Goal: Task Accomplishment & Management: Manage account settings

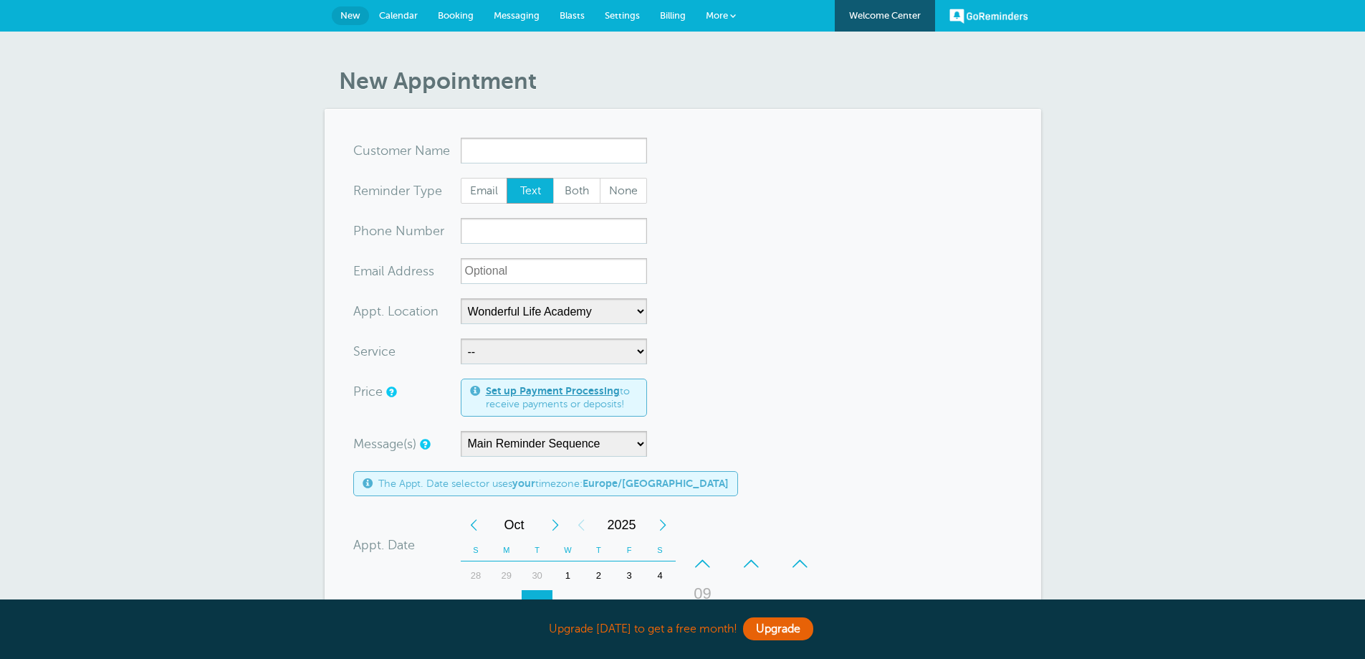
select select "25306"
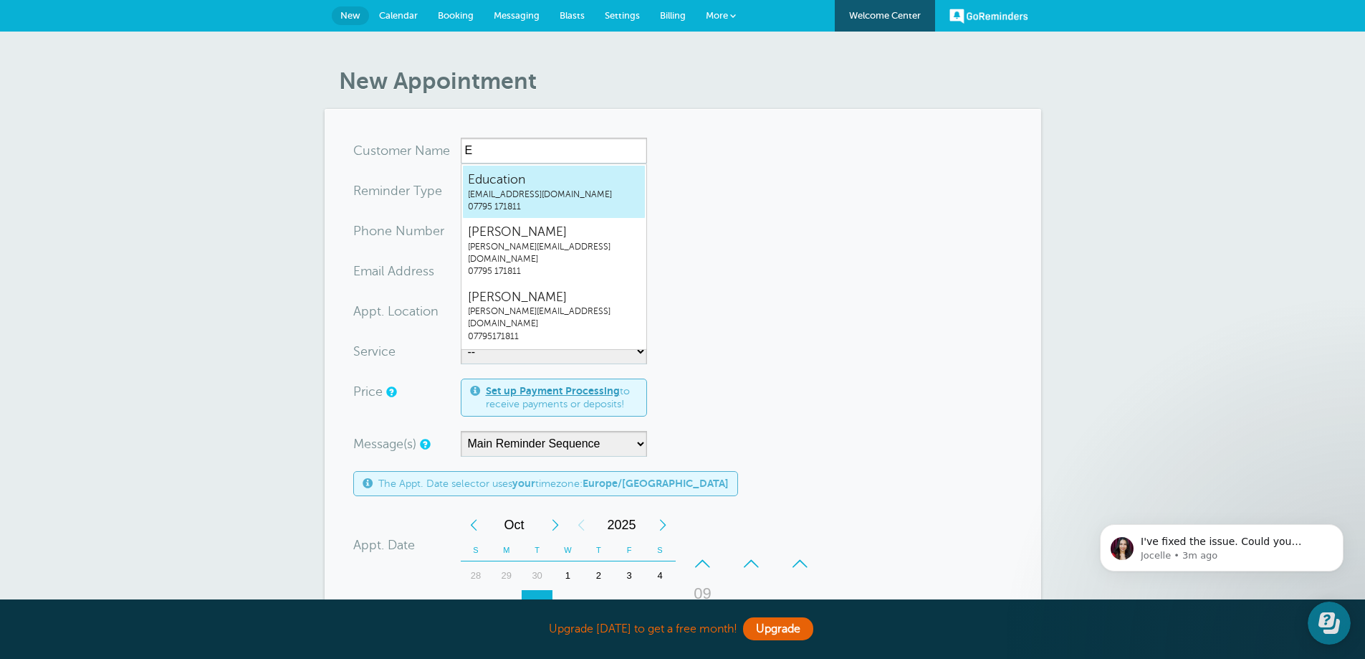
click at [514, 206] on span "07795 171811" at bounding box center [554, 207] width 172 height 12
type input "Educationeducation@wonderful-life.co.uk07795171811"
type input "Education"
radio input "false"
radio input "true"
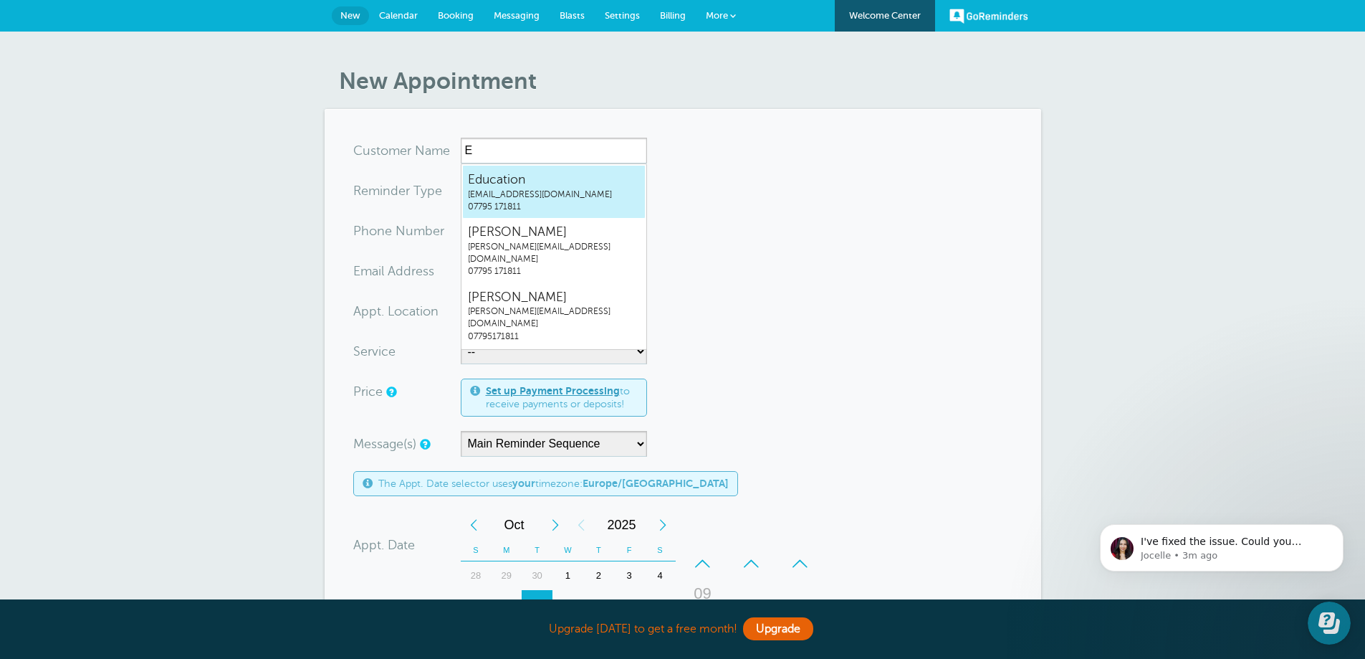
type input "07795 171811"
type input "education@wonderful-life.co.uk"
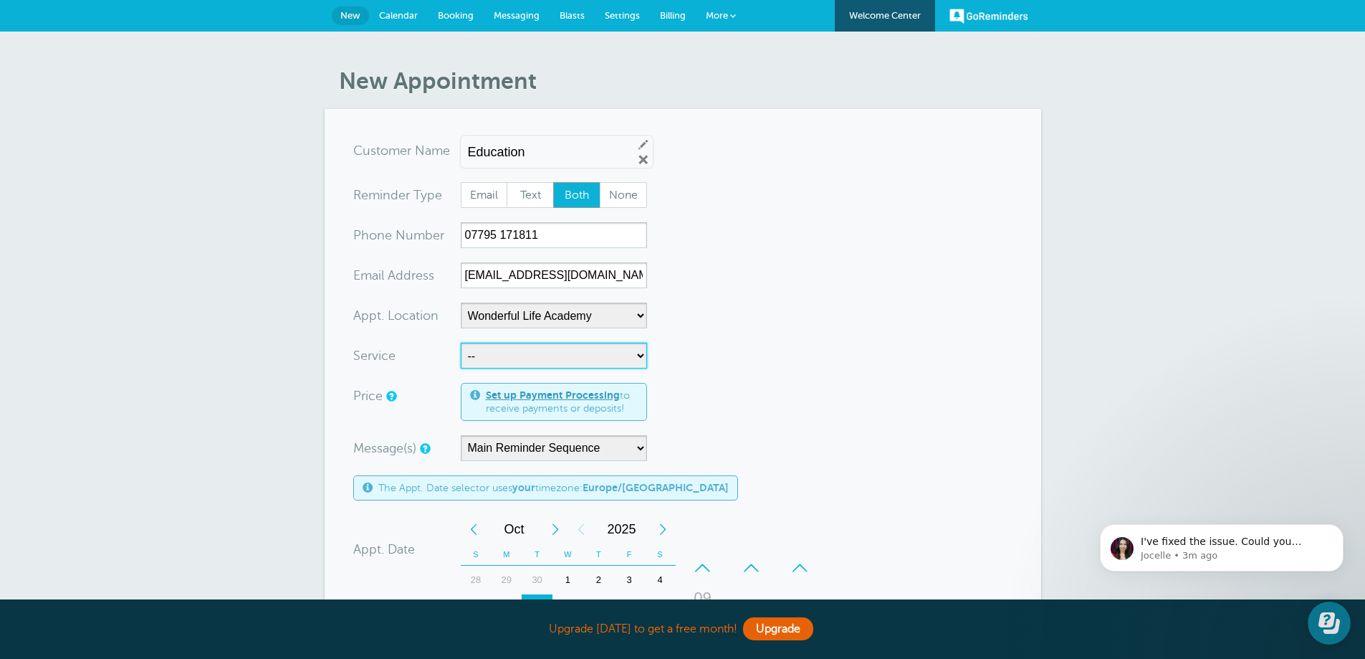
click at [510, 361] on select "-- Coily Masterclass with Alex Walker Cut Culture: The Shag with Vanessa Koeb T…" at bounding box center [554, 356] width 186 height 26
select select "28316"
click at [461, 343] on select "-- Coily Masterclass with Alex Walker Cut Culture: The Shag with Vanessa Koeb T…" at bounding box center [554, 356] width 186 height 26
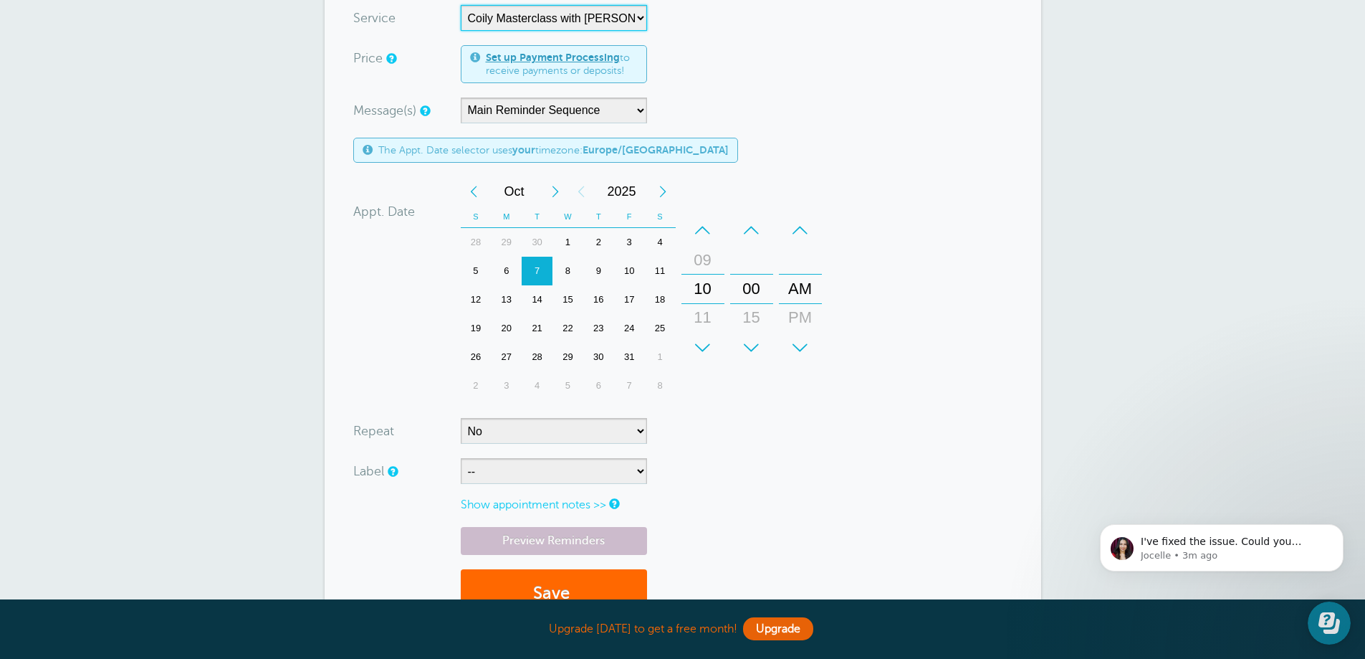
scroll to position [358, 0]
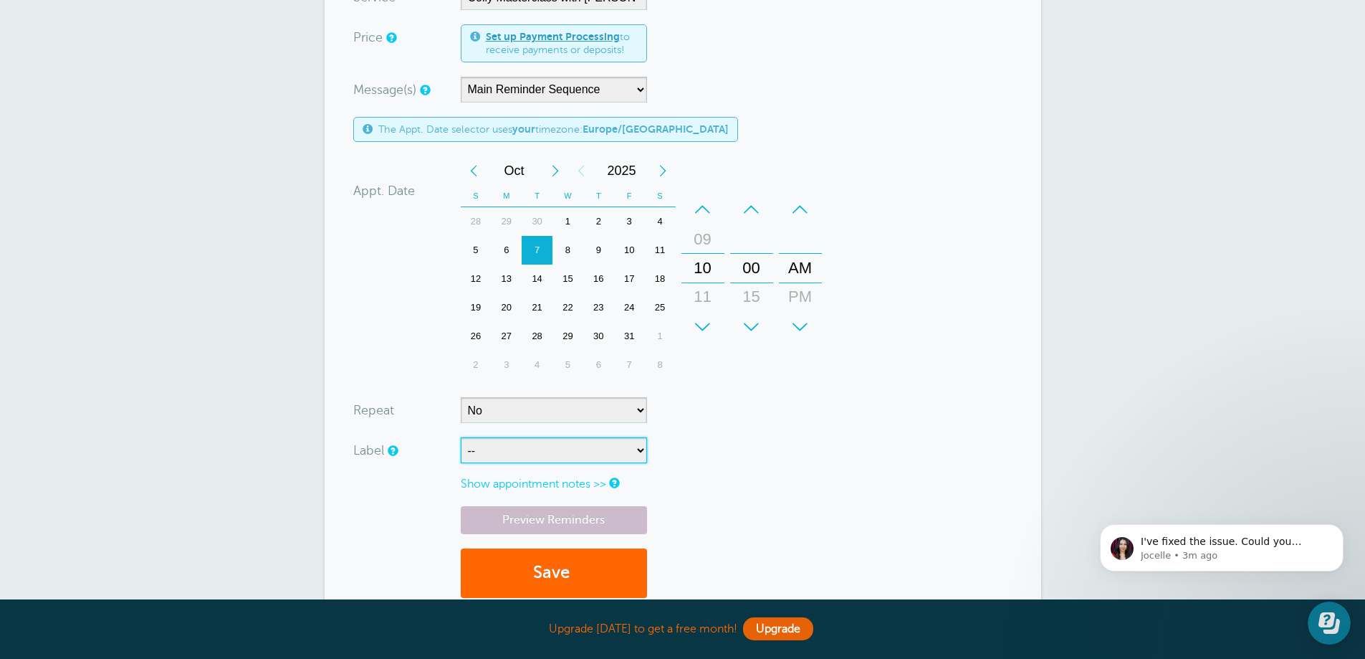
click at [598, 447] on select "-- ASP Courses Davroe Courses Milkshake Courses" at bounding box center [554, 450] width 186 height 26
select select "6794"
click at [461, 437] on select "-- ASP Courses Davroe Courses Milkshake Courses" at bounding box center [554, 450] width 186 height 26
click at [553, 563] on button "Save" at bounding box center [554, 572] width 186 height 49
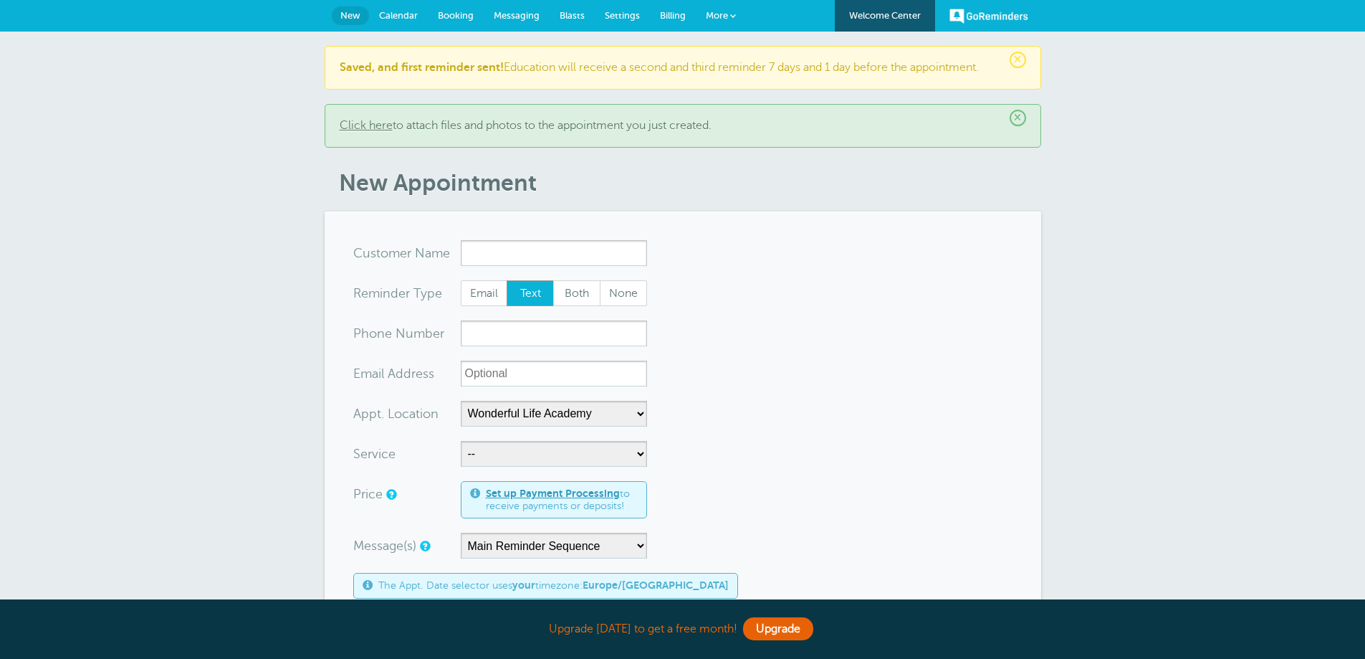
select select "25306"
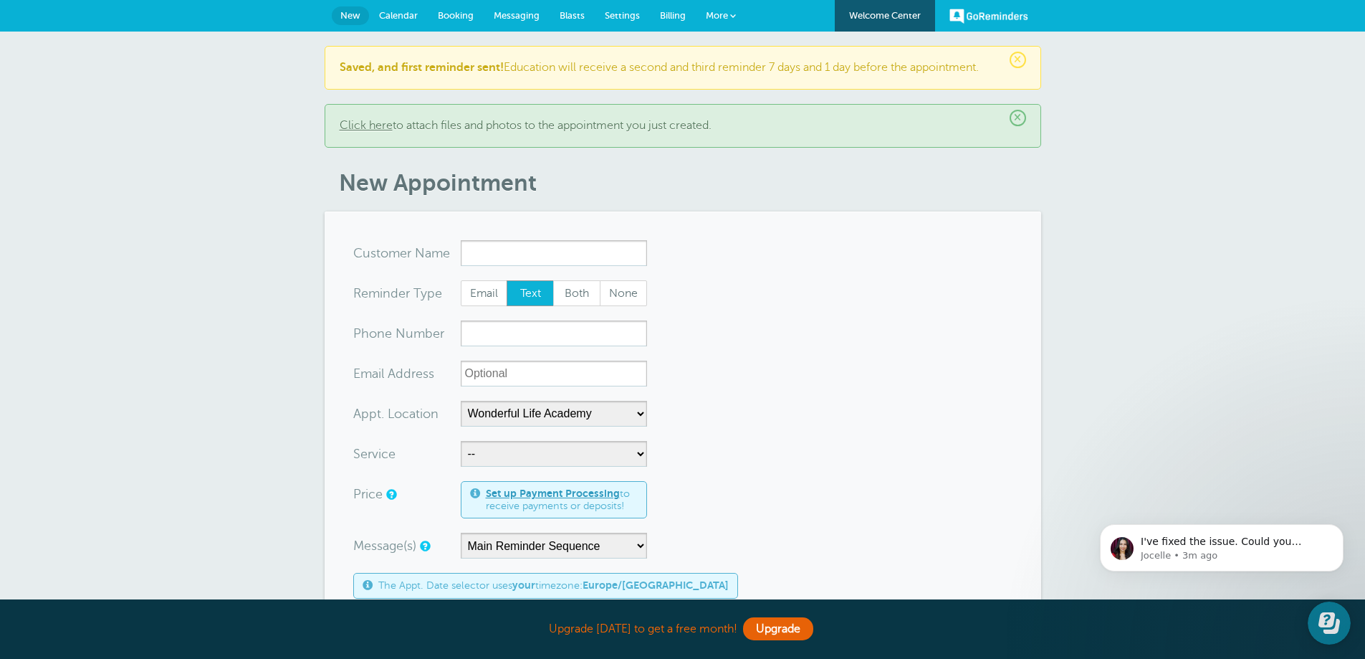
click at [416, 16] on span "Calendar" at bounding box center [398, 15] width 39 height 11
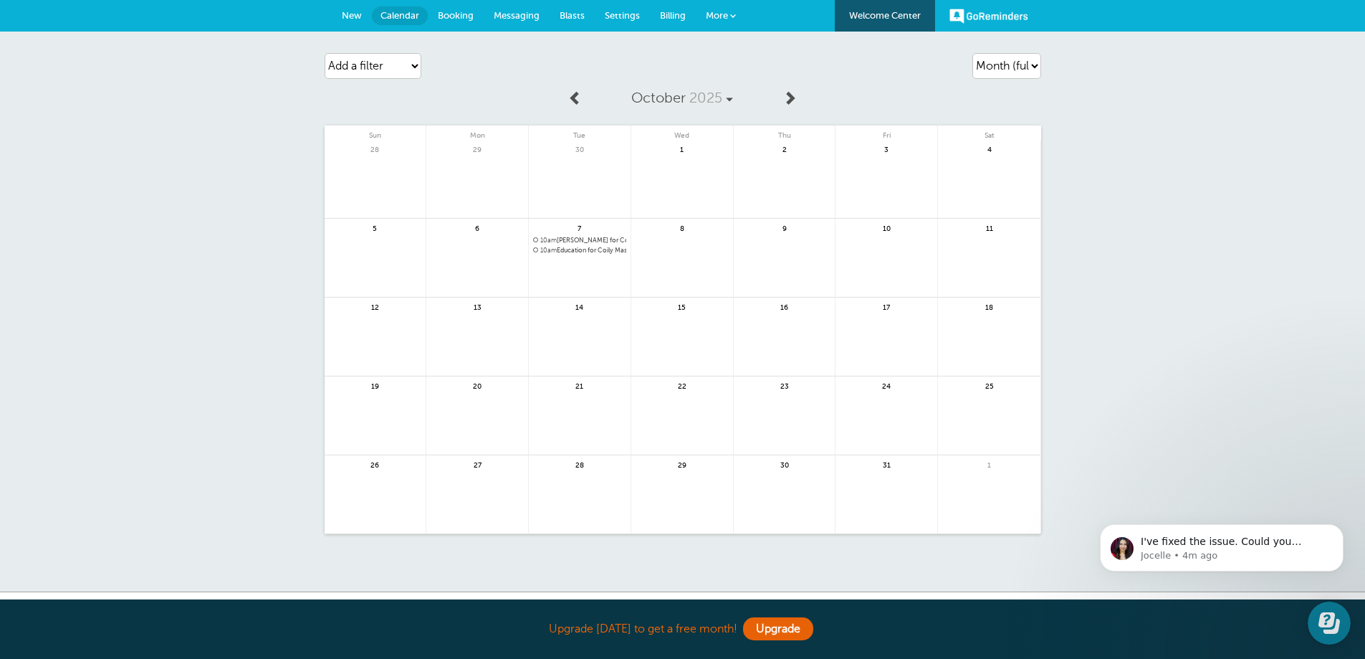
click at [588, 250] on span "10am Education for Coily Masterclass with Alex Walker @Wonderful Life Academy (…" at bounding box center [579, 251] width 93 height 8
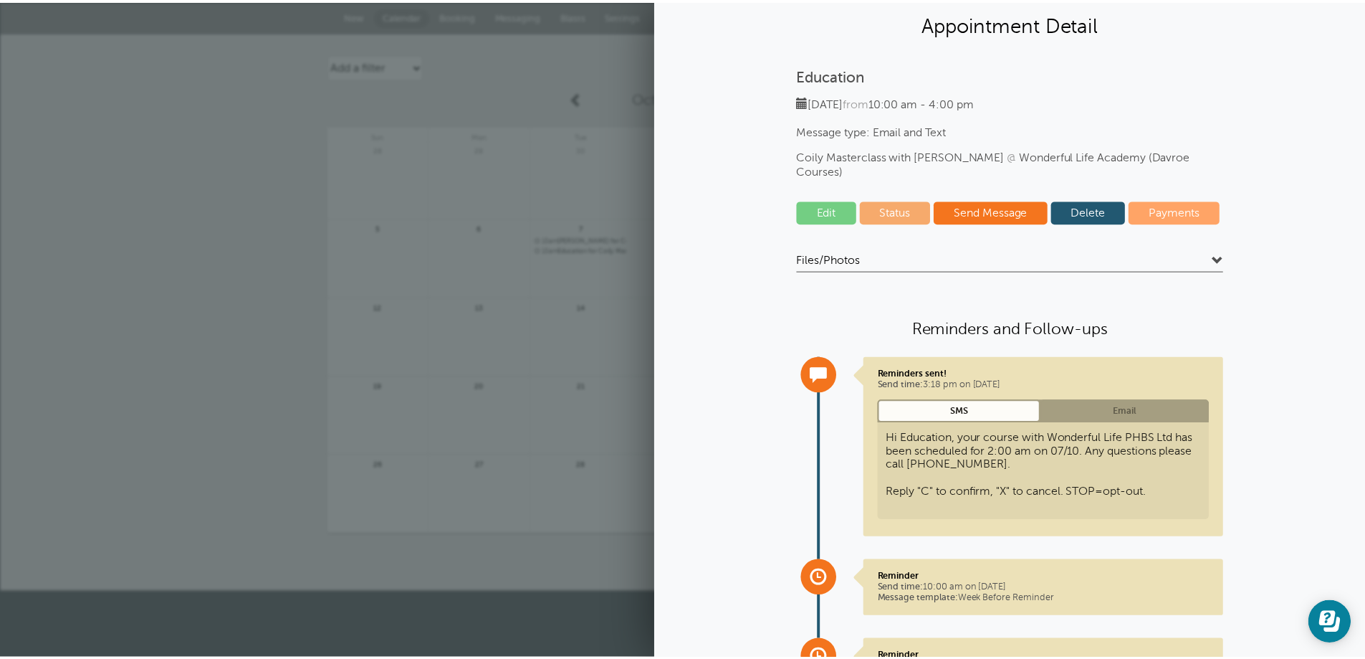
scroll to position [72, 0]
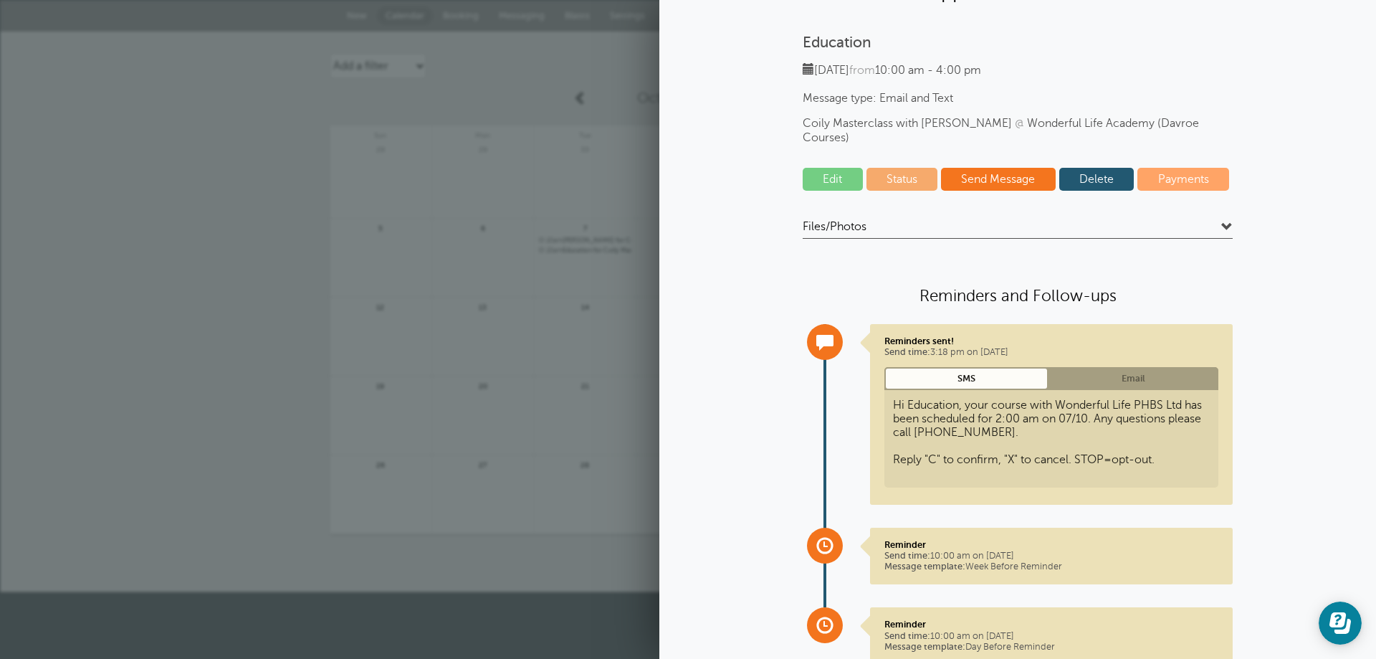
click at [1074, 367] on link "Email" at bounding box center [1134, 378] width 170 height 22
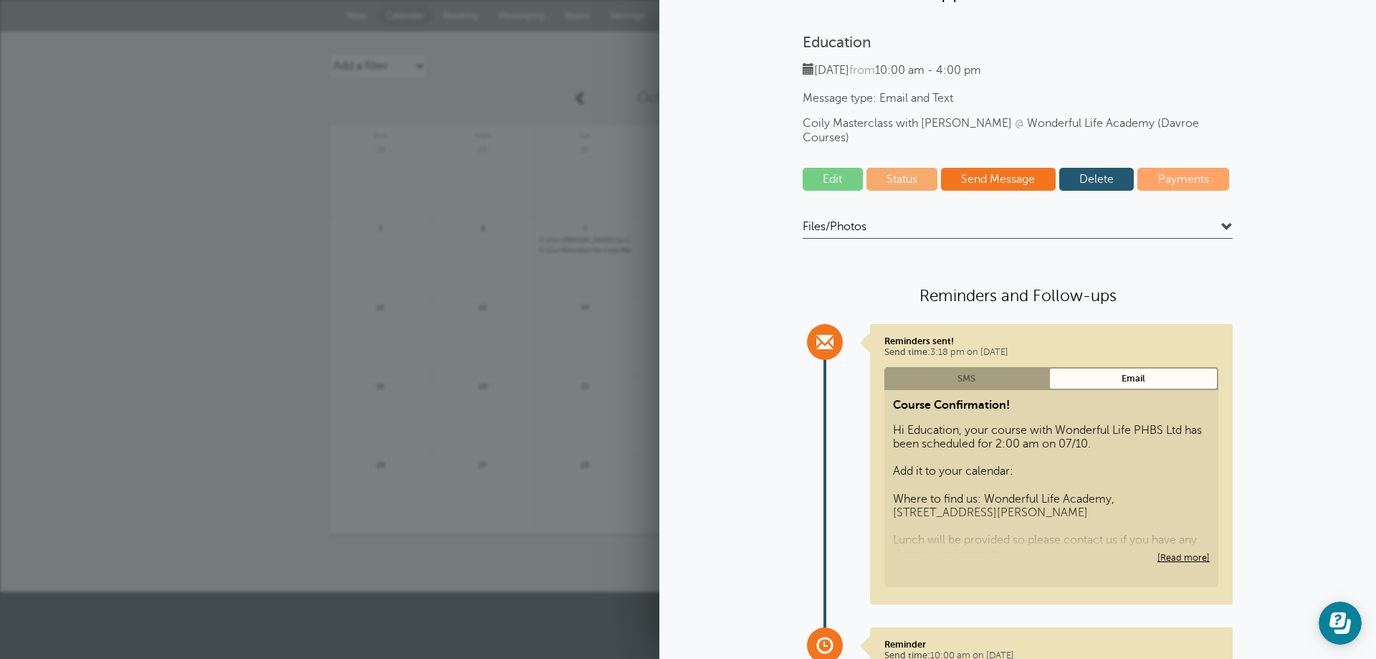
click at [430, 275] on link at bounding box center [381, 266] width 102 height 62
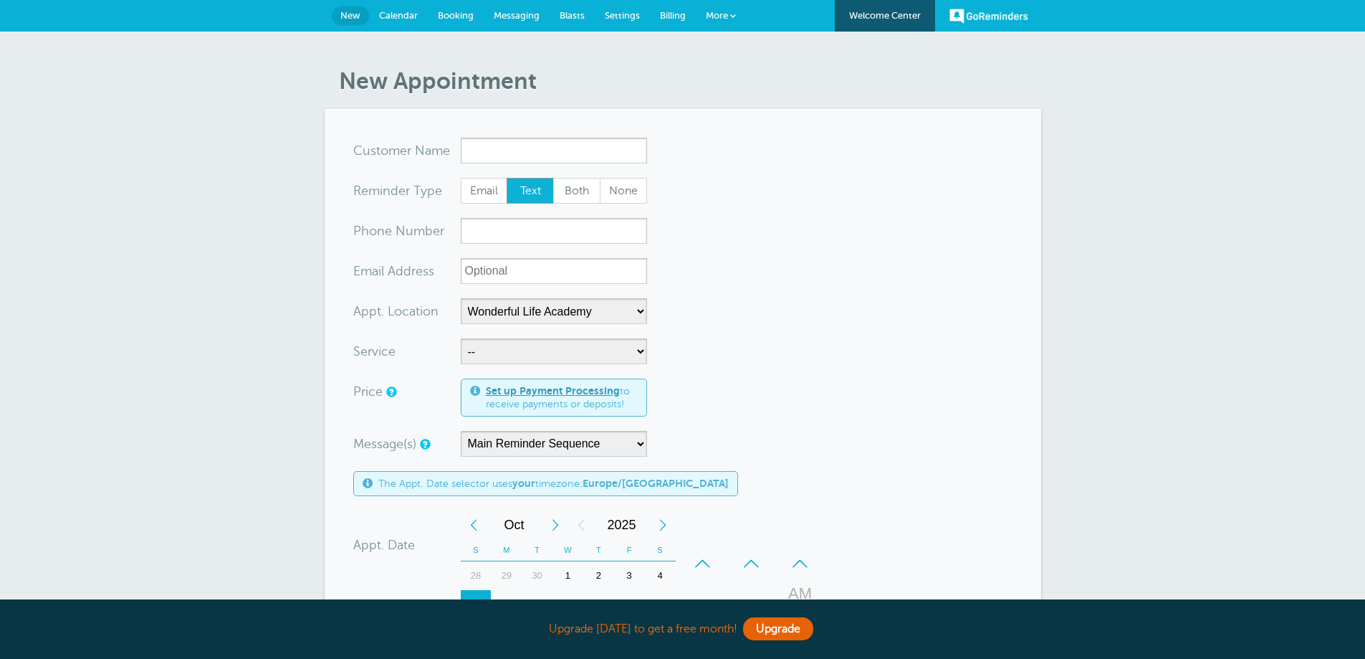
select select "25306"
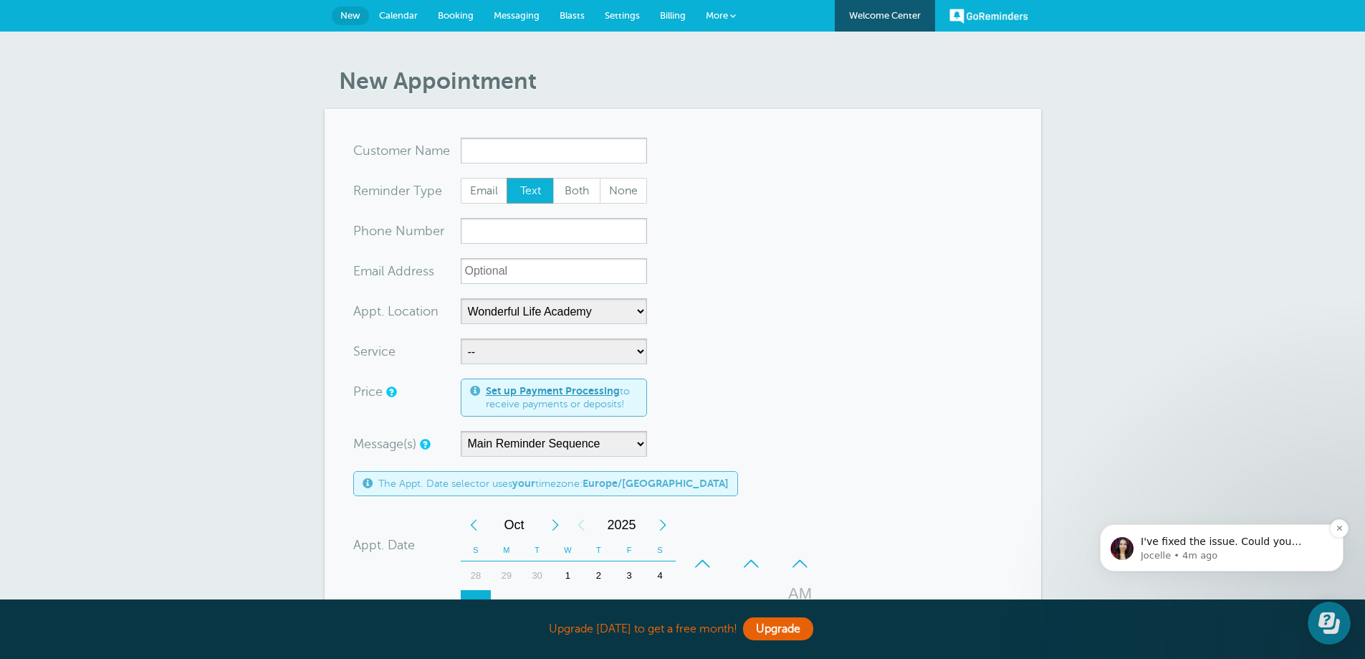
click at [1279, 549] on p "Jocelle • 4m ago" at bounding box center [1233, 555] width 185 height 13
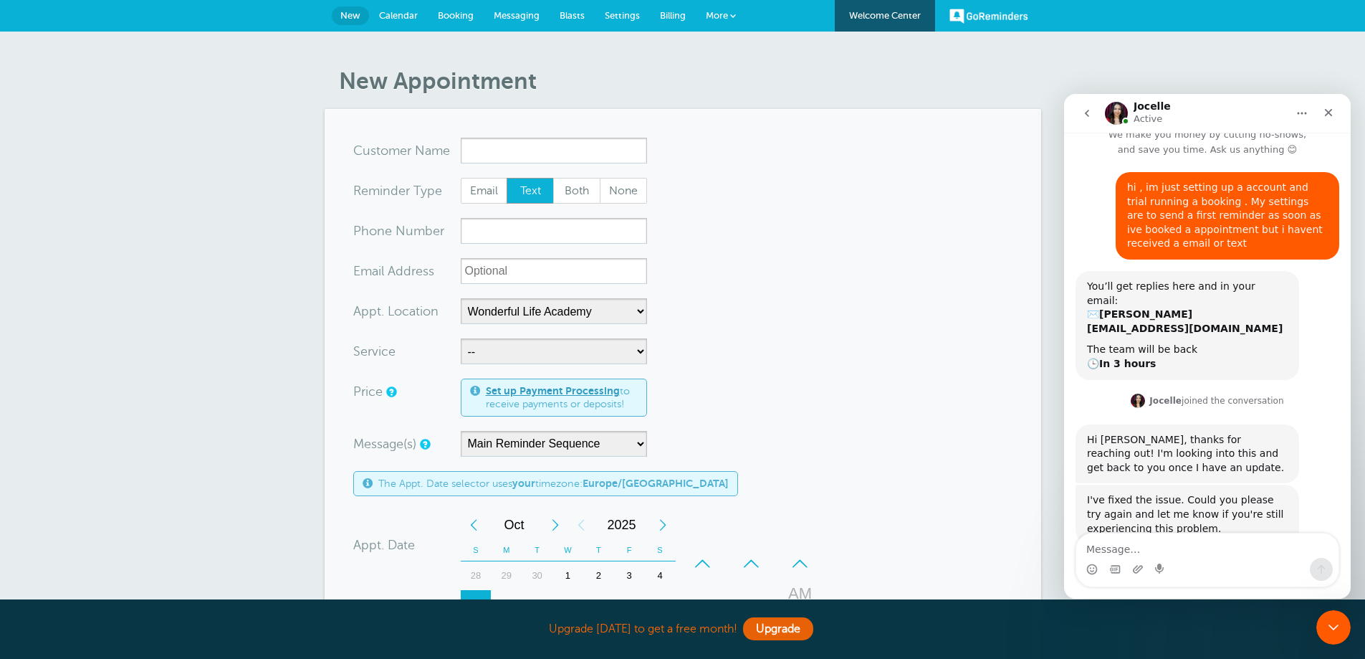
scroll to position [32, 0]
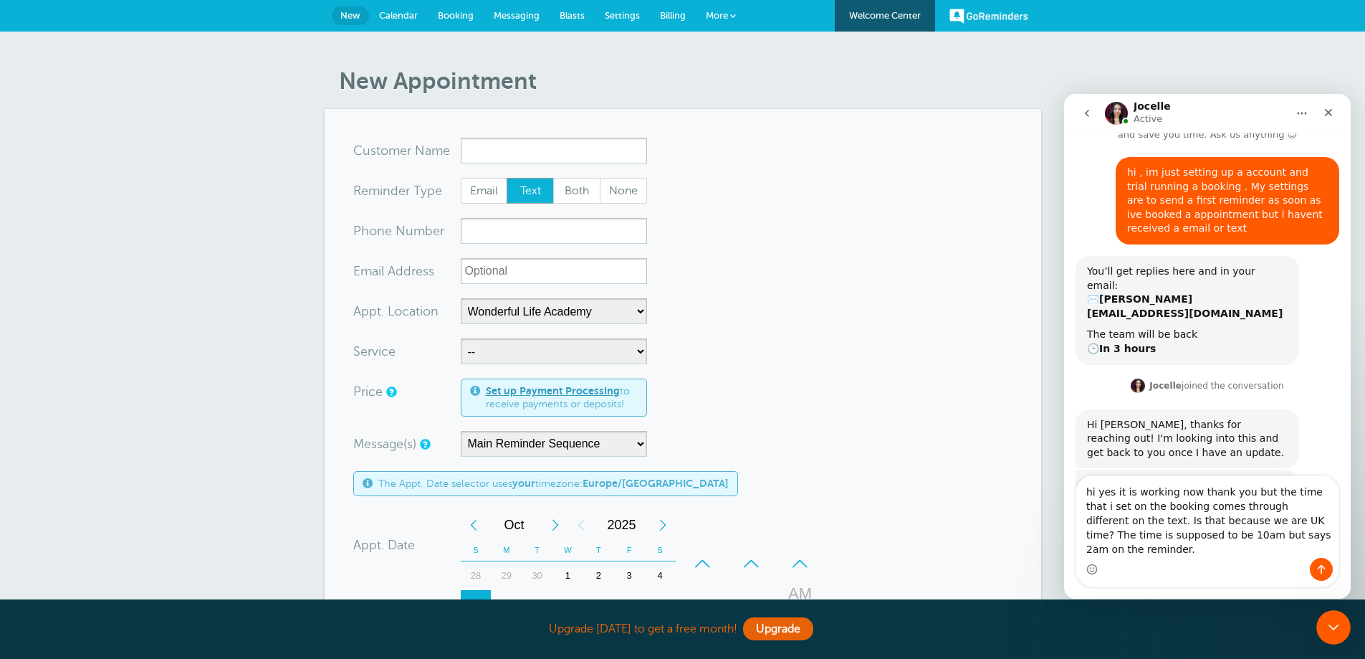
type textarea "hi yes it is working now thank you but the time that i set on the booking comes…"
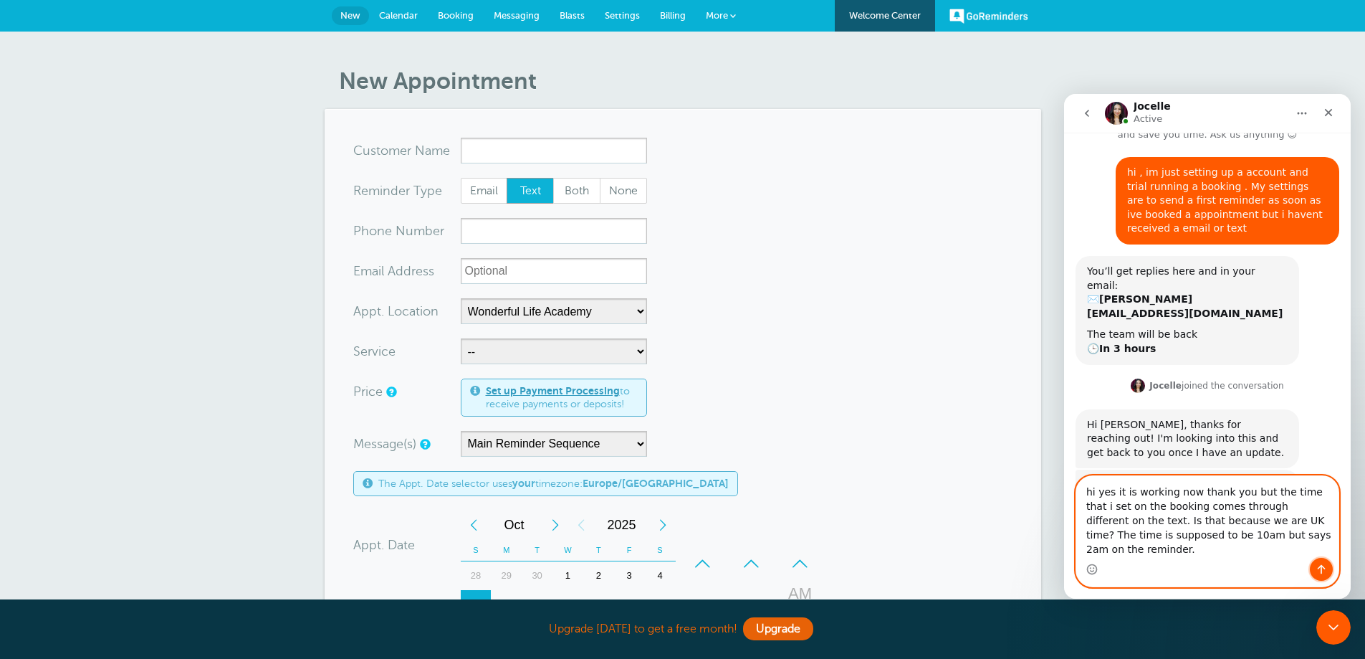
click at [1314, 566] on button "Send a message…" at bounding box center [1321, 569] width 23 height 23
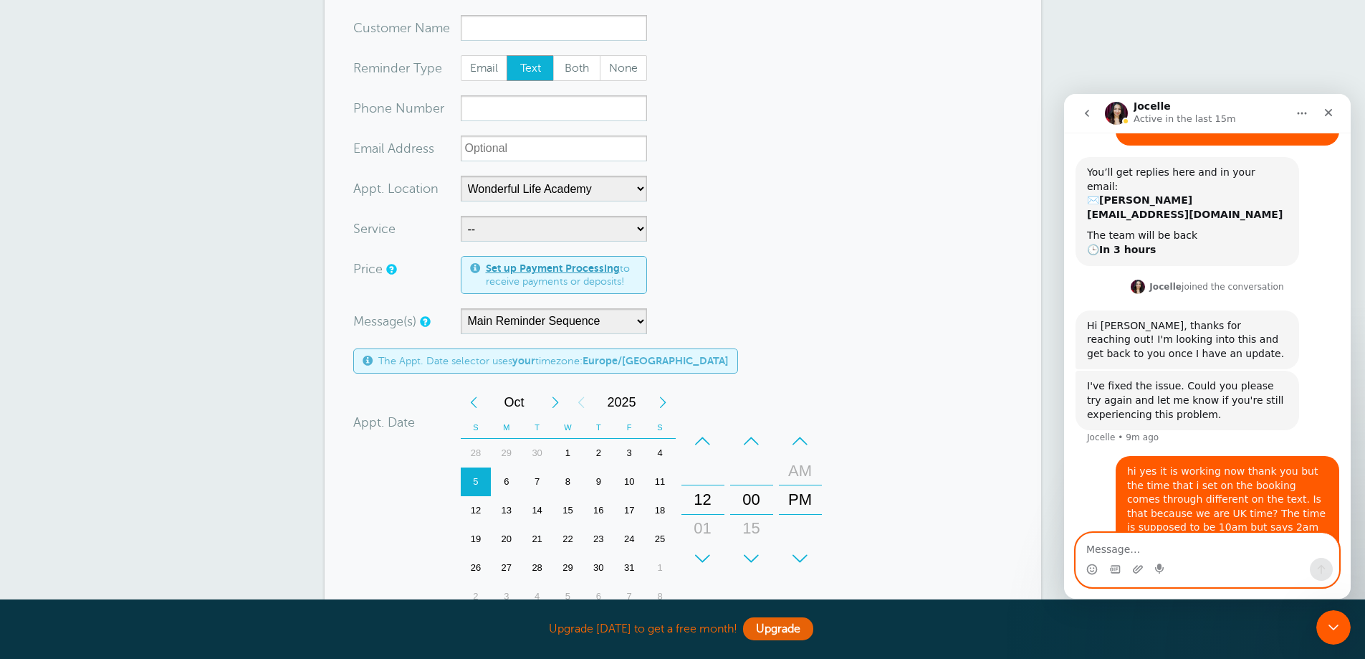
scroll to position [0, 0]
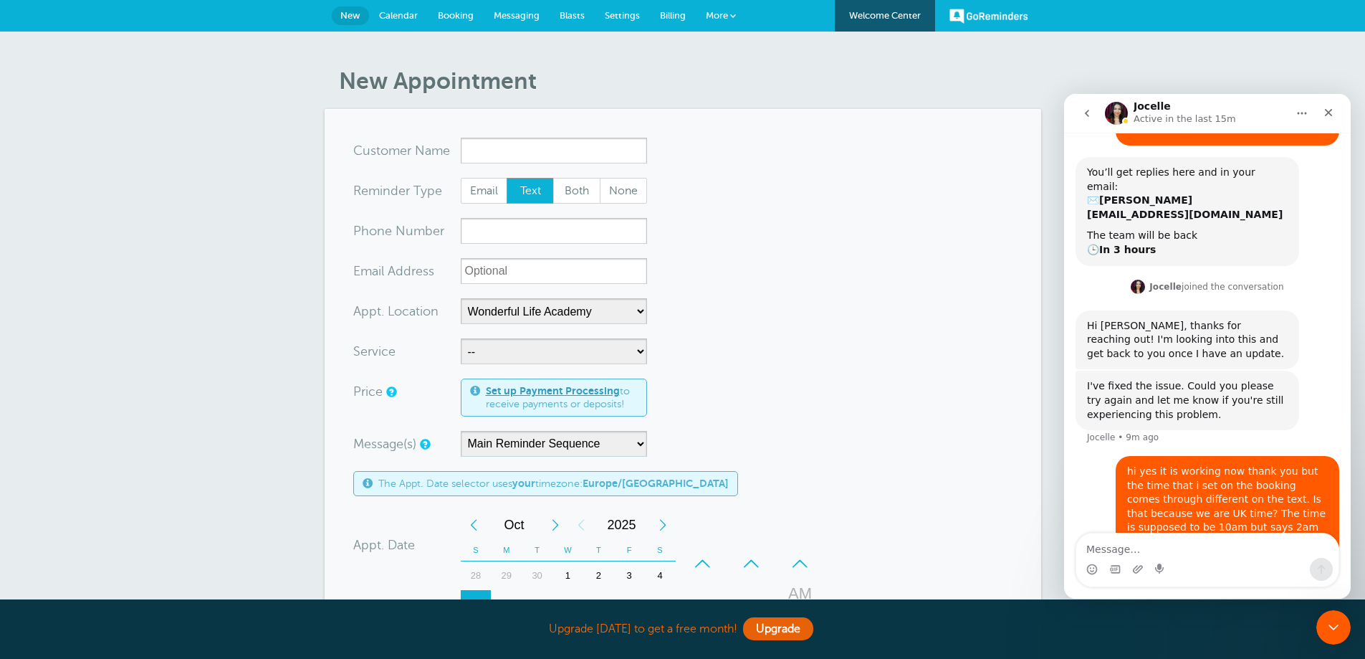
click at [615, 13] on span "Settings" at bounding box center [622, 15] width 35 height 11
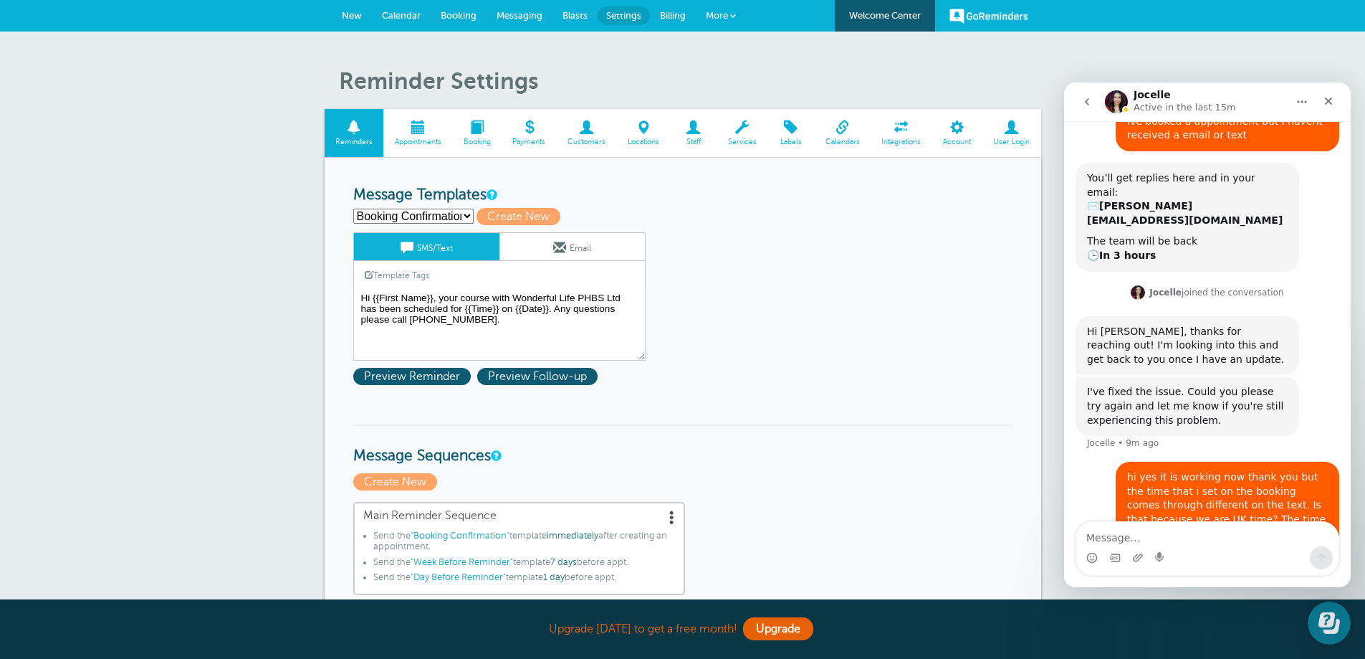
scroll to position [131, 0]
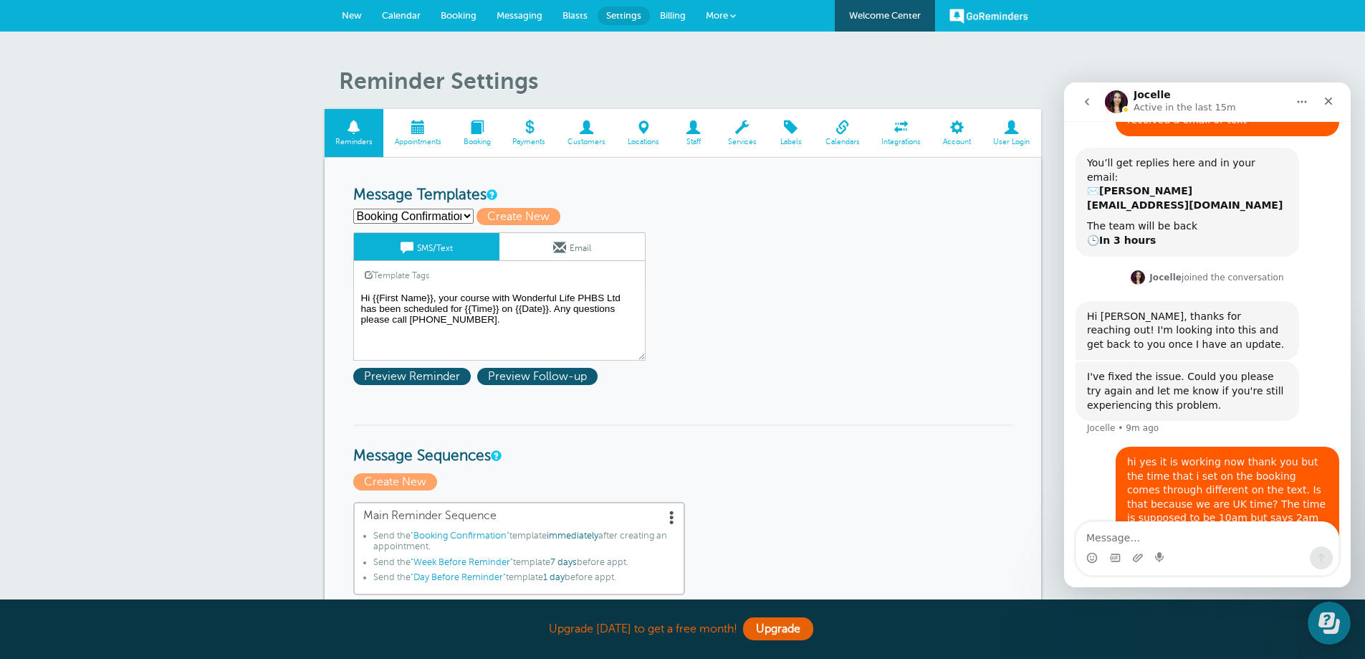
click at [478, 136] on link "Booking" at bounding box center [476, 133] width 49 height 48
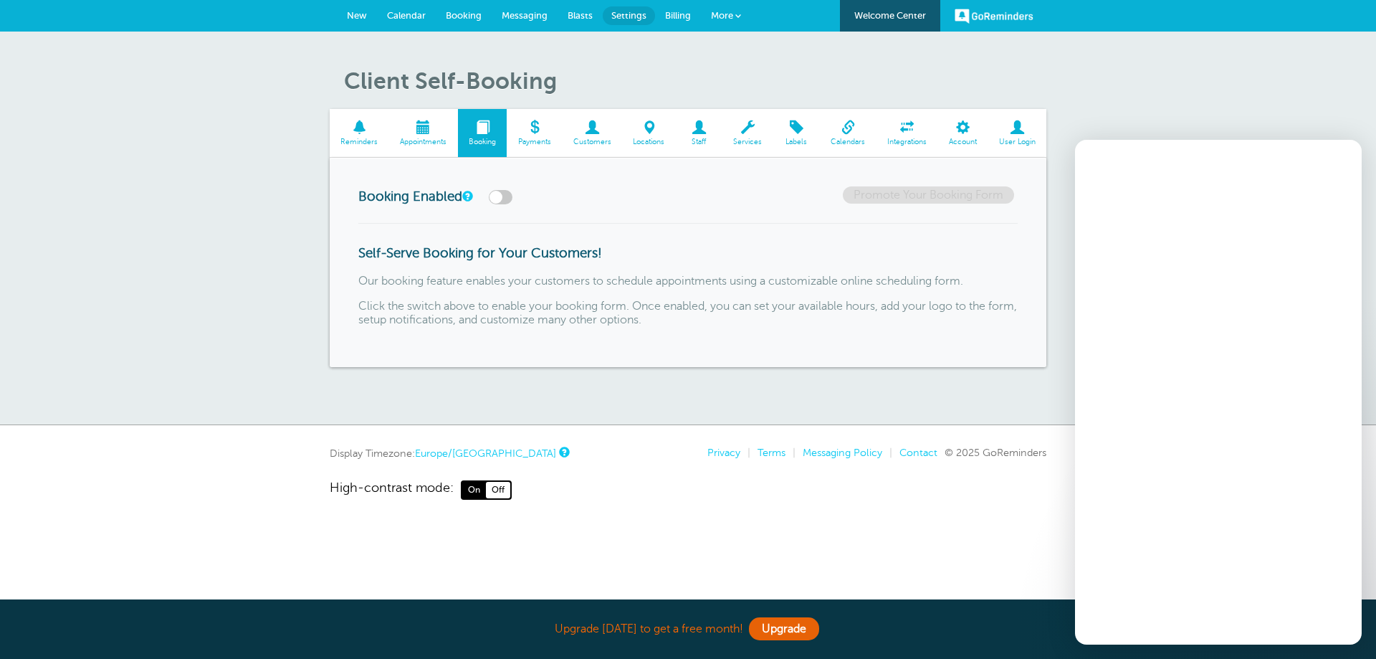
click at [437, 135] on link "Appointments" at bounding box center [423, 133] width 69 height 48
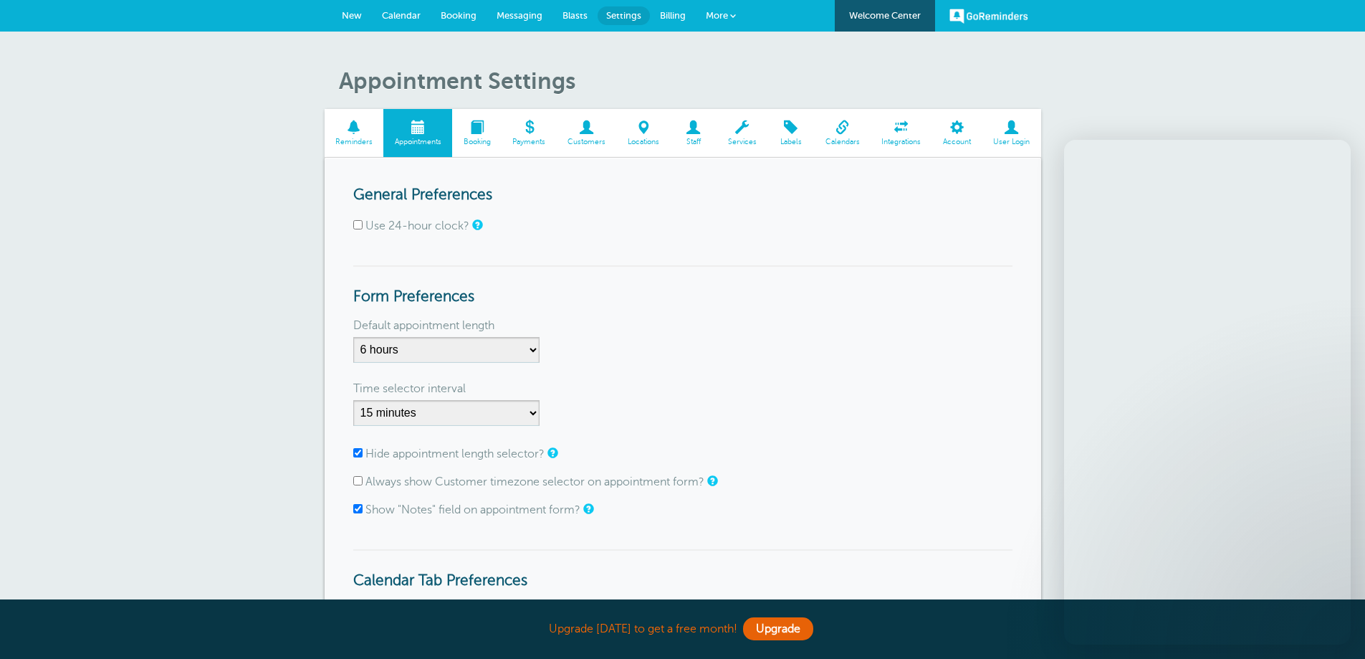
drag, startPoint x: 0, startPoint y: 0, endPoint x: 363, endPoint y: 147, distance: 392.0
click at [363, 147] on link "Reminders" at bounding box center [354, 133] width 59 height 48
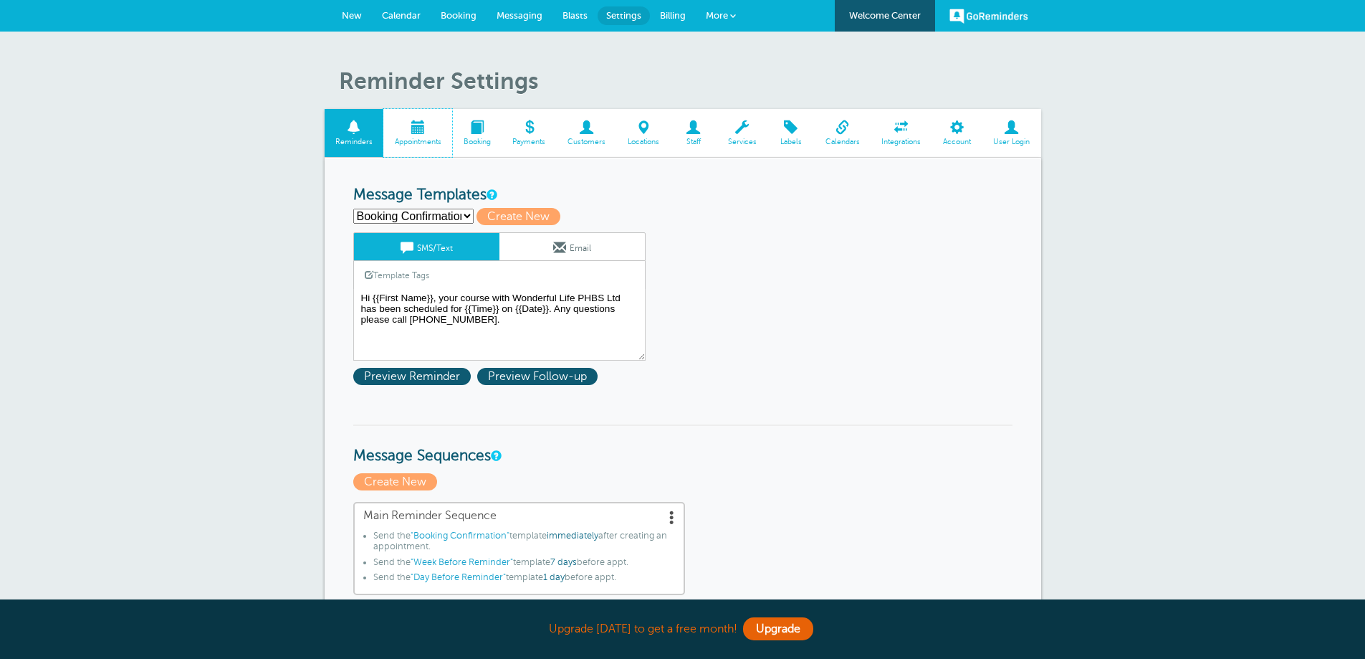
click at [413, 128] on span at bounding box center [417, 127] width 69 height 14
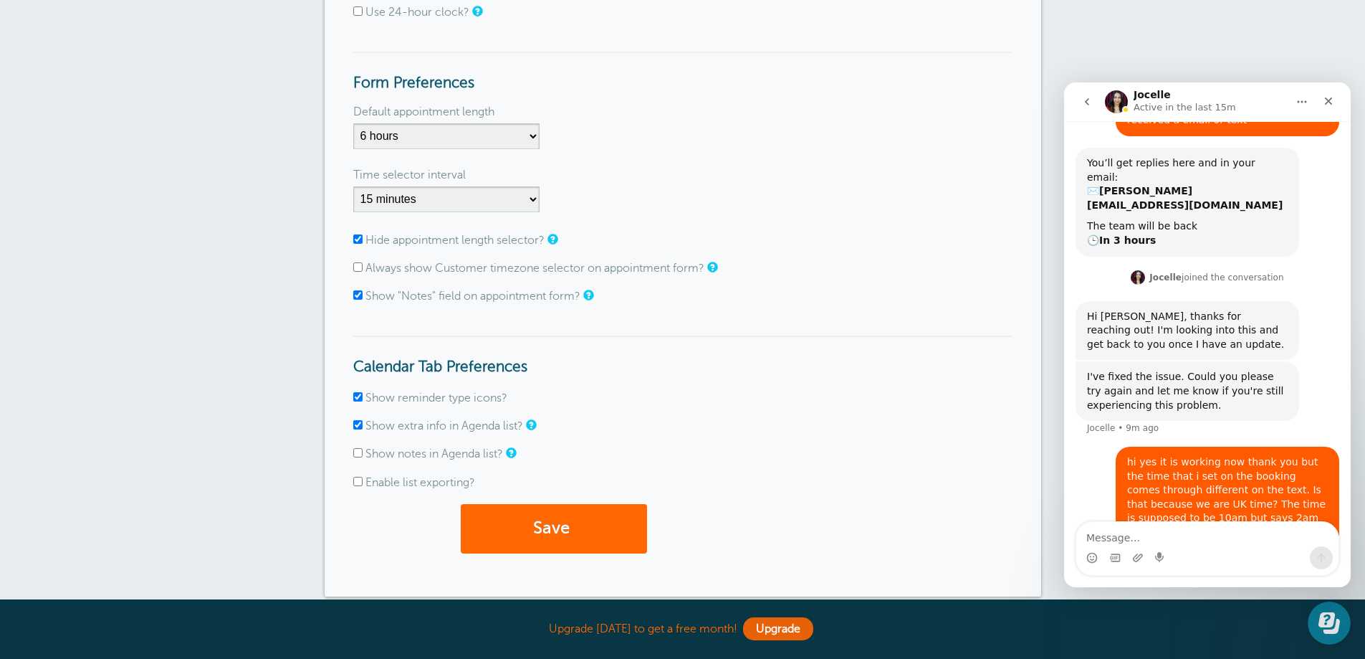
scroll to position [215, 0]
click at [359, 264] on input "Always show Customer timezone selector on appointment form?" at bounding box center [357, 265] width 9 height 9
checkbox input "true"
click at [567, 522] on button "Save" at bounding box center [554, 526] width 186 height 49
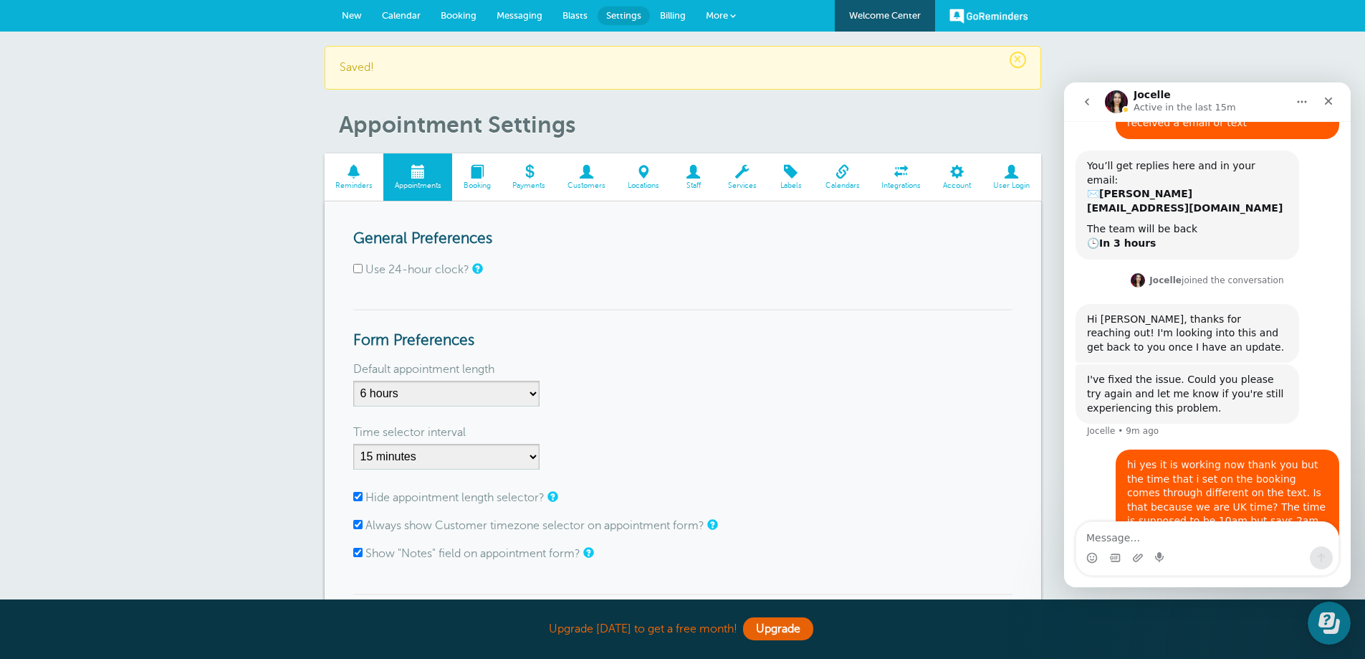
scroll to position [131, 0]
click at [409, 19] on span "Calendar" at bounding box center [401, 15] width 39 height 11
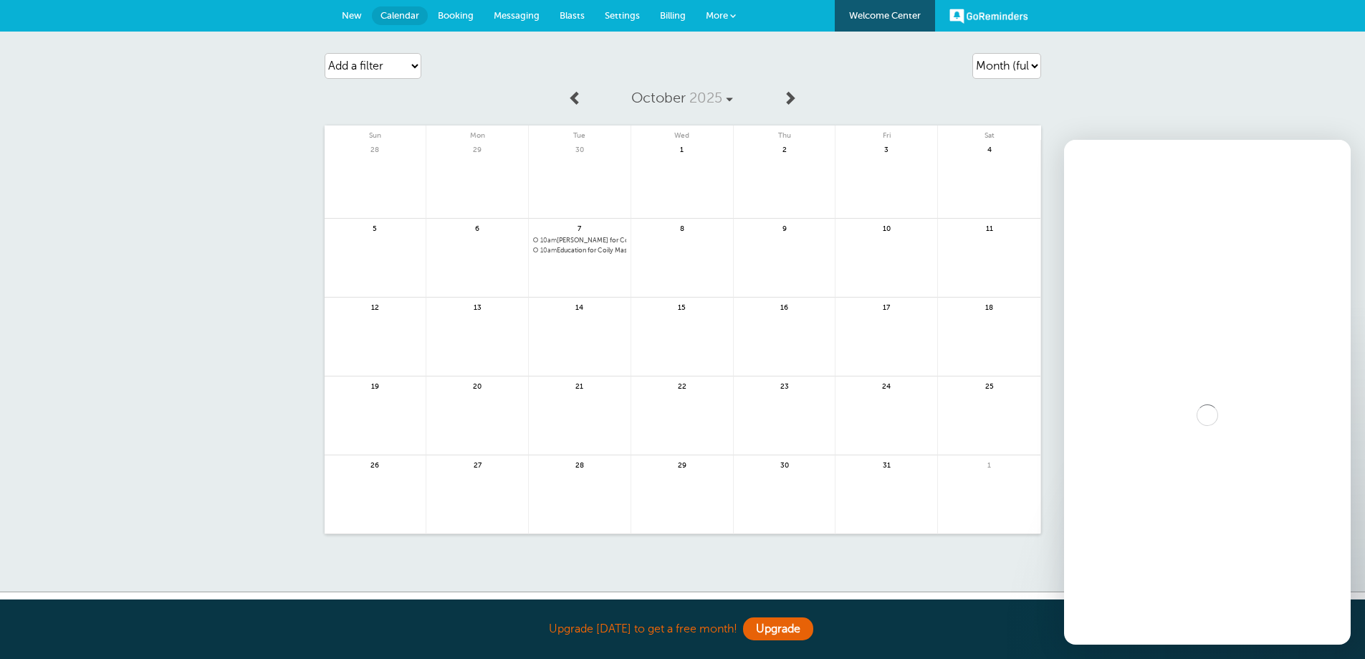
click at [570, 241] on span "10am [PERSON_NAME] for Coily Masterclass with [PERSON_NAME] @Wonderful Life Aca…" at bounding box center [579, 241] width 93 height 8
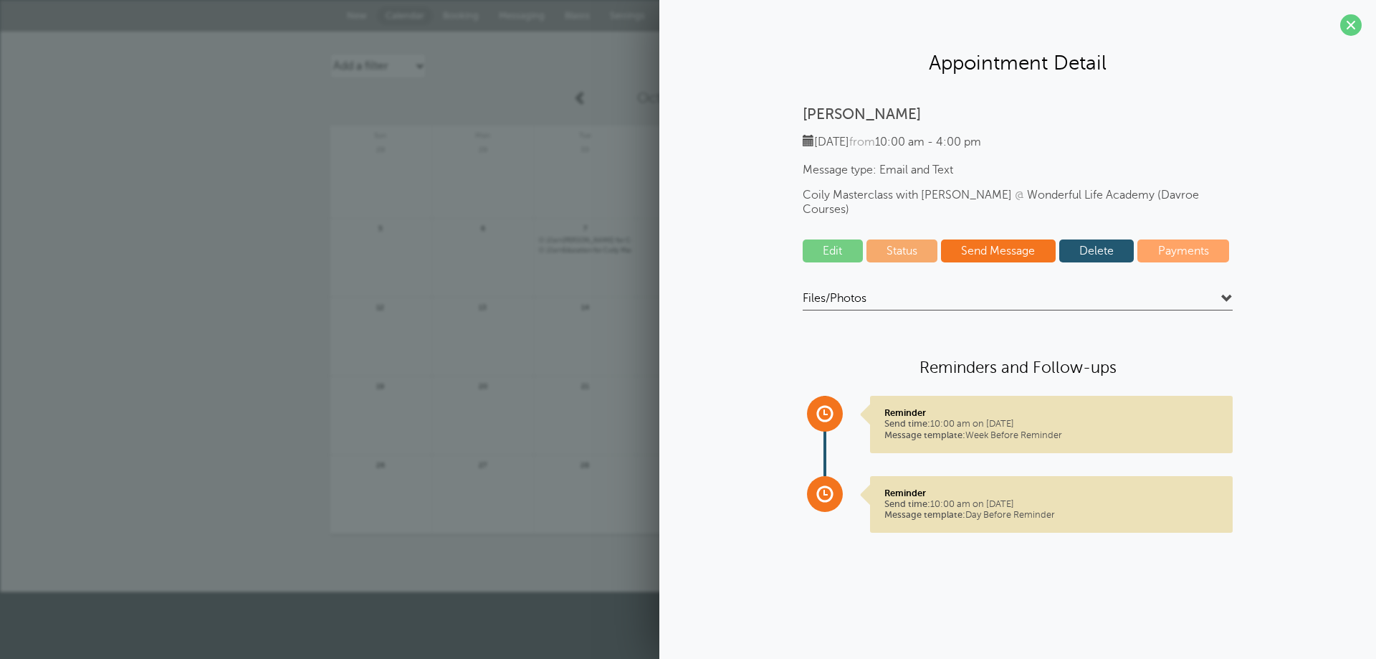
click at [1091, 239] on link "Delete" at bounding box center [1096, 250] width 75 height 23
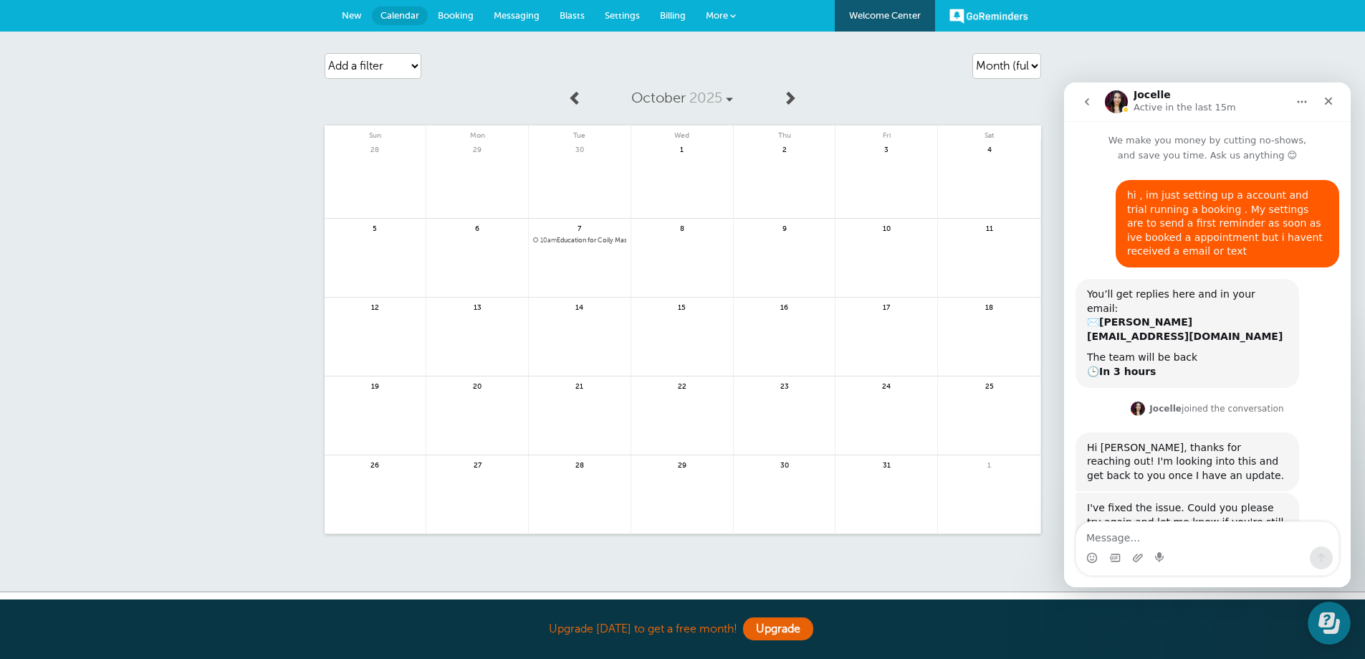
scroll to position [131, 0]
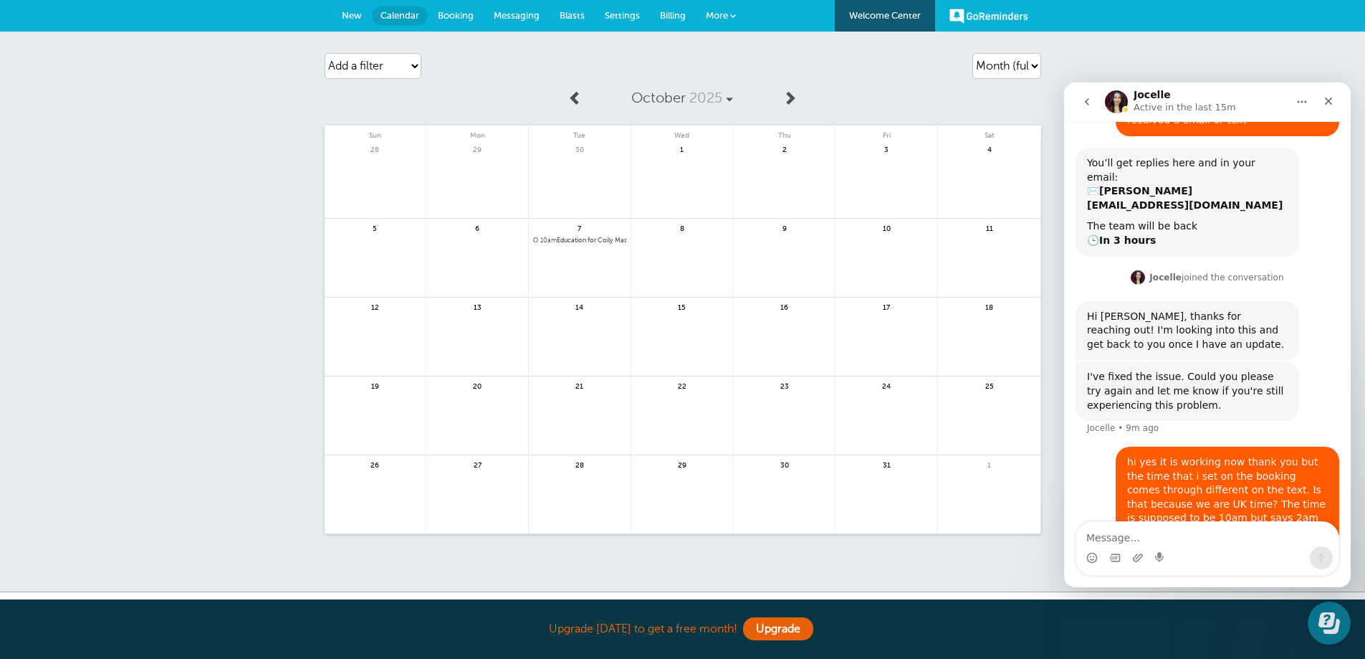
click at [584, 237] on span "10am Education for Coily Masterclass with [PERSON_NAME] @Wonderful Life Academy…" at bounding box center [579, 241] width 93 height 8
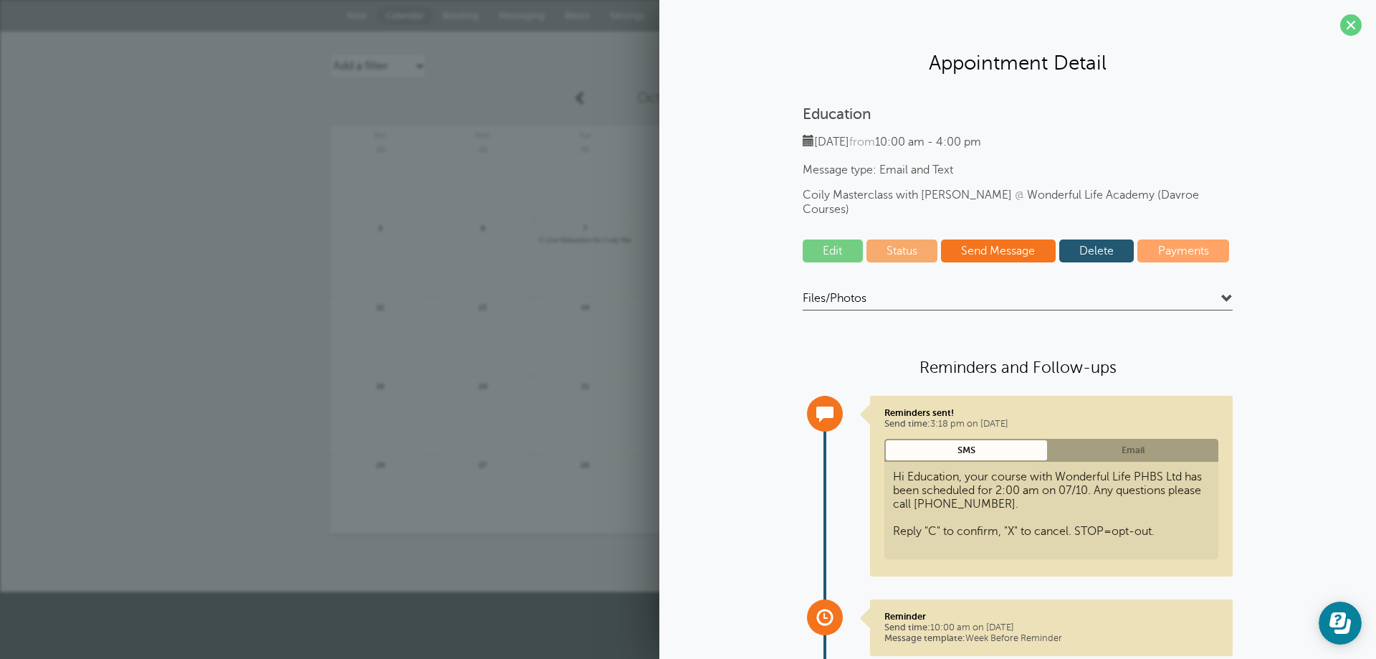
click at [1103, 239] on link "Delete" at bounding box center [1096, 250] width 75 height 23
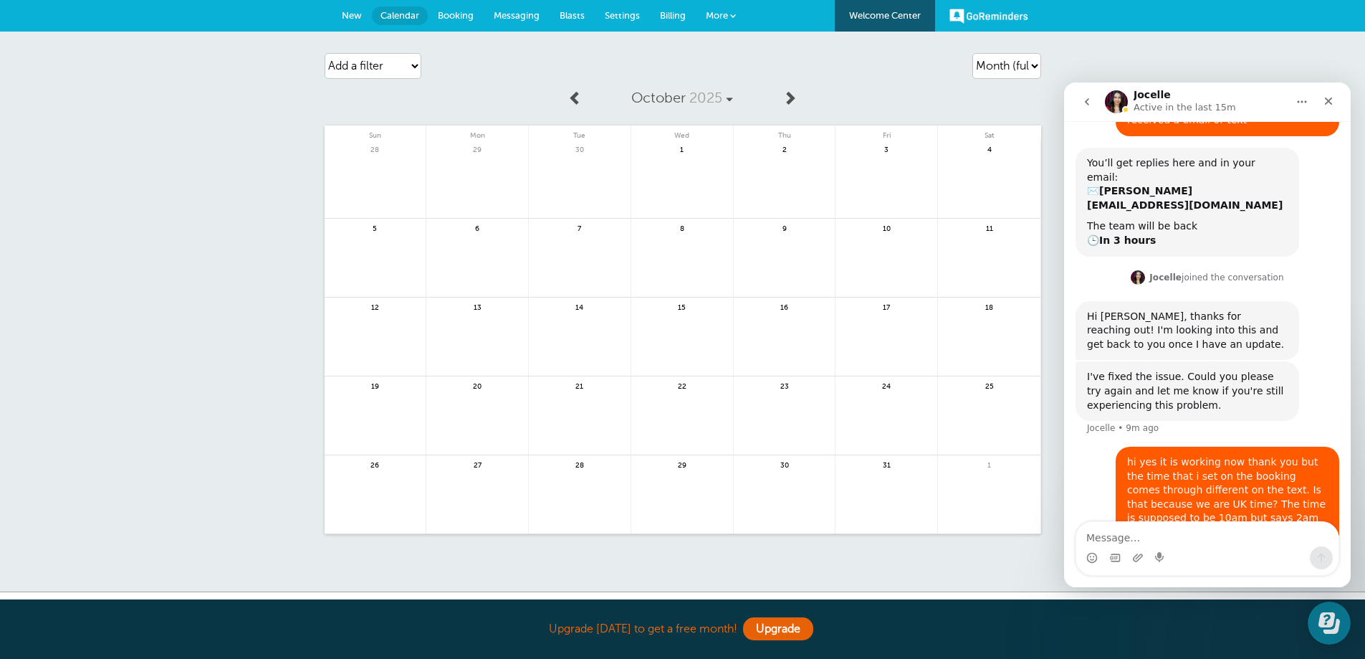
click at [587, 249] on link at bounding box center [580, 266] width 102 height 62
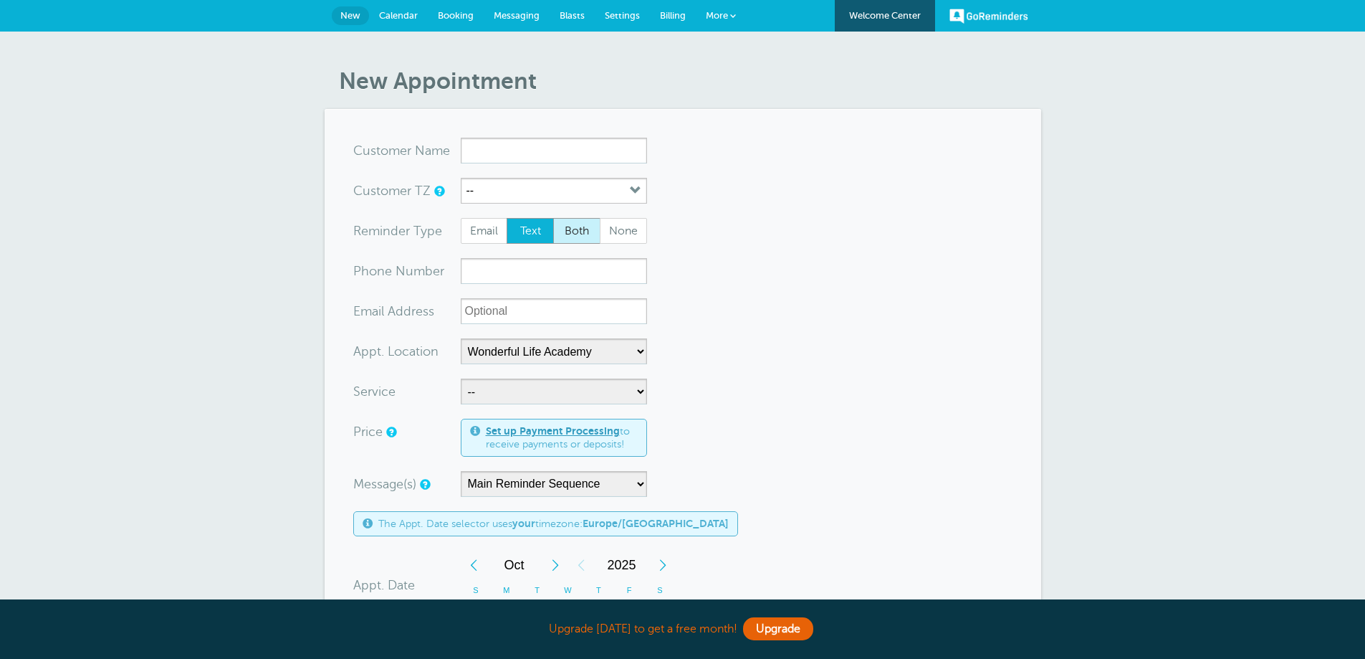
select select "25306"
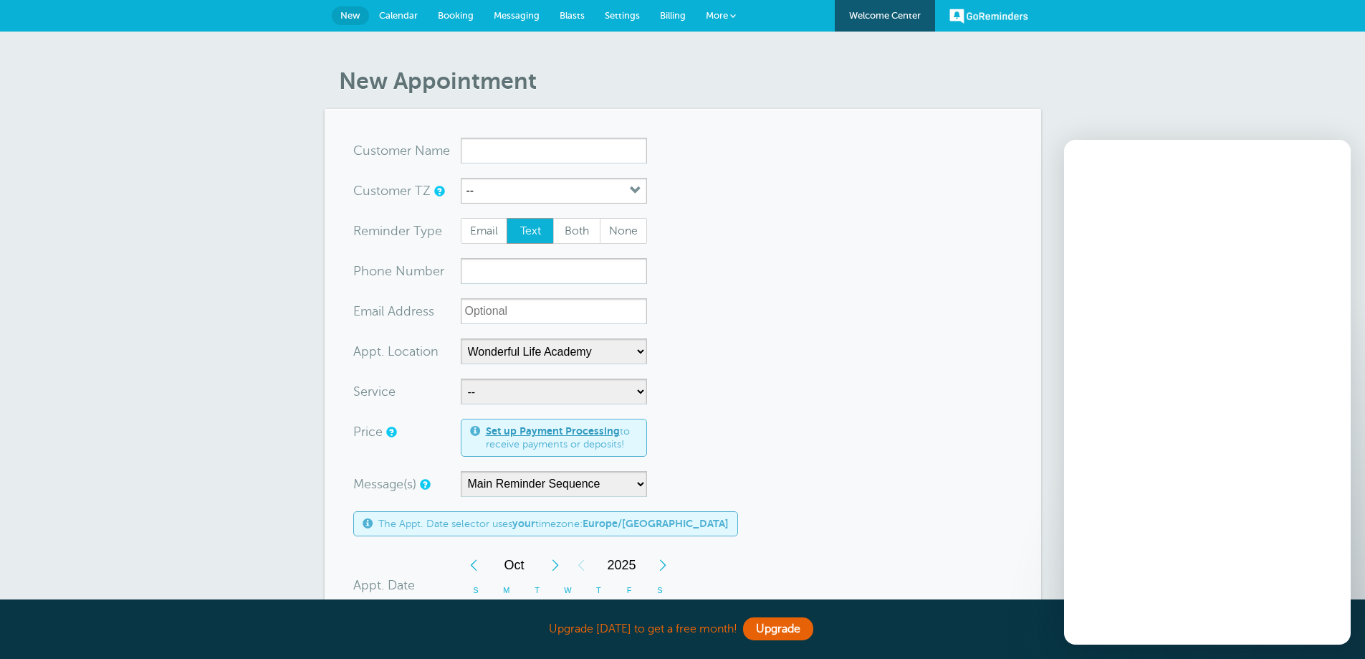
click at [543, 156] on input "x-no-autofill" at bounding box center [554, 151] width 186 height 26
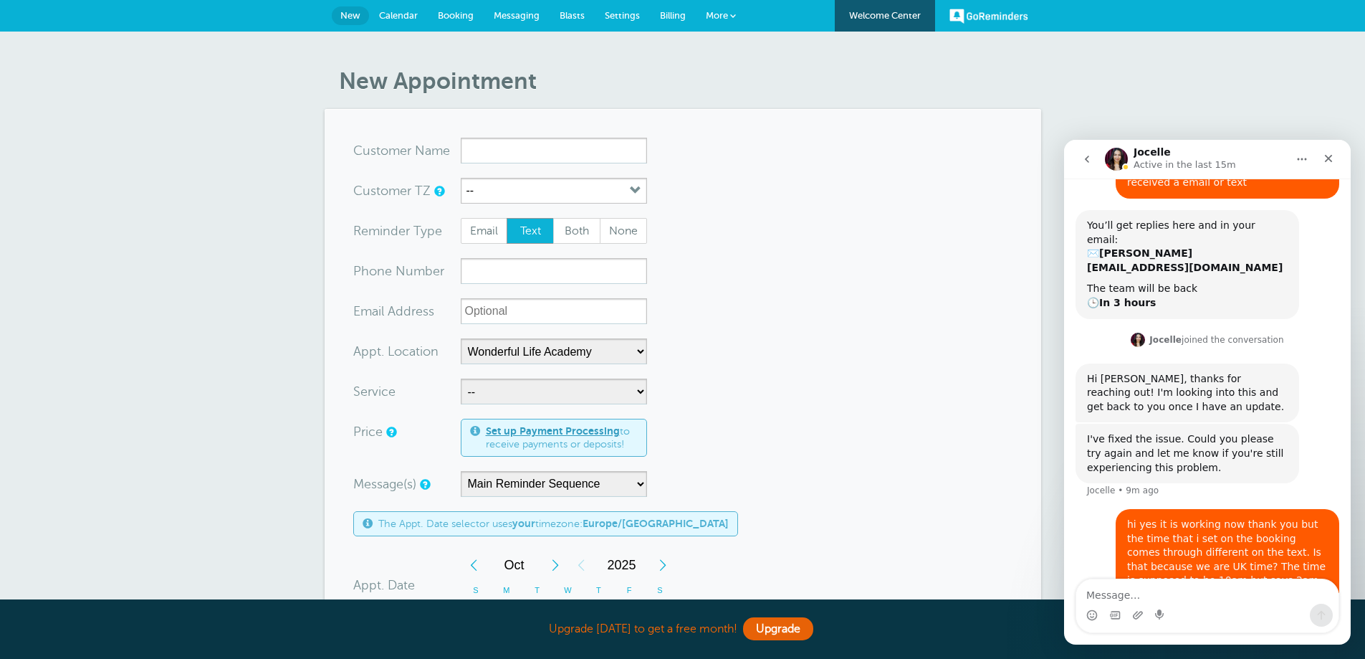
scroll to position [131, 0]
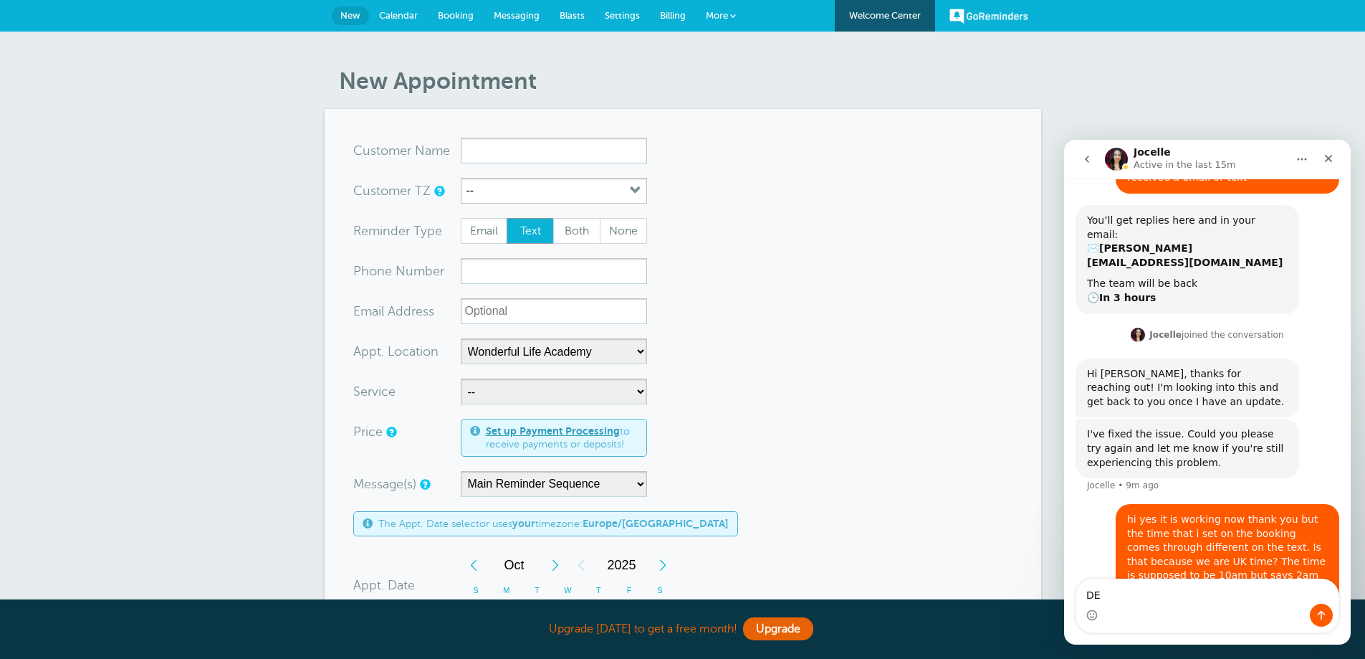
type textarea "DE"
click at [534, 155] on input "x-no-autofill" at bounding box center [554, 151] width 186 height 26
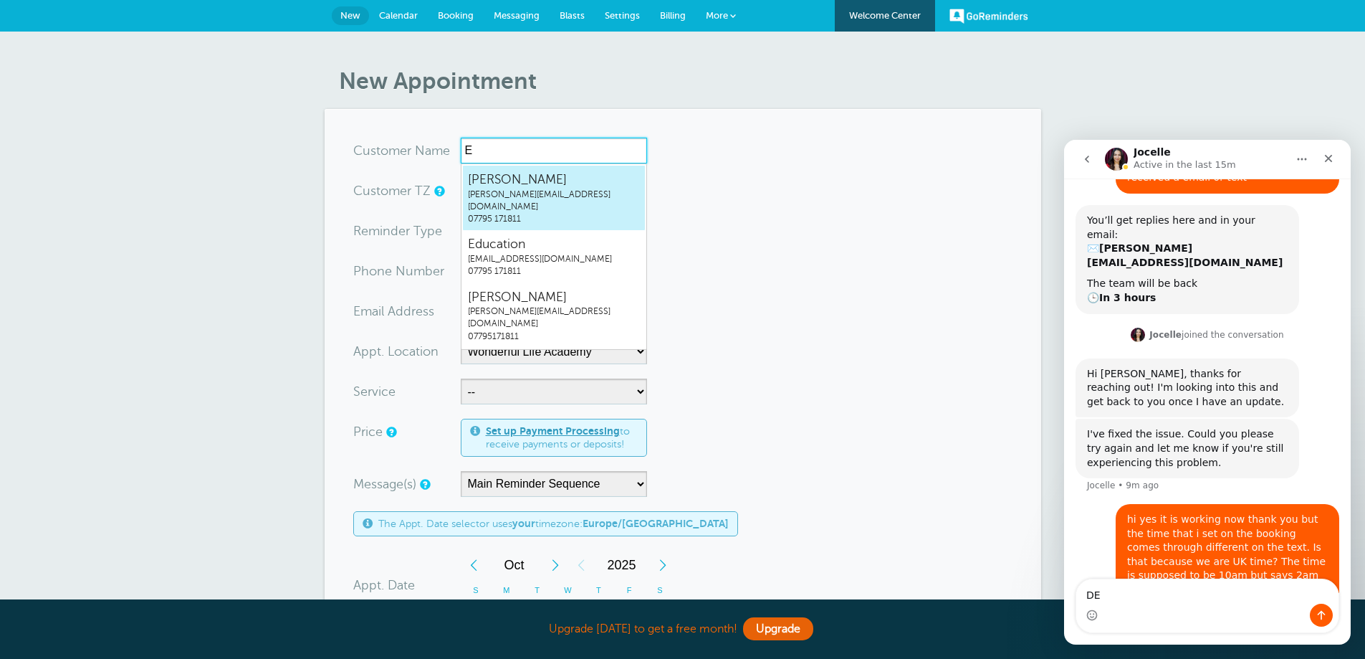
click at [536, 189] on span "[PERSON_NAME][EMAIL_ADDRESS][DOMAIN_NAME]" at bounding box center [554, 201] width 172 height 24
type input "EllaDavisella@wonderful-life.co.uk07795171811"
type input "Ella Davis"
radio input "false"
radio input "true"
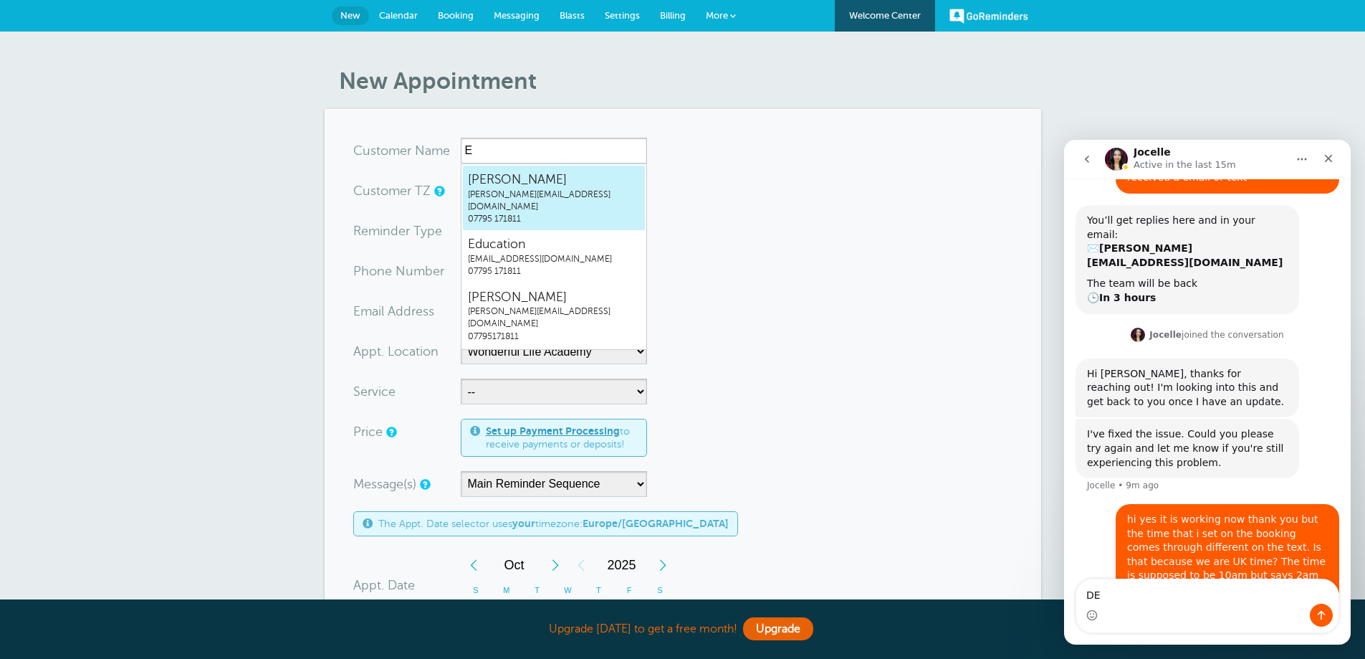
type input "07795 171811"
type input "ella@wonderful-life.co.uk"
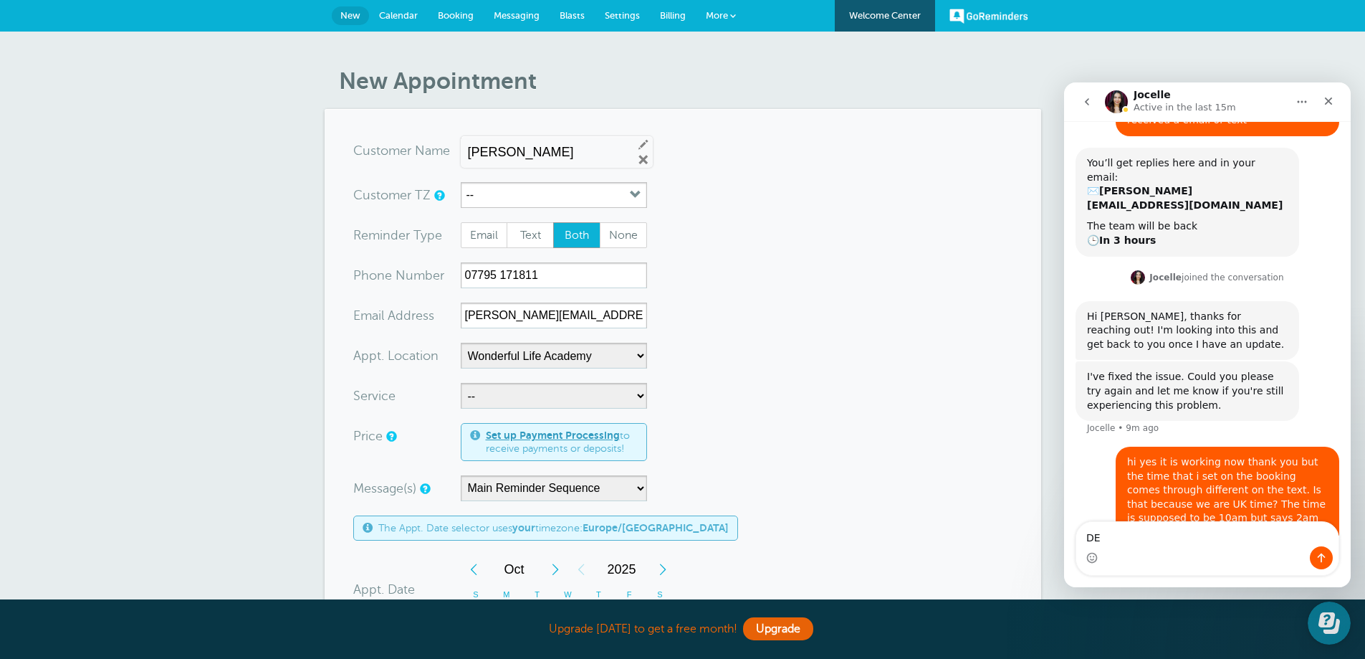
scroll to position [0, 0]
click at [561, 198] on button "--" at bounding box center [554, 195] width 186 height 26
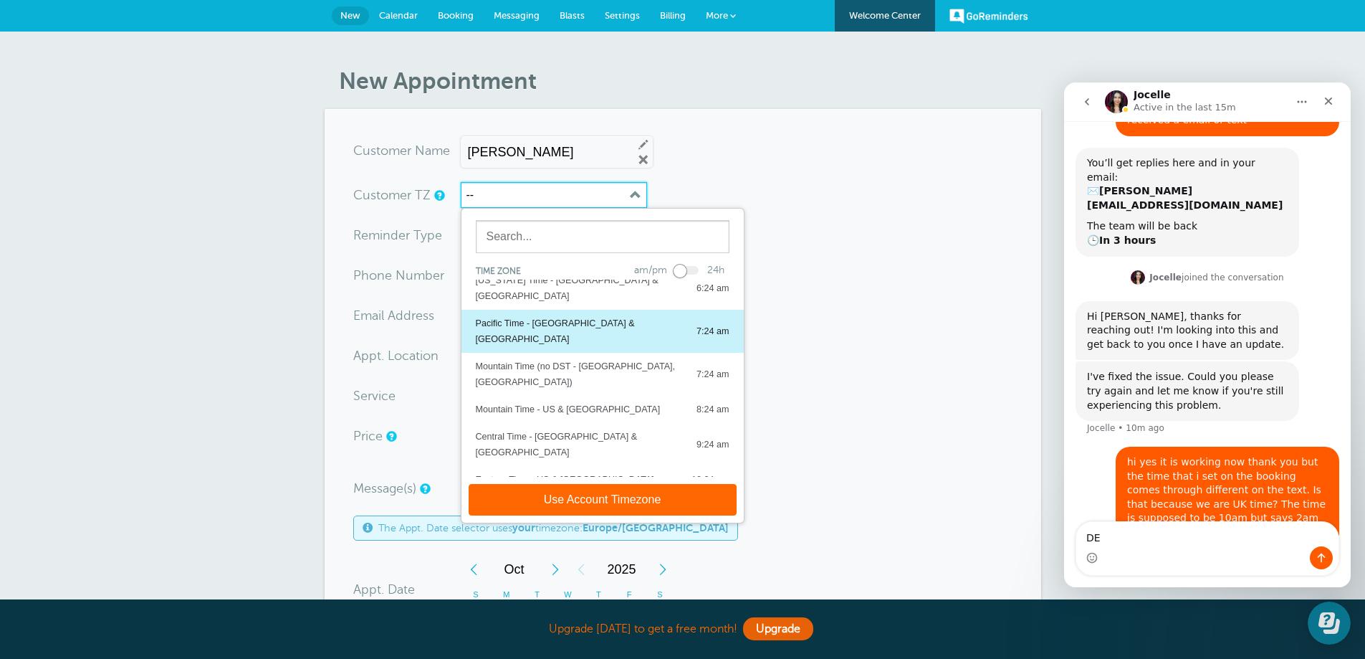
scroll to position [72, 0]
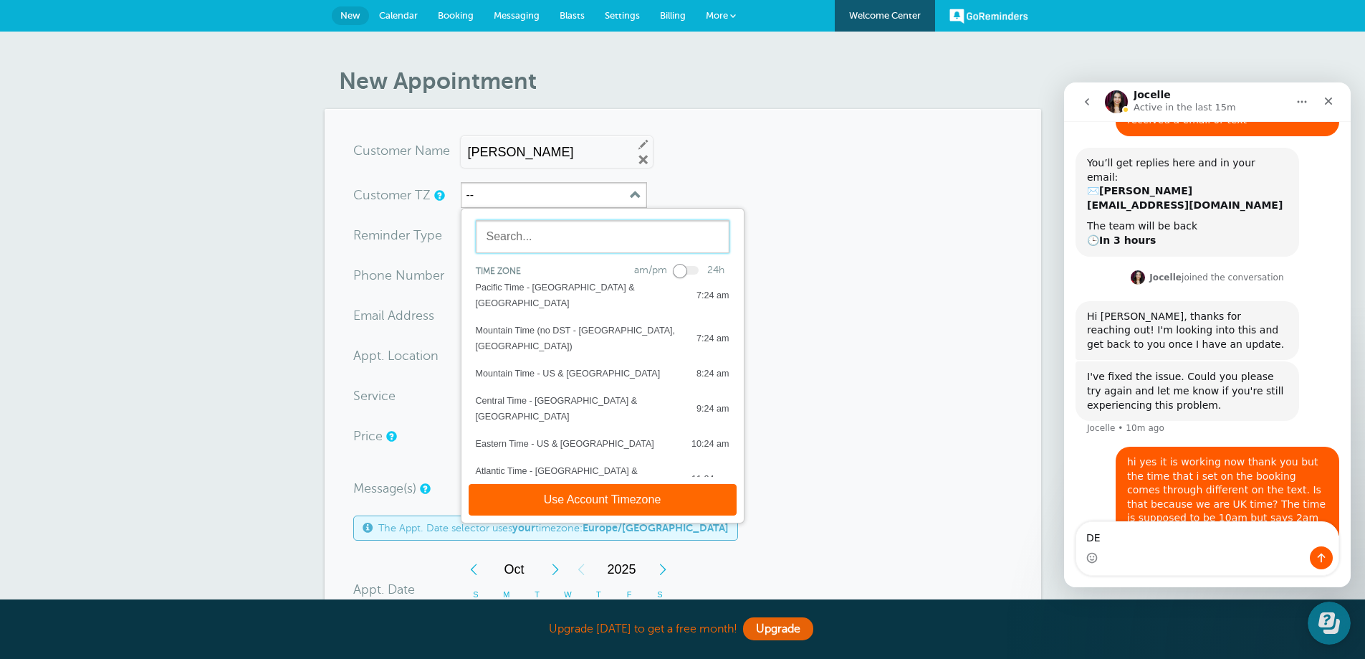
click at [558, 244] on input "text" at bounding box center [603, 236] width 254 height 33
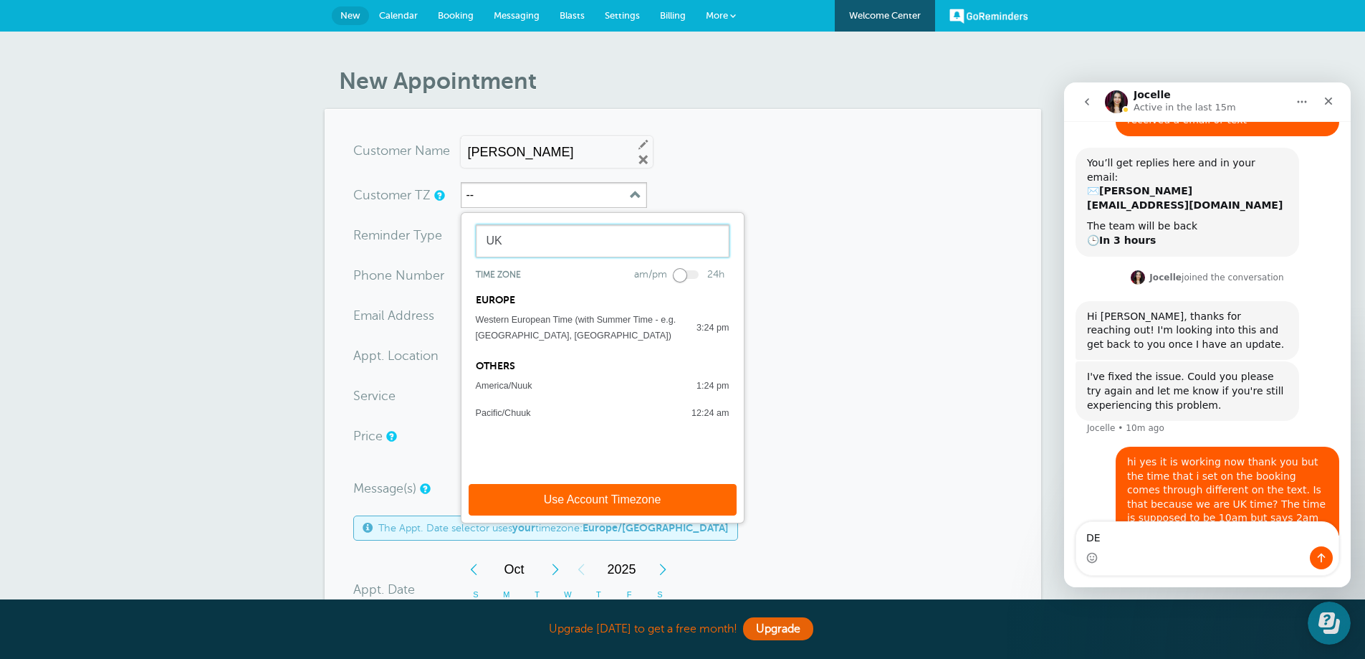
scroll to position [0, 0]
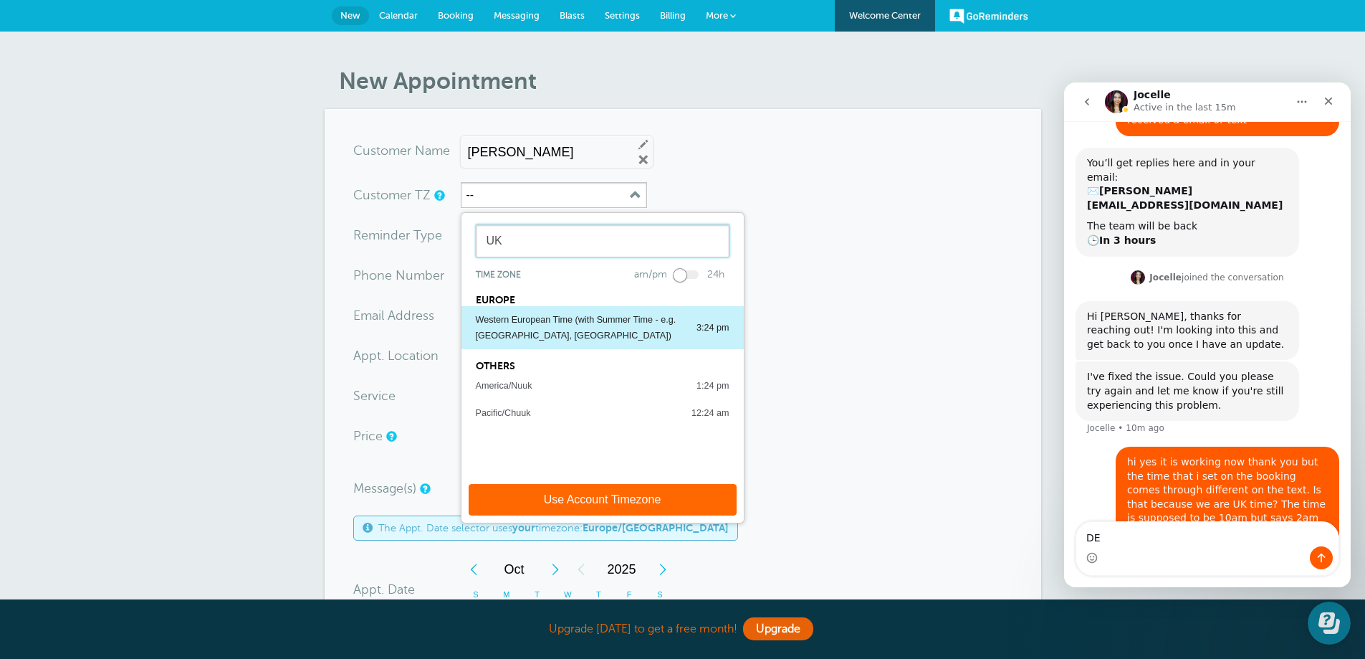
type input "UK"
click at [569, 327] on div "Western European Time (with Summer Time - e.g. [GEOGRAPHIC_DATA], [GEOGRAPHIC_D…" at bounding box center [579, 328] width 206 height 32
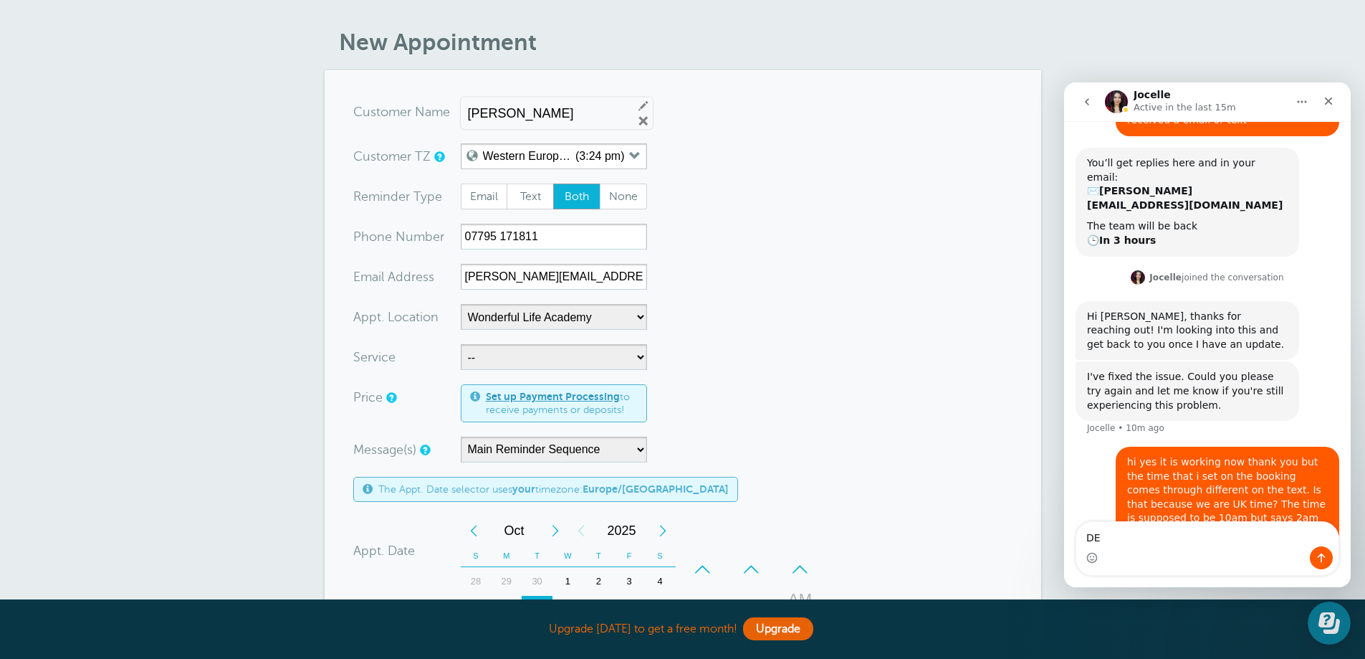
scroll to position [72, 0]
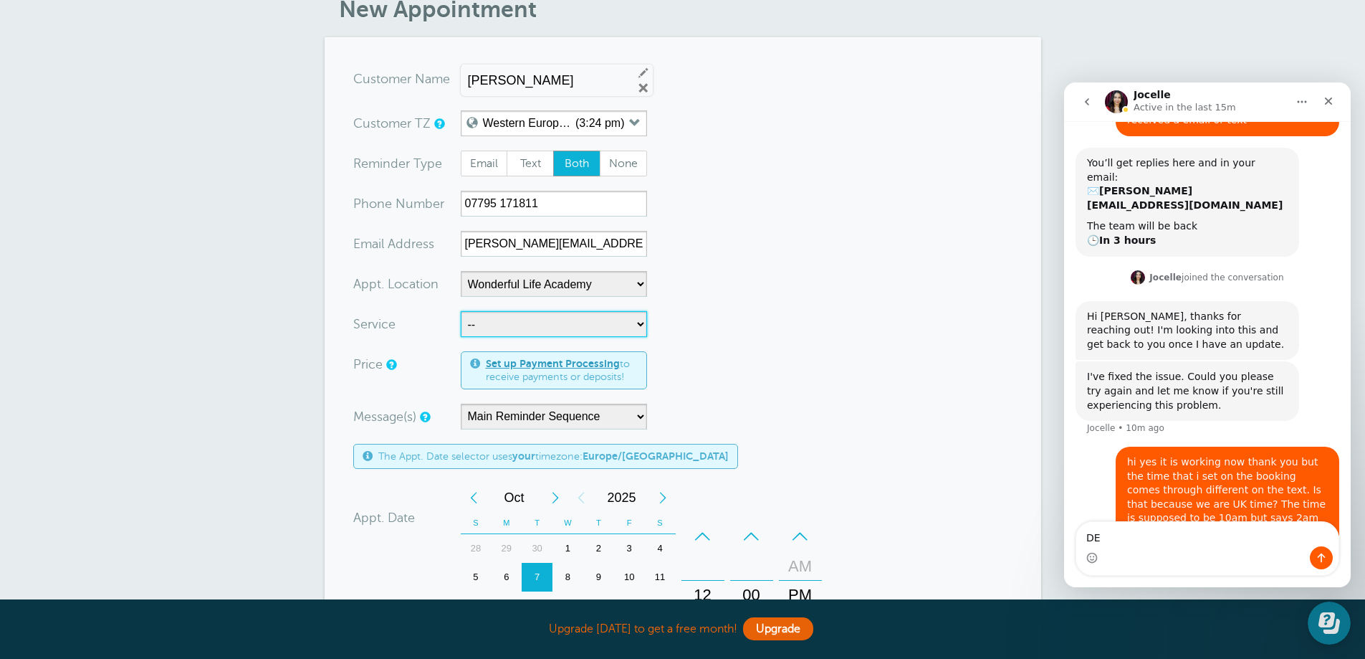
click at [571, 314] on select "-- Coily Masterclass with [PERSON_NAME] Cut Culture: The Shag with [PERSON_NAME…" at bounding box center [554, 324] width 186 height 26
select select "28316"
click at [461, 311] on select "-- Coily Masterclass with [PERSON_NAME] Cut Culture: The Shag with [PERSON_NAME…" at bounding box center [554, 324] width 186 height 26
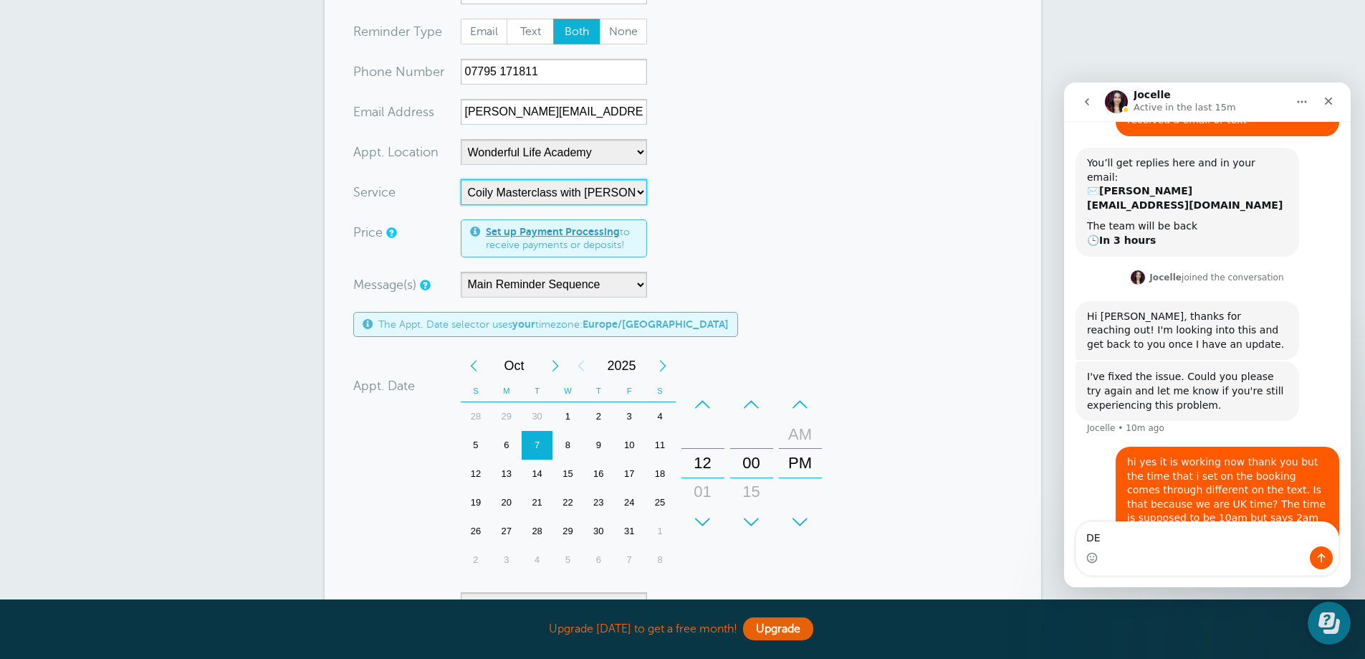
scroll to position [287, 0]
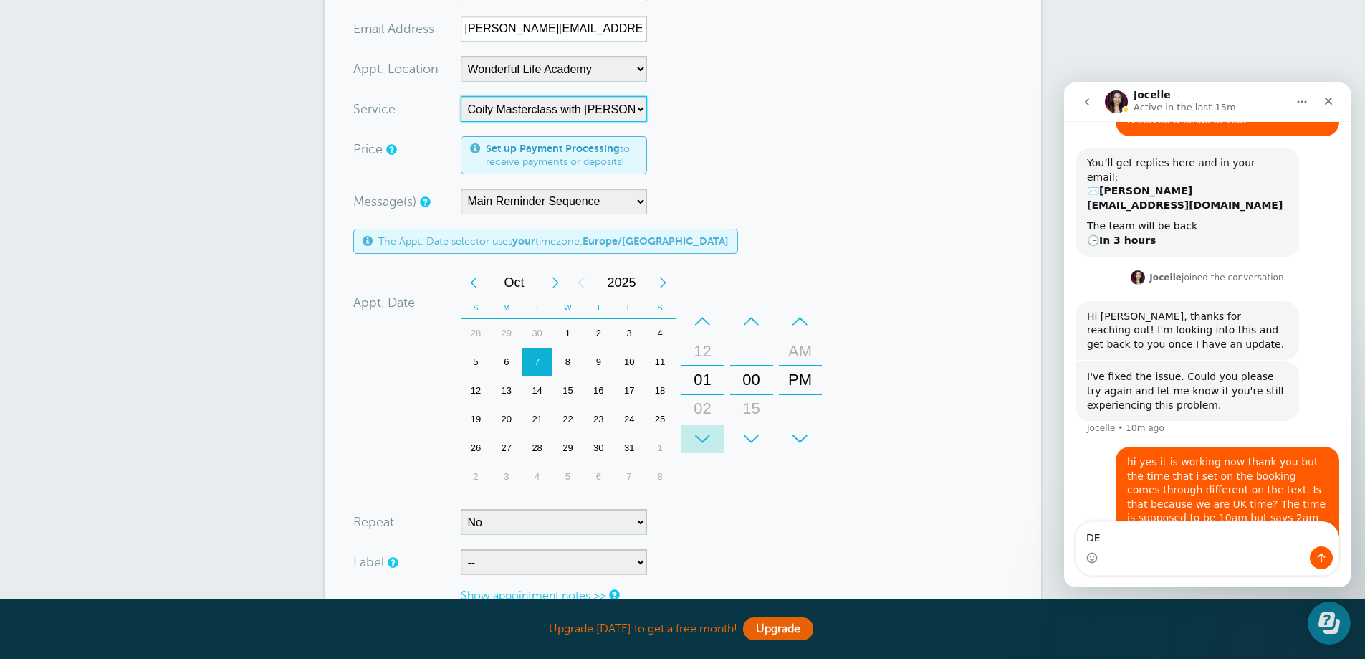
click at [704, 431] on div "+" at bounding box center [703, 438] width 43 height 29
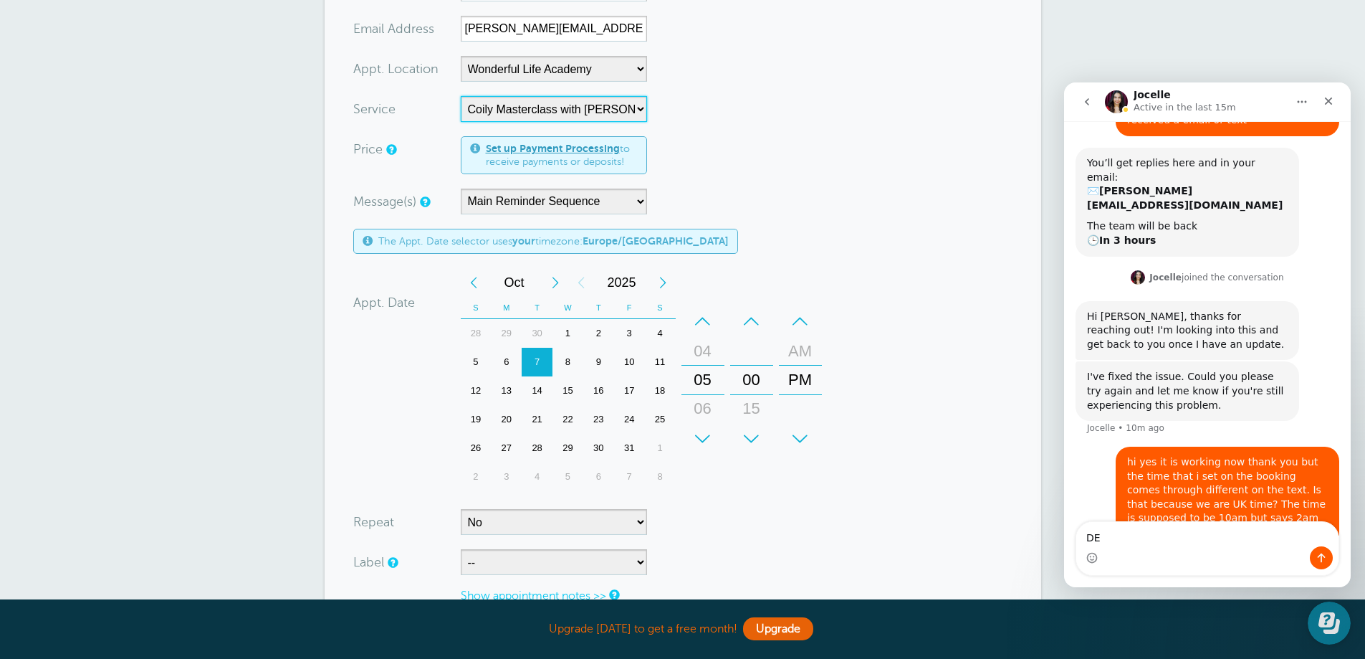
click at [704, 431] on div "+" at bounding box center [703, 438] width 43 height 29
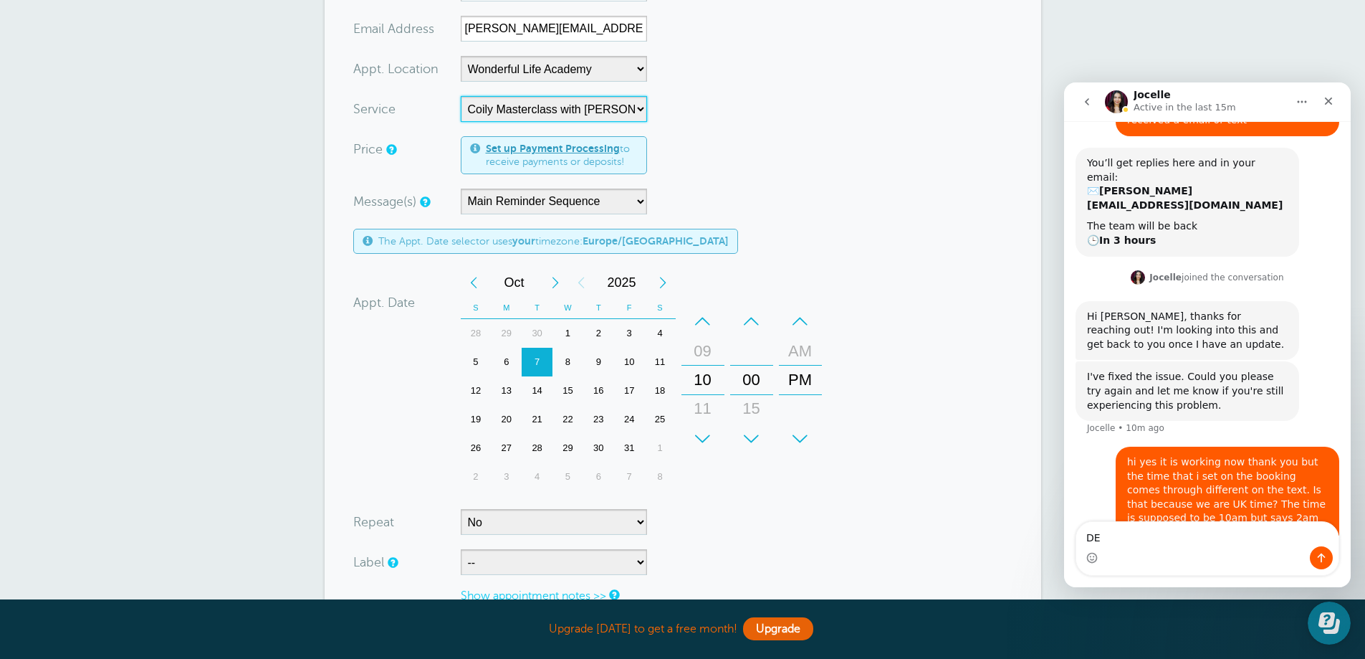
click at [804, 437] on div "+" at bounding box center [800, 438] width 43 height 29
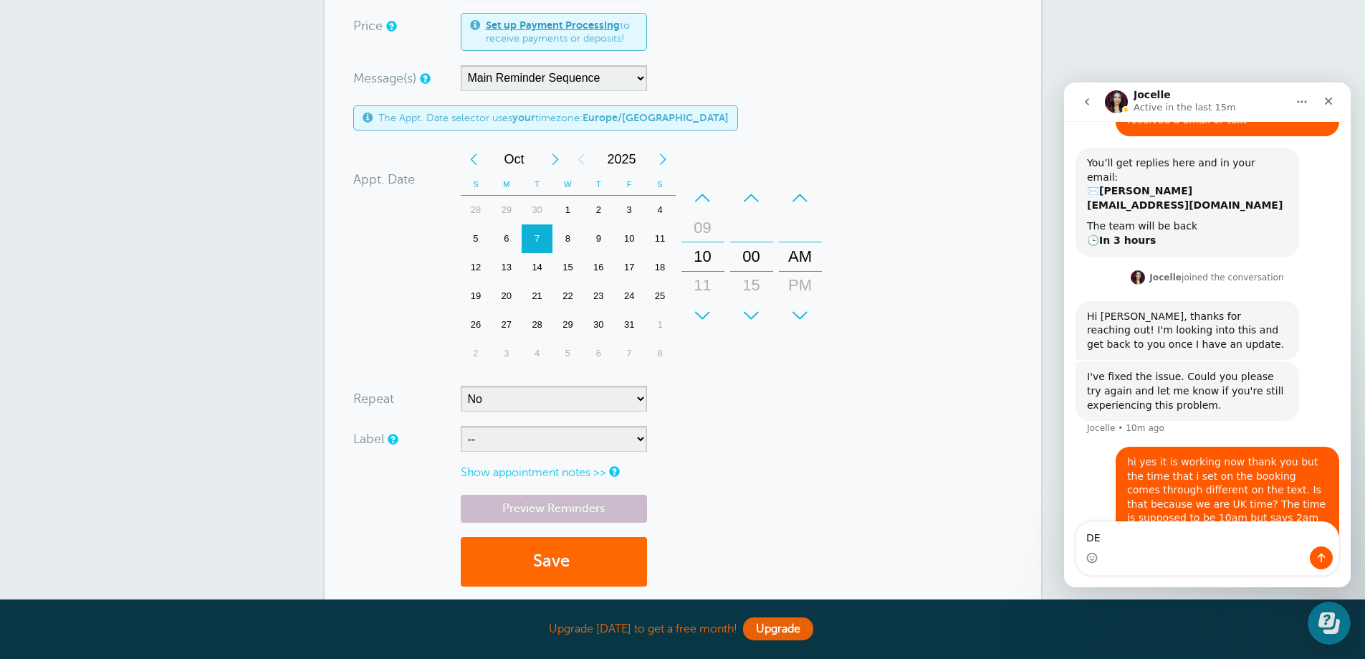
scroll to position [430, 0]
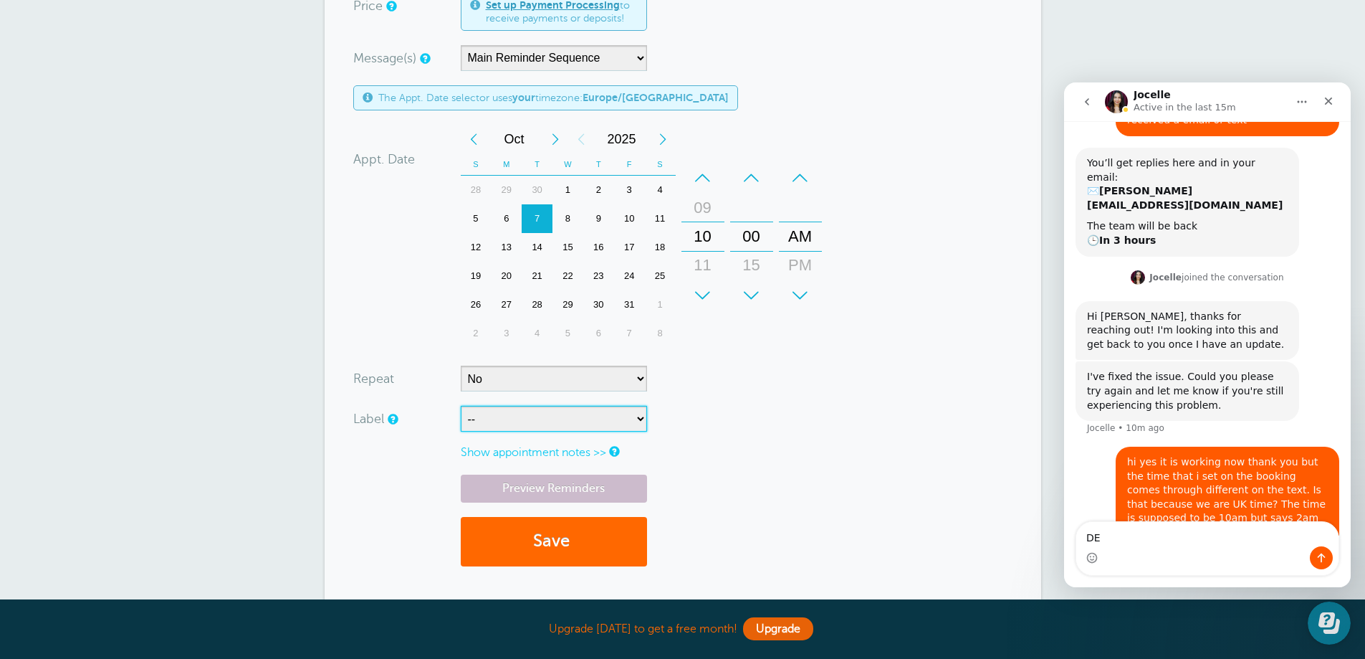
click at [561, 430] on select "-- ASP Courses Davroe Courses Milkshake Courses" at bounding box center [554, 419] width 186 height 26
select select "6794"
click at [461, 406] on select "-- ASP Courses Davroe Courses Milkshake Courses" at bounding box center [554, 419] width 186 height 26
click at [535, 530] on button "Save" at bounding box center [554, 541] width 186 height 49
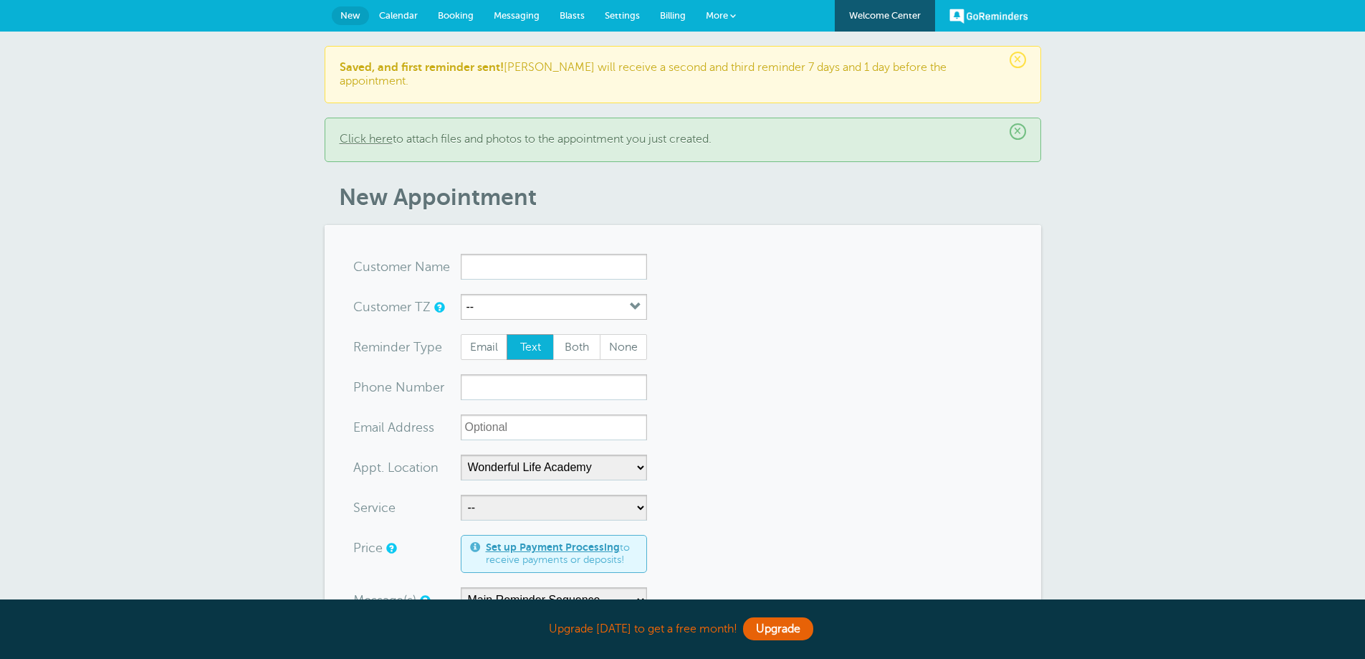
select select "25306"
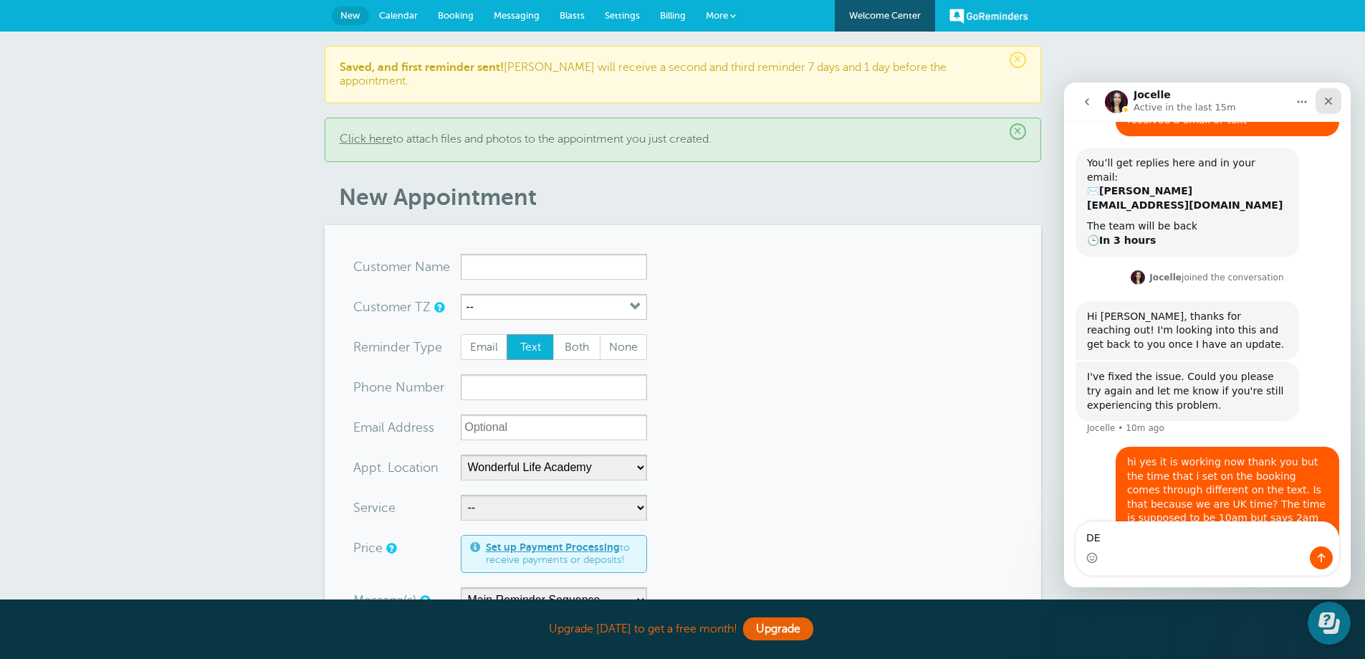
click at [1332, 100] on icon "Close" at bounding box center [1328, 100] width 11 height 11
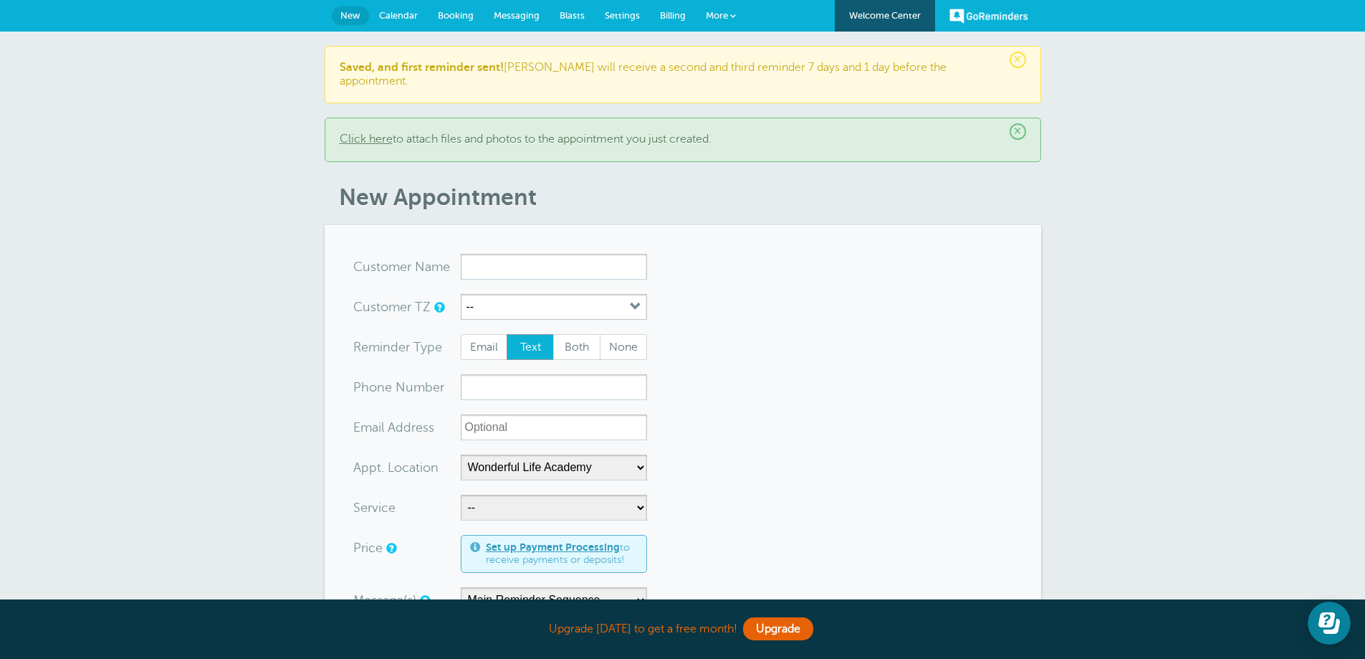
click at [421, 18] on link "Calendar" at bounding box center [398, 16] width 59 height 32
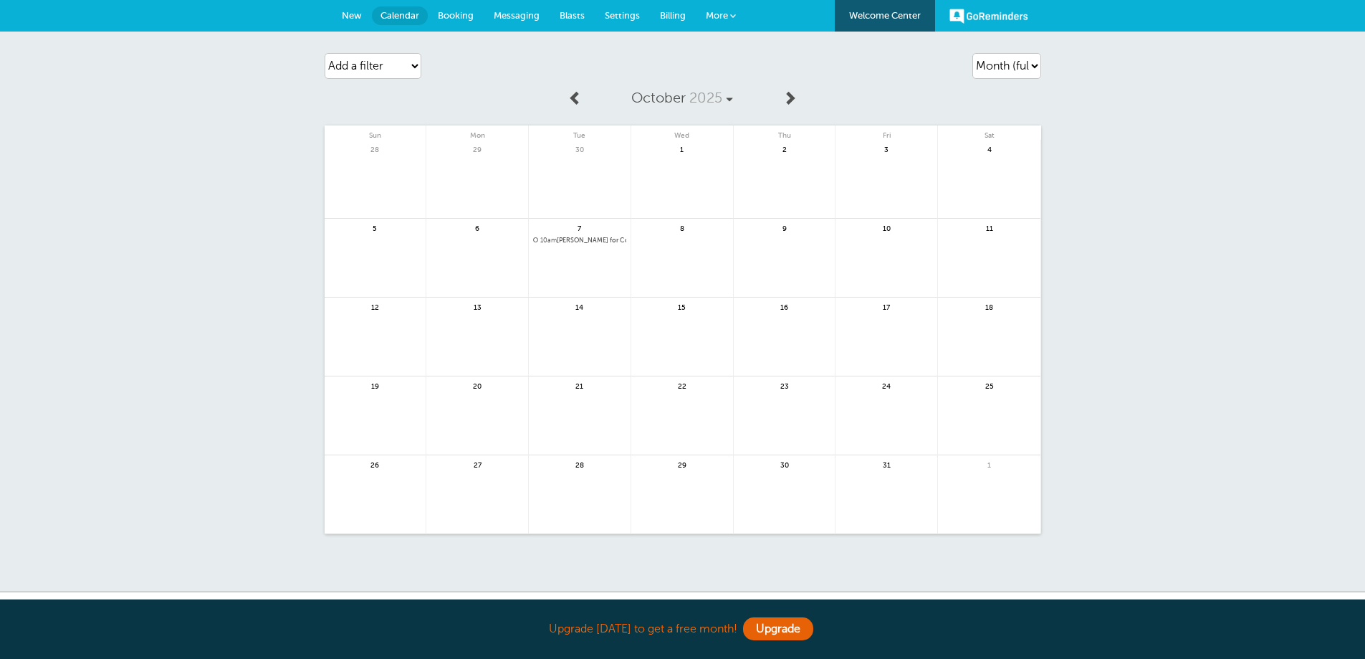
click at [574, 247] on link at bounding box center [580, 278] width 102 height 62
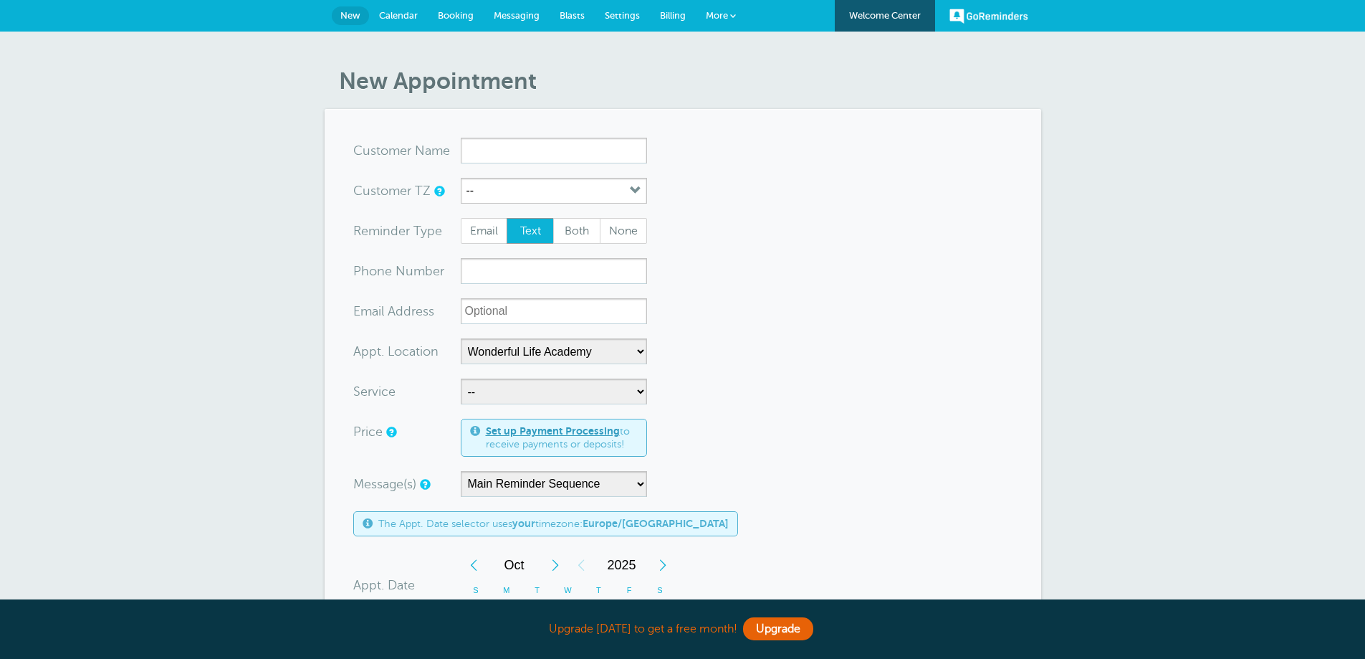
select select "25306"
click at [419, 10] on link "Calendar" at bounding box center [398, 16] width 59 height 32
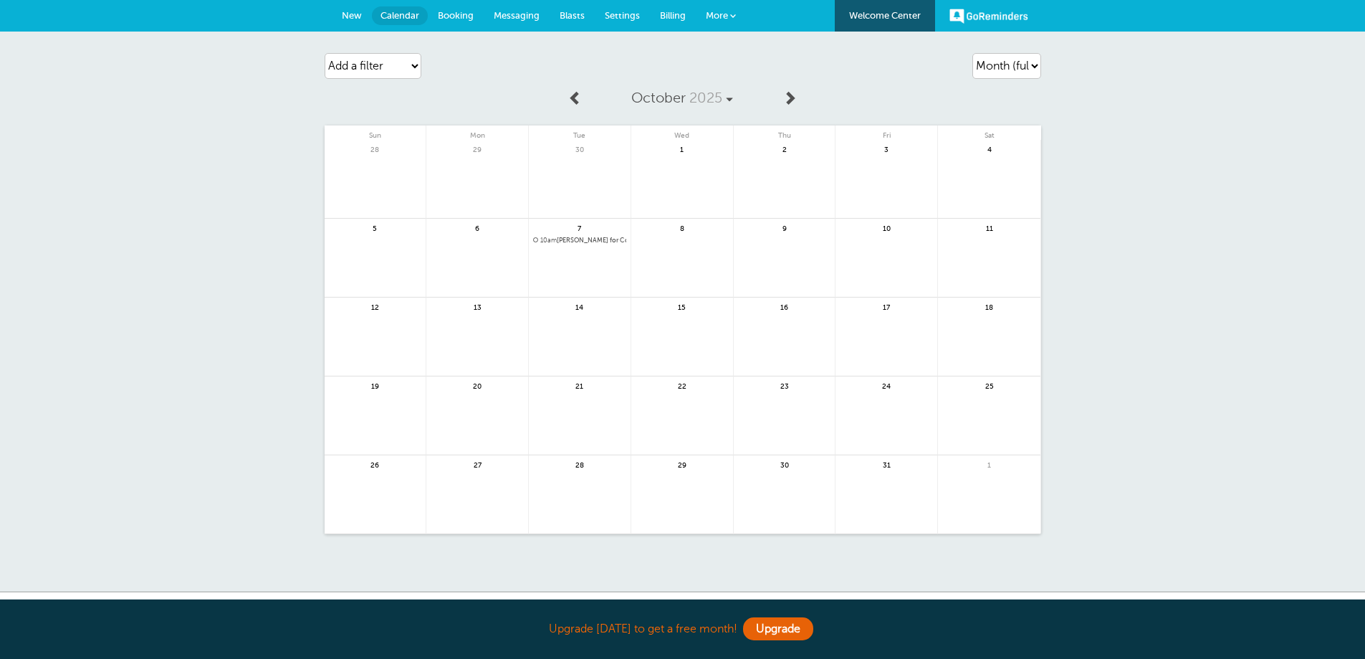
click at [583, 239] on span "10am [PERSON_NAME] for Coily Masterclass with [PERSON_NAME] @Wonderful Life Aca…" at bounding box center [579, 241] width 93 height 8
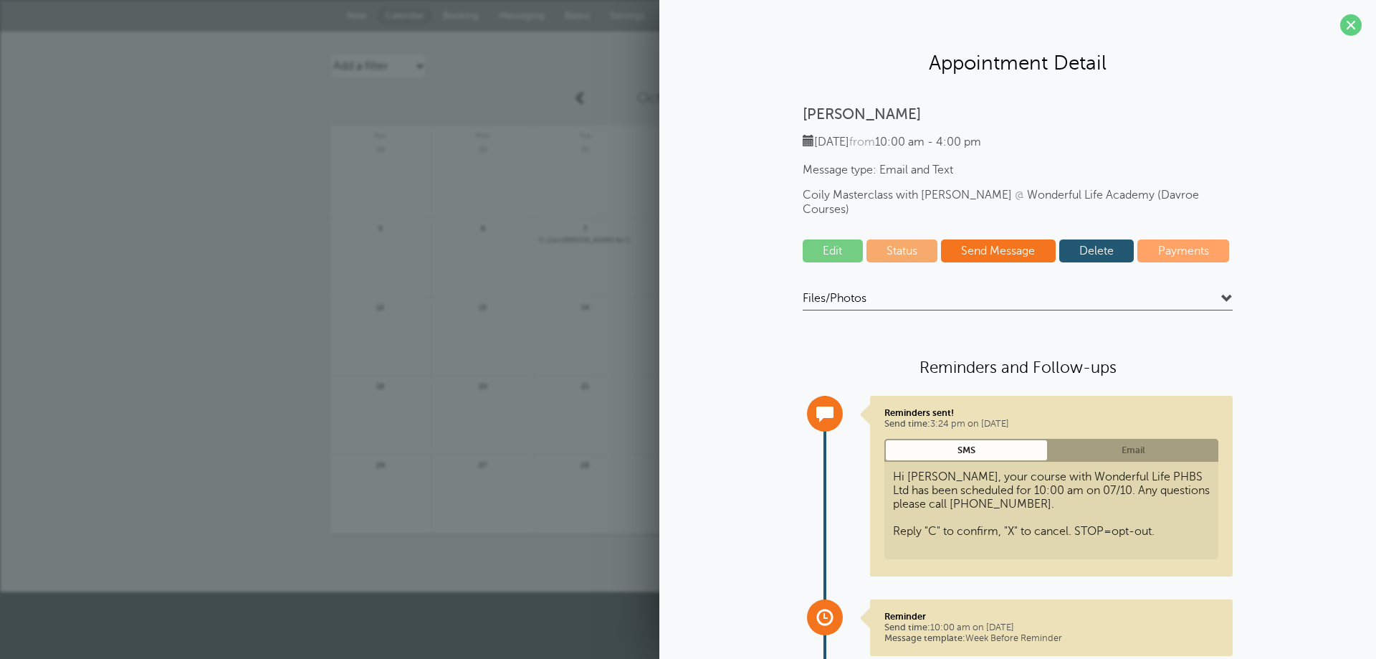
click at [1096, 241] on link "Delete" at bounding box center [1096, 250] width 75 height 23
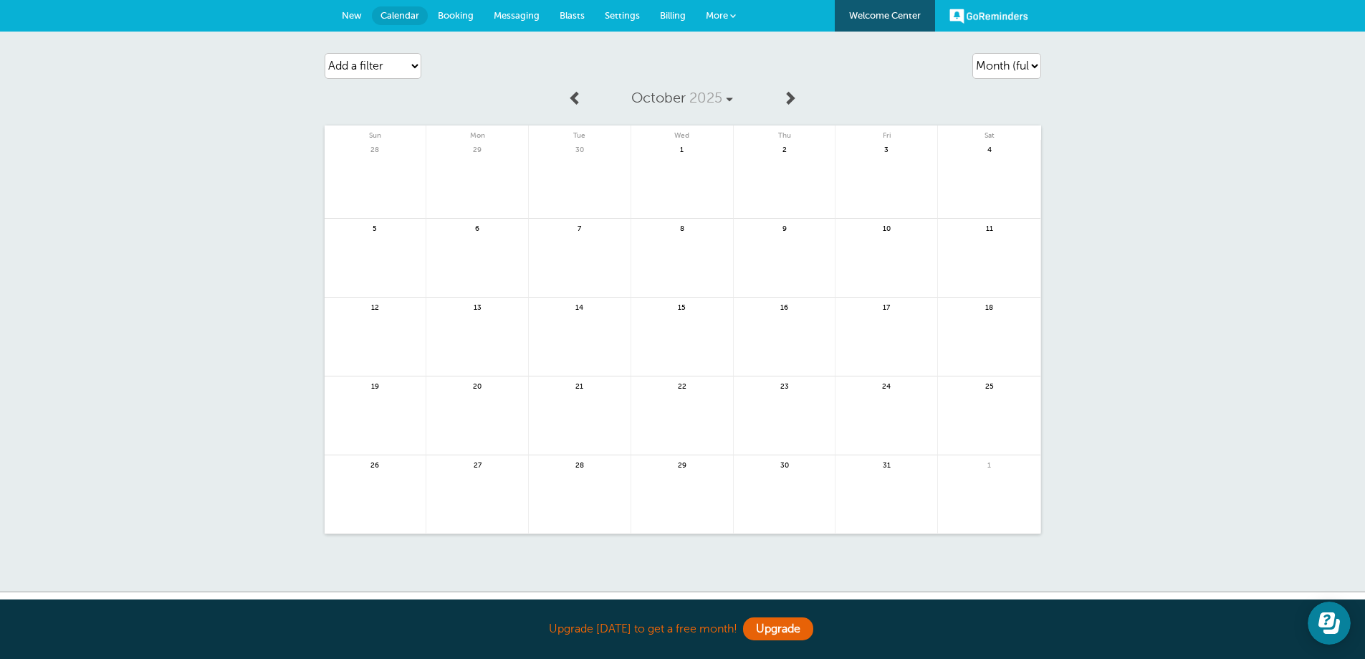
click at [515, 14] on span "Messaging" at bounding box center [517, 15] width 46 height 11
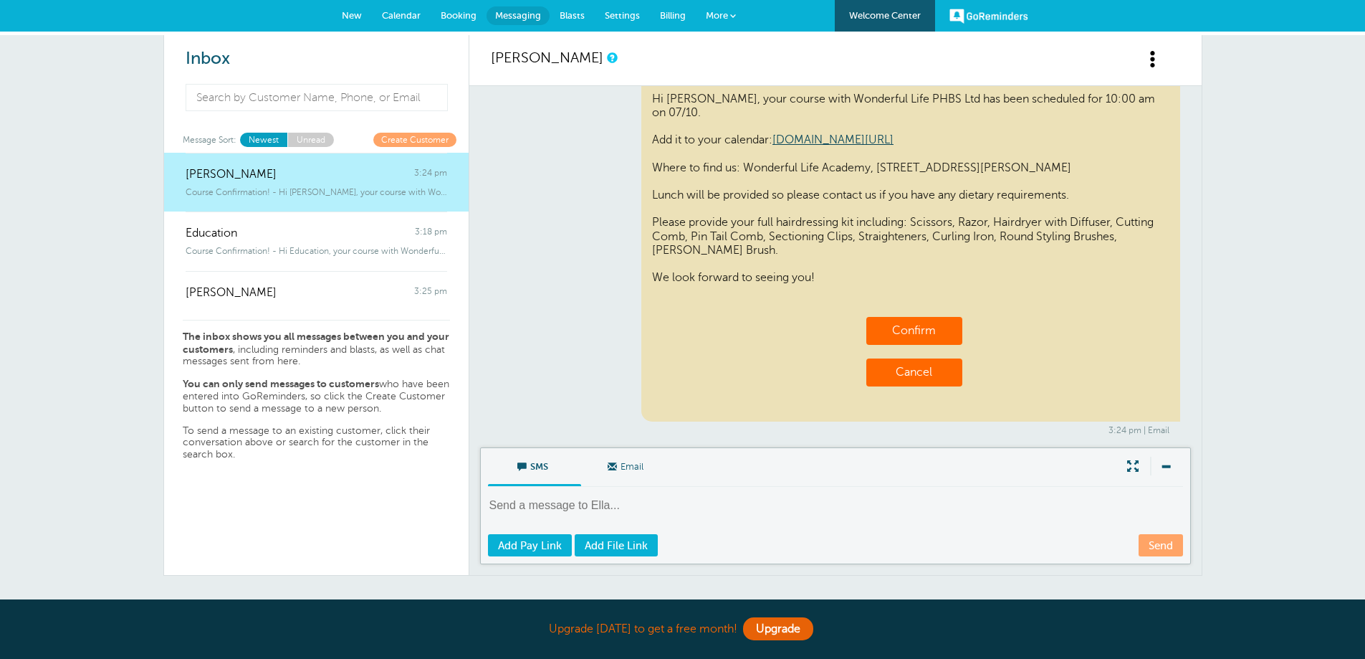
scroll to position [167, 0]
click at [621, 24] on link "Settings" at bounding box center [622, 16] width 55 height 32
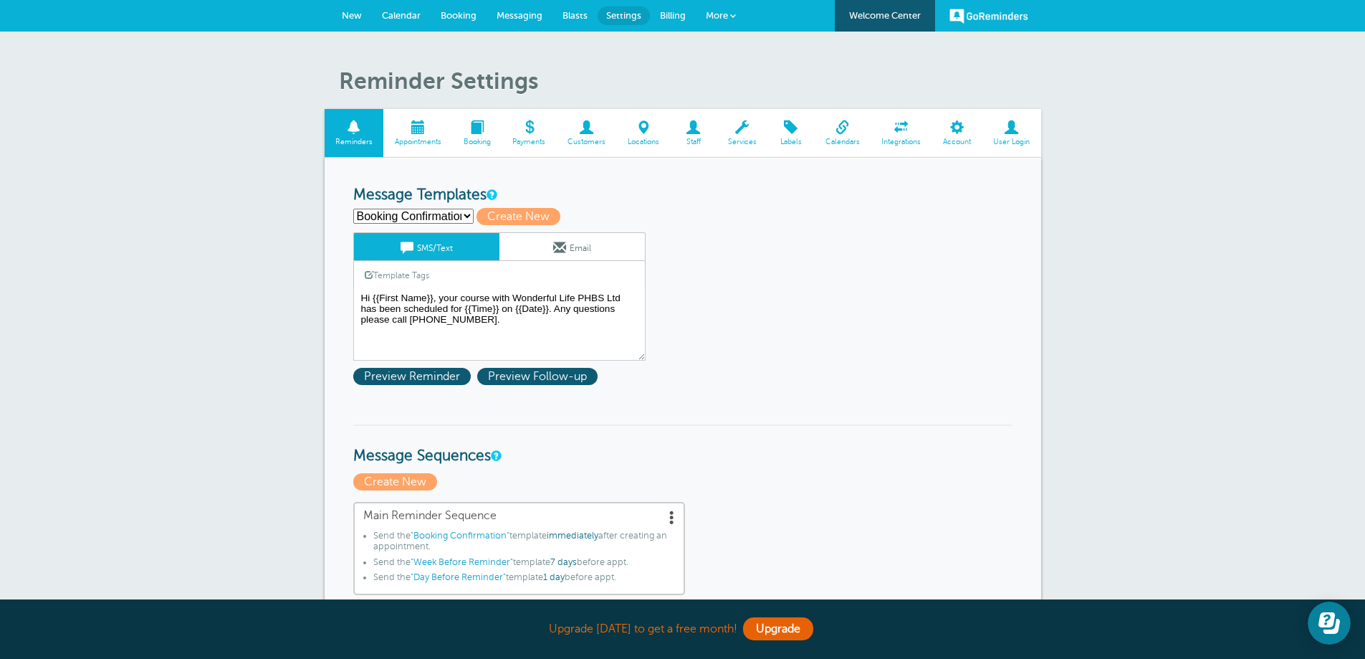
click at [416, 9] on link "Calendar" at bounding box center [401, 16] width 59 height 32
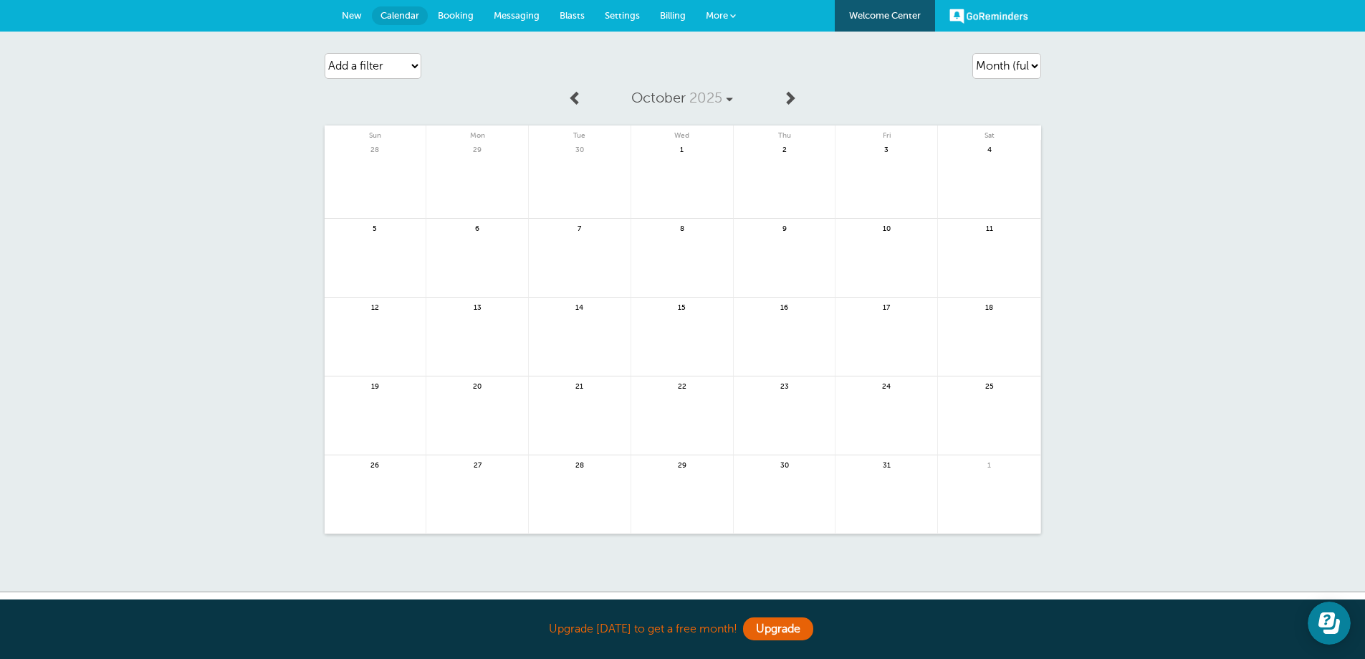
click at [579, 229] on span "7" at bounding box center [579, 227] width 13 height 11
click at [582, 254] on link at bounding box center [580, 266] width 102 height 62
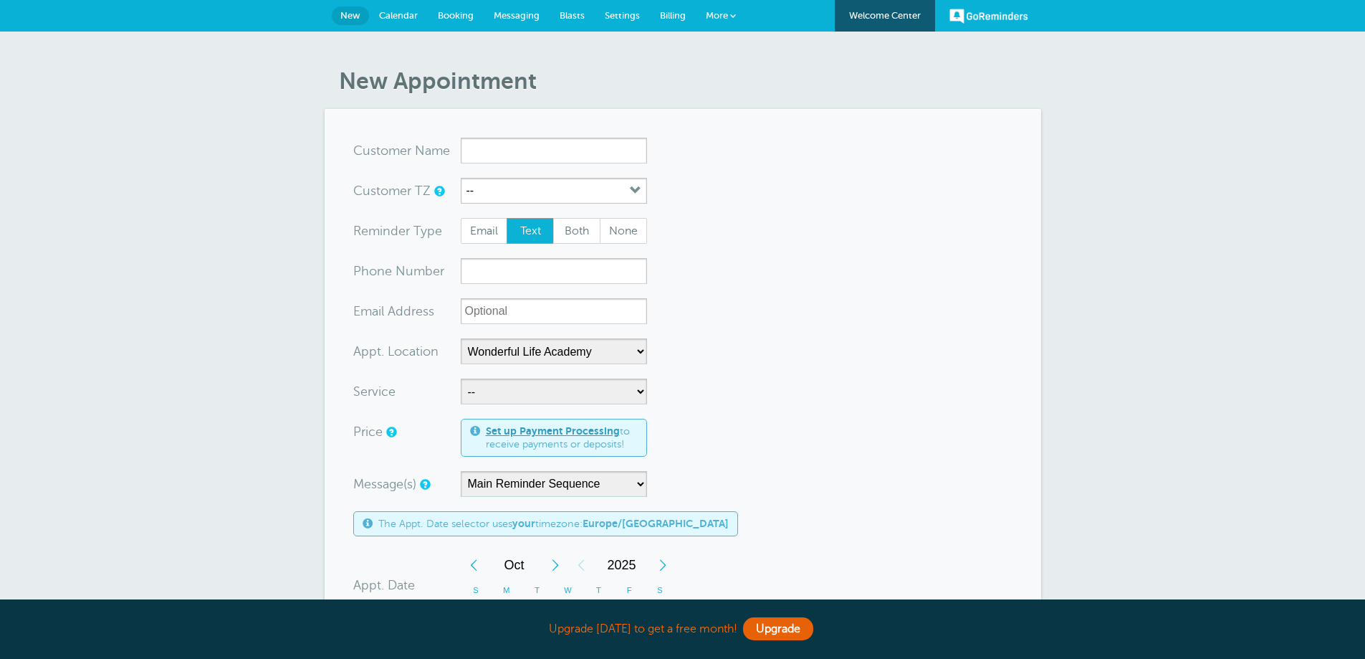
select select "25306"
click at [502, 151] on input "x-no-autofill" at bounding box center [554, 151] width 186 height 26
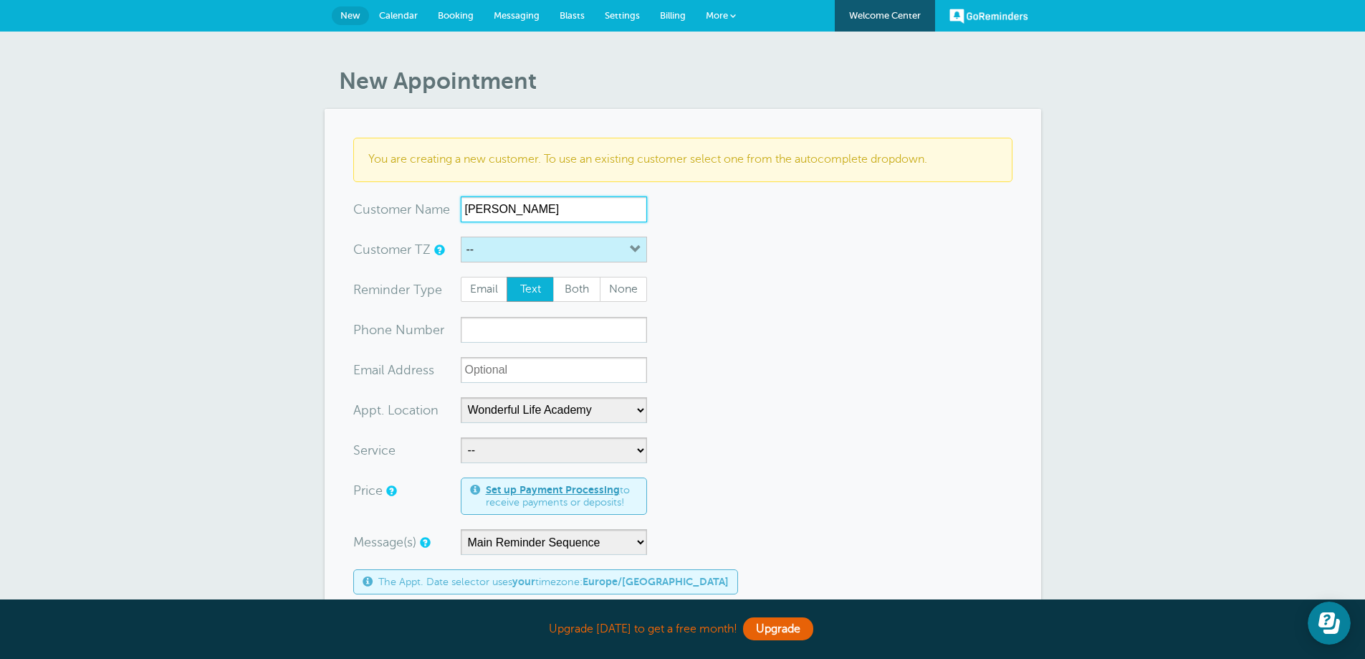
type input "[PERSON_NAME]"
click at [532, 242] on button "--" at bounding box center [554, 250] width 186 height 26
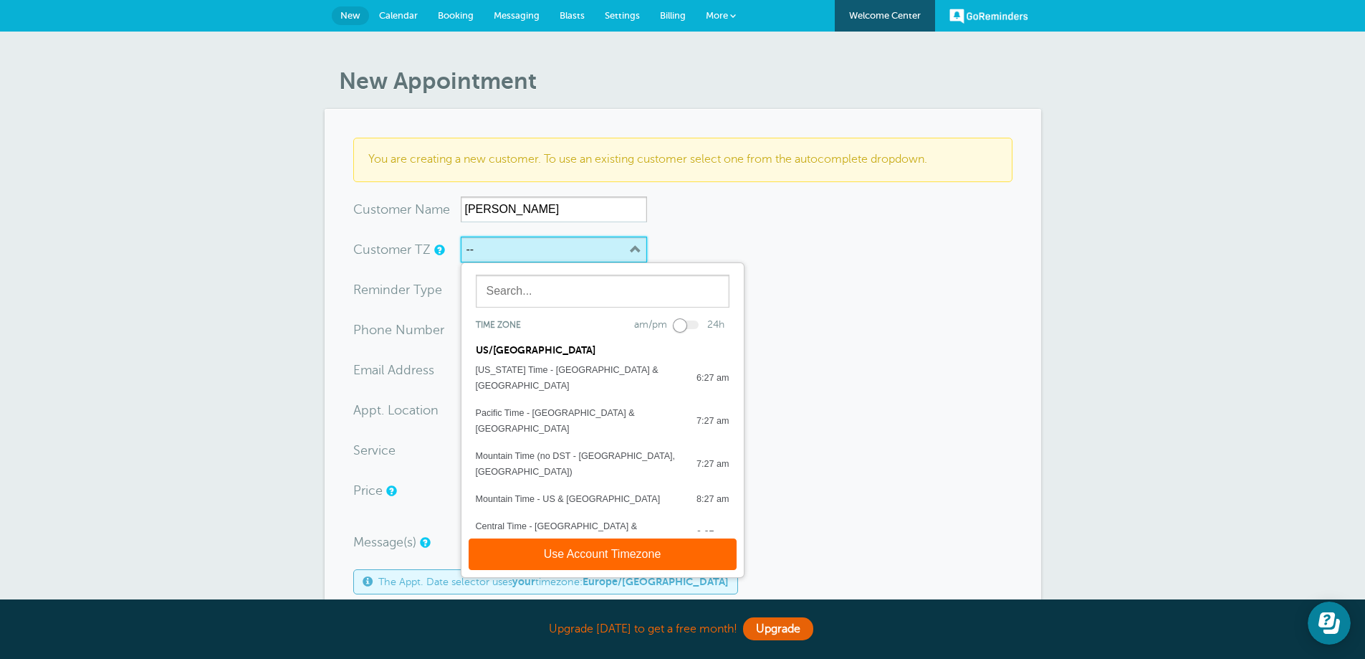
click at [533, 259] on button "--" at bounding box center [554, 250] width 186 height 26
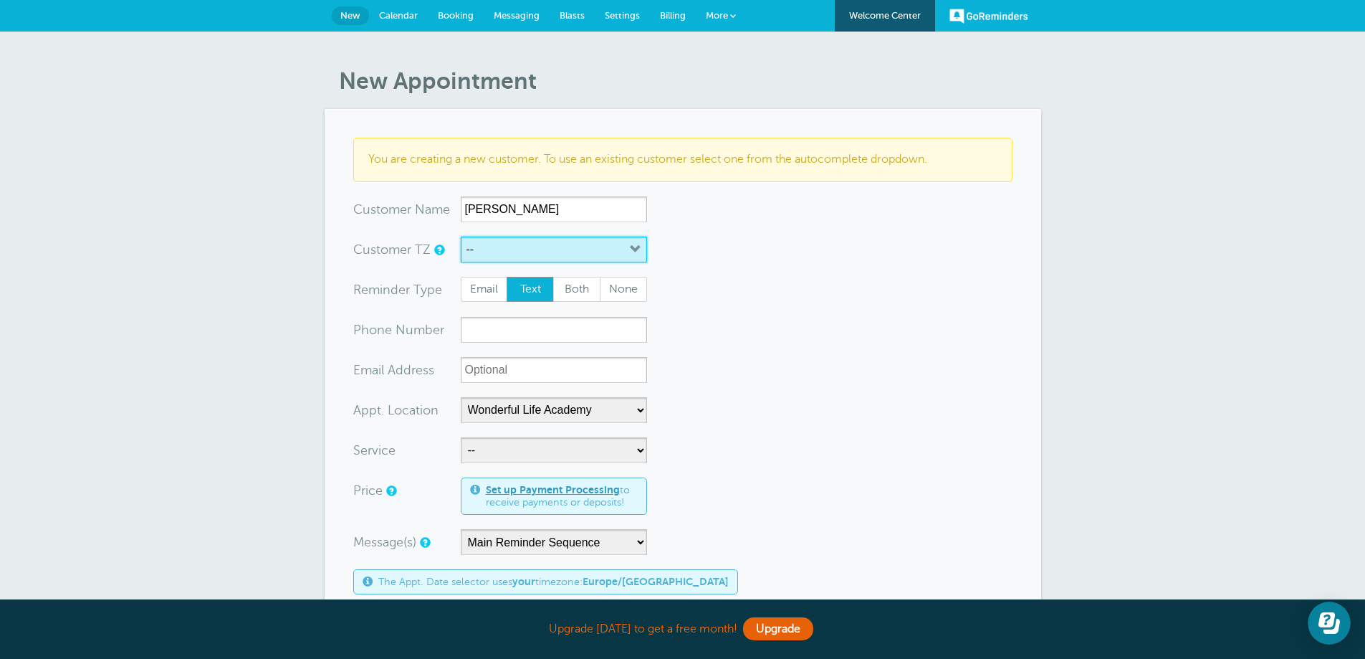
click at [533, 259] on button "--" at bounding box center [554, 250] width 186 height 26
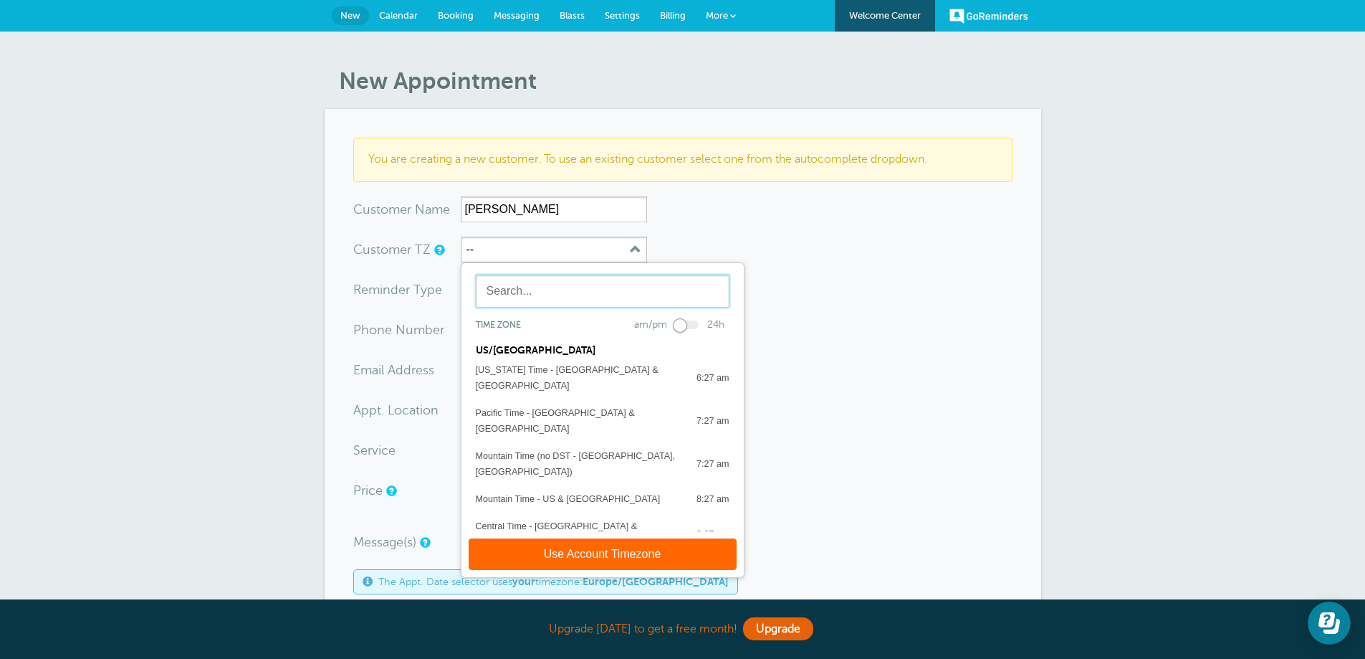
click at [545, 305] on input "text" at bounding box center [603, 291] width 254 height 33
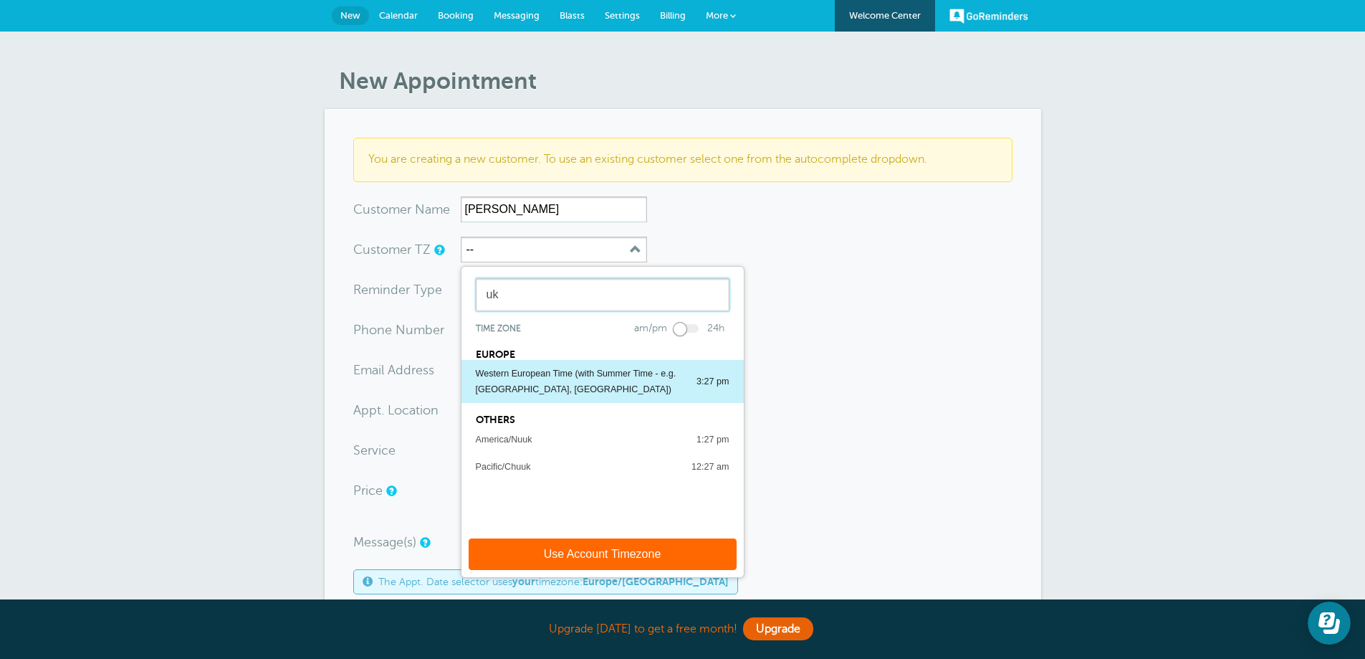
type input "uk"
click at [537, 368] on div "Western European Time (with Summer Time - e.g. [GEOGRAPHIC_DATA], [GEOGRAPHIC_D…" at bounding box center [579, 382] width 206 height 32
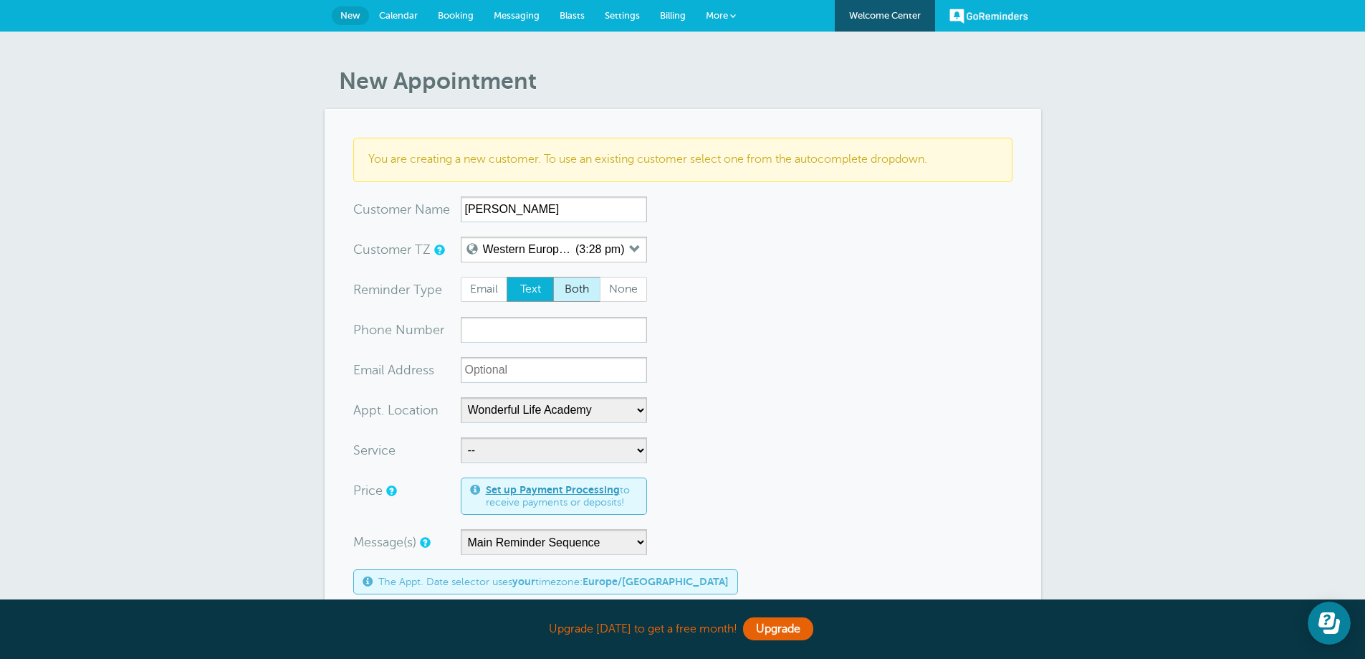
click at [569, 292] on span "Both" at bounding box center [577, 289] width 46 height 24
click at [553, 277] on input "Both" at bounding box center [553, 276] width 1 height 1
radio input "true"
click at [548, 332] on input "xxx-no-autofill" at bounding box center [554, 330] width 186 height 26
click at [470, 321] on input "xxx-no-autofill" at bounding box center [554, 330] width 186 height 26
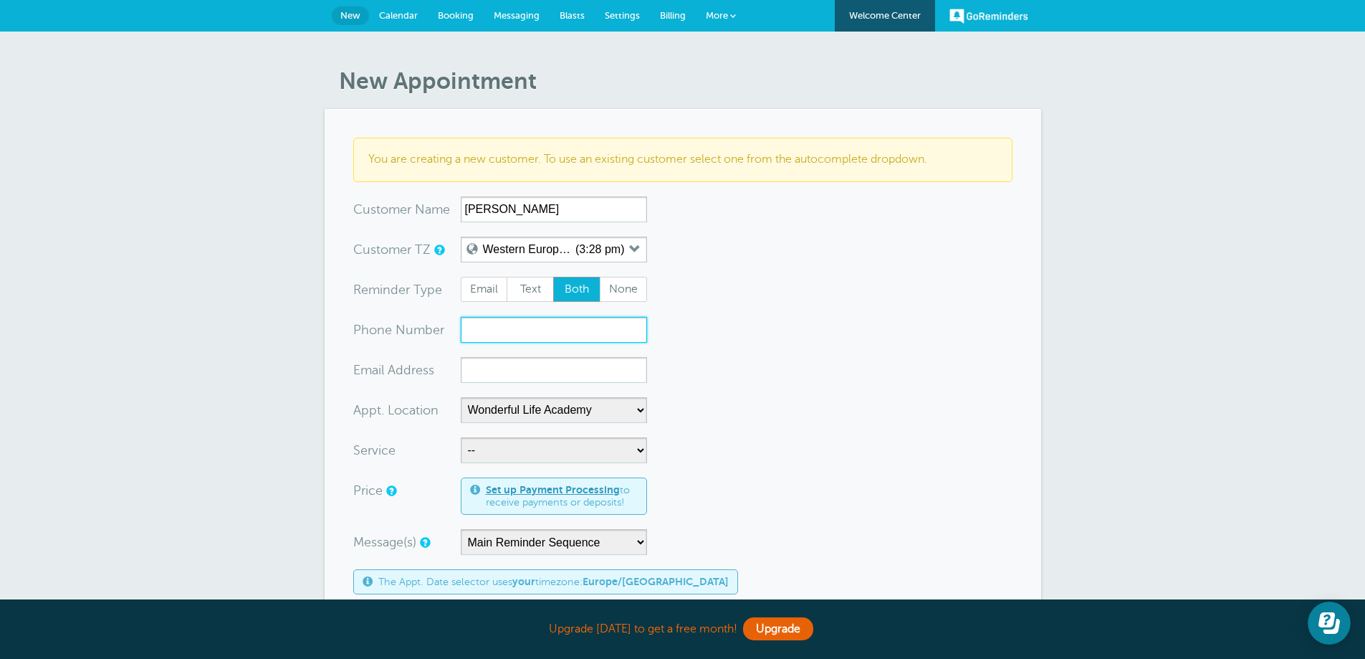
paste input "07595730775"
type input "07595730775"
click at [619, 372] on input "xx-no-autofill" at bounding box center [554, 370] width 186 height 26
paste input "Adamdmalone@googlemail.com"
type input "Adamdmalone@googlemail.com"
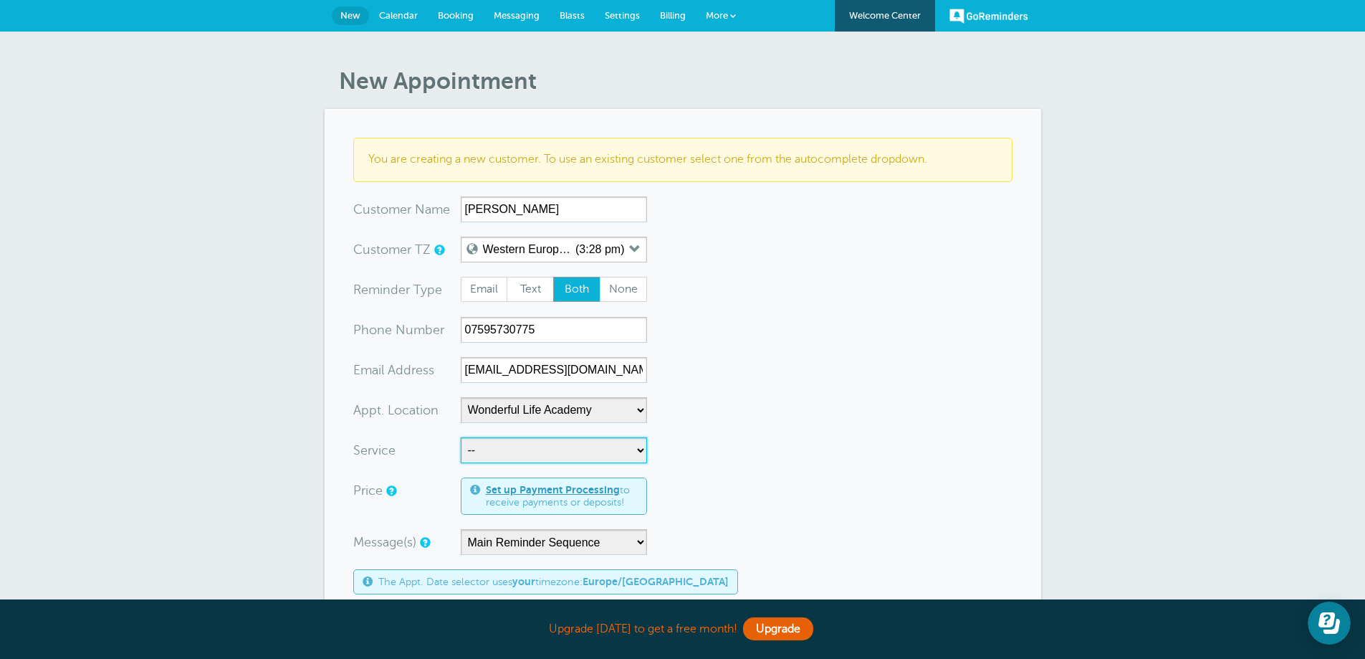
click at [586, 449] on select "-- Coily Masterclass with [PERSON_NAME] Cut Culture: The Shag with [PERSON_NAME…" at bounding box center [554, 450] width 186 height 26
select select "28316"
click at [461, 437] on select "-- Coily Masterclass with [PERSON_NAME] Cut Culture: The Shag with [PERSON_NAME…" at bounding box center [554, 450] width 186 height 26
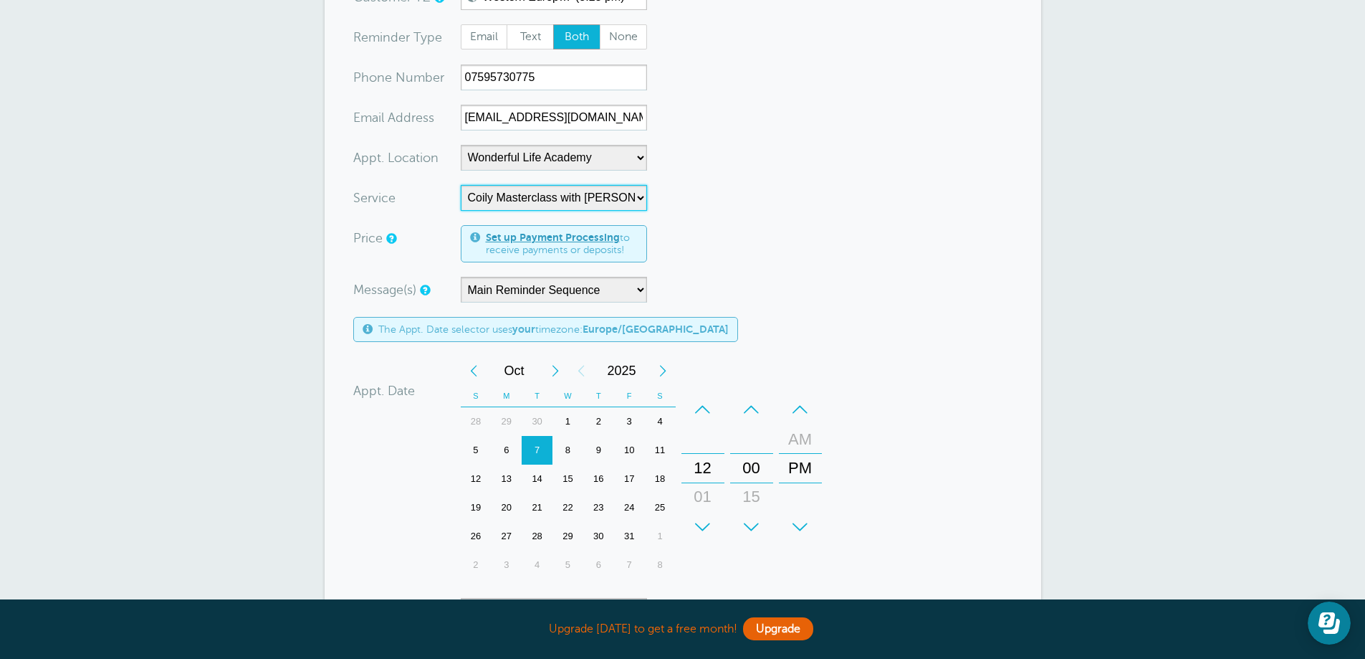
scroll to position [287, 0]
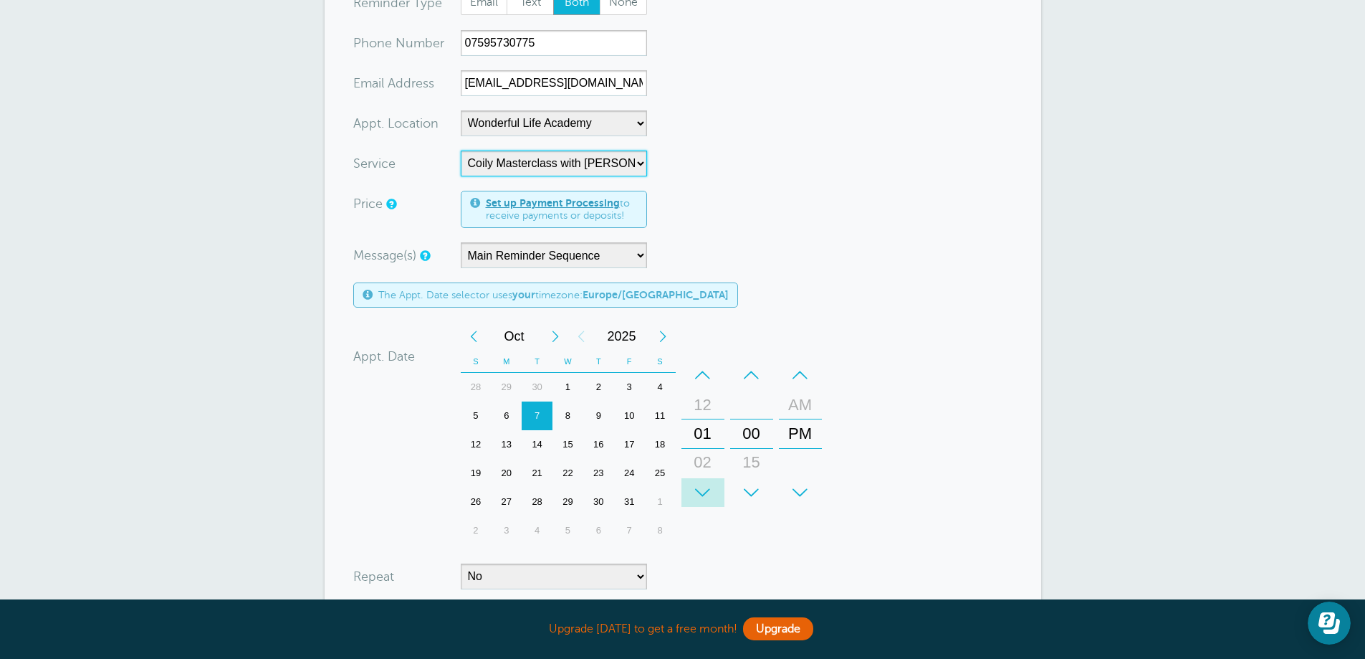
click at [718, 490] on div "+" at bounding box center [703, 492] width 43 height 29
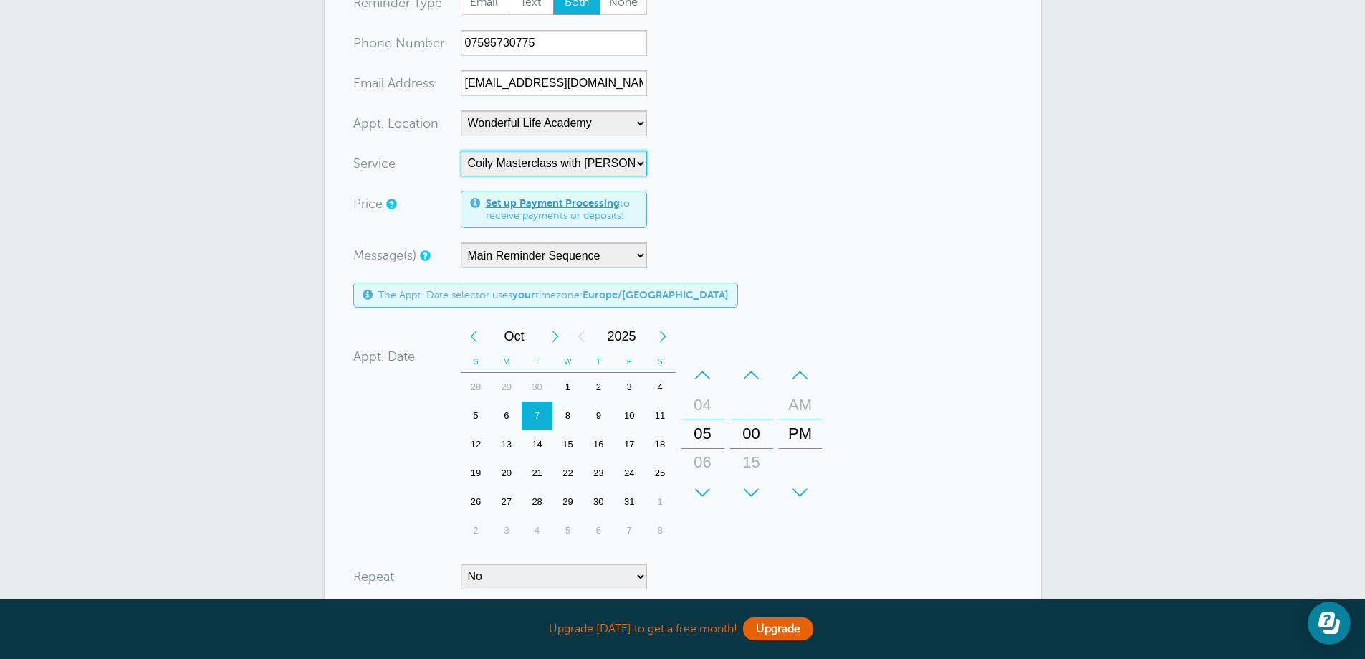
click at [718, 490] on div "+" at bounding box center [703, 492] width 43 height 29
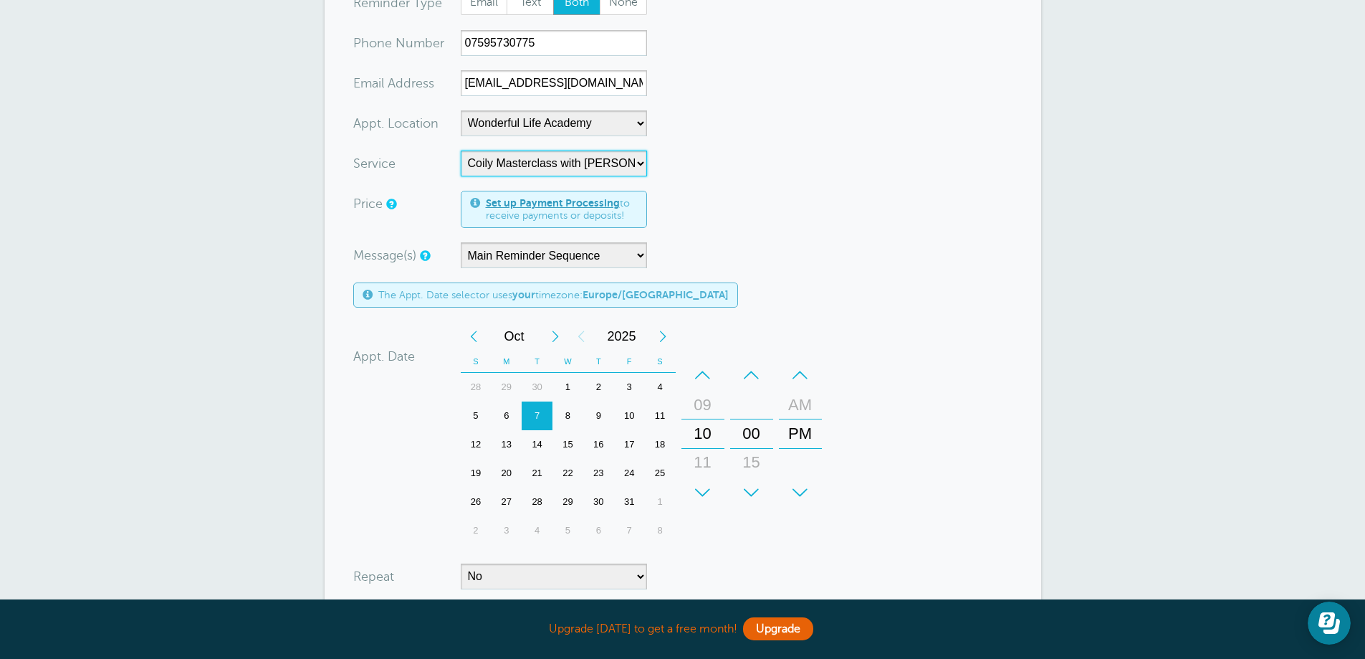
click at [808, 485] on div "+" at bounding box center [800, 492] width 43 height 29
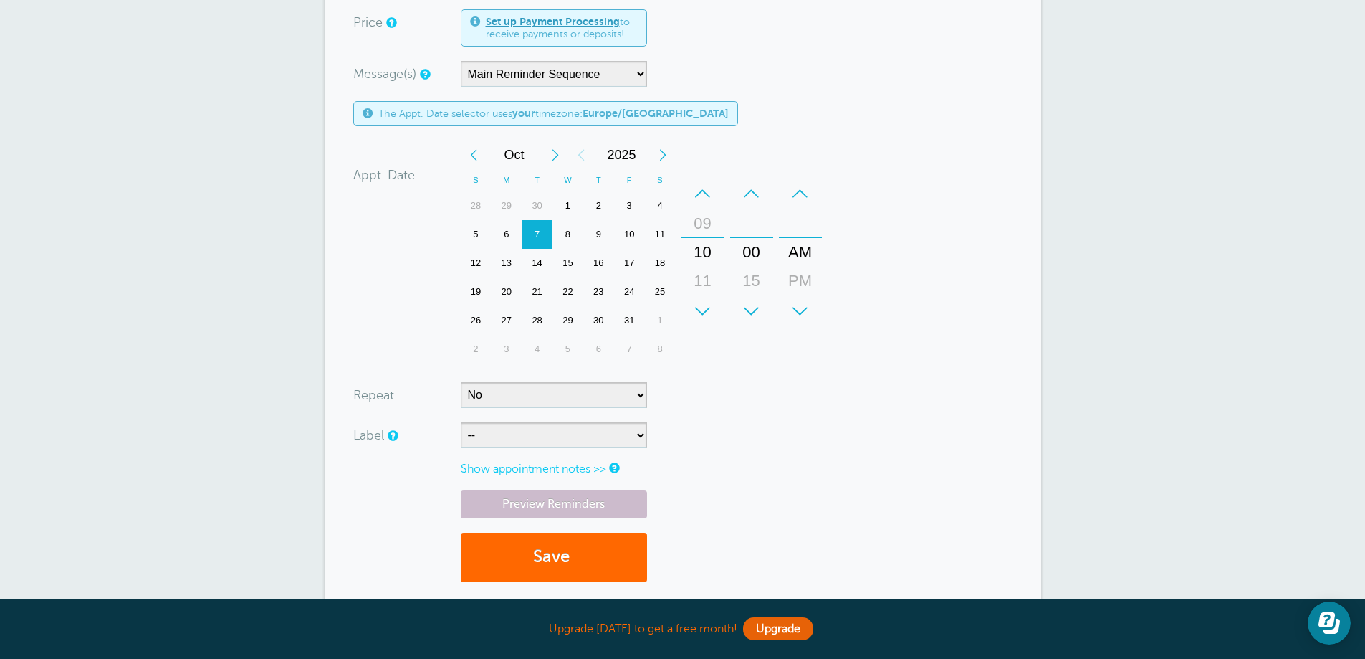
scroll to position [502, 0]
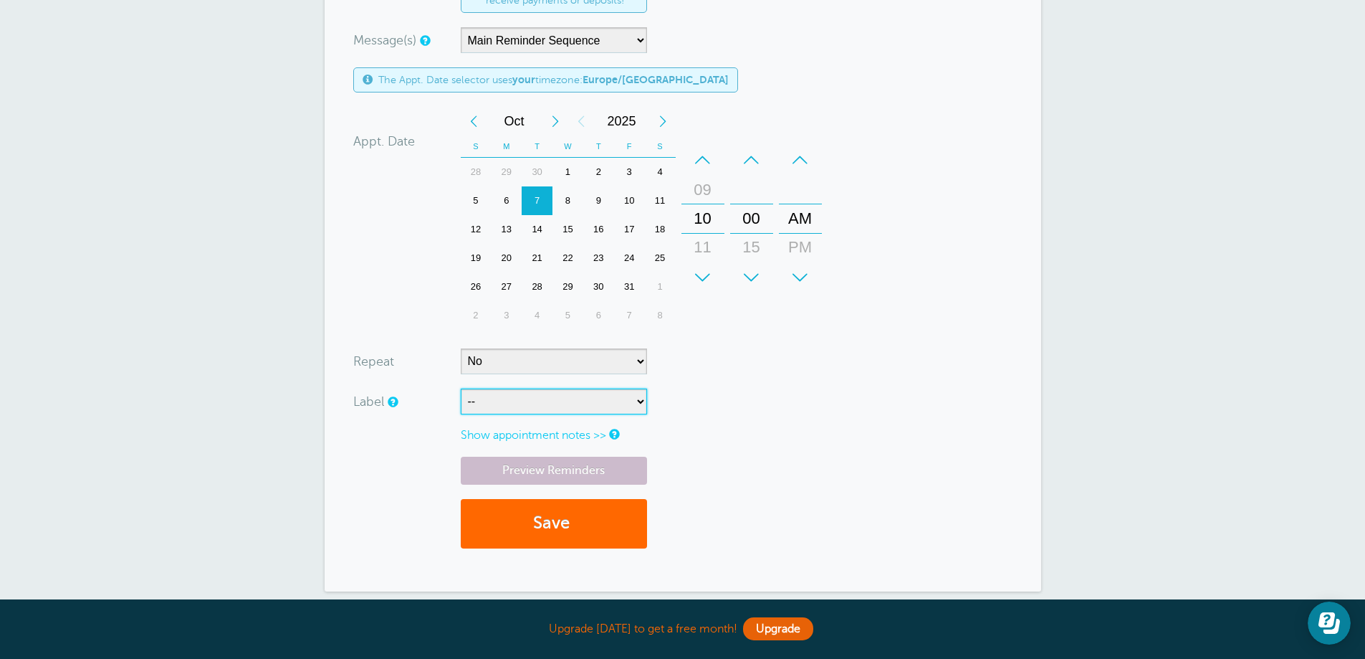
click at [575, 399] on select "-- ASP Courses Davroe Courses Milkshake Courses" at bounding box center [554, 401] width 186 height 26
select select "6794"
click at [461, 388] on select "-- ASP Courses Davroe Courses Milkshake Courses" at bounding box center [554, 401] width 186 height 26
click at [550, 517] on button "Save" at bounding box center [554, 523] width 186 height 49
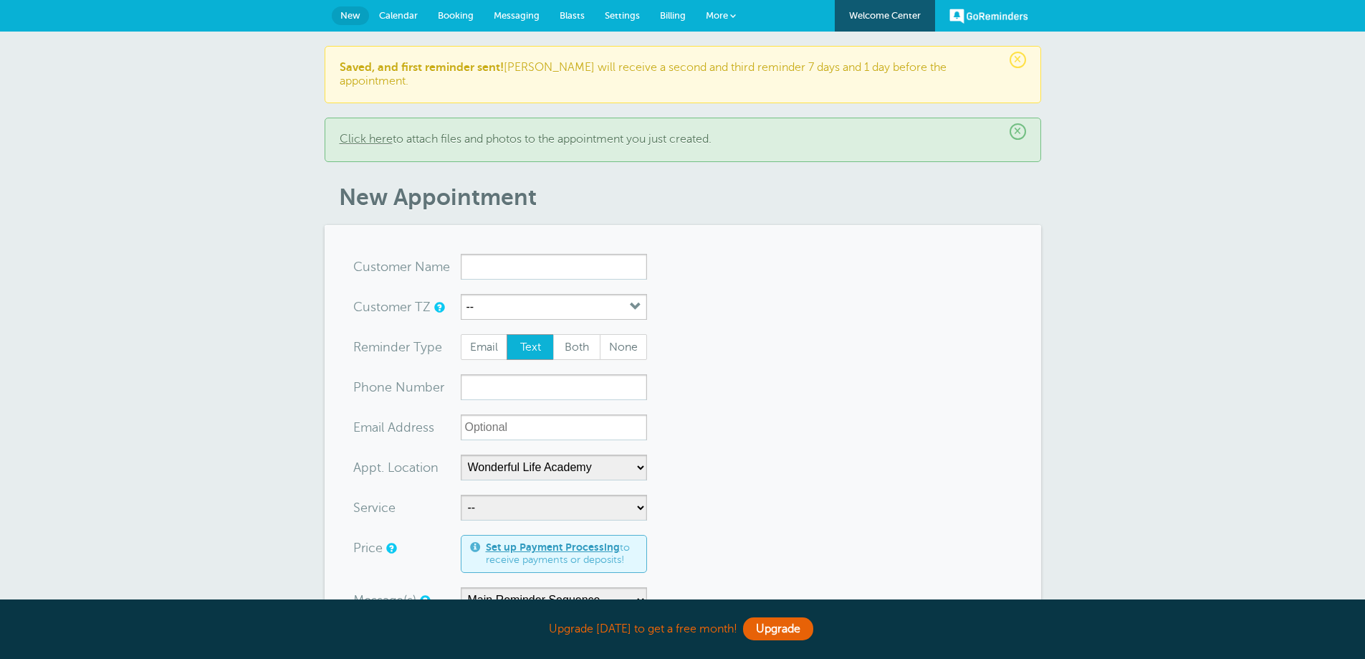
select select "25306"
click at [511, 257] on input "x-no-autofill" at bounding box center [554, 267] width 186 height 26
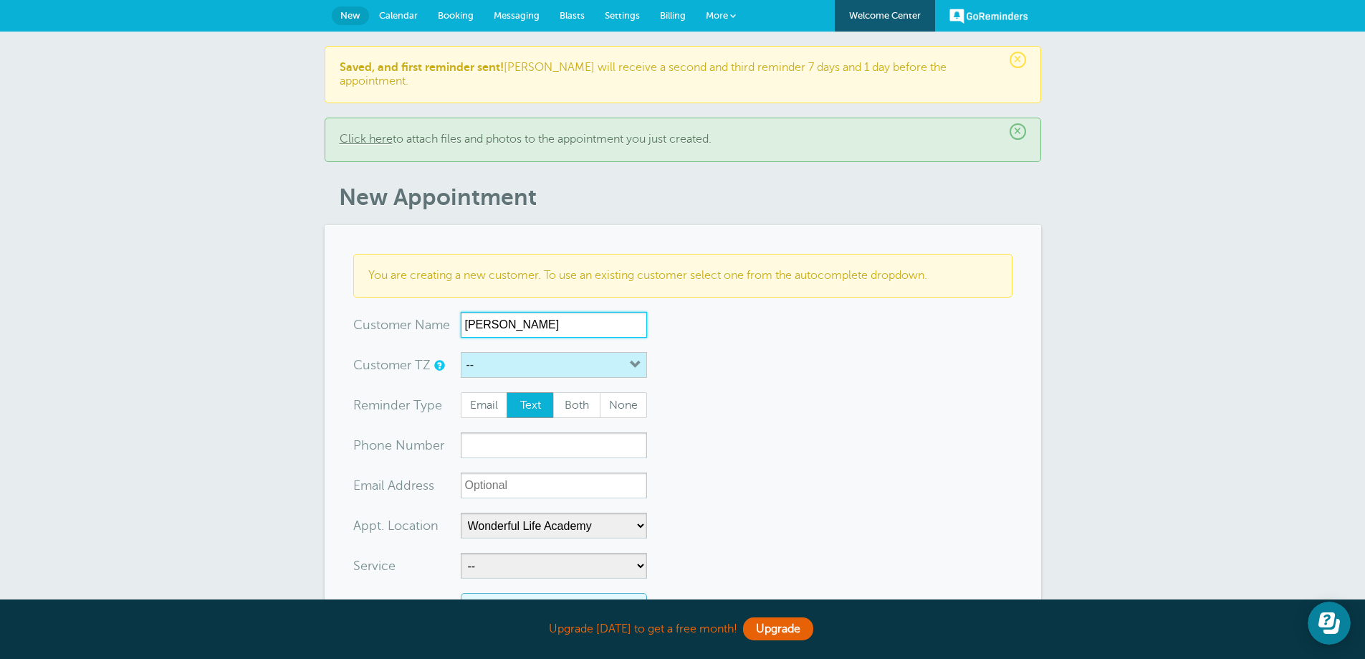
type input "[PERSON_NAME]"
click at [531, 352] on button "--" at bounding box center [554, 365] width 186 height 26
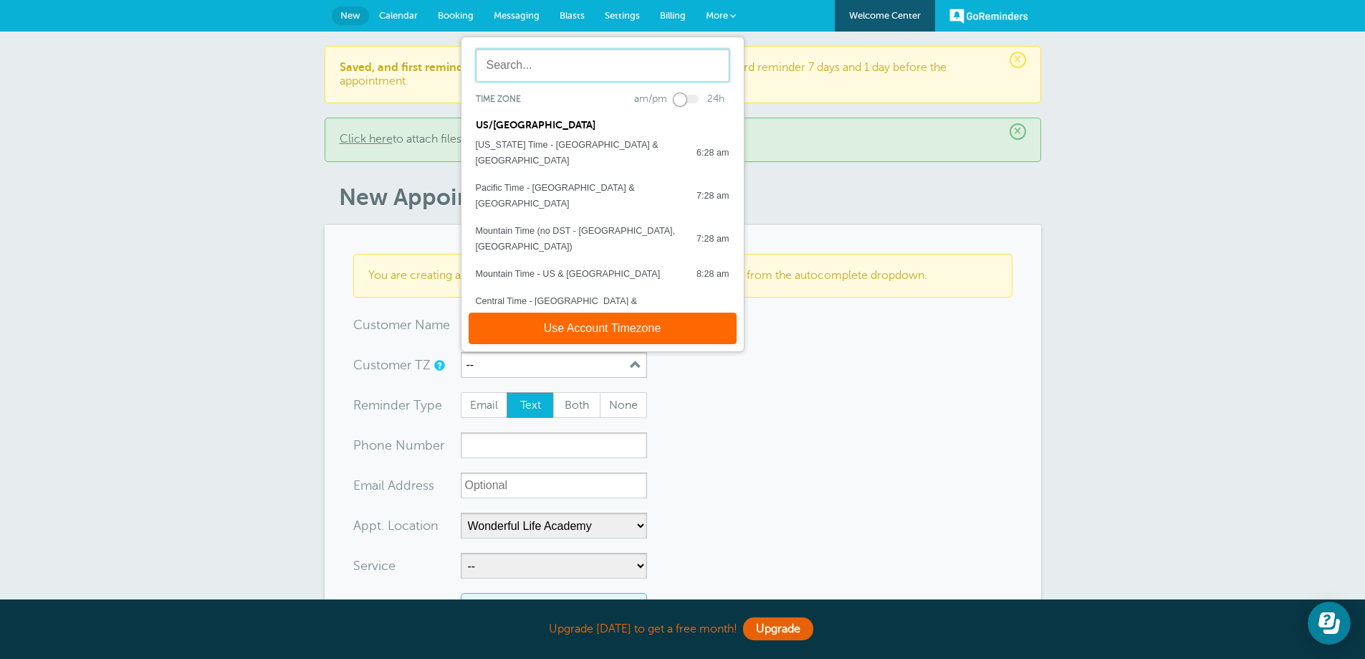
click at [563, 49] on input "text" at bounding box center [603, 65] width 254 height 33
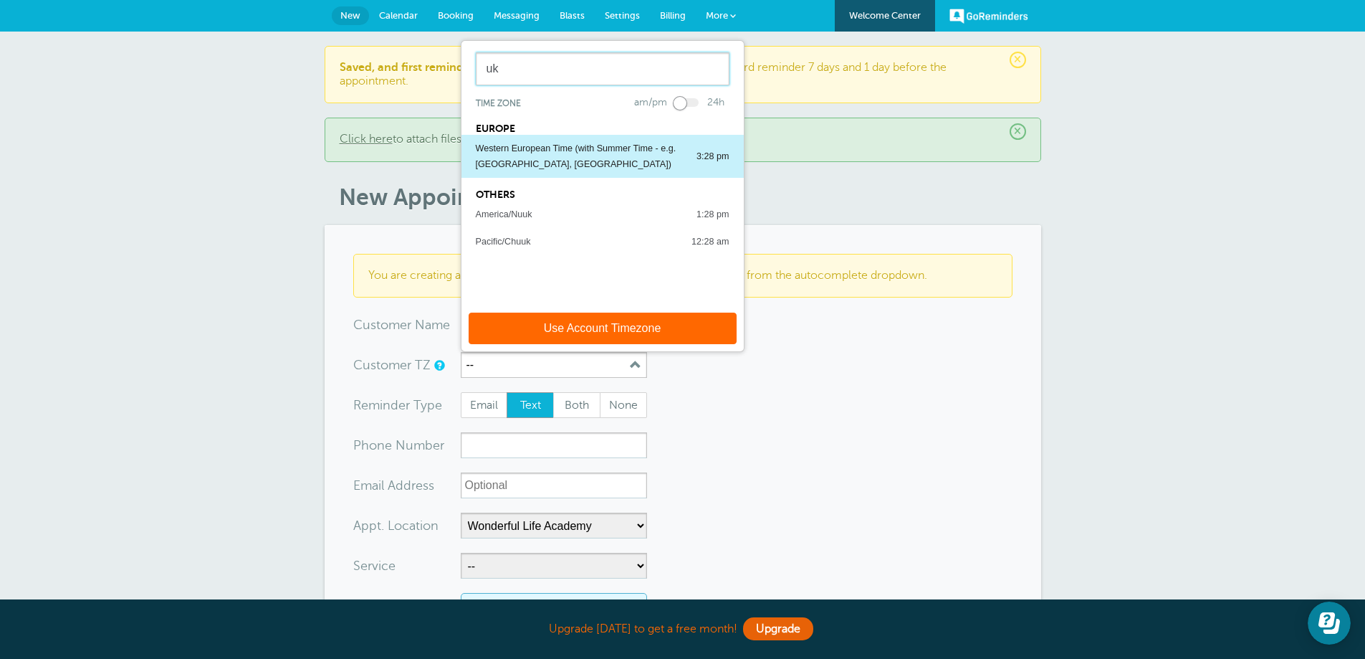
type input "uk"
click at [558, 140] on div "Western European Time (with Summer Time - e.g. [GEOGRAPHIC_DATA], [GEOGRAPHIC_D…" at bounding box center [579, 156] width 206 height 32
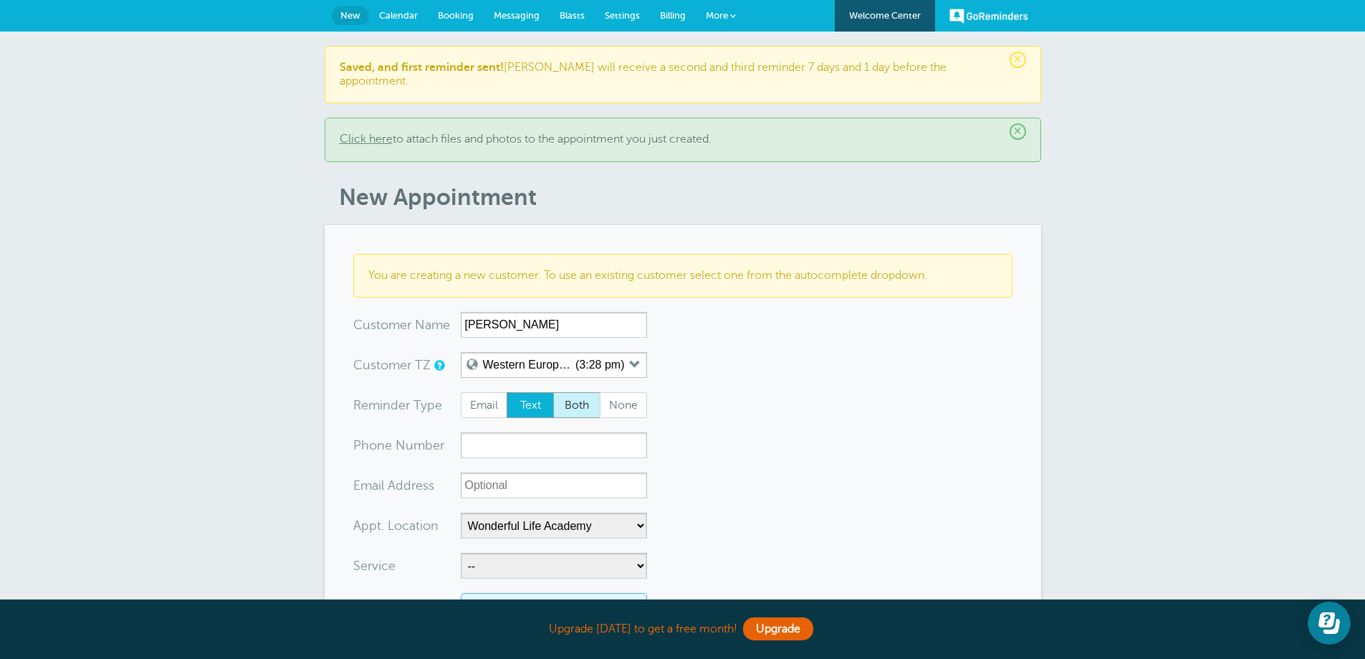
click at [560, 397] on span "Both" at bounding box center [577, 405] width 46 height 24
click at [553, 392] on input "Both" at bounding box center [553, 391] width 1 height 1
radio input "true"
click at [553, 432] on input "xxx-no-autofill" at bounding box center [554, 445] width 186 height 26
paste input "07383 520136"
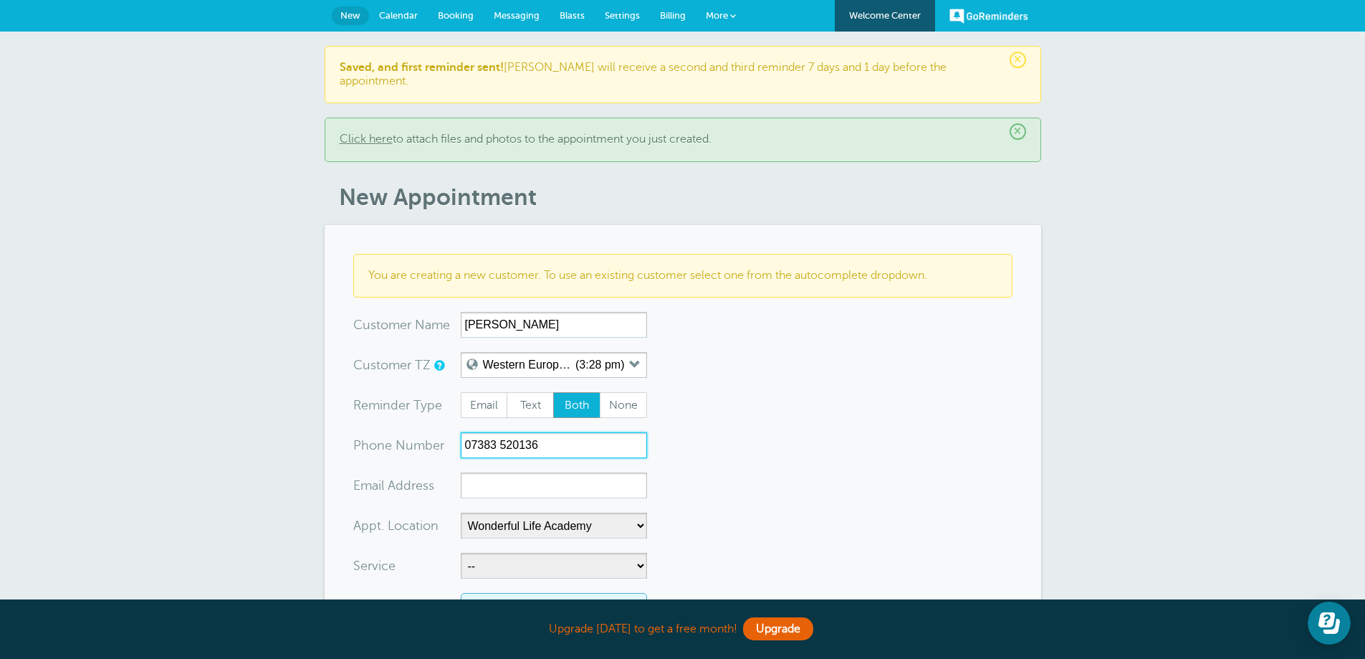
type input "07383 520136"
click at [576, 472] on input "xx-no-autofill" at bounding box center [554, 485] width 186 height 26
paste input "[EMAIL_ADDRESS][DOMAIN_NAME]"
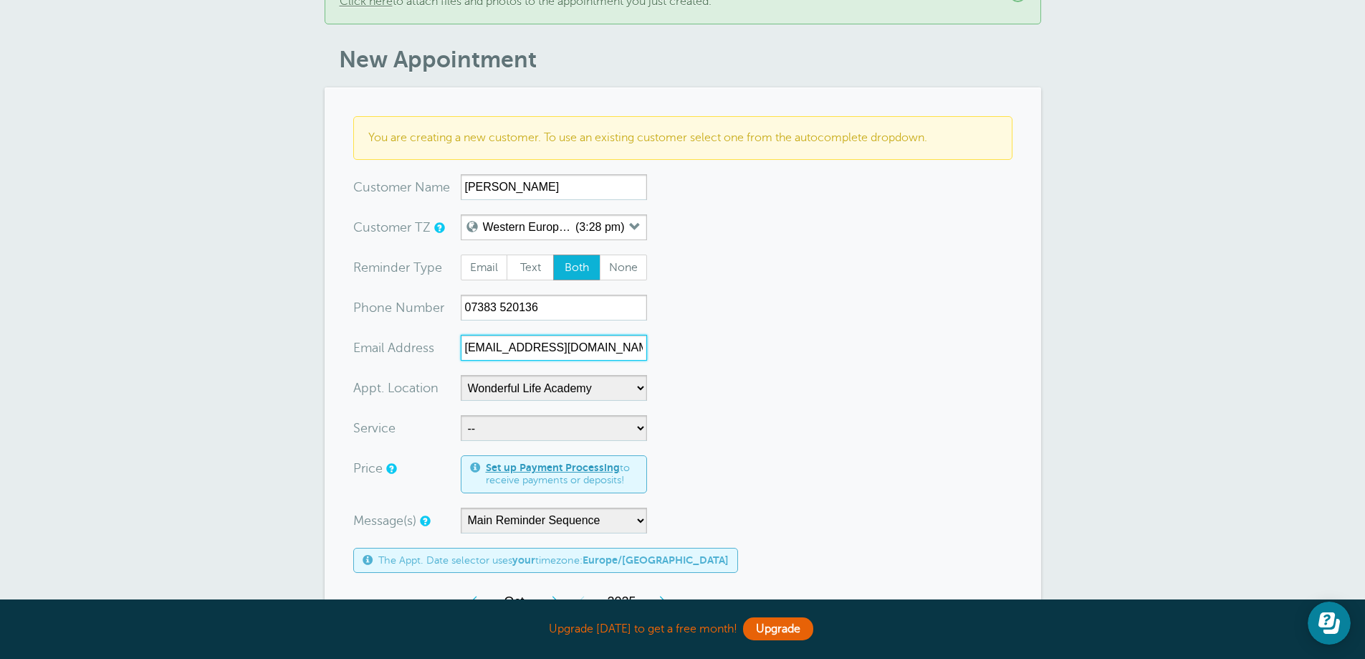
scroll to position [143, 0]
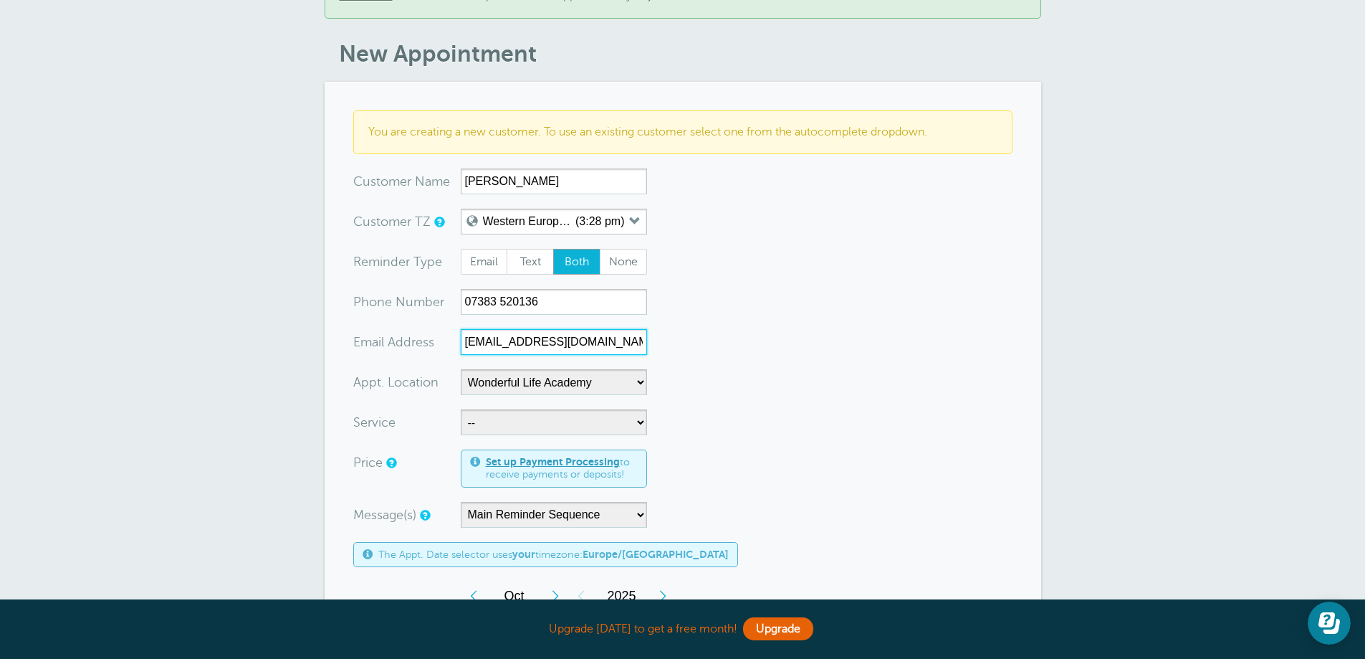
type input "severinhairstudio@icloud.com"
click at [553, 411] on select "-- Coily Masterclass with [PERSON_NAME] Cut Culture: The Shag with [PERSON_NAME…" at bounding box center [554, 422] width 186 height 26
select select "28316"
click at [461, 409] on select "-- Coily Masterclass with Alex Walker Cut Culture: The Shag with Vanessa Koeb T…" at bounding box center [554, 422] width 186 height 26
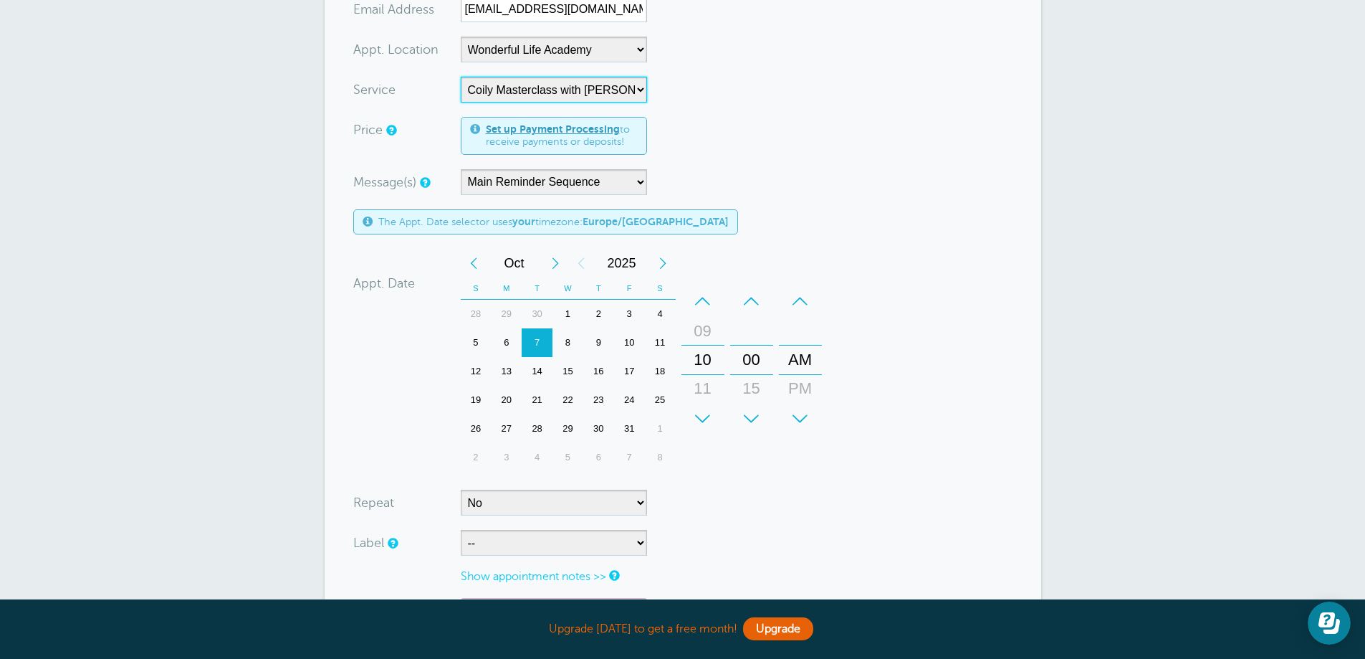
scroll to position [502, 0]
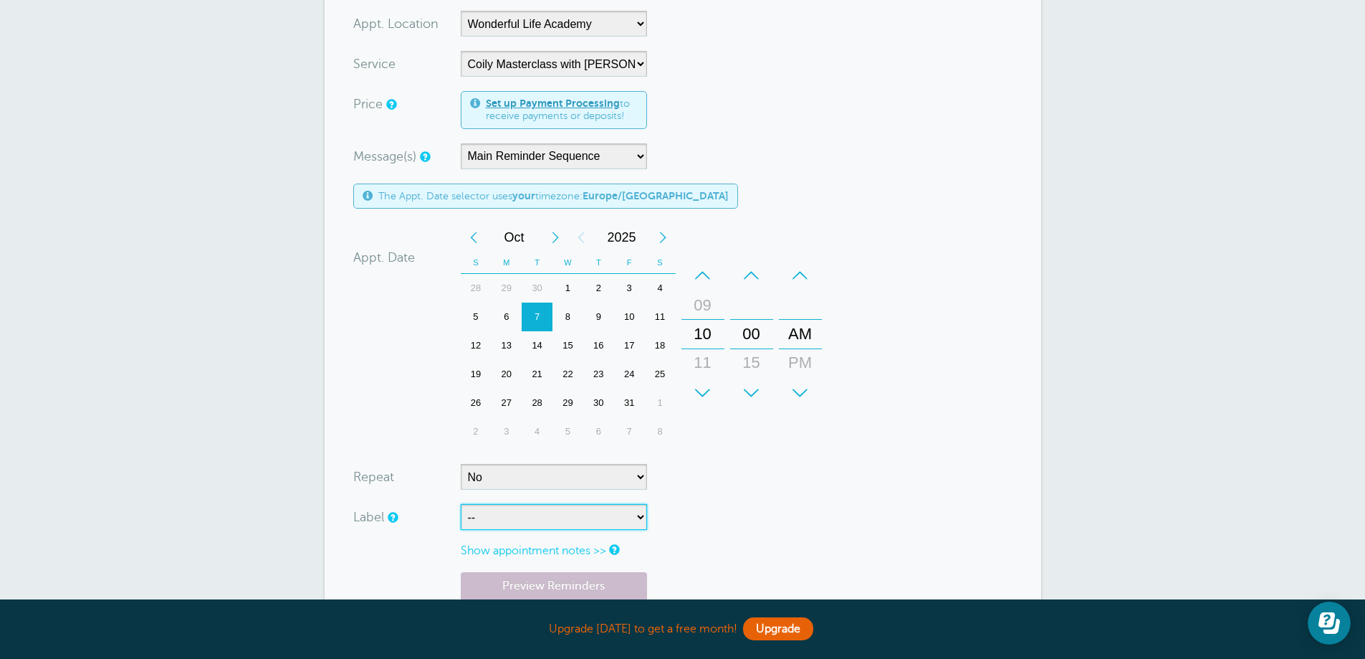
click at [561, 504] on select "-- ASP Courses Davroe Courses Milkshake Courses" at bounding box center [554, 517] width 186 height 26
select select "6794"
click at [461, 504] on select "-- ASP Courses Davroe Courses Milkshake Courses" at bounding box center [554, 517] width 186 height 26
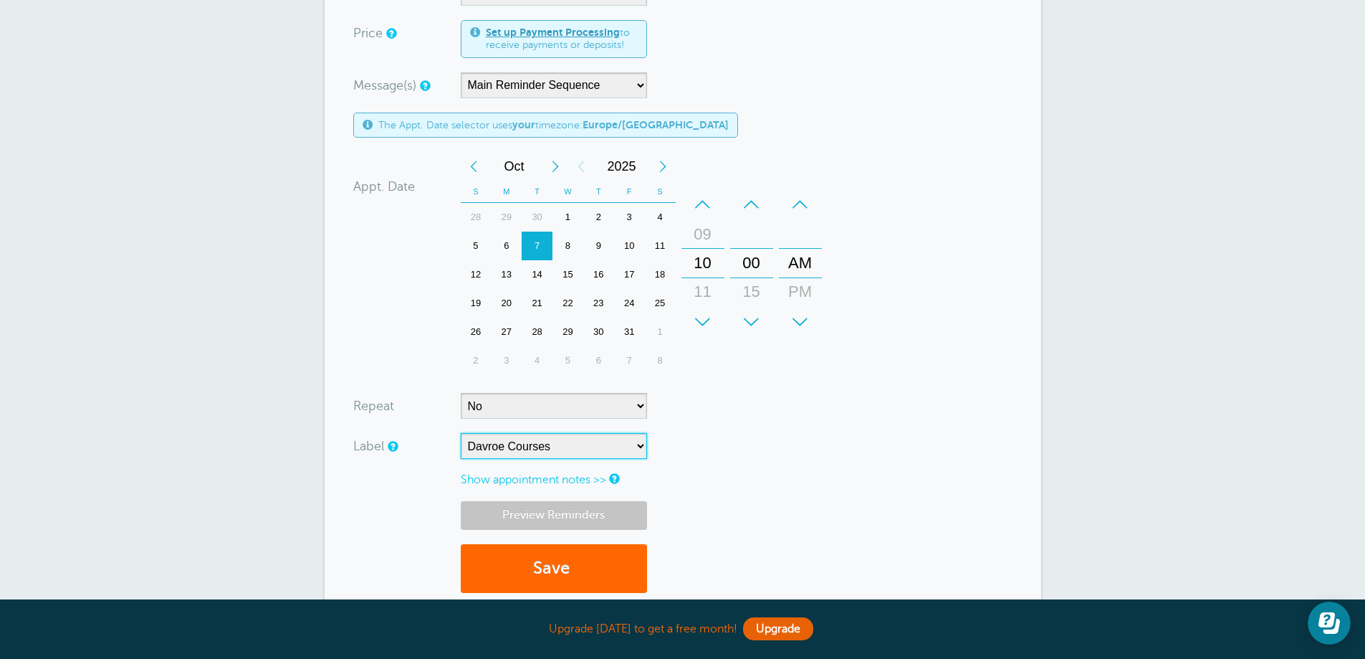
scroll to position [573, 0]
click at [545, 555] on button "Save" at bounding box center [554, 567] width 186 height 49
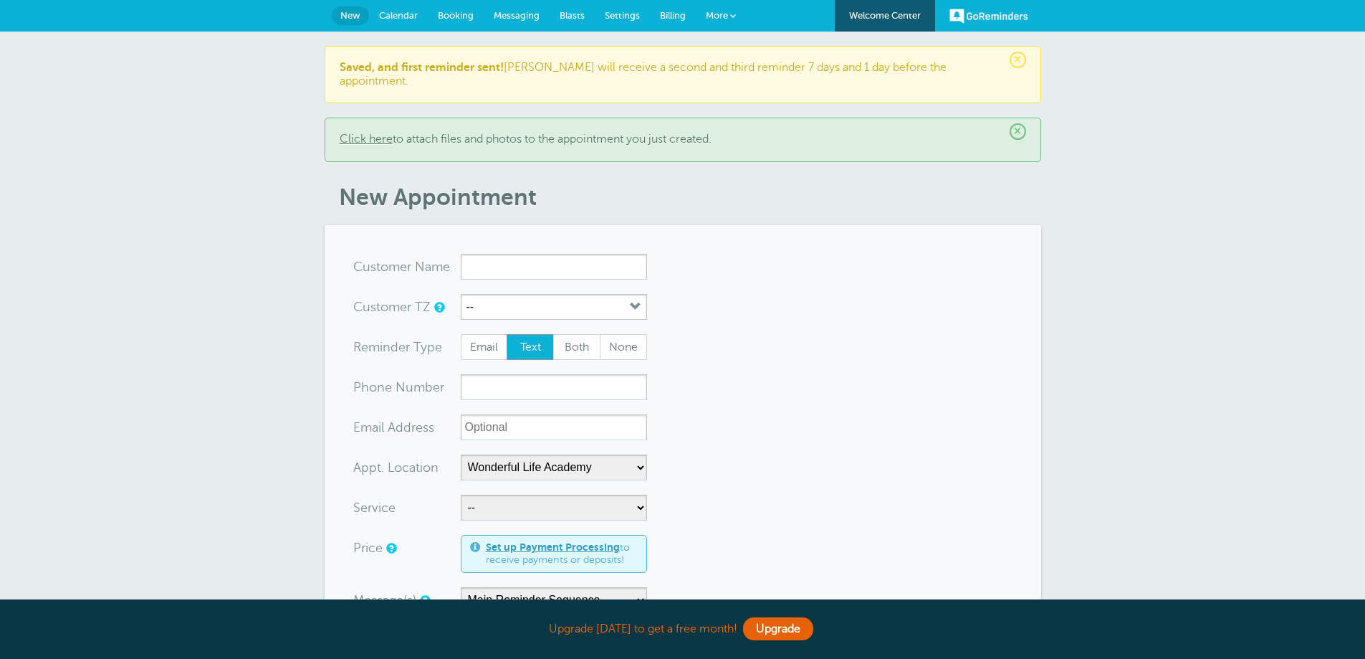
select select "25306"
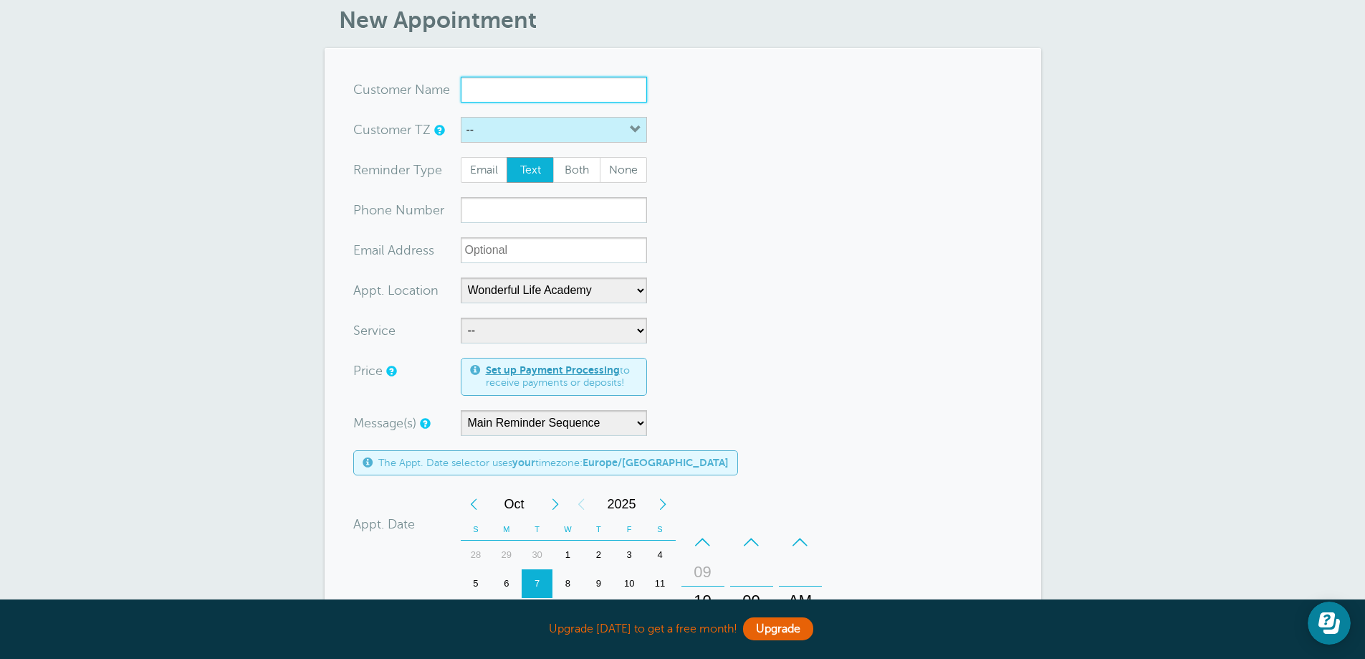
scroll to position [123, 0]
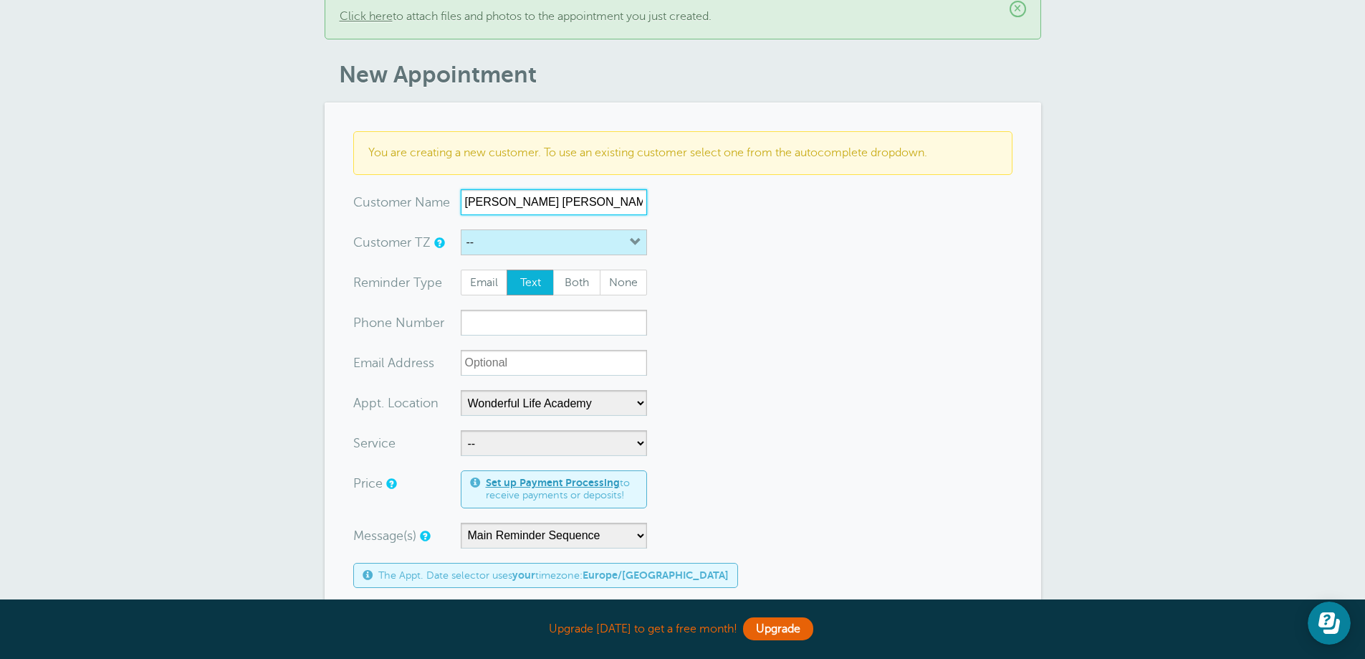
type input "[PERSON_NAME] [PERSON_NAME]"
click at [526, 229] on button "--" at bounding box center [554, 242] width 186 height 26
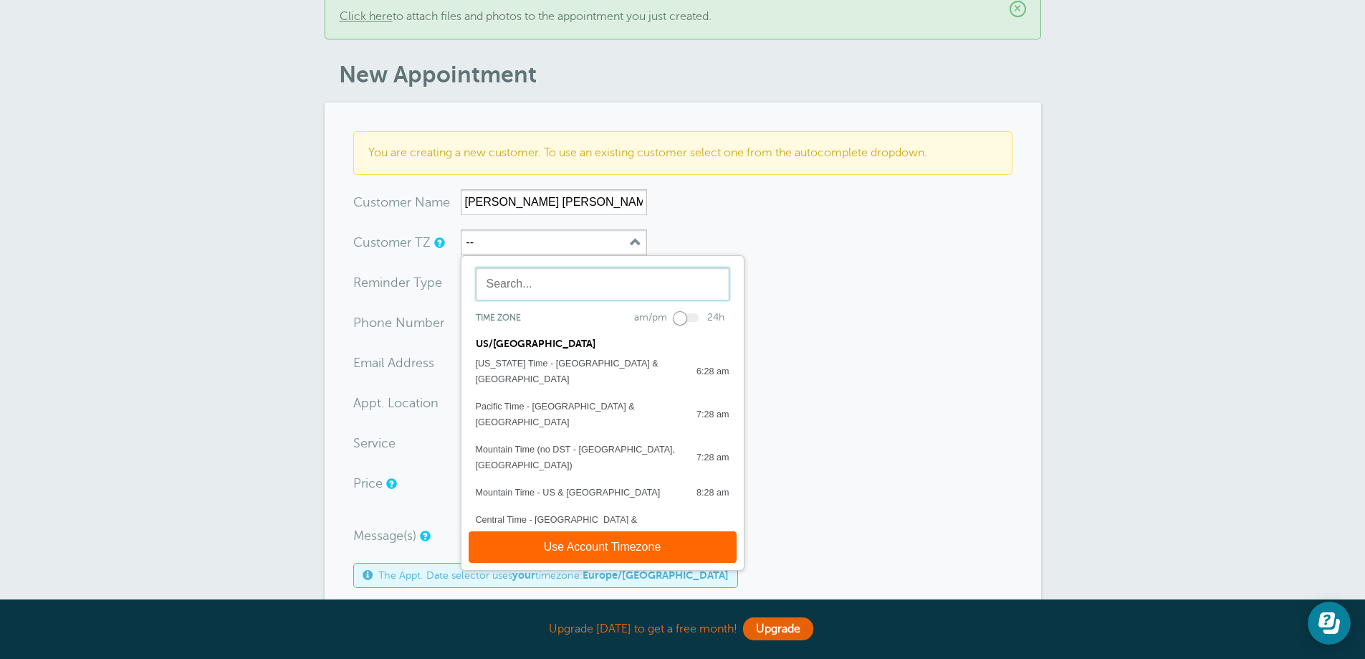
click at [523, 267] on input "text" at bounding box center [603, 283] width 254 height 33
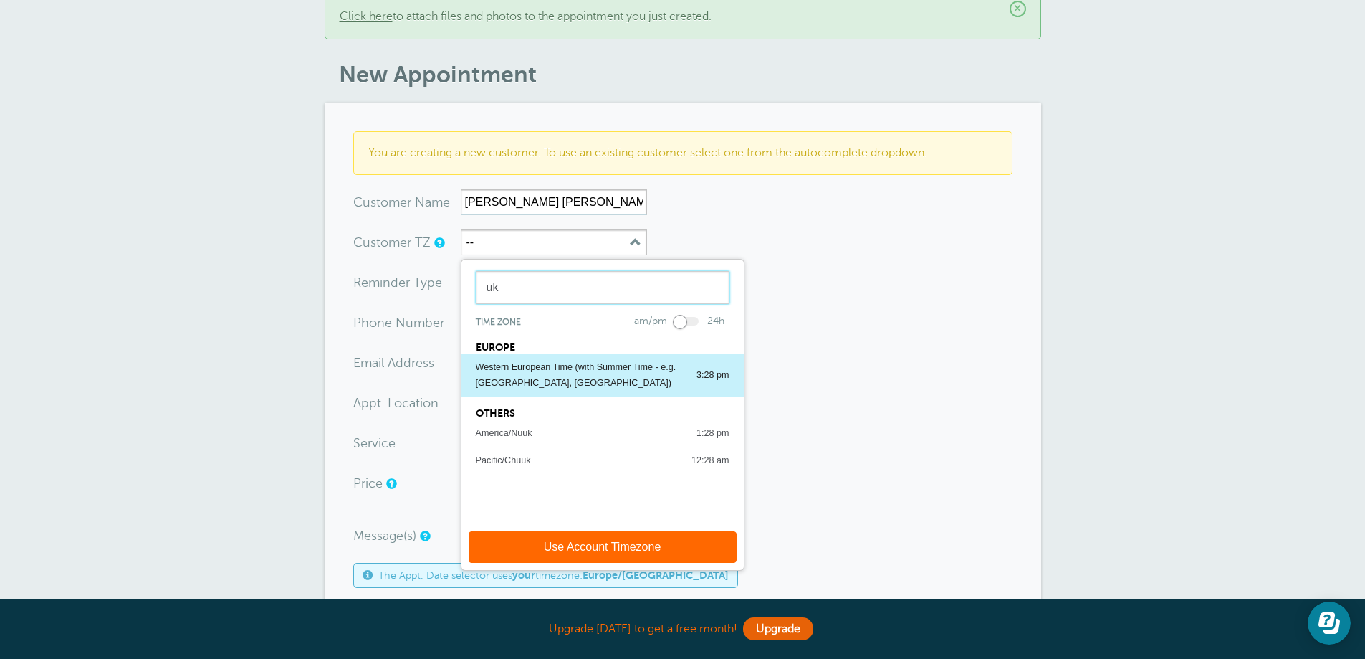
type input "uk"
click at [535, 359] on div "Western European Time (with Summer Time - e.g. [GEOGRAPHIC_DATA], [GEOGRAPHIC_D…" at bounding box center [579, 375] width 206 height 32
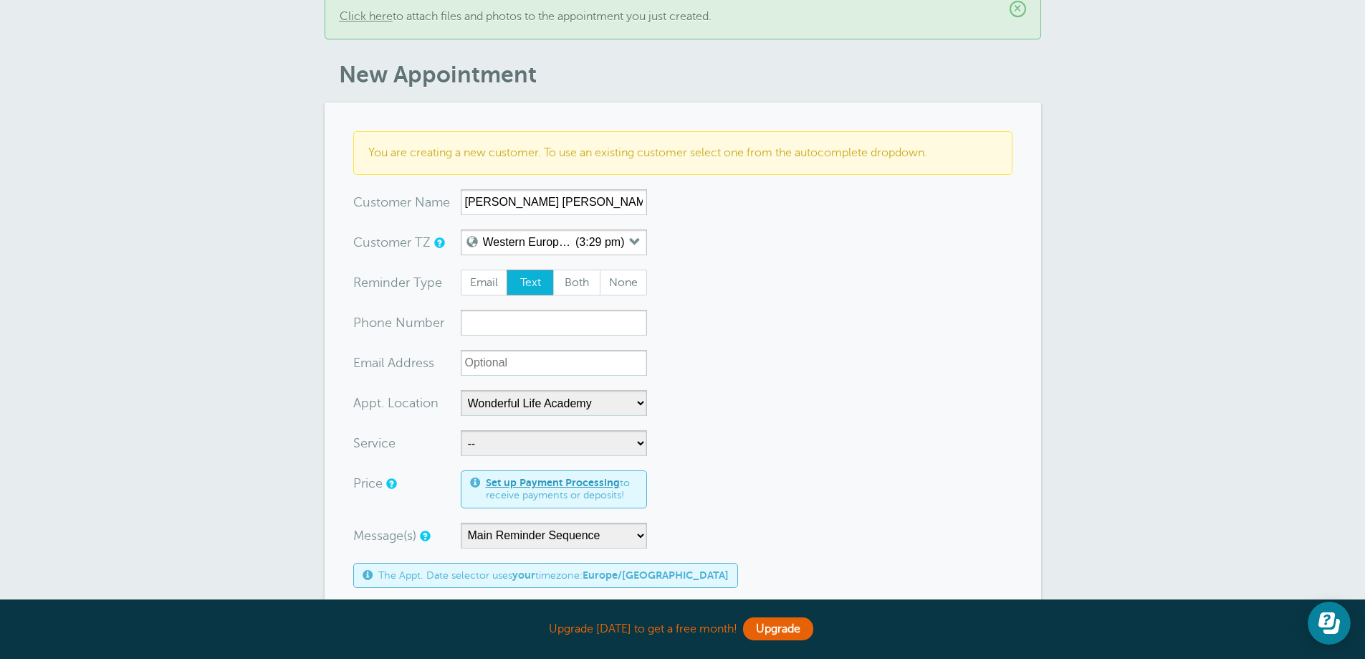
click at [573, 282] on form "You are creating a new customer. To use an existing customer select one from th…" at bounding box center [682, 594] width 659 height 926
click at [573, 270] on span "Both" at bounding box center [577, 282] width 46 height 24
click at [553, 269] on input "Both" at bounding box center [553, 269] width 1 height 1
radio input "true"
click at [477, 324] on form "You are creating a new customer. To use an existing customer select one from th…" at bounding box center [682, 594] width 659 height 926
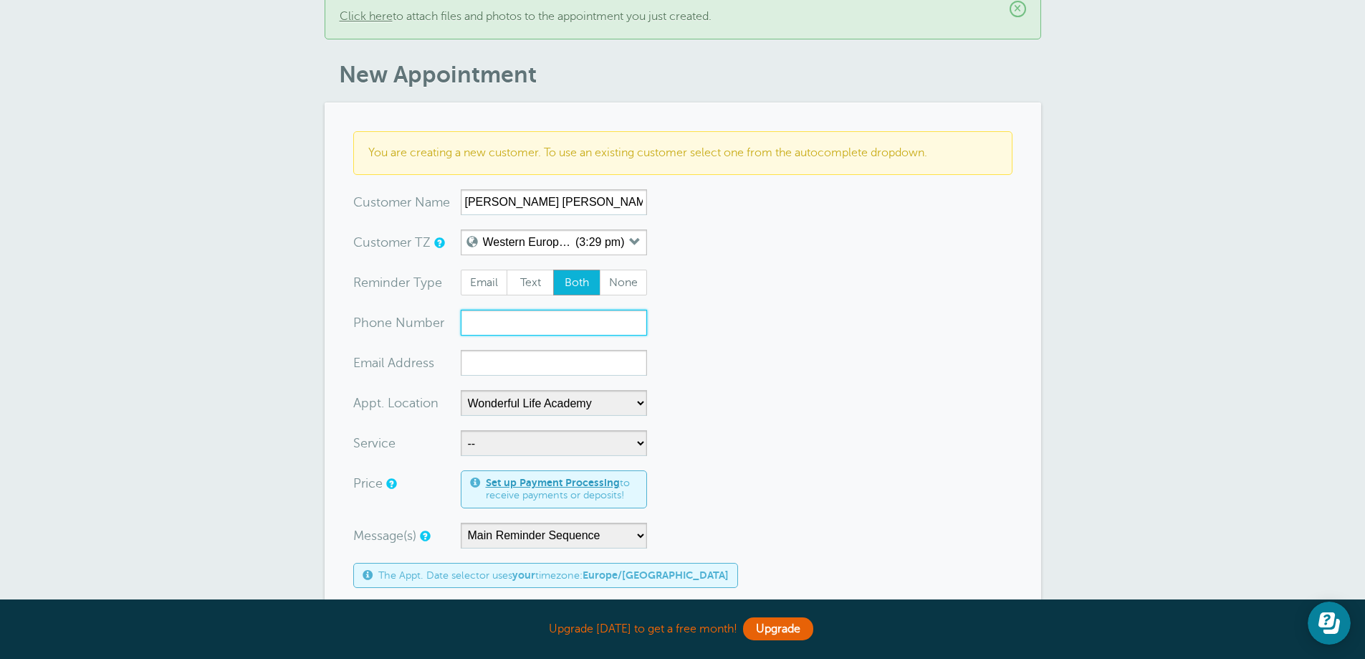
click at [477, 310] on input "xxx-no-autofill" at bounding box center [554, 323] width 186 height 26
paste input "07596071853"
type input "07596071853"
click at [604, 356] on input "xx-no-autofill" at bounding box center [554, 363] width 186 height 26
paste input "Livgraceowen@gmail.com"
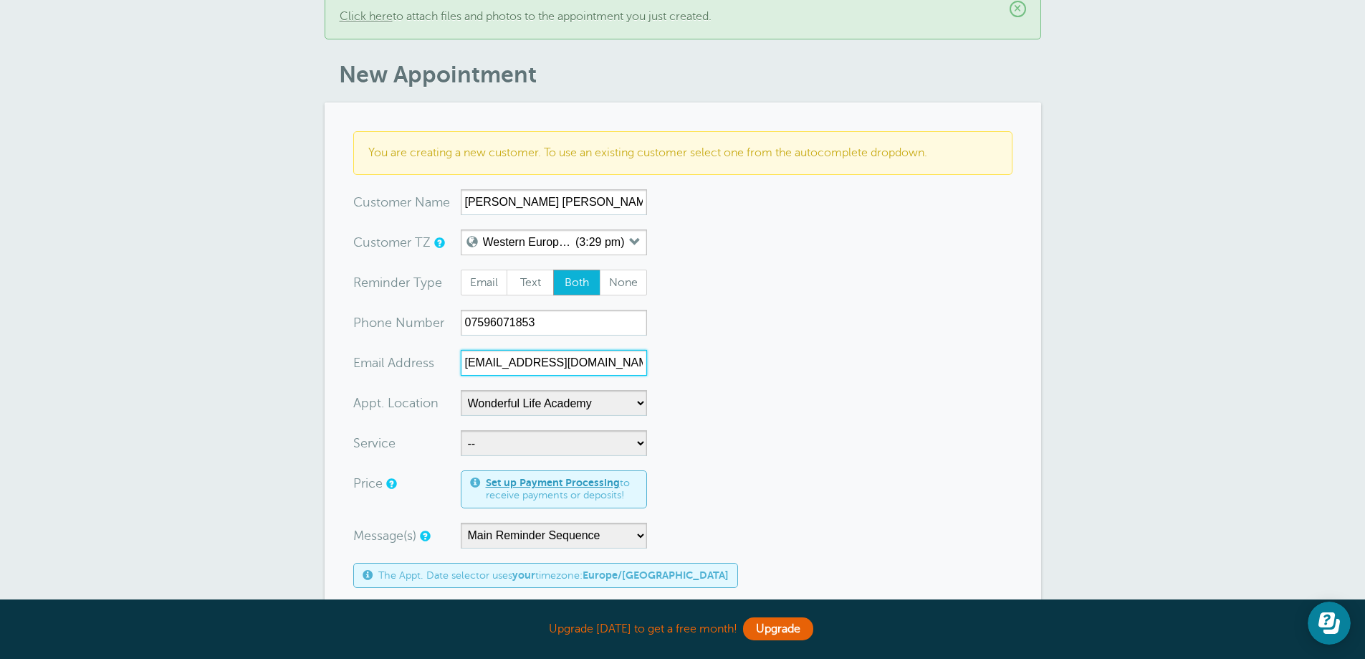
type input "Livgraceowen@gmail.com"
click at [562, 438] on select "-- Coily Masterclass with [PERSON_NAME] Cut Culture: The Shag with [PERSON_NAME…" at bounding box center [554, 443] width 186 height 26
select select "28316"
click at [461, 430] on select "-- Coily Masterclass with [PERSON_NAME] Cut Culture: The Shag with [PERSON_NAME…" at bounding box center [554, 443] width 186 height 26
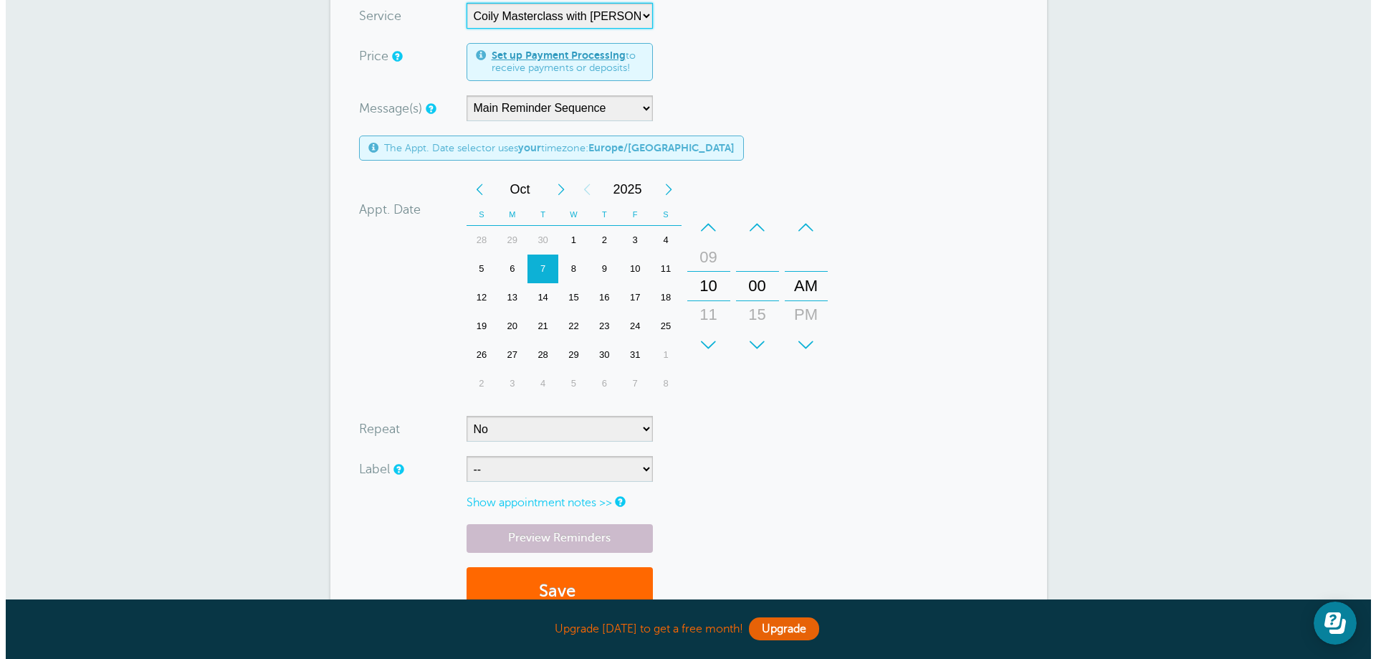
scroll to position [553, 0]
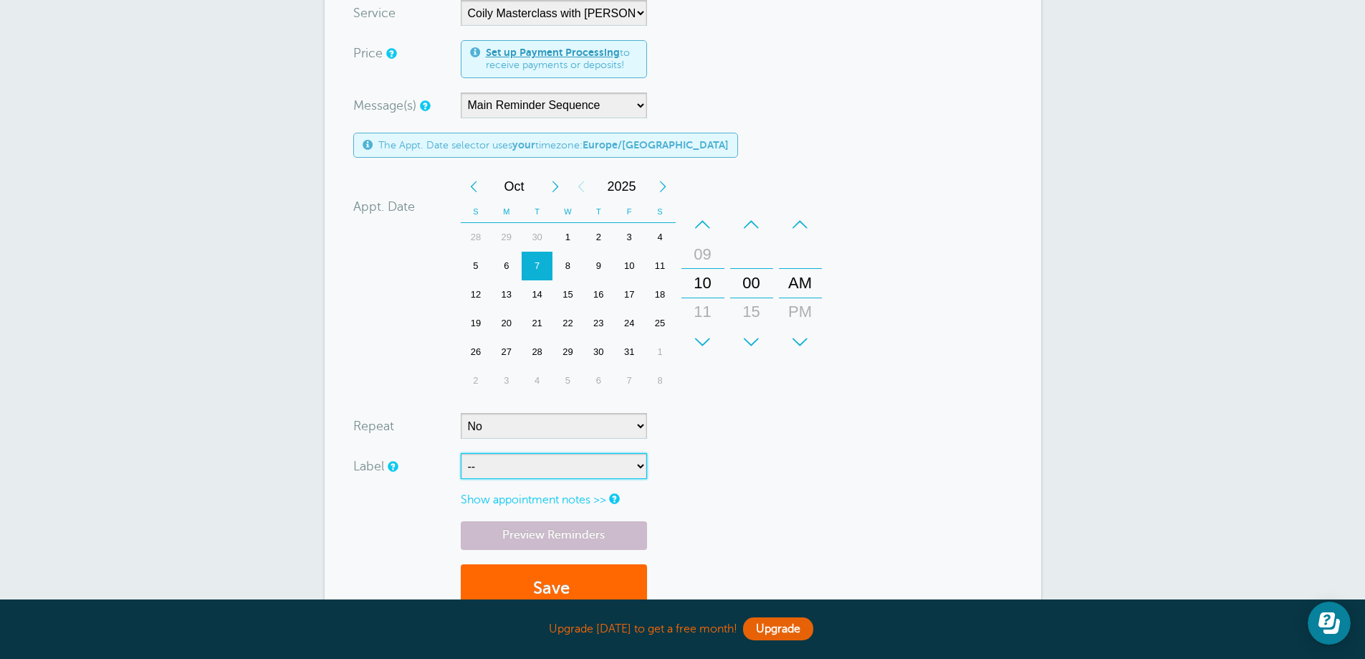
click at [555, 453] on select "-- ASP Courses Davroe Courses Milkshake Courses" at bounding box center [554, 466] width 186 height 26
select select "6794"
click at [461, 453] on select "-- ASP Courses Davroe Courses Milkshake Courses" at bounding box center [554, 466] width 186 height 26
click at [540, 521] on link "Preview Reminders" at bounding box center [554, 535] width 186 height 28
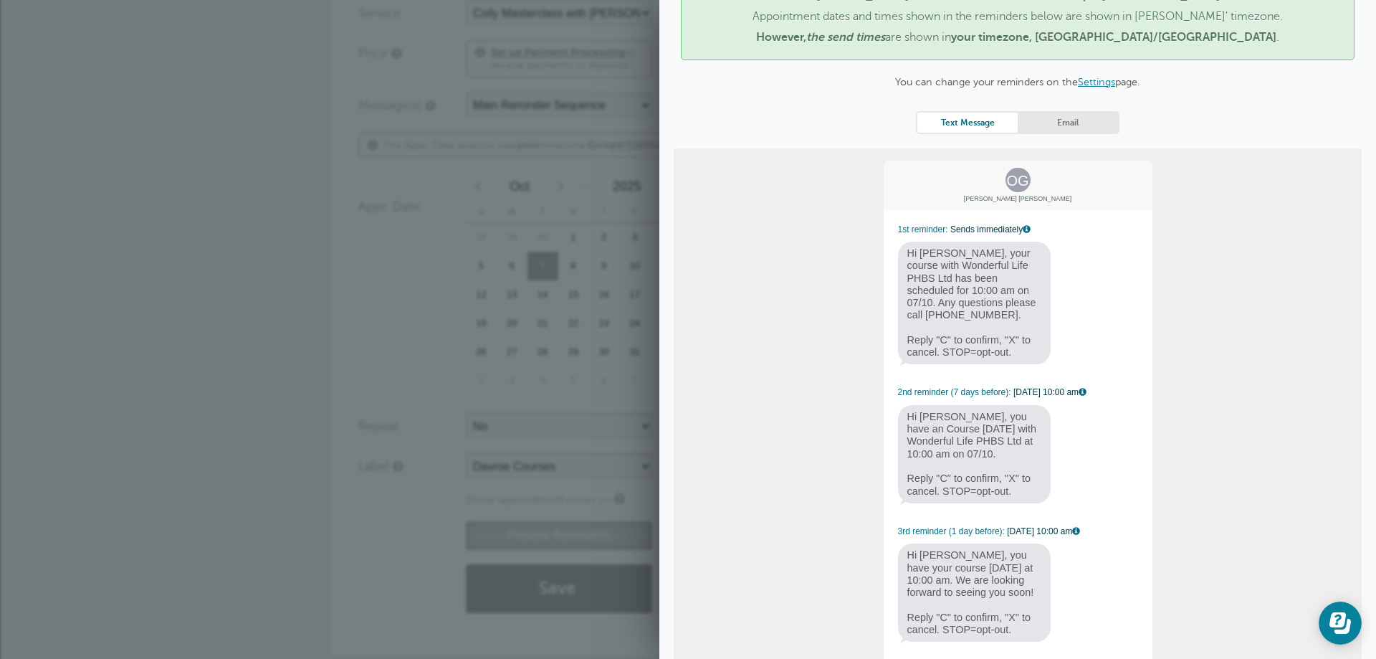
scroll to position [143, 0]
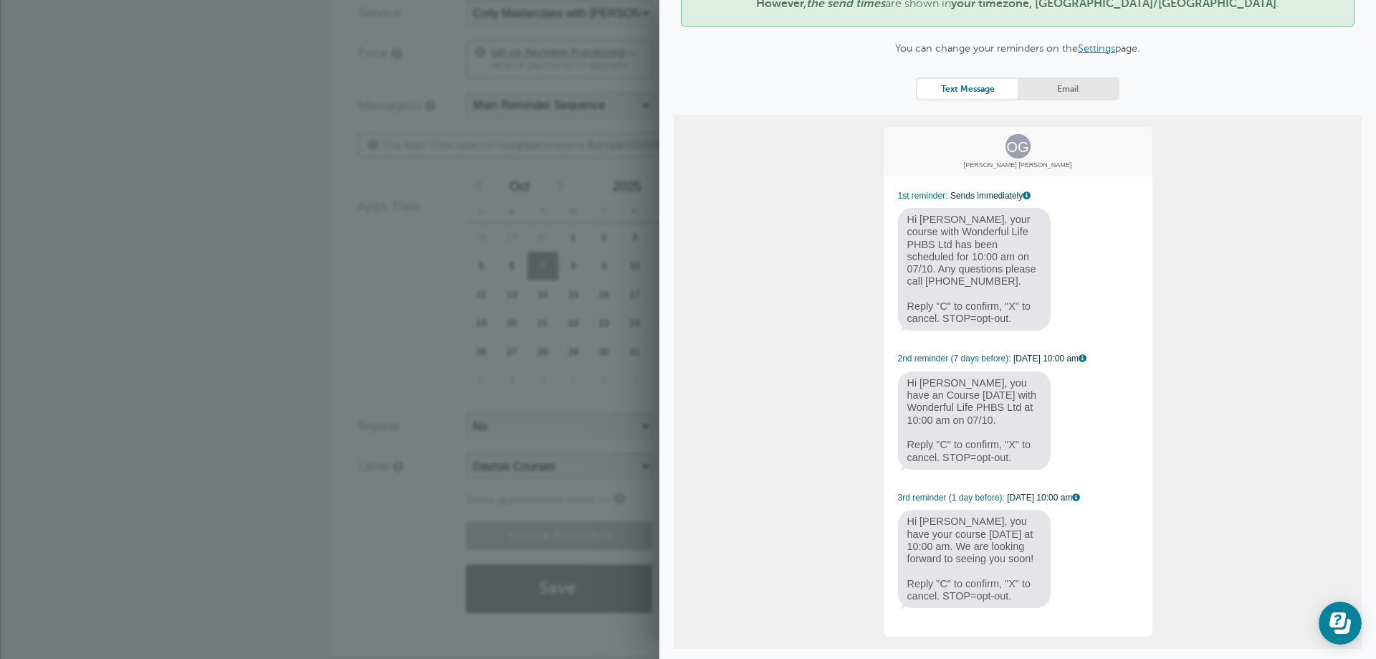
click at [1058, 100] on div "Olivia has a custom timezone set to Europe/London Appointment dates and times s…" at bounding box center [1018, 311] width 688 height 740
click at [1059, 95] on link "Email" at bounding box center [1068, 88] width 100 height 19
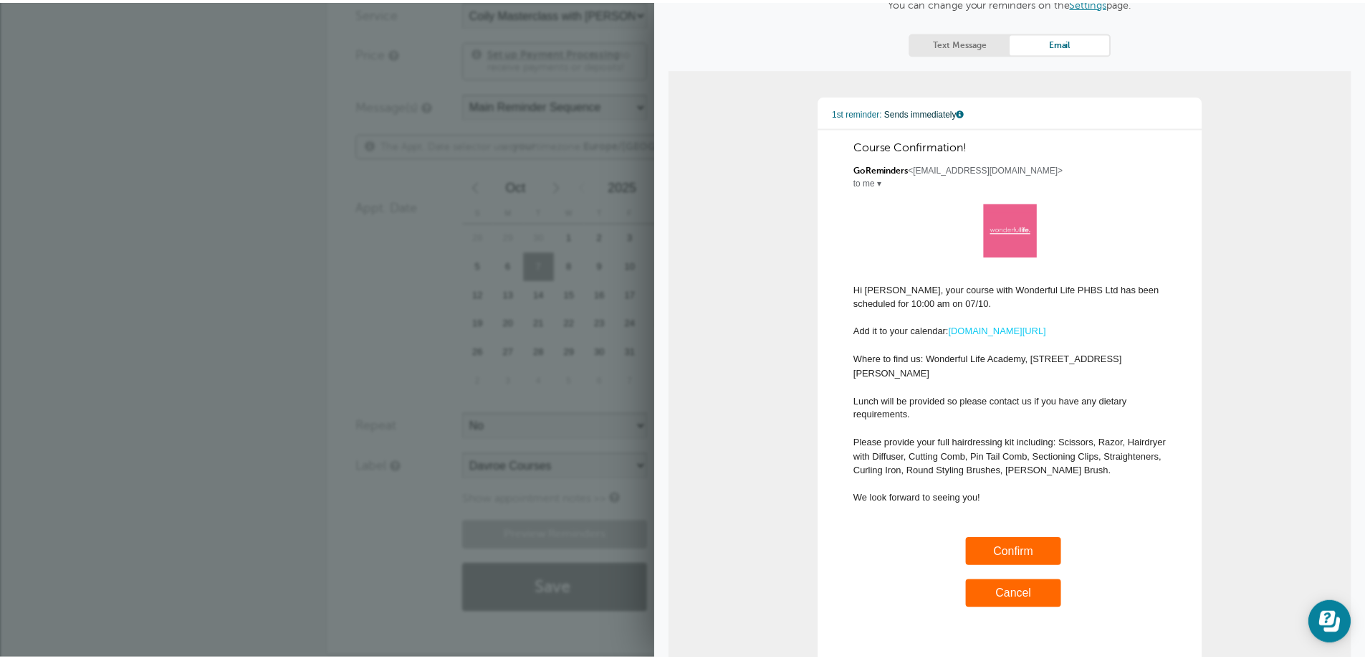
scroll to position [215, 0]
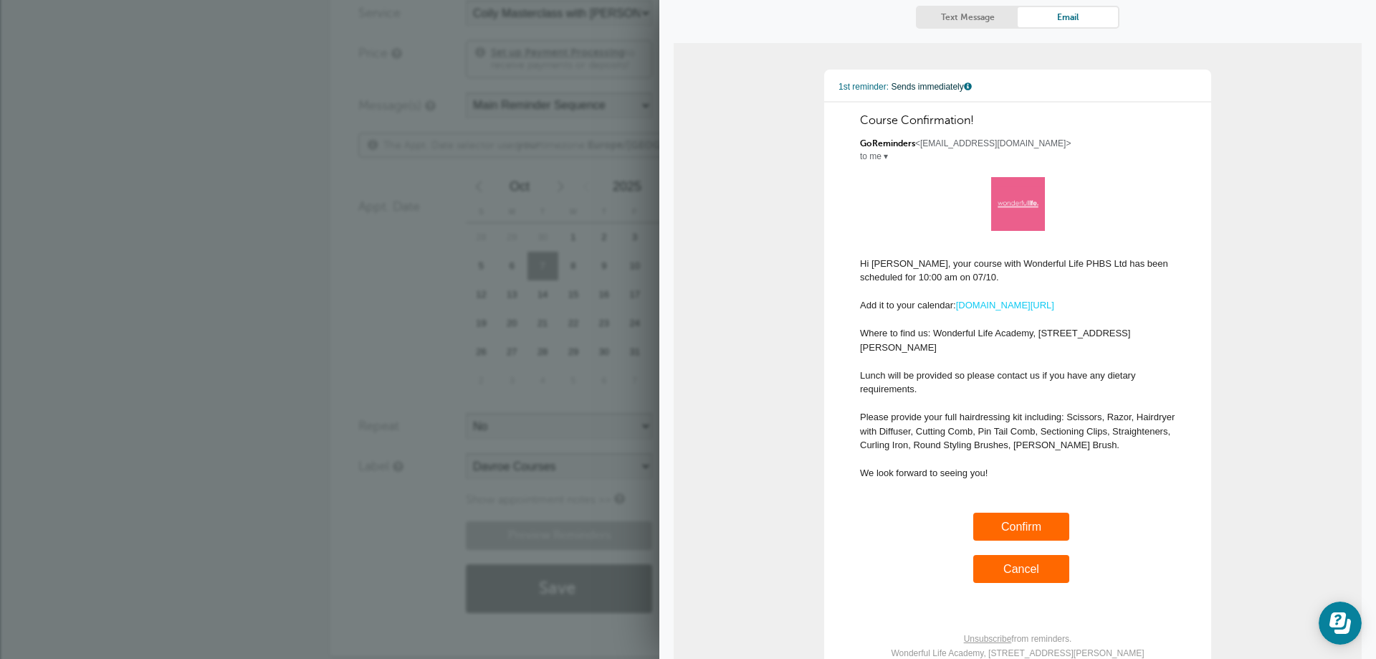
click at [297, 328] on div "× Saved, and first reminder sent! Severin will receive a second and third remin…" at bounding box center [688, 96] width 1376 height 1235
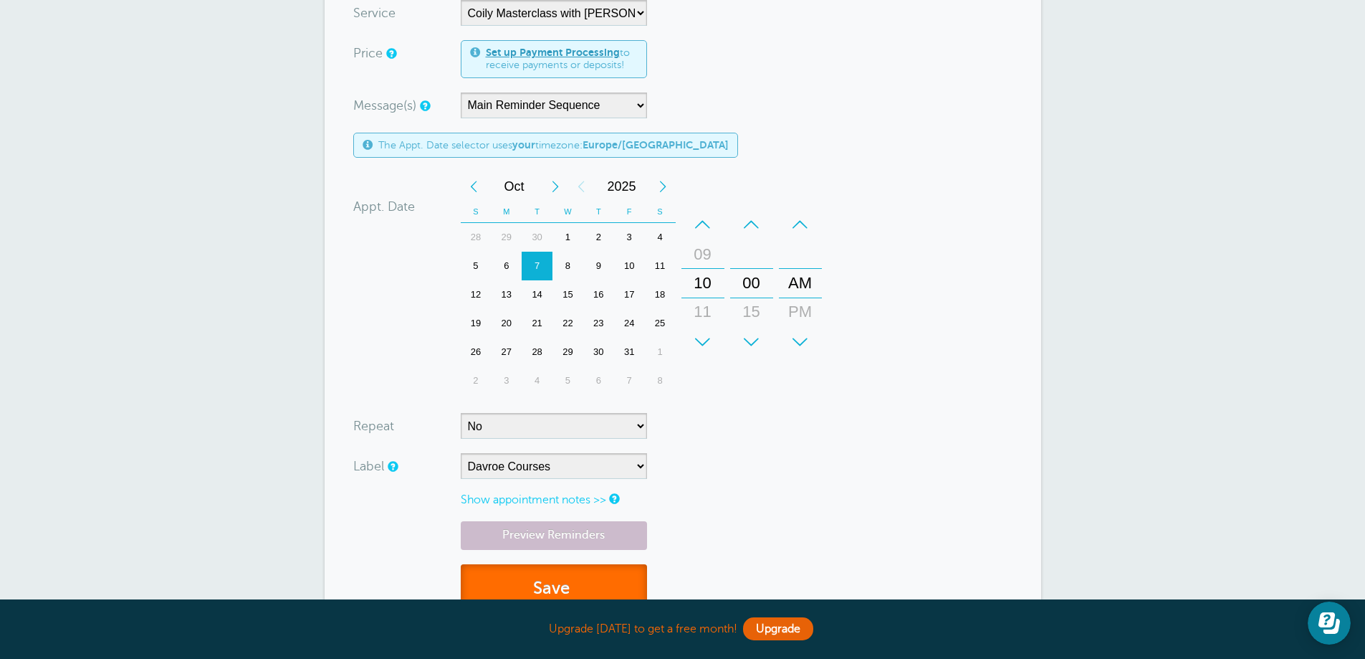
click at [553, 564] on button "Save" at bounding box center [554, 588] width 186 height 49
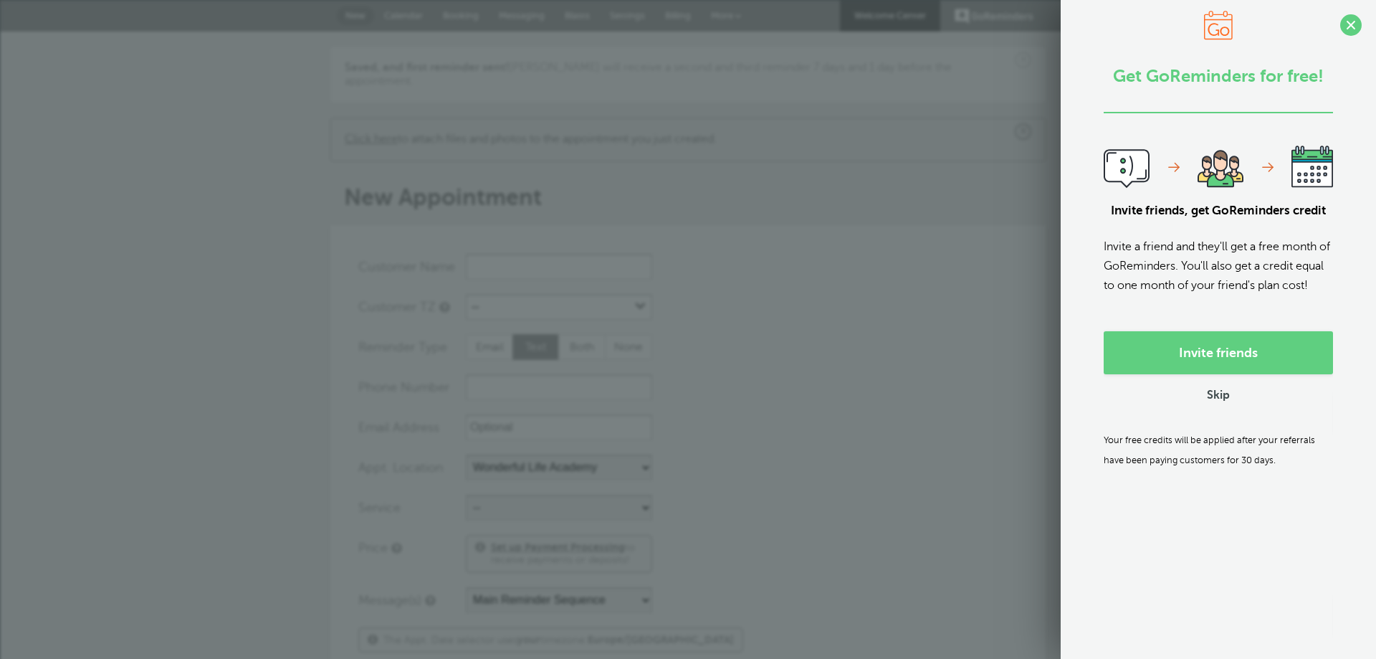
select select "25306"
click at [1340, 25] on span at bounding box center [1351, 25] width 22 height 22
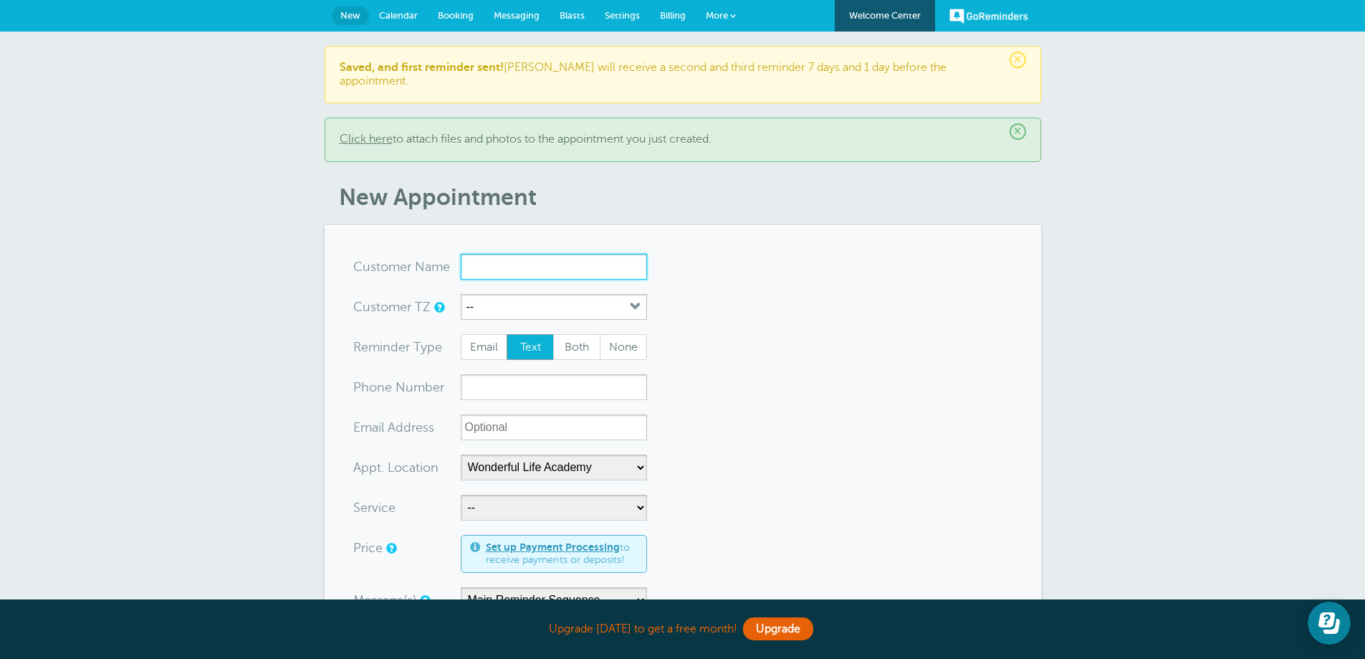
click at [572, 257] on input "x-no-autofill" at bounding box center [554, 267] width 186 height 26
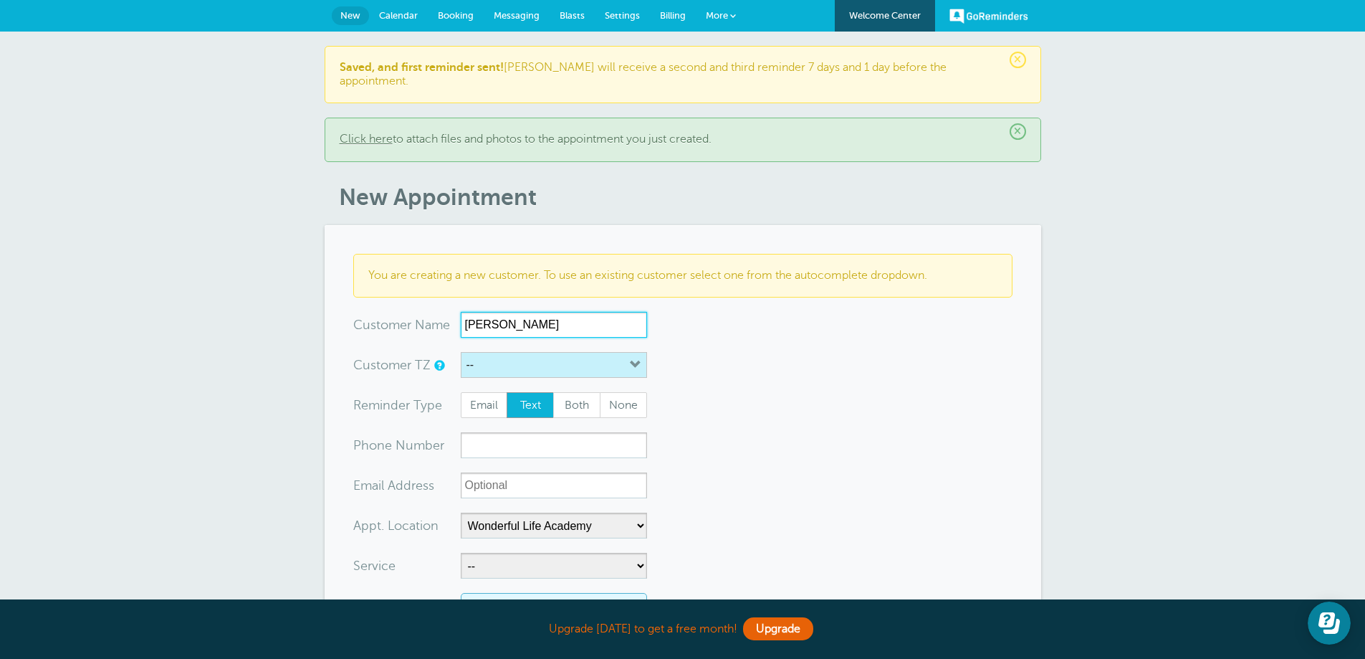
type input "[PERSON_NAME]"
click at [557, 352] on button "--" at bounding box center [554, 365] width 186 height 26
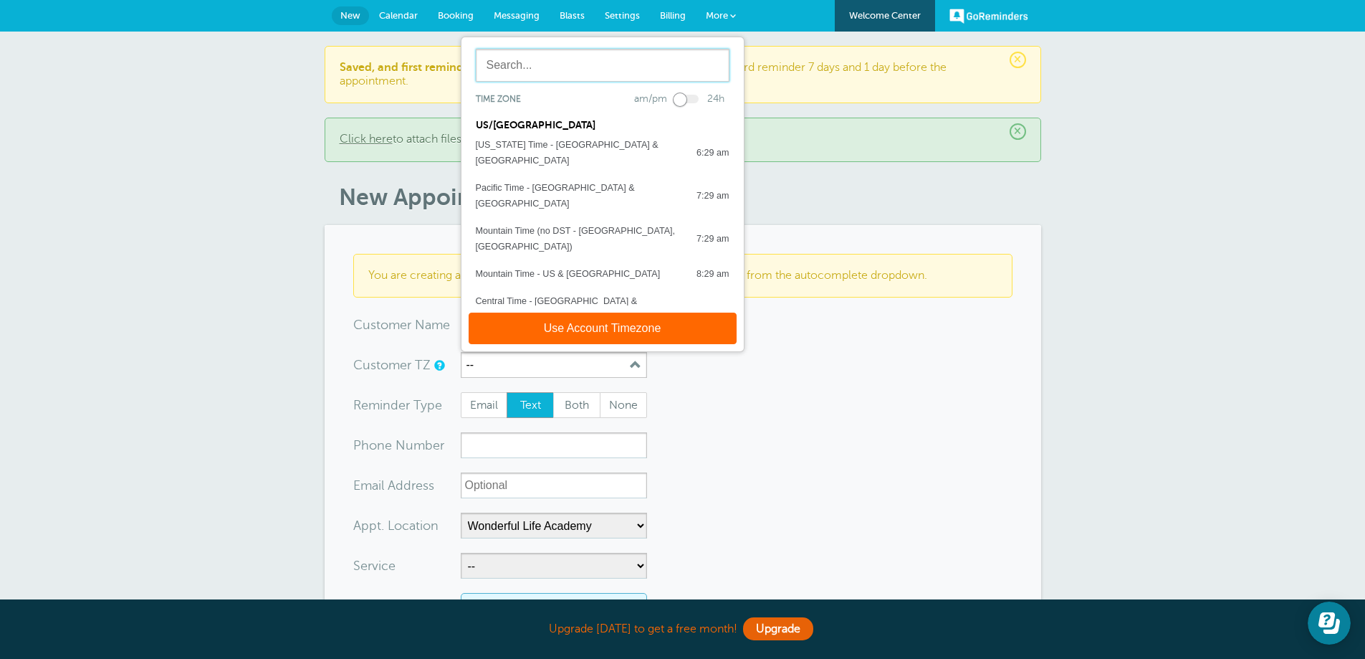
click at [561, 54] on input "text" at bounding box center [603, 65] width 254 height 33
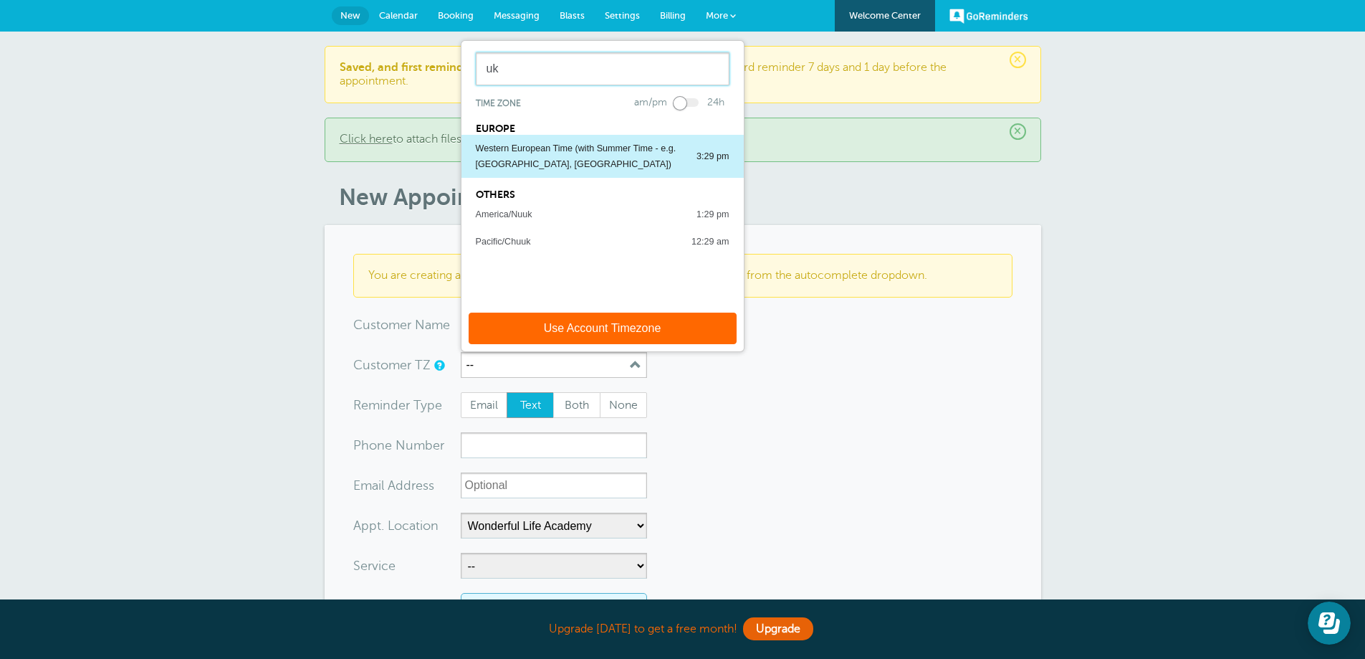
type input "uk"
click at [564, 140] on div "Western European Time (with Summer Time - e.g. [GEOGRAPHIC_DATA], [GEOGRAPHIC_D…" at bounding box center [579, 156] width 206 height 32
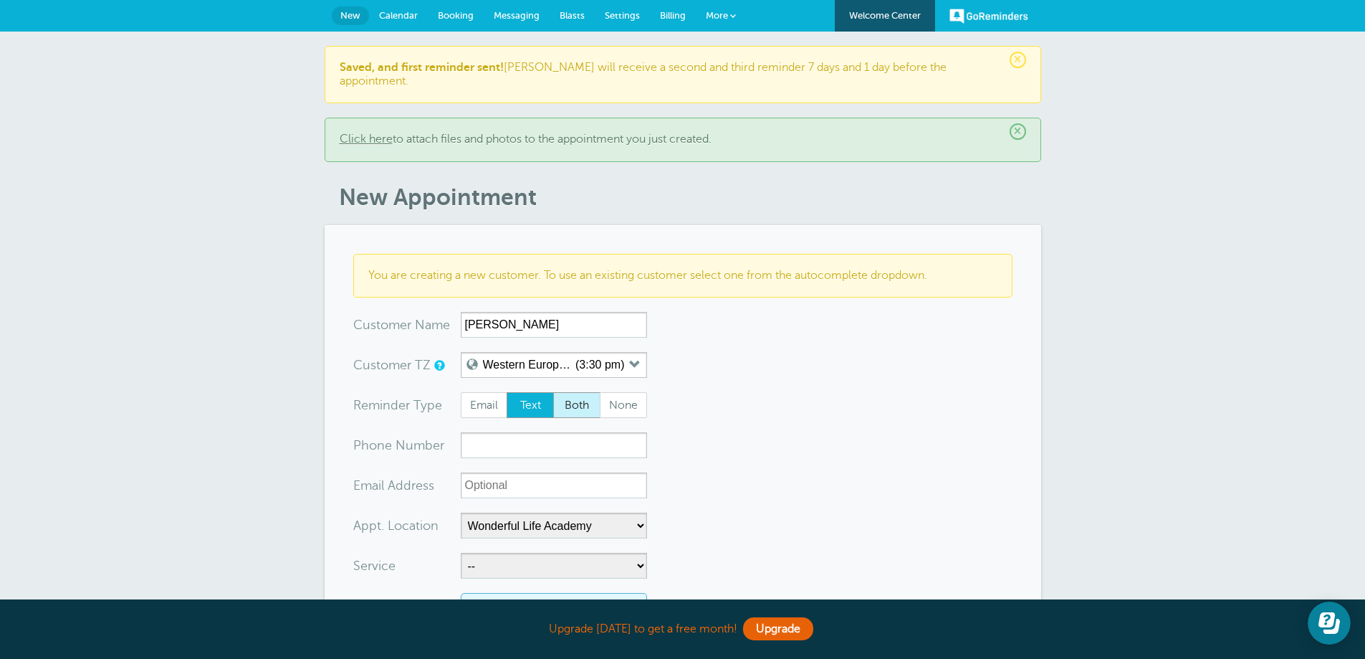
click at [568, 394] on span "Both" at bounding box center [577, 405] width 46 height 24
click at [553, 392] on input "Both" at bounding box center [553, 391] width 1 height 1
radio input "true"
click at [500, 432] on input "xxx-no-autofill" at bounding box center [554, 445] width 186 height 26
paste input "07796778800"
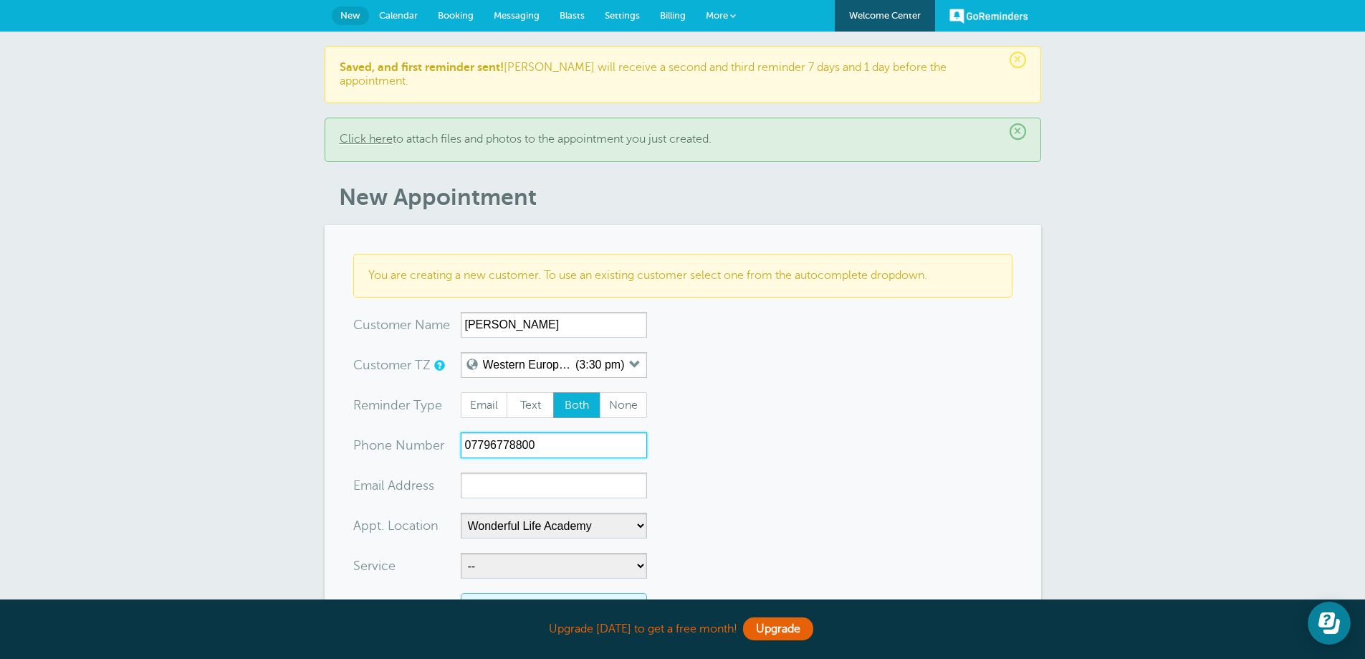
type input "07796778800"
click at [550, 472] on input "xx-no-autofill" at bounding box center [554, 485] width 186 height 26
paste input "[EMAIL_ADDRESS][DOMAIN_NAME]"
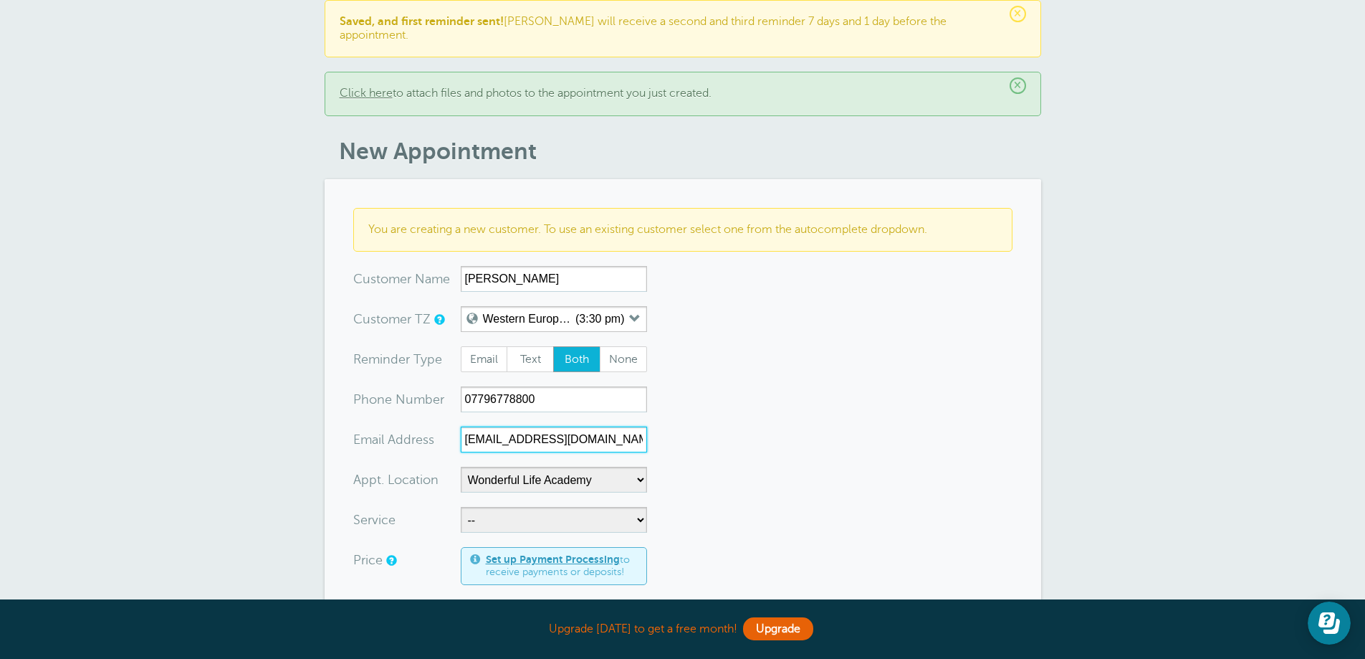
scroll to position [72, 0]
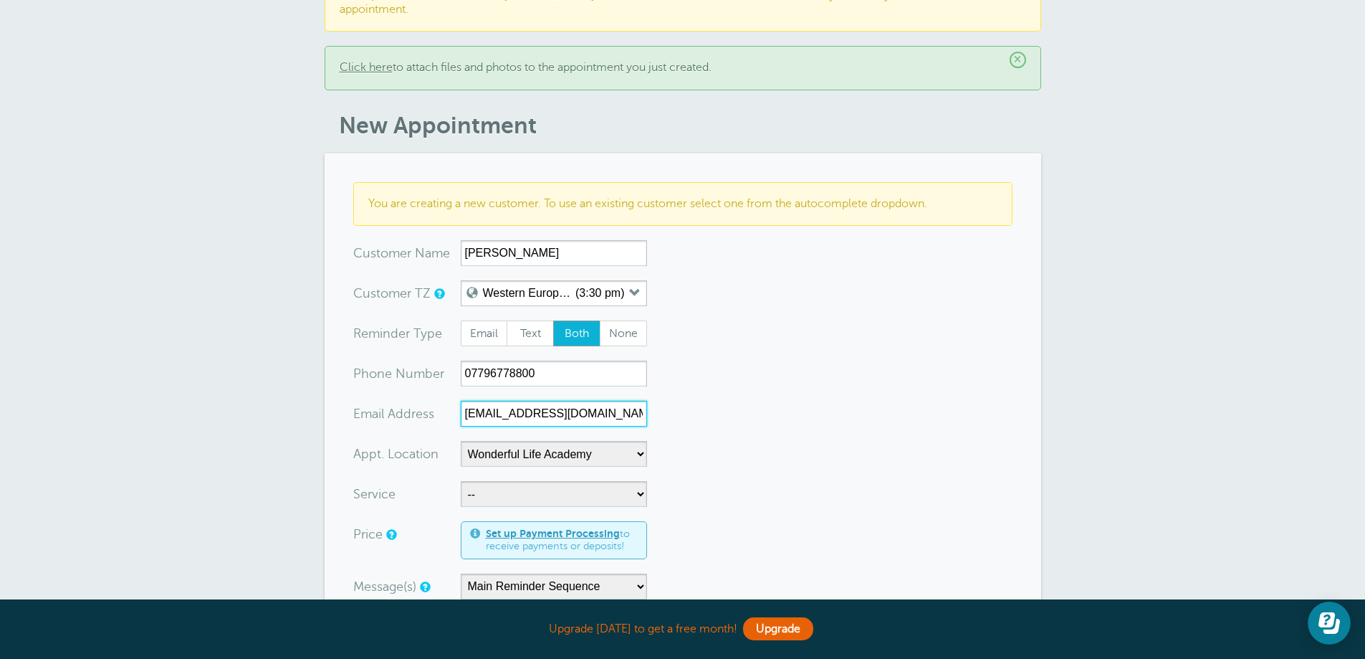
type input "[EMAIL_ADDRESS][DOMAIN_NAME]"
click at [523, 481] on select "-- Coily Masterclass with [PERSON_NAME] Cut Culture: The Shag with [PERSON_NAME…" at bounding box center [554, 494] width 186 height 26
click at [505, 486] on select "-- Coily Masterclass with [PERSON_NAME] Cut Culture: The Shag with [PERSON_NAME…" at bounding box center [554, 494] width 186 height 26
select select "28316"
click at [461, 481] on select "-- Coily Masterclass with [PERSON_NAME] Cut Culture: The Shag with [PERSON_NAME…" at bounding box center [554, 494] width 186 height 26
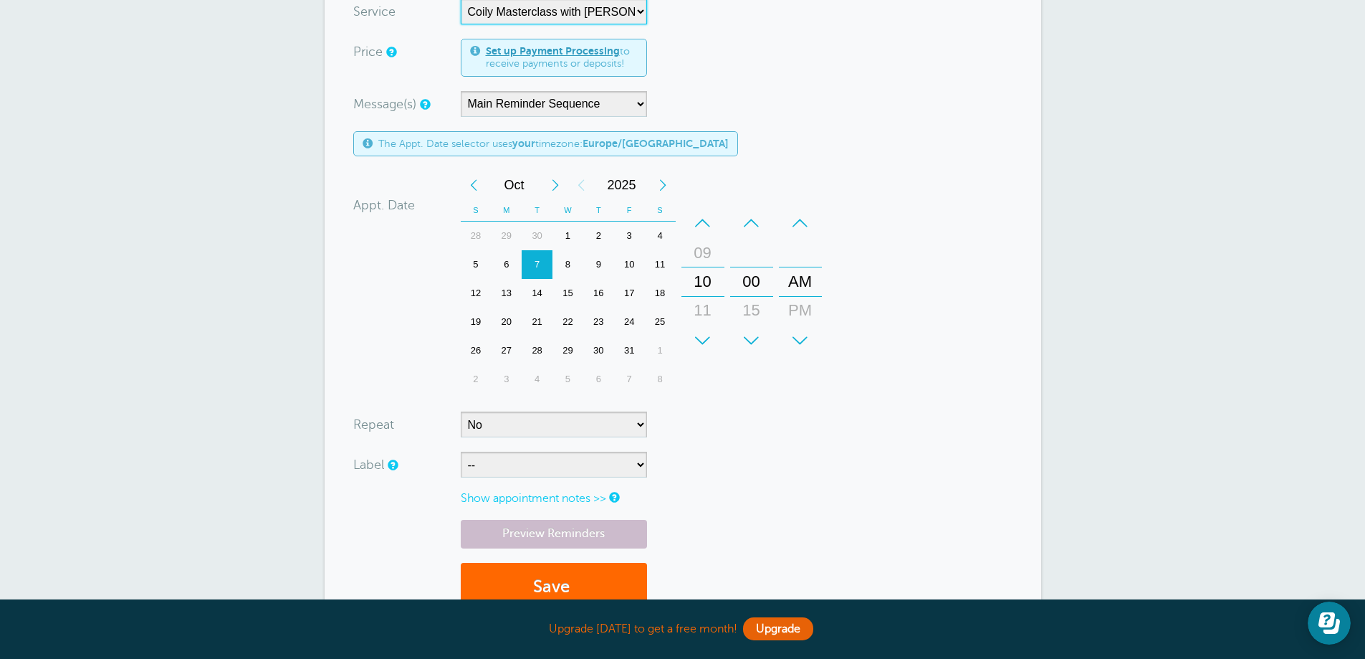
scroll to position [573, 0]
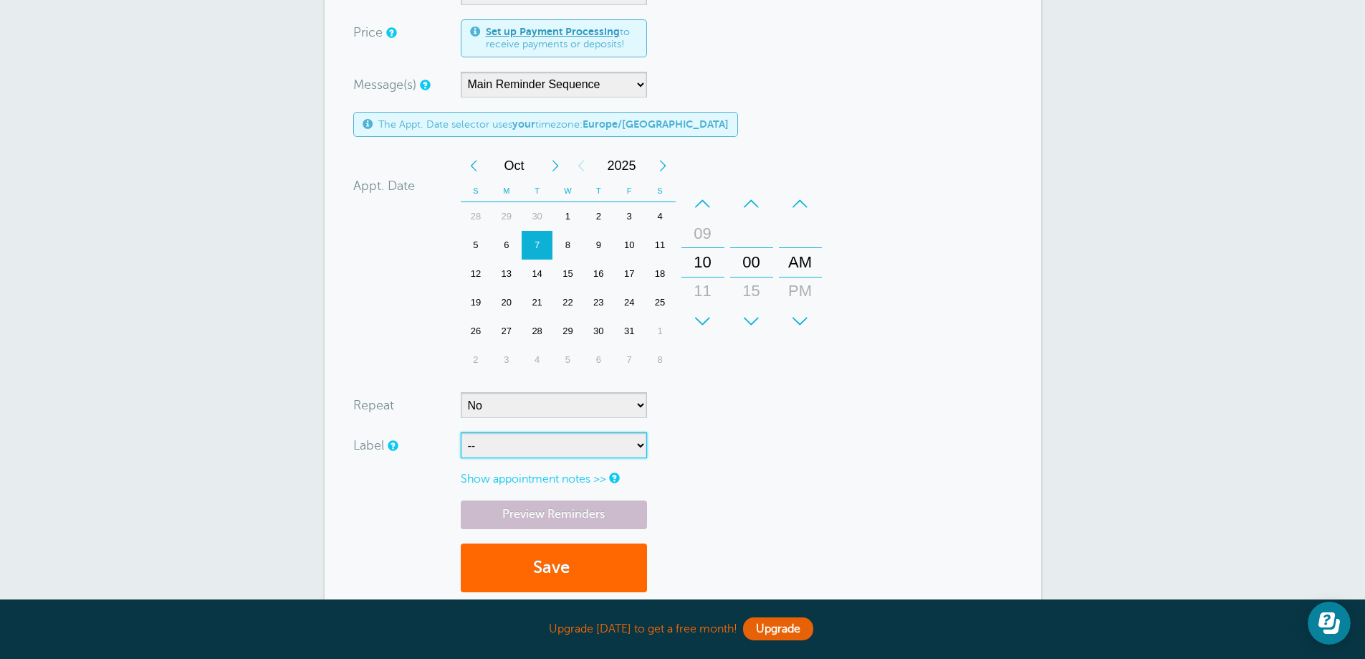
click at [550, 438] on select "-- ASP Courses Davroe Courses Milkshake Courses" at bounding box center [554, 445] width 186 height 26
select select "6794"
click at [461, 432] on select "-- ASP Courses Davroe Courses Milkshake Courses" at bounding box center [554, 445] width 186 height 26
click at [535, 556] on button "Save" at bounding box center [554, 567] width 186 height 49
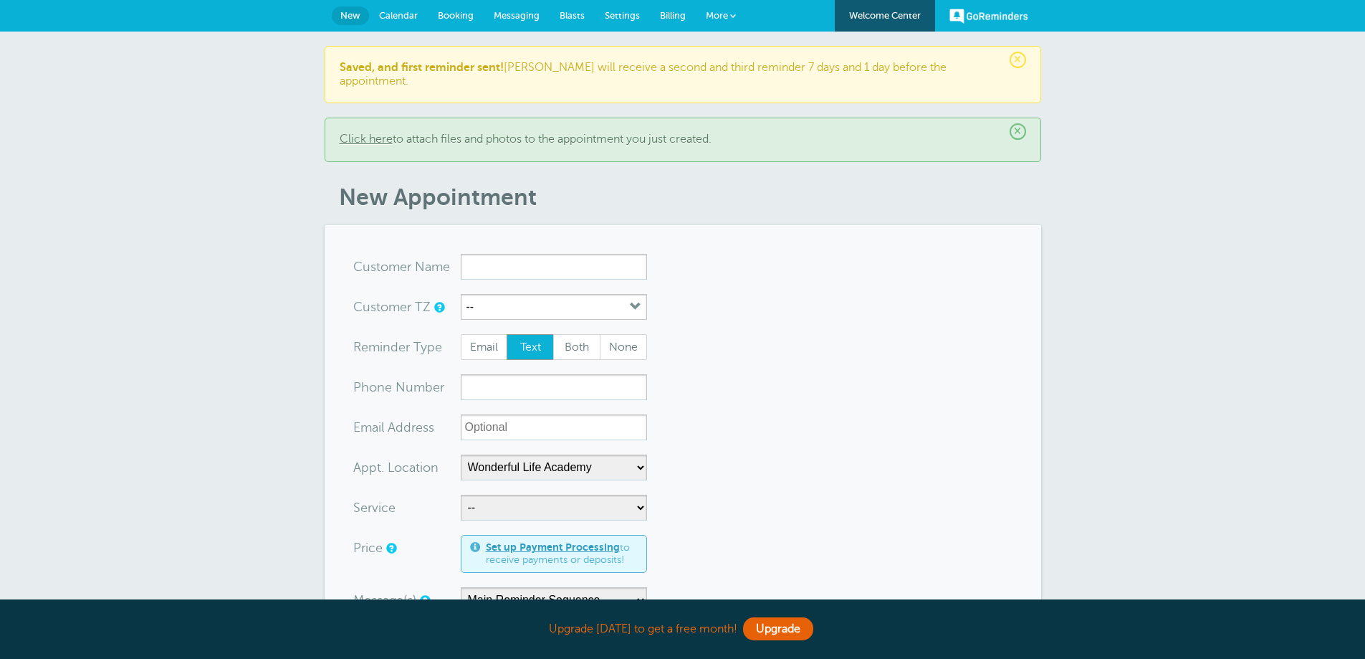
select select "25306"
click at [454, 265] on div "x-no-autofill Cus tomer N ame" at bounding box center [407, 267] width 108 height 26
click at [485, 258] on input "x-no-autofill" at bounding box center [554, 267] width 186 height 26
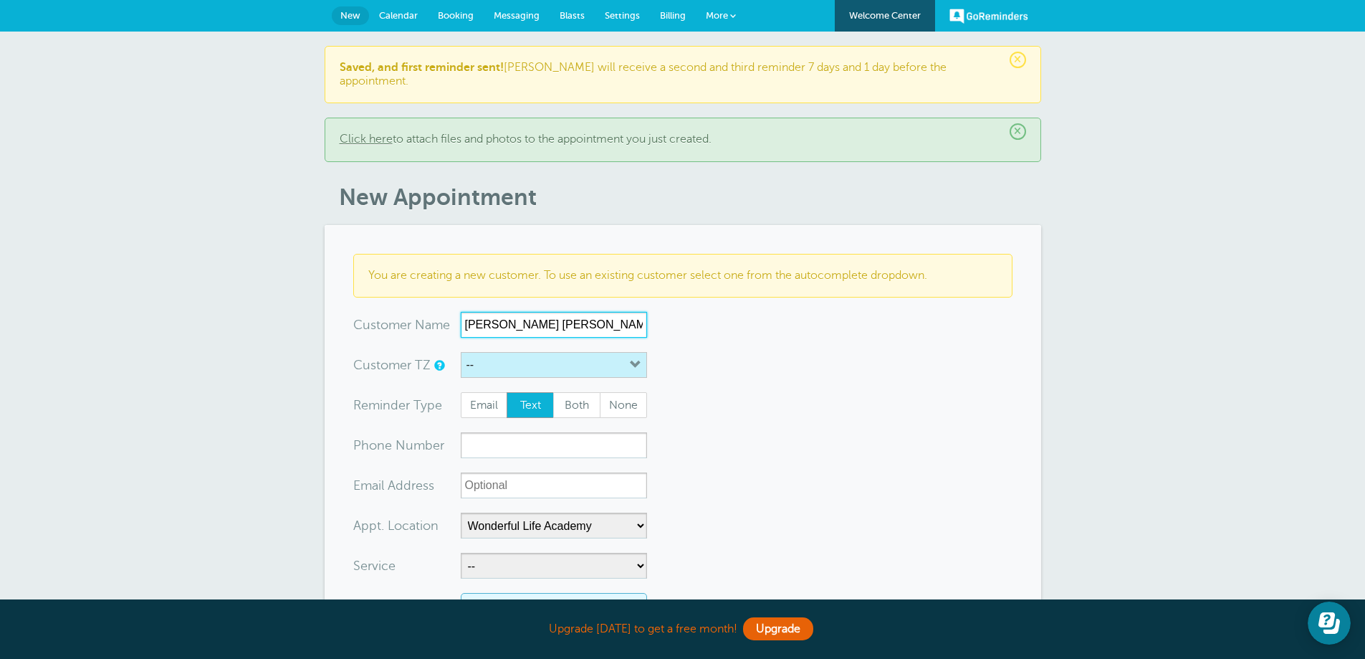
type input "[PERSON_NAME] [PERSON_NAME]"
click at [533, 352] on button "--" at bounding box center [554, 365] width 186 height 26
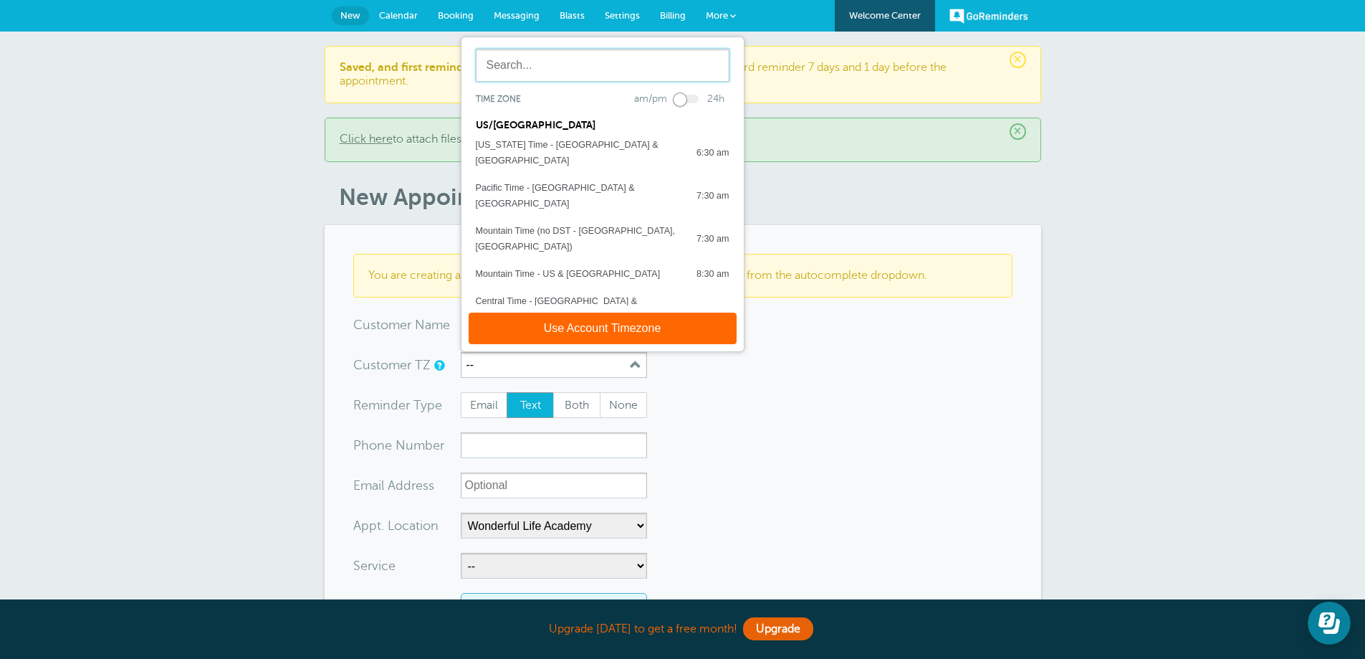
click at [528, 62] on input "text" at bounding box center [603, 65] width 254 height 33
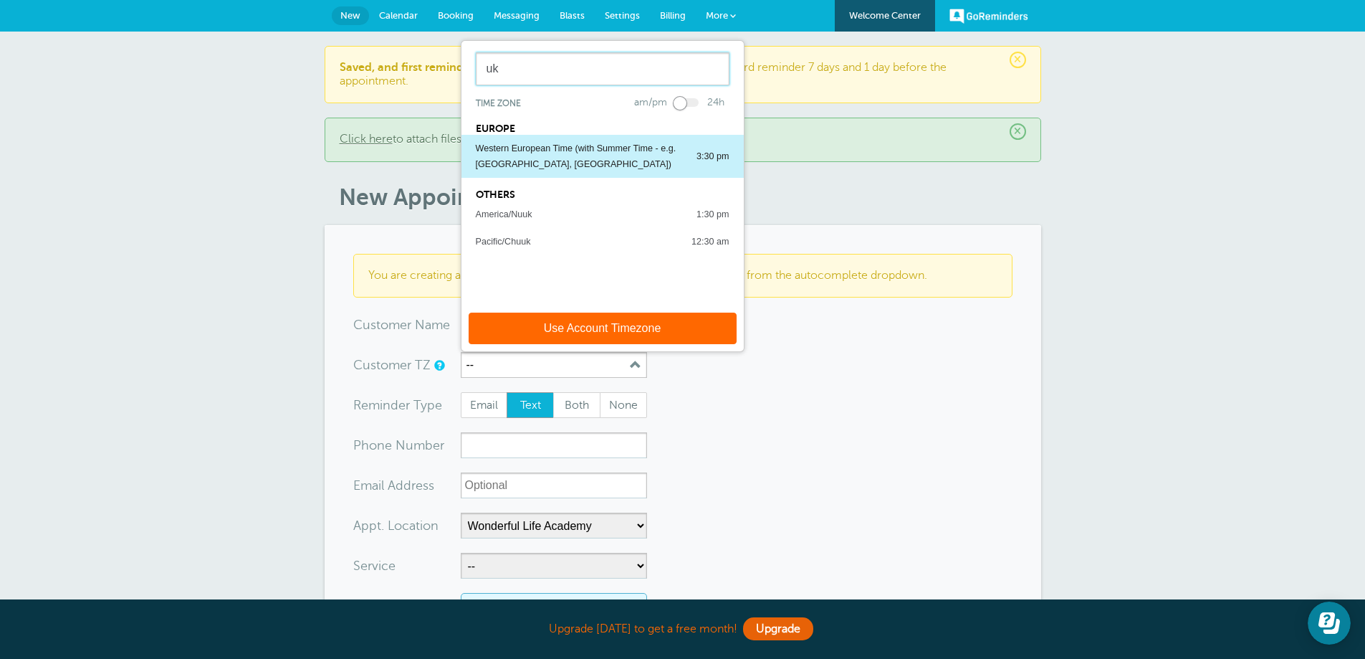
type input "uk"
click at [540, 140] on div "Western European Time (with Summer Time - e.g. [GEOGRAPHIC_DATA], [GEOGRAPHIC_D…" at bounding box center [579, 156] width 206 height 32
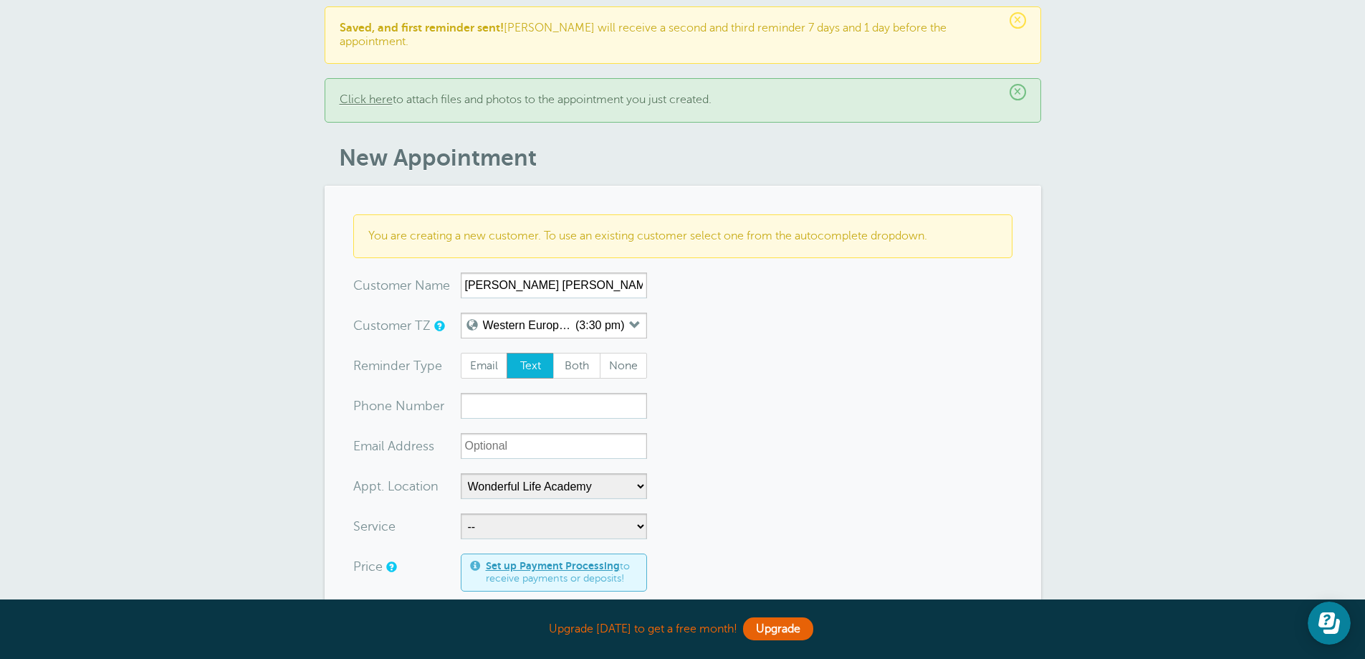
scroll to position [72, 0]
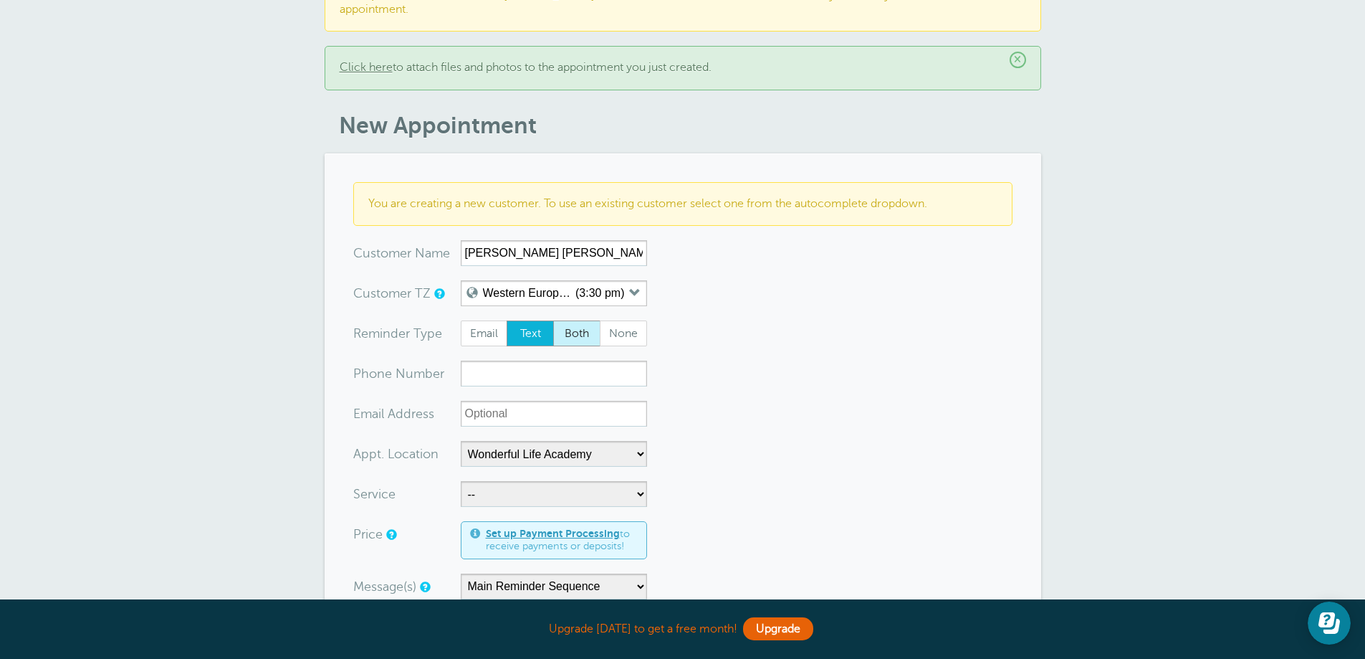
click at [563, 323] on span "Both" at bounding box center [577, 333] width 46 height 24
click at [553, 320] on input "Both" at bounding box center [553, 320] width 1 height 1
radio input "true"
click at [541, 361] on input "xxx-no-autofill" at bounding box center [554, 374] width 186 height 26
paste input "07384565210"
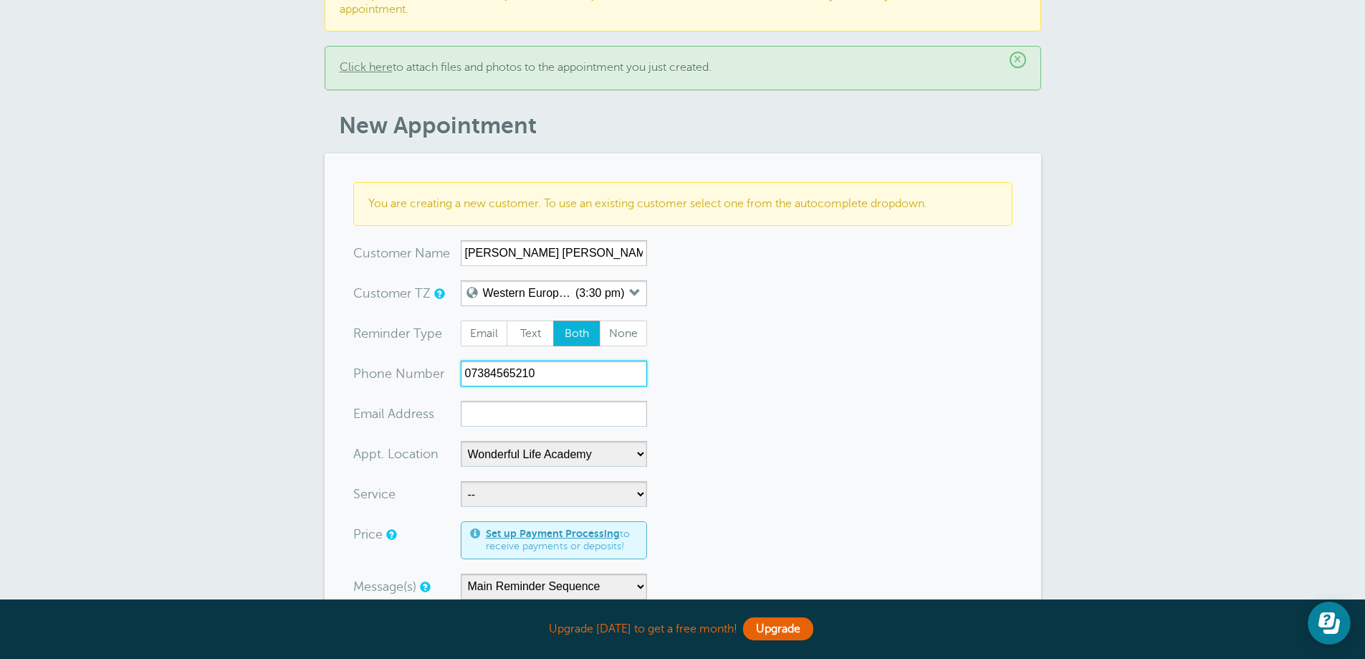
type input "07384565210"
click at [538, 412] on input "xx-no-autofill" at bounding box center [554, 414] width 186 height 26
paste input "[EMAIL_ADDRESS][DOMAIN_NAME]"
type input "[EMAIL_ADDRESS][DOMAIN_NAME]"
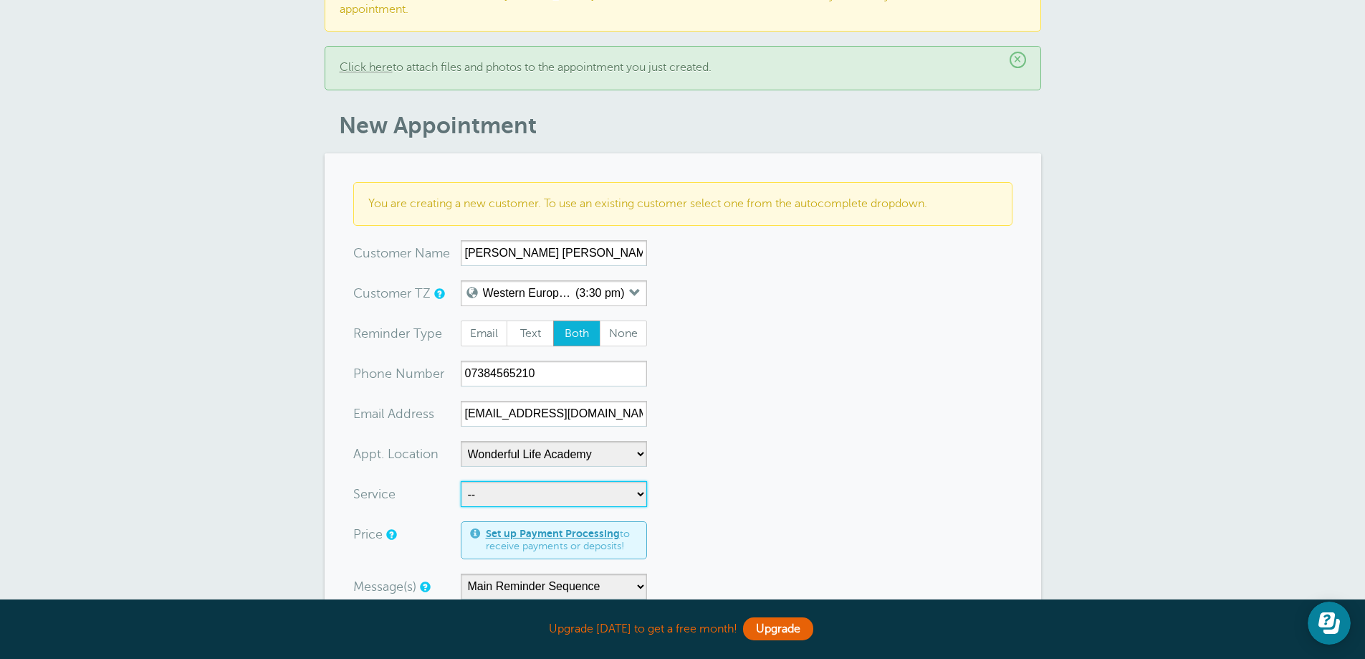
click at [520, 481] on select "-- Coily Masterclass with [PERSON_NAME] Cut Culture: The Shag with [PERSON_NAME…" at bounding box center [554, 494] width 186 height 26
select select "28316"
click at [461, 481] on select "-- Coily Masterclass with [PERSON_NAME] Cut Culture: The Shag with [PERSON_NAME…" at bounding box center [554, 494] width 186 height 26
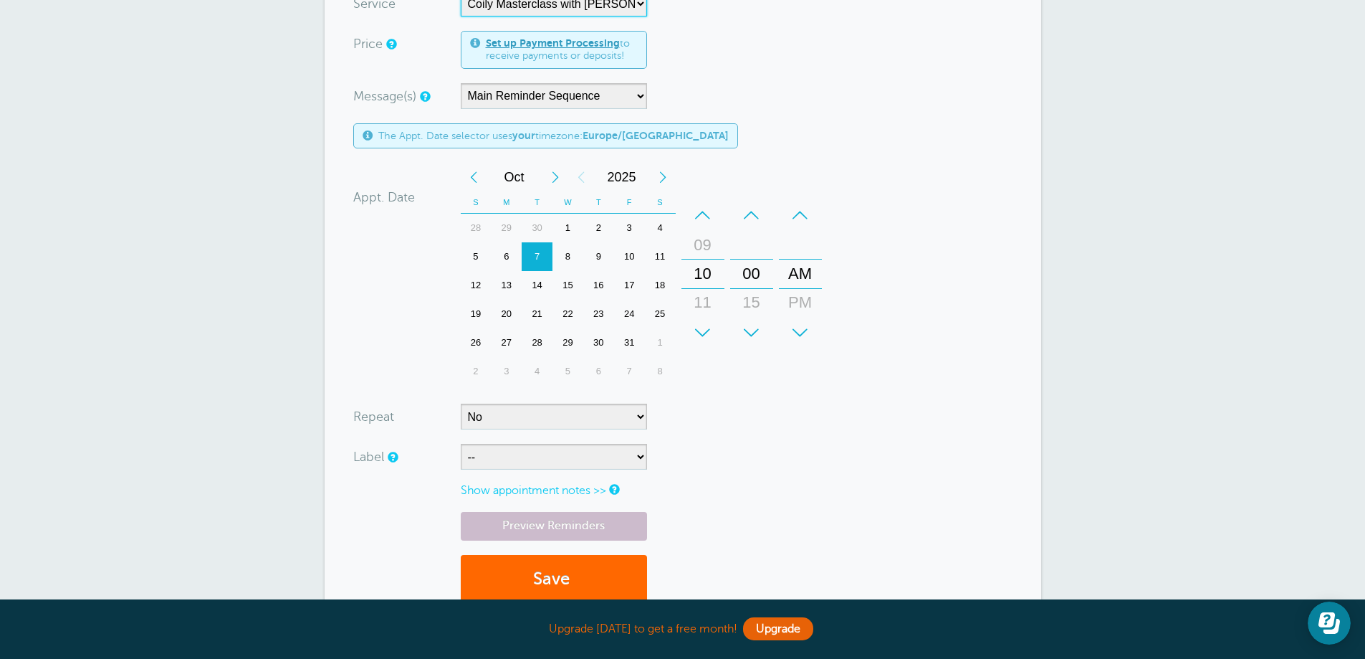
scroll to position [573, 0]
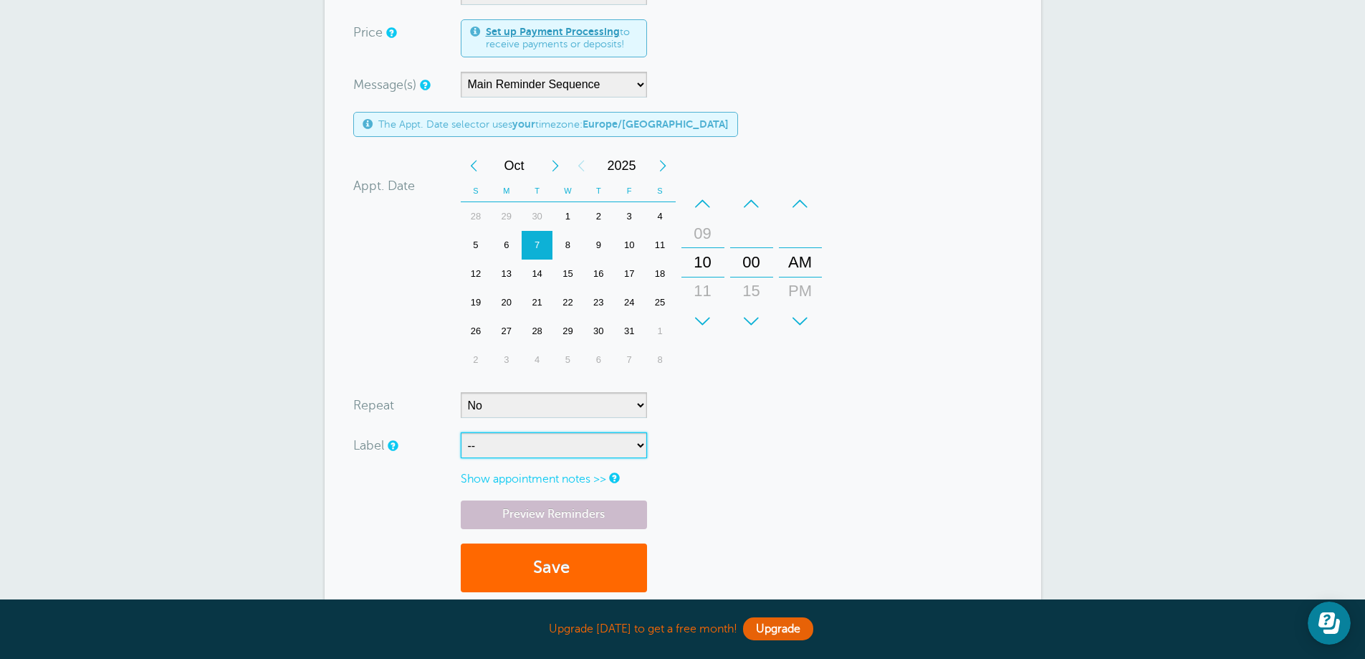
click at [522, 432] on select "-- ASP Courses Davroe Courses Milkshake Courses" at bounding box center [554, 445] width 186 height 26
select select "6794"
click at [461, 432] on select "-- ASP Courses Davroe Courses Milkshake Courses" at bounding box center [554, 445] width 186 height 26
click at [528, 549] on button "Save" at bounding box center [554, 567] width 186 height 49
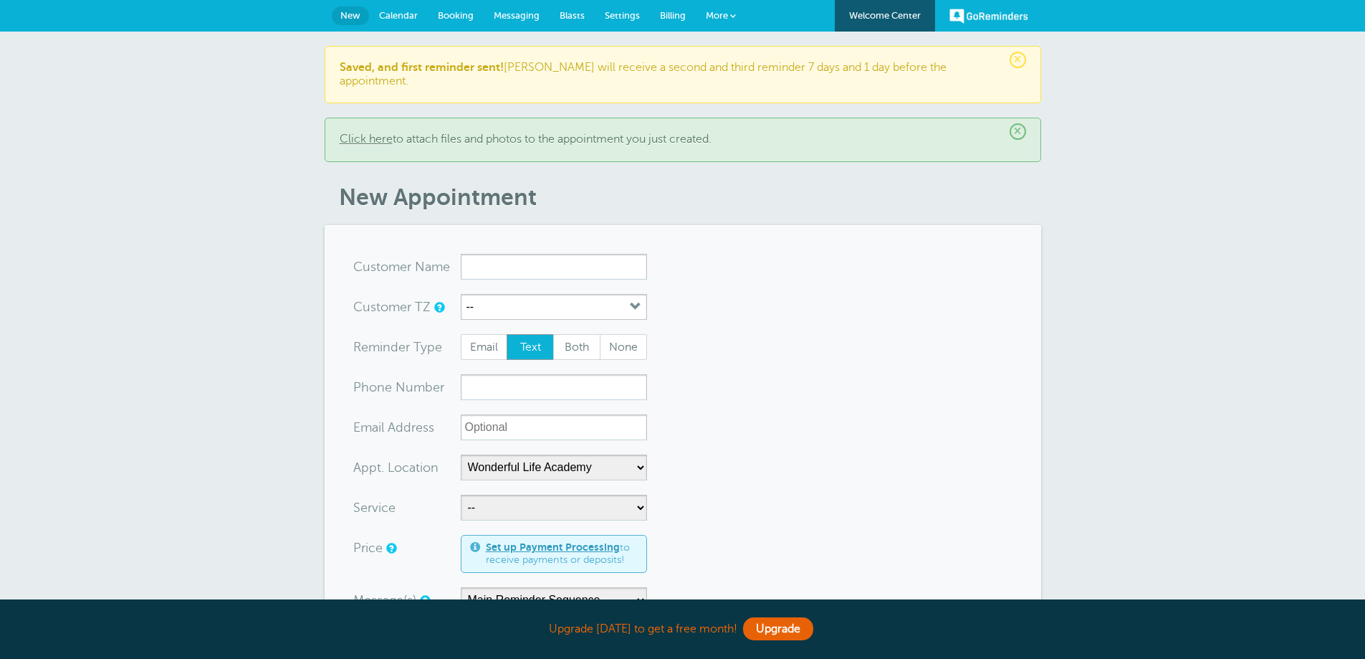
select select "25306"
click at [528, 375] on input "xxx-no-autofill" at bounding box center [554, 387] width 186 height 26
paste input "07838388136"
type input "07838388136"
click at [534, 417] on input "xx-no-autofill" at bounding box center [554, 427] width 186 height 26
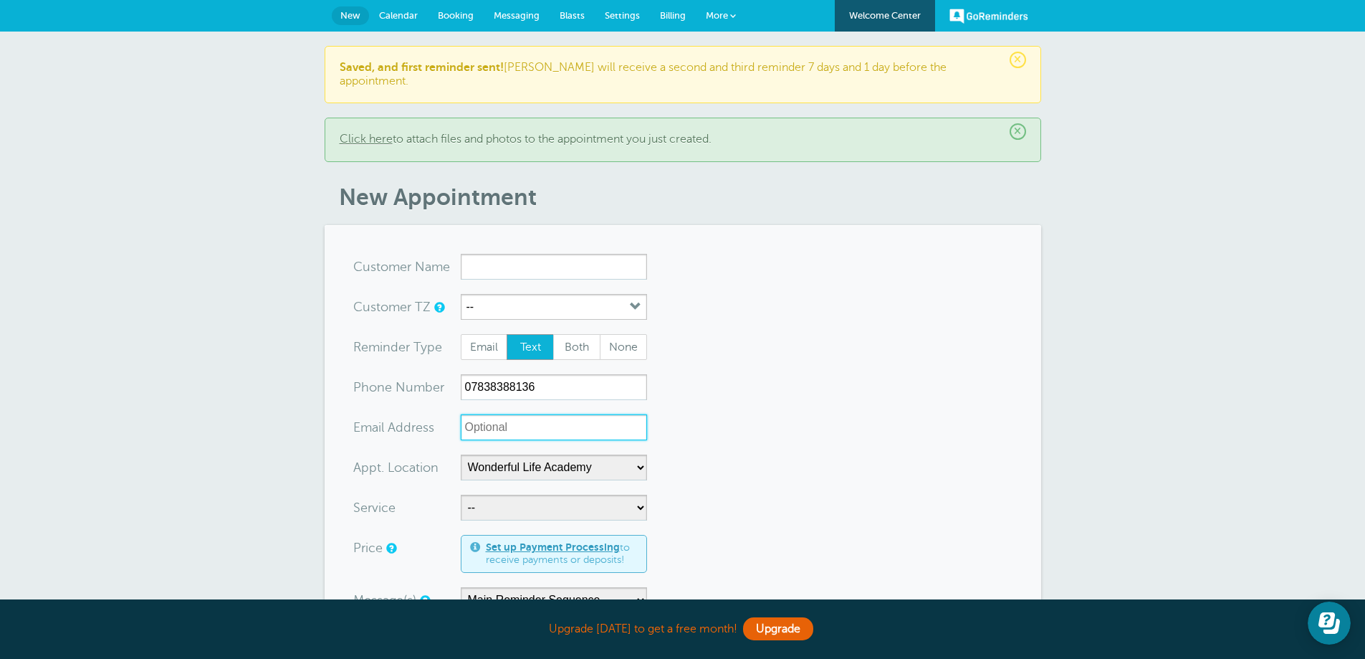
click at [491, 414] on input "xx-no-autofill" at bounding box center [554, 427] width 186 height 26
paste input "[EMAIL_ADDRESS][DOMAIN_NAME]"
type input "[EMAIL_ADDRESS][DOMAIN_NAME]"
click at [586, 335] on span "Both" at bounding box center [577, 347] width 46 height 24
click at [553, 333] on input "Both" at bounding box center [553, 333] width 1 height 1
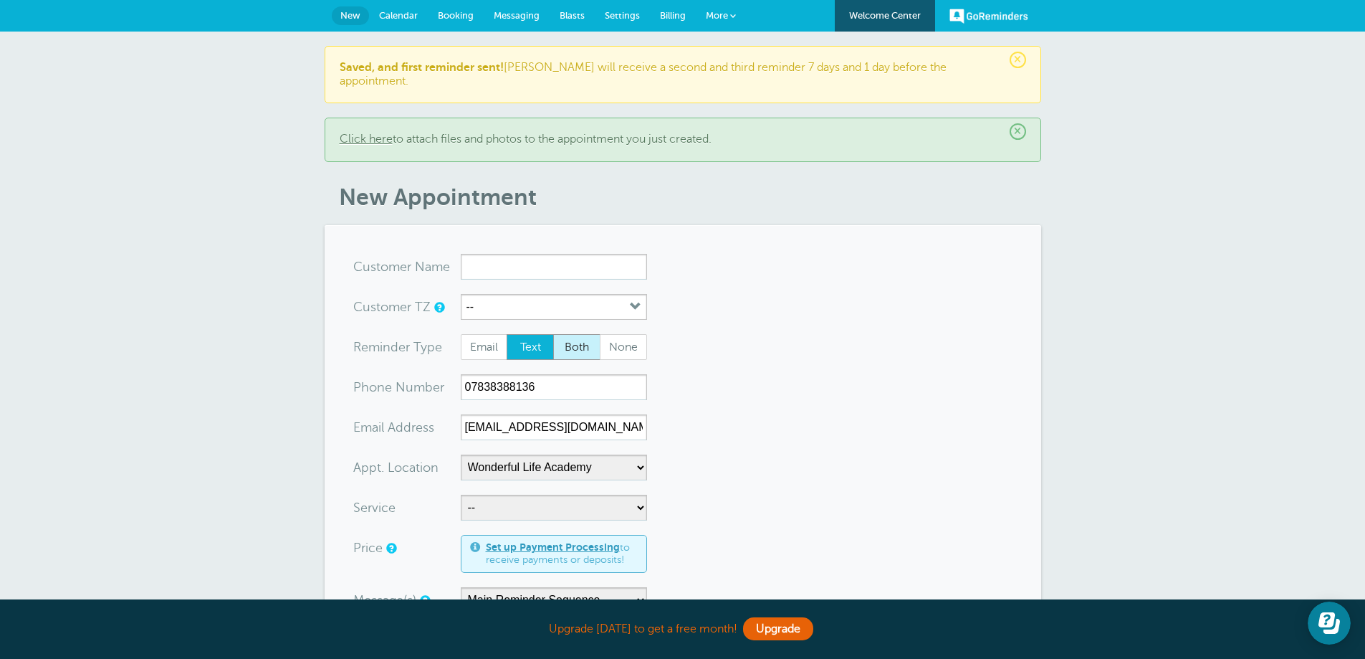
radio input "true"
click at [550, 297] on button "--" at bounding box center [554, 307] width 186 height 26
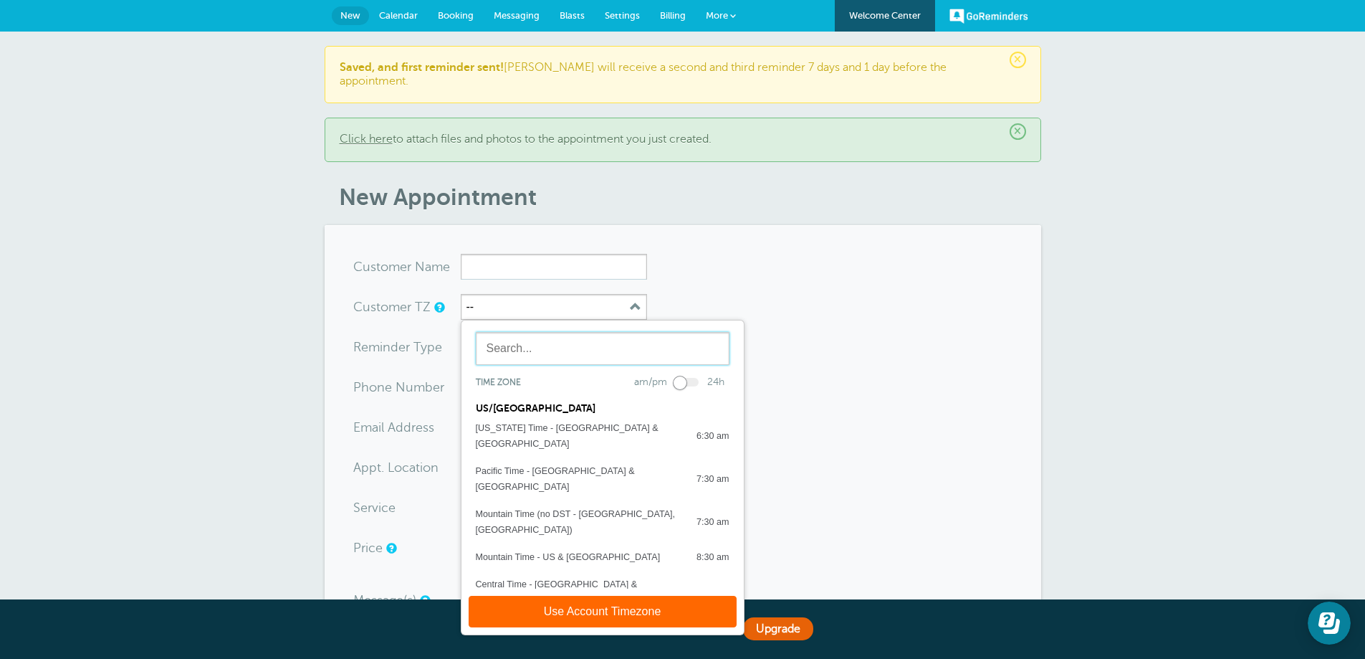
click at [548, 332] on input "text" at bounding box center [603, 348] width 254 height 33
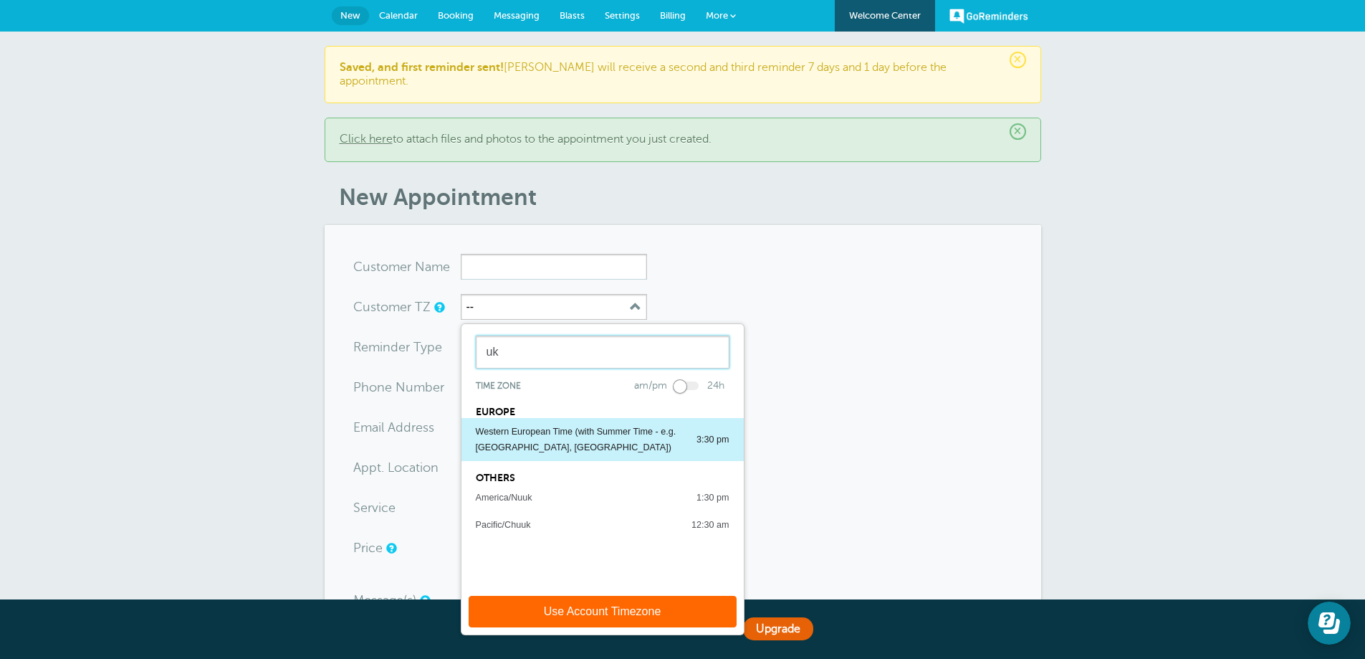
type input "uk"
click at [538, 424] on div "Western European Time (with Summer Time - e.g. [GEOGRAPHIC_DATA], [GEOGRAPHIC_D…" at bounding box center [579, 440] width 206 height 32
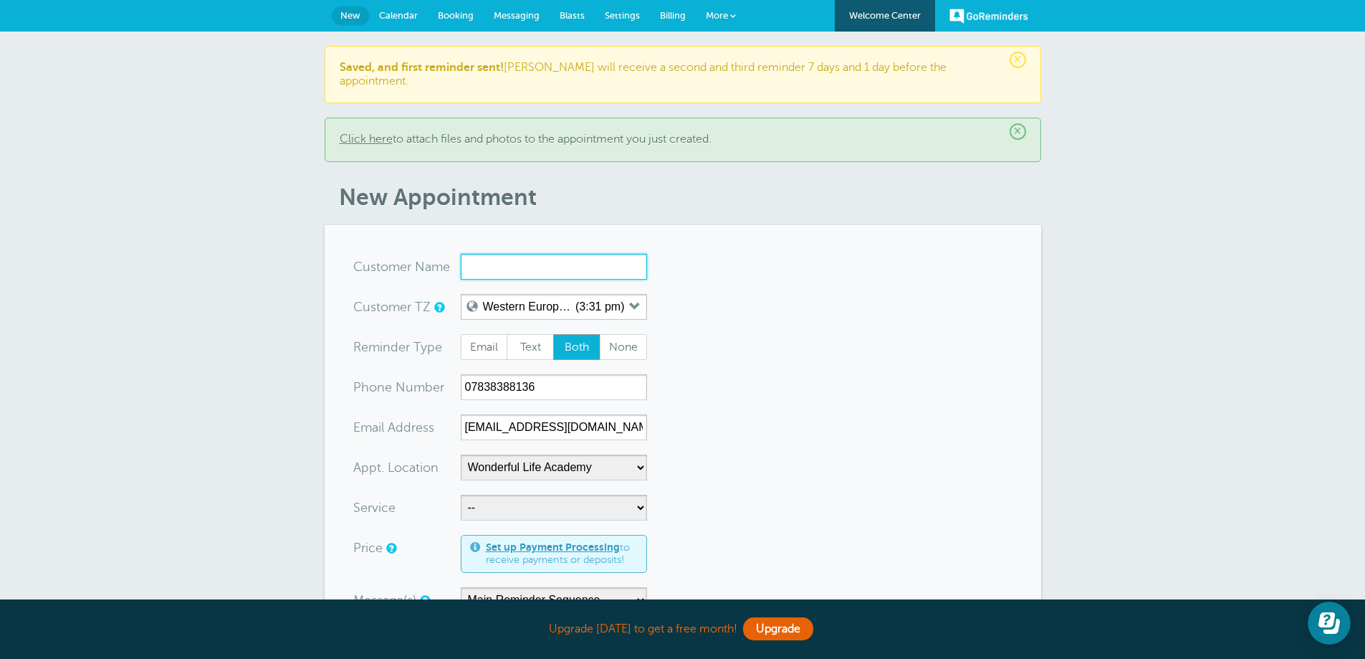
click at [537, 258] on input "x-no-autofill" at bounding box center [554, 267] width 186 height 26
type input "Ka"
radio input "true"
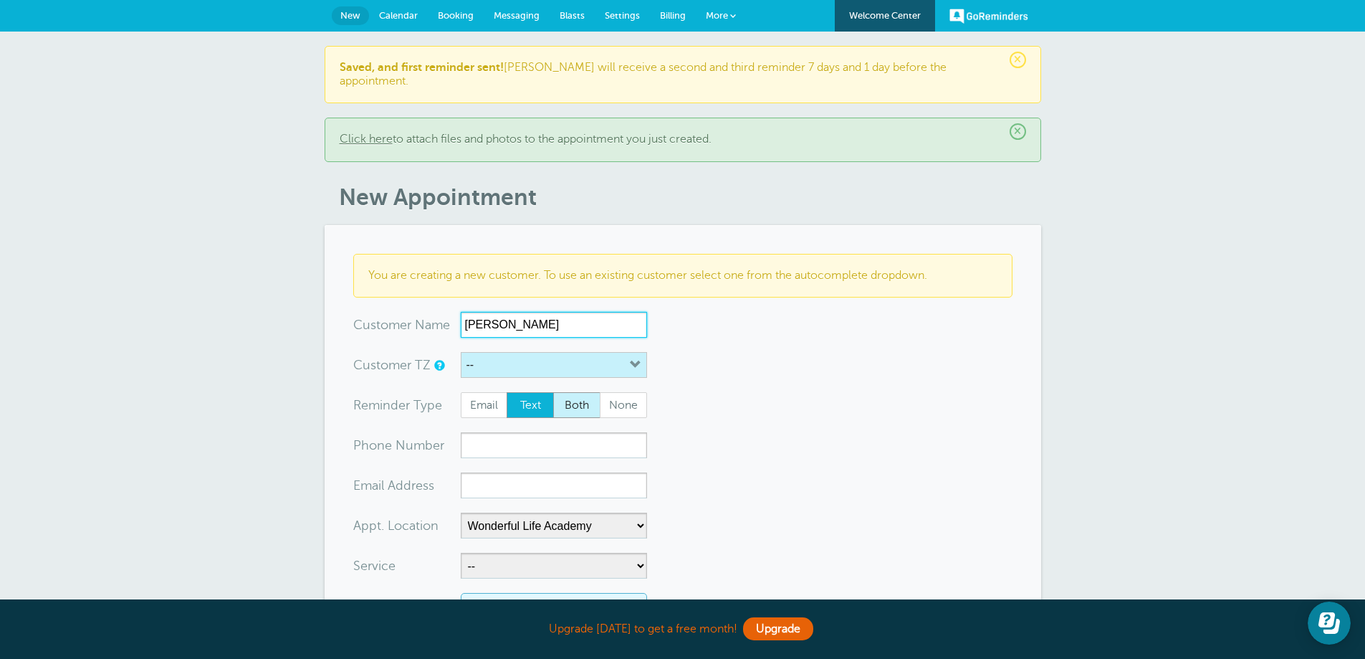
type input "Karina Cantle"
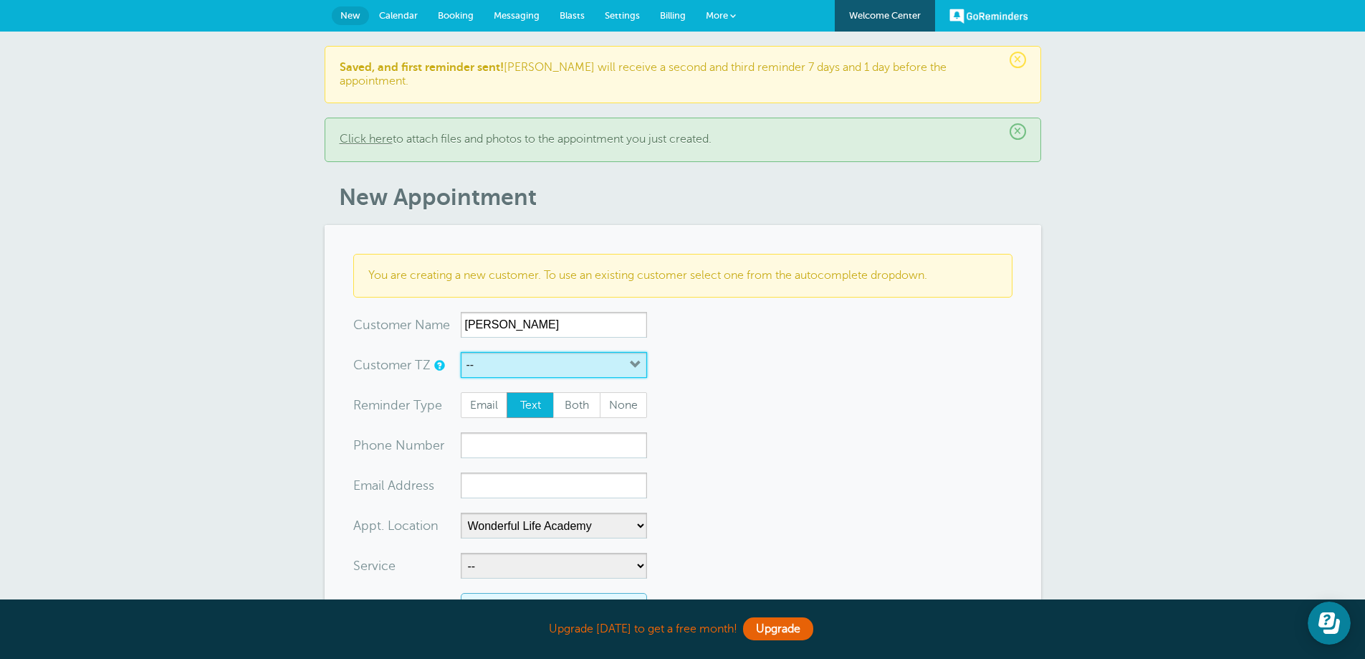
click at [572, 352] on button "--" at bounding box center [554, 365] width 186 height 26
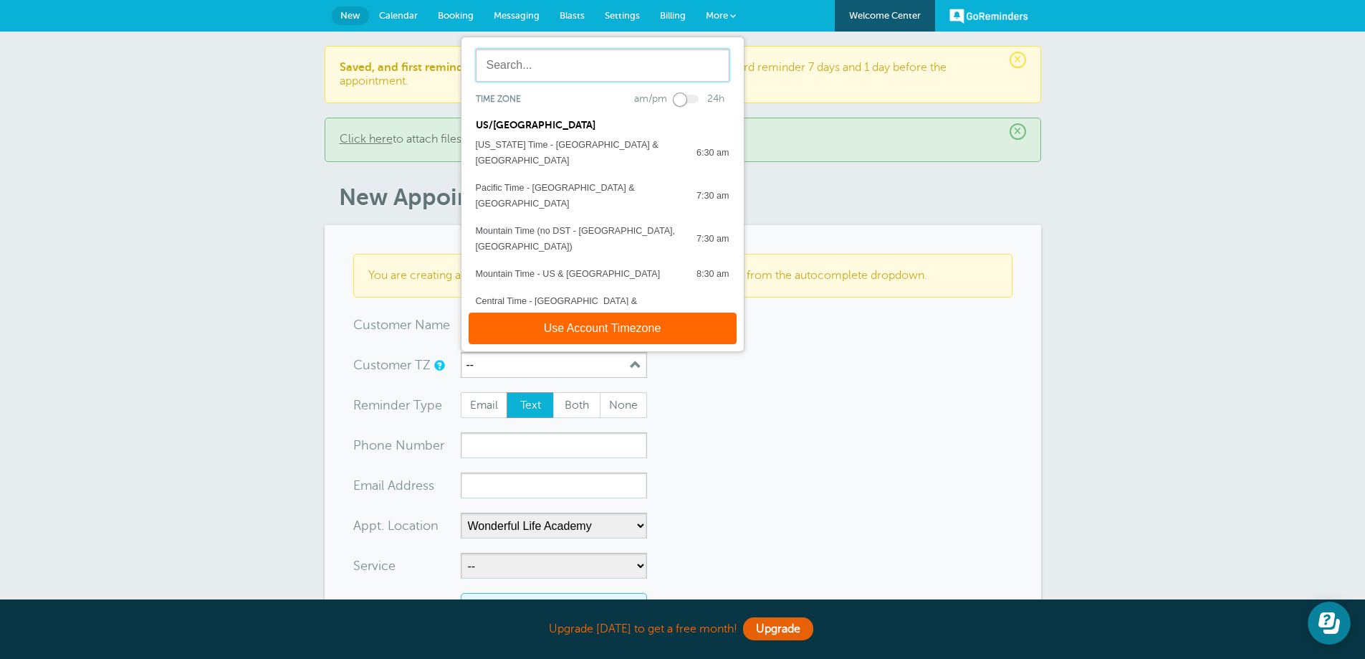
click at [559, 62] on input "text" at bounding box center [603, 65] width 254 height 33
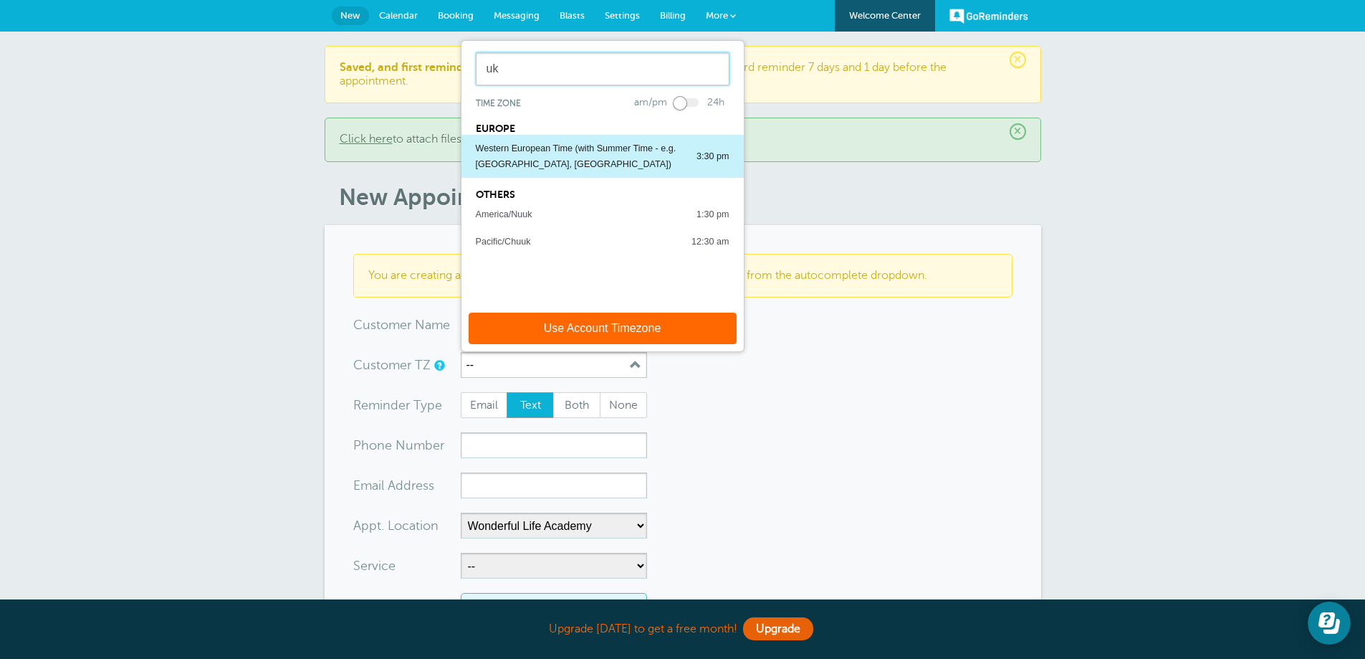
type input "uk"
click at [547, 140] on div "Western European Time (with Summer Time - e.g. [GEOGRAPHIC_DATA], [GEOGRAPHIC_D…" at bounding box center [579, 156] width 206 height 32
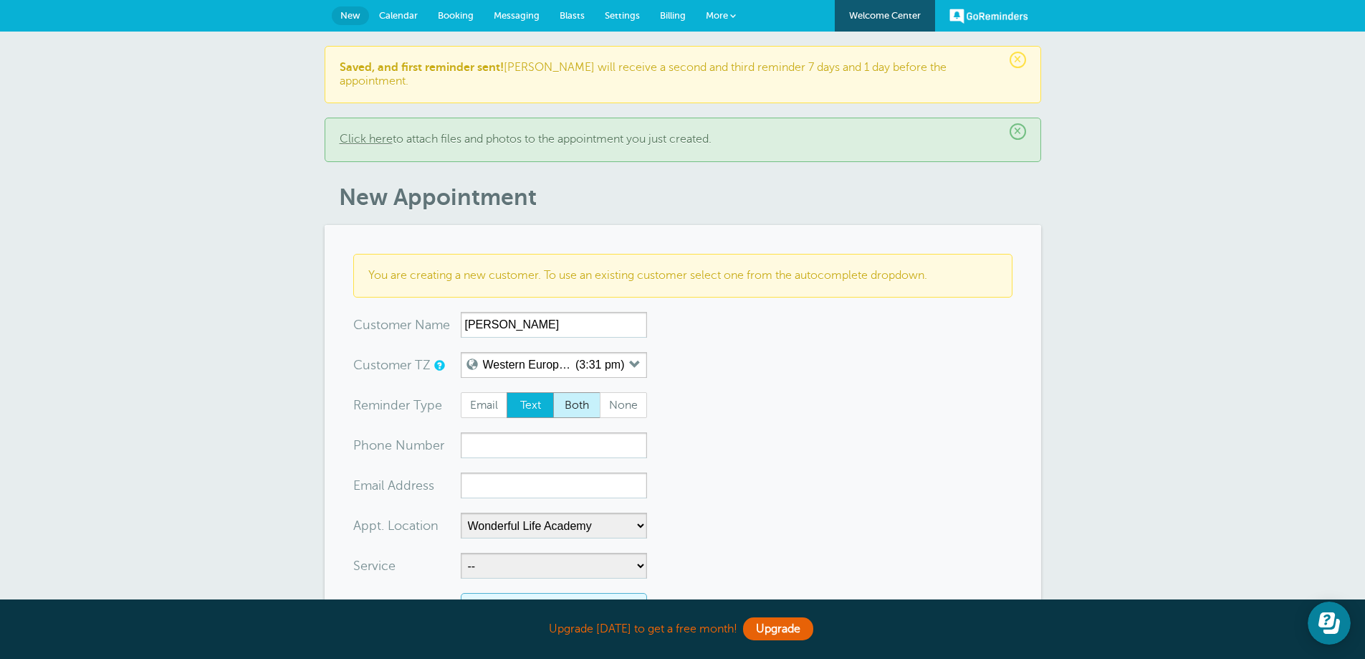
click at [572, 393] on span "Both" at bounding box center [577, 405] width 46 height 24
click at [553, 391] on input "Both" at bounding box center [553, 391] width 1 height 1
radio input "true"
click at [548, 432] on input "xxx-no-autofill" at bounding box center [554, 445] width 186 height 26
click at [535, 473] on input "xx-no-autofill" at bounding box center [554, 485] width 186 height 26
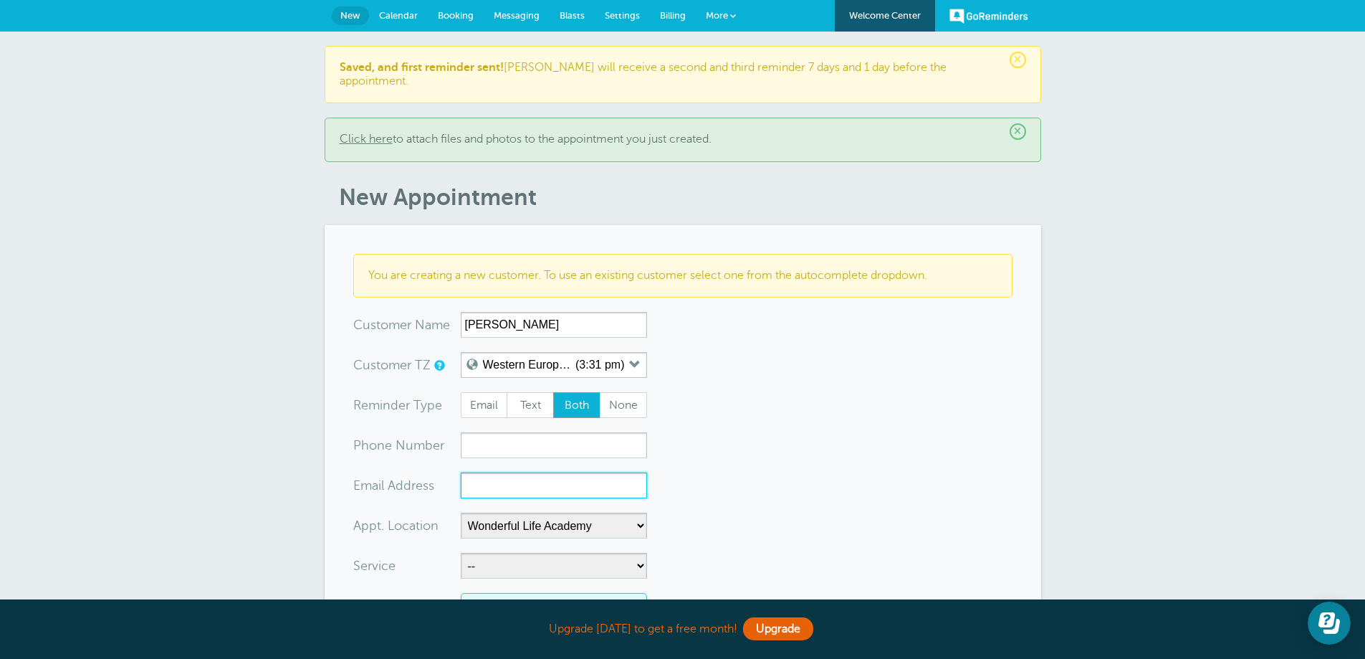
paste input "[EMAIL_ADDRESS][DOMAIN_NAME]"
type input "[EMAIL_ADDRESS][DOMAIN_NAME]"
paste input "07838388136"
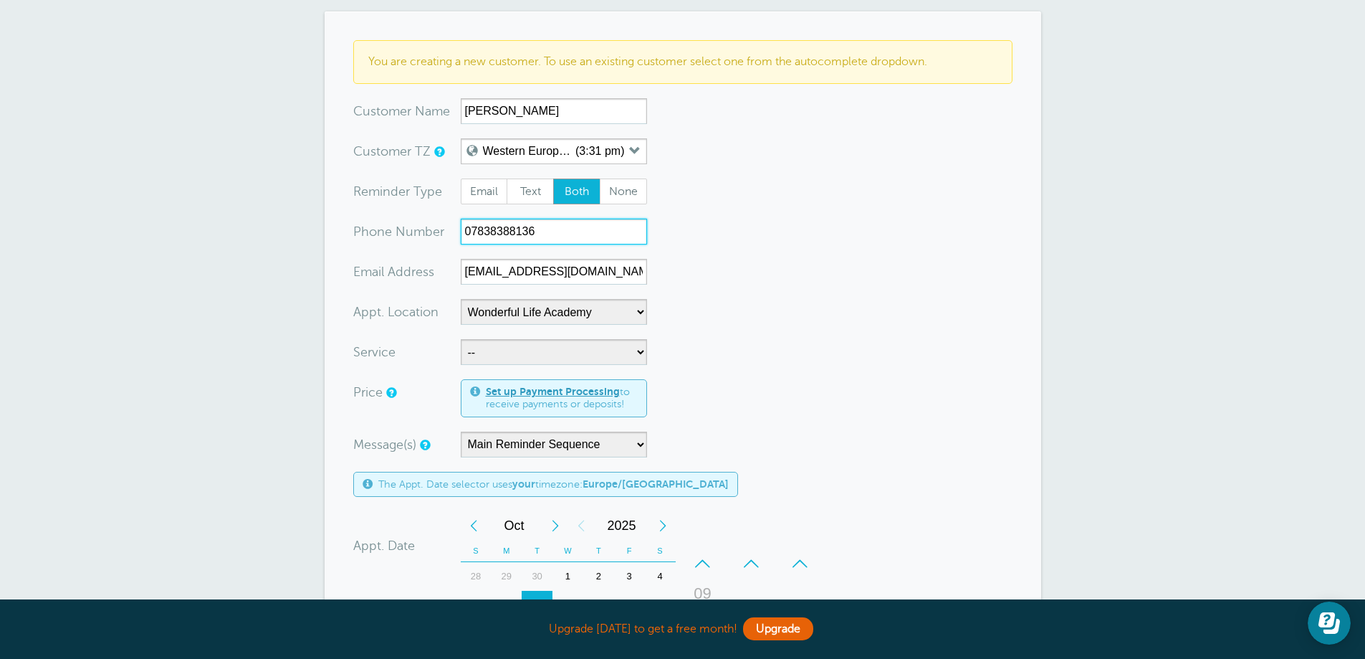
scroll to position [215, 0]
type input "07838388136"
click at [544, 338] on select "-- Coily Masterclass with [PERSON_NAME] Cut Culture: The Shag with [PERSON_NAME…" at bounding box center [554, 351] width 186 height 26
select select "28316"
click at [461, 338] on select "-- Coily Masterclass with [PERSON_NAME] Cut Culture: The Shag with [PERSON_NAME…" at bounding box center [554, 351] width 186 height 26
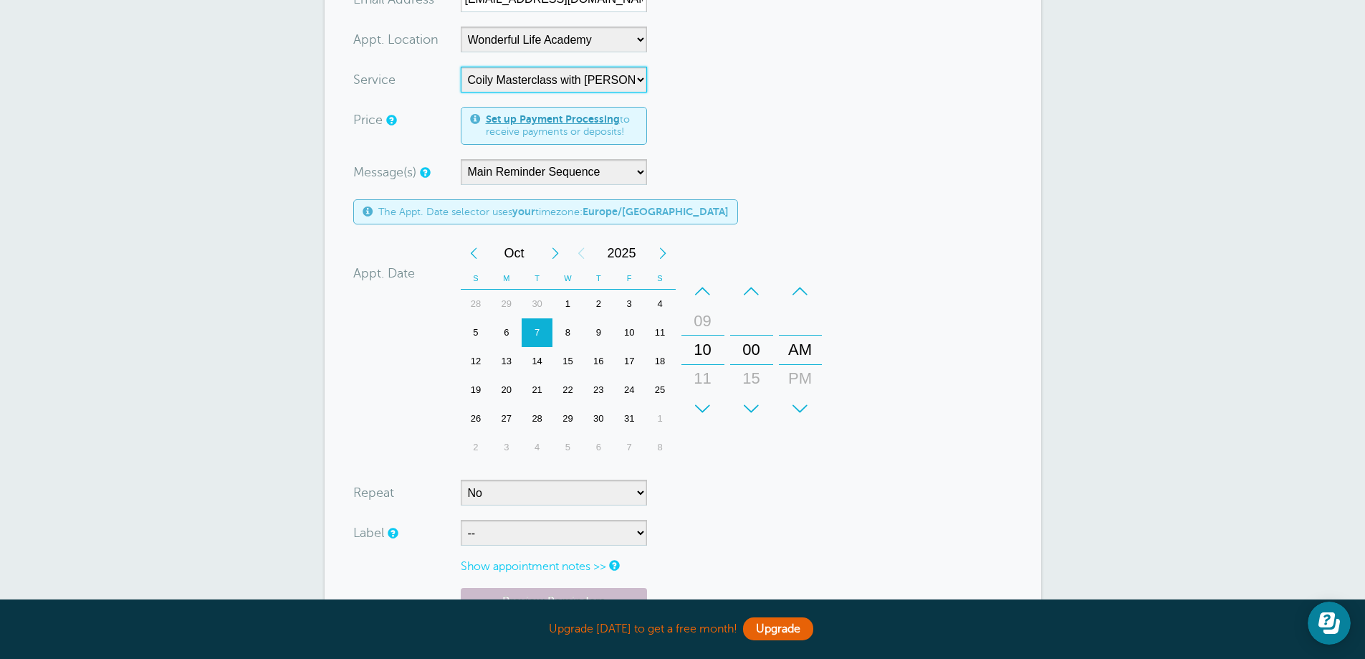
scroll to position [502, 0]
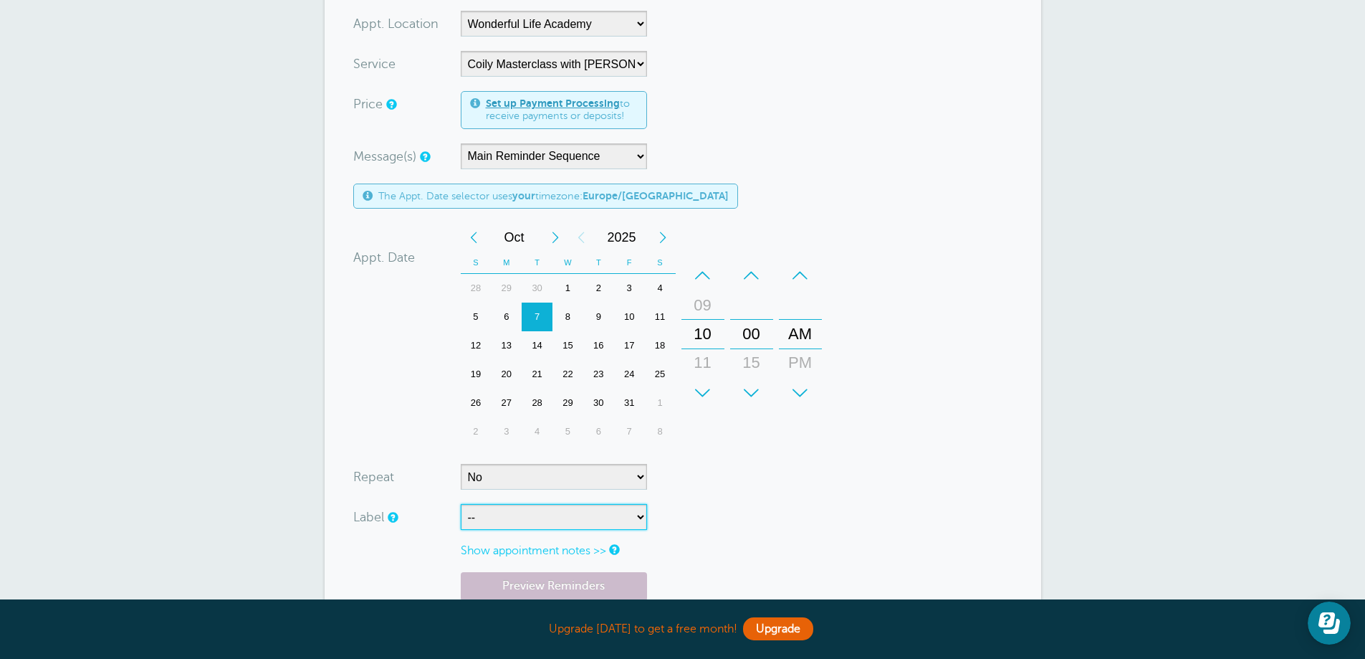
click at [506, 504] on select "-- ASP Courses Davroe Courses Milkshake Courses" at bounding box center [554, 517] width 186 height 26
select select "6794"
click at [461, 504] on select "-- ASP Courses Davroe Courses Milkshake Courses" at bounding box center [554, 517] width 186 height 26
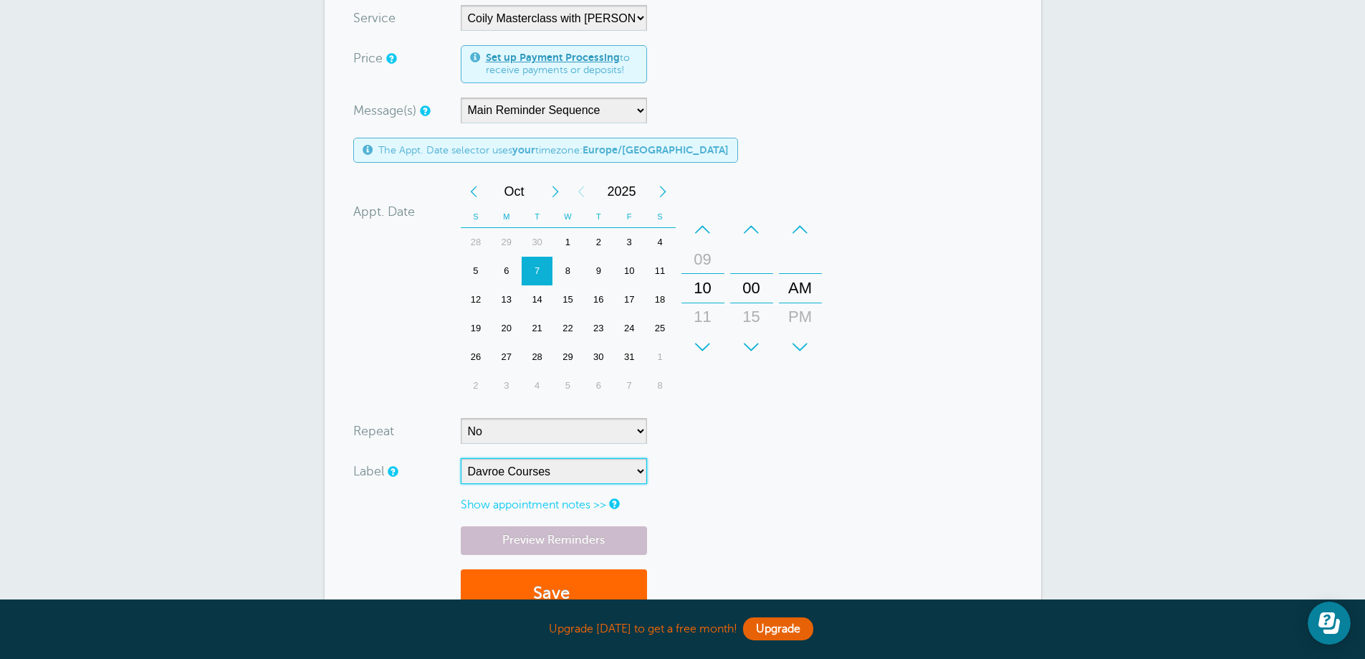
scroll to position [573, 0]
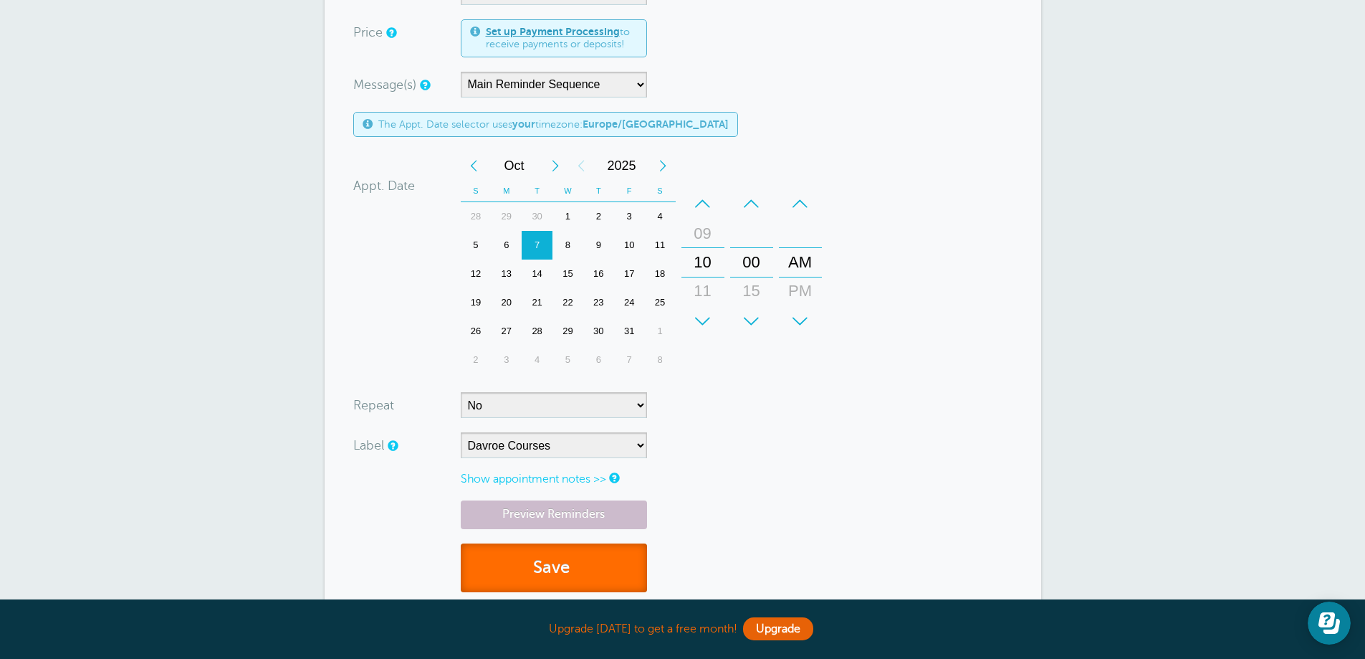
click at [514, 548] on button "Save" at bounding box center [554, 567] width 186 height 49
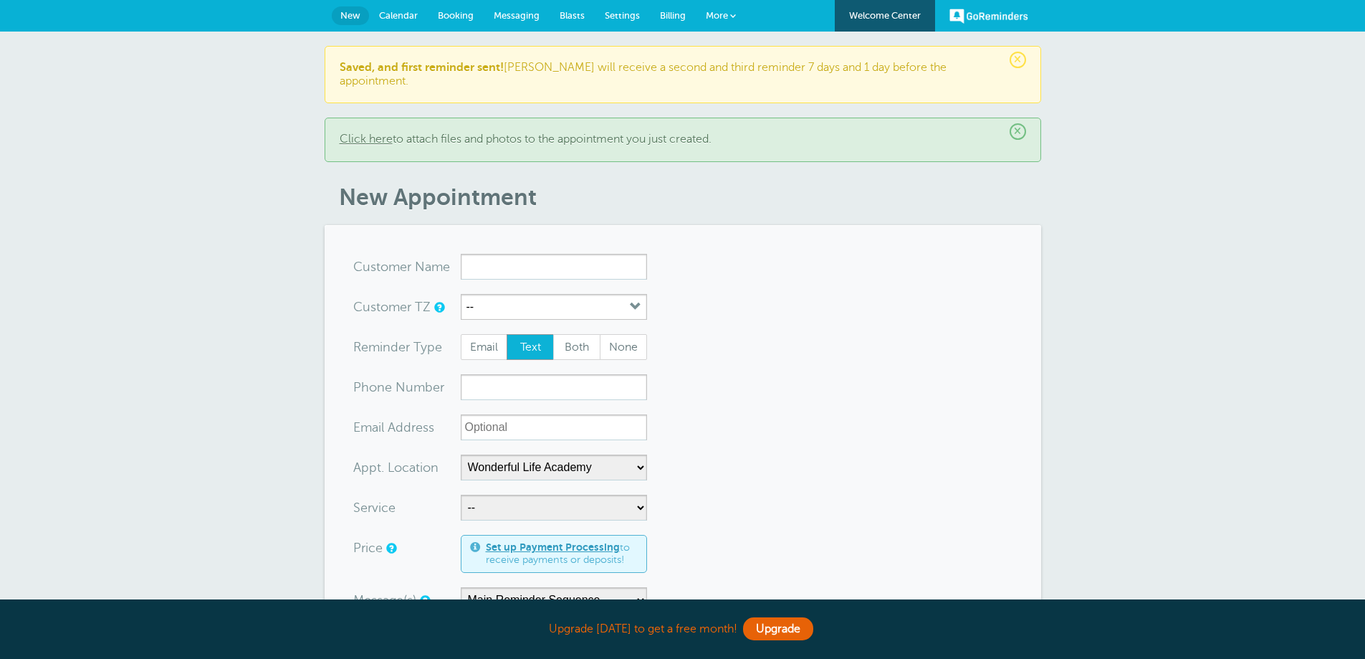
select select "25306"
click at [576, 374] on input "xxx-no-autofill" at bounding box center [554, 387] width 186 height 26
paste input "[PERSON_NAME][EMAIL_ADDRESS][DOMAIN_NAME]"
type input "[PERSON_NAME][EMAIL_ADDRESS][DOMAIN_NAME]"
drag, startPoint x: 572, startPoint y: 378, endPoint x: 444, endPoint y: 375, distance: 128.3
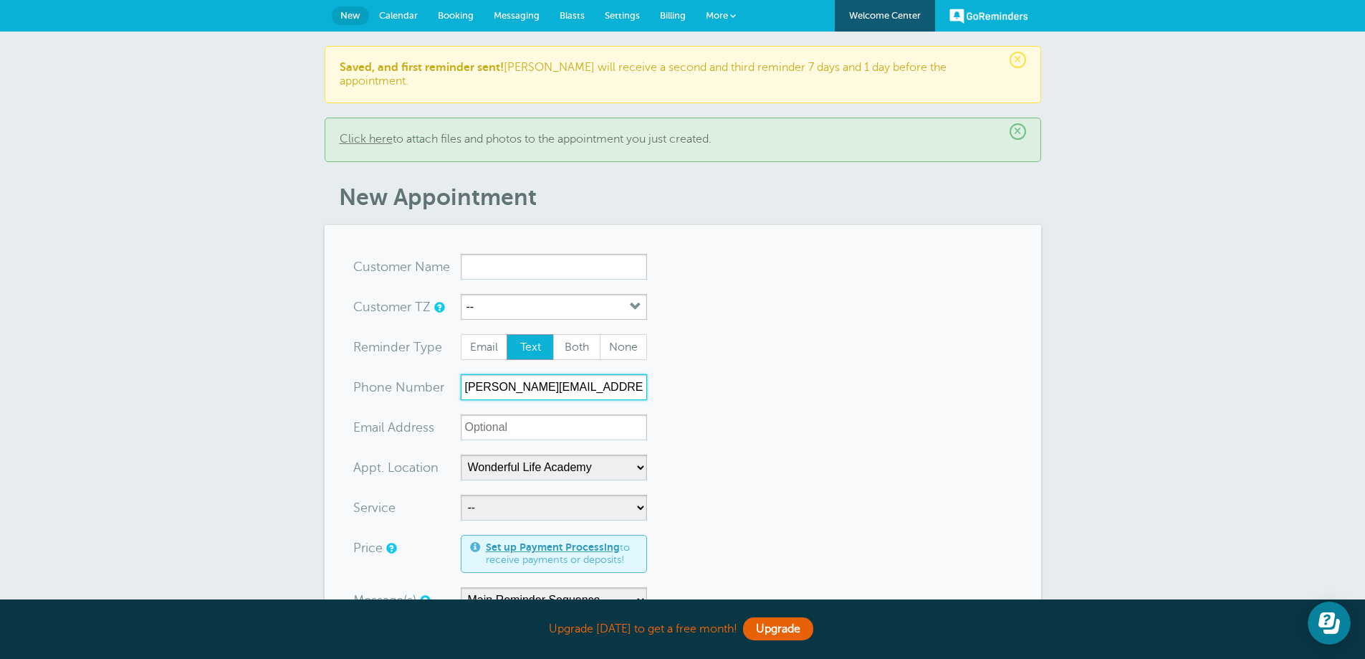
click at [444, 375] on div "xxx-no-autofill Pho ne Nu mber [PERSON_NAME][EMAIL_ADDRESS][DOMAIN_NAME]" at bounding box center [500, 387] width 294 height 26
click at [560, 262] on input "x-no-autofill" at bounding box center [554, 267] width 186 height 26
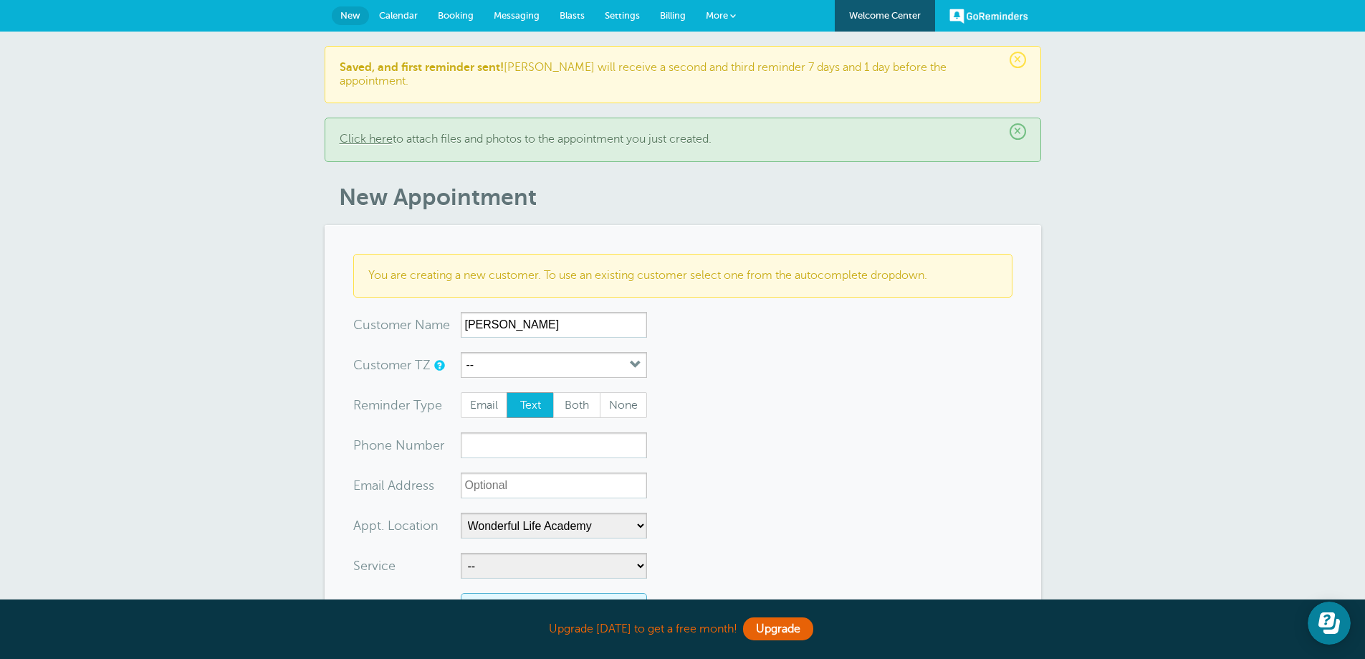
click at [532, 312] on input "[PERSON_NAME]" at bounding box center [554, 325] width 186 height 26
type input "[PERSON_NAME]"
click at [495, 399] on span "Email" at bounding box center [485, 405] width 46 height 24
click at [461, 392] on input "Email" at bounding box center [460, 391] width 1 height 1
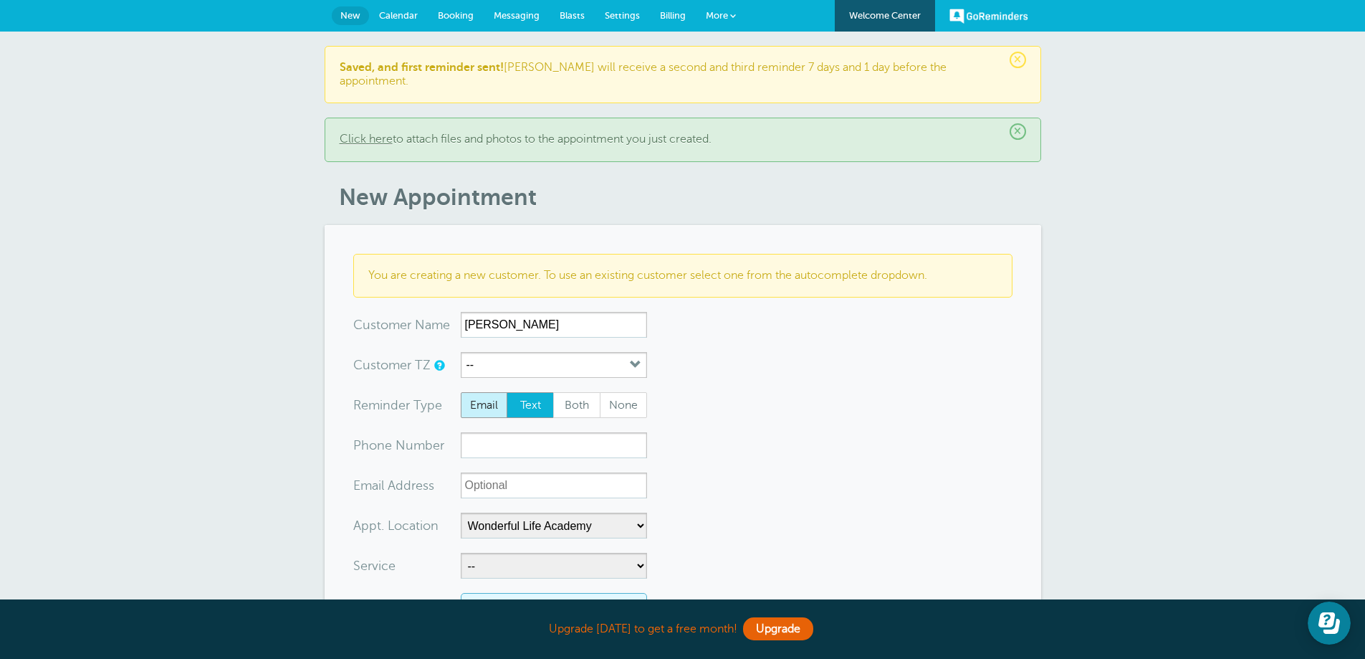
radio input "true"
click at [500, 472] on input "xx-no-autofill" at bounding box center [554, 485] width 186 height 26
paste input "[PERSON_NAME][EMAIL_ADDRESS][DOMAIN_NAME]"
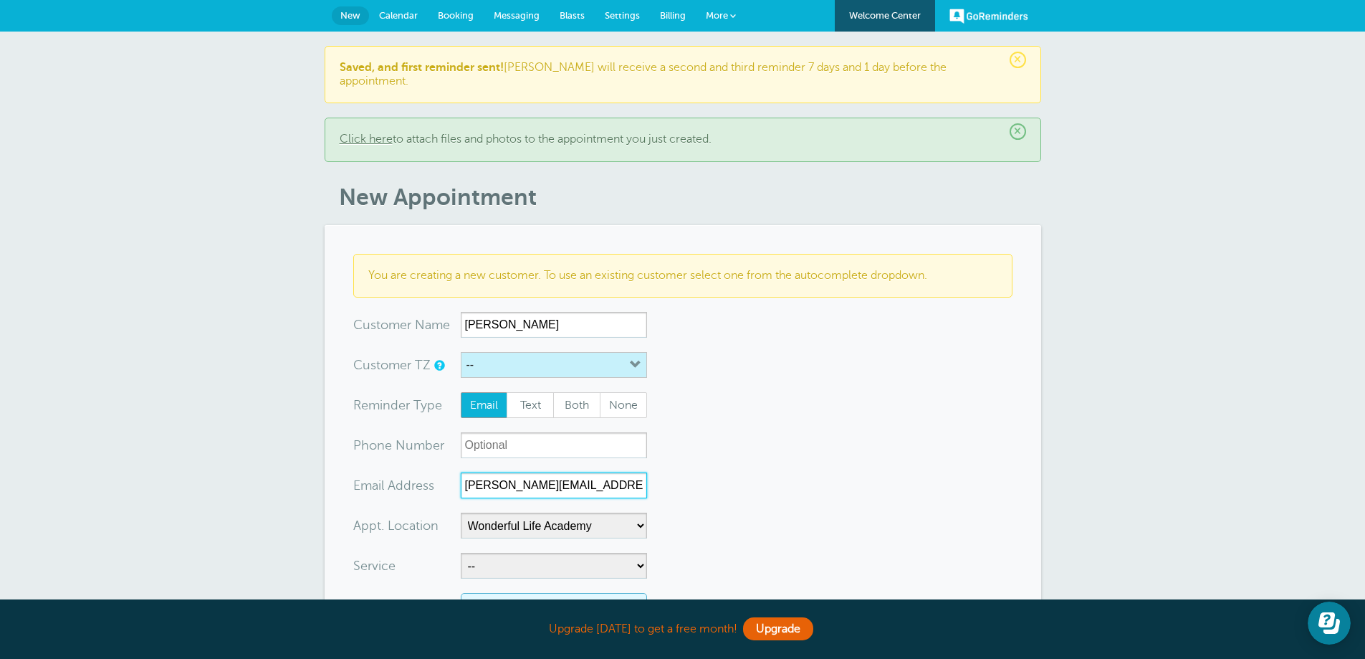
type input "[PERSON_NAME][EMAIL_ADDRESS][DOMAIN_NAME]"
click at [501, 352] on button "--" at bounding box center [554, 365] width 186 height 26
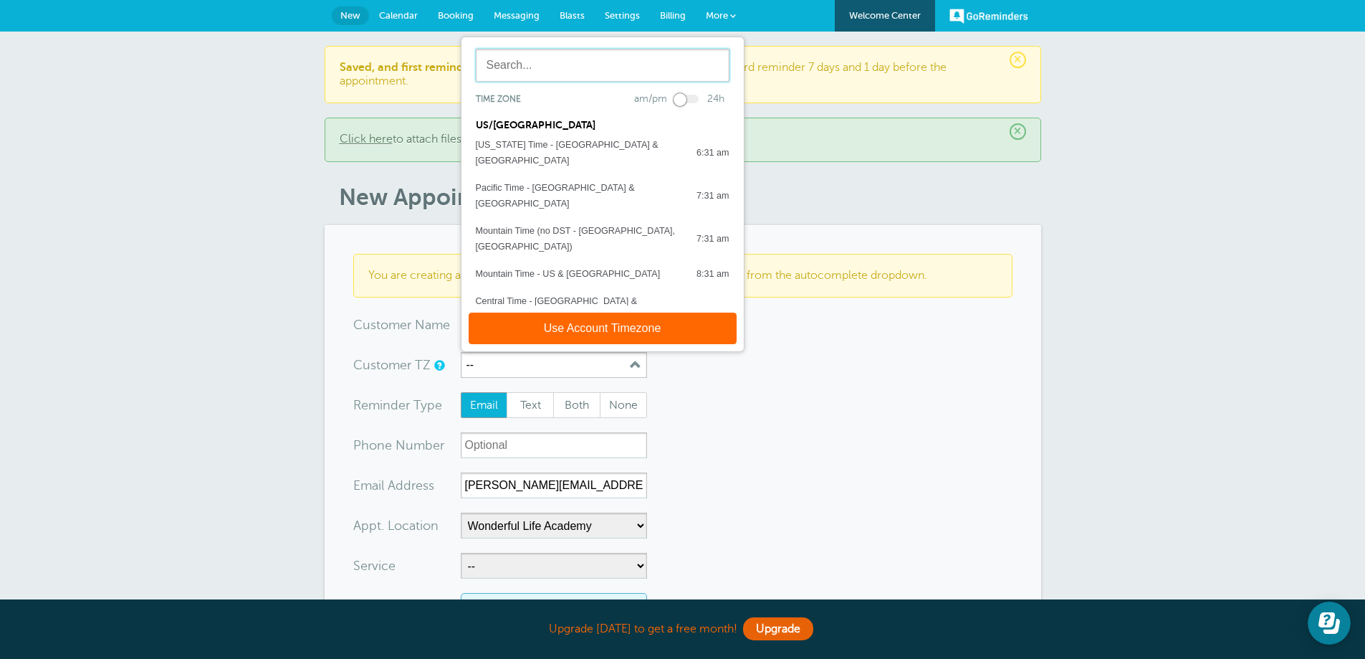
click at [555, 49] on input "text" at bounding box center [603, 65] width 254 height 33
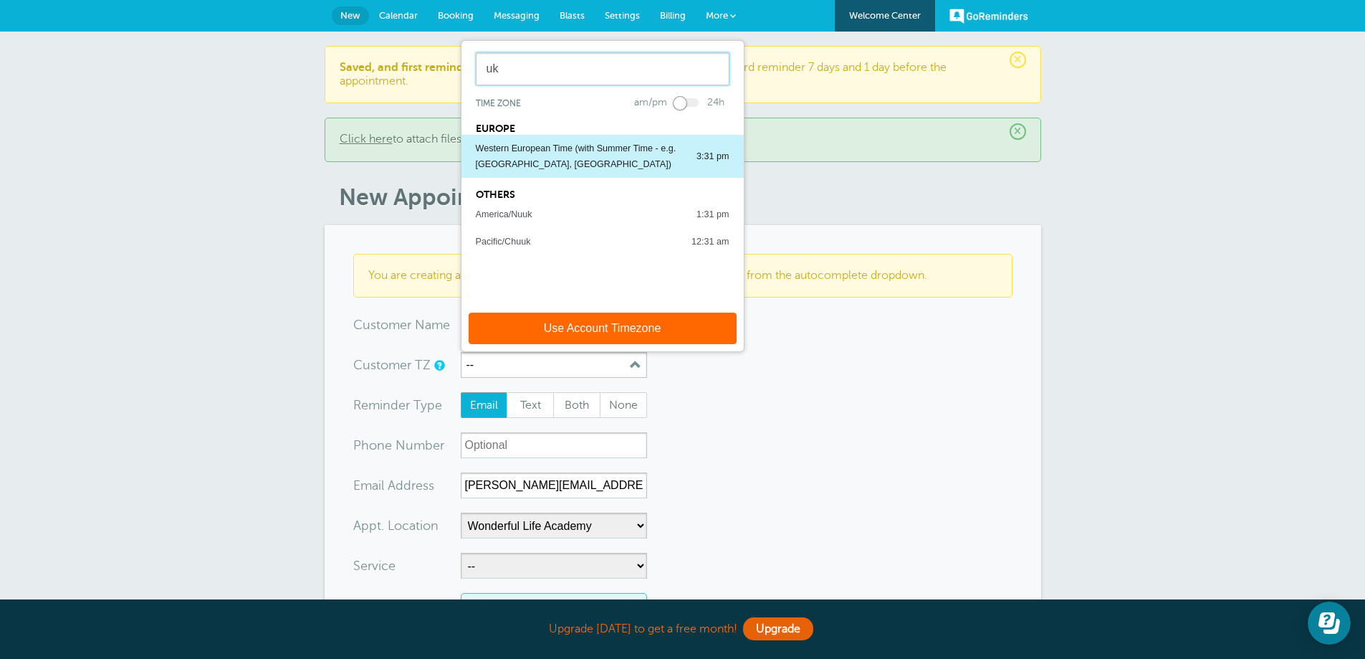
type input "uk"
click at [564, 143] on div "Western European Time (with Summer Time - e.g. [GEOGRAPHIC_DATA], [GEOGRAPHIC_D…" at bounding box center [579, 156] width 206 height 32
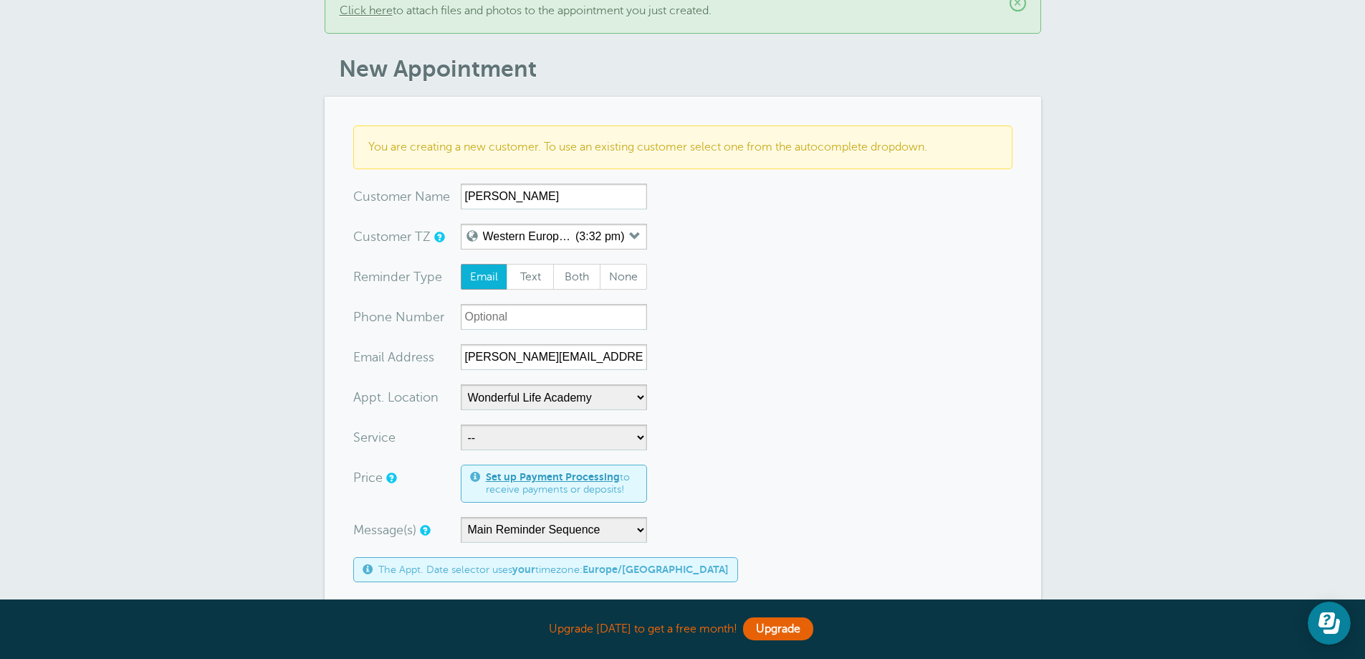
scroll to position [215, 0]
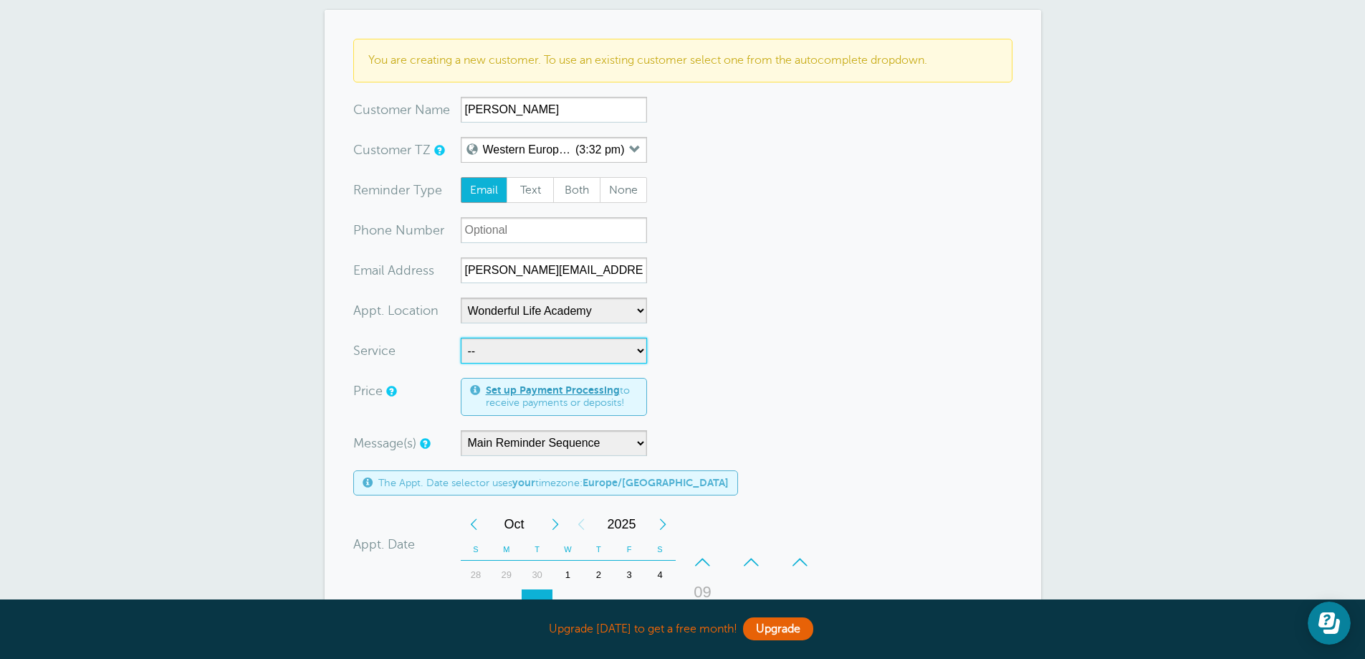
click at [532, 338] on select "-- Coily Masterclass with [PERSON_NAME] Cut Culture: The Shag with [PERSON_NAME…" at bounding box center [554, 351] width 186 height 26
click at [526, 344] on select "-- Coily Masterclass with [PERSON_NAME] Cut Culture: The Shag with [PERSON_NAME…" at bounding box center [554, 351] width 186 height 26
select select "28316"
click at [461, 338] on select "-- Coily Masterclass with [PERSON_NAME] Cut Culture: The Shag with [PERSON_NAME…" at bounding box center [554, 351] width 186 height 26
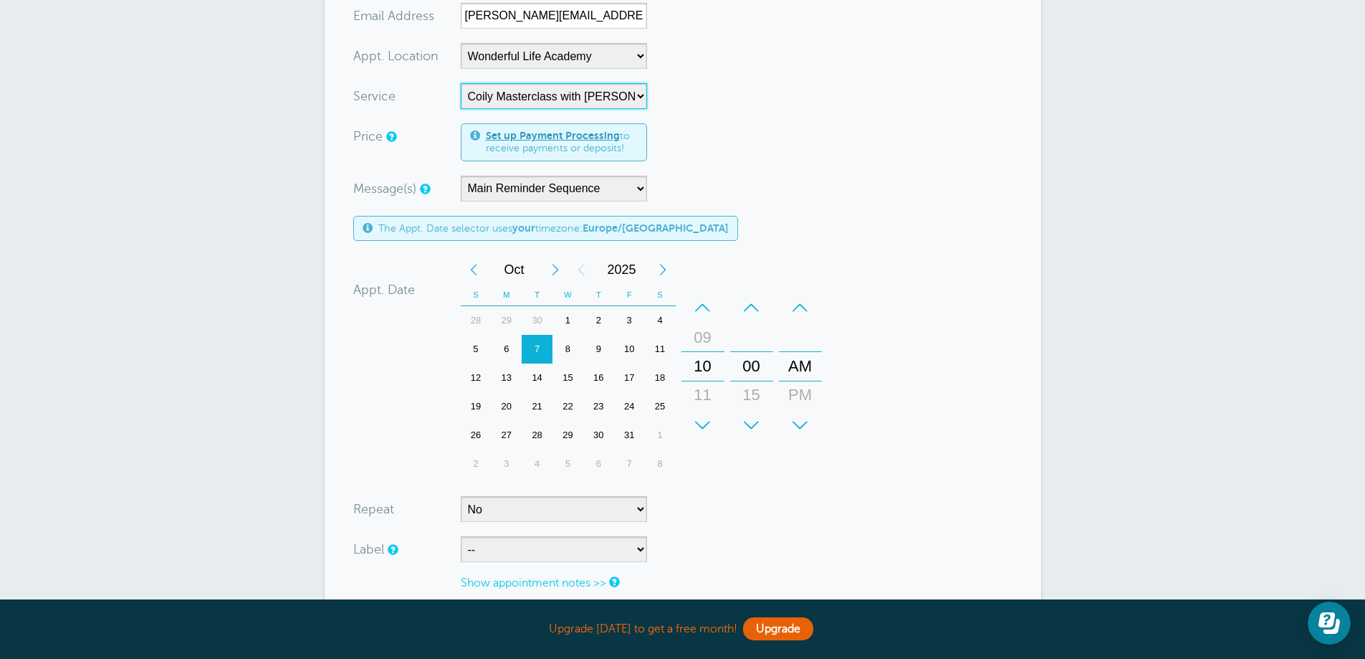
scroll to position [573, 0]
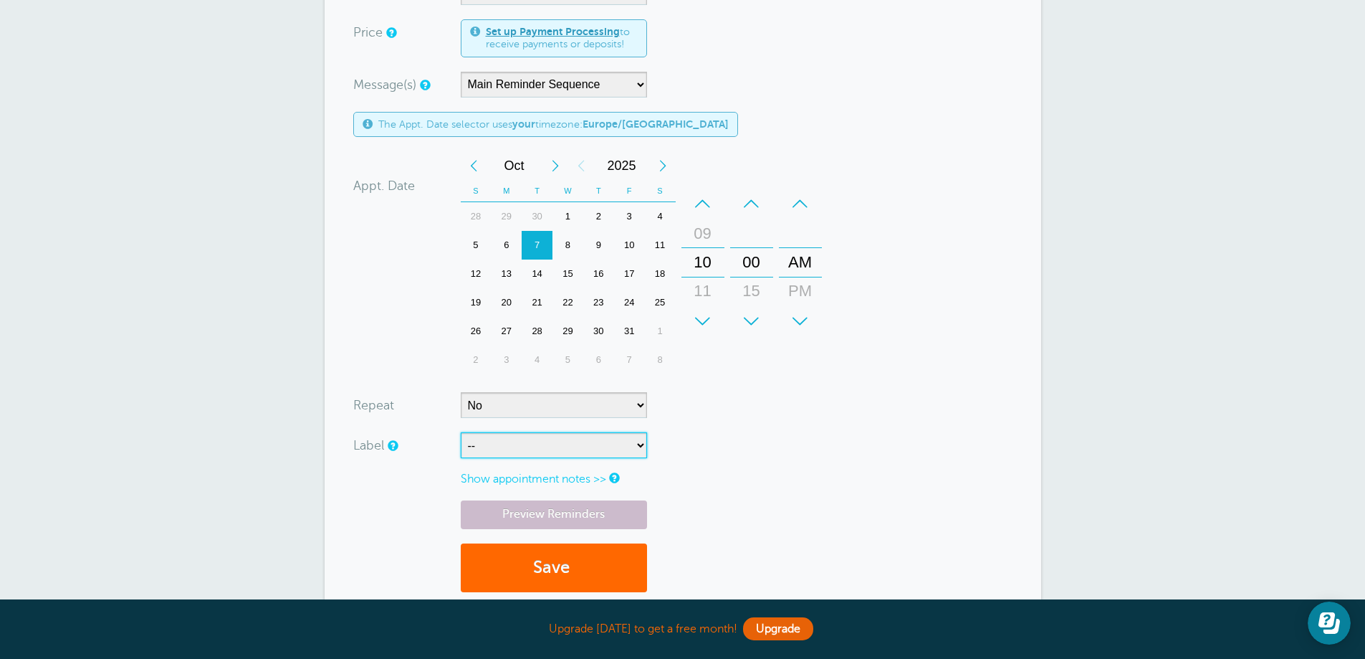
click at [523, 439] on select "-- ASP Courses Davroe Courses Milkshake Courses" at bounding box center [554, 445] width 186 height 26
select select "6794"
click at [461, 432] on select "-- ASP Courses Davroe Courses Milkshake Courses" at bounding box center [554, 445] width 186 height 26
click at [528, 546] on button "Save" at bounding box center [554, 567] width 186 height 49
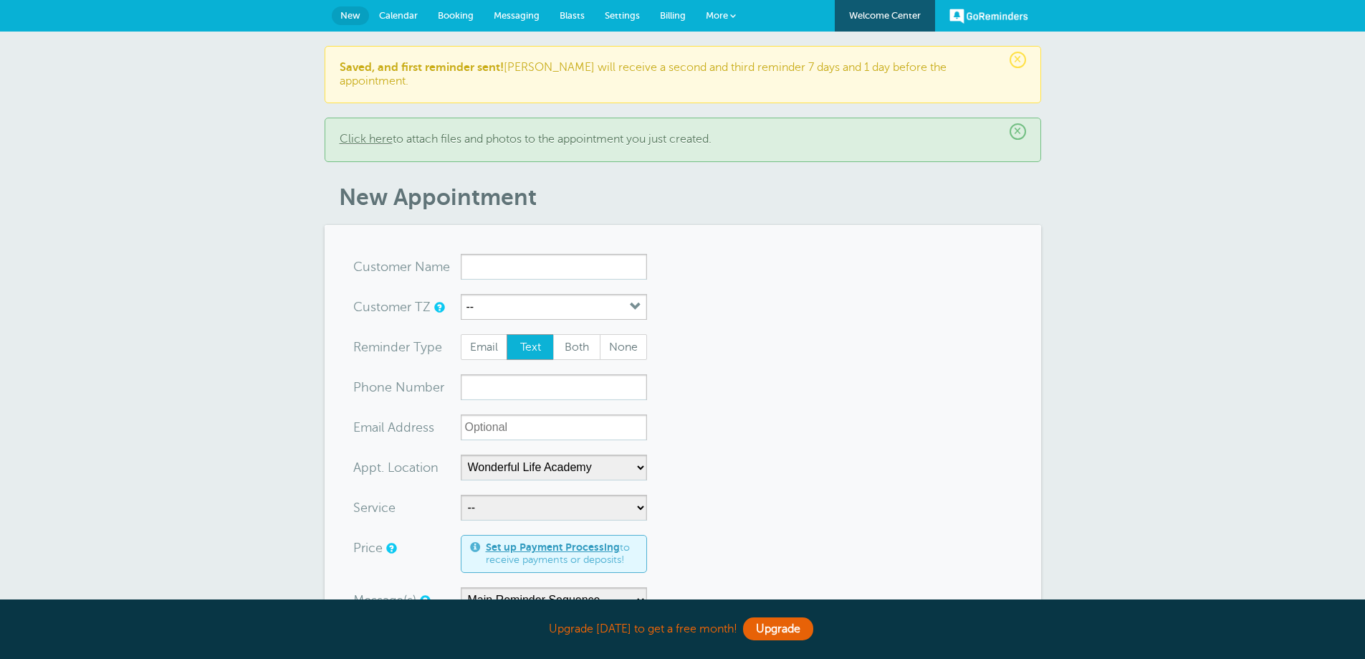
select select "25306"
click at [517, 257] on input "x-no-autofill" at bounding box center [554, 267] width 186 height 26
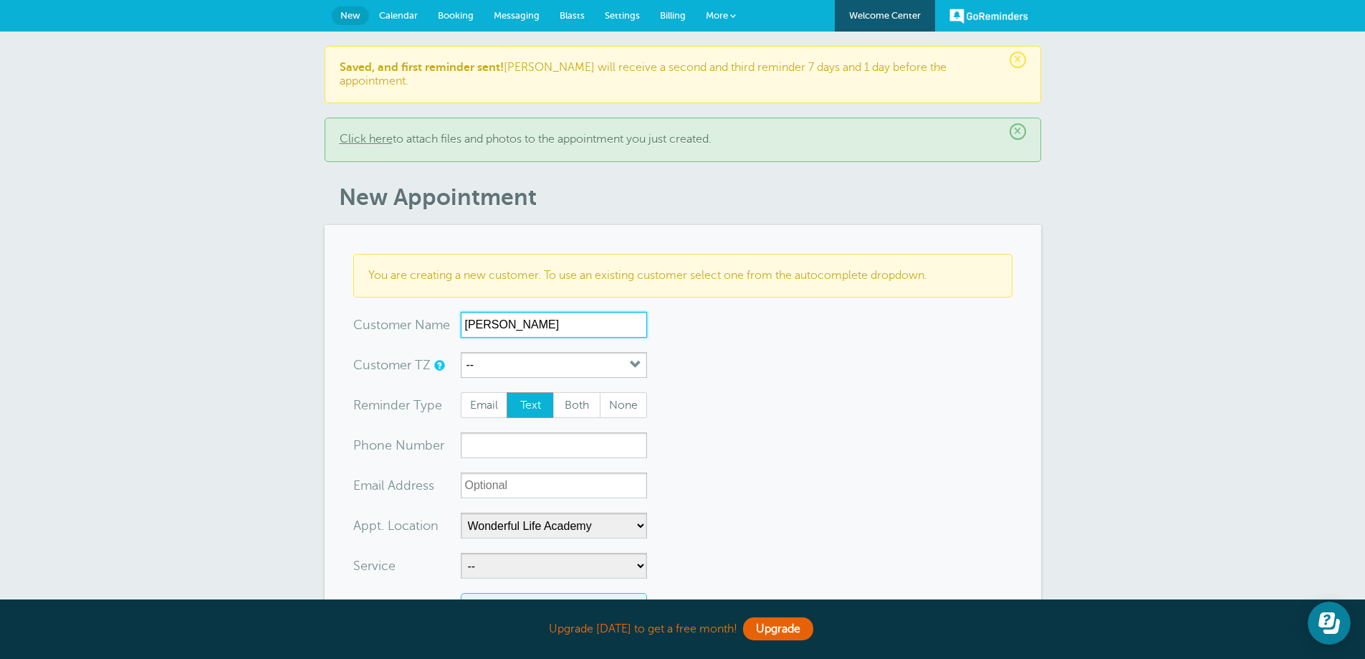
click at [530, 312] on input "[PERSON_NAME]" at bounding box center [554, 325] width 186 height 26
type input "[PERSON_NAME]"
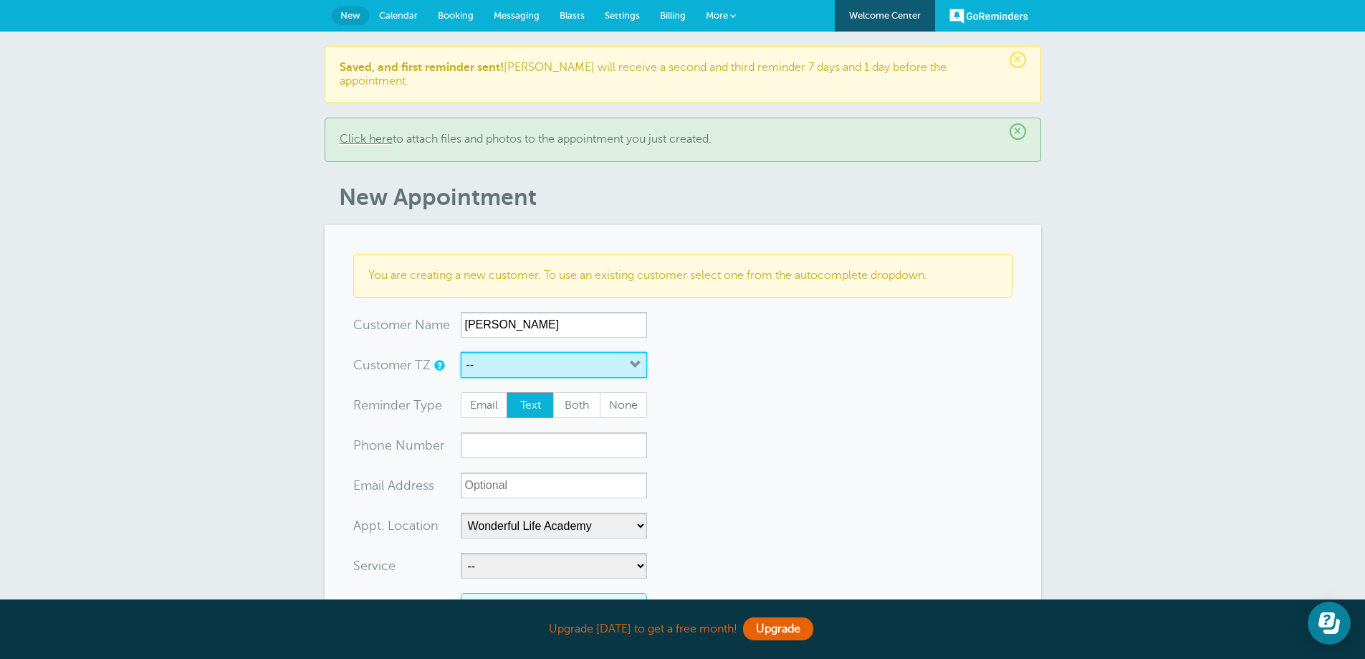
click at [550, 352] on button "--" at bounding box center [554, 365] width 186 height 26
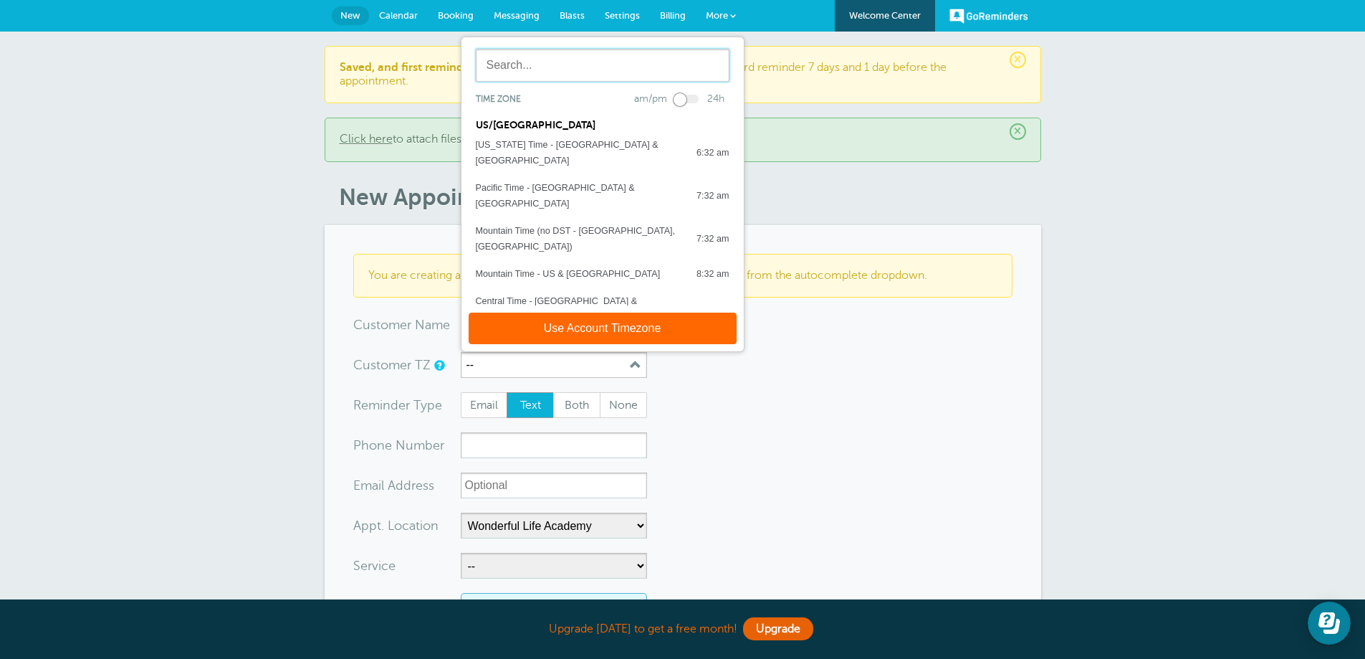
click at [545, 61] on input "text" at bounding box center [603, 65] width 254 height 33
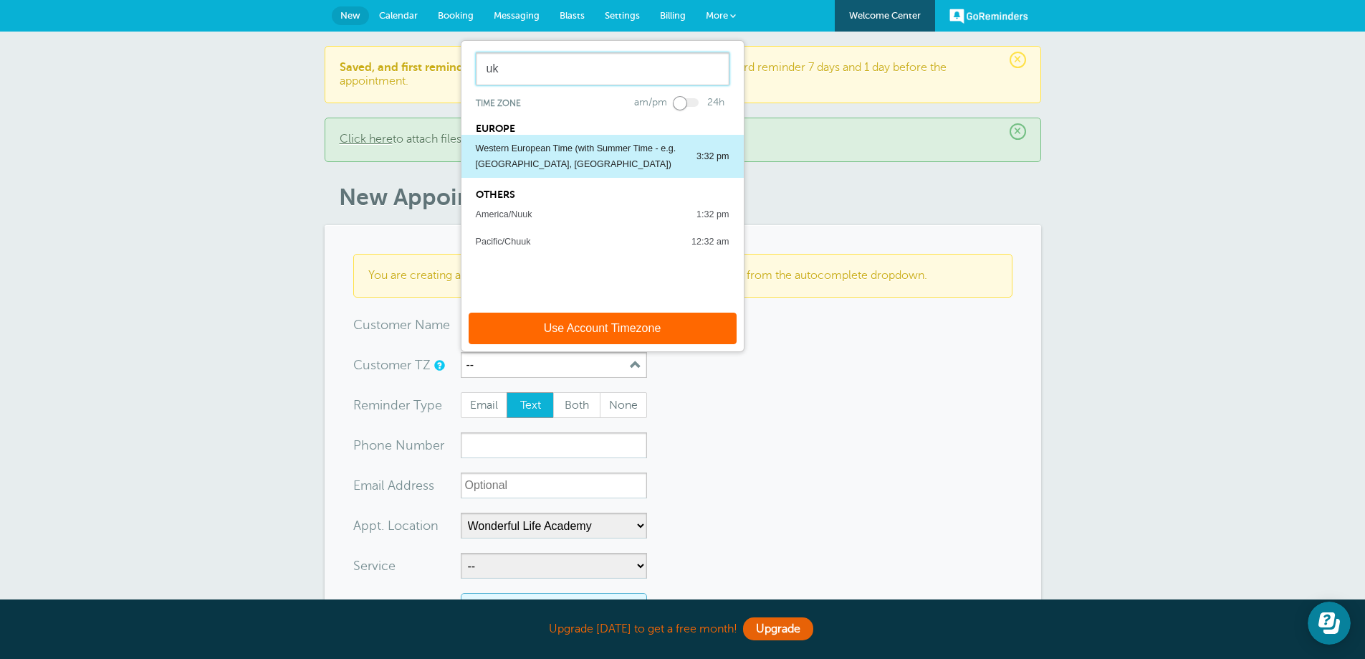
type input "uk"
click at [549, 140] on div "Western European Time (with Summer Time - e.g. [GEOGRAPHIC_DATA], [GEOGRAPHIC_D…" at bounding box center [579, 156] width 206 height 32
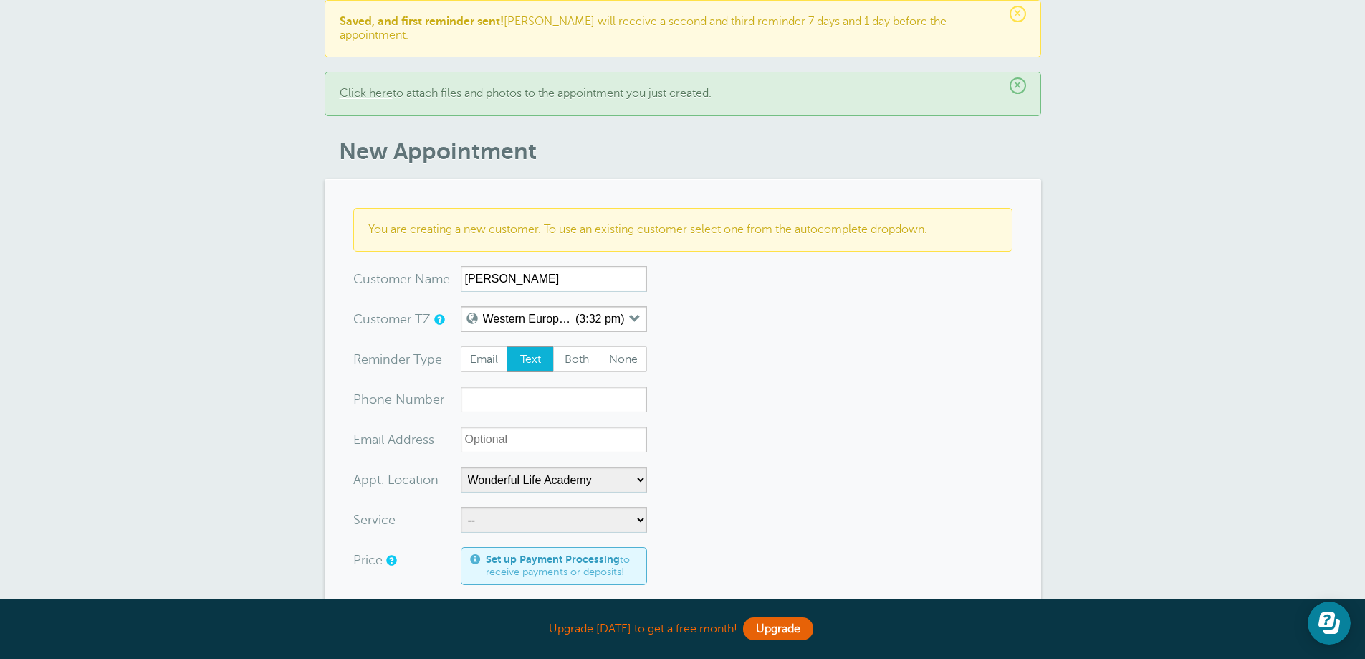
scroll to position [72, 0]
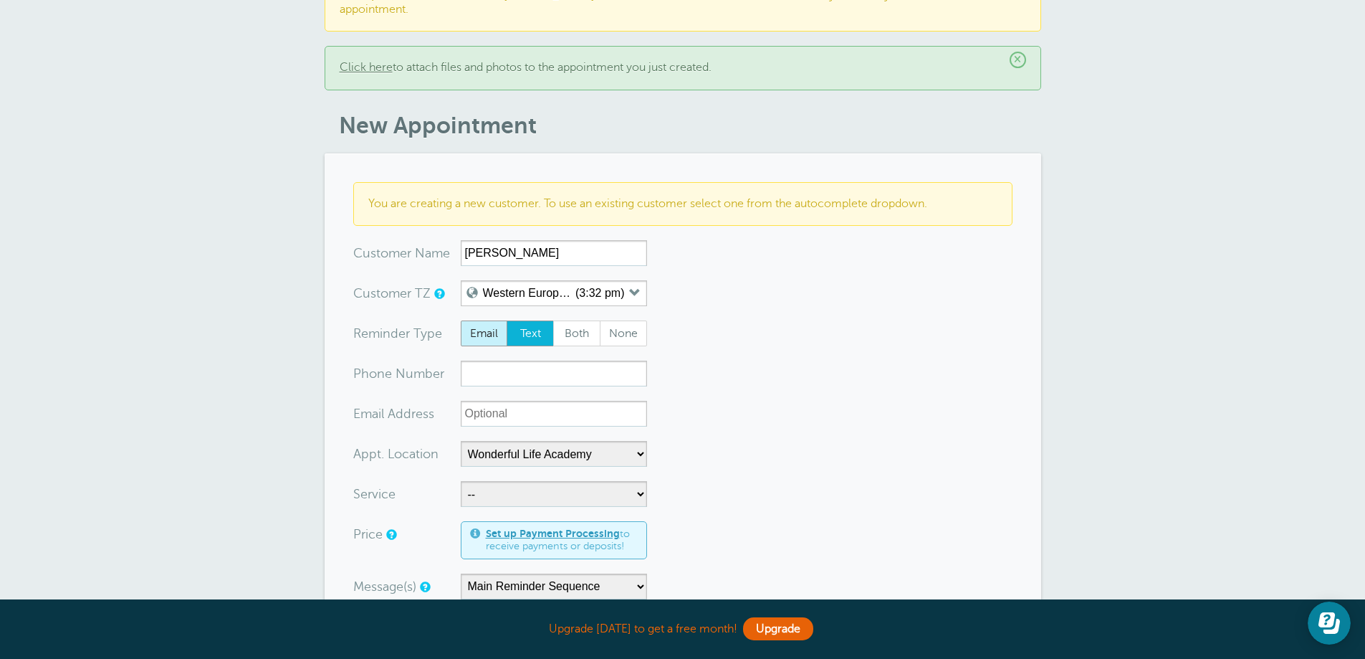
click at [489, 323] on span "Email" at bounding box center [485, 333] width 46 height 24
click at [461, 320] on input "Email" at bounding box center [460, 320] width 1 height 1
radio input "true"
click at [507, 366] on input "xxx-no-autofill" at bounding box center [554, 374] width 186 height 26
click at [527, 401] on input "xx-no-autofill" at bounding box center [554, 414] width 186 height 26
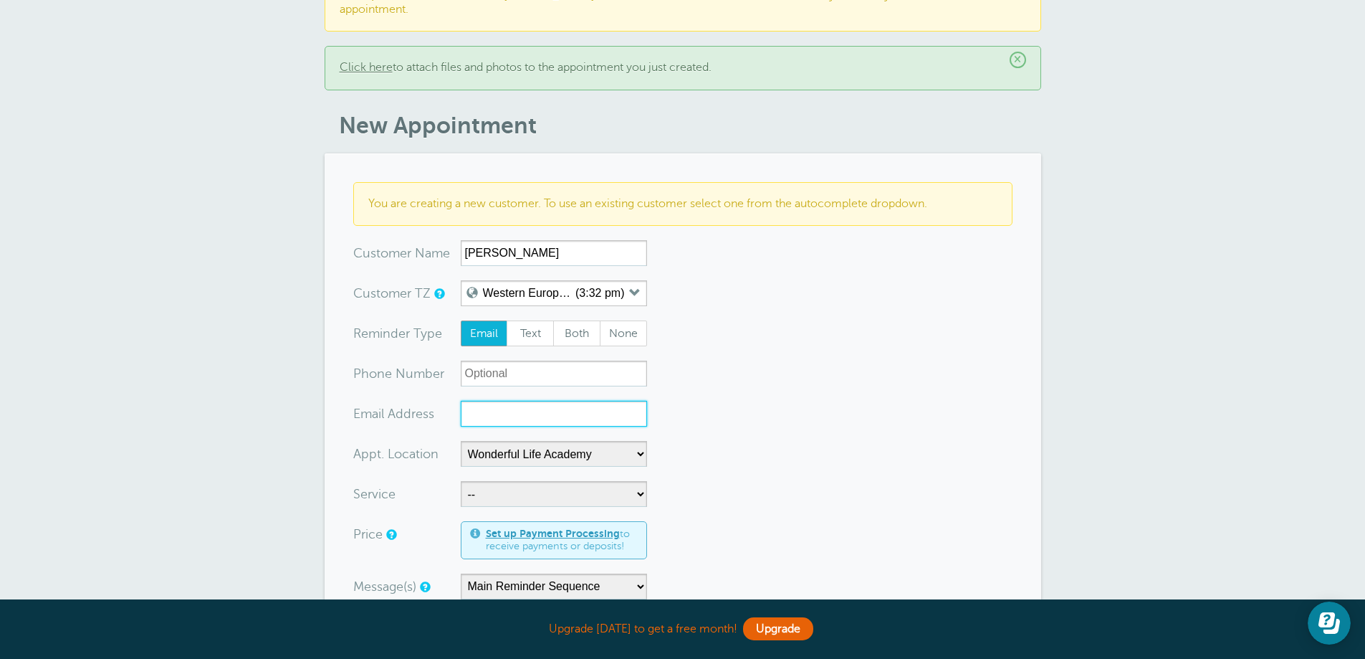
paste input "[EMAIL_ADDRESS][DOMAIN_NAME]"
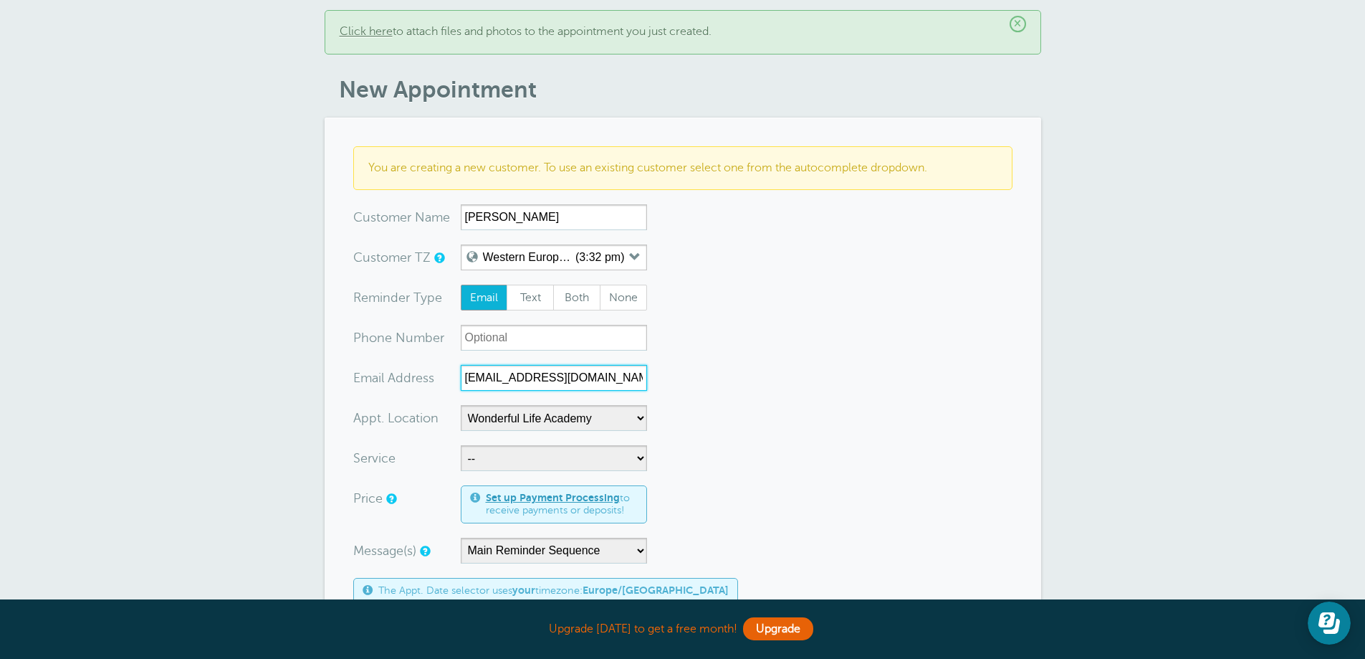
scroll to position [143, 0]
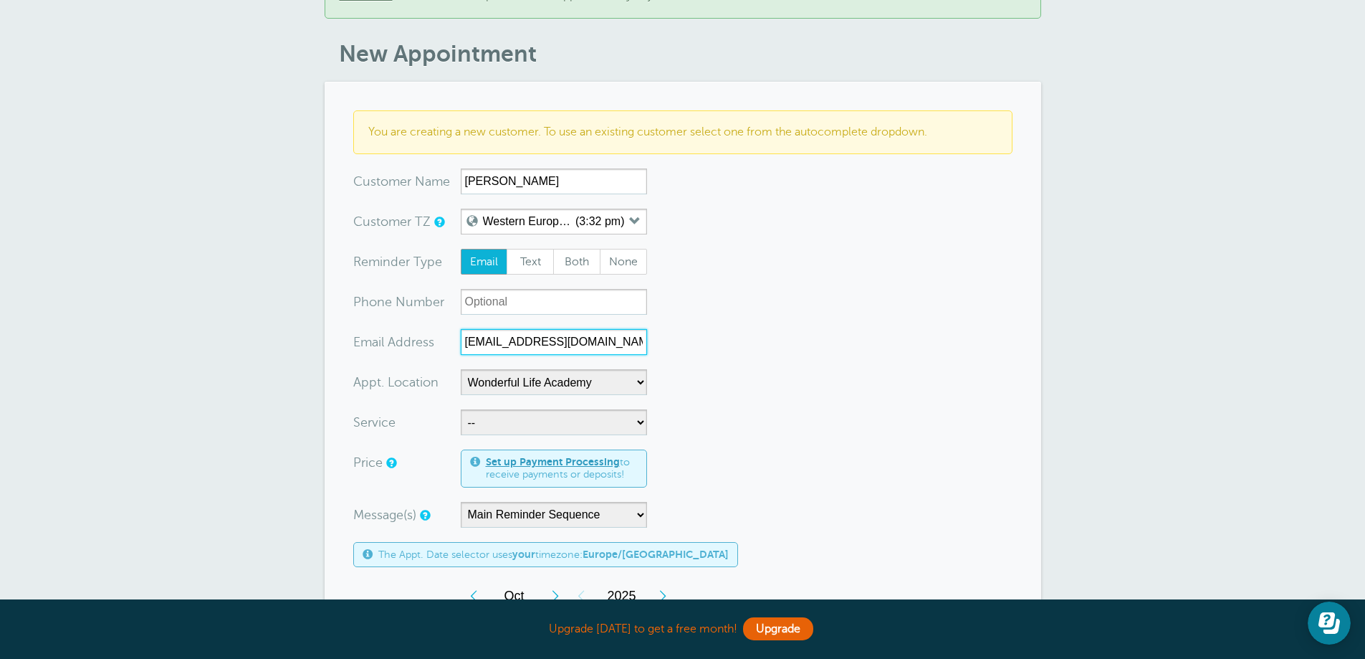
type input "[EMAIL_ADDRESS][DOMAIN_NAME]"
drag, startPoint x: 517, startPoint y: 412, endPoint x: 505, endPoint y: 439, distance: 29.2
click at [517, 412] on select "-- Coily Masterclass with [PERSON_NAME] Cut Culture: The Shag with [PERSON_NAME…" at bounding box center [554, 422] width 186 height 26
click at [515, 410] on select "-- Coily Masterclass with [PERSON_NAME] Cut Culture: The Shag with [PERSON_NAME…" at bounding box center [554, 422] width 186 height 26
select select "28316"
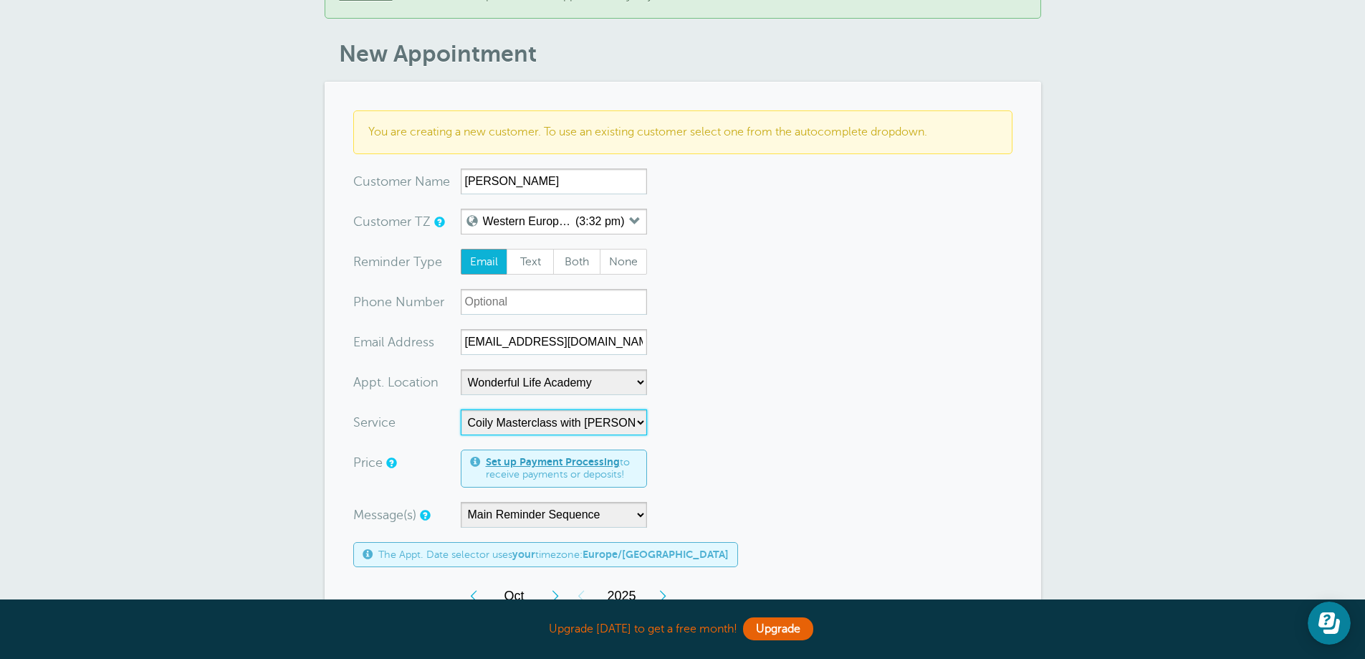
click at [461, 409] on select "-- Coily Masterclass with [PERSON_NAME] Cut Culture: The Shag with [PERSON_NAME…" at bounding box center [554, 422] width 186 height 26
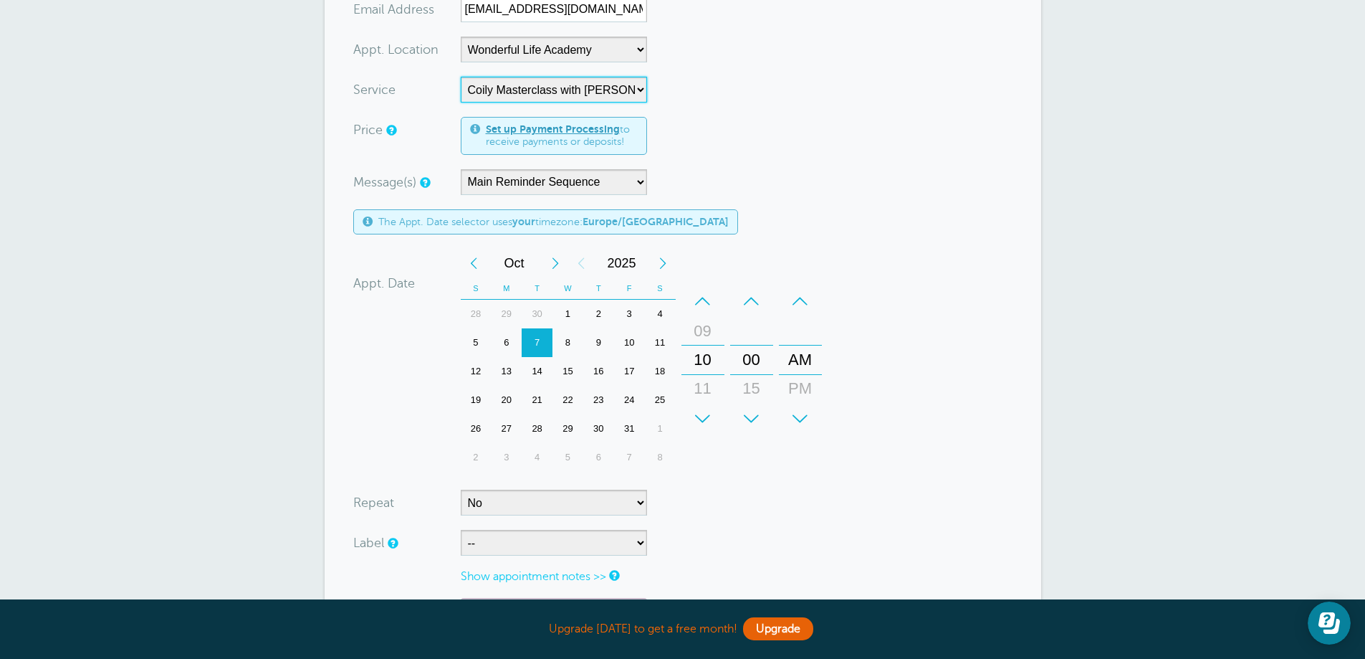
scroll to position [502, 0]
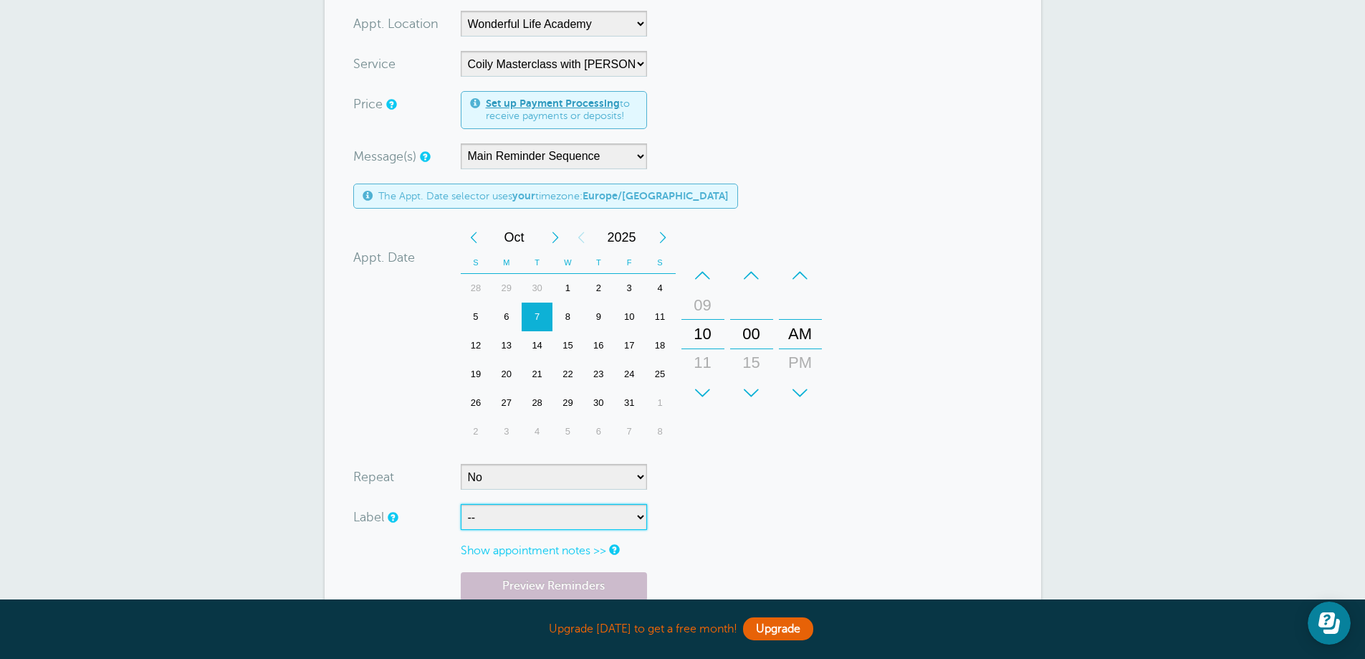
click at [516, 505] on select "-- ASP Courses Davroe Courses Milkshake Courses" at bounding box center [554, 517] width 186 height 26
select select "6794"
click at [461, 504] on select "-- ASP Courses Davroe Courses Milkshake Courses" at bounding box center [554, 517] width 186 height 26
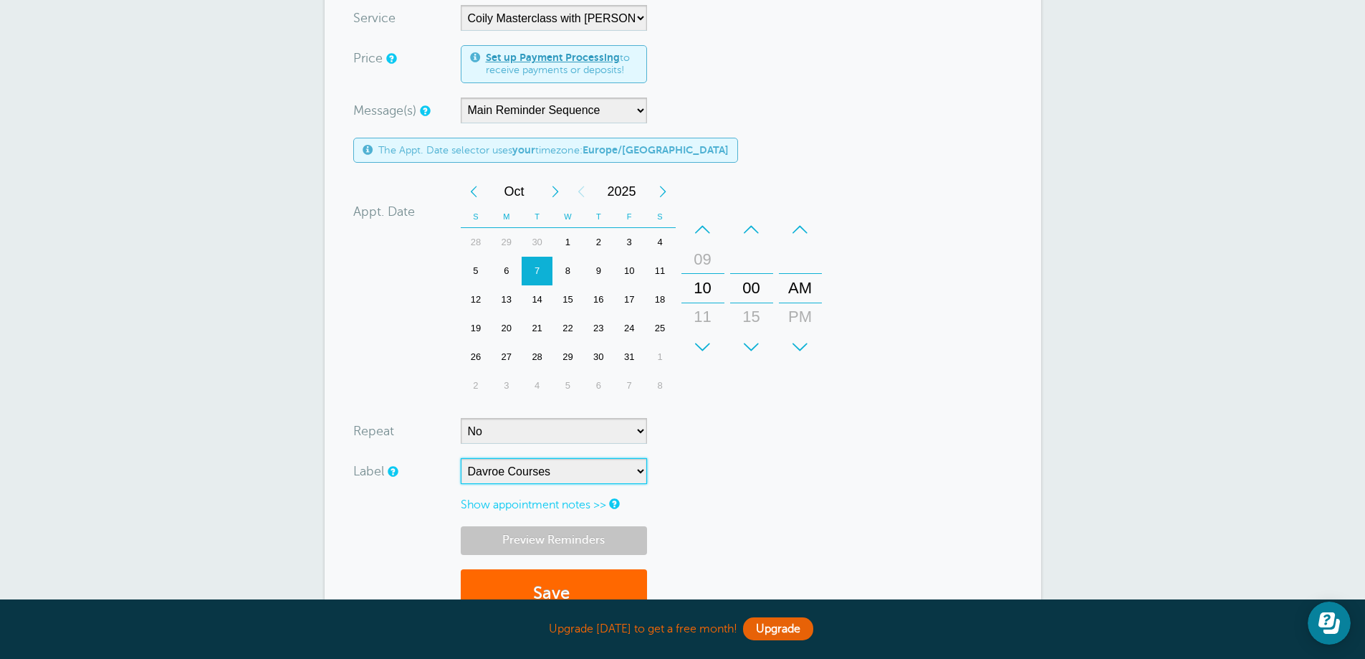
scroll to position [573, 0]
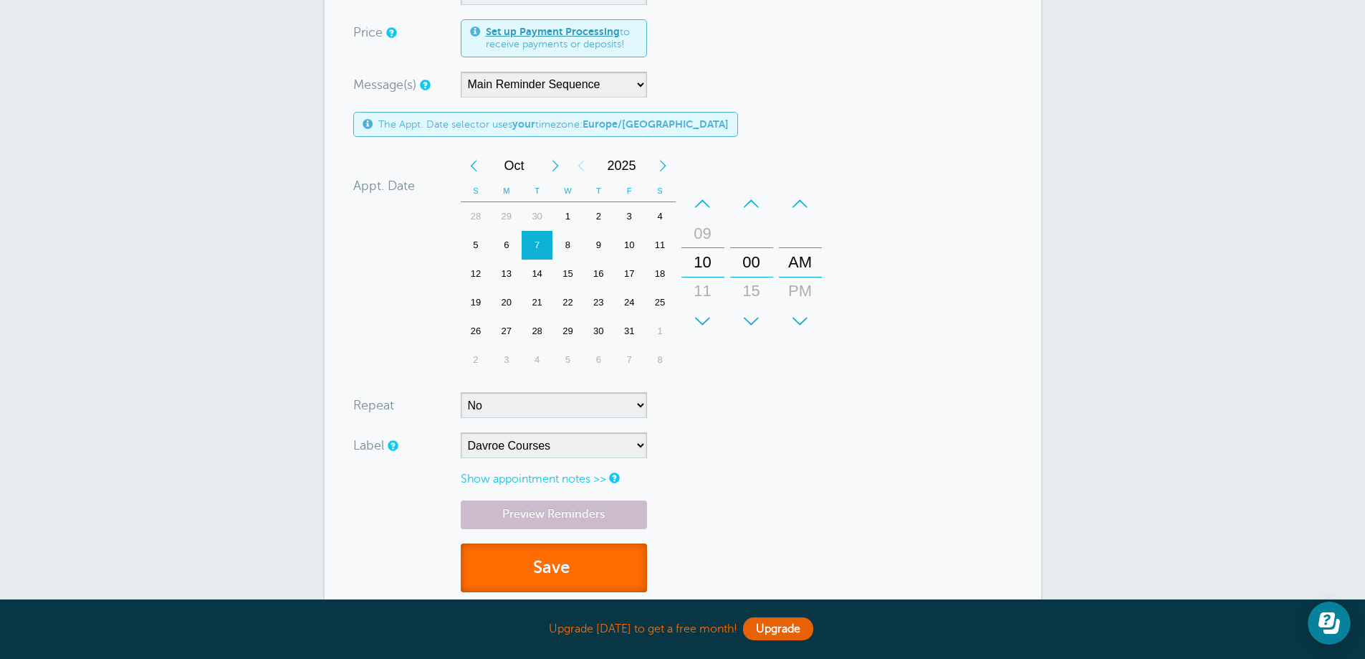
click at [517, 543] on button "Save" at bounding box center [554, 567] width 186 height 49
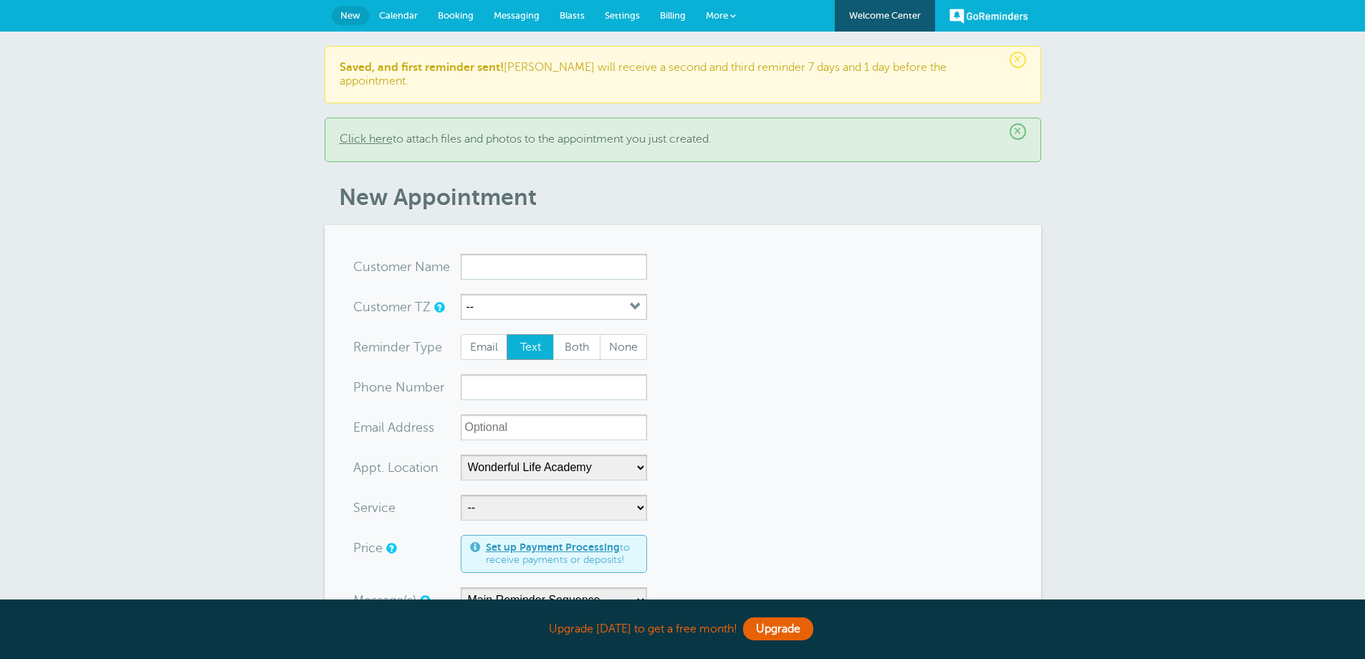
select select "25306"
click at [601, 254] on input "x-no-autofill" at bounding box center [554, 267] width 186 height 26
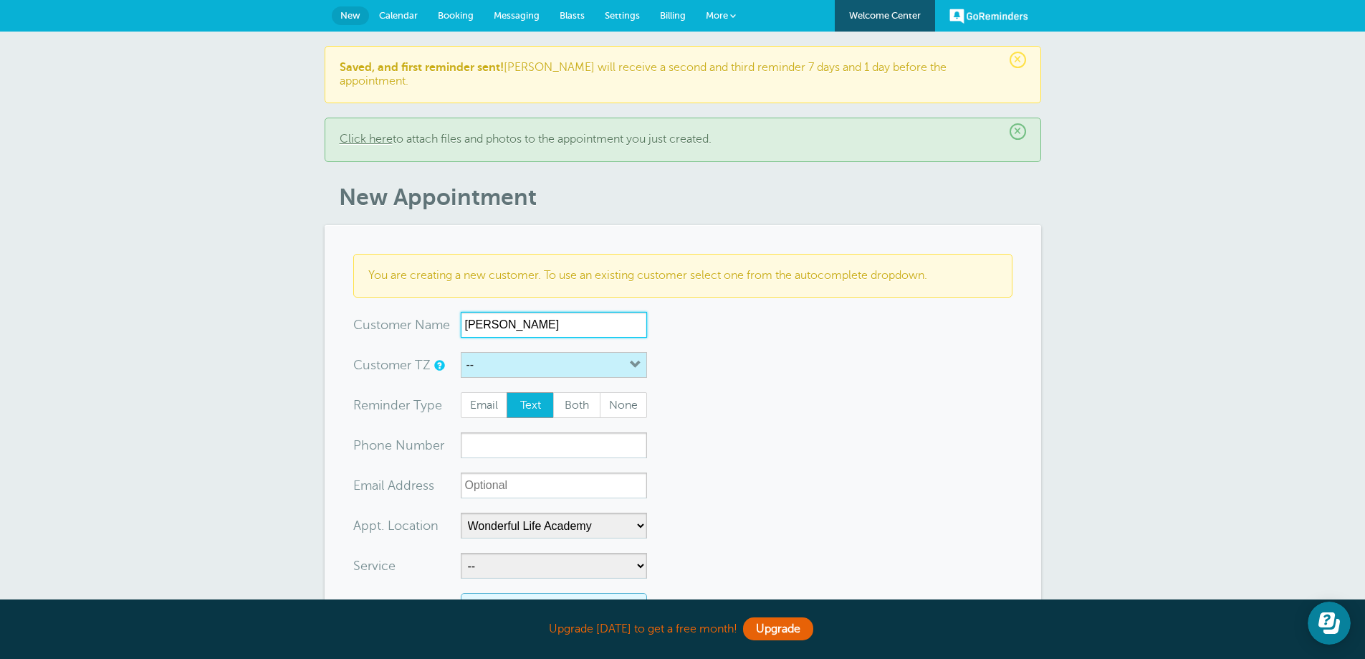
type input "[PERSON_NAME]"
click at [577, 356] on button "--" at bounding box center [554, 365] width 186 height 26
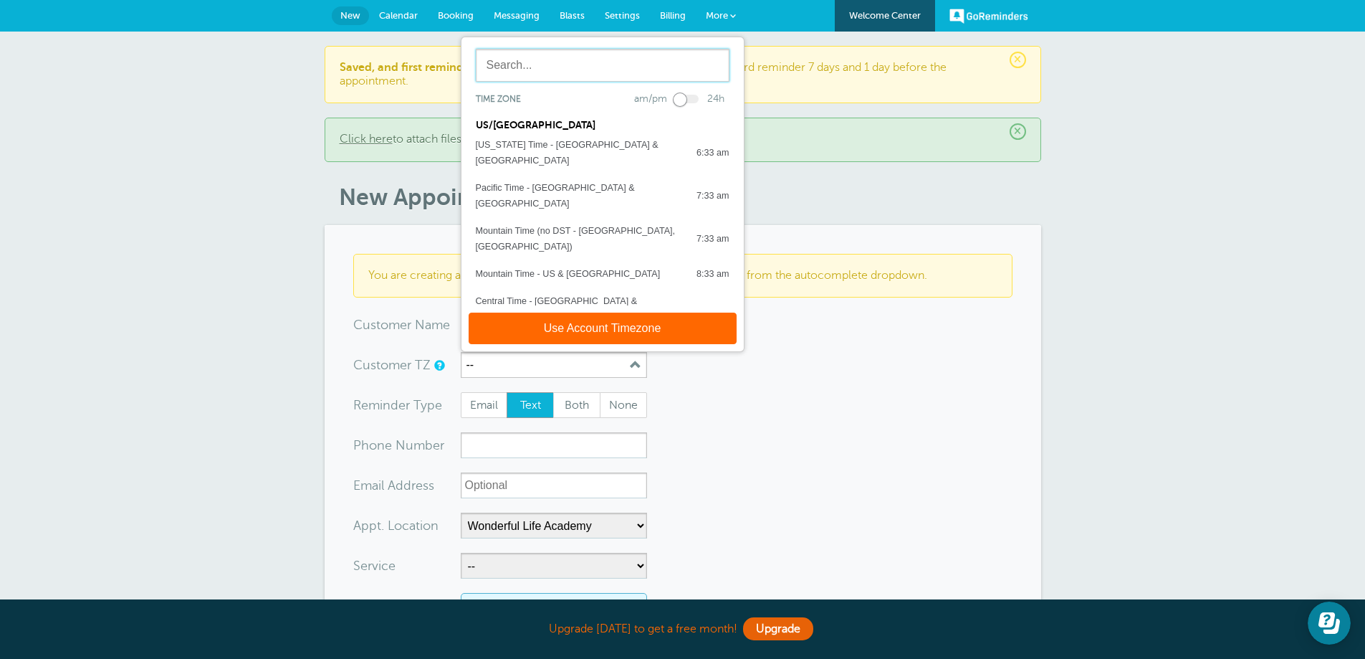
click at [588, 54] on input "text" at bounding box center [603, 65] width 254 height 33
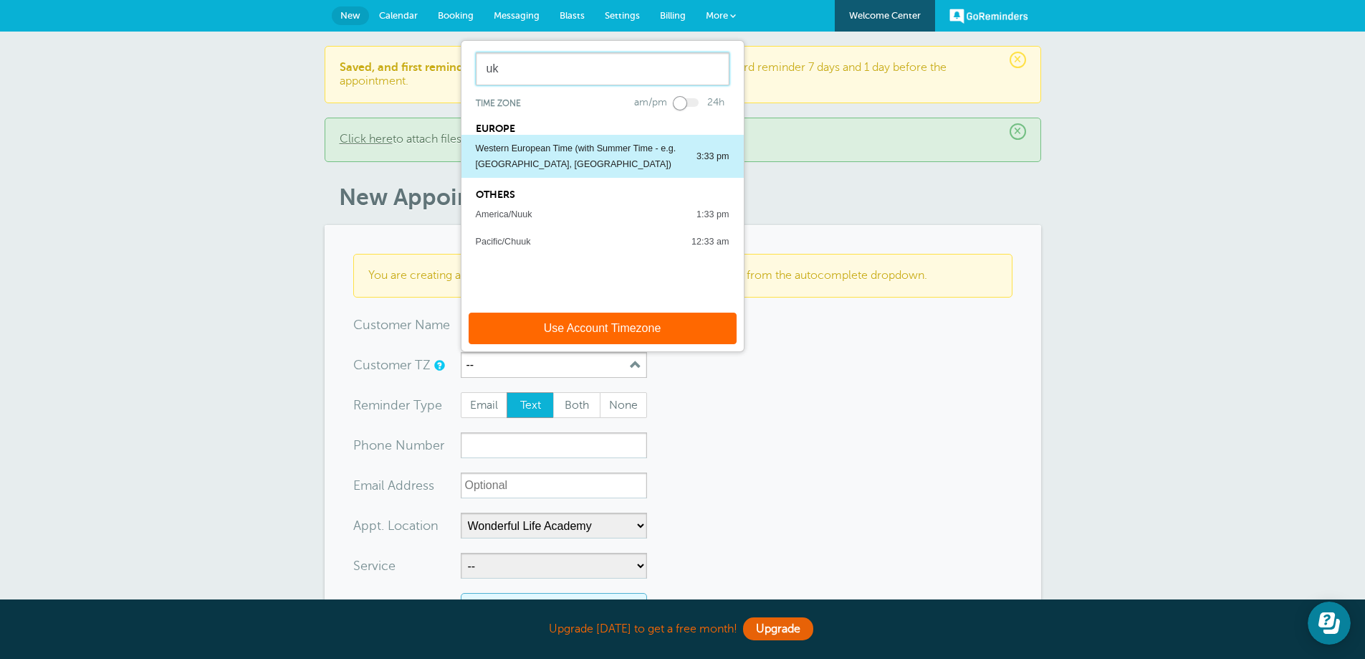
type input "uk"
click at [563, 140] on div "Western European Time (with Summer Time - e.g. [GEOGRAPHIC_DATA], [GEOGRAPHIC_D…" at bounding box center [579, 156] width 206 height 32
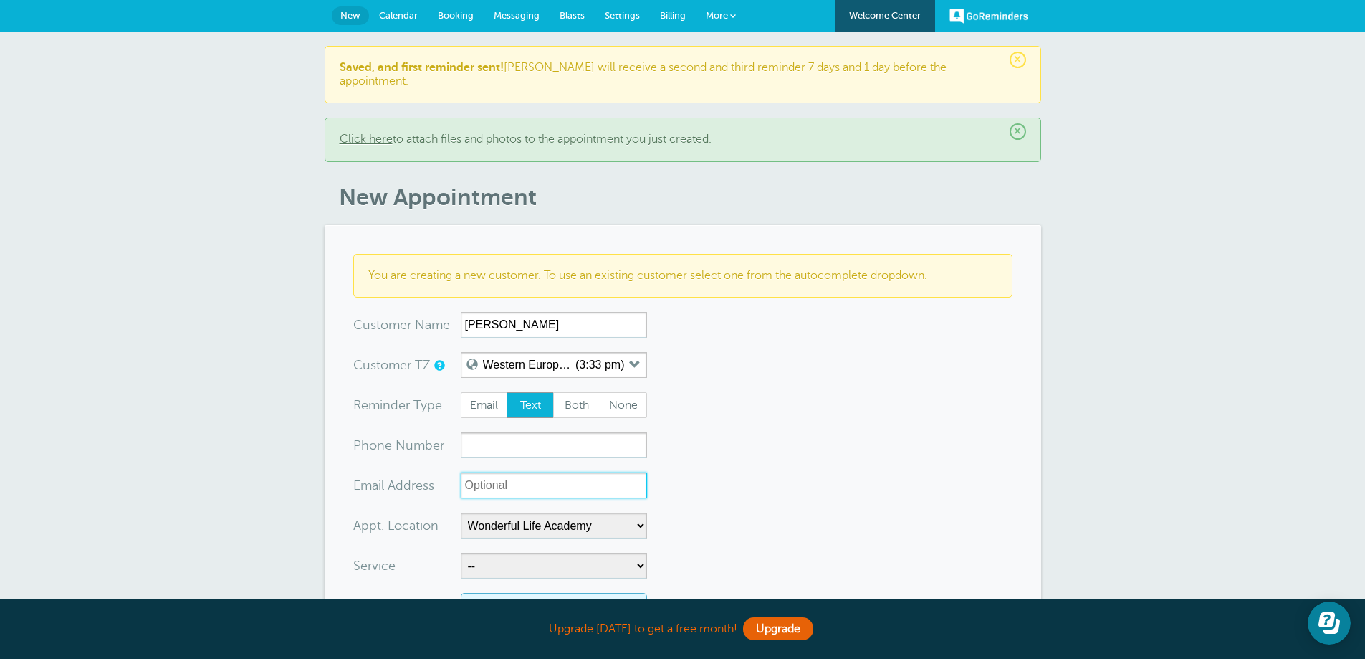
click at [519, 476] on input "xx-no-autofill" at bounding box center [554, 485] width 186 height 26
paste input "[EMAIL_ADDRESS][DOMAIN_NAME]"
type input "[EMAIL_ADDRESS][DOMAIN_NAME]"
click at [495, 393] on span "Email" at bounding box center [485, 405] width 46 height 24
click at [461, 392] on input "Email" at bounding box center [460, 391] width 1 height 1
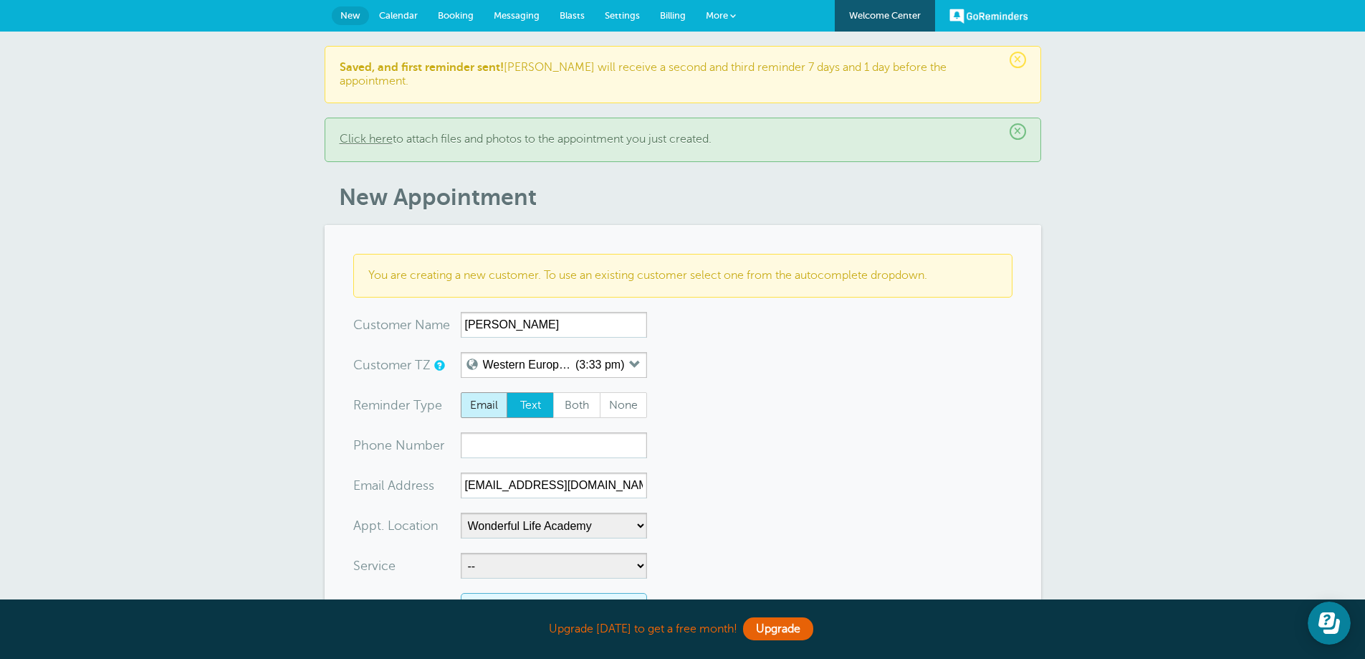
radio input "true"
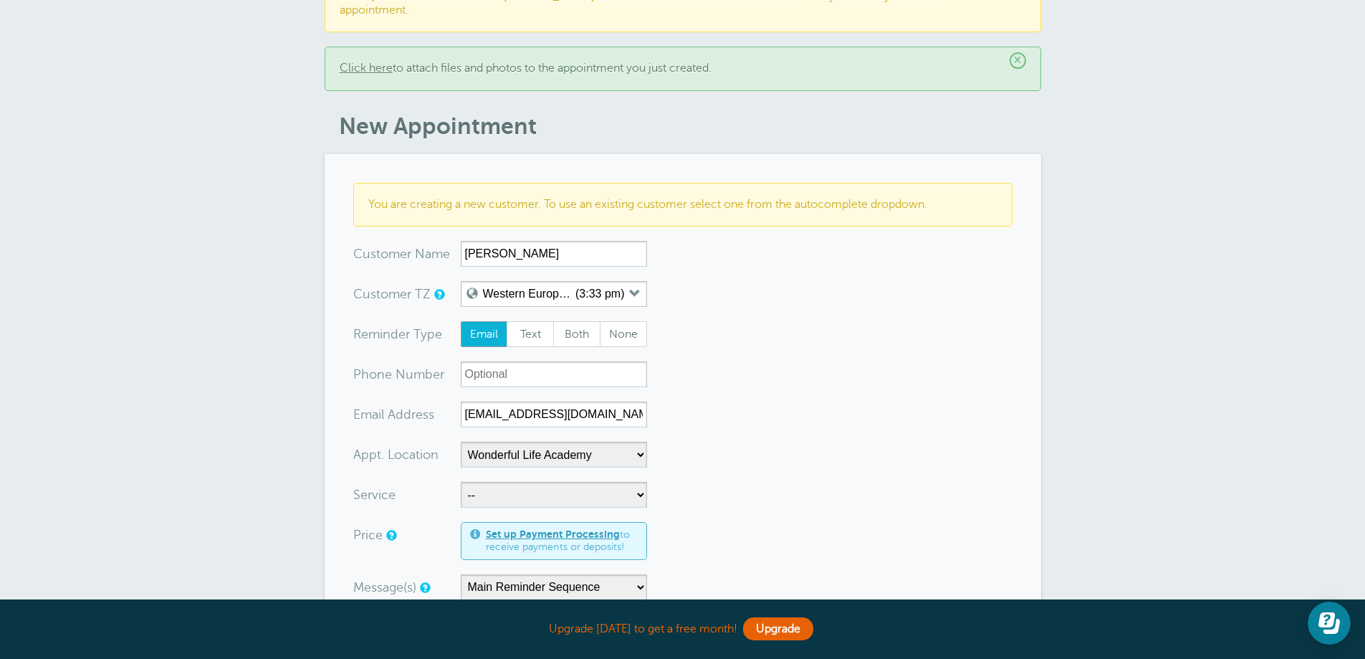
scroll to position [72, 0]
click at [548, 481] on select "-- Coily Masterclass with [PERSON_NAME] Cut Culture: The Shag with [PERSON_NAME…" at bounding box center [554, 494] width 186 height 26
select select "28316"
click at [461, 481] on select "-- Coily Masterclass with [PERSON_NAME] Cut Culture: The Shag with [PERSON_NAME…" at bounding box center [554, 494] width 186 height 26
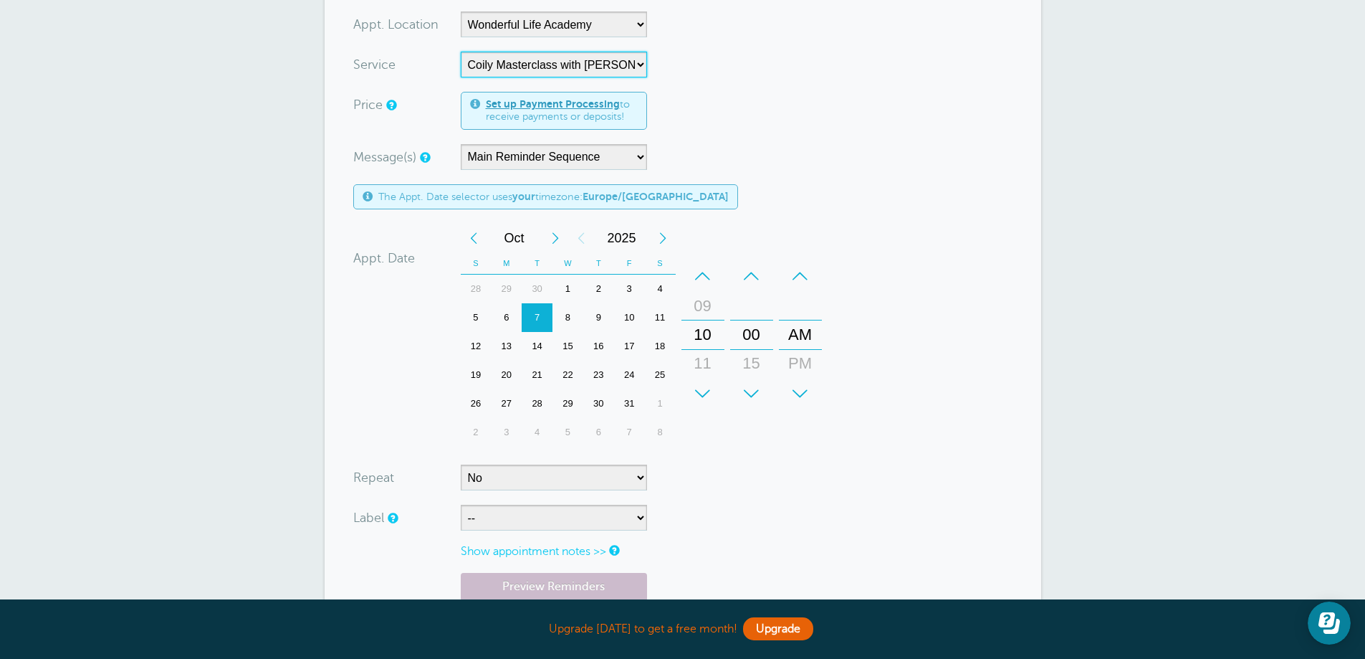
scroll to position [502, 0]
click at [516, 505] on select "-- ASP Courses Davroe Courses Milkshake Courses" at bounding box center [554, 517] width 186 height 26
select select "6794"
click at [461, 504] on select "-- ASP Courses Davroe Courses Milkshake Courses" at bounding box center [554, 517] width 186 height 26
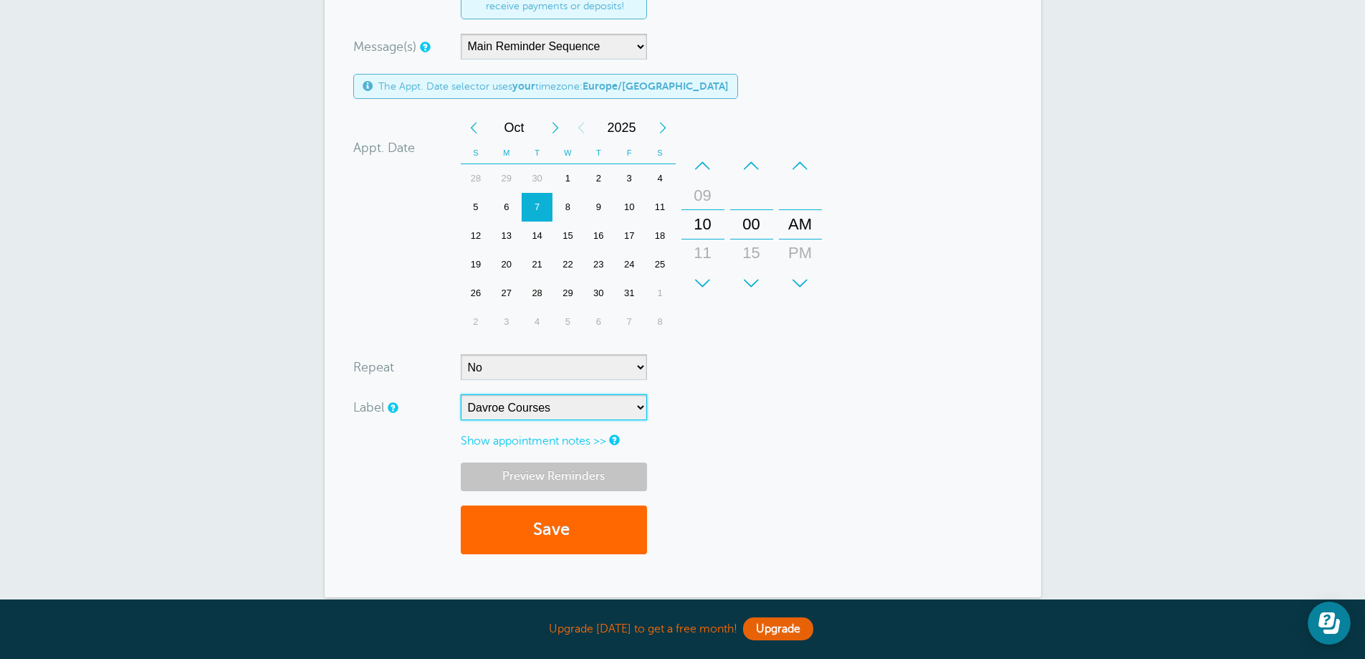
scroll to position [645, 0]
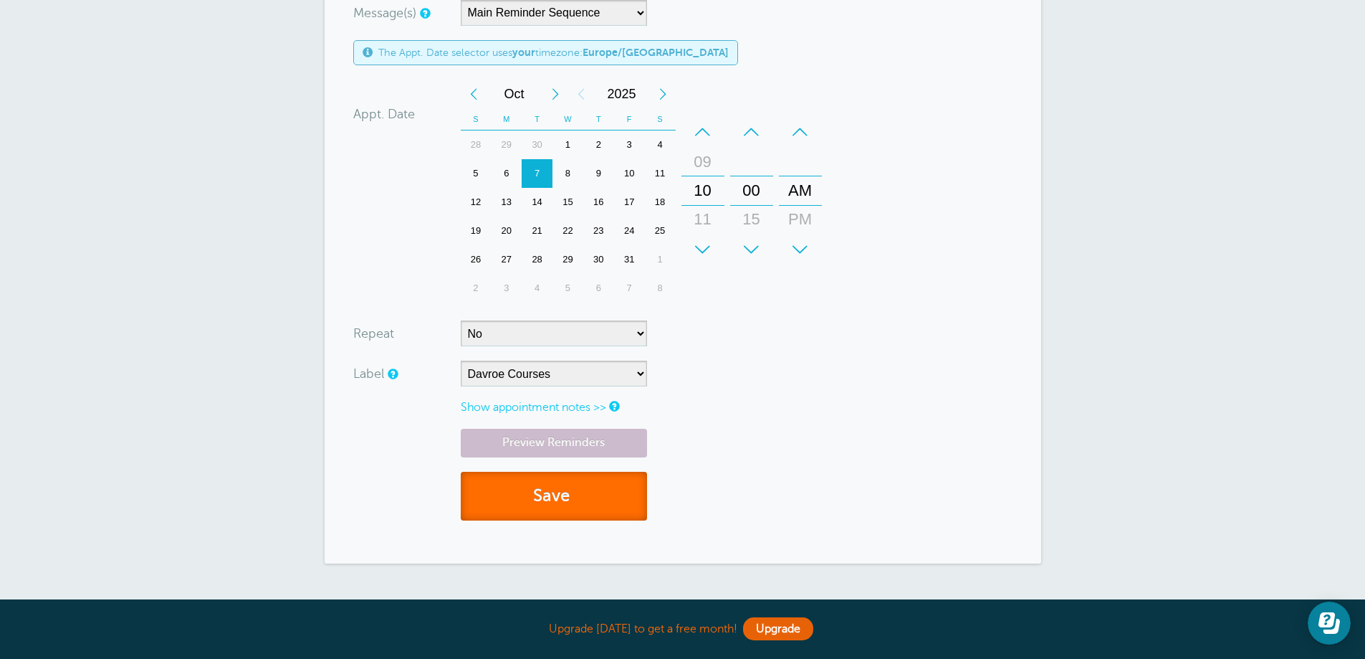
click at [530, 482] on button "Save" at bounding box center [554, 496] width 186 height 49
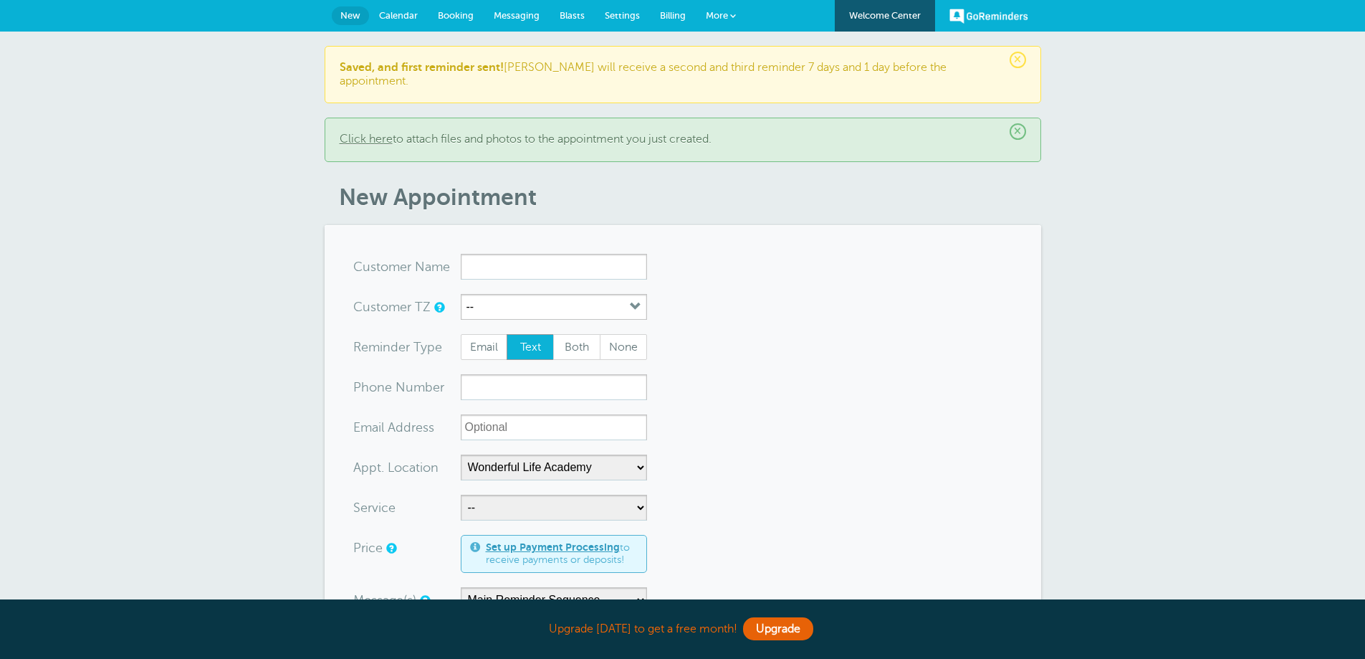
select select "25306"
click at [528, 414] on input "xx-no-autofill" at bounding box center [554, 427] width 186 height 26
paste input "[EMAIL_ADDRESS][DOMAIN_NAME]"
type input "[EMAIL_ADDRESS][DOMAIN_NAME]"
click at [489, 338] on span "Email" at bounding box center [485, 347] width 46 height 24
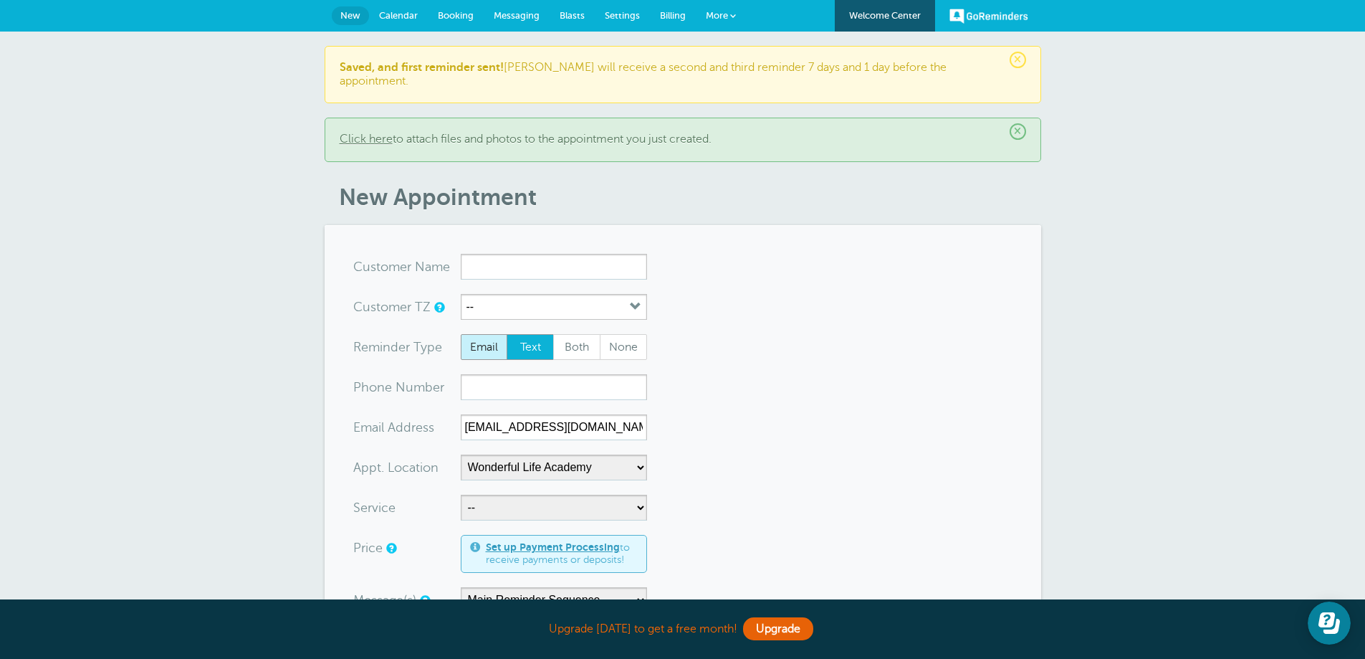
click at [461, 334] on input "Email" at bounding box center [460, 333] width 1 height 1
radio input "true"
click at [500, 259] on input "x-no-autofill" at bounding box center [554, 267] width 186 height 26
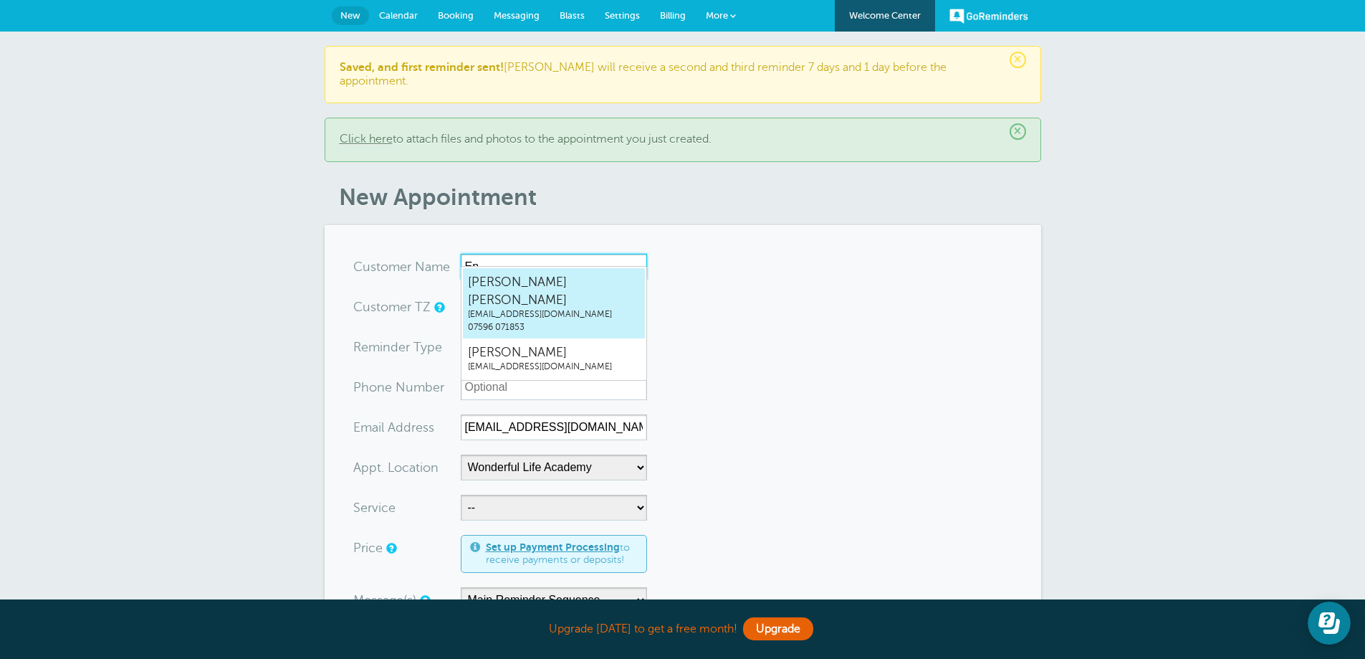
type input "Eny"
radio input "true"
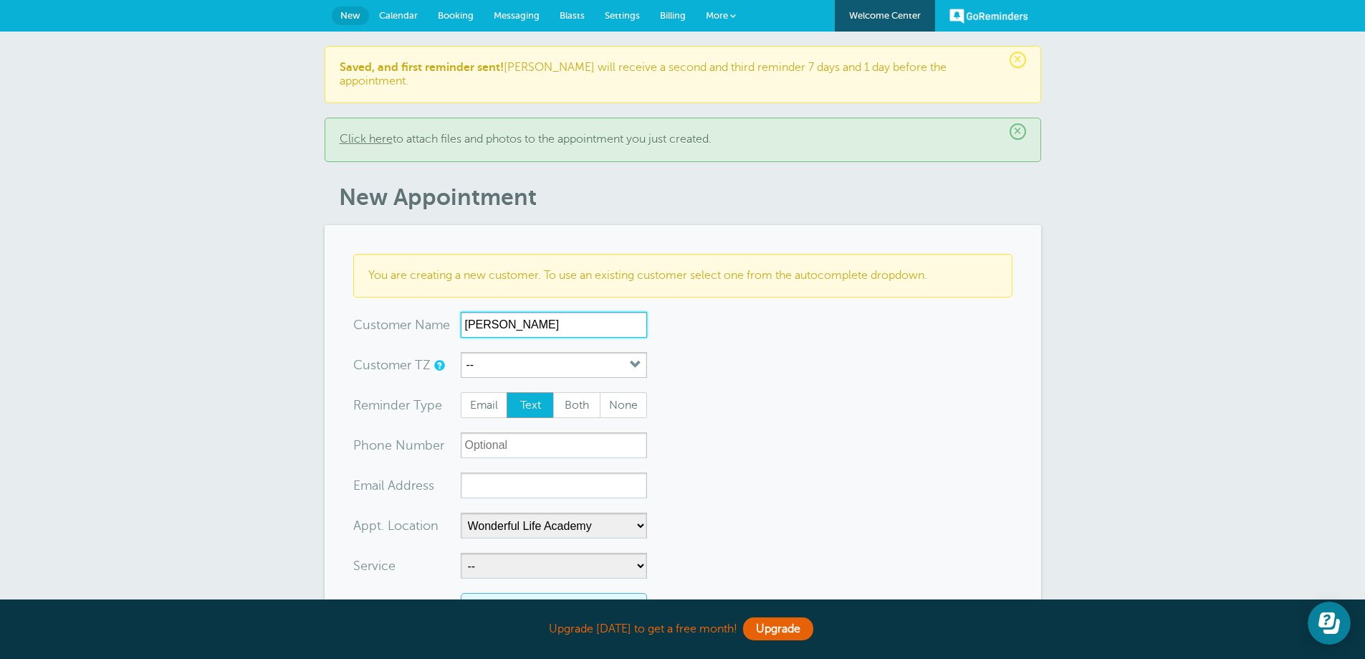
type input "[PERSON_NAME]"
click at [507, 472] on input "xx-no-autofill" at bounding box center [554, 485] width 186 height 26
paste input "[EMAIL_ADDRESS][DOMAIN_NAME]"
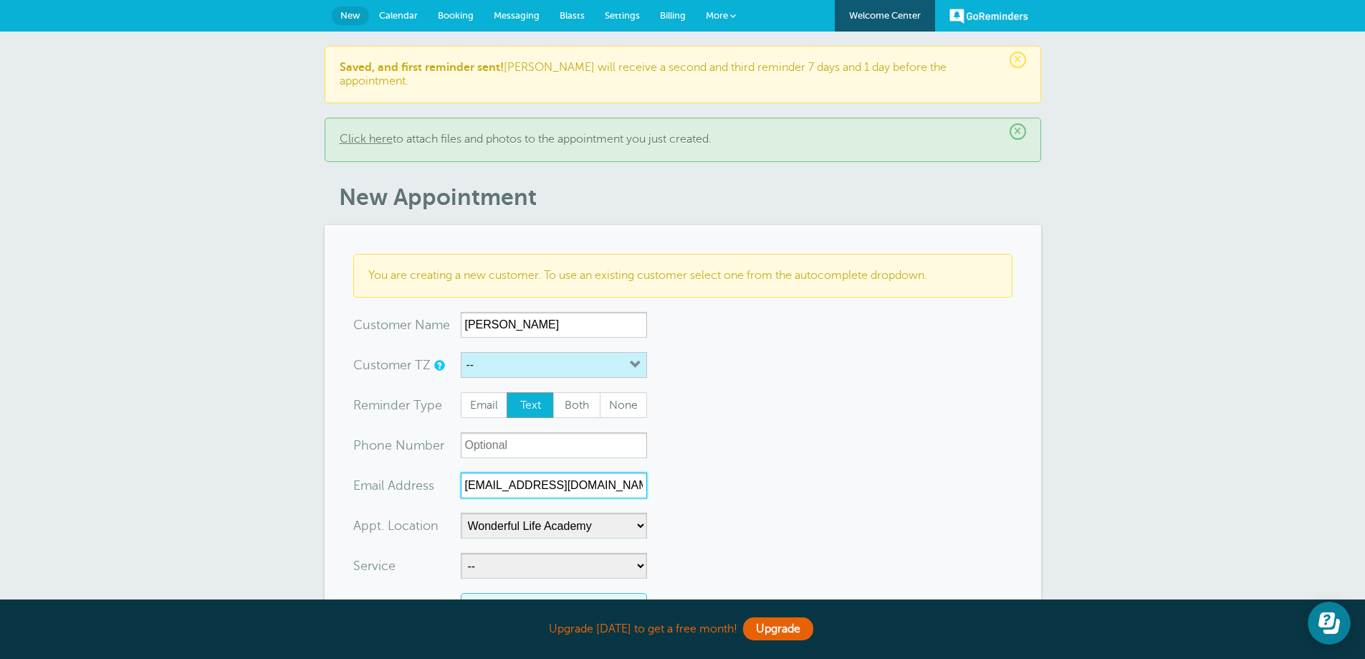
type input "[EMAIL_ADDRESS][DOMAIN_NAME]"
click at [511, 360] on button "--" at bounding box center [554, 365] width 186 height 26
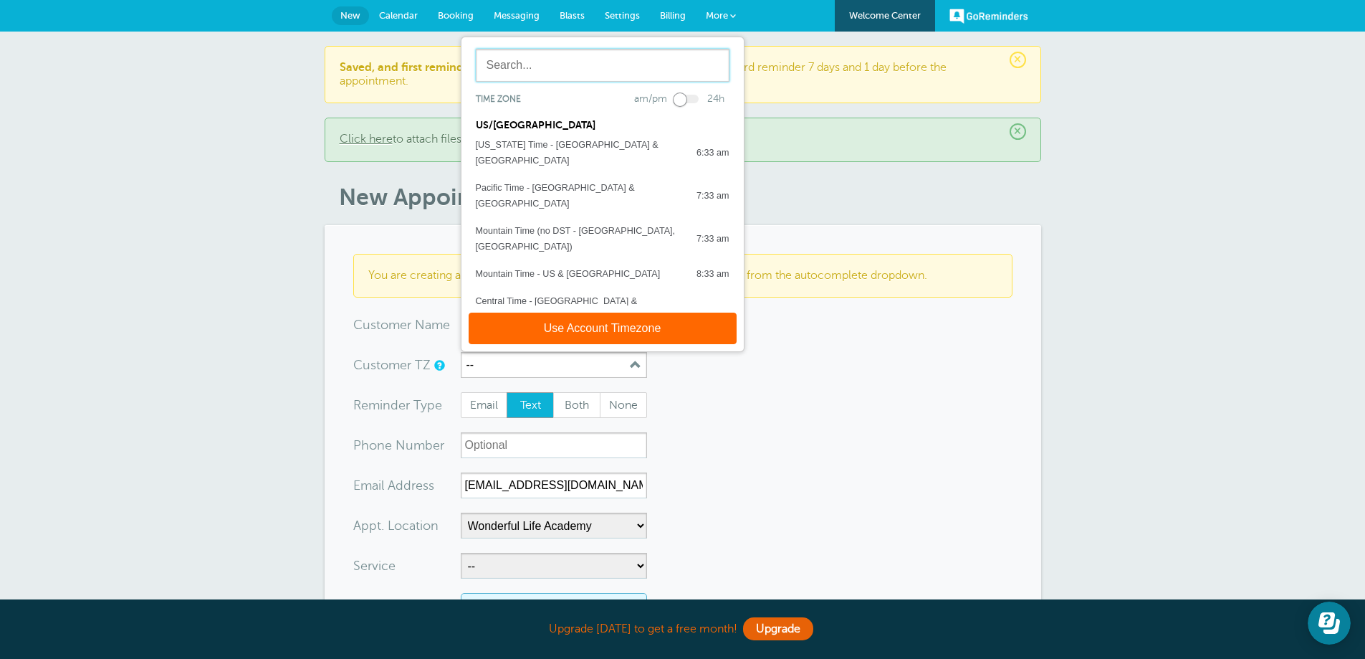
click at [537, 63] on input "text" at bounding box center [603, 65] width 254 height 33
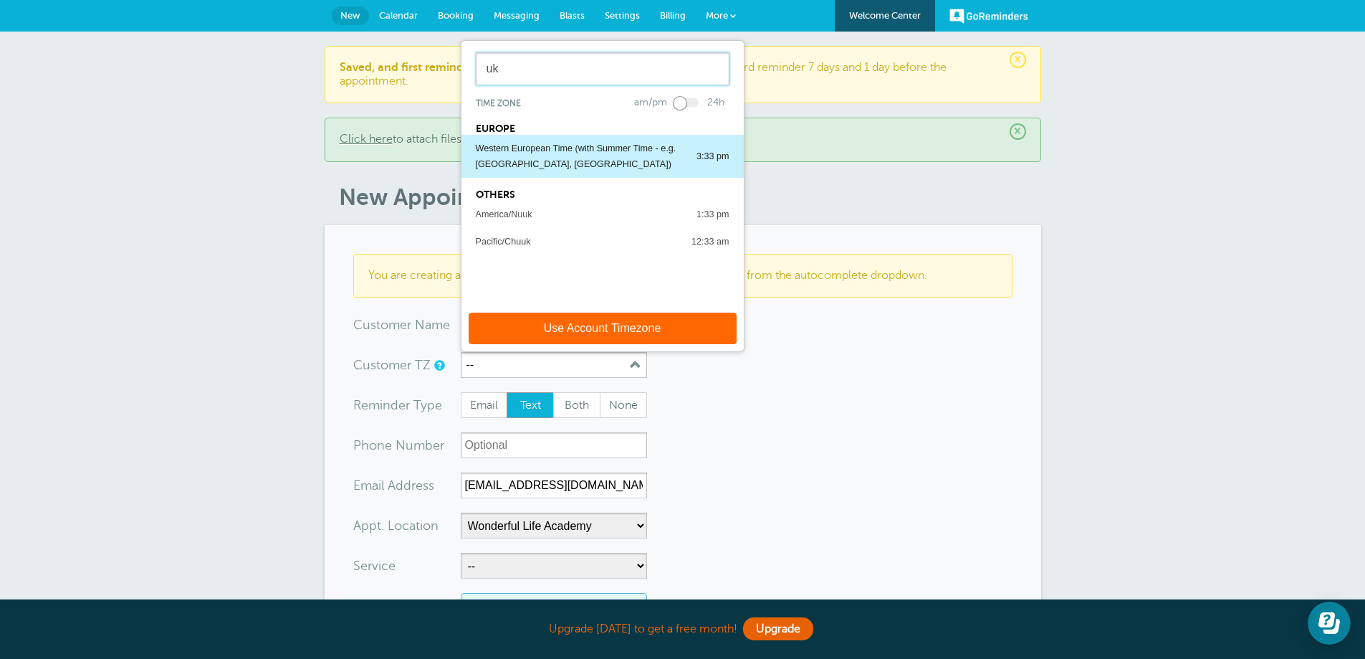
type input "uk"
click at [545, 135] on button "Western European Time (with Summer Time - [PERSON_NAME][GEOGRAPHIC_DATA], [GEOG…" at bounding box center [603, 156] width 282 height 43
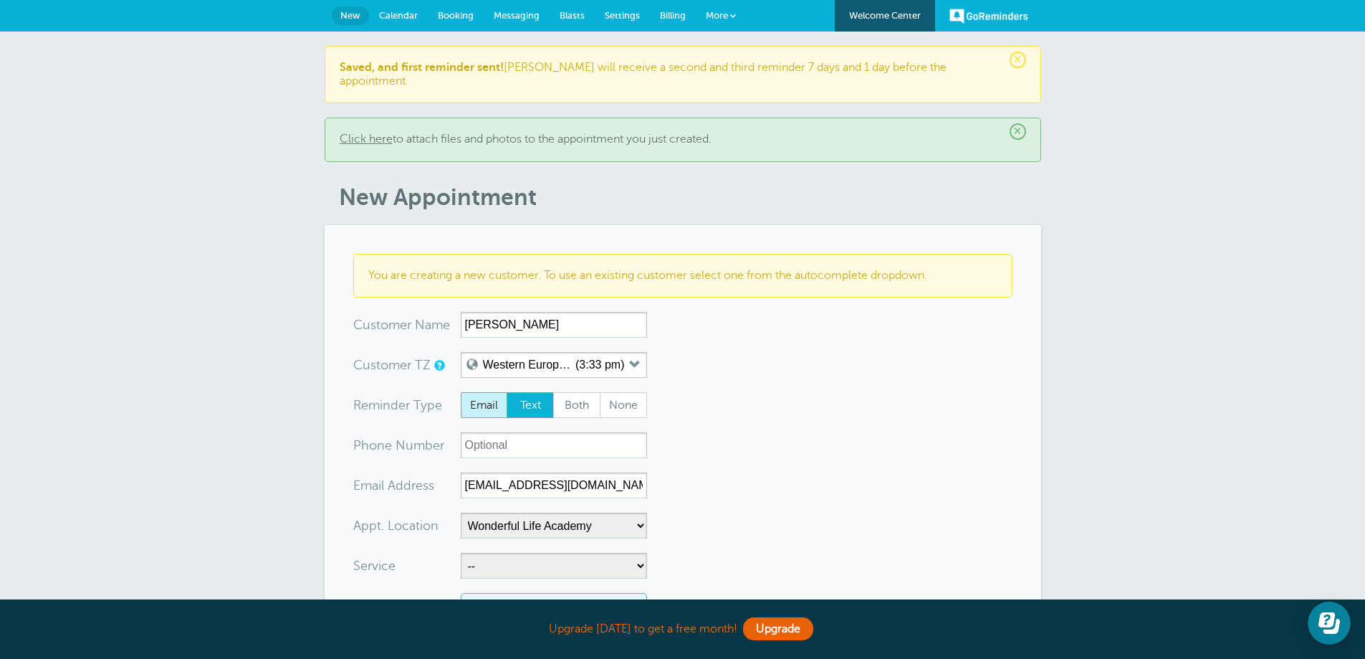
click at [486, 393] on span "Email" at bounding box center [485, 405] width 46 height 24
click at [461, 391] on input "Email" at bounding box center [460, 391] width 1 height 1
radio input "true"
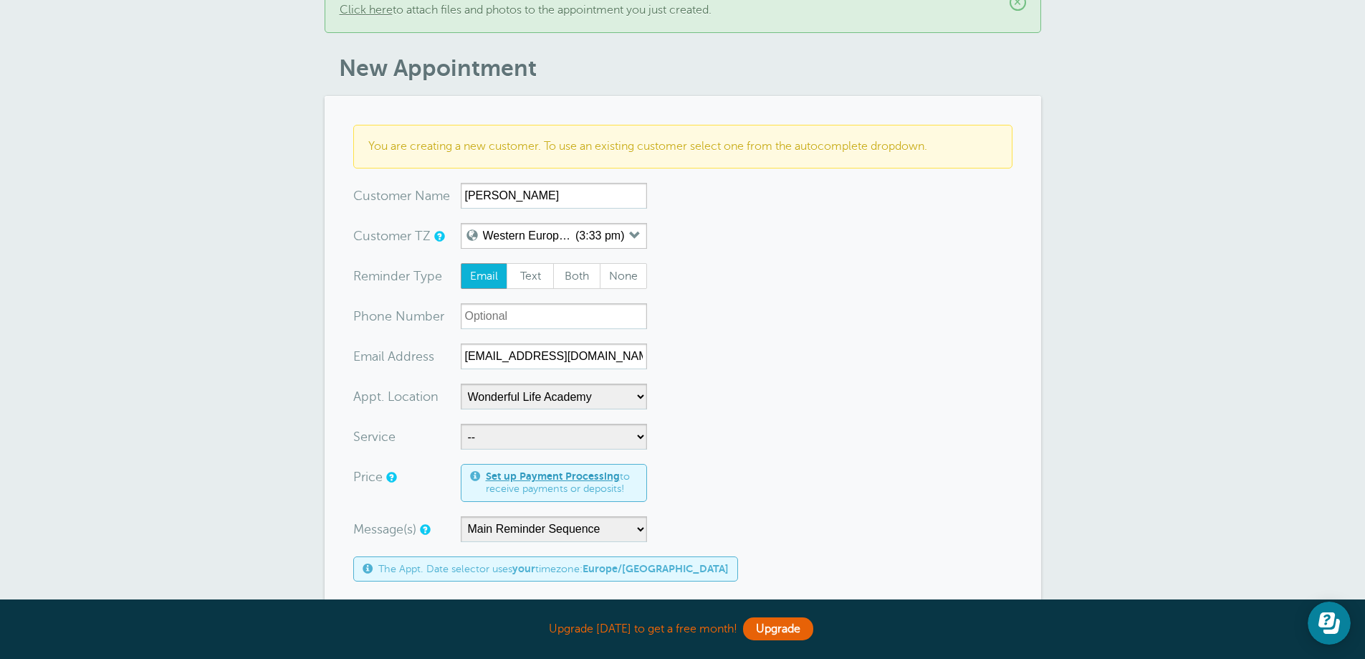
scroll to position [143, 0]
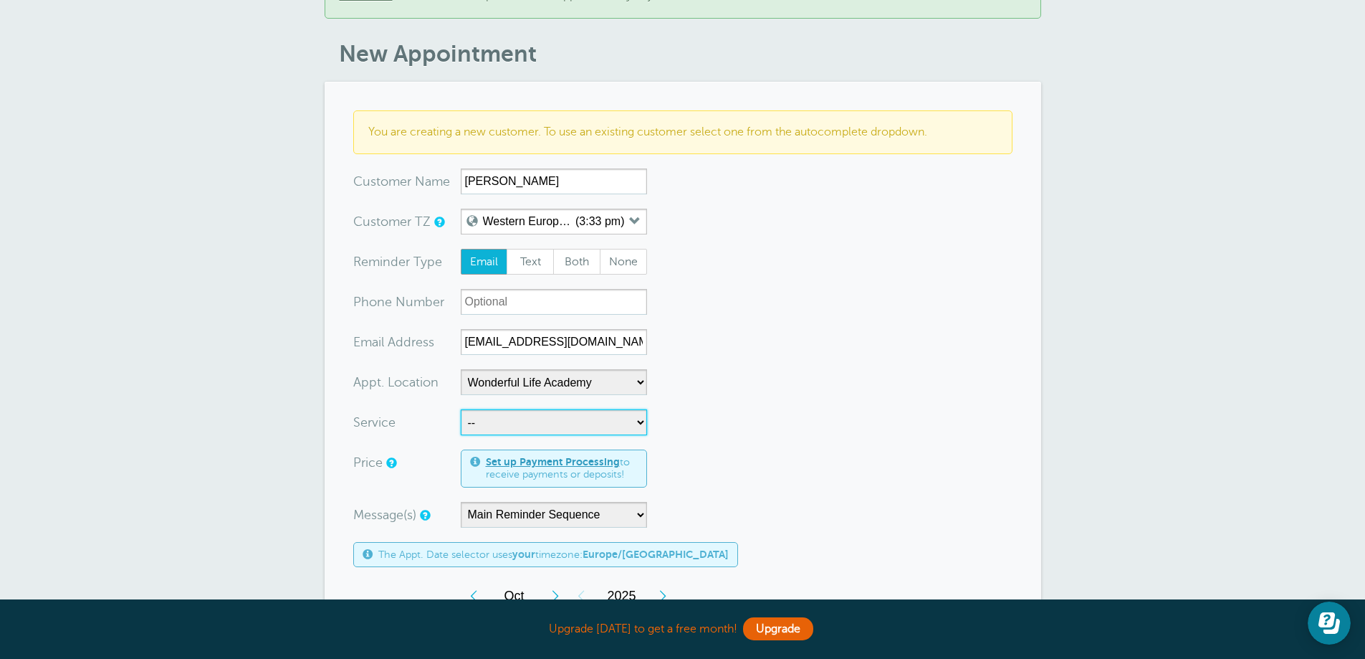
click at [502, 414] on select "-- Coily Masterclass with [PERSON_NAME] Cut Culture: The Shag with [PERSON_NAME…" at bounding box center [554, 422] width 186 height 26
click at [497, 411] on select "-- Coily Masterclass with [PERSON_NAME] Cut Culture: The Shag with [PERSON_NAME…" at bounding box center [554, 422] width 186 height 26
select select "28316"
click at [461, 409] on select "-- Coily Masterclass with [PERSON_NAME] Cut Culture: The Shag with [PERSON_NAME…" at bounding box center [554, 422] width 186 height 26
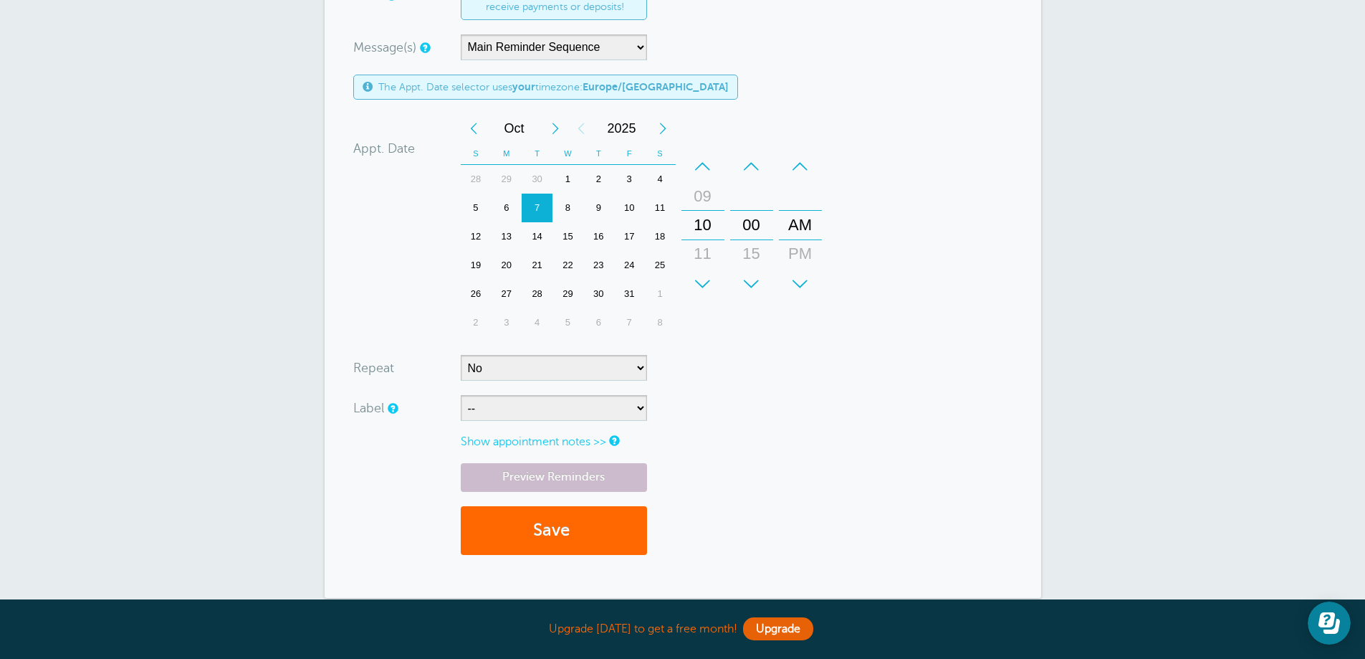
scroll to position [645, 0]
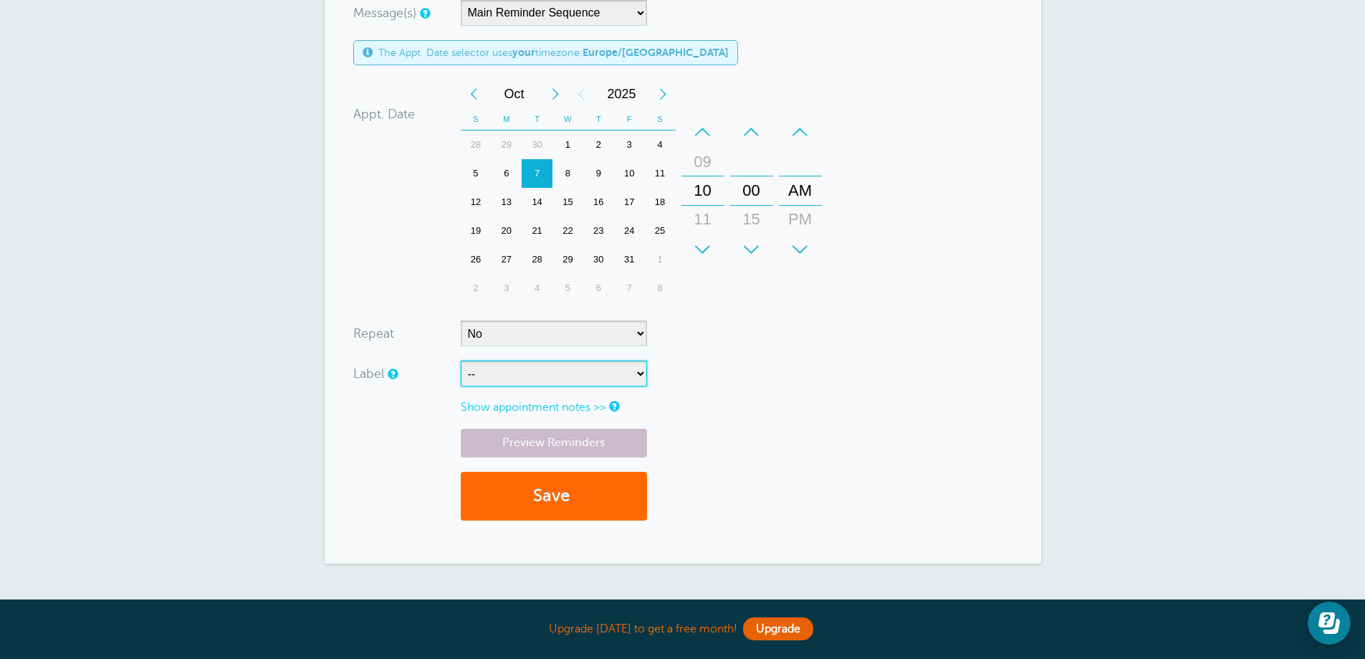
click at [492, 361] on select "-- ASP Courses Davroe Courses Milkshake Courses" at bounding box center [554, 374] width 186 height 26
click at [497, 366] on select "-- ASP Courses Davroe Courses Milkshake Courses" at bounding box center [554, 374] width 186 height 26
select select "6794"
click at [461, 361] on select "-- ASP Courses Davroe Courses Milkshake Courses" at bounding box center [554, 374] width 186 height 26
click at [509, 476] on button "Save" at bounding box center [554, 496] width 186 height 49
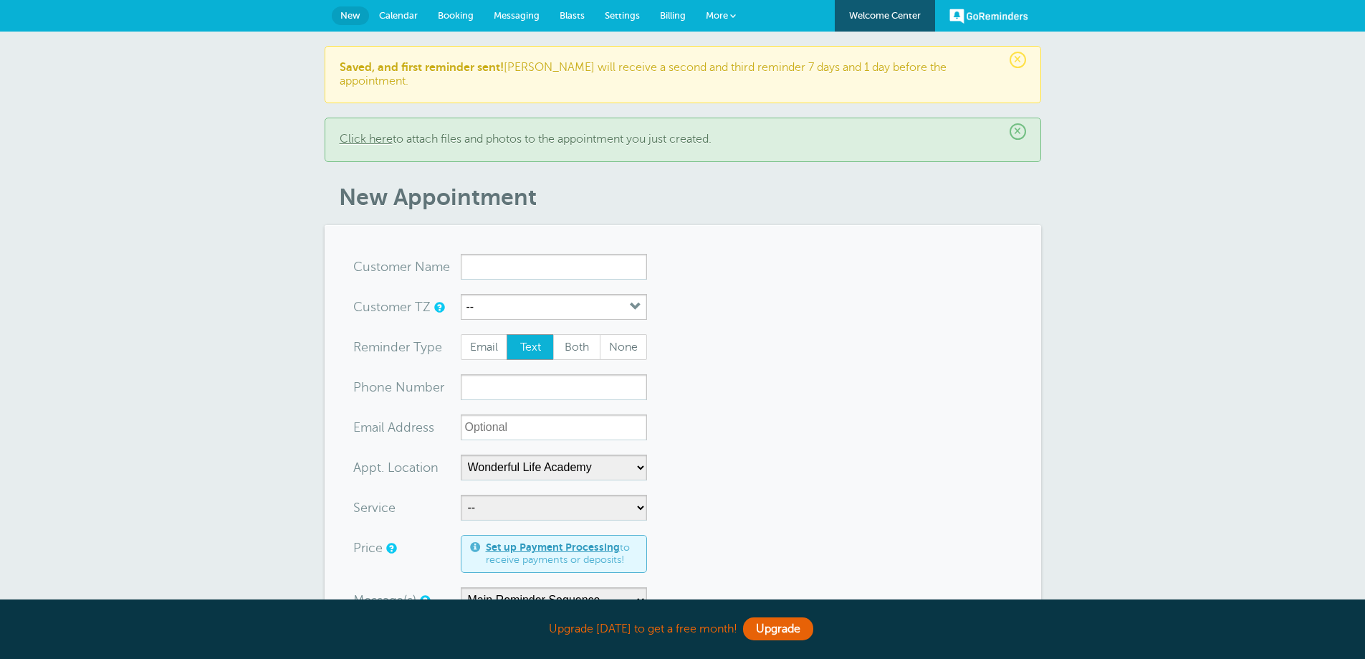
select select "25306"
click at [468, 262] on input "x-no-autofill" at bounding box center [554, 267] width 186 height 26
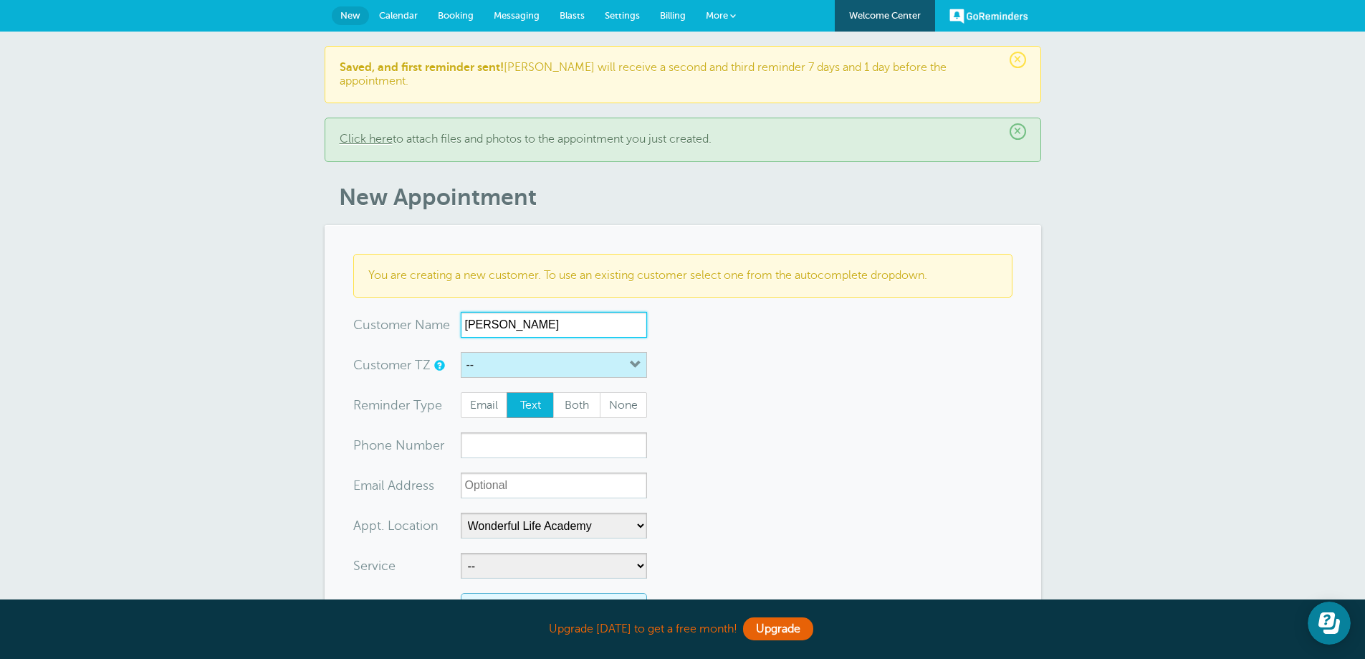
type input "[PERSON_NAME]"
click at [544, 354] on button "--" at bounding box center [554, 365] width 186 height 26
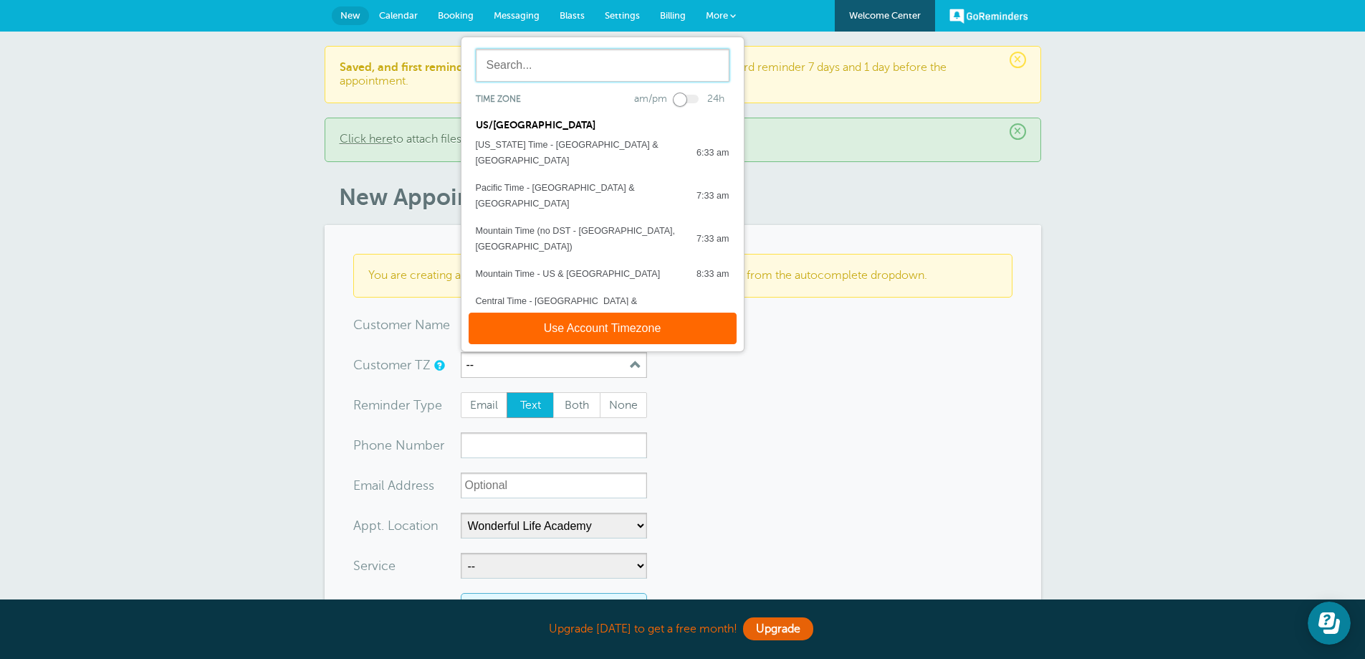
click at [560, 67] on input "text" at bounding box center [603, 65] width 254 height 33
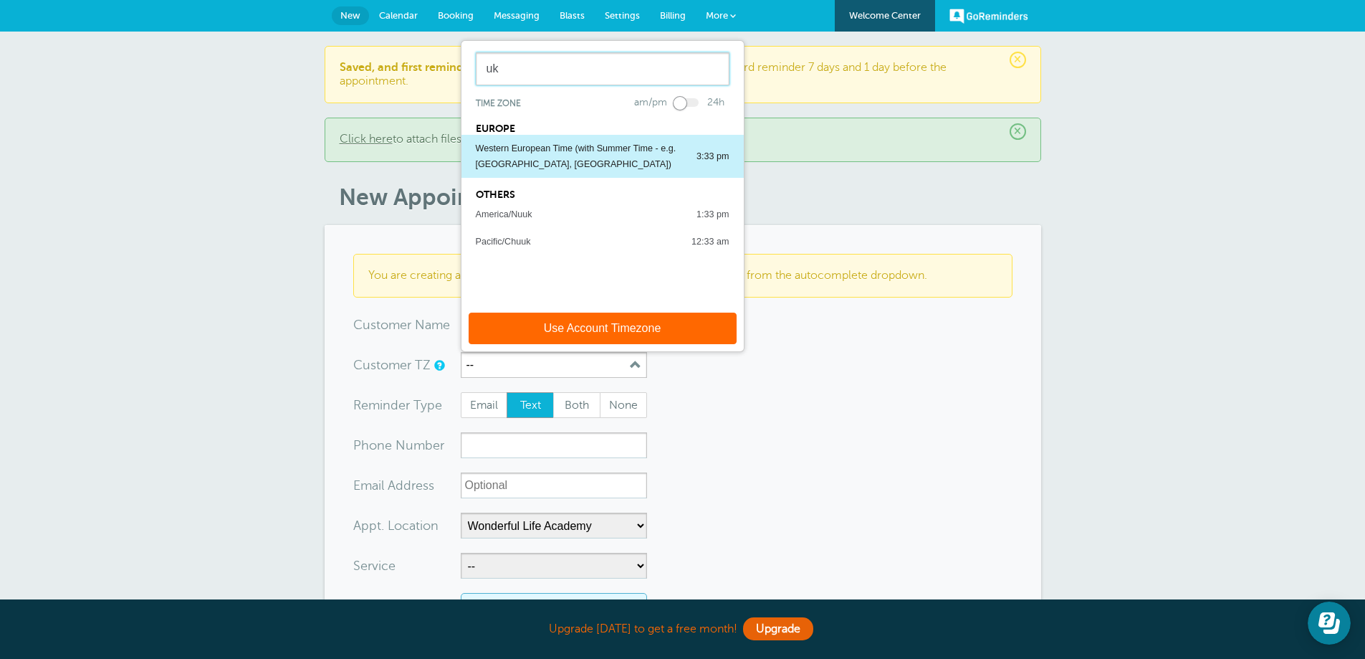
type input "uk"
click at [530, 140] on div "Western European Time (with Summer Time - e.g. [GEOGRAPHIC_DATA], [GEOGRAPHIC_D…" at bounding box center [579, 156] width 206 height 32
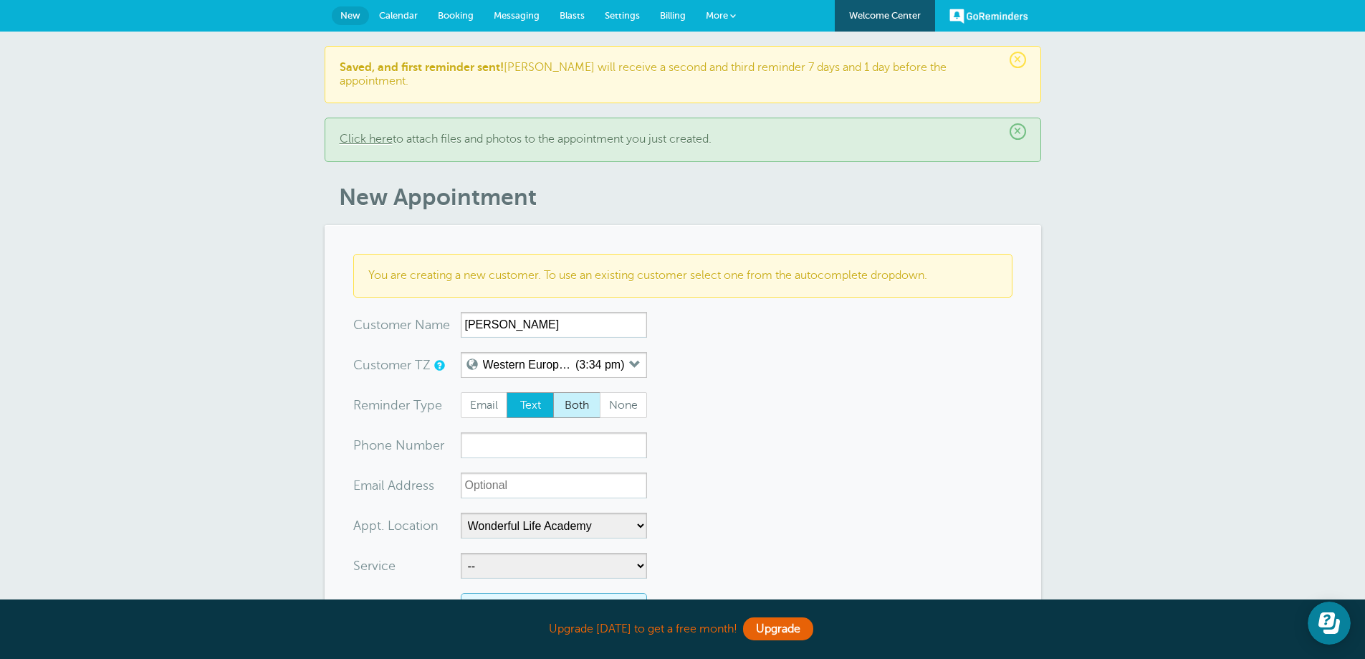
click at [572, 393] on span "Both" at bounding box center [577, 405] width 46 height 24
click at [553, 392] on input "Both" at bounding box center [553, 391] width 1 height 1
radio input "true"
click at [499, 396] on span "Email" at bounding box center [485, 405] width 46 height 24
click at [461, 392] on input "Email" at bounding box center [460, 391] width 1 height 1
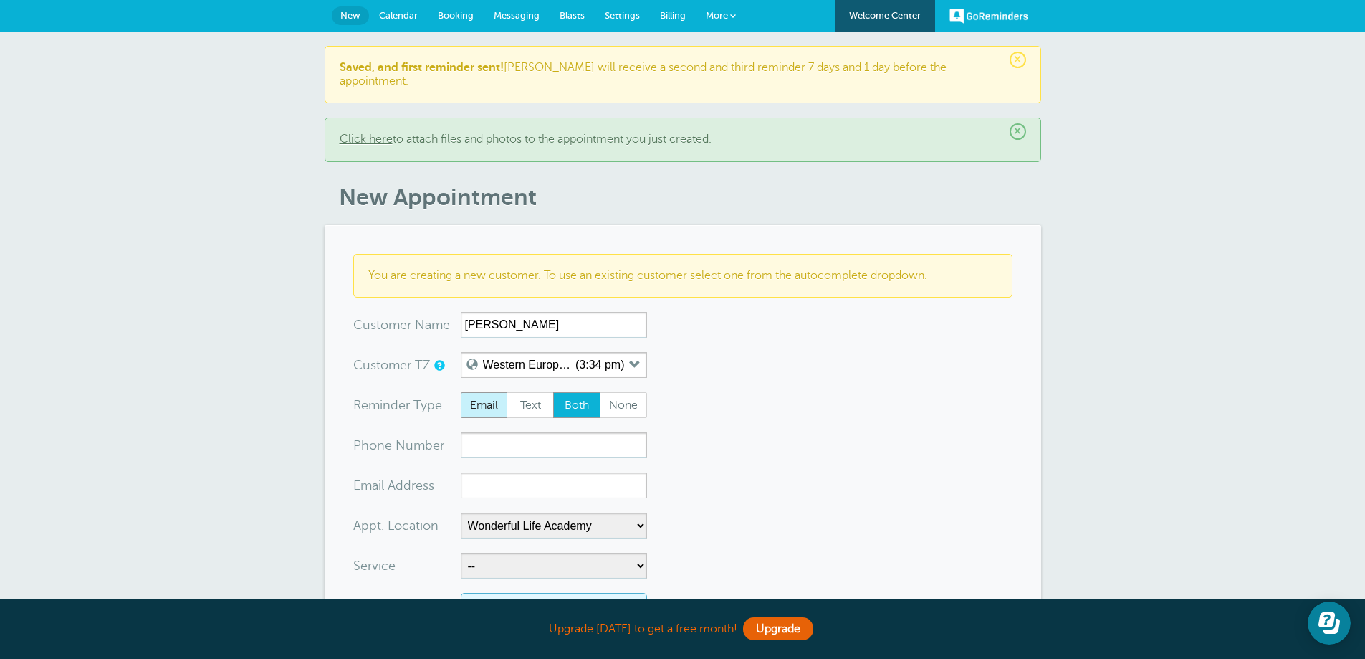
radio input "true"
click at [497, 472] on input "xx-no-autofill" at bounding box center [554, 485] width 186 height 26
paste input "[EMAIL_ADDRESS][DOMAIN_NAME]"
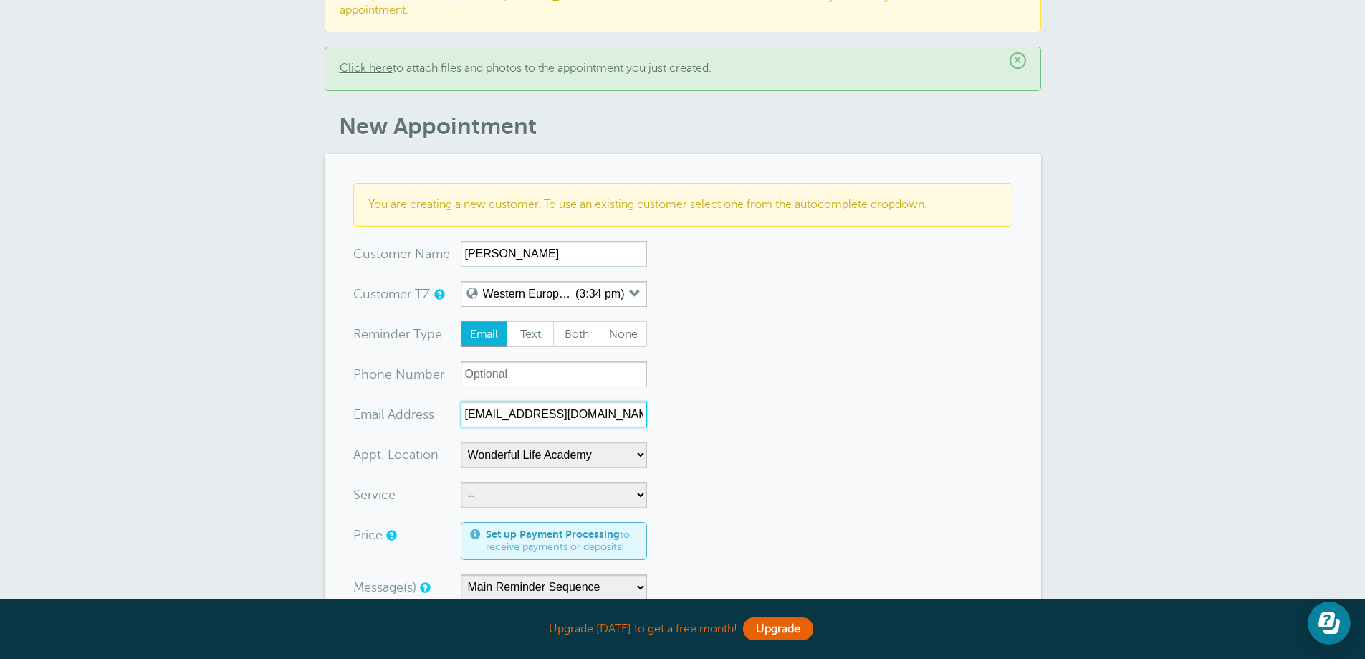
scroll to position [72, 0]
type input "[EMAIL_ADDRESS][DOMAIN_NAME]"
click at [494, 487] on select "-- Coily Masterclass with [PERSON_NAME] Cut Culture: The Shag with [PERSON_NAME…" at bounding box center [554, 494] width 186 height 26
select select "28316"
click at [461, 481] on select "-- Coily Masterclass with [PERSON_NAME] Cut Culture: The Shag with [PERSON_NAME…" at bounding box center [554, 494] width 186 height 26
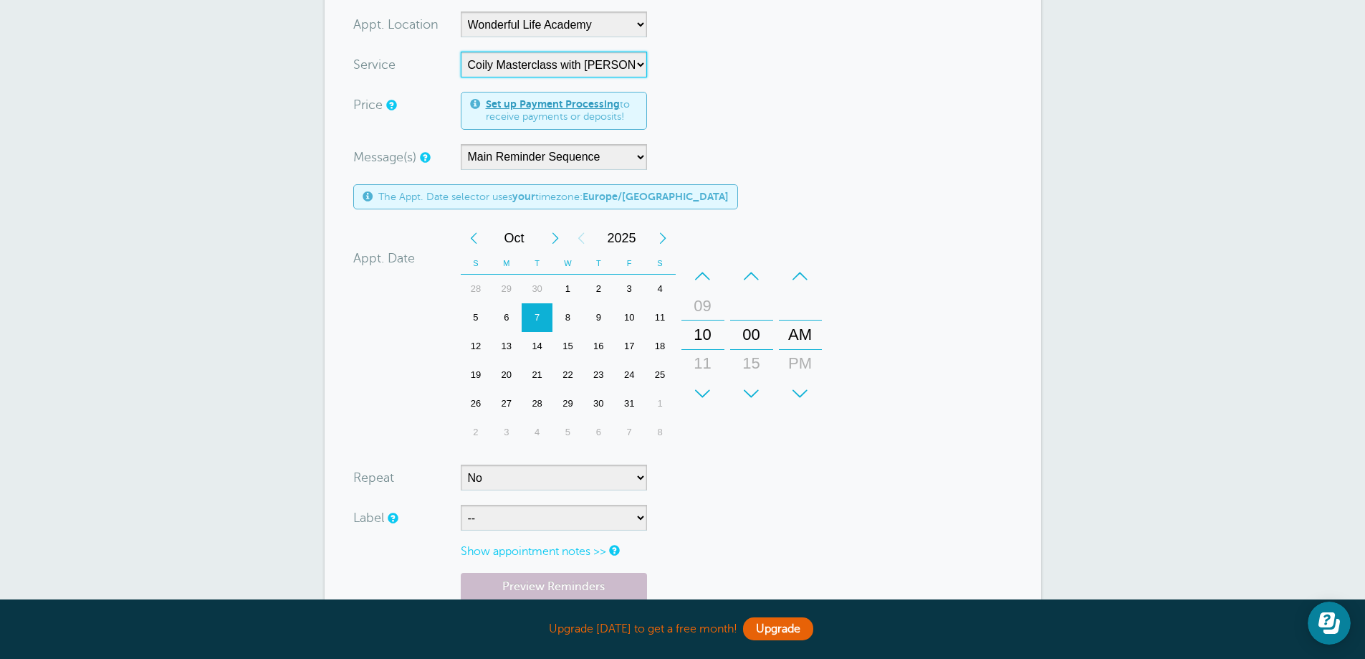
scroll to position [502, 0]
click at [500, 504] on select "-- ASP Courses Davroe Courses Milkshake Courses" at bounding box center [554, 517] width 186 height 26
select select "6794"
click at [461, 504] on select "-- ASP Courses Davroe Courses Milkshake Courses" at bounding box center [554, 517] width 186 height 26
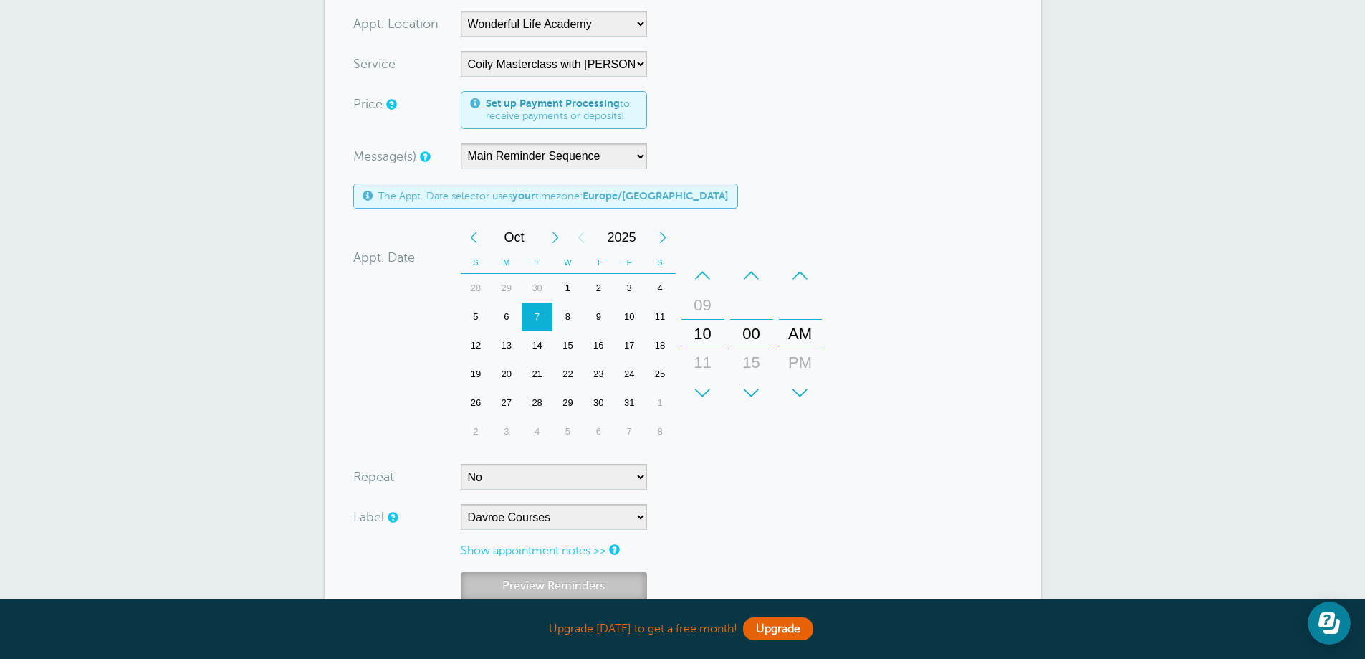
click at [499, 572] on link "Preview Reminders" at bounding box center [554, 586] width 186 height 28
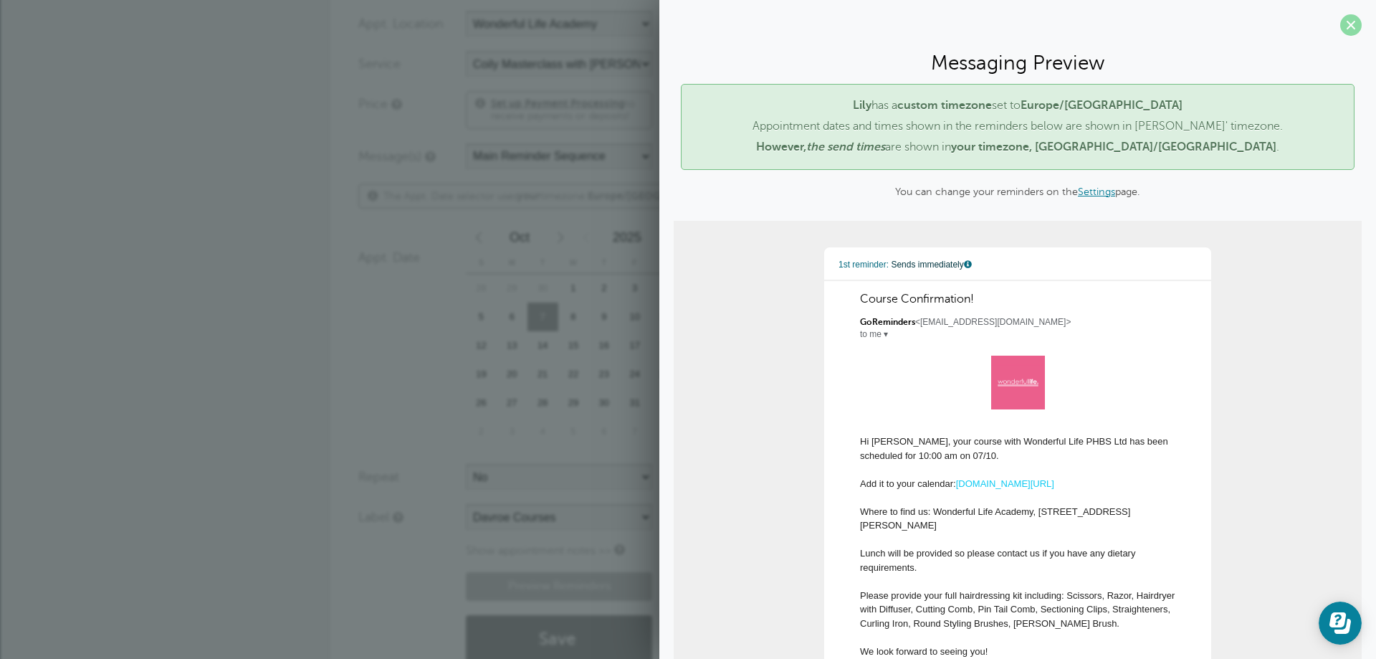
click at [1340, 24] on span at bounding box center [1351, 25] width 22 height 22
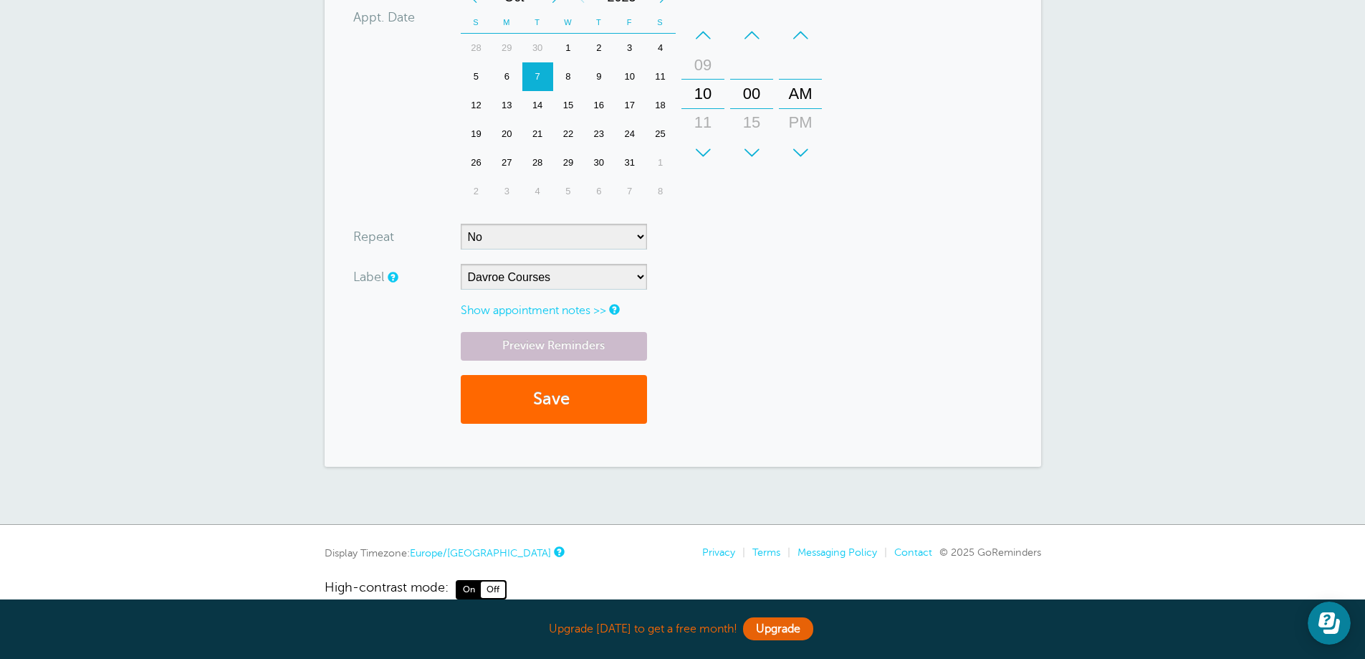
scroll to position [755, 0]
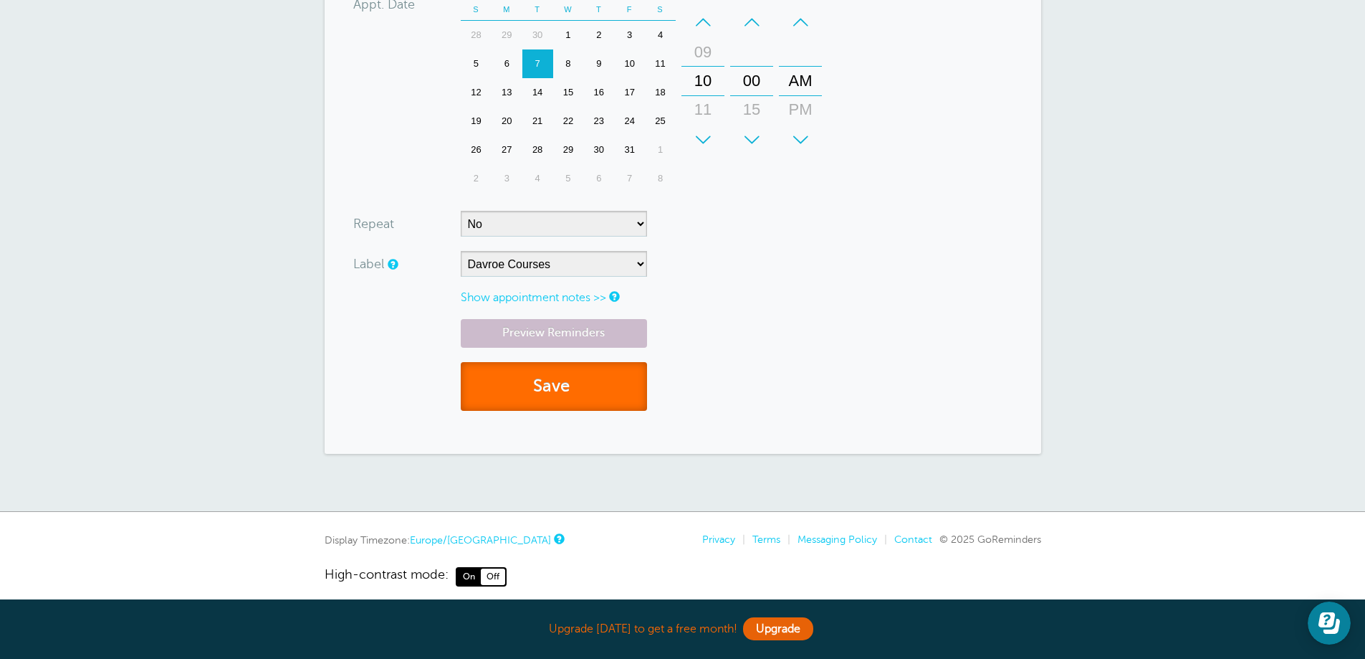
click at [514, 380] on button "Save" at bounding box center [554, 386] width 186 height 49
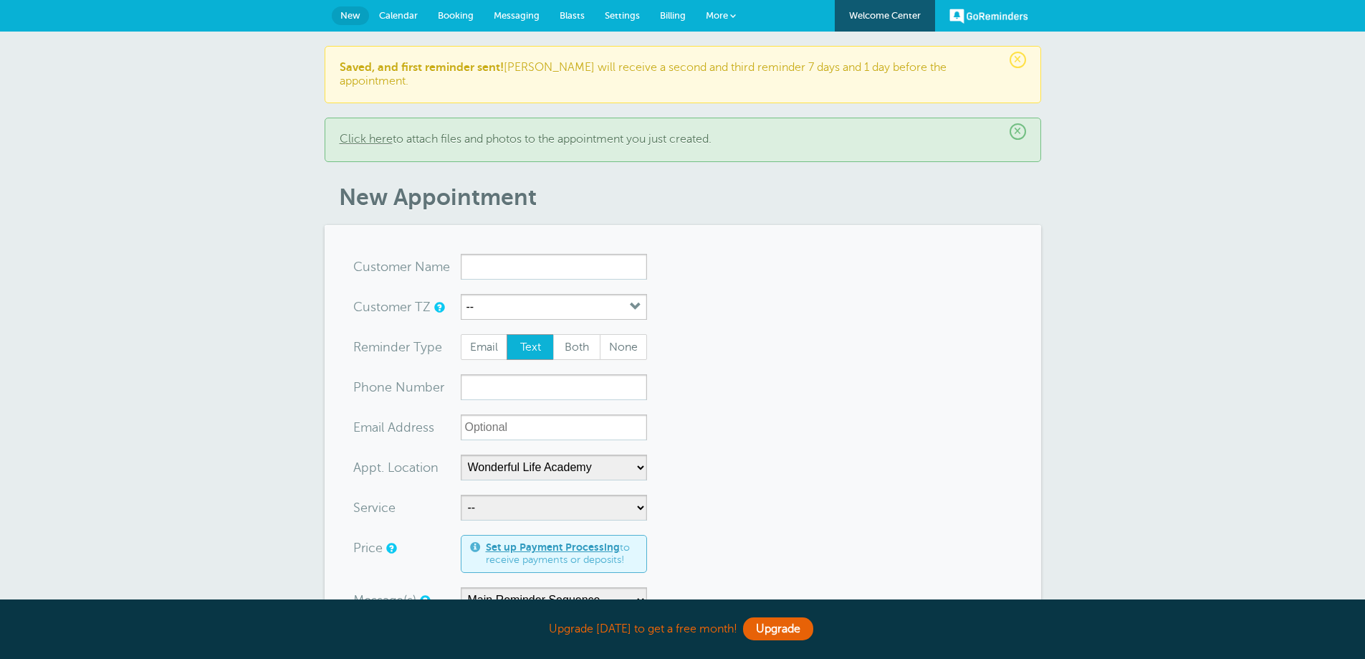
select select "25306"
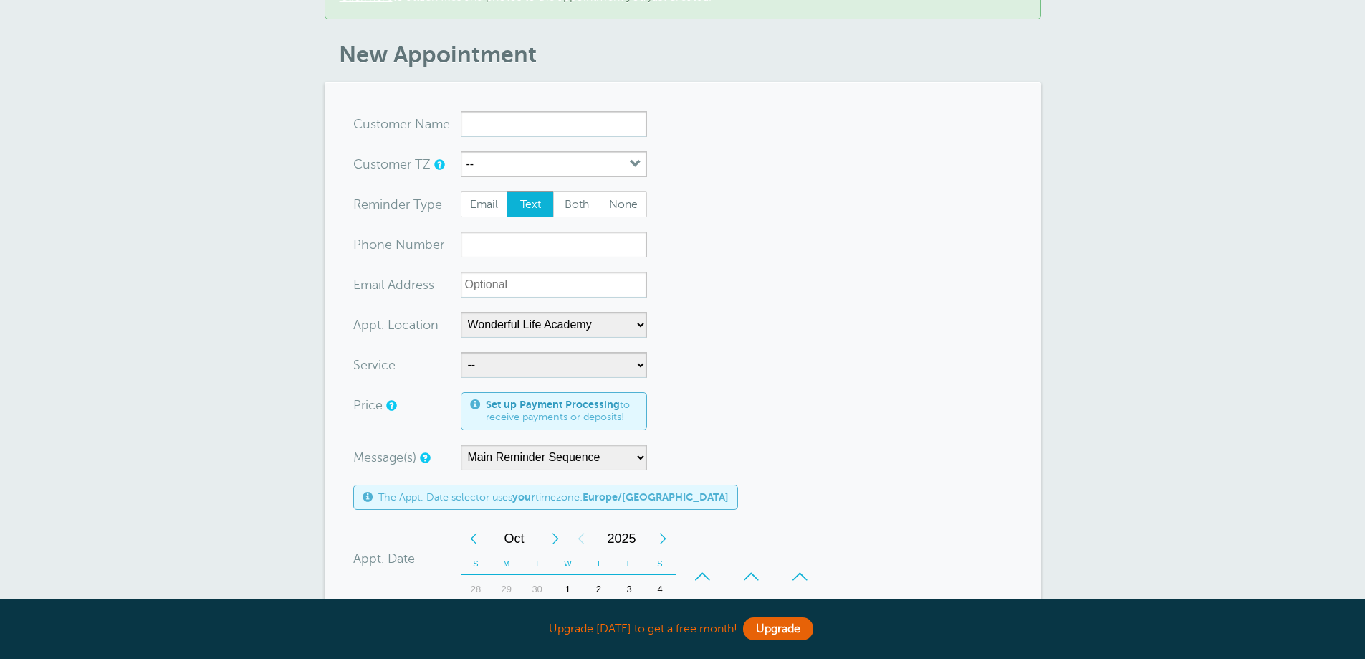
scroll to position [143, 0]
click at [583, 151] on button "--" at bounding box center [554, 164] width 186 height 26
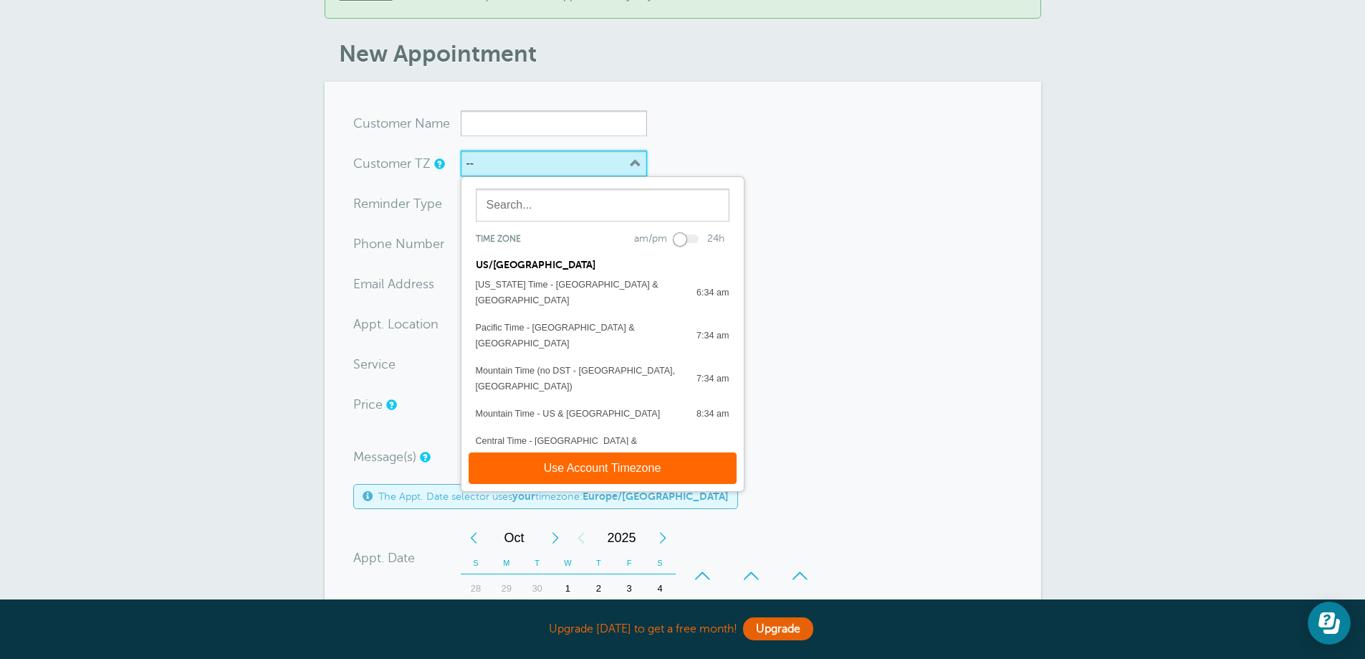
scroll to position [0, 0]
click at [613, 460] on button "Use Account Timezone" at bounding box center [603, 468] width 268 height 32
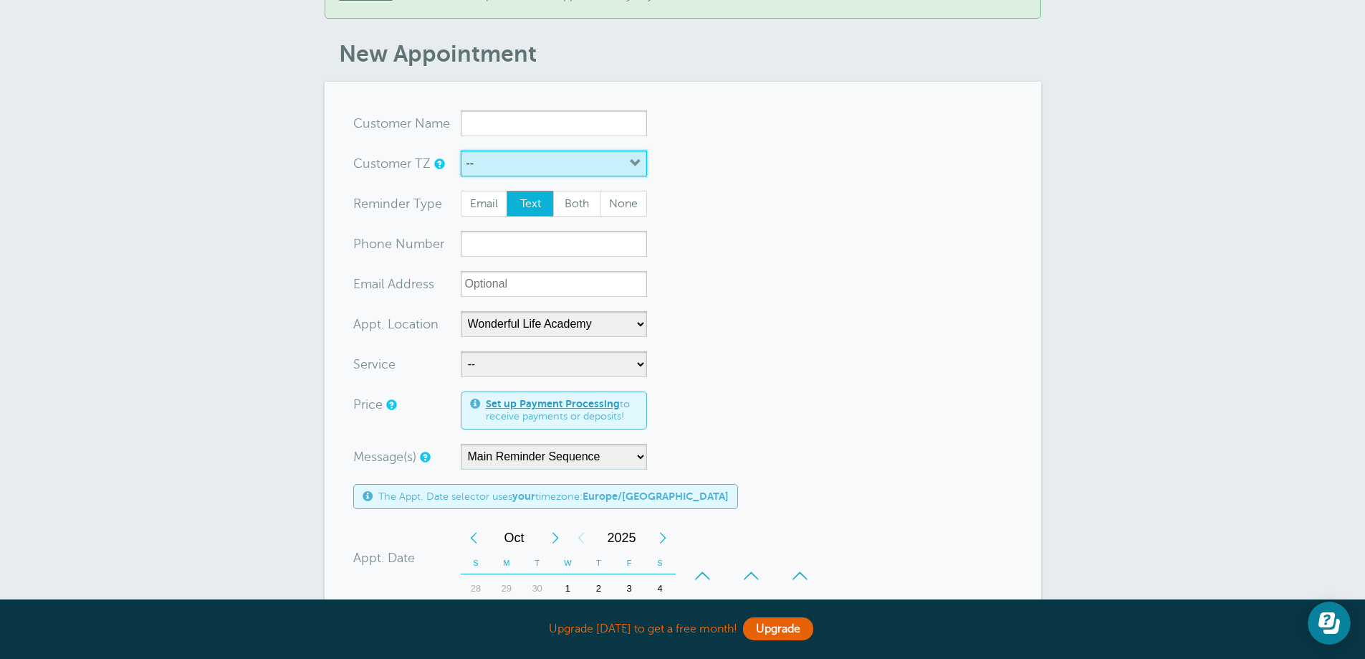
click at [566, 161] on button "--" at bounding box center [554, 164] width 186 height 26
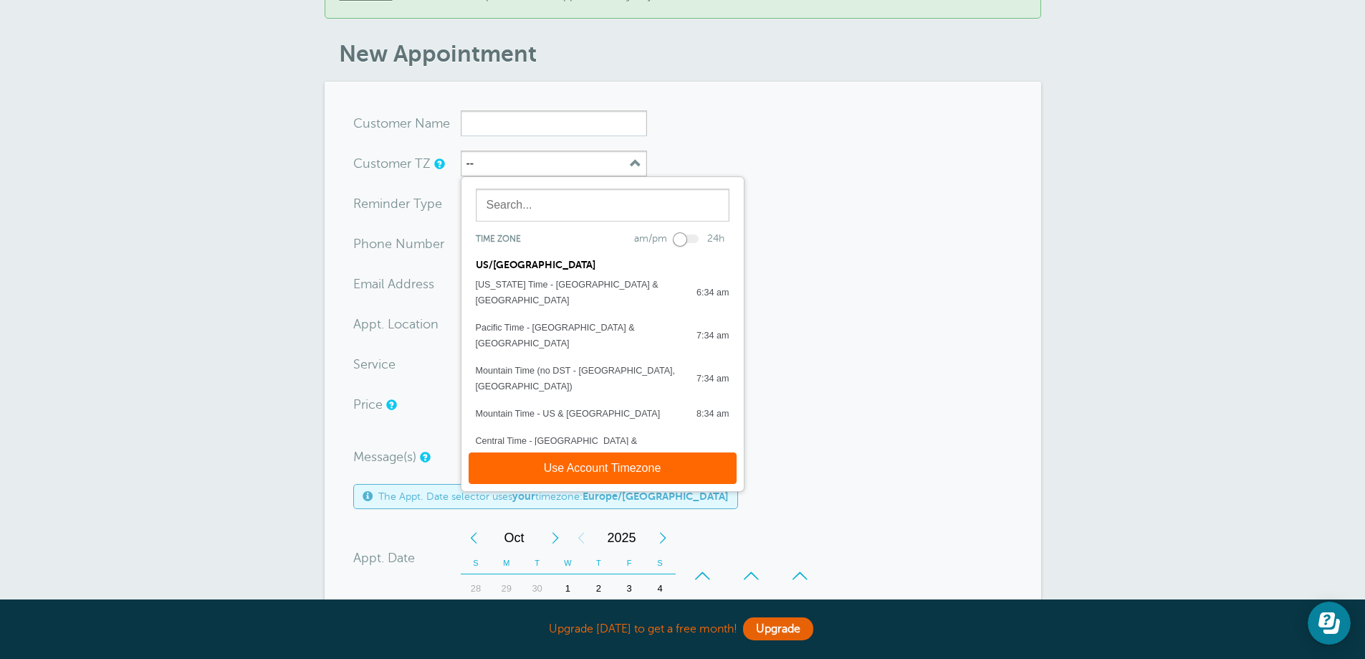
click at [851, 224] on form "You are creating a new customer. To use an existing customer select one from th…" at bounding box center [682, 544] width 659 height 868
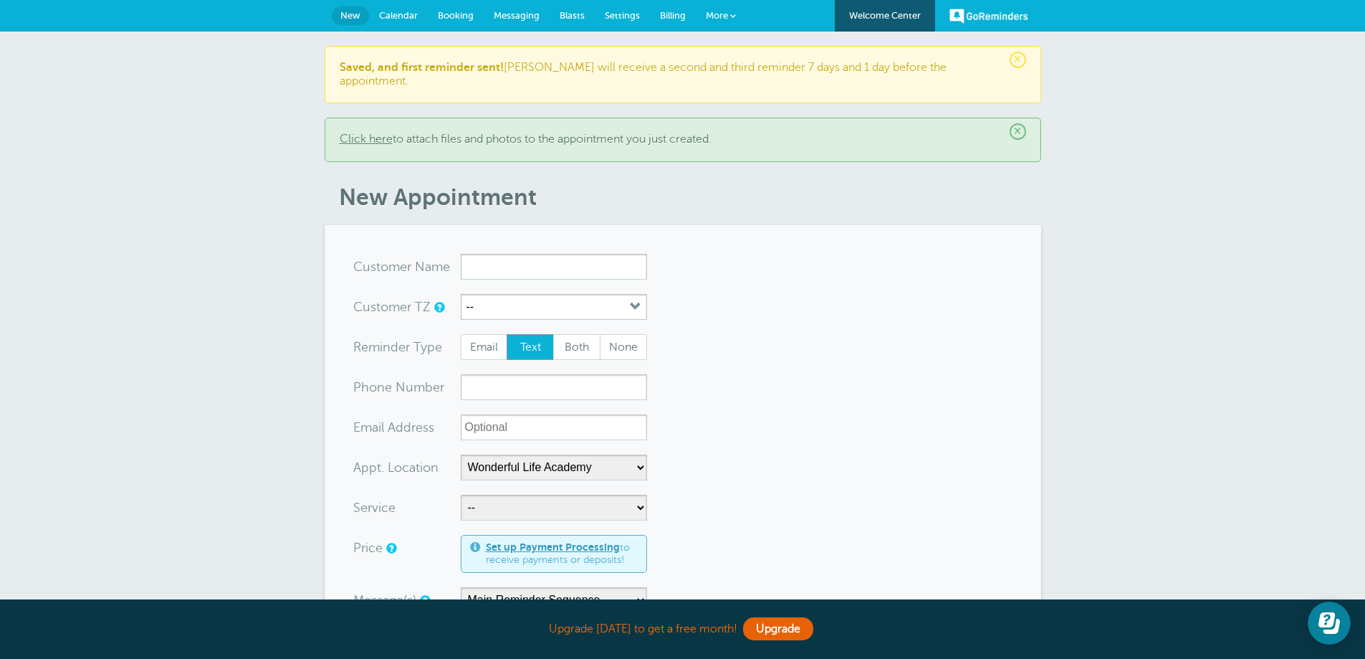
click at [407, 25] on link "Calendar" at bounding box center [398, 16] width 59 height 32
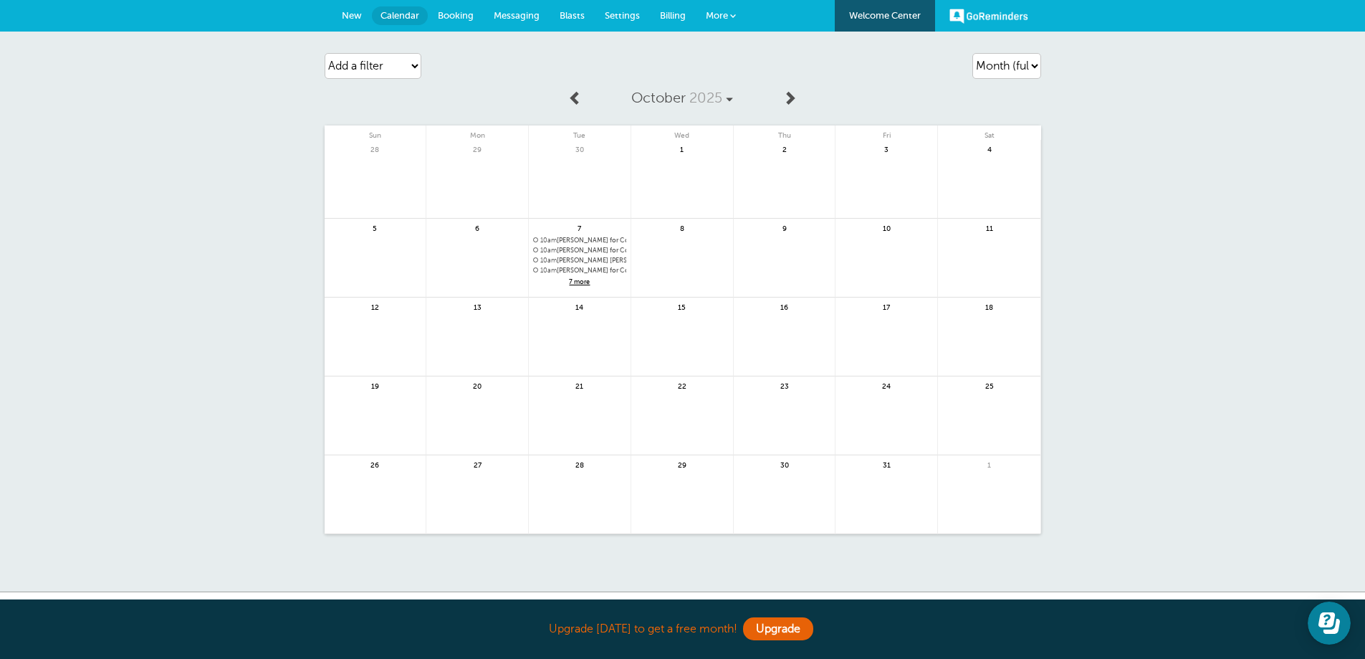
click at [582, 283] on span "7 more" at bounding box center [579, 282] width 93 height 12
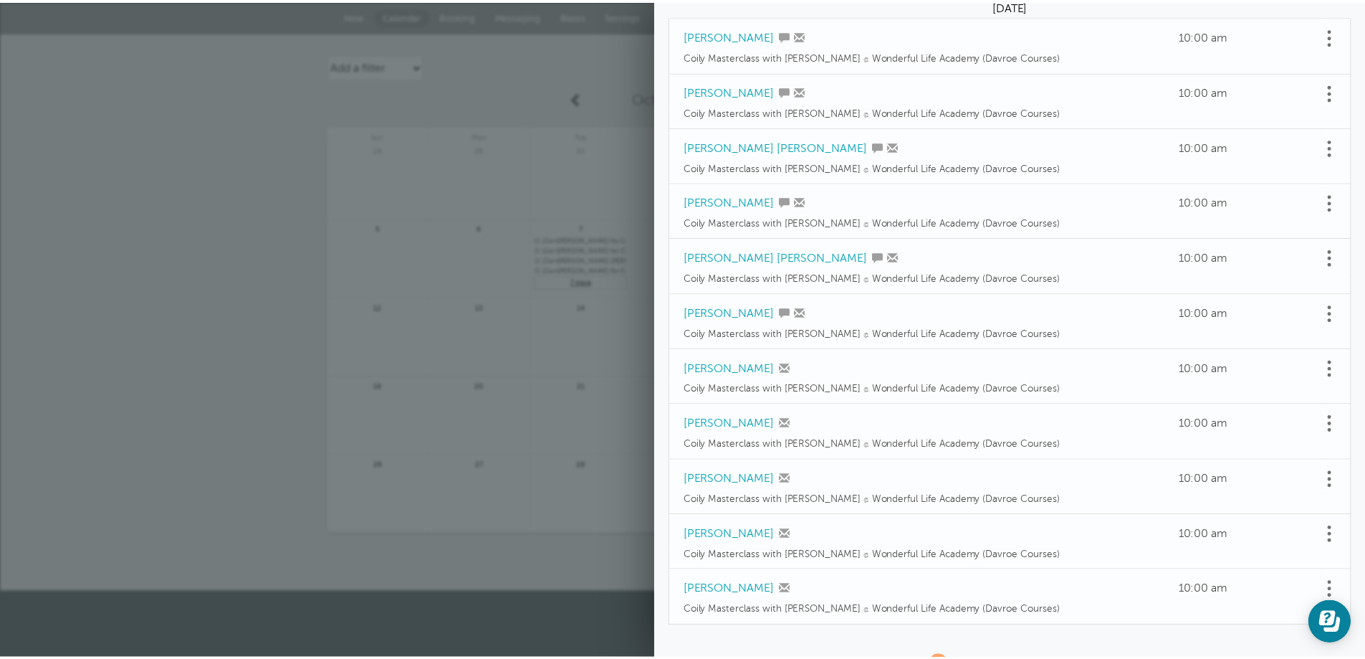
scroll to position [143, 0]
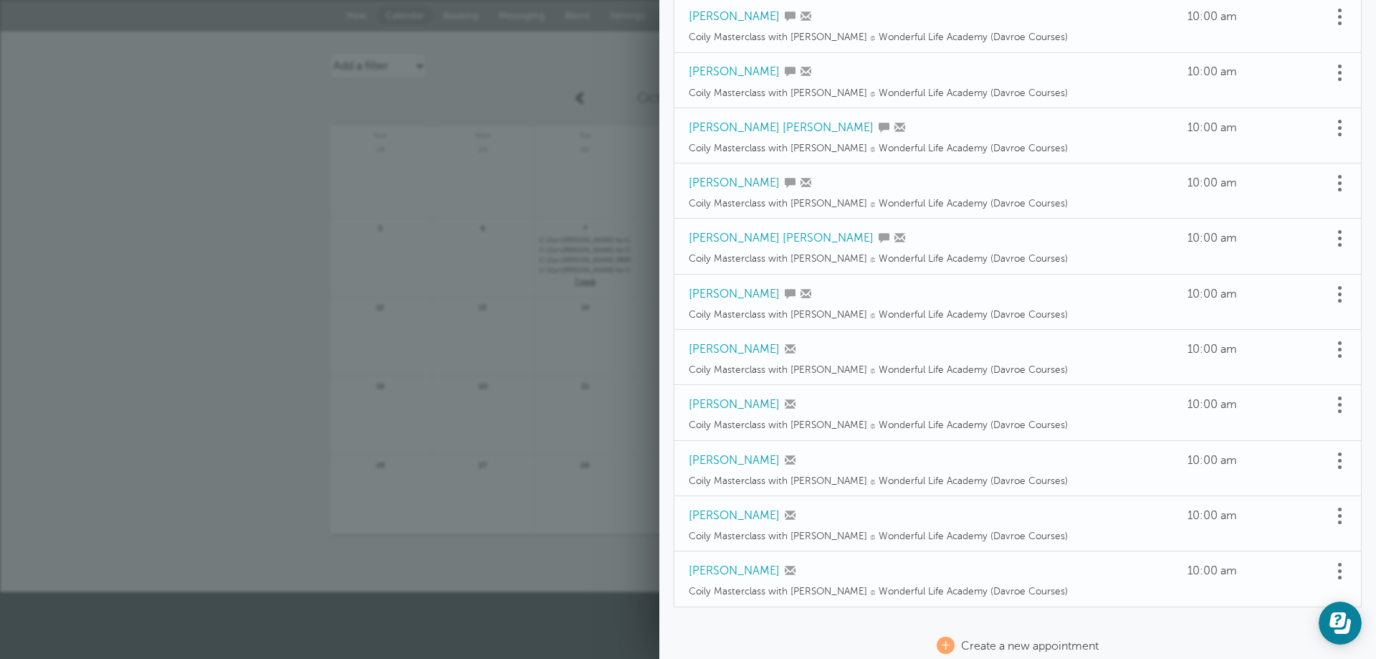
click at [228, 337] on div "Agenda Day Week Month (full view) Month (condensed) Add a filter Customer Searc…" at bounding box center [688, 312] width 1376 height 561
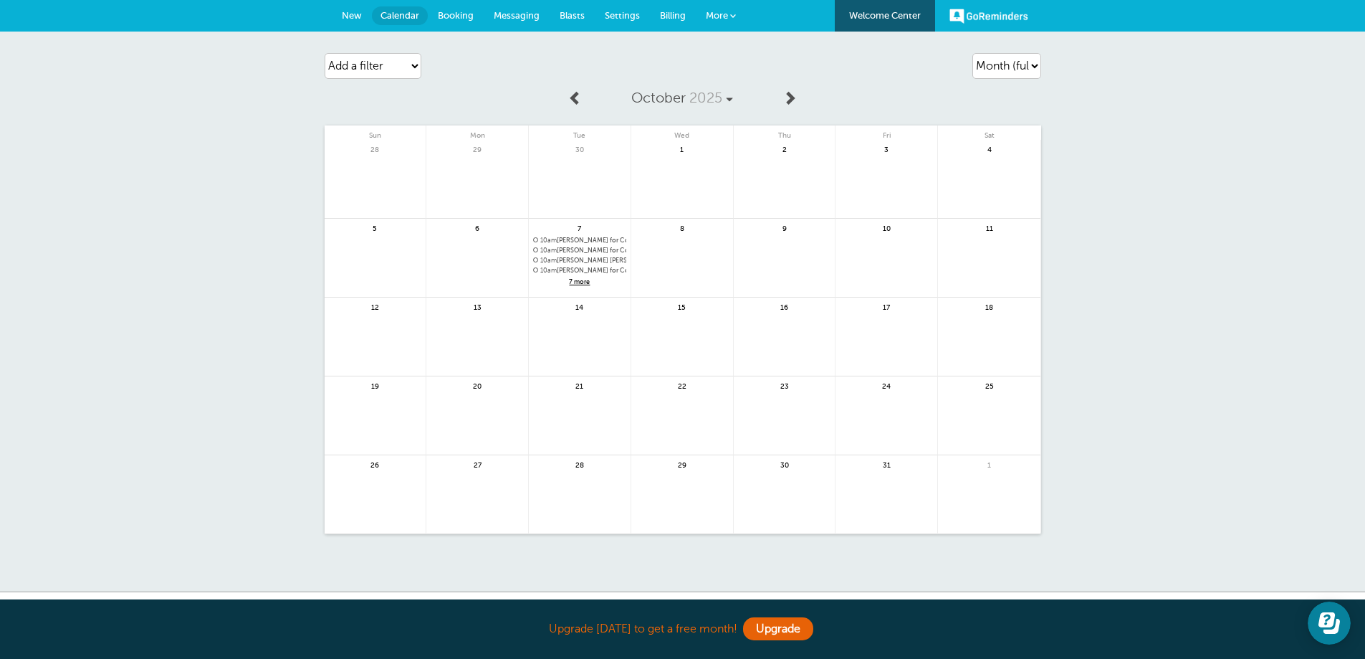
click at [450, 15] on span "Booking" at bounding box center [456, 15] width 36 height 11
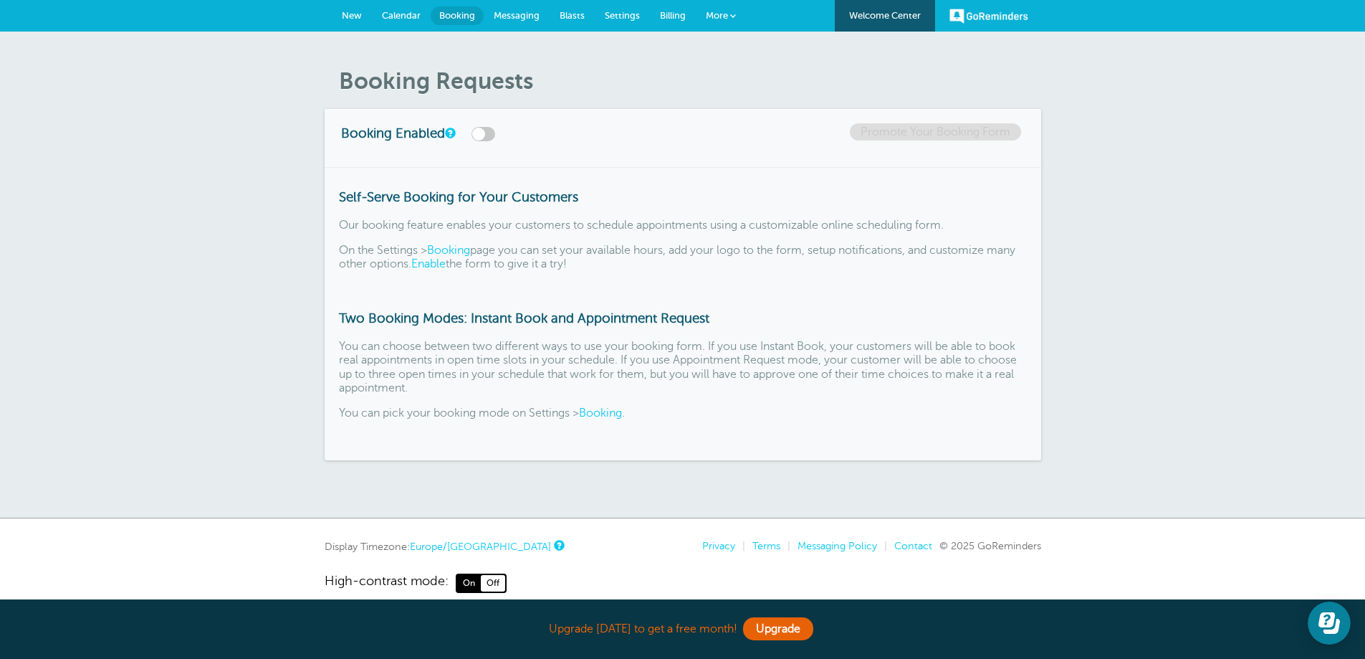
click at [401, 22] on link "Calendar" at bounding box center [401, 16] width 59 height 32
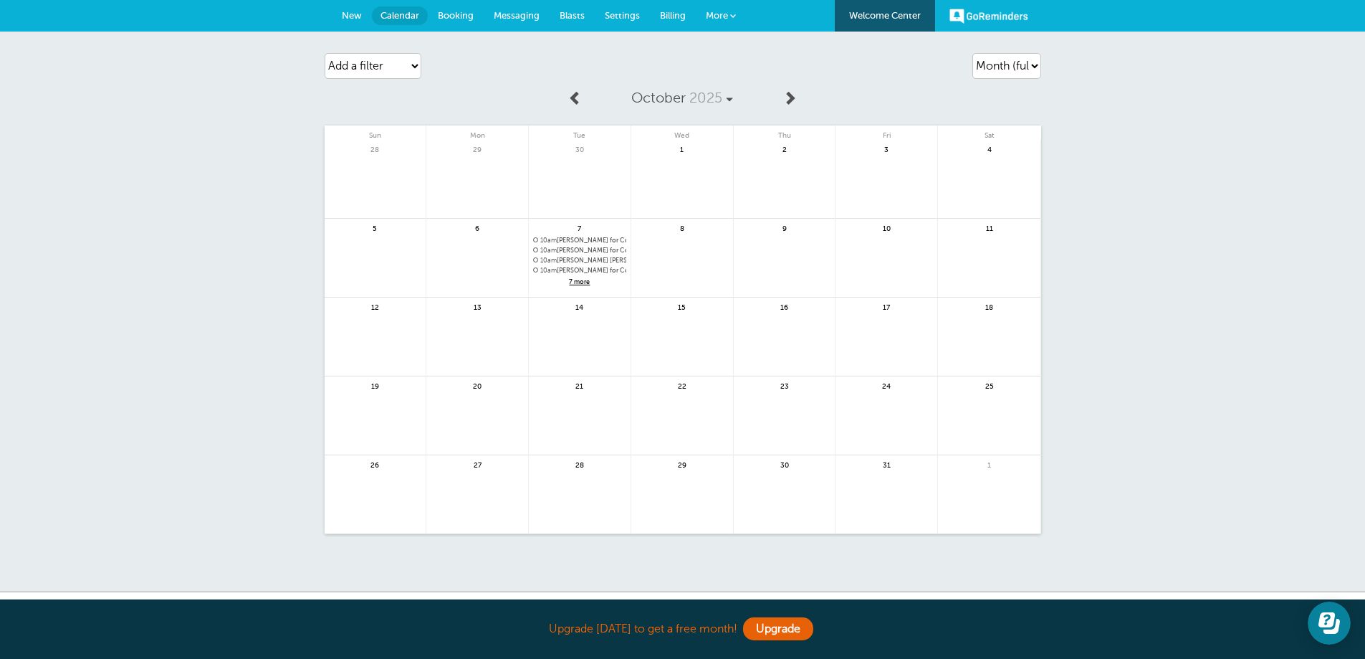
click at [492, 409] on link at bounding box center [477, 424] width 102 height 62
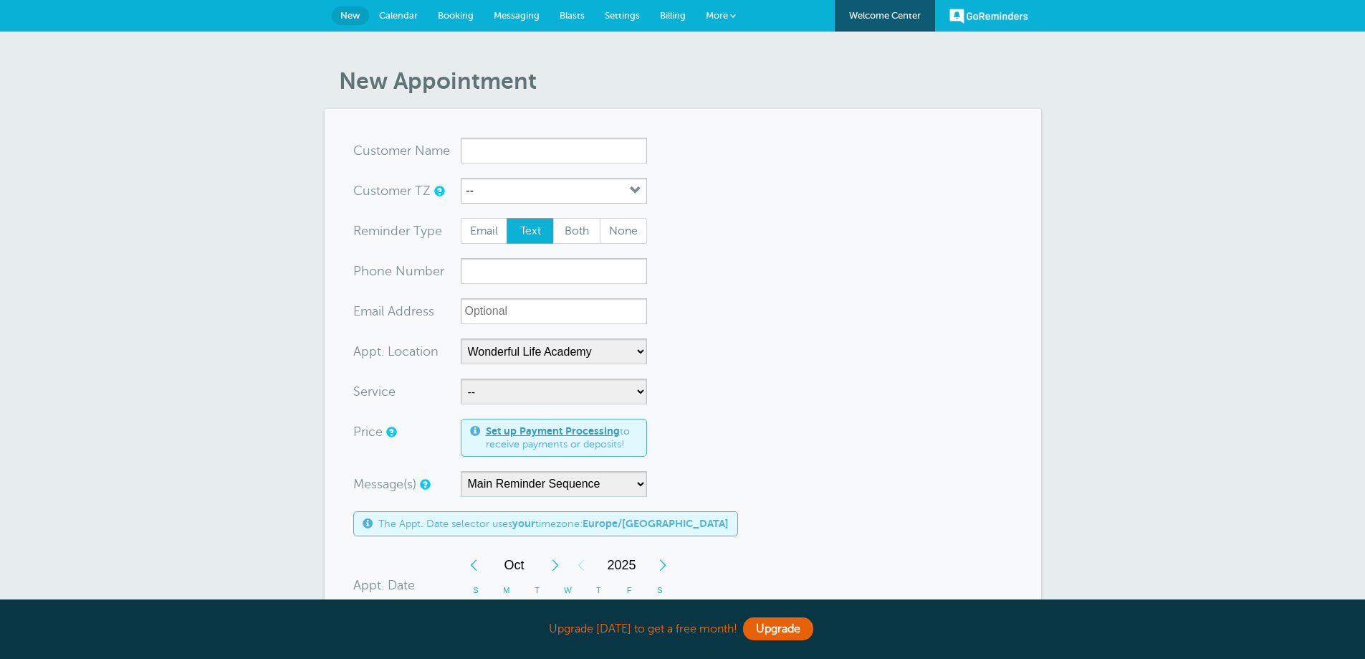
select select "25306"
click at [574, 158] on input "x-no-autofill" at bounding box center [554, 151] width 186 height 26
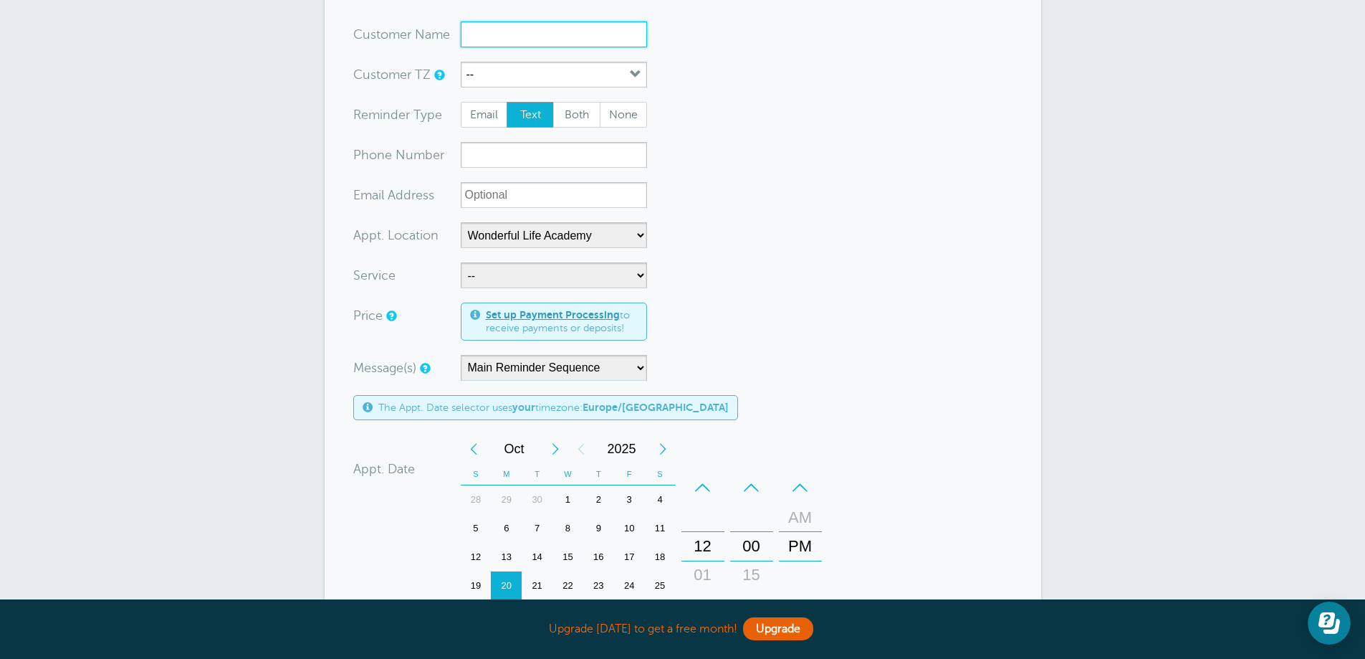
scroll to position [215, 0]
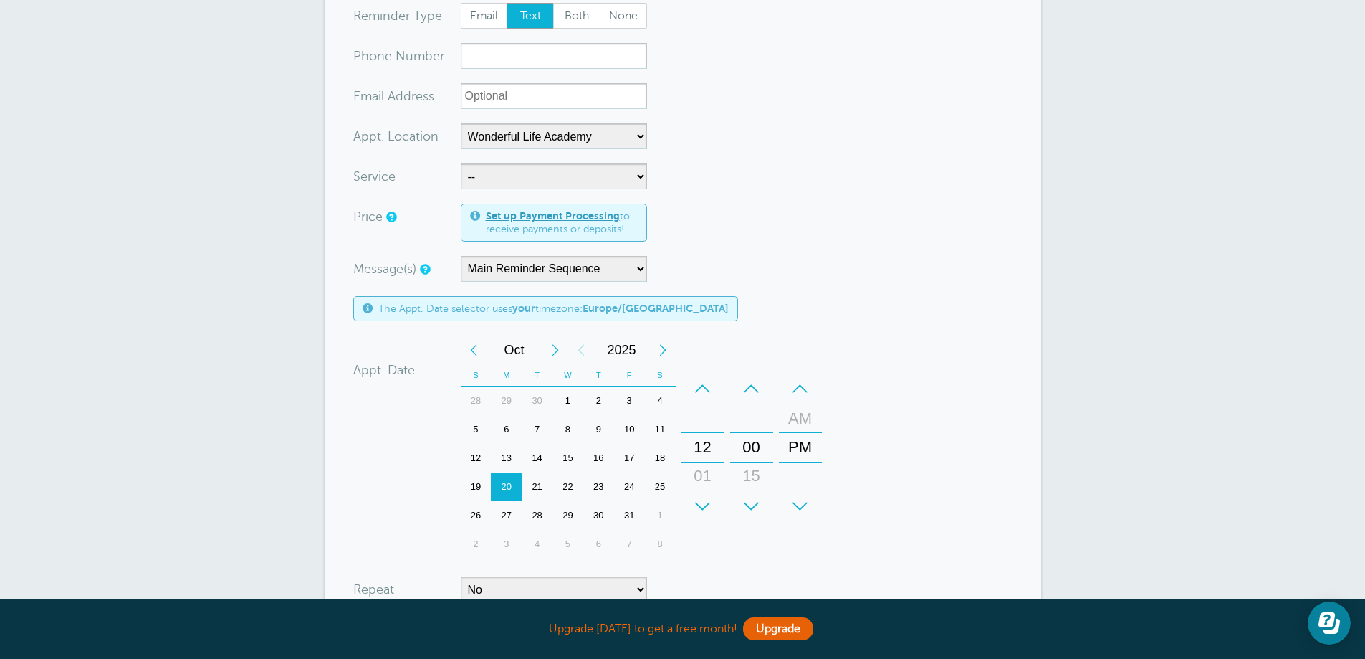
click at [533, 431] on div "7" at bounding box center [537, 429] width 31 height 29
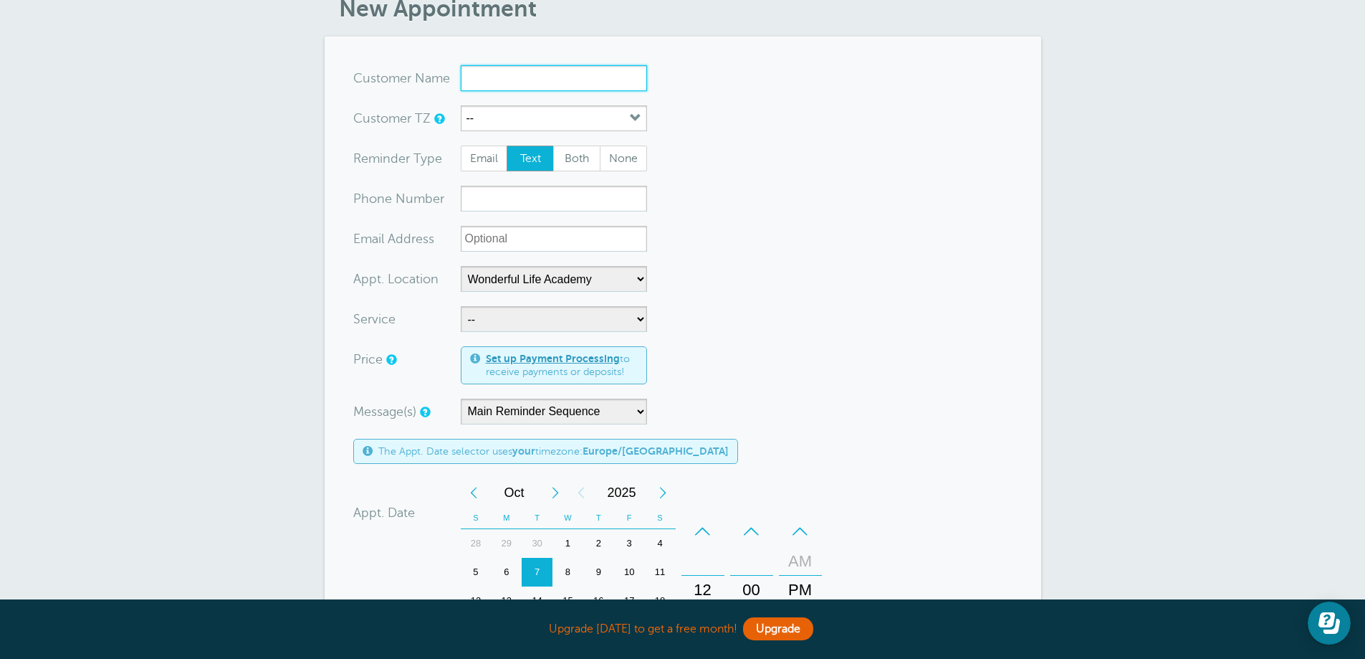
scroll to position [72, 0]
click at [523, 92] on input "x-no-autofill" at bounding box center [554, 79] width 186 height 26
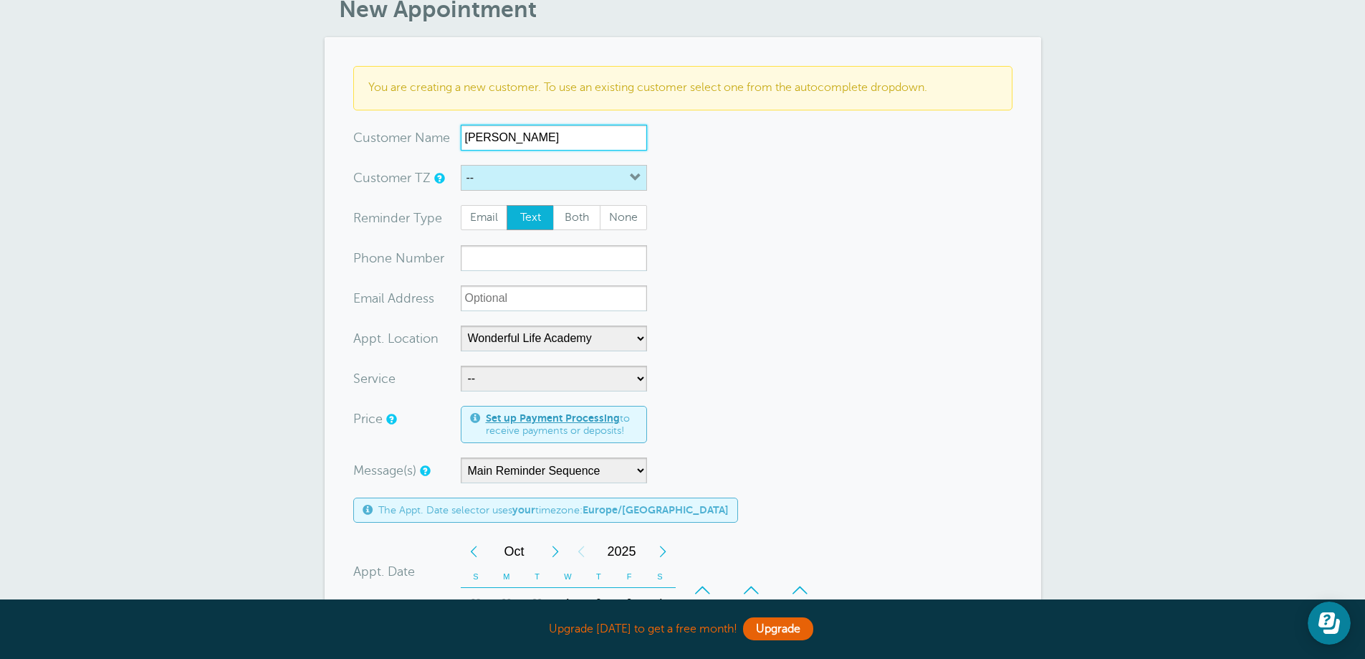
type input "Ruby Hope"
click at [488, 181] on button "--" at bounding box center [554, 178] width 186 height 26
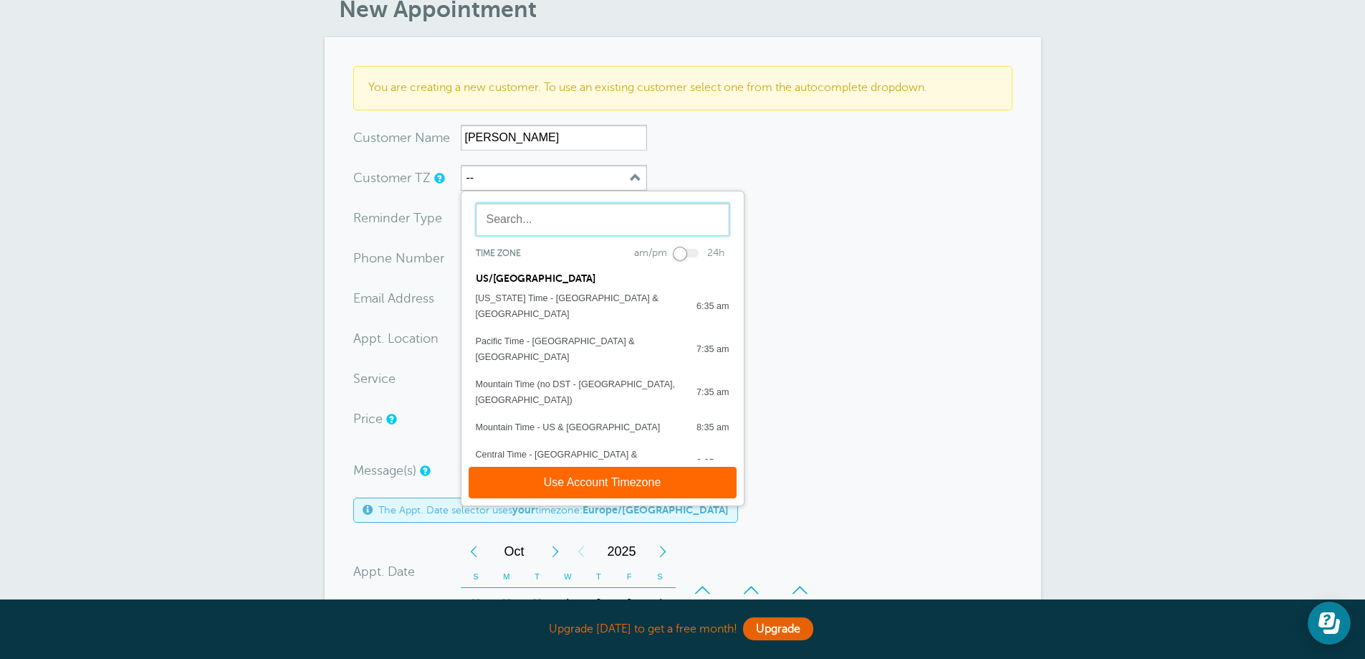
click at [525, 230] on input "text" at bounding box center [603, 219] width 254 height 33
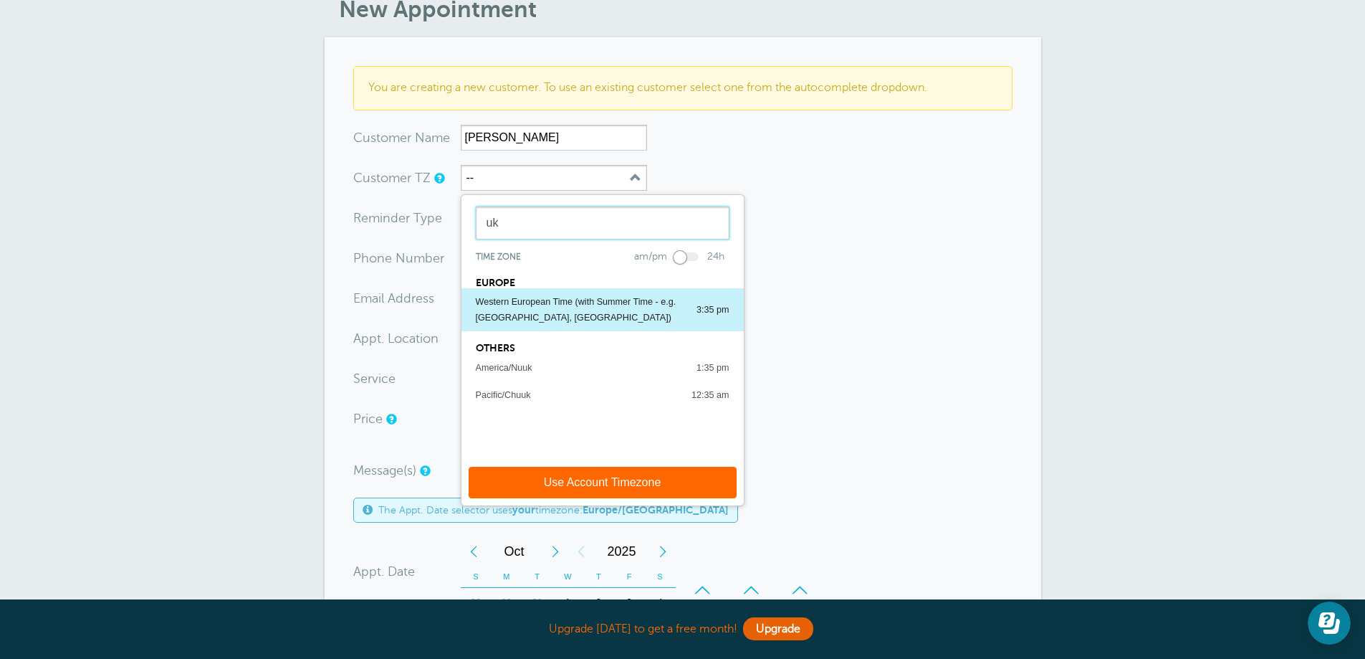
type input "uk"
click at [545, 299] on div "Western European Time (with Summer Time - e.g. [GEOGRAPHIC_DATA], [GEOGRAPHIC_D…" at bounding box center [579, 310] width 206 height 32
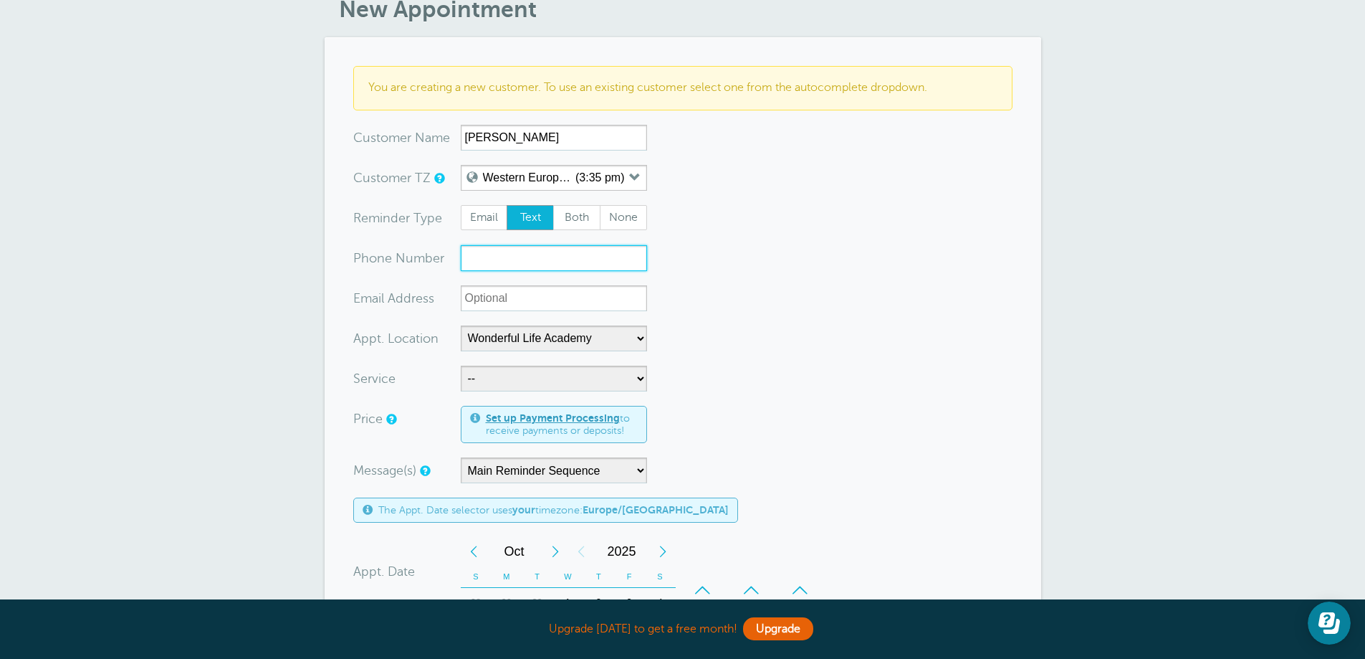
click at [520, 262] on input "xxx-no-autofill" at bounding box center [554, 258] width 186 height 26
click at [495, 224] on span "Email" at bounding box center [485, 218] width 46 height 24
click at [461, 205] on input "Email" at bounding box center [460, 204] width 1 height 1
radio input "true"
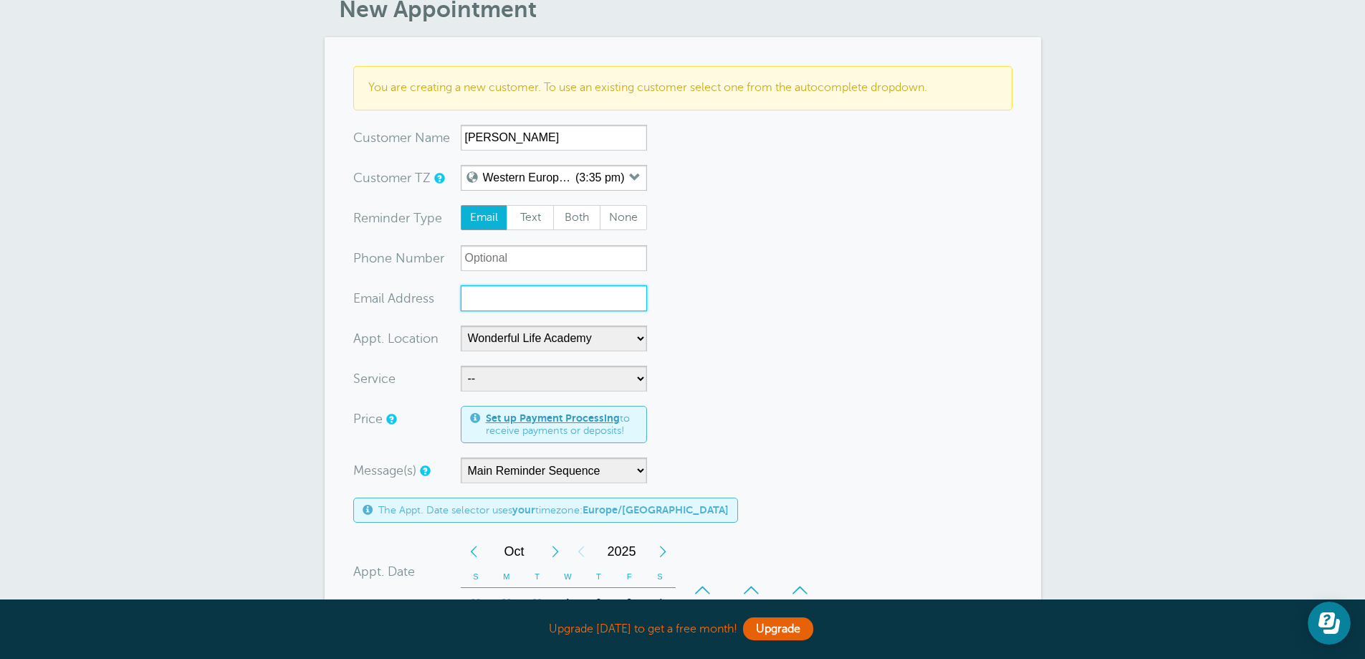
click at [514, 307] on input "xx-no-autofill" at bounding box center [554, 298] width 186 height 26
paste input "arranblairhair@gmail.com"
type input "arranblairhair@gmail.com"
click at [524, 376] on select "-- Coily Masterclass with [PERSON_NAME] Cut Culture: The Shag with [PERSON_NAME…" at bounding box center [554, 379] width 186 height 26
select select "28316"
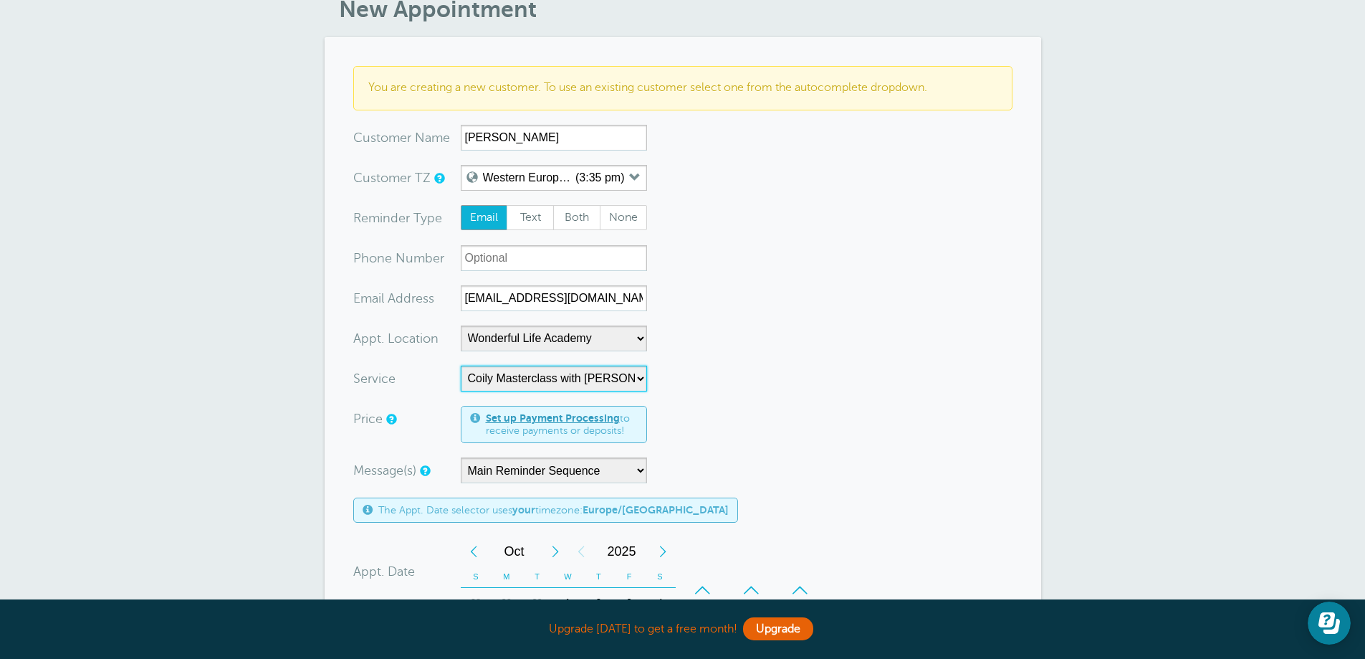
click at [461, 366] on select "-- Coily Masterclass with [PERSON_NAME] Cut Culture: The Shag with [PERSON_NAME…" at bounding box center [554, 379] width 186 height 26
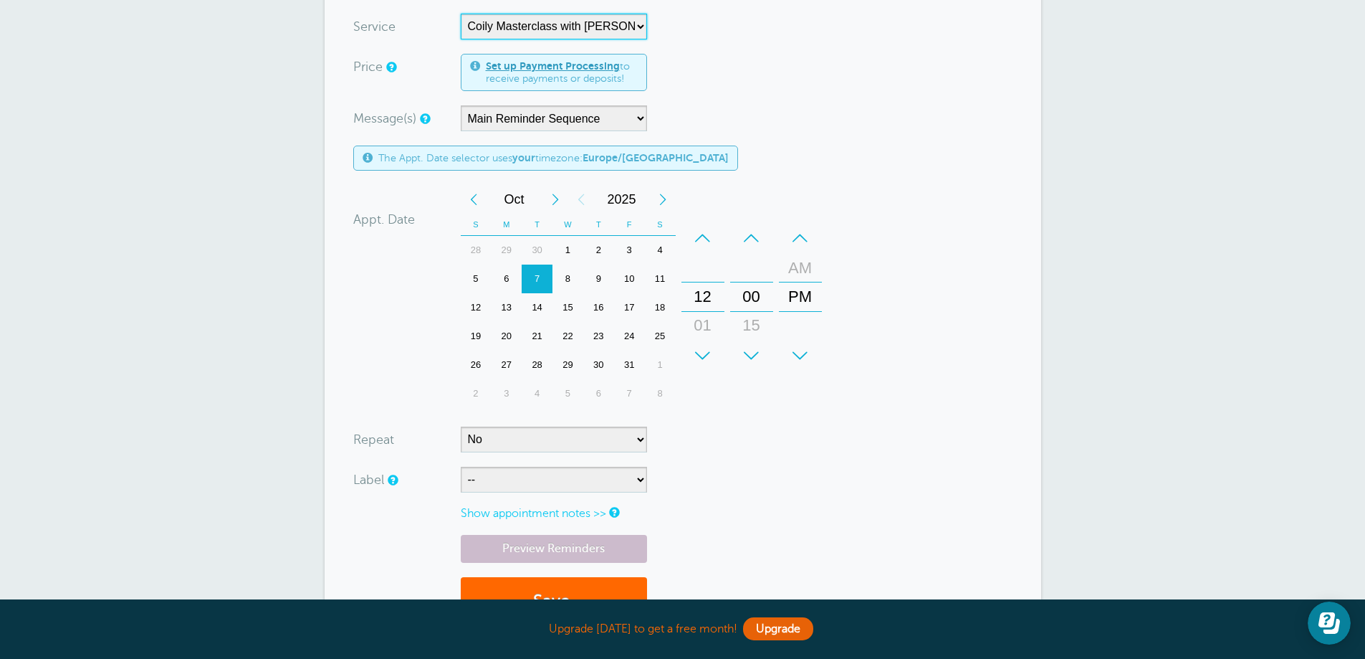
scroll to position [430, 0]
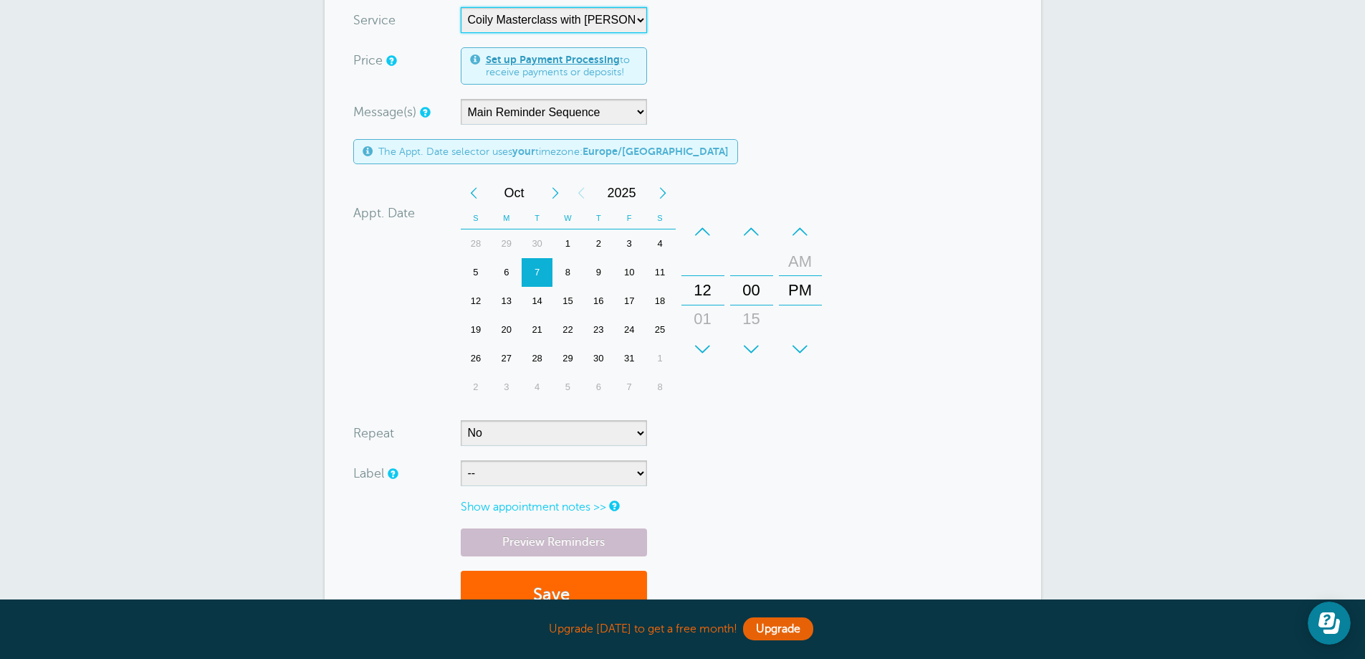
click at [703, 347] on div "+" at bounding box center [703, 349] width 43 height 29
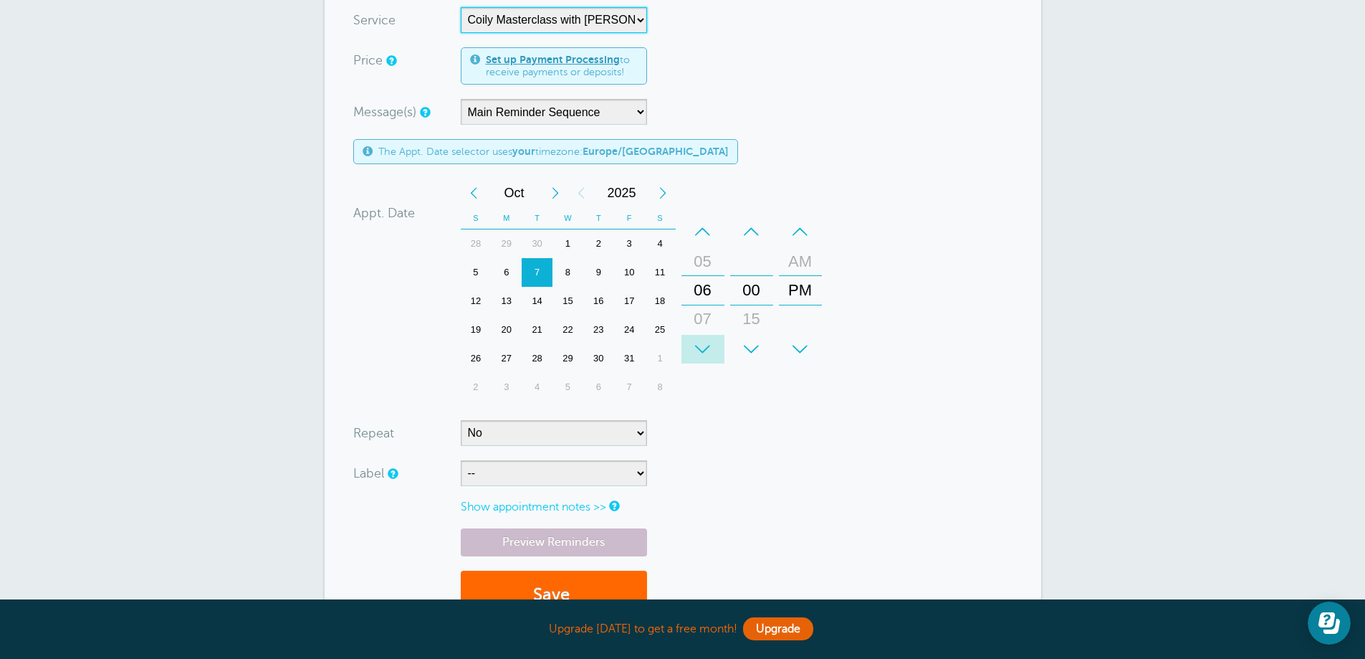
click at [703, 347] on div "+" at bounding box center [703, 349] width 43 height 29
click at [705, 346] on div "+" at bounding box center [703, 349] width 43 height 29
click at [708, 346] on div "+" at bounding box center [703, 349] width 43 height 29
click at [710, 346] on div "+" at bounding box center [703, 349] width 43 height 29
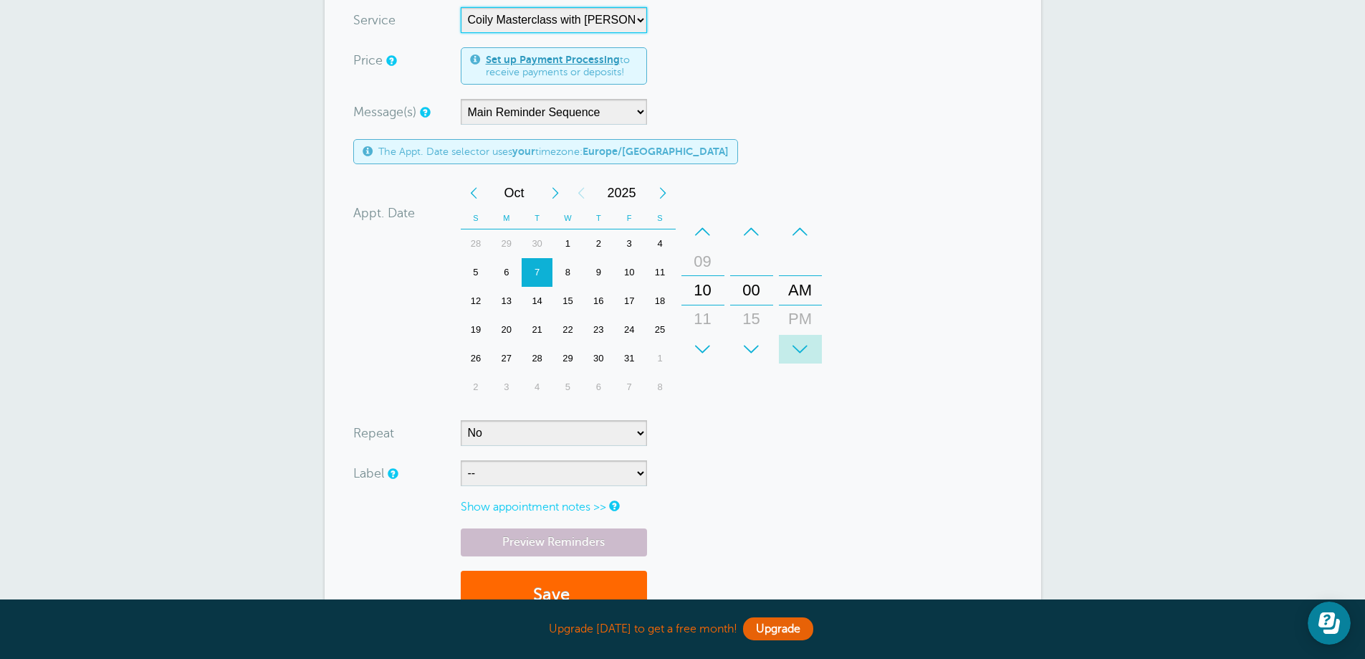
click at [802, 351] on div "+" at bounding box center [800, 349] width 43 height 29
click at [525, 469] on select "-- ASP Courses Davroe Courses Milkshake Courses" at bounding box center [554, 473] width 186 height 26
click at [461, 460] on select "-- ASP Courses Davroe Courses Milkshake Courses" at bounding box center [554, 473] width 186 height 26
click at [528, 482] on select "-- ASP Courses Davroe Courses Milkshake Courses" at bounding box center [554, 473] width 186 height 26
select select "6794"
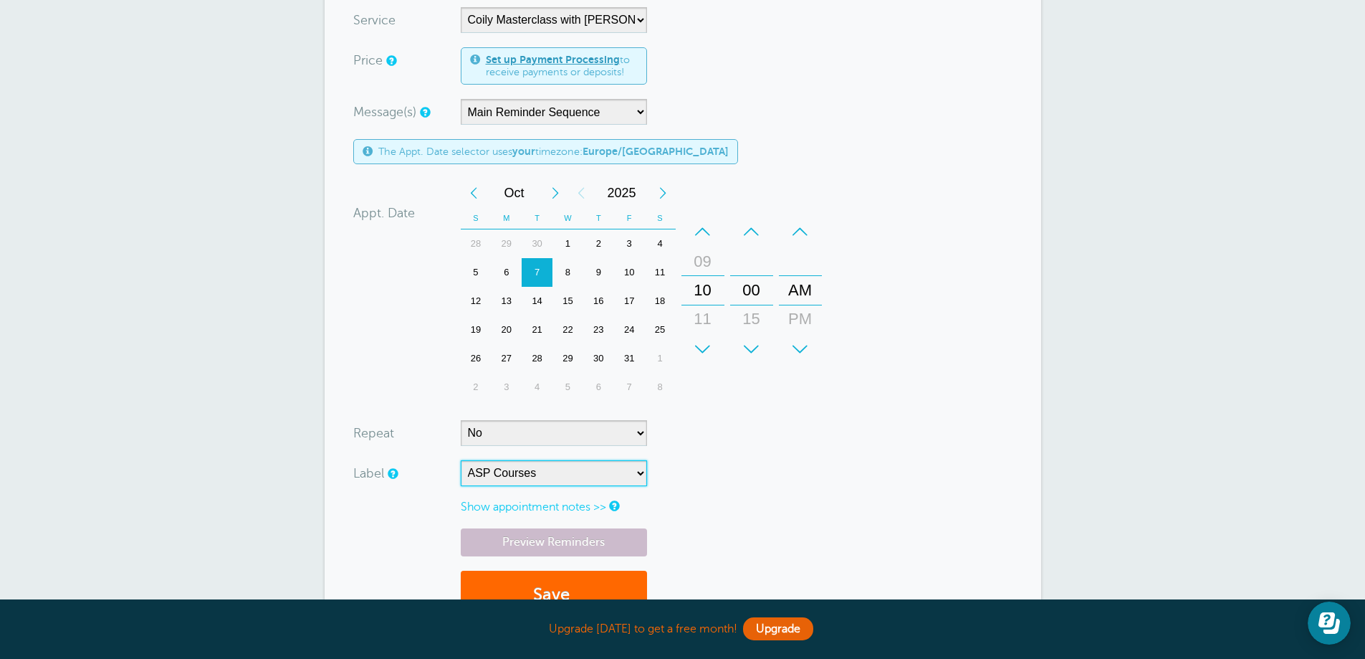
click at [461, 460] on select "-- ASP Courses Davroe Courses Milkshake Courses" at bounding box center [554, 473] width 186 height 26
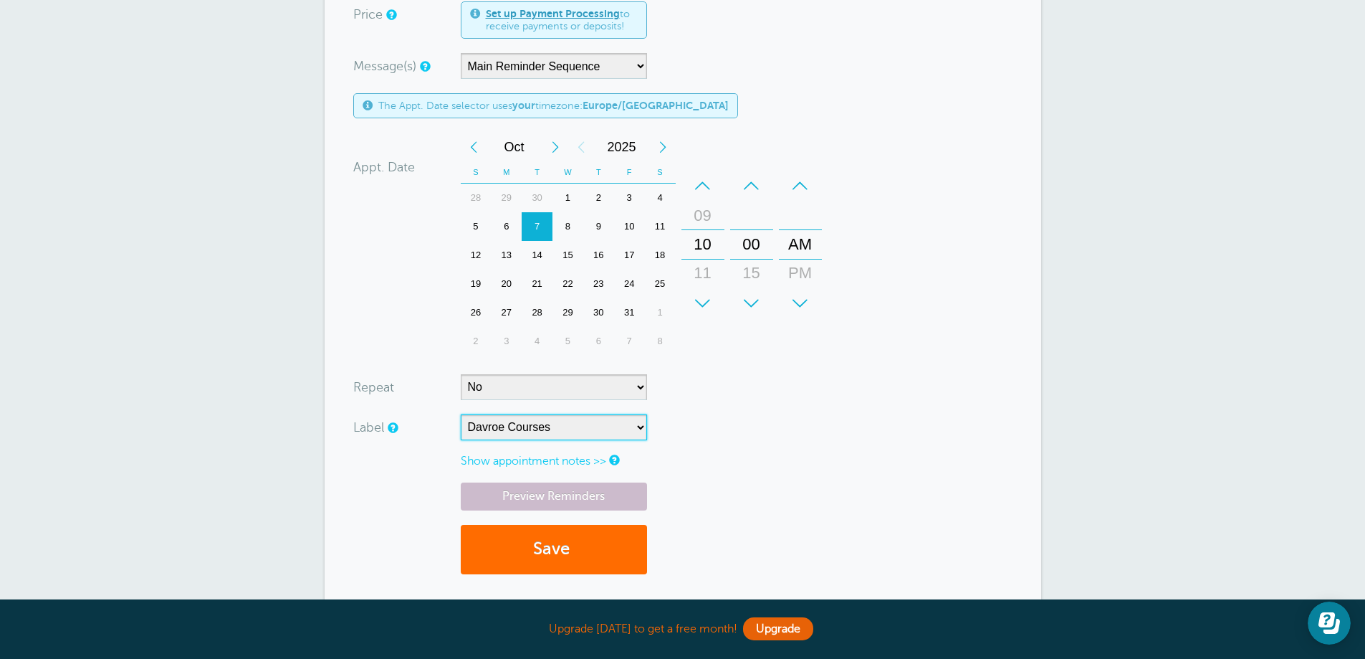
scroll to position [502, 0]
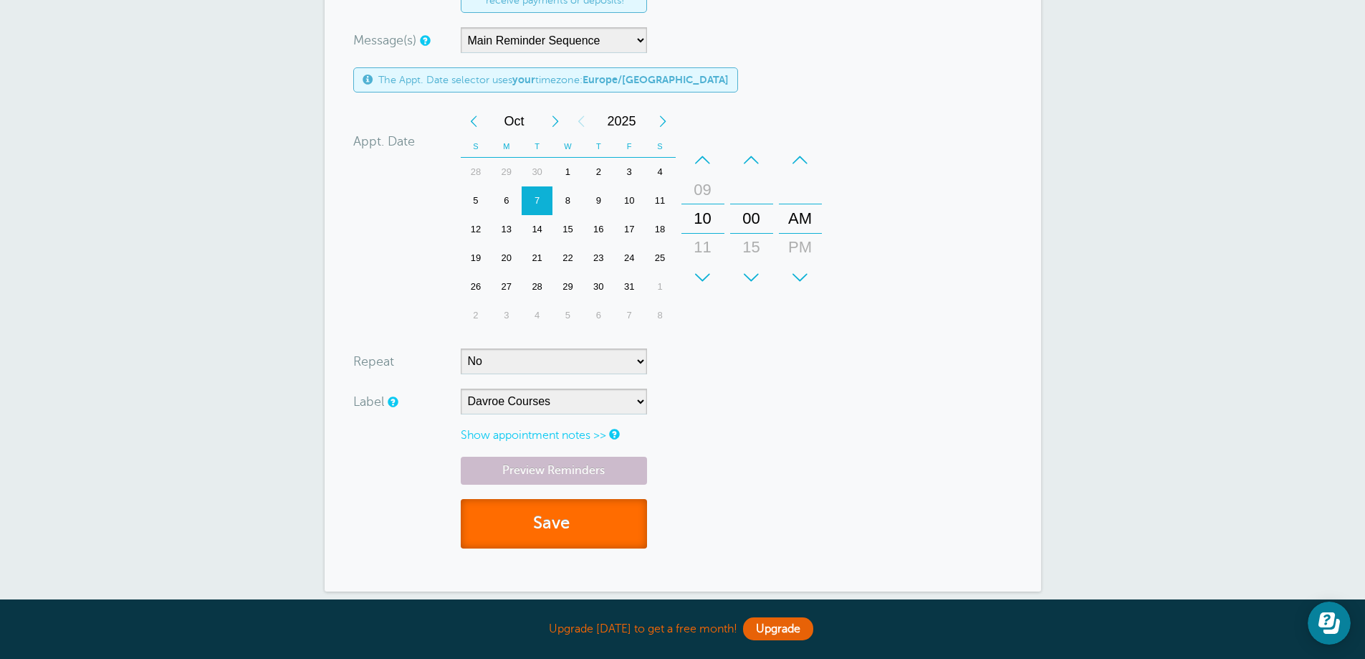
click at [533, 515] on button "Save" at bounding box center [554, 523] width 186 height 49
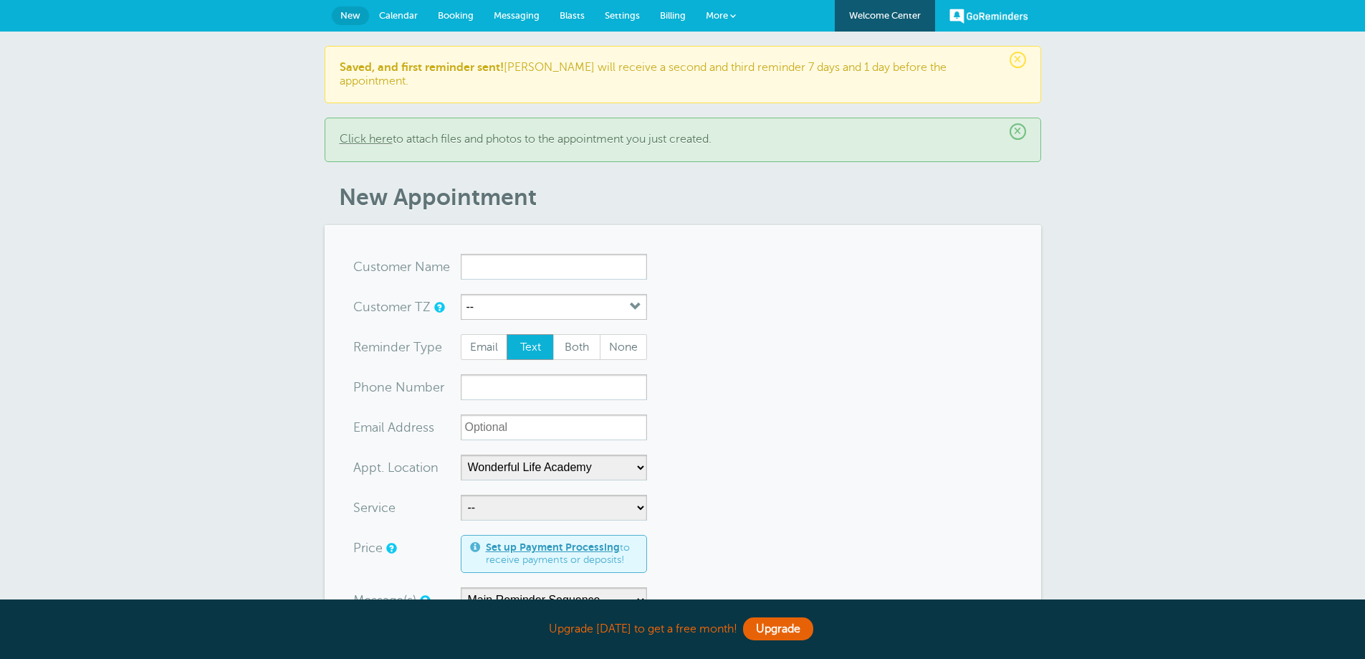
select select "25306"
click at [556, 256] on input "x-no-autofill" at bounding box center [554, 267] width 186 height 26
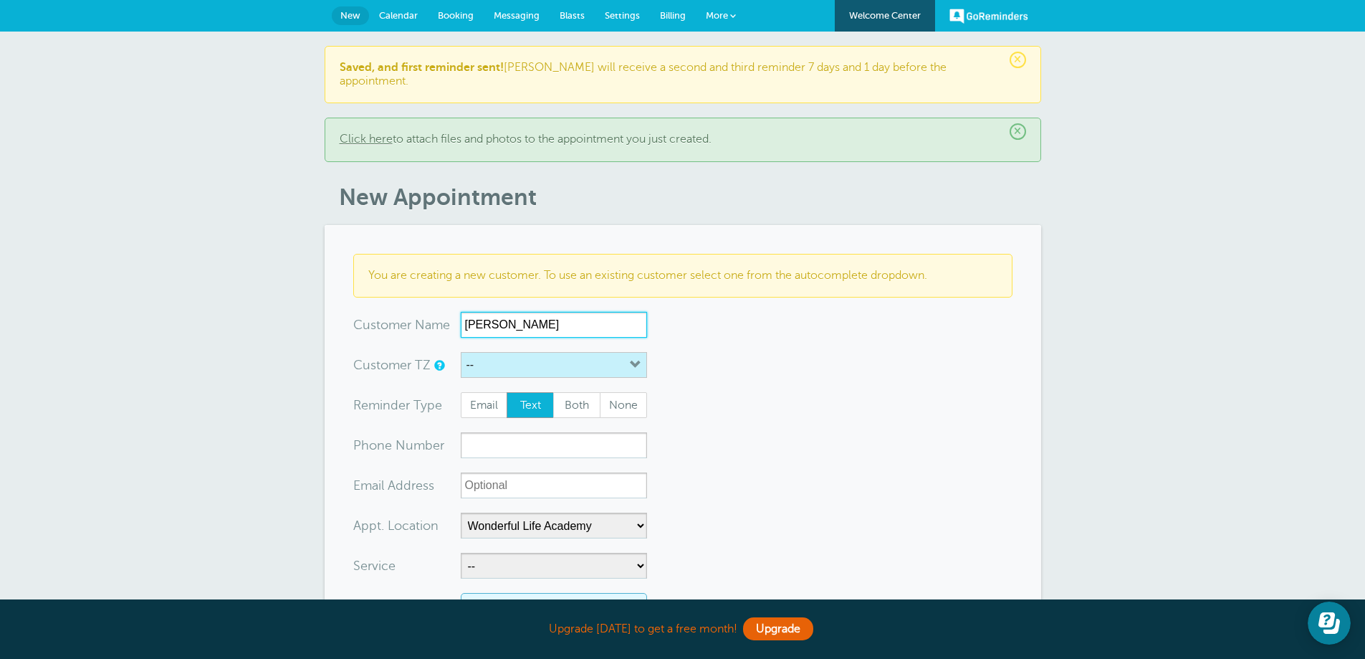
type input "[PERSON_NAME]"
click at [555, 352] on button "--" at bounding box center [554, 365] width 186 height 26
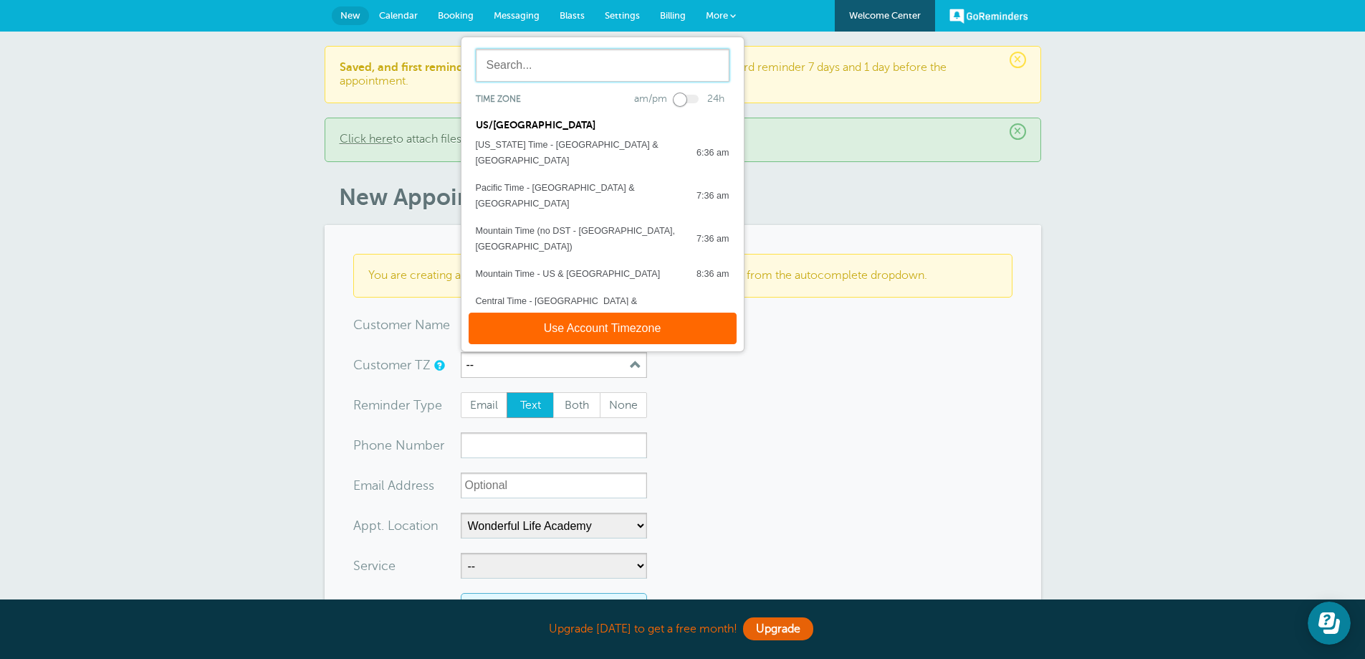
click at [522, 55] on input "text" at bounding box center [603, 65] width 254 height 33
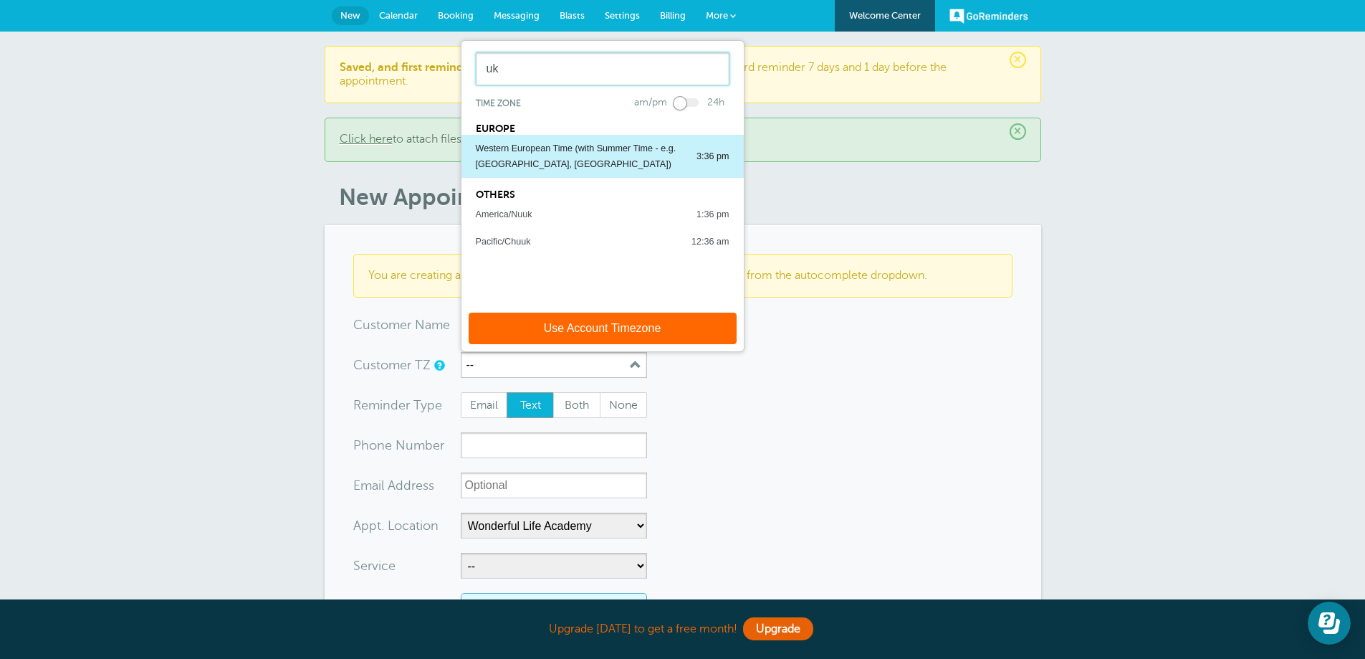
type input "uk"
click at [528, 140] on div "Western European Time (with Summer Time - e.g. [GEOGRAPHIC_DATA], [GEOGRAPHIC_D…" at bounding box center [579, 156] width 206 height 32
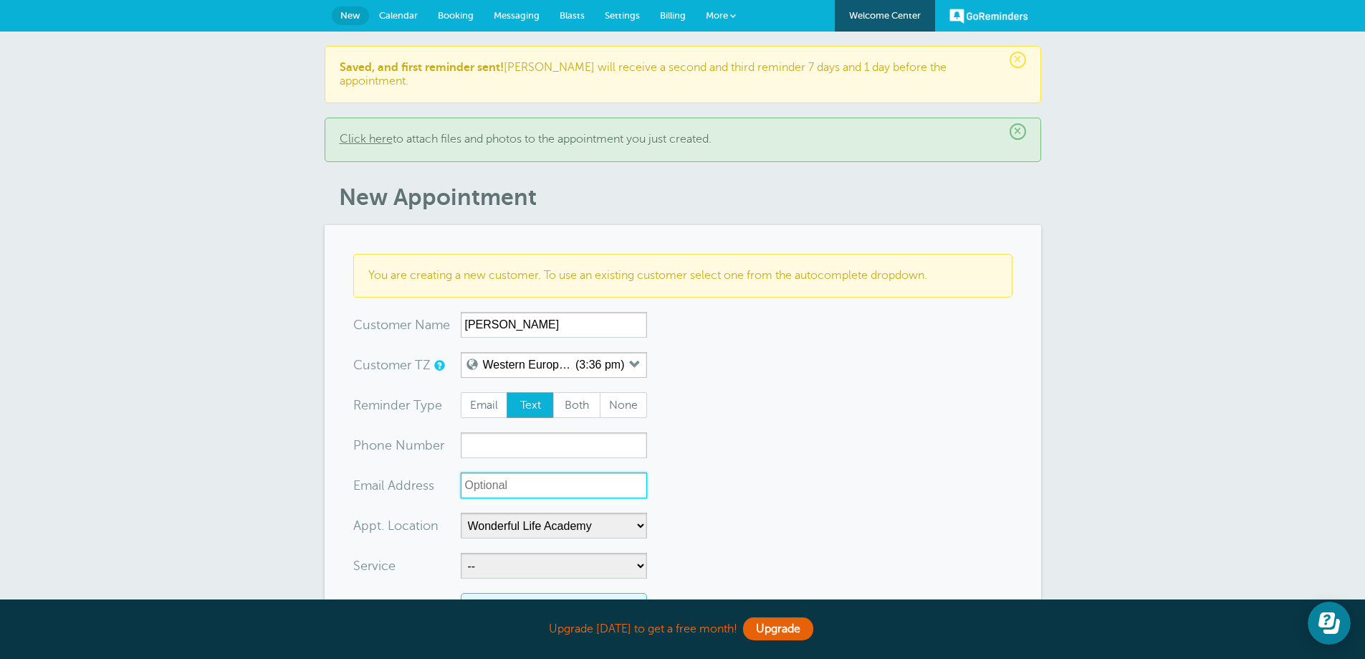
click at [547, 474] on input "xx-no-autofill" at bounding box center [554, 485] width 186 height 26
paste input "[EMAIL_ADDRESS][DOMAIN_NAME]"
type input "[EMAIL_ADDRESS][DOMAIN_NAME]"
click at [491, 393] on span "Email" at bounding box center [485, 405] width 46 height 24
click at [461, 392] on input "Email" at bounding box center [460, 391] width 1 height 1
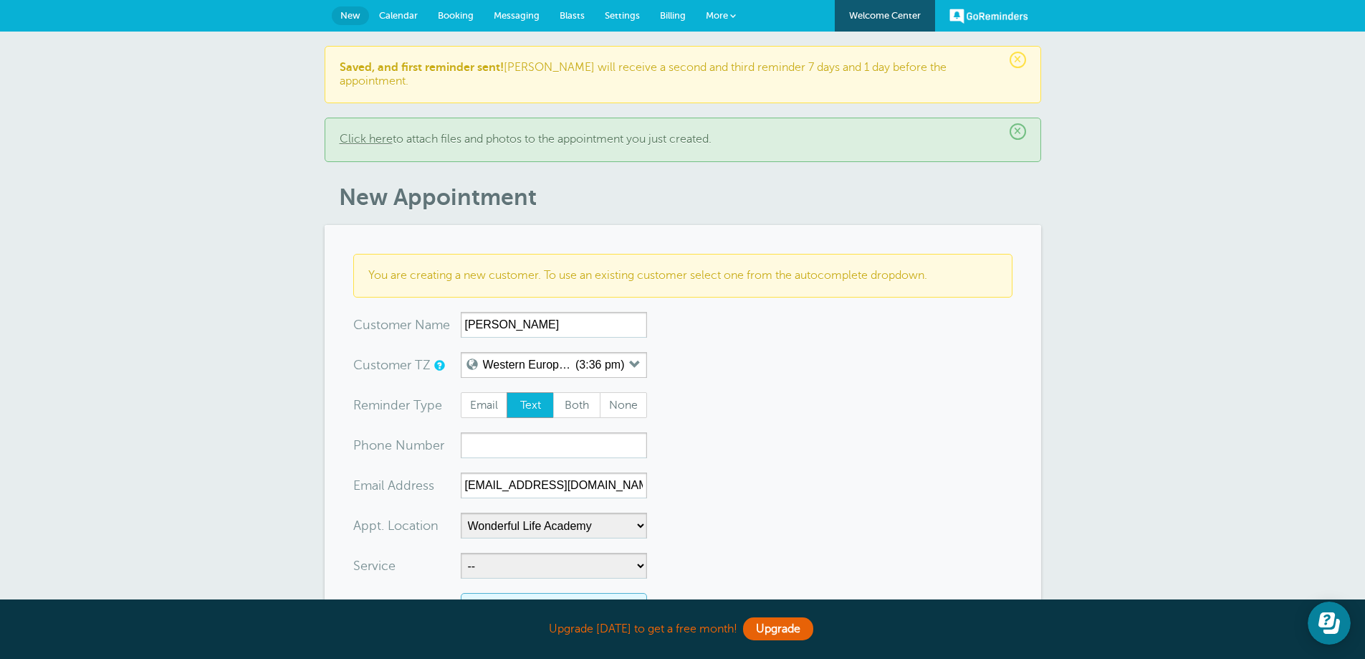
radio input "true"
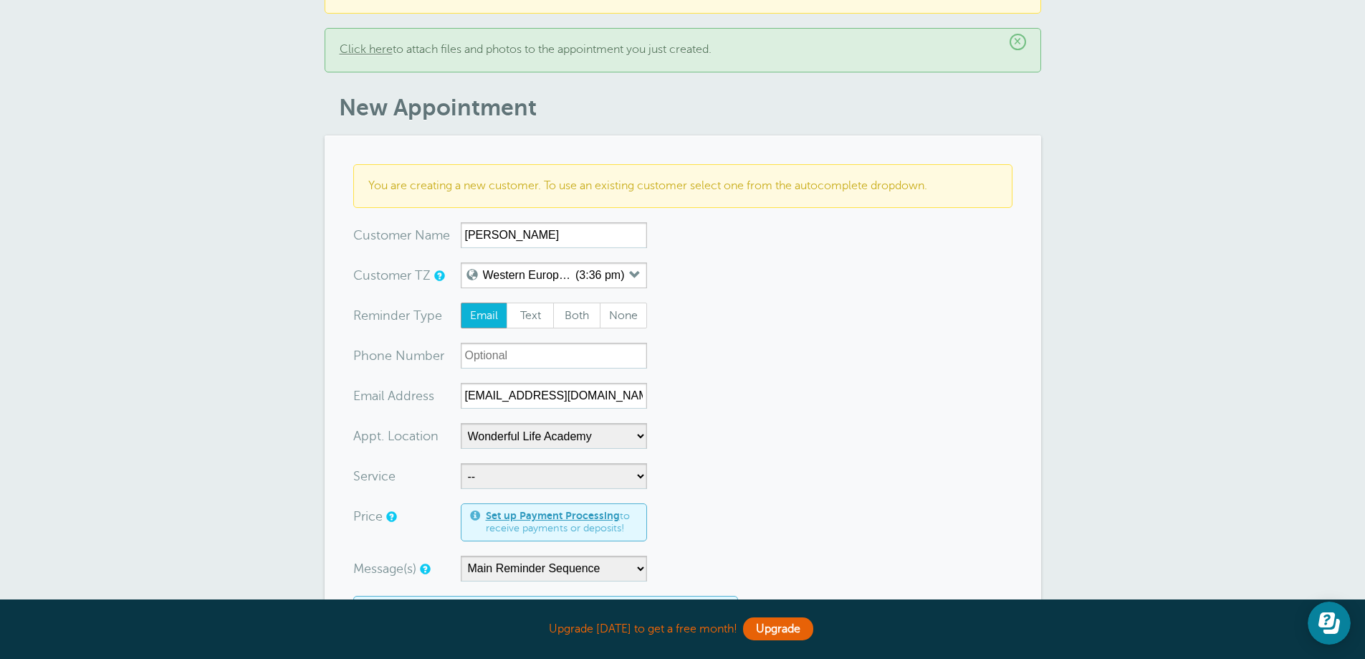
scroll to position [143, 0]
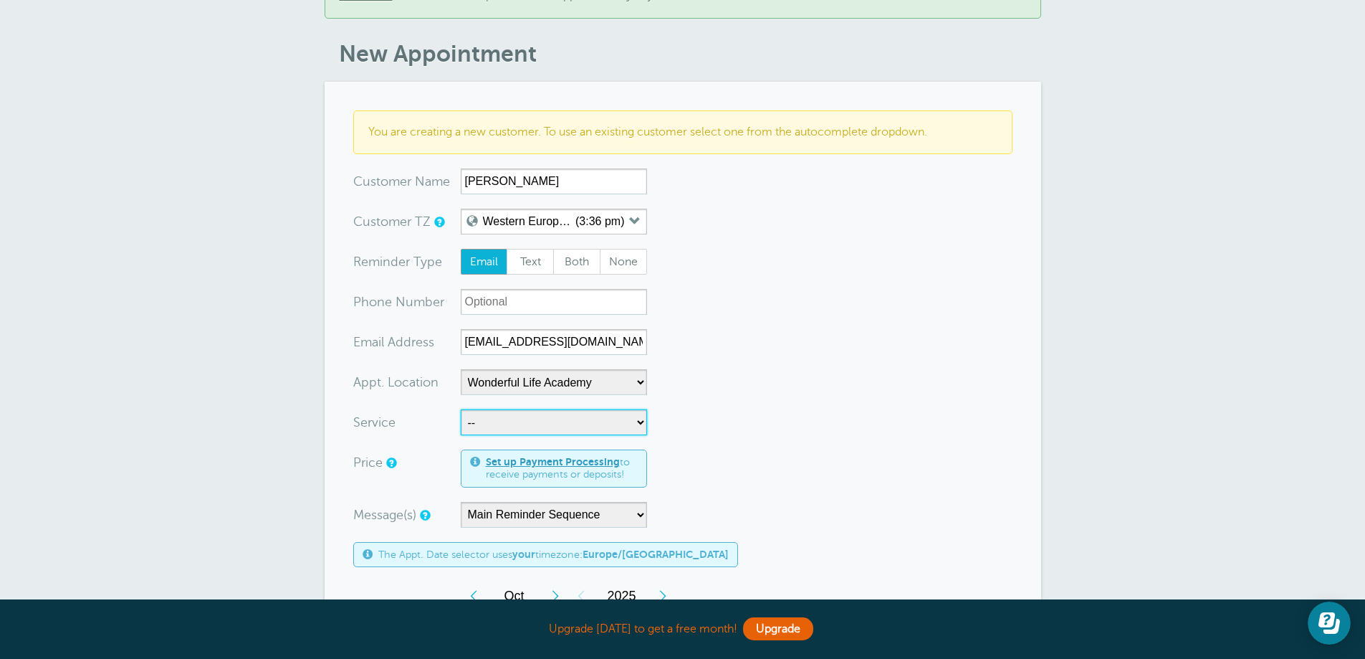
click at [561, 409] on select "-- Coily Masterclass with [PERSON_NAME] Cut Culture: The Shag with [PERSON_NAME…" at bounding box center [554, 422] width 186 height 26
select select "28317"
click at [461, 409] on select "-- Coily Masterclass with [PERSON_NAME] Cut Culture: The Shag with [PERSON_NAME…" at bounding box center [554, 422] width 186 height 26
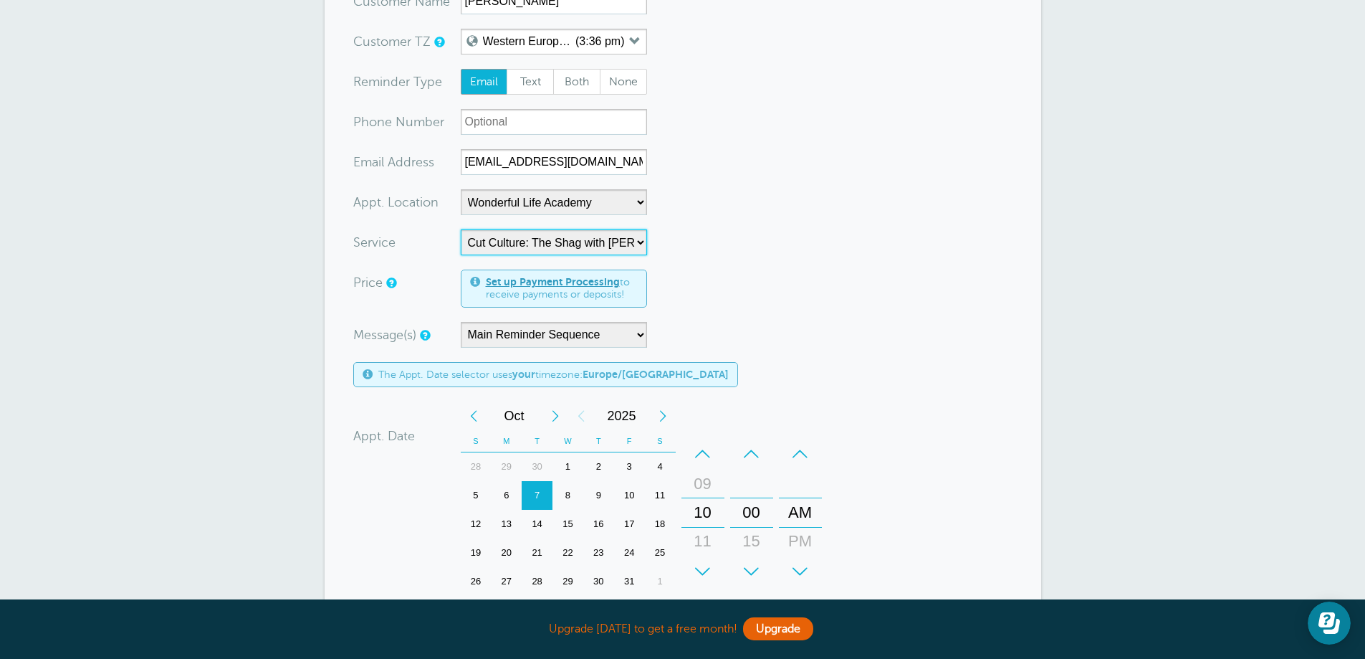
scroll to position [358, 0]
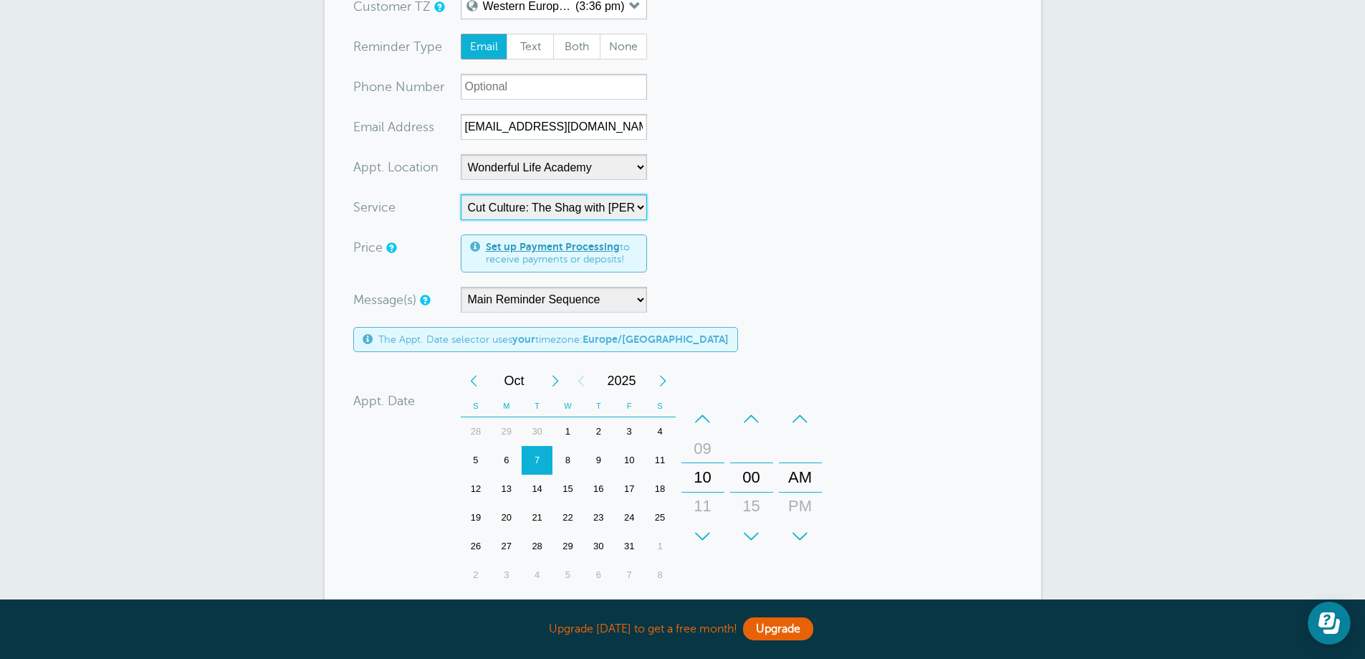
click at [509, 503] on div "20" at bounding box center [506, 517] width 31 height 29
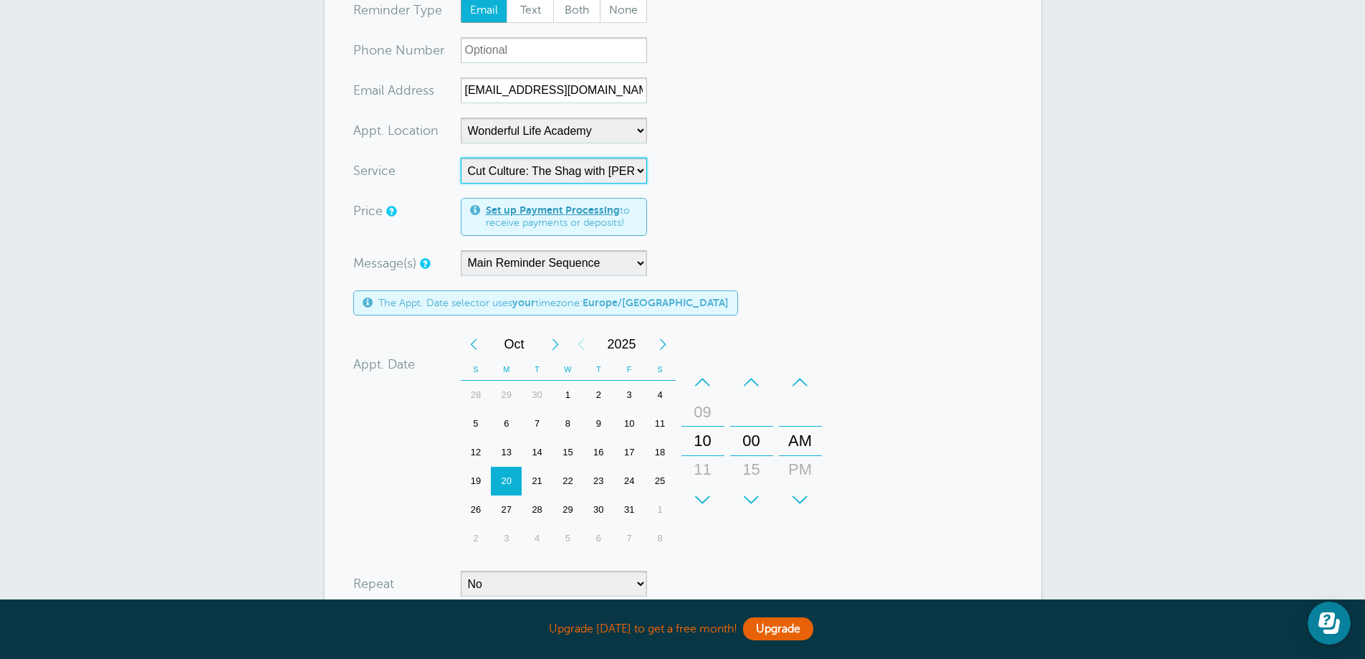
scroll to position [502, 0]
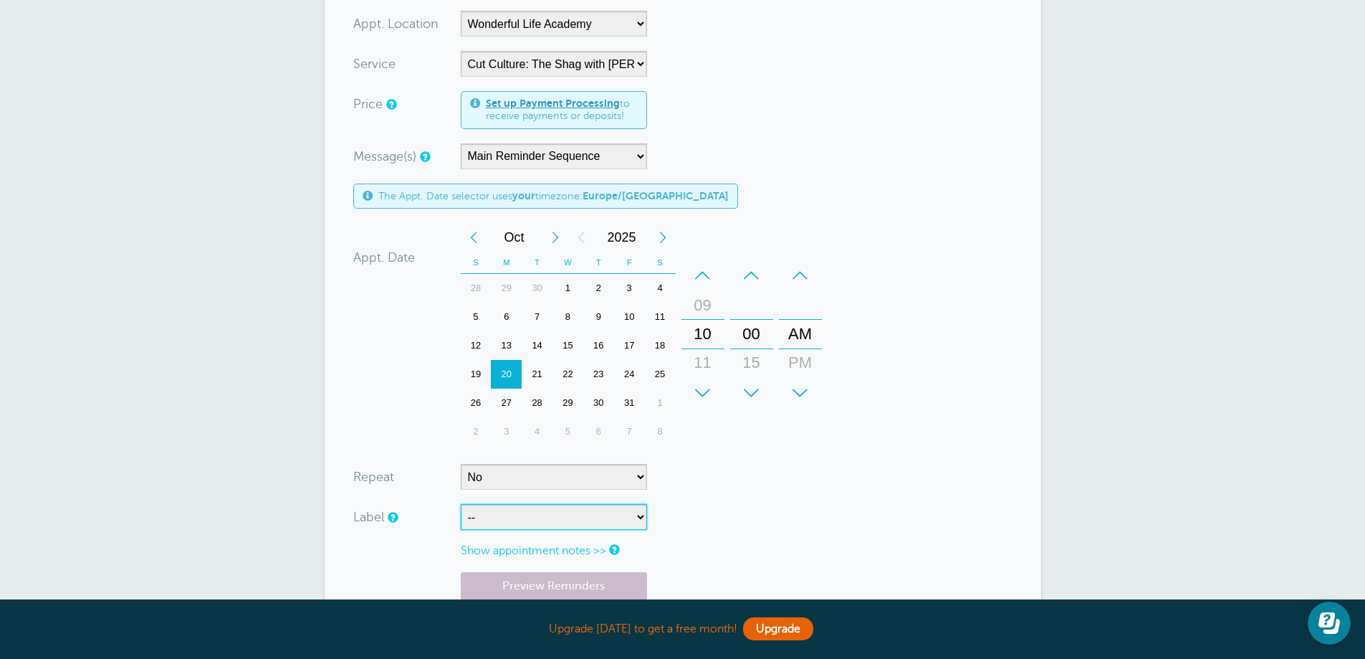
click at [545, 504] on select "-- ASP Courses Davroe Courses Milkshake Courses" at bounding box center [554, 517] width 186 height 26
select select "6794"
click at [461, 504] on select "-- ASP Courses Davroe Courses Milkshake Courses" at bounding box center [554, 517] width 186 height 26
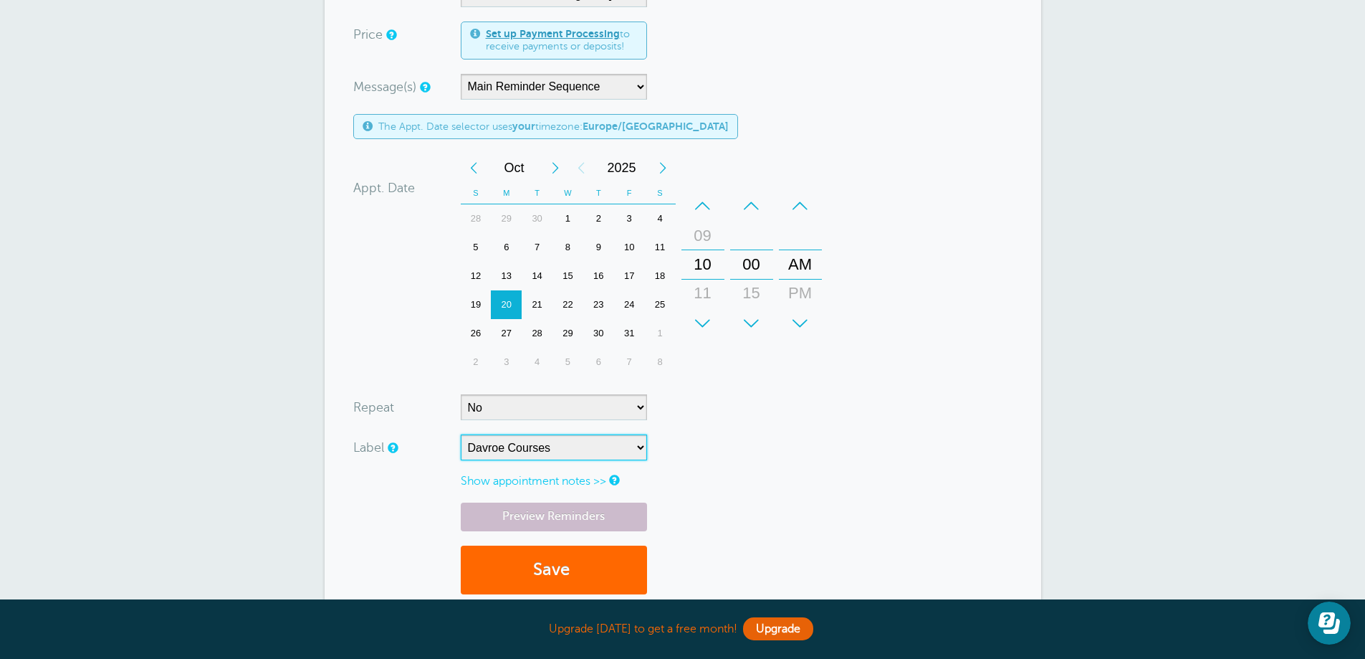
scroll to position [573, 0]
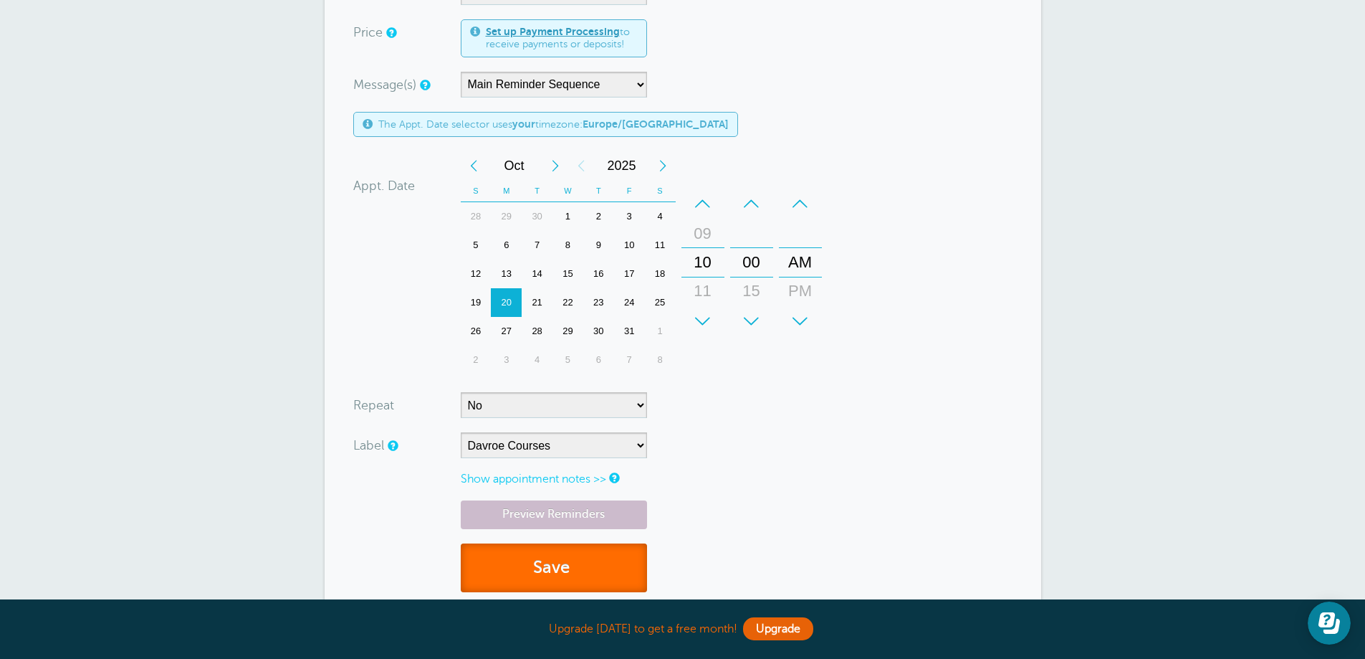
click at [566, 544] on button "Save" at bounding box center [554, 567] width 186 height 49
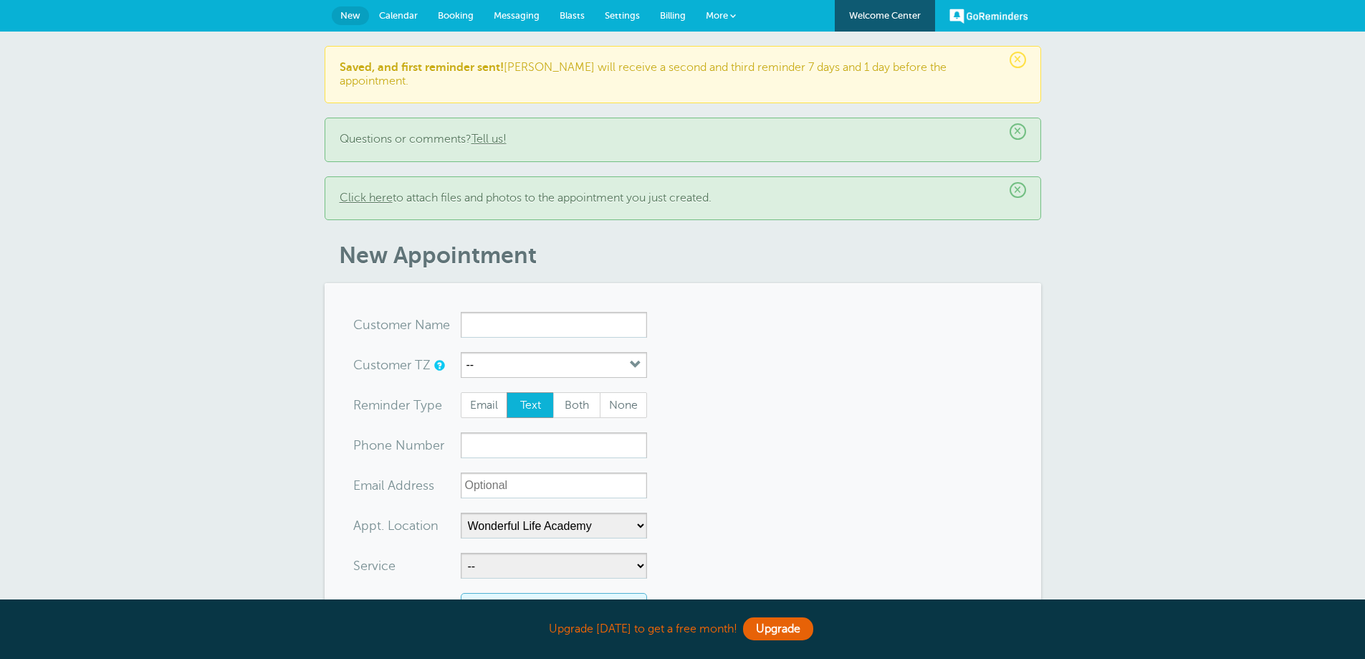
select select "25306"
click at [585, 312] on input "x-no-autofill" at bounding box center [554, 325] width 186 height 26
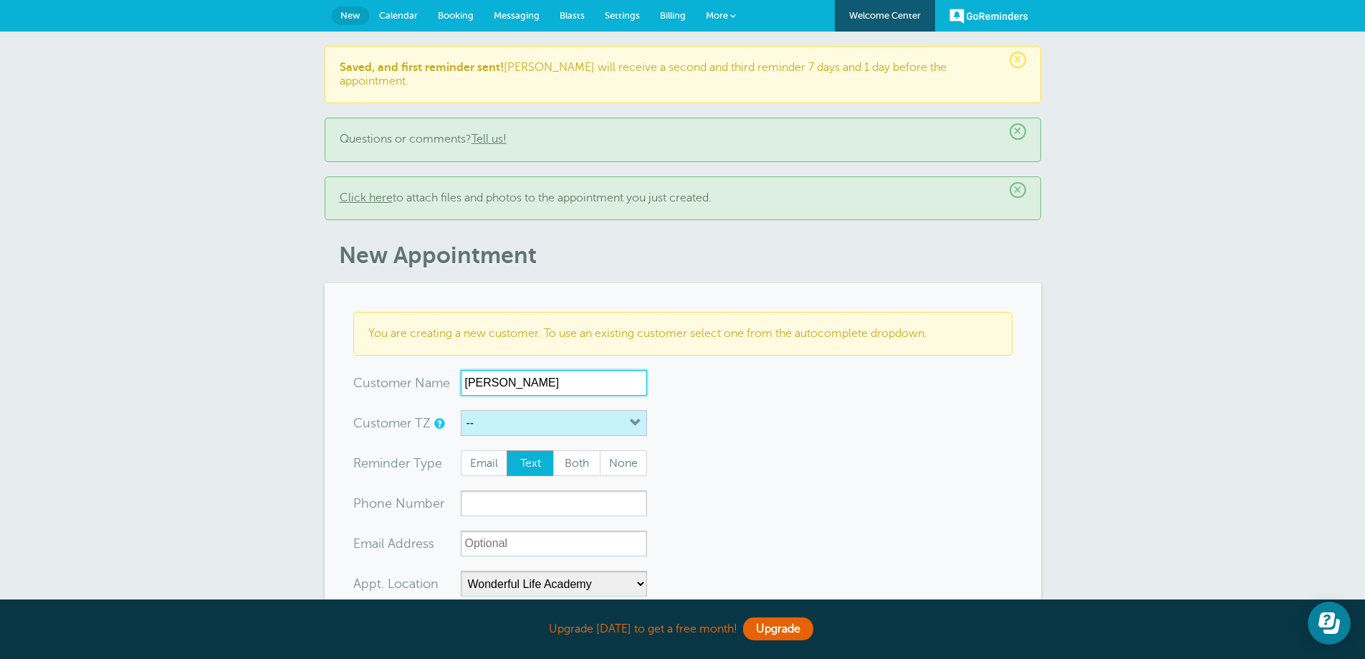
type input "[PERSON_NAME]"
click at [548, 410] on button "--" at bounding box center [554, 423] width 186 height 26
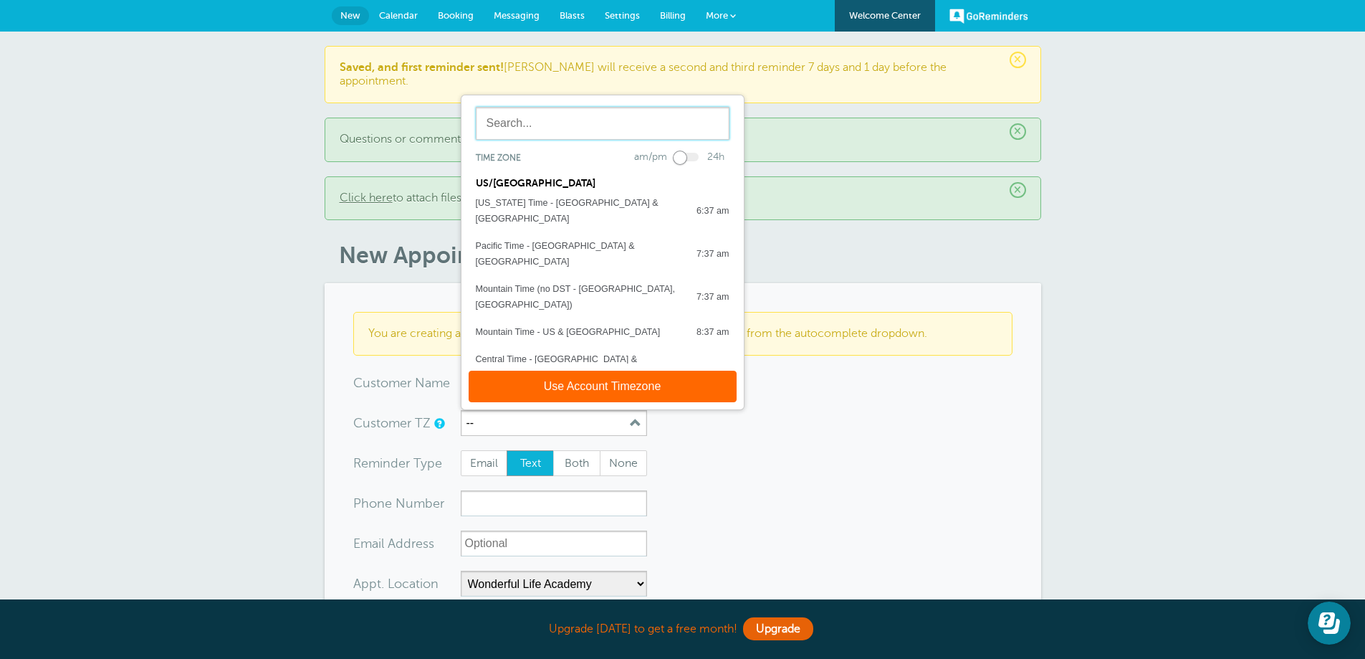
click at [554, 107] on input "text" at bounding box center [603, 123] width 254 height 33
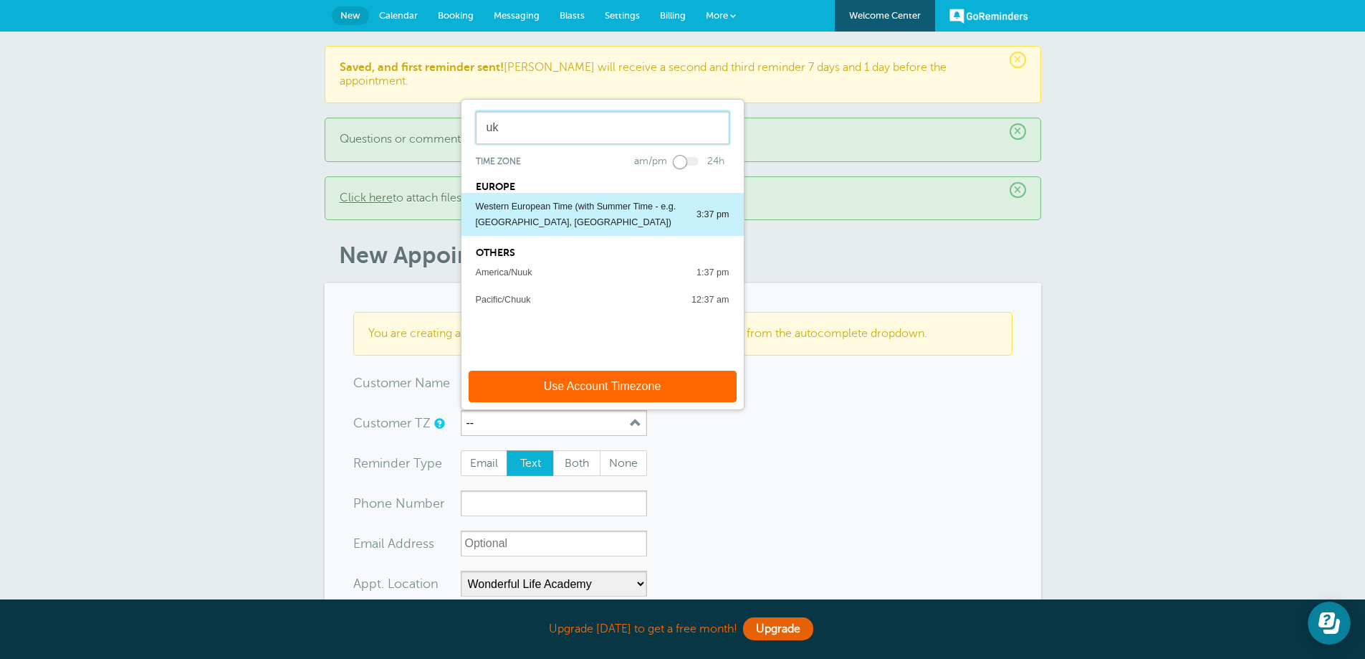
type input "uk"
click at [541, 199] on div "Western European Time (with Summer Time - e.g. [GEOGRAPHIC_DATA], [GEOGRAPHIC_D…" at bounding box center [579, 215] width 206 height 32
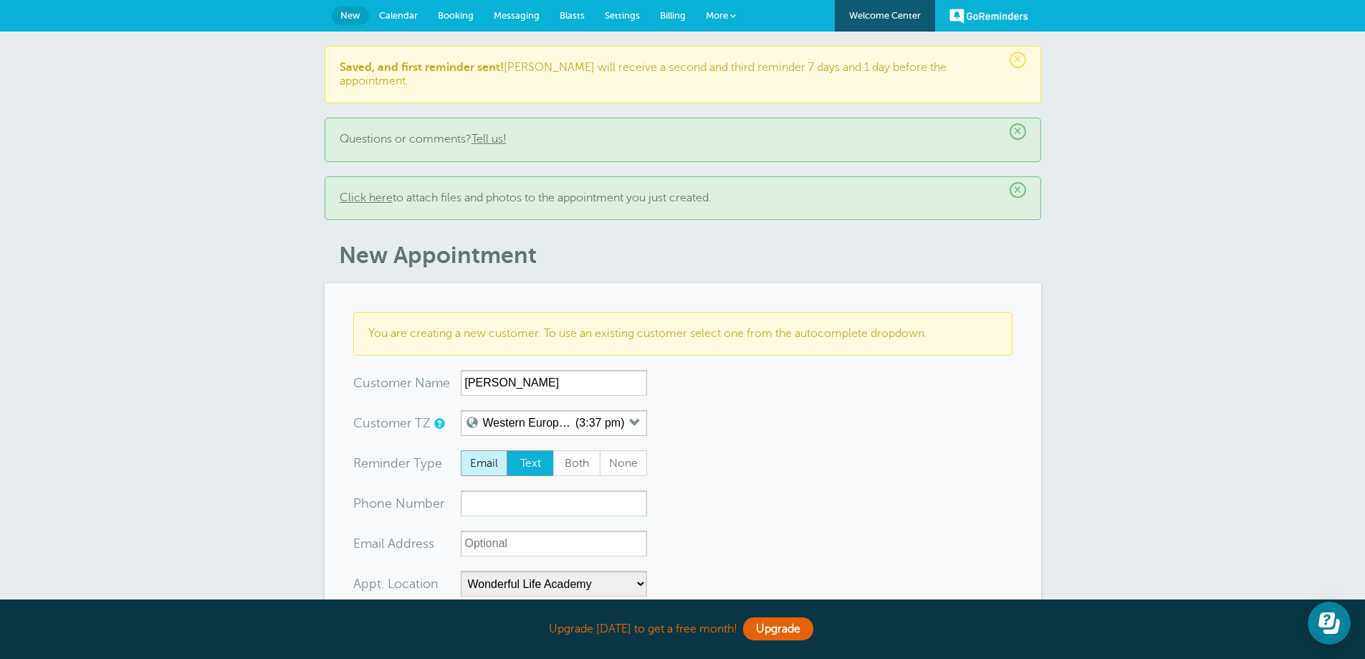
click at [497, 454] on span "Email" at bounding box center [485, 463] width 46 height 24
click at [461, 450] on input "Email" at bounding box center [460, 449] width 1 height 1
radio input "true"
click at [512, 530] on input "xx-no-autofill" at bounding box center [554, 543] width 186 height 26
paste input "[PERSON_NAME][EMAIL_ADDRESS][DOMAIN_NAME]"
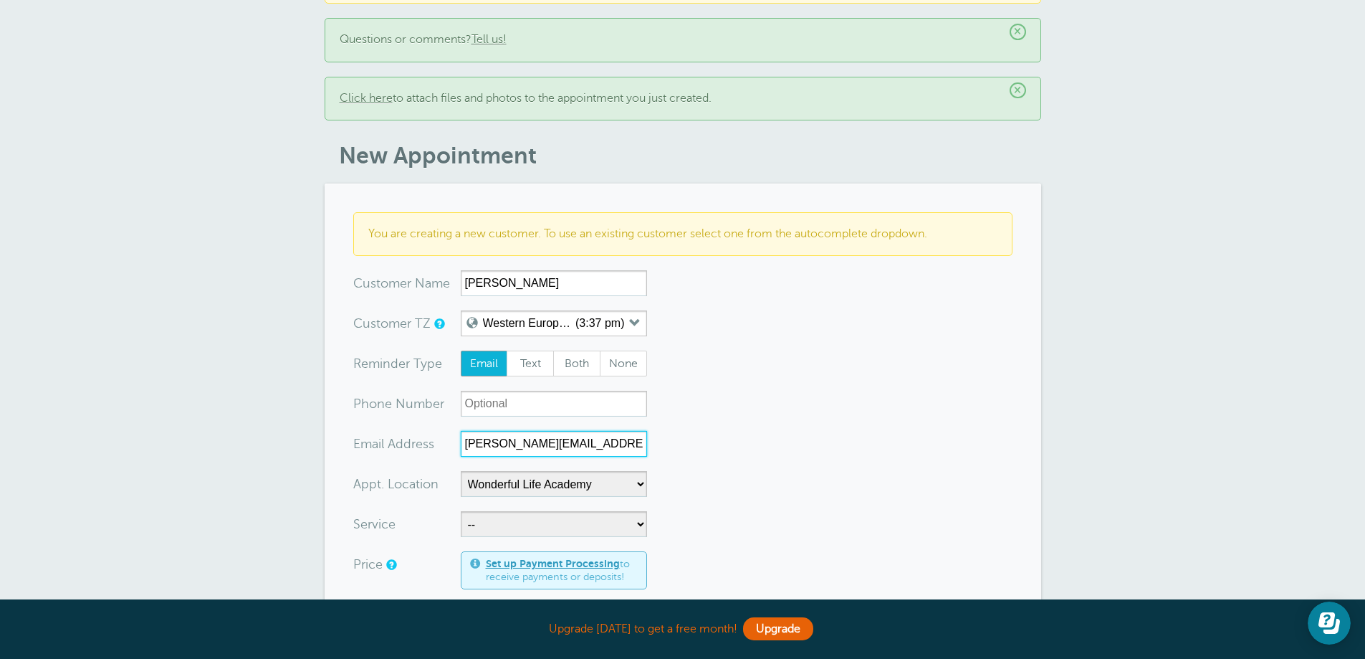
scroll to position [143, 0]
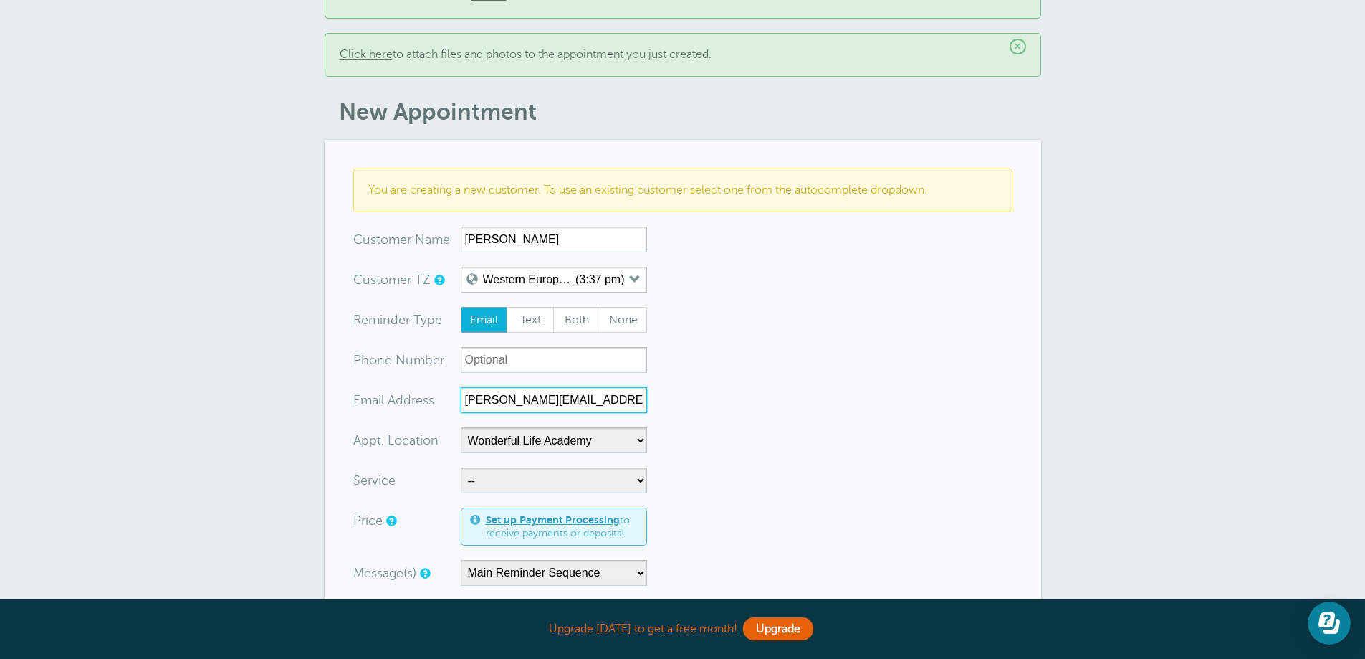
type input "[PERSON_NAME][EMAIL_ADDRESS][DOMAIN_NAME]"
click at [486, 467] on select "-- Coily Masterclass with [PERSON_NAME] Cut Culture: The Shag with [PERSON_NAME…" at bounding box center [554, 480] width 186 height 26
select select "28317"
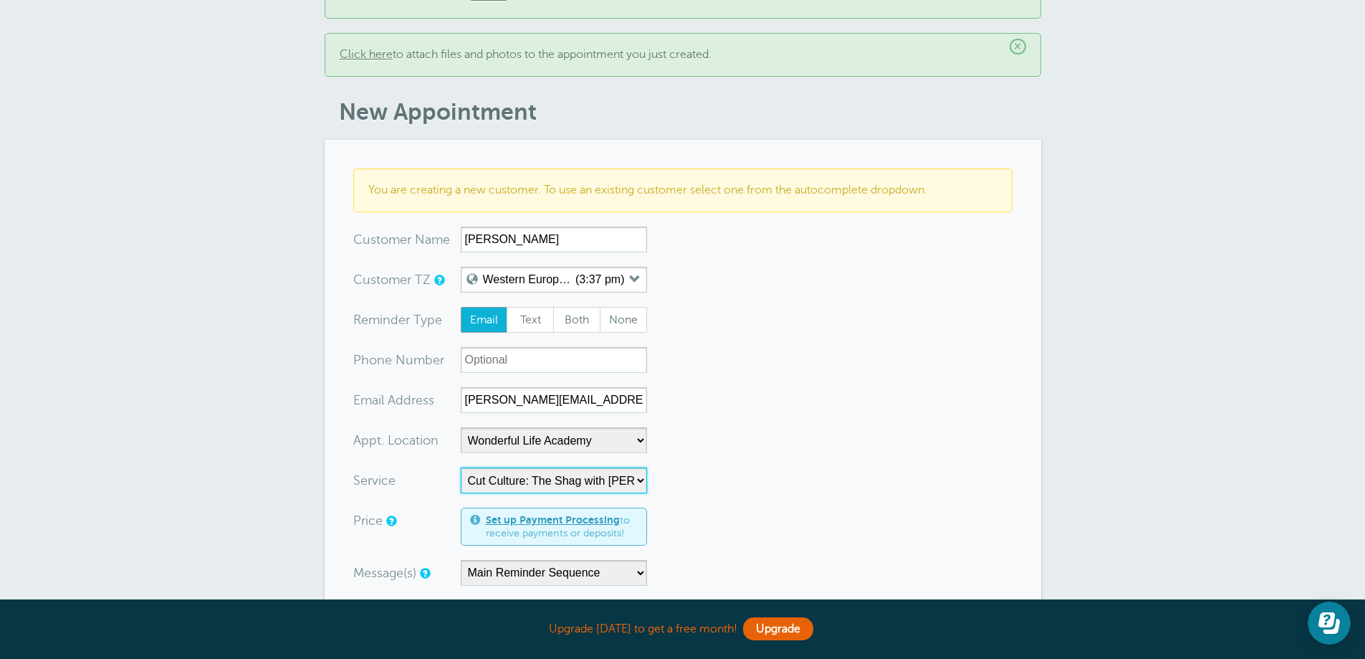
click at [461, 467] on select "-- Coily Masterclass with [PERSON_NAME] Cut Culture: The Shag with [PERSON_NAME…" at bounding box center [554, 480] width 186 height 26
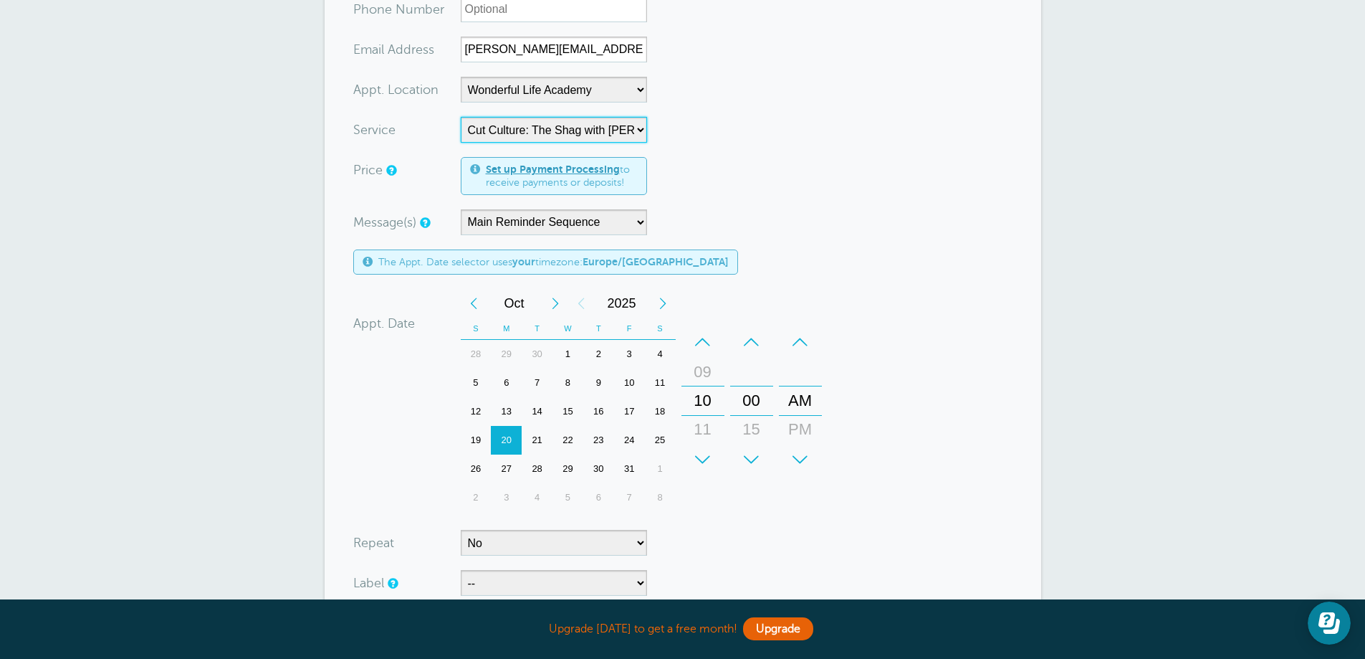
scroll to position [573, 0]
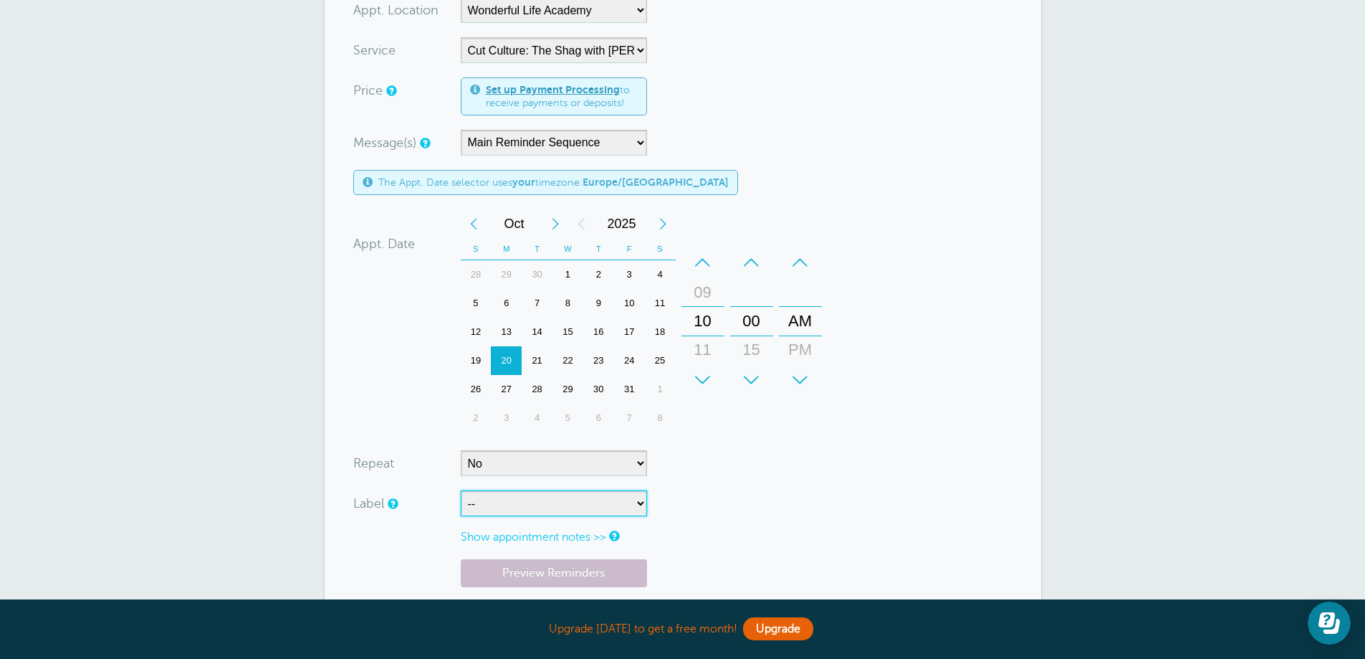
click at [493, 497] on select "-- ASP Courses Davroe Courses Milkshake Courses" at bounding box center [554, 503] width 186 height 26
select select "6794"
click at [461, 490] on select "-- ASP Courses Davroe Courses Milkshake Courses" at bounding box center [554, 503] width 186 height 26
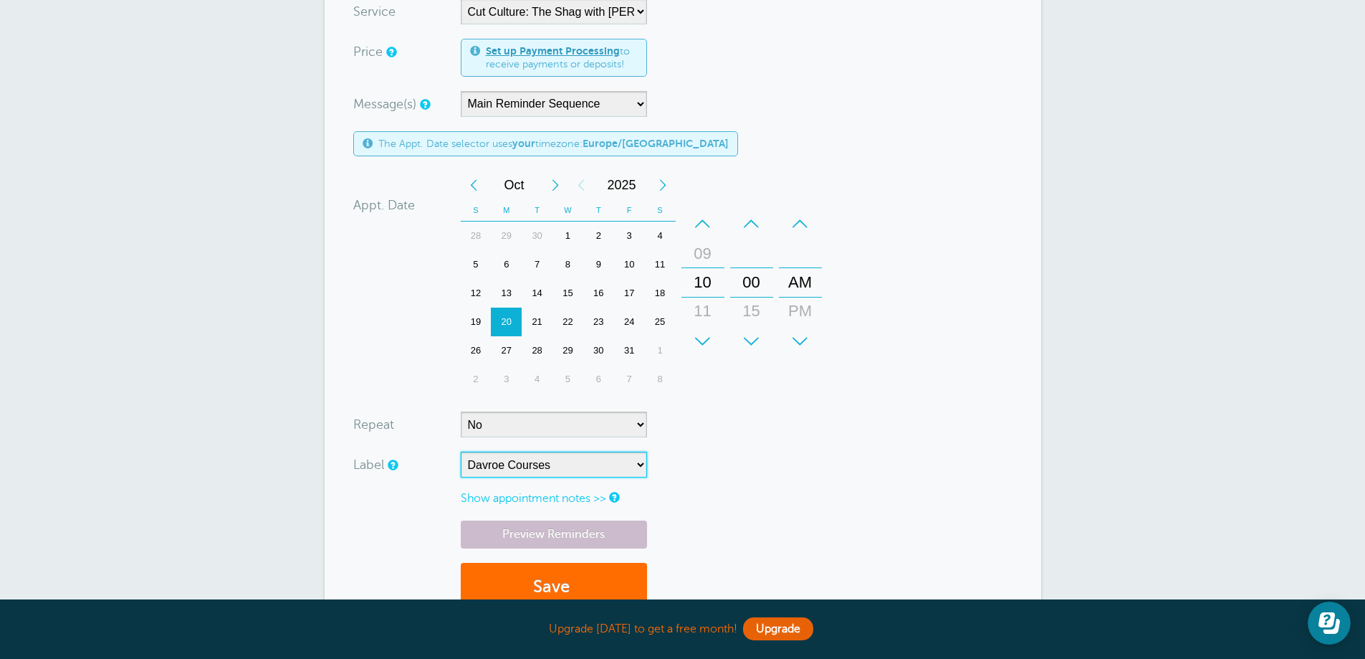
scroll to position [645, 0]
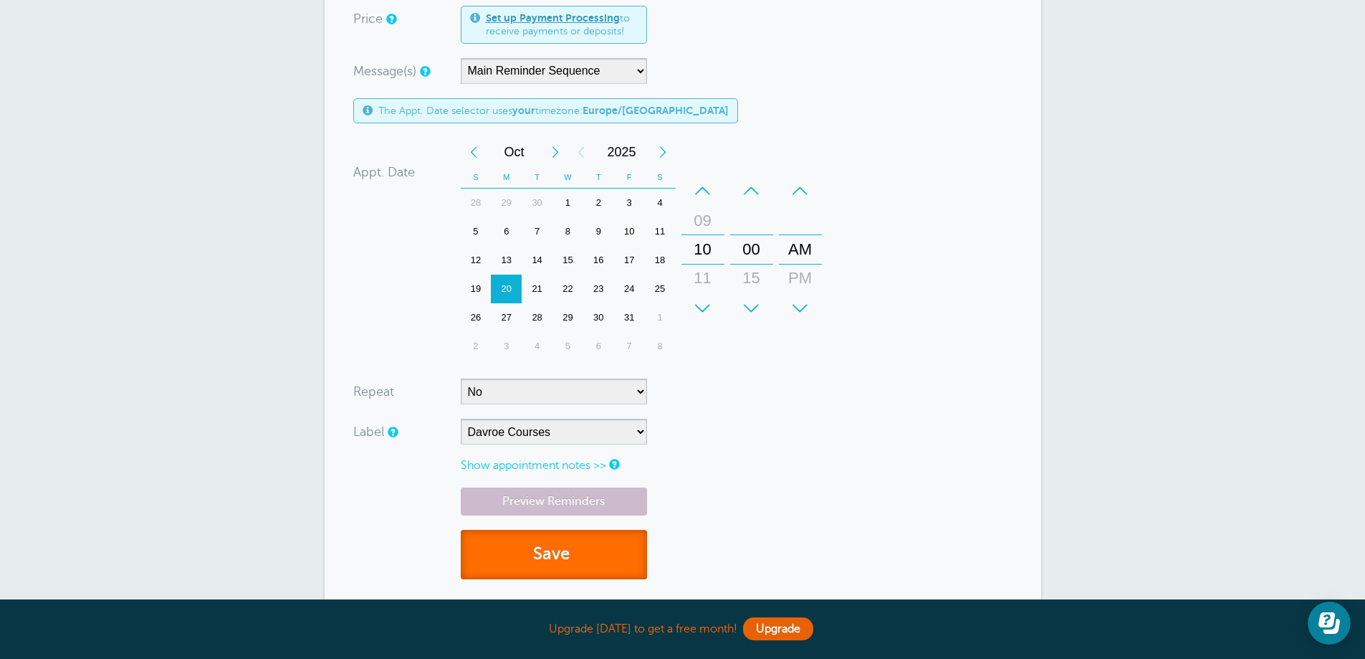
click at [506, 539] on button "Save" at bounding box center [554, 554] width 186 height 49
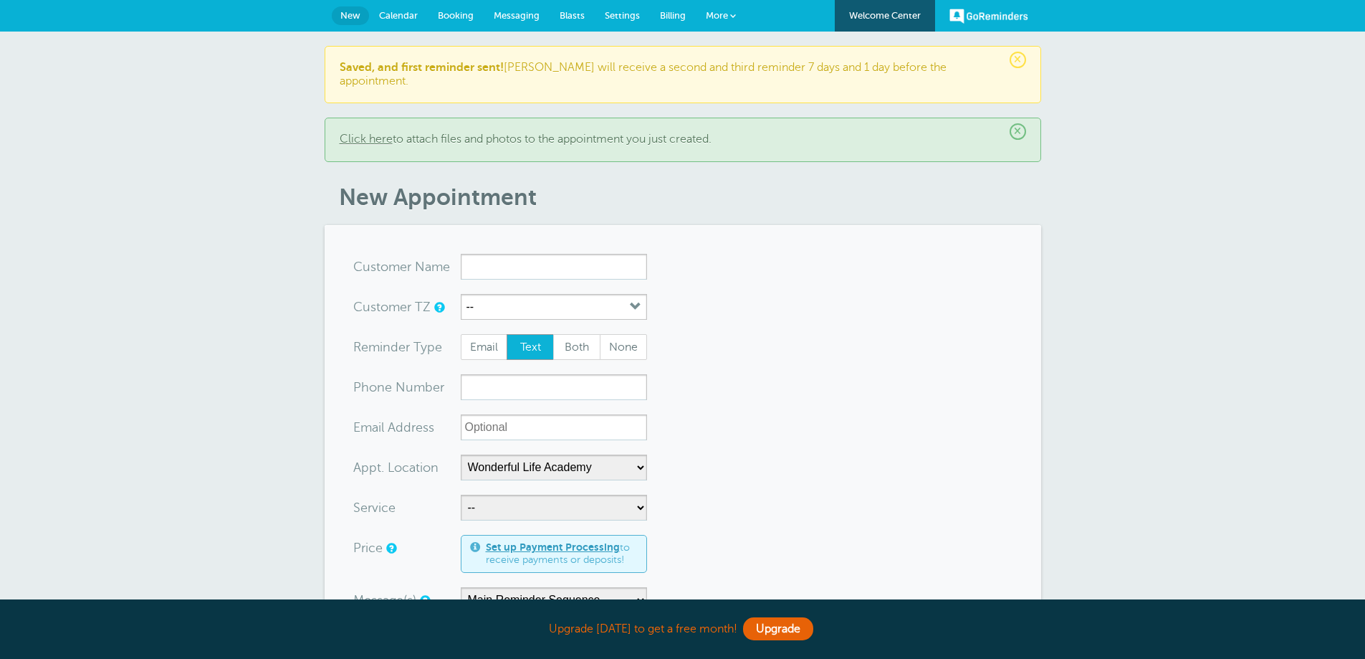
select select "25306"
click at [547, 261] on input "x-no-autofill" at bounding box center [554, 267] width 186 height 26
paste input "[EMAIL_ADDRESS][DOMAIN_NAME]"
type input "[EMAIL_ADDRESS][DOMAIN_NAME]"
click at [491, 339] on span "Email" at bounding box center [485, 347] width 46 height 24
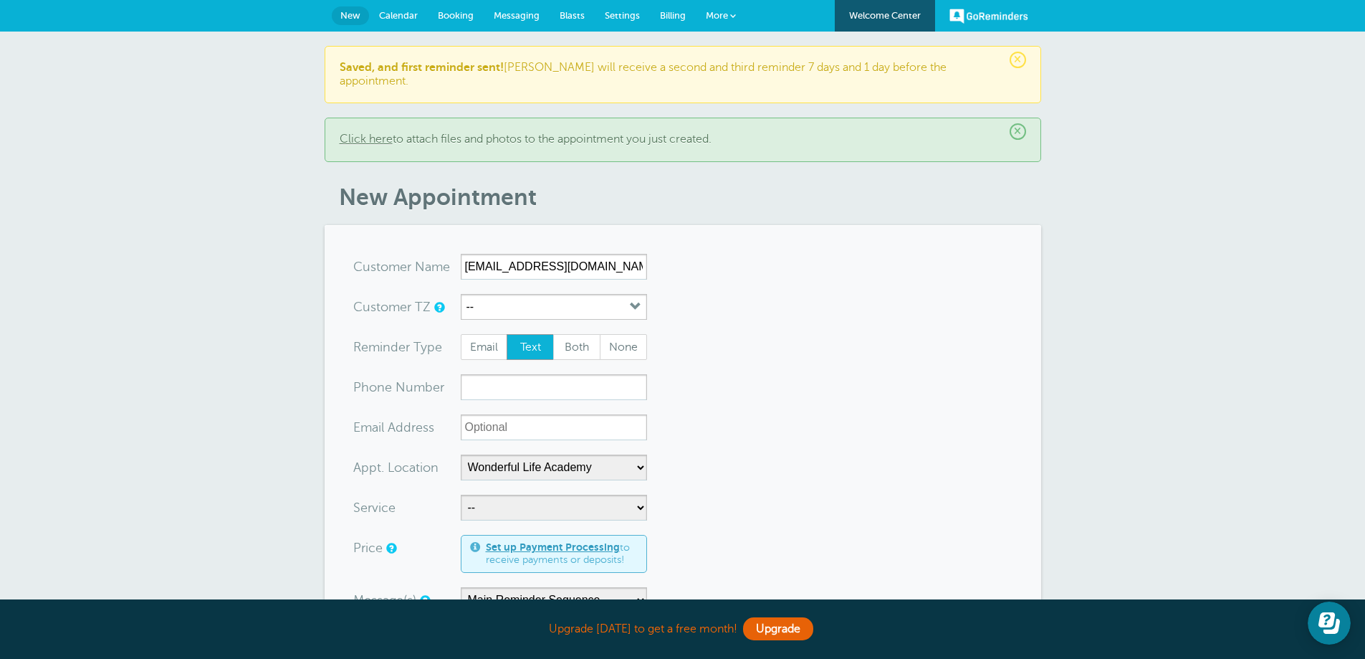
click at [461, 334] on input "Email" at bounding box center [460, 333] width 1 height 1
radio input "true"
click at [506, 414] on input "xx-no-autofill" at bounding box center [554, 427] width 186 height 26
paste input "khailadale@gmail.com"
type input "khailadale@gmail.com"
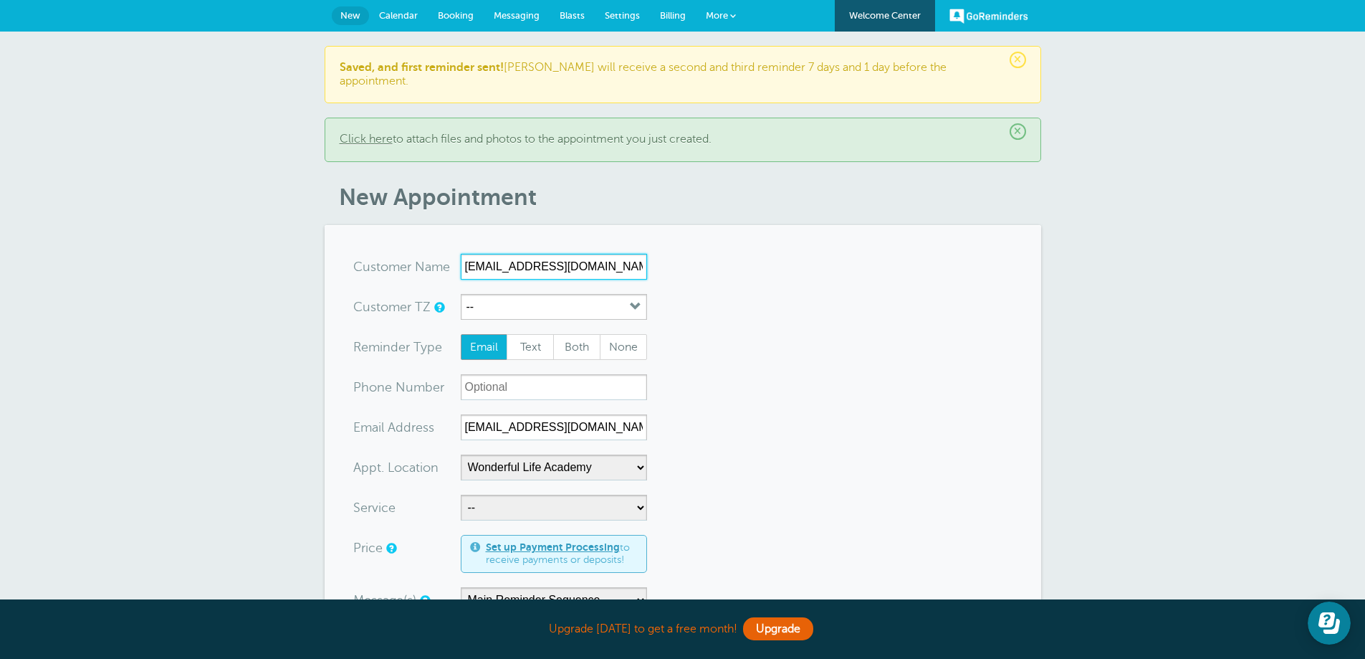
drag, startPoint x: 593, startPoint y: 250, endPoint x: 464, endPoint y: 254, distance: 129.1
click at [464, 254] on input "khailadale@gmail.com" at bounding box center [554, 267] width 186 height 26
type input "Khal"
radio input "true"
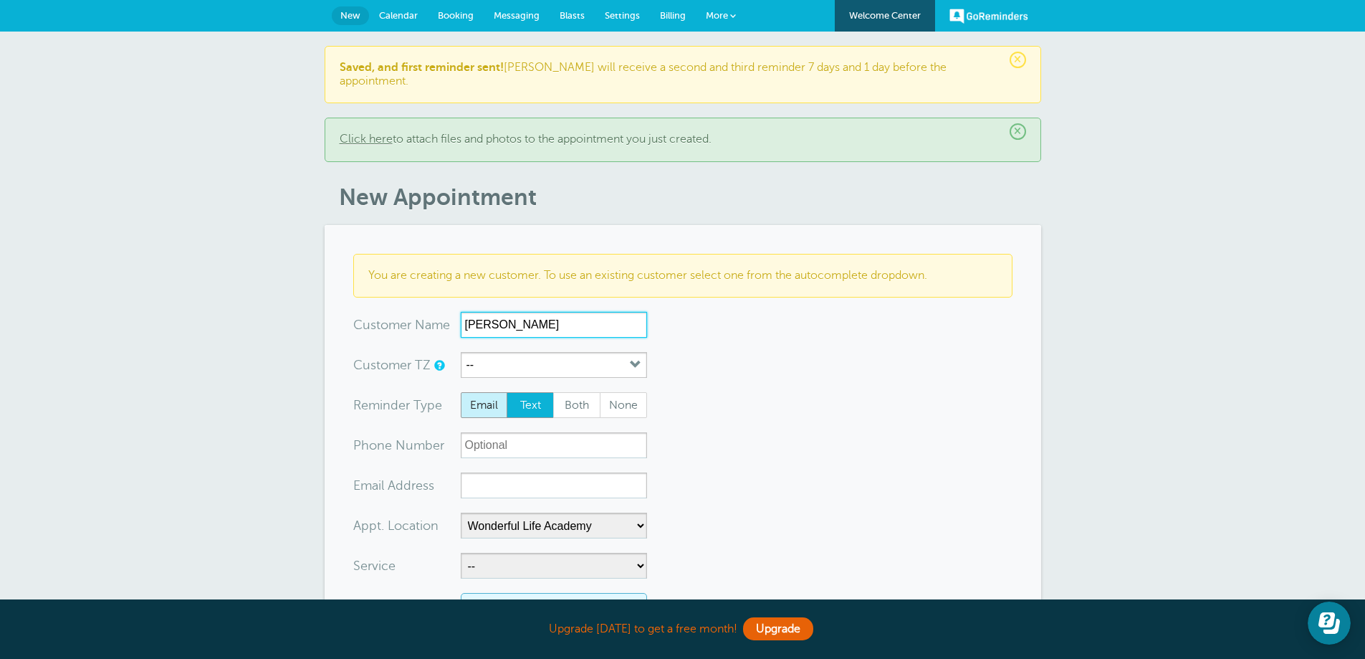
type input "Khalia Dale"
click at [490, 393] on span "Email" at bounding box center [485, 405] width 46 height 24
click at [461, 391] on input "Email" at bounding box center [460, 391] width 1 height 1
radio input "true"
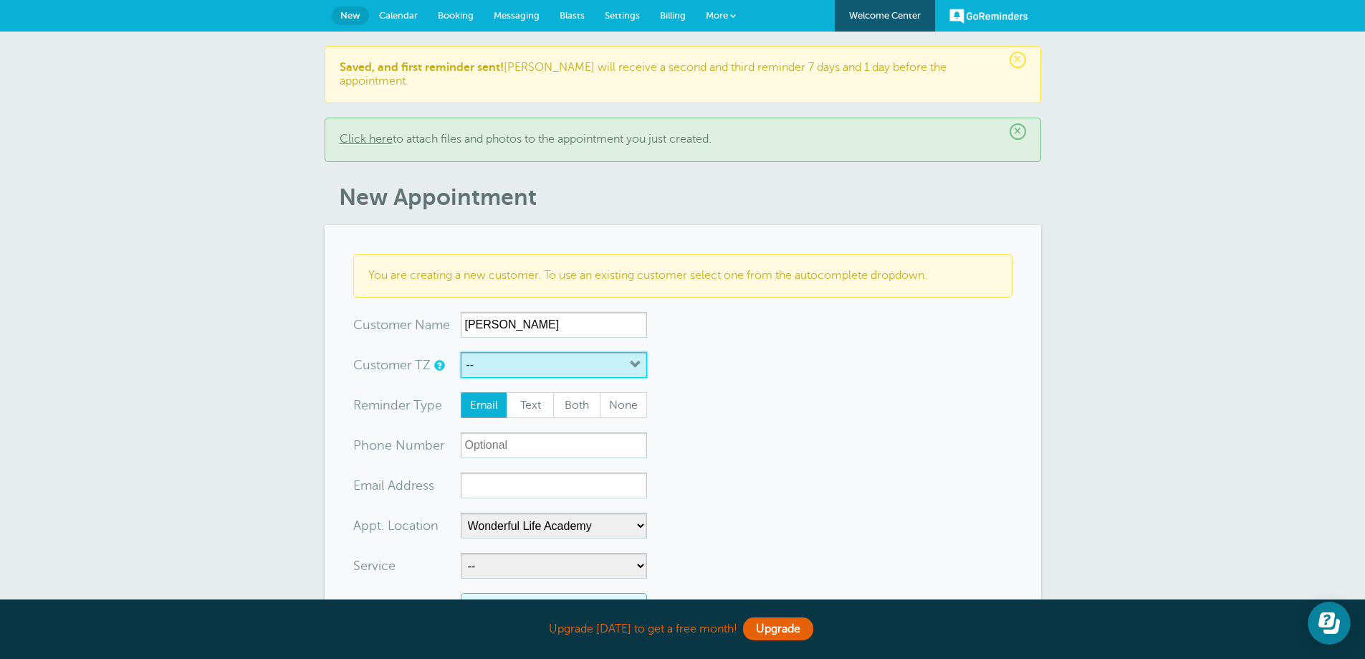
click at [497, 356] on button "--" at bounding box center [554, 365] width 186 height 26
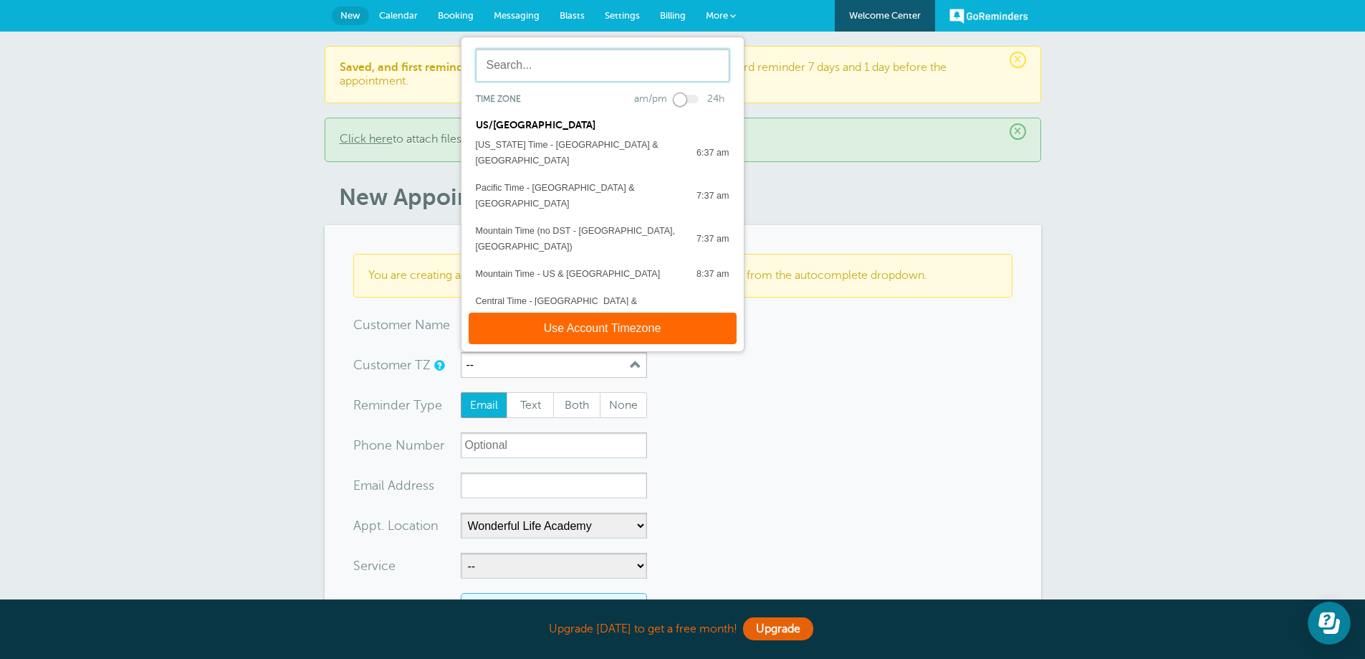
click at [558, 67] on input "text" at bounding box center [603, 65] width 254 height 33
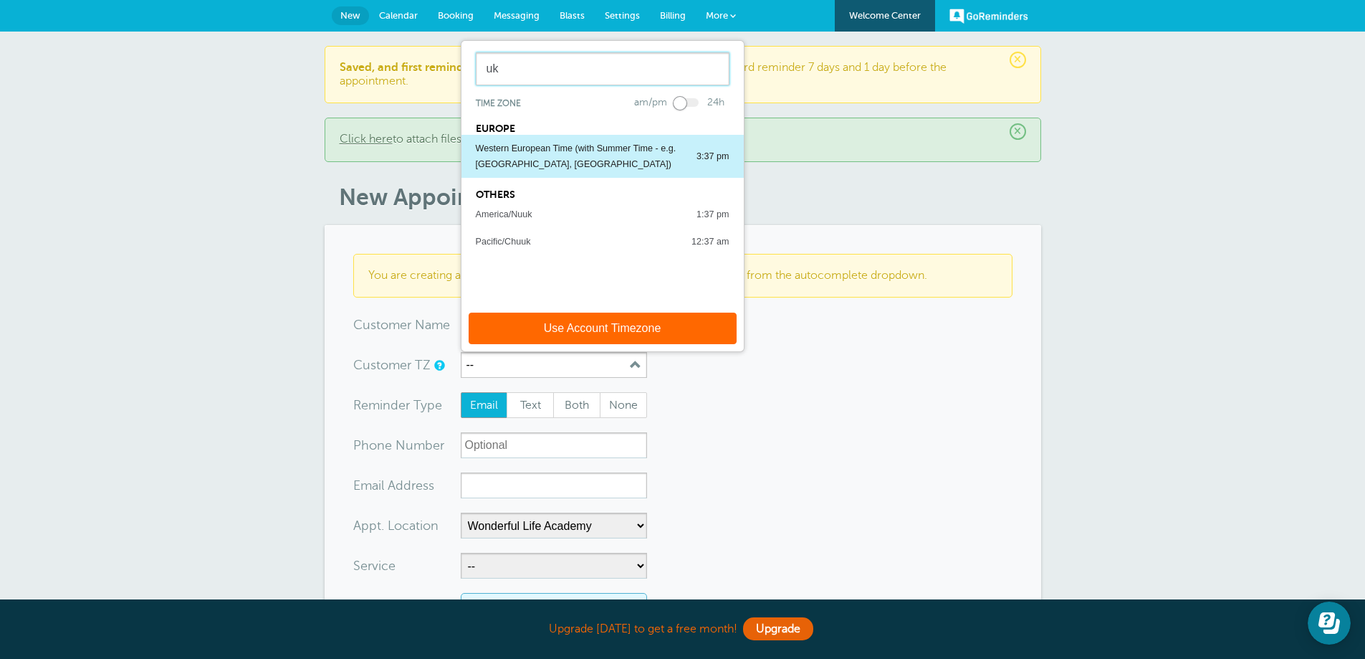
type input "uk"
click at [557, 135] on button "Western European Time (with Summer Time - e.g. London, UK) 3:37 pm" at bounding box center [603, 156] width 282 height 43
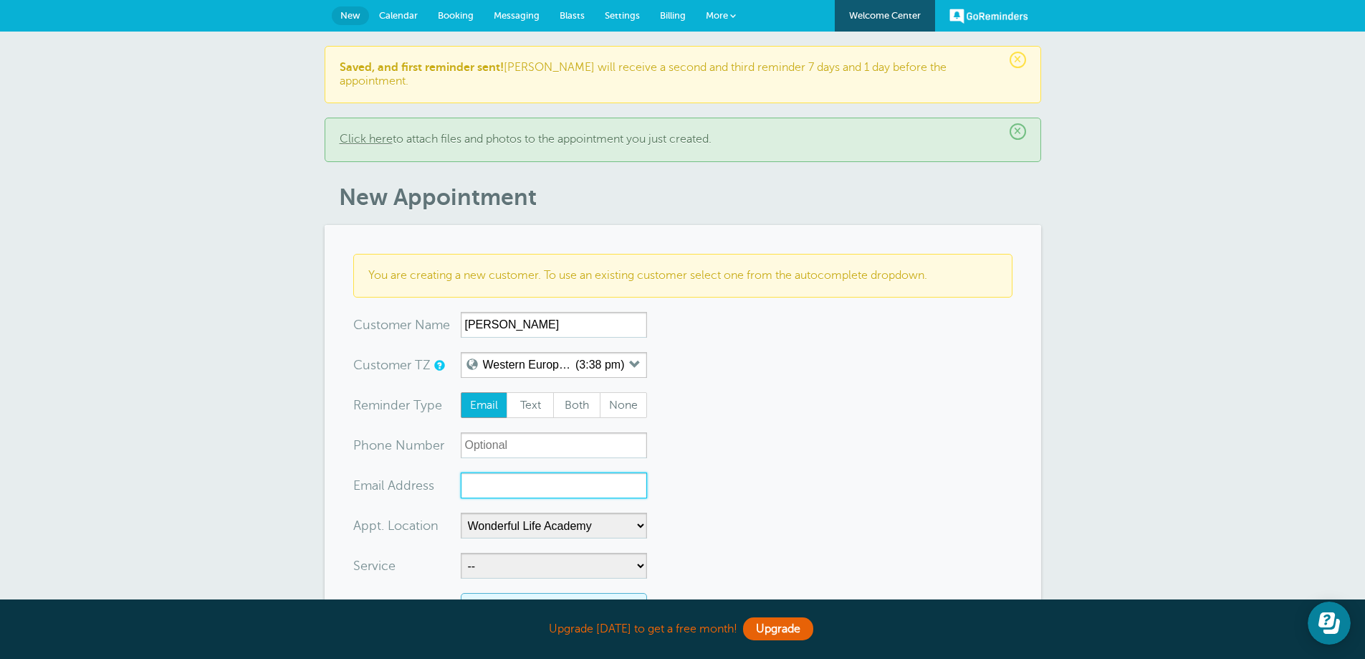
click at [497, 472] on input "xx-no-autofill" at bounding box center [554, 485] width 186 height 26
paste input "khailadale@gmail.com"
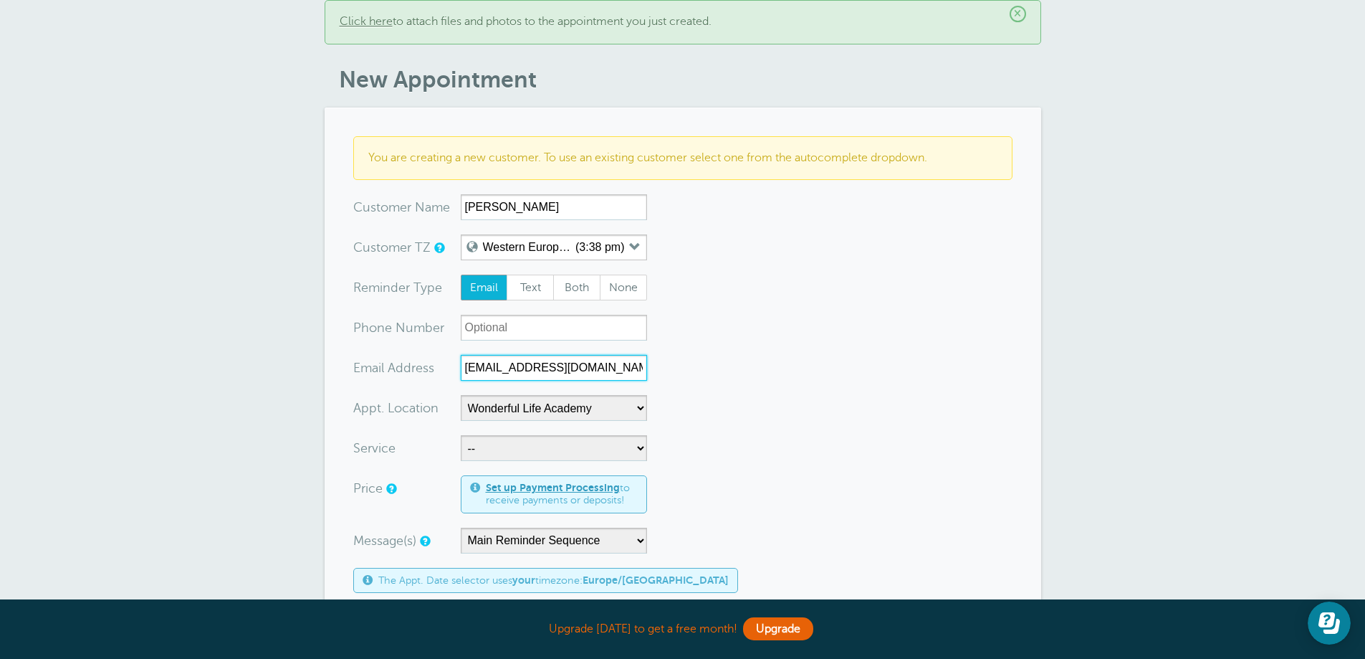
scroll to position [143, 0]
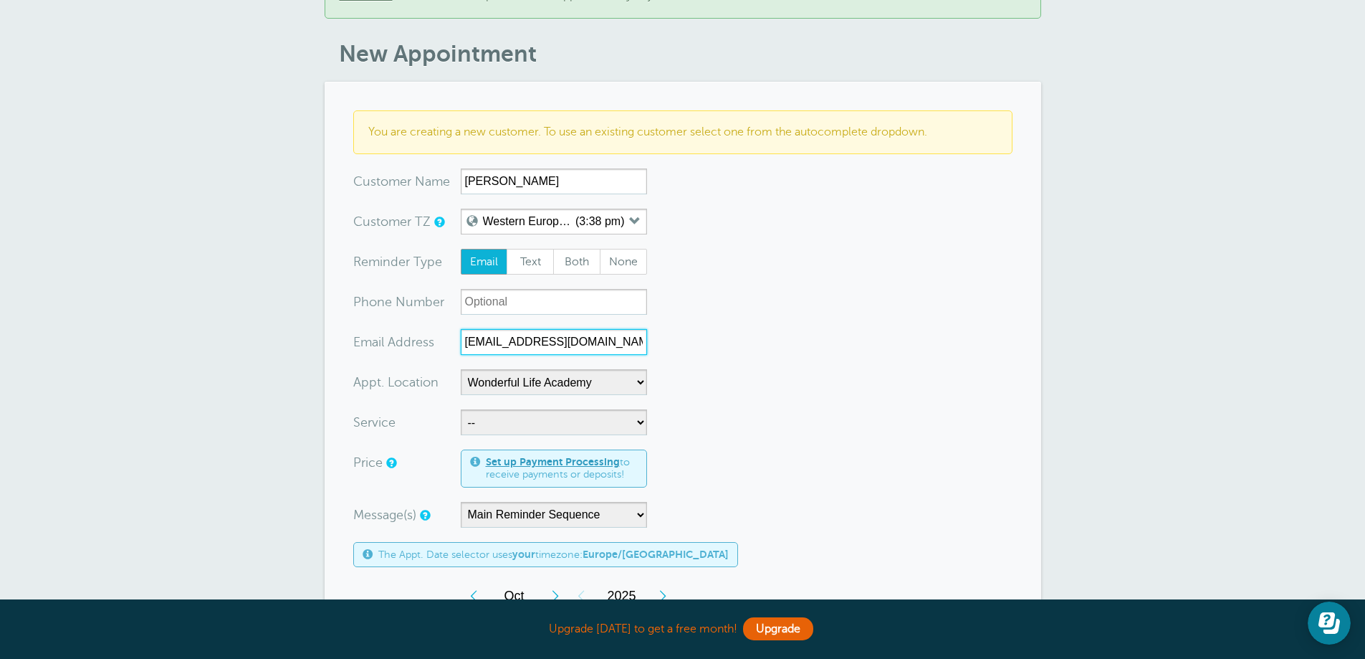
type input "khailadale@gmail.com"
click at [508, 409] on select "-- Coily Masterclass with Alex Walker Cut Culture: The Shag with Vanessa Koeb T…" at bounding box center [554, 422] width 186 height 26
select select "28317"
click at [461, 409] on select "-- Coily Masterclass with Alex Walker Cut Culture: The Shag with Vanessa Koeb T…" at bounding box center [554, 422] width 186 height 26
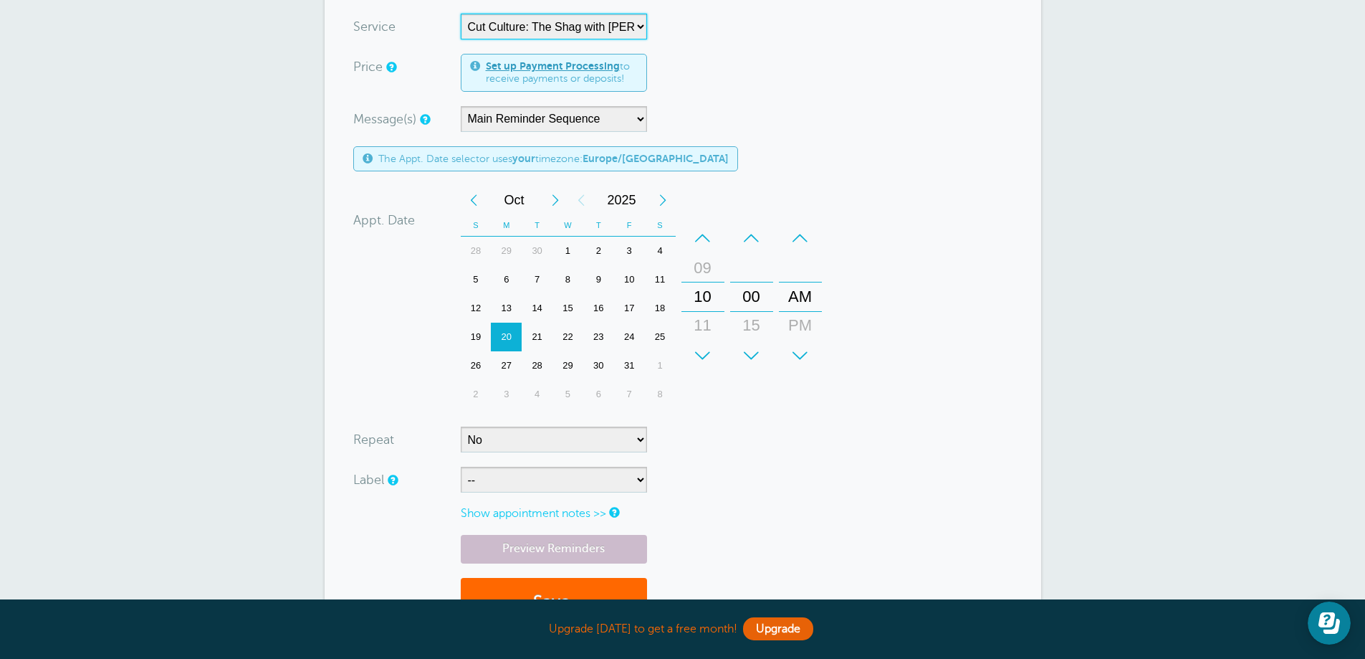
scroll to position [573, 0]
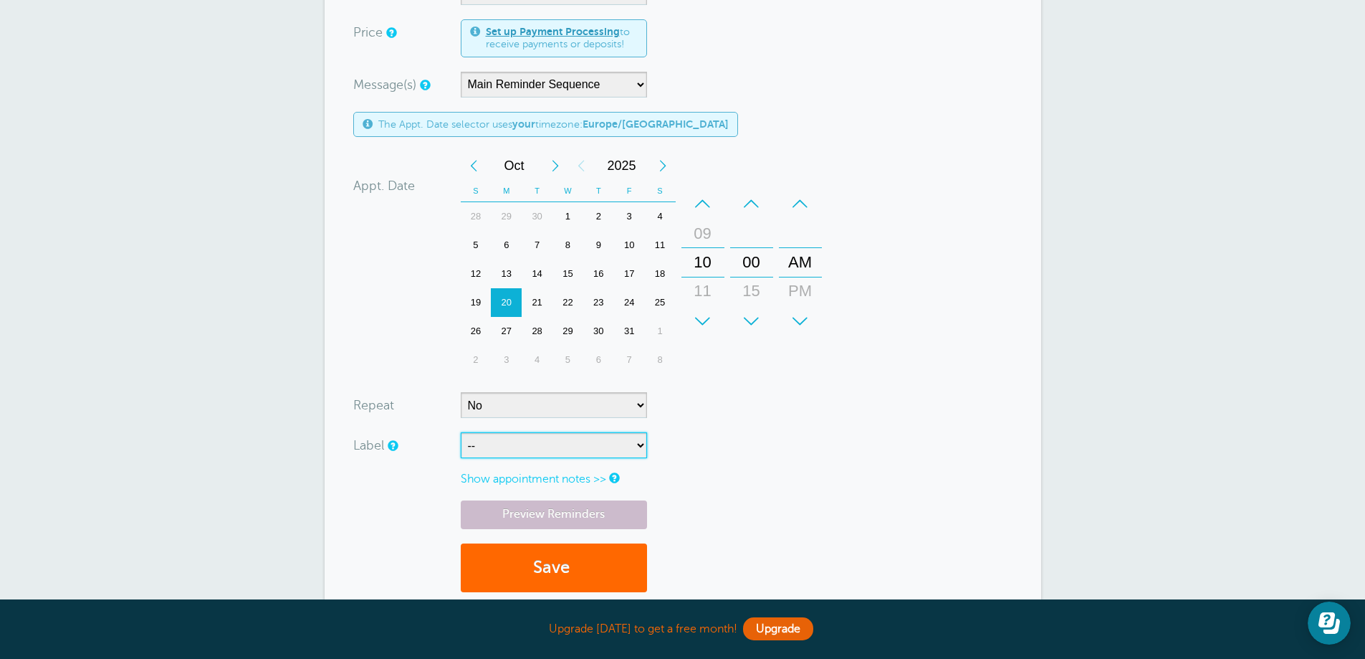
click at [504, 432] on select "-- ASP Courses Davroe Courses Milkshake Courses" at bounding box center [554, 445] width 186 height 26
select select "6794"
click at [461, 432] on select "-- ASP Courses Davroe Courses Milkshake Courses" at bounding box center [554, 445] width 186 height 26
click at [519, 548] on button "Save" at bounding box center [554, 567] width 186 height 49
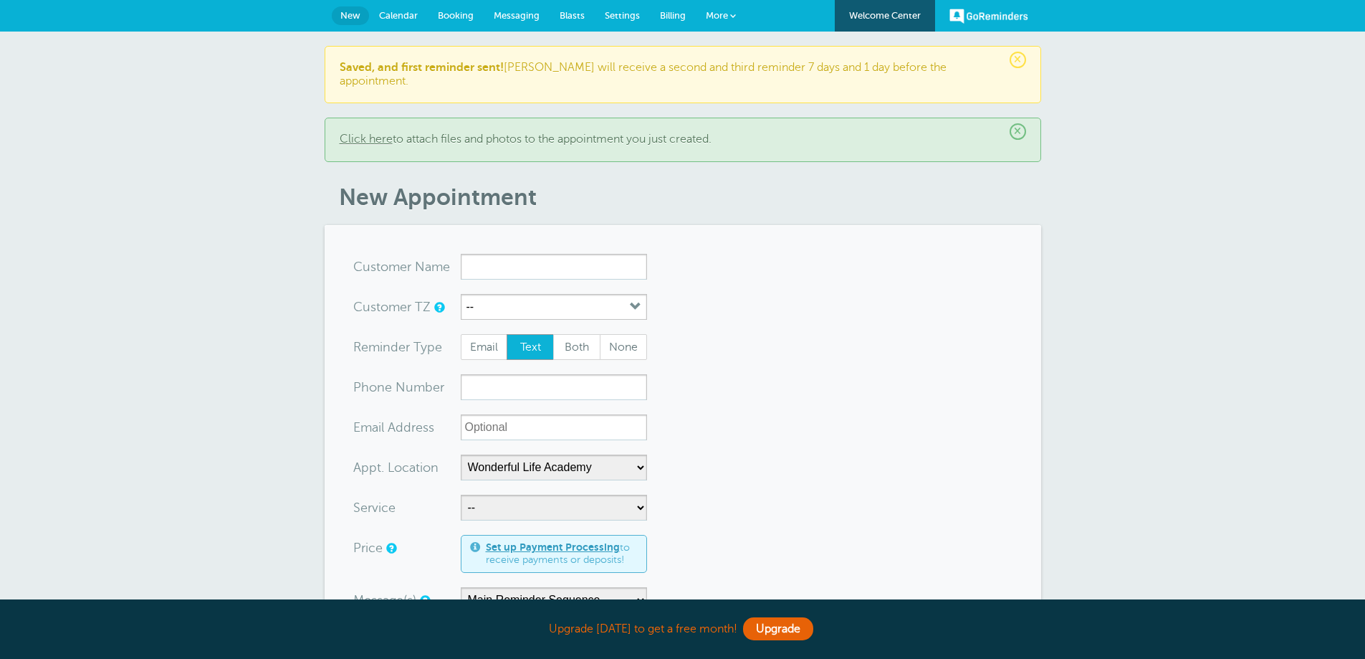
select select "25306"
click at [518, 254] on input "x-no-autofill" at bounding box center [554, 267] width 186 height 26
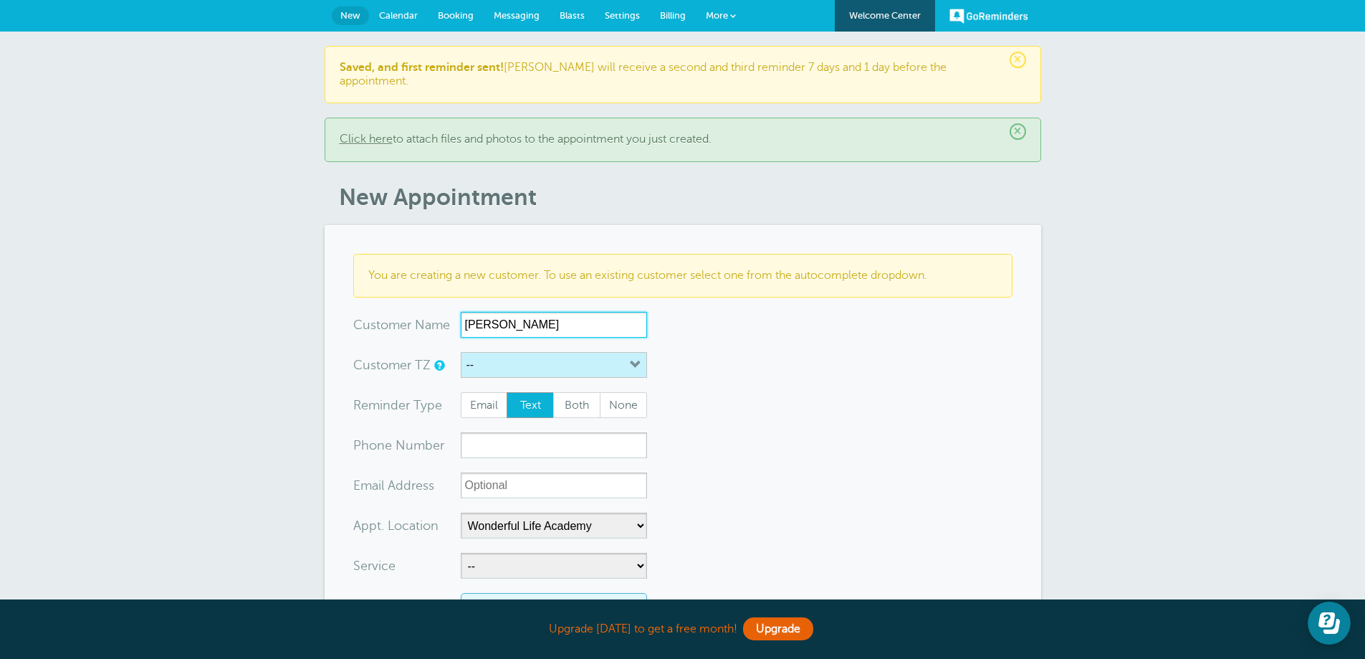
type input "[PERSON_NAME]"
click at [523, 352] on button "--" at bounding box center [554, 365] width 186 height 26
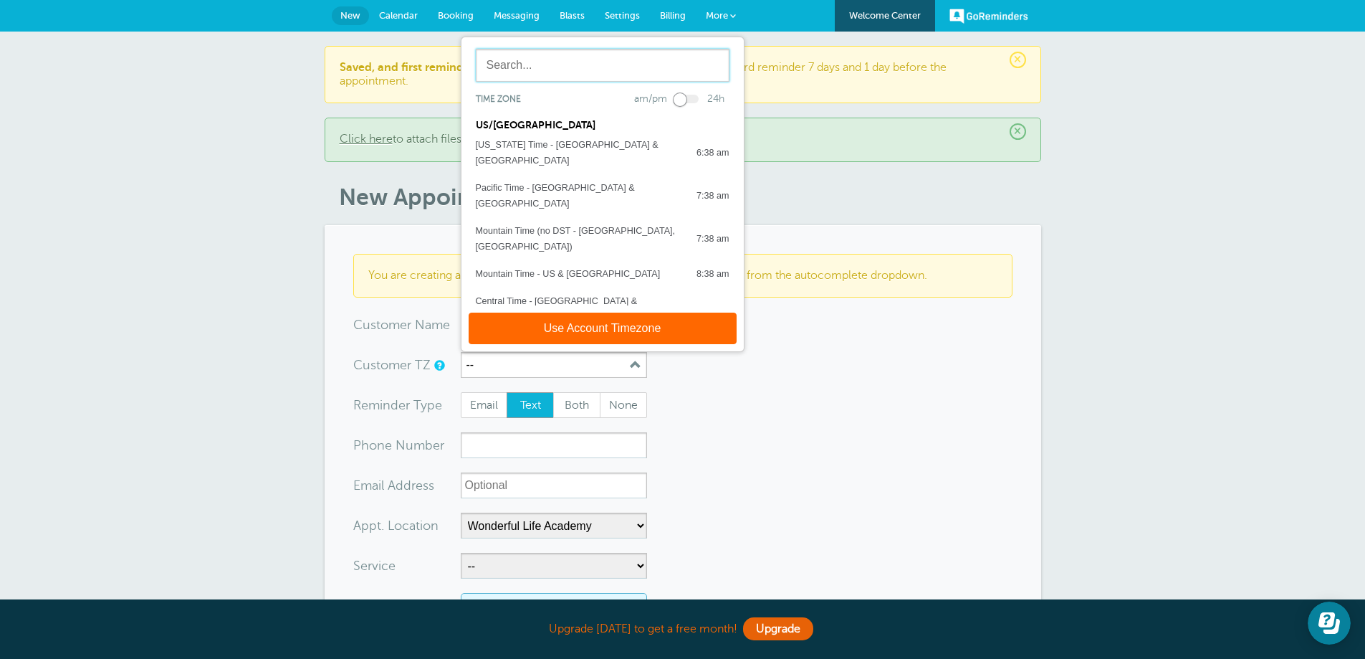
click at [573, 49] on input "text" at bounding box center [603, 65] width 254 height 33
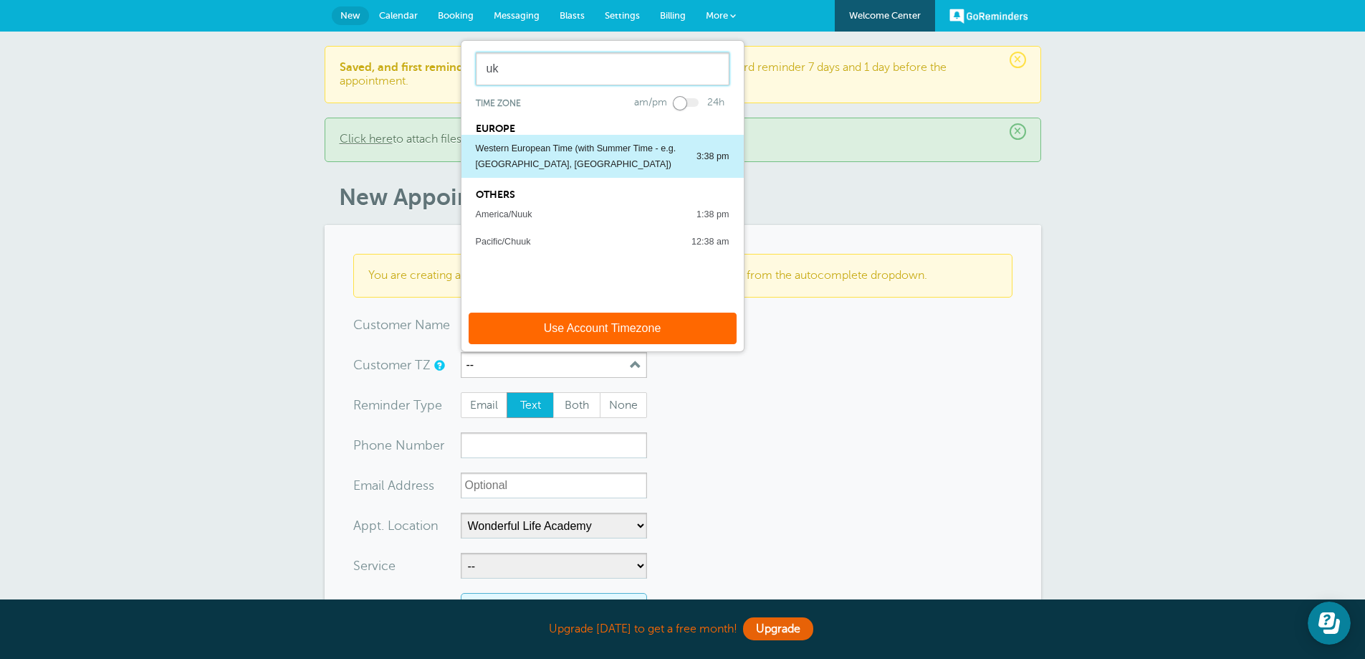
type input "uk"
click at [552, 140] on div "Western European Time (with Summer Time - e.g. [GEOGRAPHIC_DATA], [GEOGRAPHIC_D…" at bounding box center [579, 156] width 206 height 32
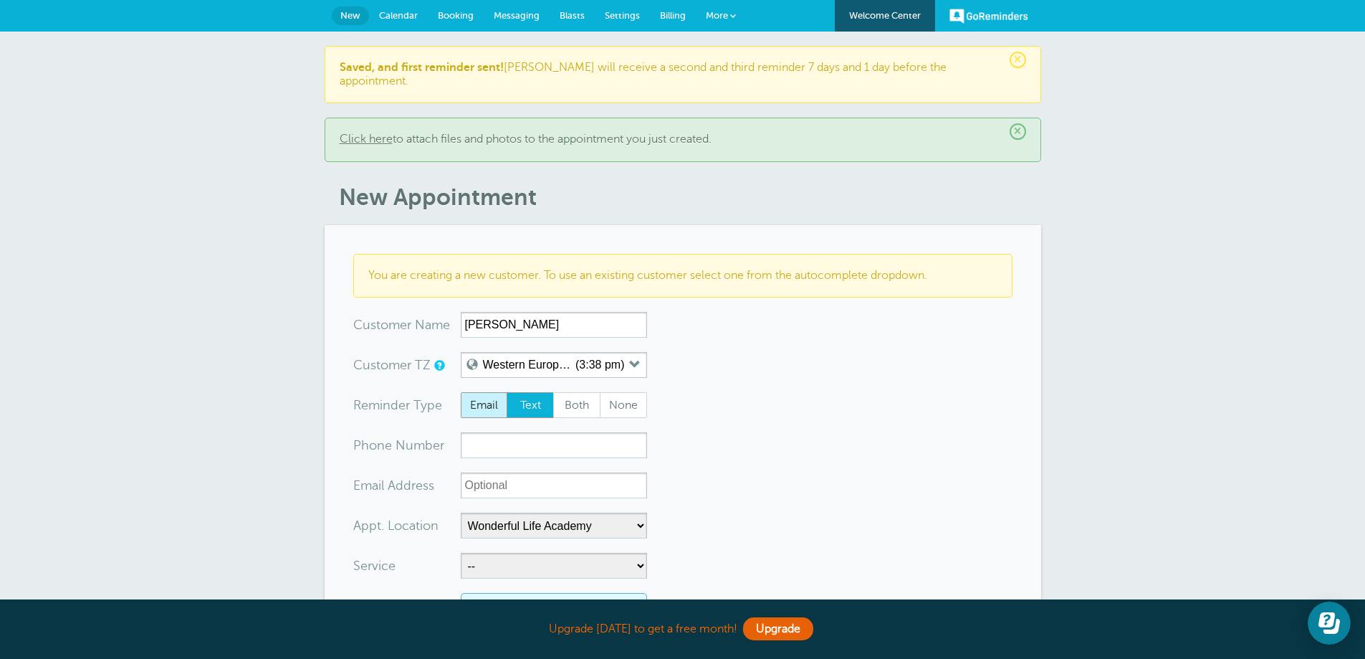
click at [498, 393] on span "Email" at bounding box center [485, 405] width 46 height 24
click at [461, 391] on input "Email" at bounding box center [460, 391] width 1 height 1
radio input "true"
click at [501, 472] on input "xx-no-autofill" at bounding box center [554, 485] width 186 height 26
paste input "[EMAIL_ADDRESS][DOMAIN_NAME]"
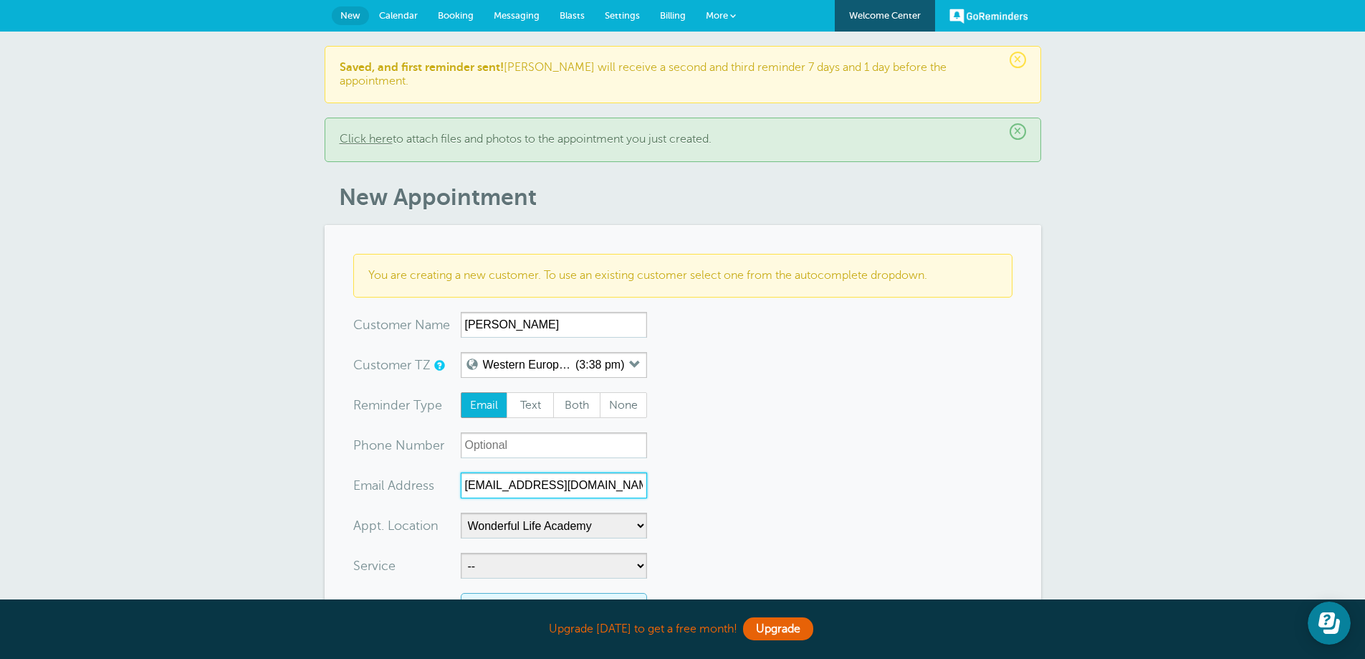
type input "[EMAIL_ADDRESS][DOMAIN_NAME]"
click at [507, 442] on input "xxx-no-autofill" at bounding box center [554, 445] width 186 height 26
click at [568, 396] on span "Both" at bounding box center [577, 405] width 46 height 24
click at [553, 392] on input "Both" at bounding box center [553, 391] width 1 height 1
radio input "true"
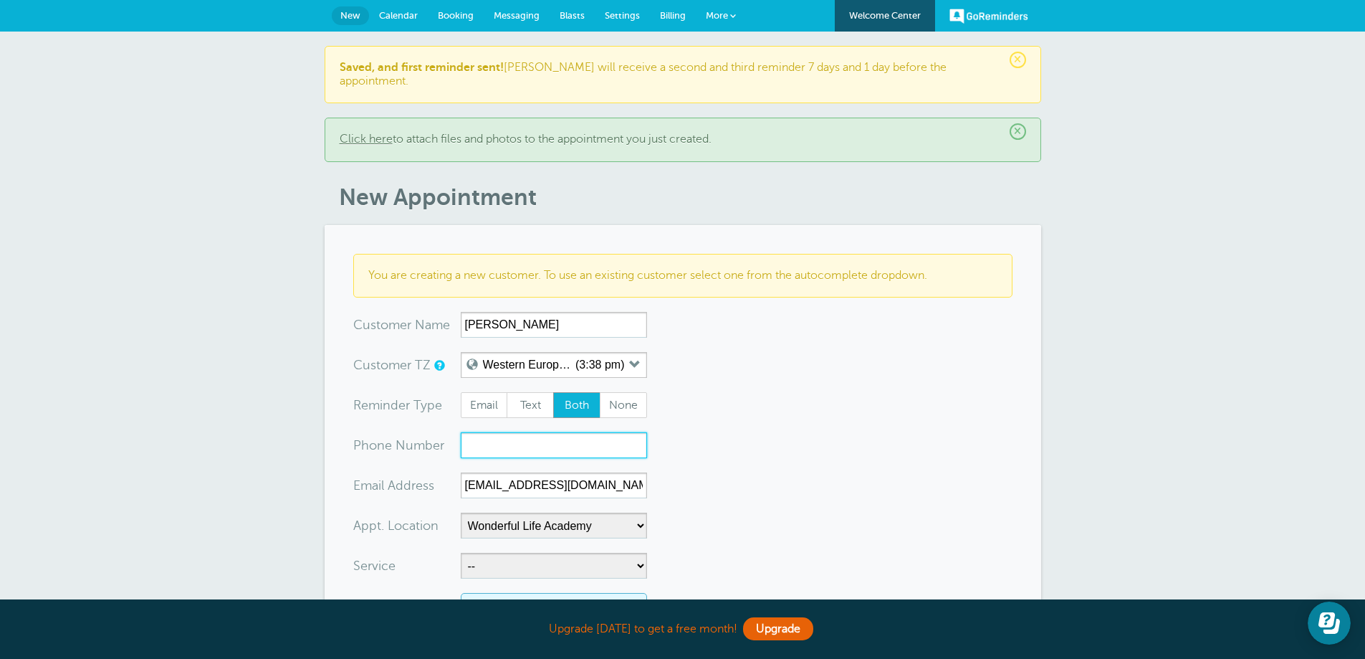
click at [542, 432] on input "xxx-no-autofill" at bounding box center [554, 445] width 186 height 26
type input "07399444382"
click at [522, 553] on select "-- Coily Masterclass with [PERSON_NAME] Cut Culture: The Shag with [PERSON_NAME…" at bounding box center [554, 566] width 186 height 26
select select "28317"
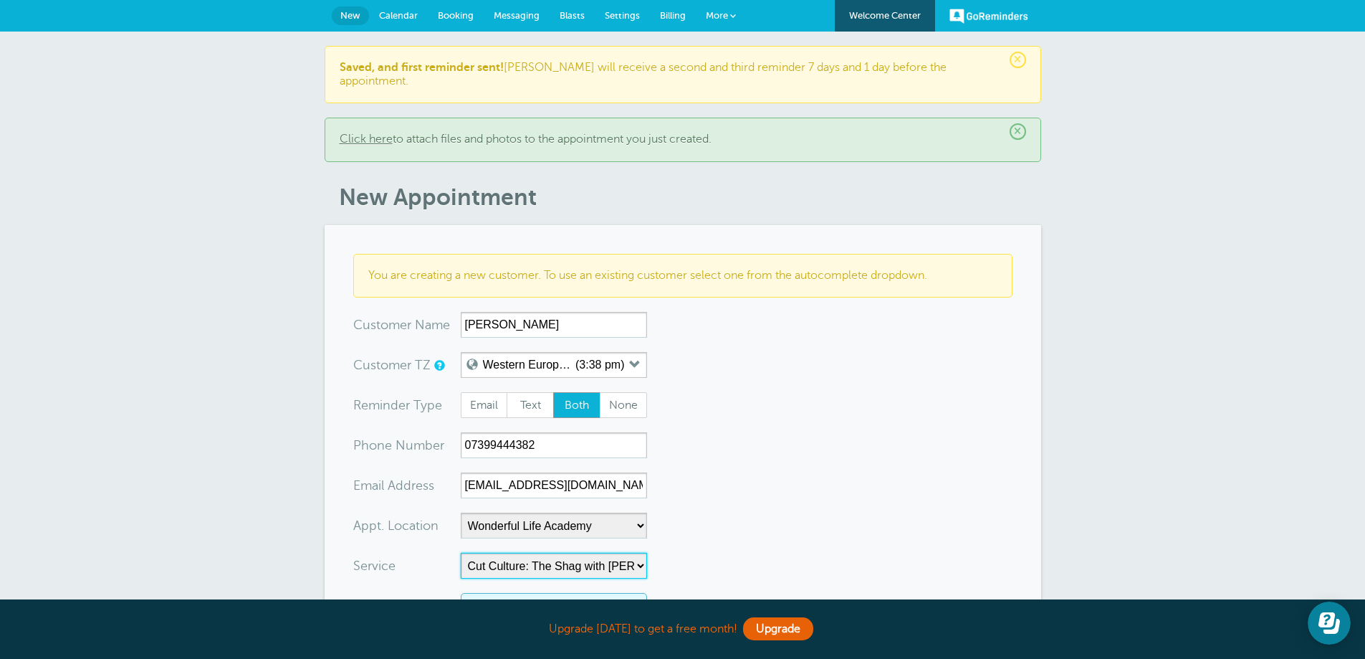
click at [461, 553] on select "-- Coily Masterclass with [PERSON_NAME] Cut Culture: The Shag with [PERSON_NAME…" at bounding box center [554, 566] width 186 height 26
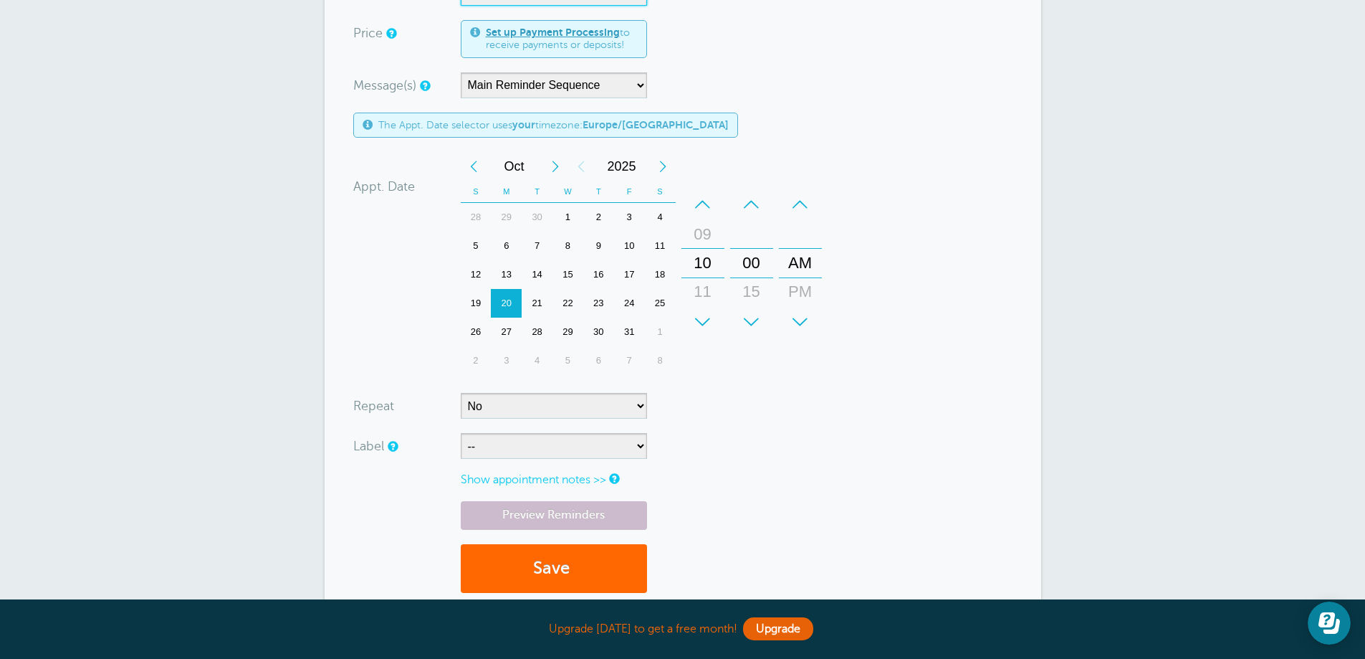
scroll to position [573, 0]
click at [528, 438] on select "-- ASP Courses Davroe Courses Milkshake Courses" at bounding box center [554, 445] width 186 height 26
click at [512, 442] on select "-- ASP Courses Davroe Courses Milkshake Courses" at bounding box center [554, 445] width 186 height 26
select select "6794"
click at [461, 432] on select "-- ASP Courses Davroe Courses Milkshake Courses" at bounding box center [554, 445] width 186 height 26
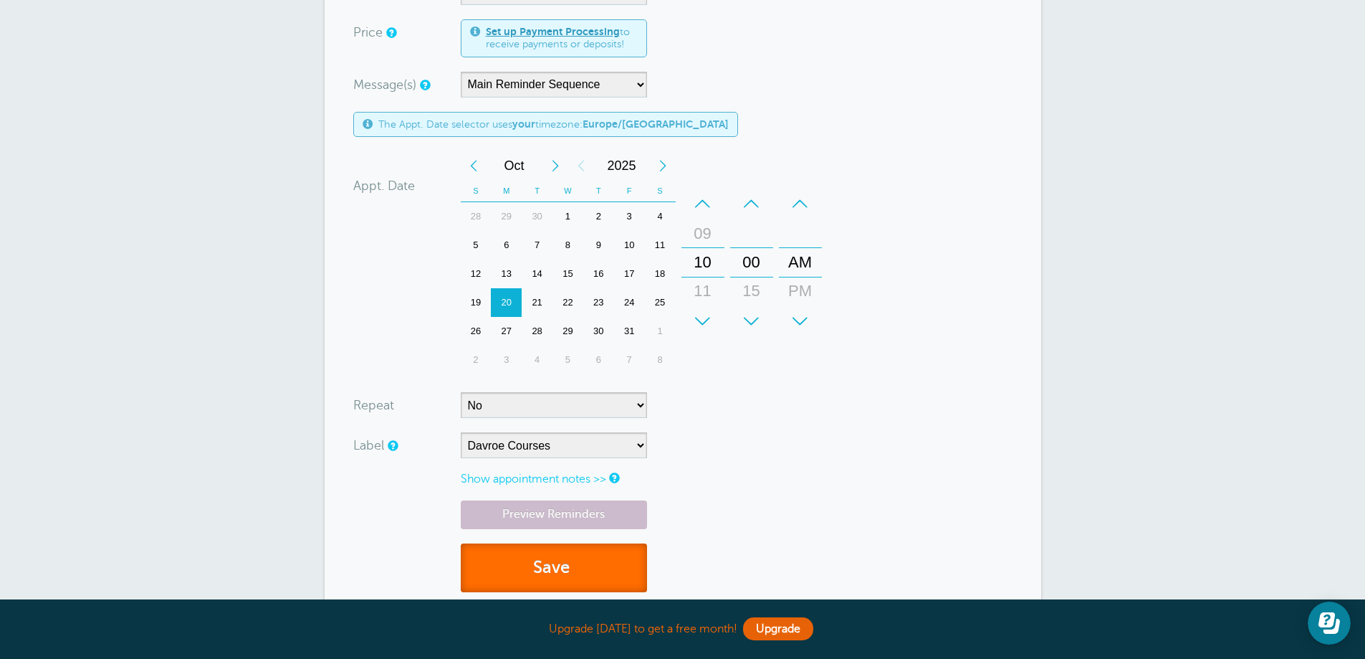
click at [512, 553] on button "Save" at bounding box center [554, 567] width 186 height 49
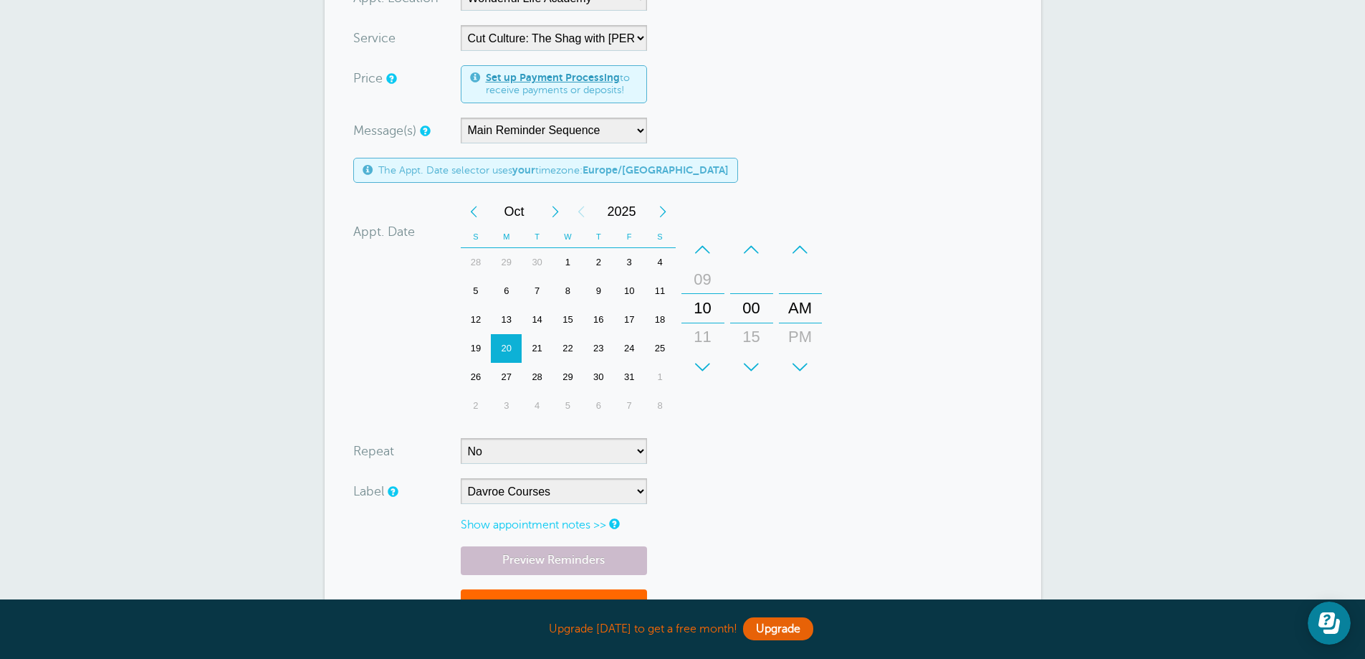
scroll to position [424, 0]
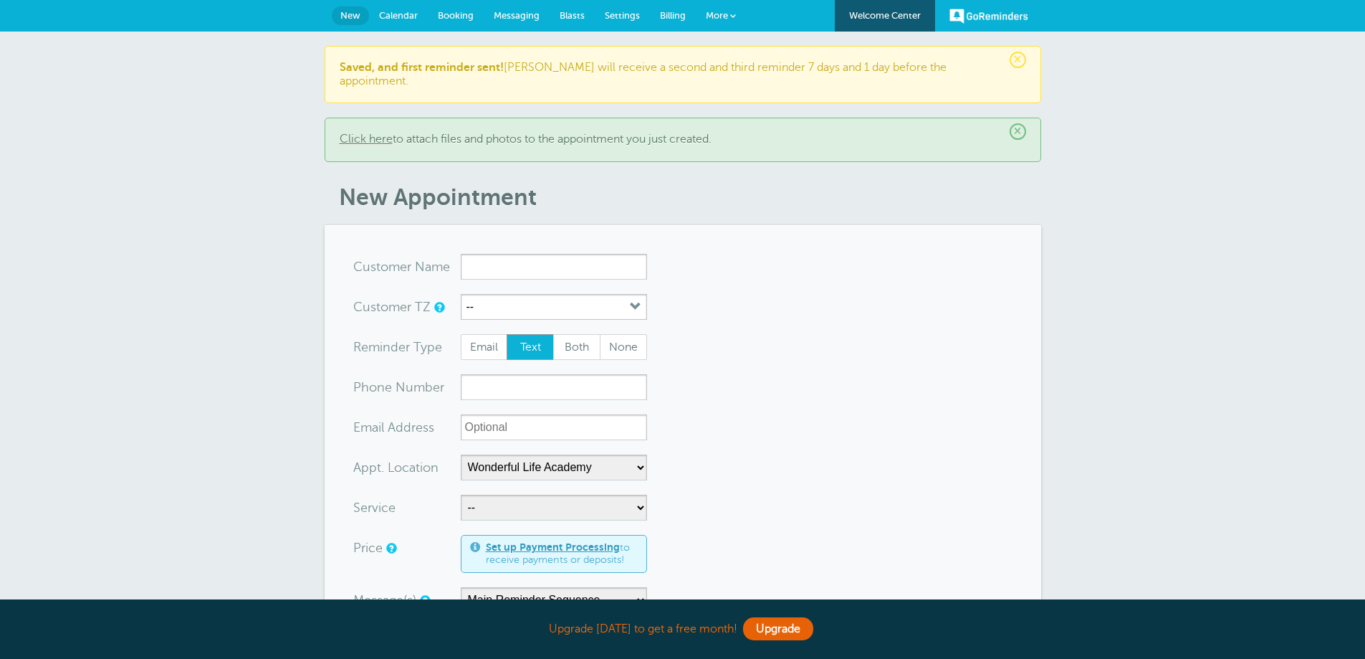
select select "25306"
click at [515, 254] on input "x-no-autofill" at bounding box center [554, 267] width 186 height 26
paste input "courtneykershaw98@gmail.com"
drag, startPoint x: 640, startPoint y: 254, endPoint x: 406, endPoint y: 255, distance: 233.7
click at [406, 255] on div "x-no-autofill Cus tomer N ame courtneykershaw98@gmail.com No search results. Ed…" at bounding box center [500, 267] width 294 height 26
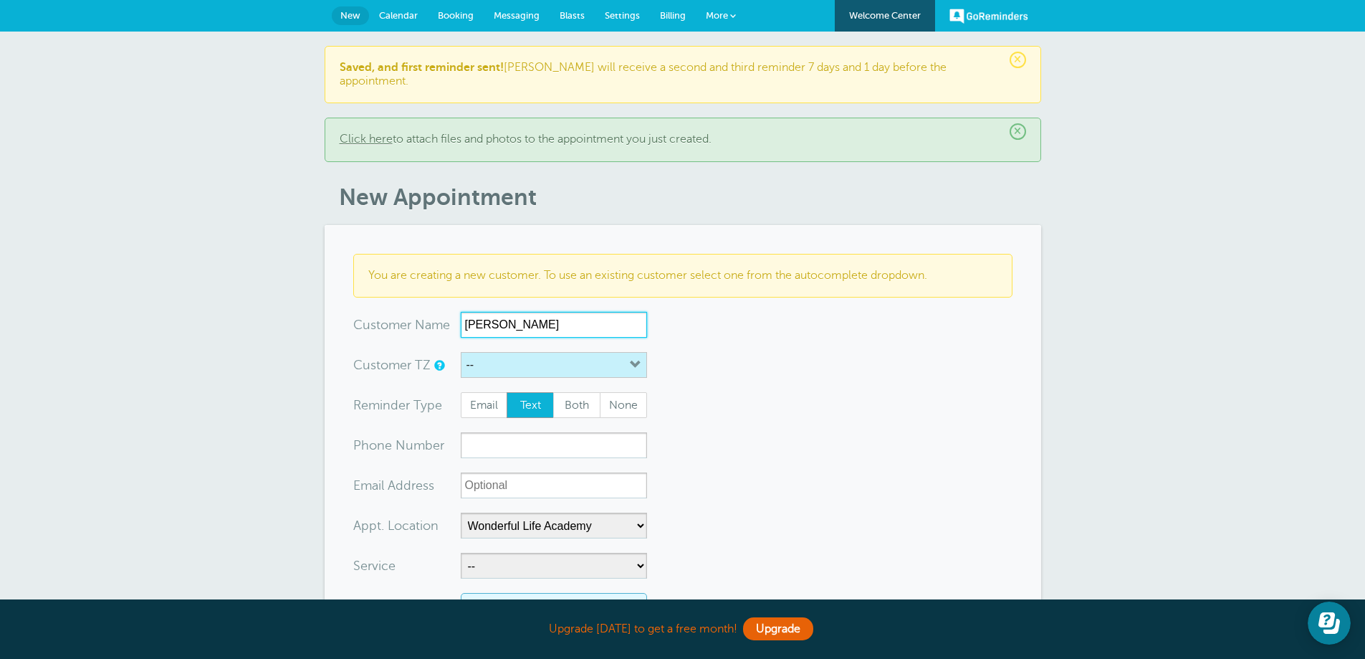
type input "Courtney Kershaw"
click at [527, 352] on button "--" at bounding box center [554, 365] width 186 height 26
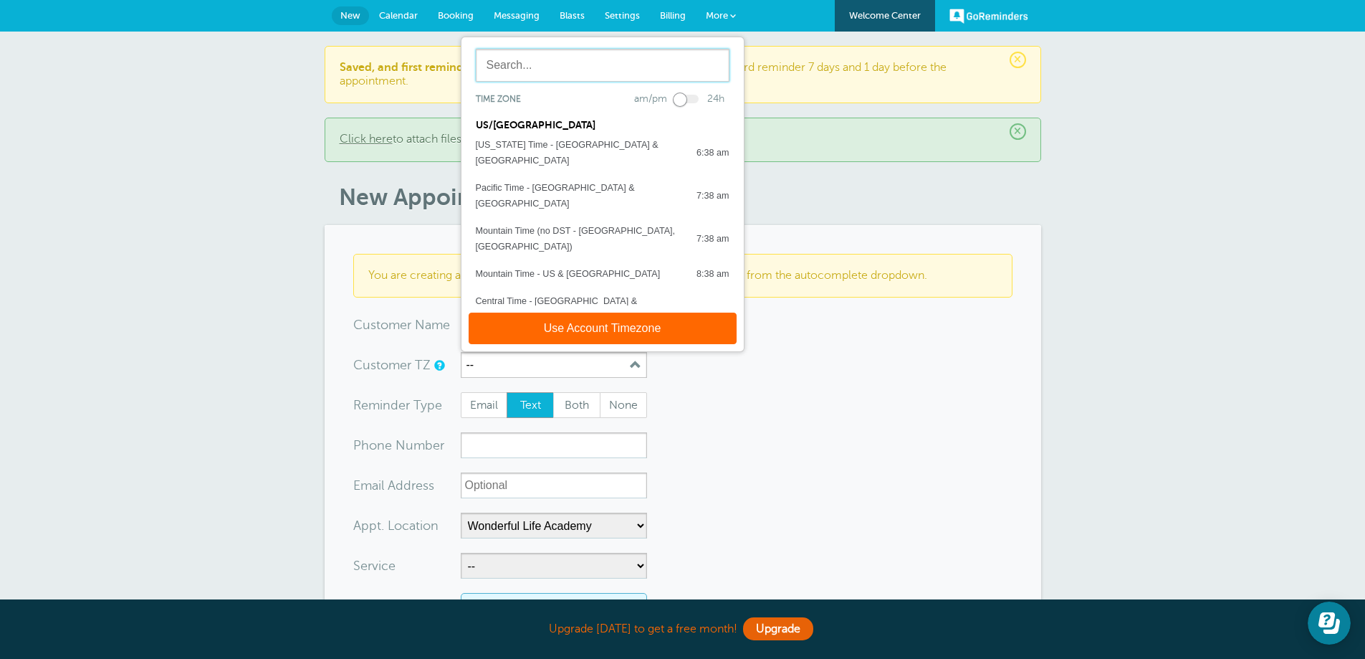
click at [535, 65] on input "text" at bounding box center [603, 65] width 254 height 33
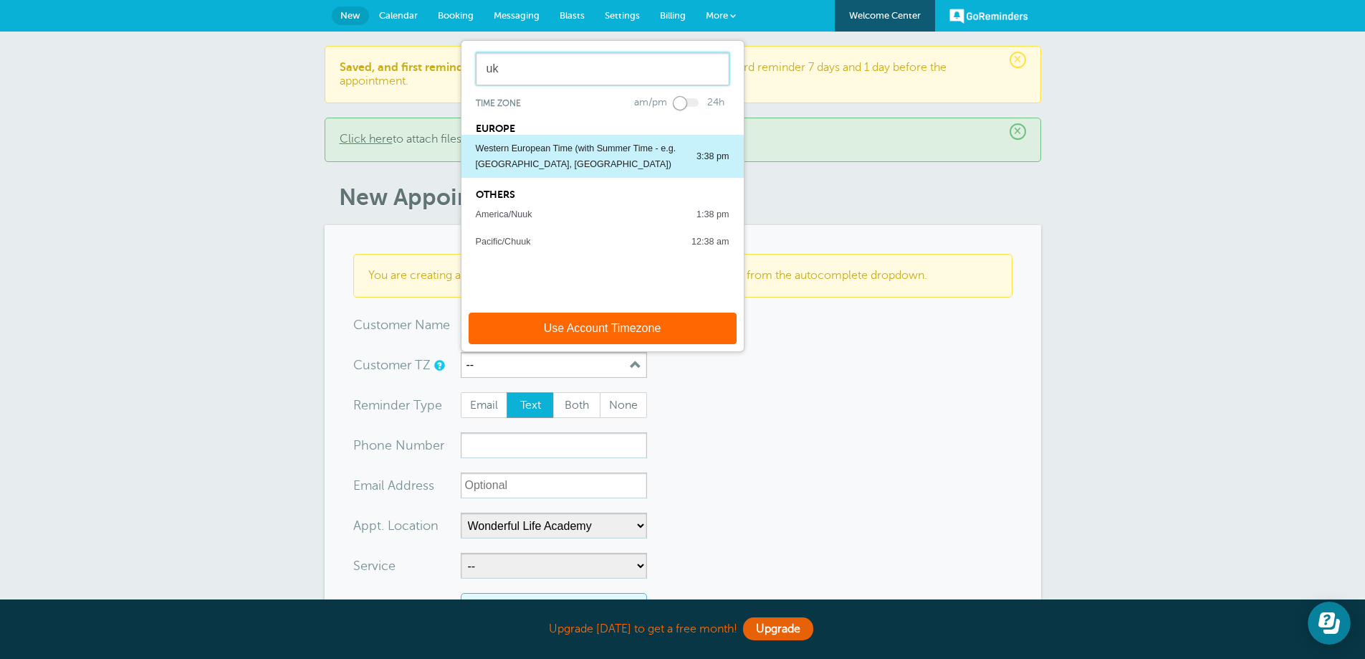
type input "uk"
click at [548, 135] on button "Western European Time (with Summer Time - e.g. London, UK) 3:38 pm" at bounding box center [603, 156] width 282 height 43
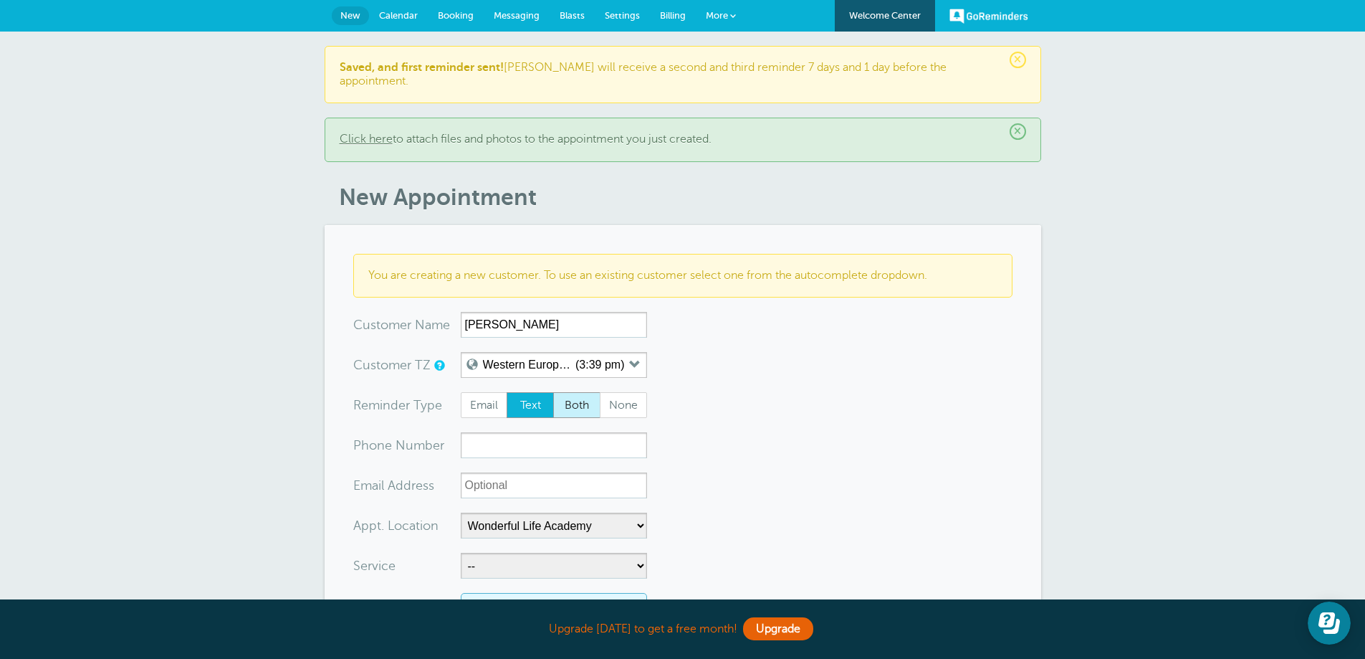
click at [556, 393] on span "Both" at bounding box center [577, 405] width 46 height 24
click at [553, 391] on input "Both" at bounding box center [553, 391] width 1 height 1
radio input "true"
click at [532, 472] on input "xx-no-autofill" at bounding box center [554, 485] width 186 height 26
paste input "courtneykershaw98@gmail.com"
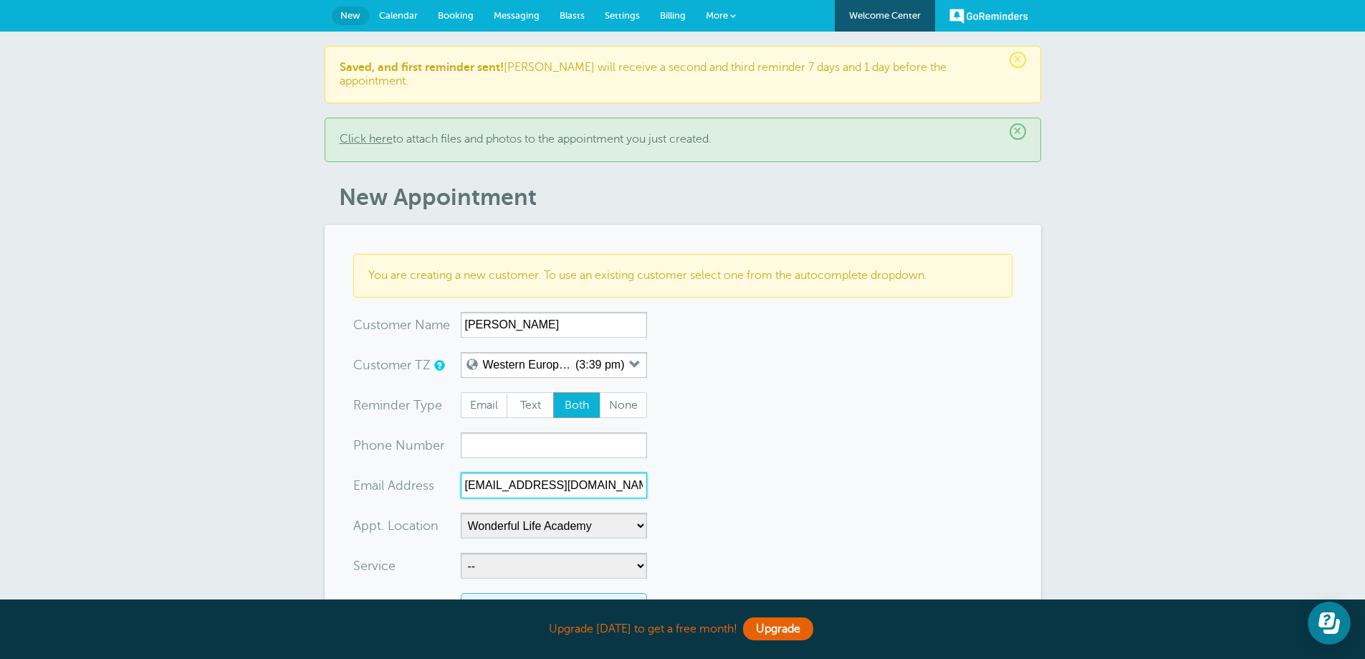
type input "courtneykershaw98@gmail.com"
click at [533, 432] on input "xxx-no-autofill" at bounding box center [554, 445] width 186 height 26
paste input "07943572350"
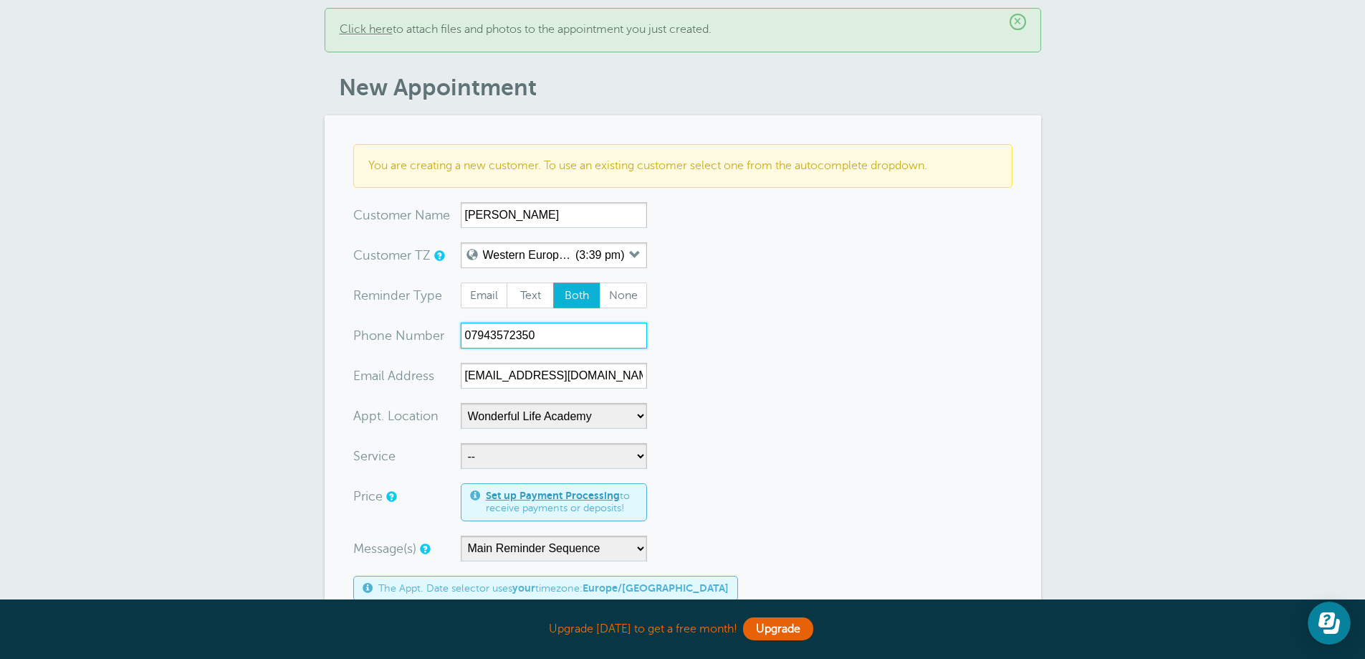
scroll to position [143, 0]
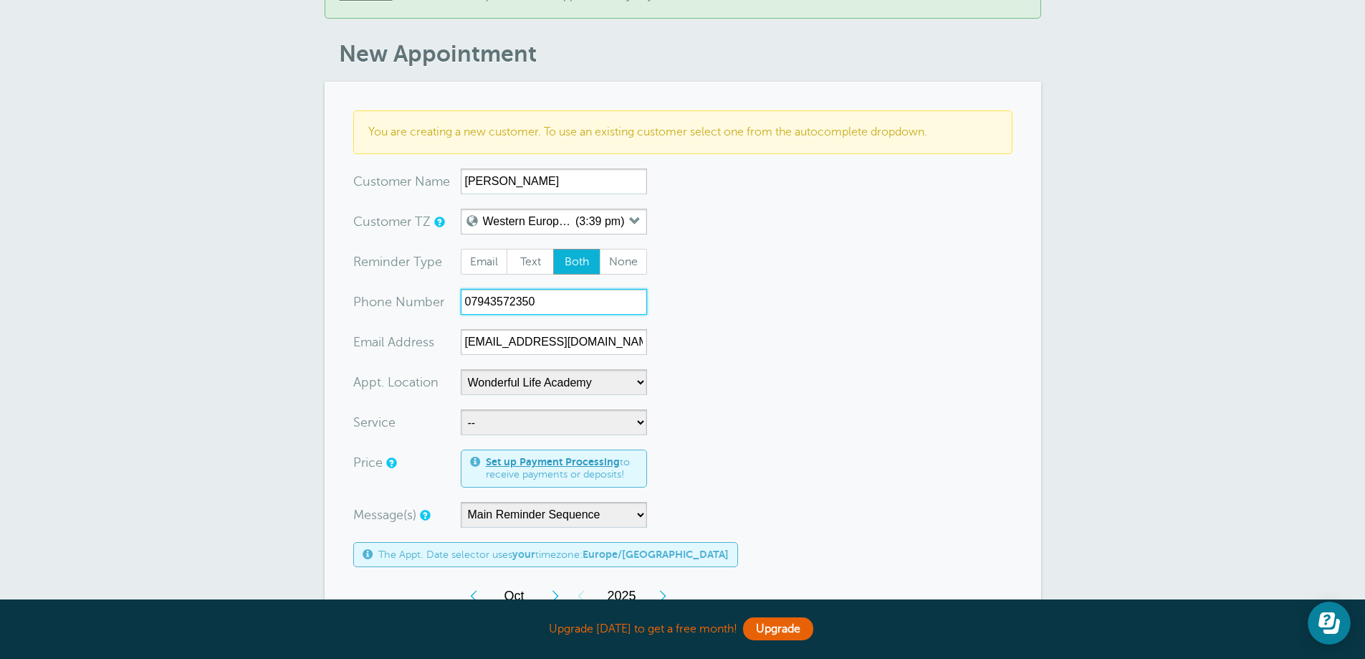
type input "07943572350"
click at [514, 409] on select "-- Coily Masterclass with Alex Walker Cut Culture: The Shag with Vanessa Koeb T…" at bounding box center [554, 422] width 186 height 26
select select "28317"
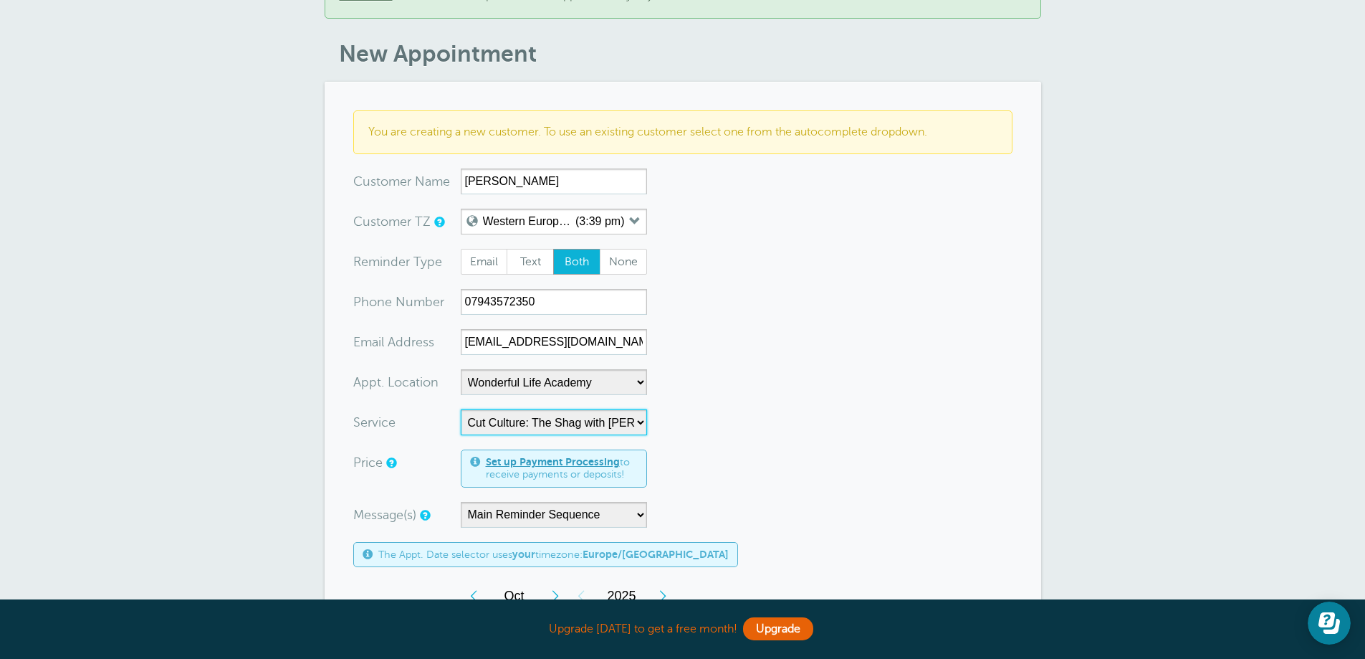
click at [461, 409] on select "-- Coily Masterclass with Alex Walker Cut Culture: The Shag with Vanessa Koeb T…" at bounding box center [554, 422] width 186 height 26
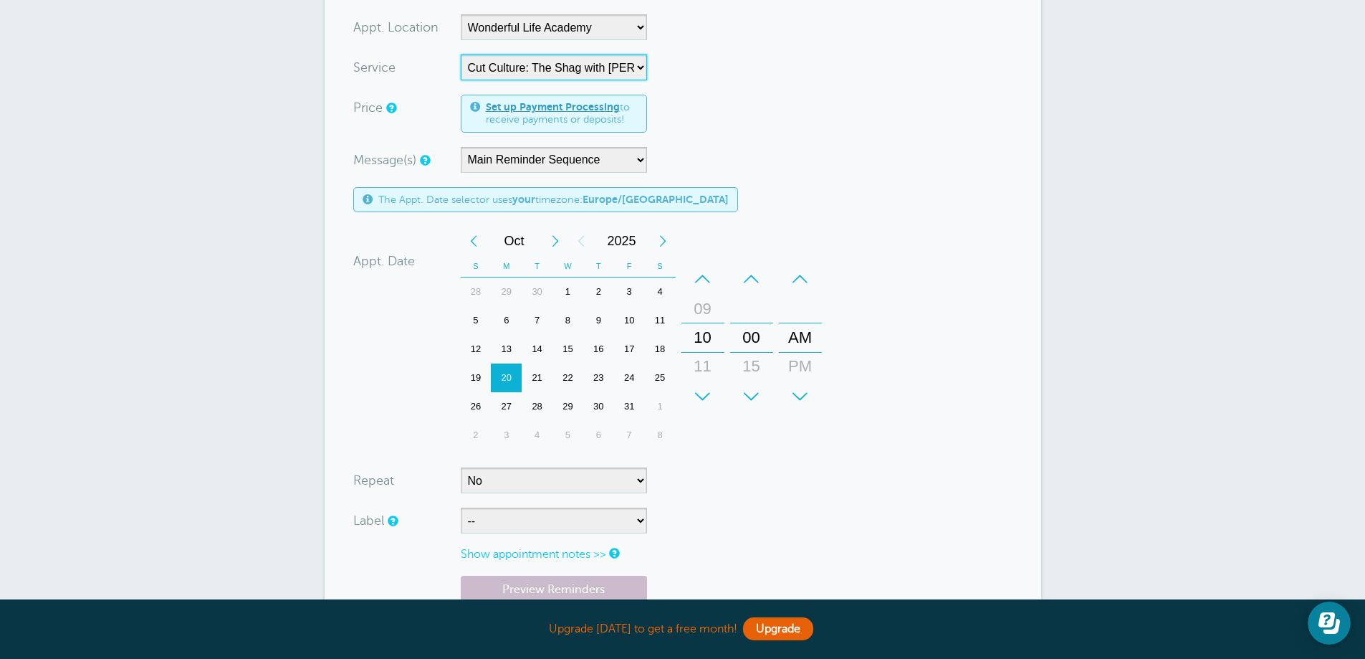
scroll to position [573, 0]
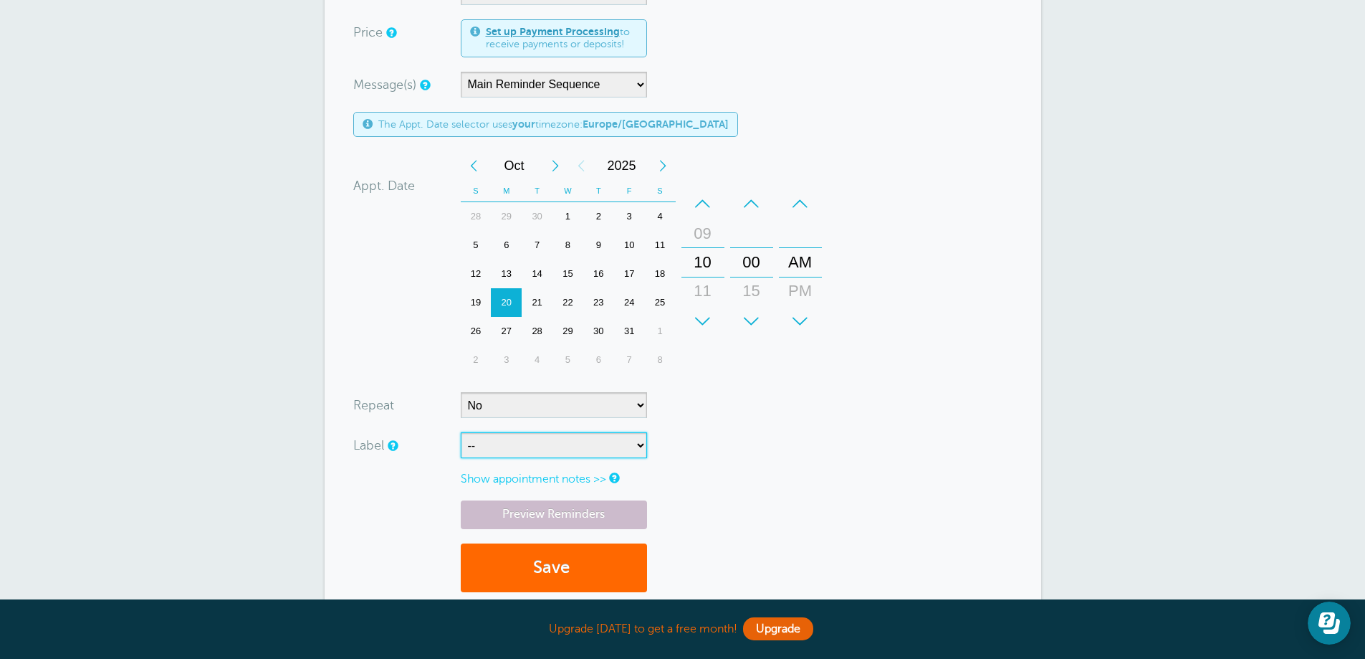
click at [506, 437] on select "-- ASP Courses Davroe Courses Milkshake Courses" at bounding box center [554, 445] width 186 height 26
select select "6794"
click at [461, 432] on select "-- ASP Courses Davroe Courses Milkshake Courses" at bounding box center [554, 445] width 186 height 26
click at [510, 551] on button "Save" at bounding box center [554, 567] width 186 height 49
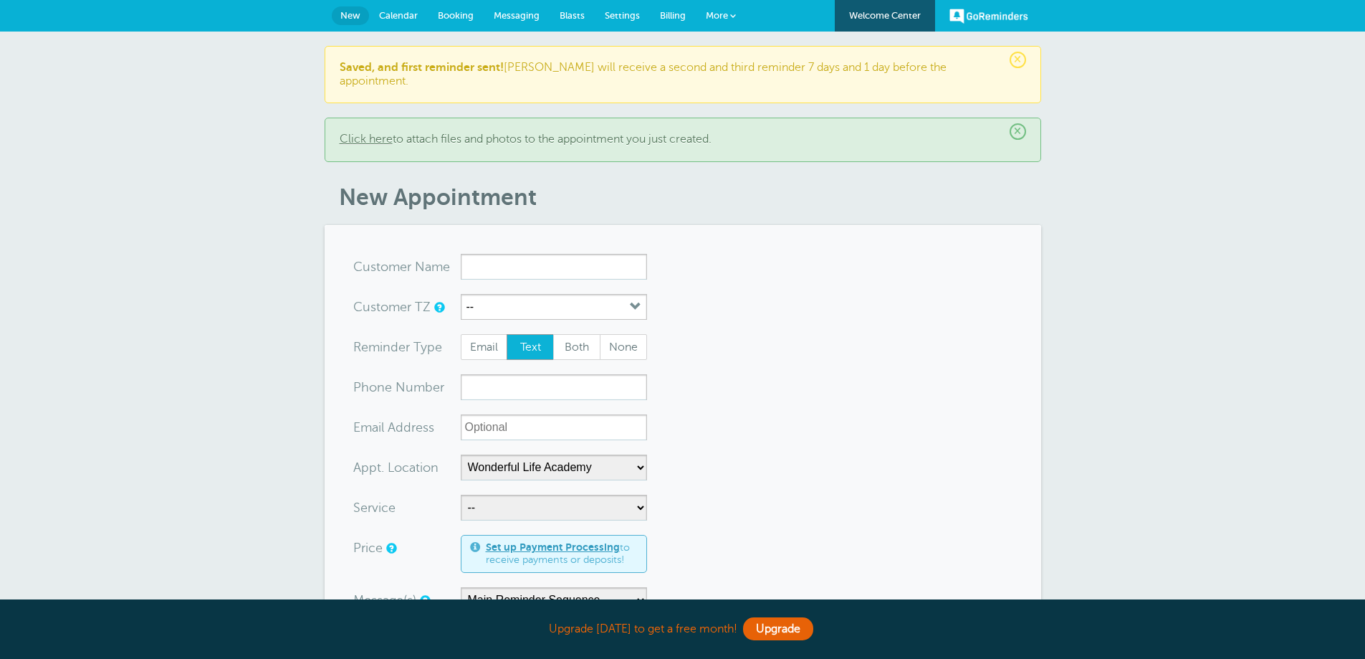
select select "25306"
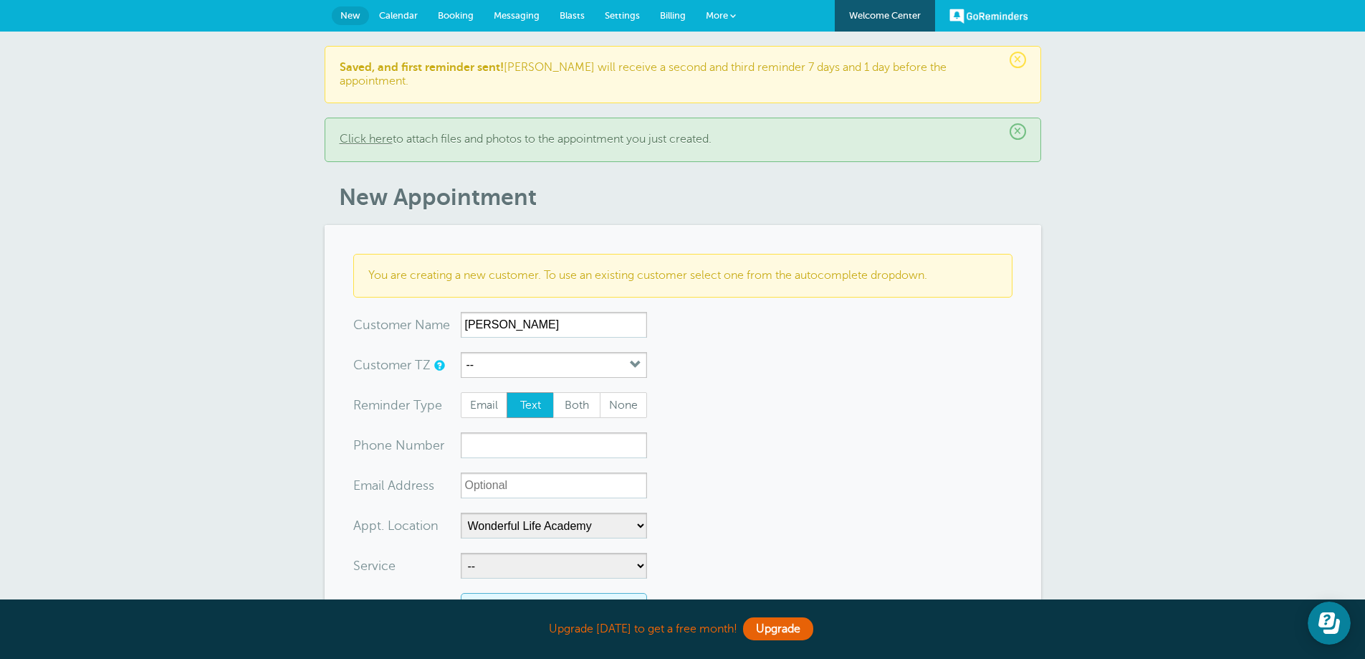
type input "[PERSON_NAME]"
click at [500, 357] on button "--" at bounding box center [554, 365] width 186 height 26
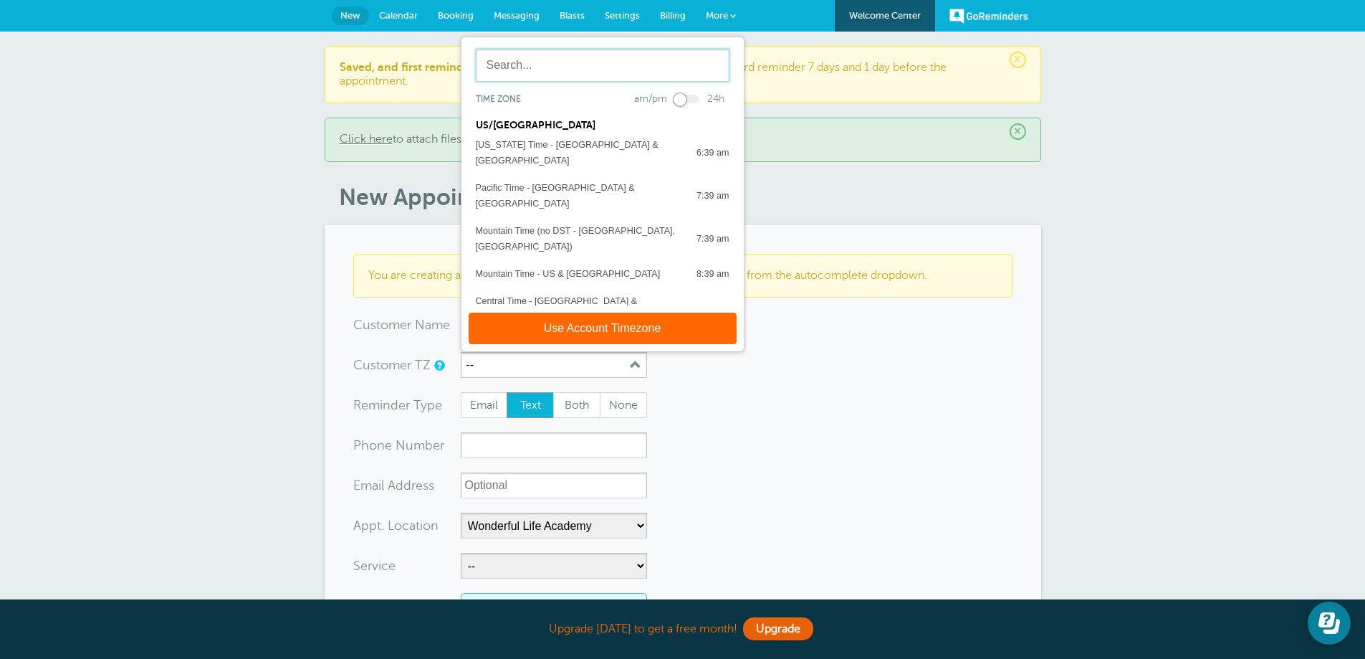
click at [543, 60] on input "text" at bounding box center [603, 65] width 254 height 33
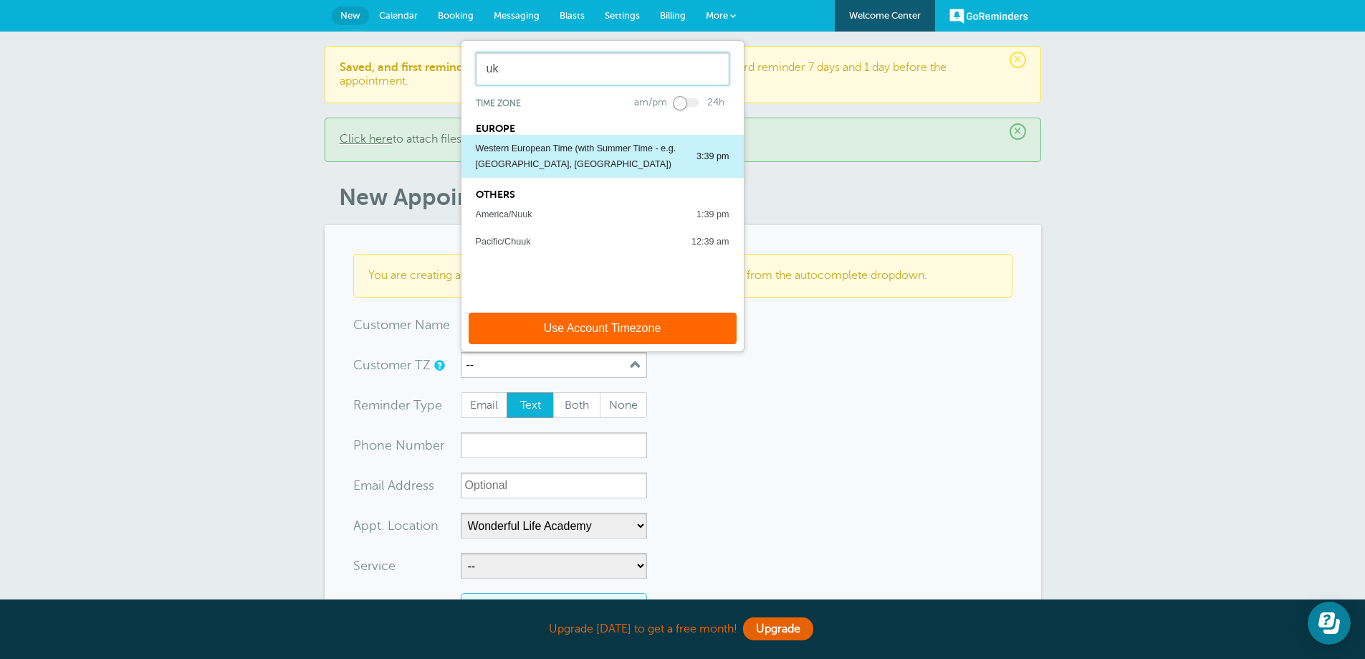
type input "uk"
click at [550, 140] on div "Western European Time (with Summer Time - e.g. [GEOGRAPHIC_DATA], [GEOGRAPHIC_D…" at bounding box center [579, 156] width 206 height 32
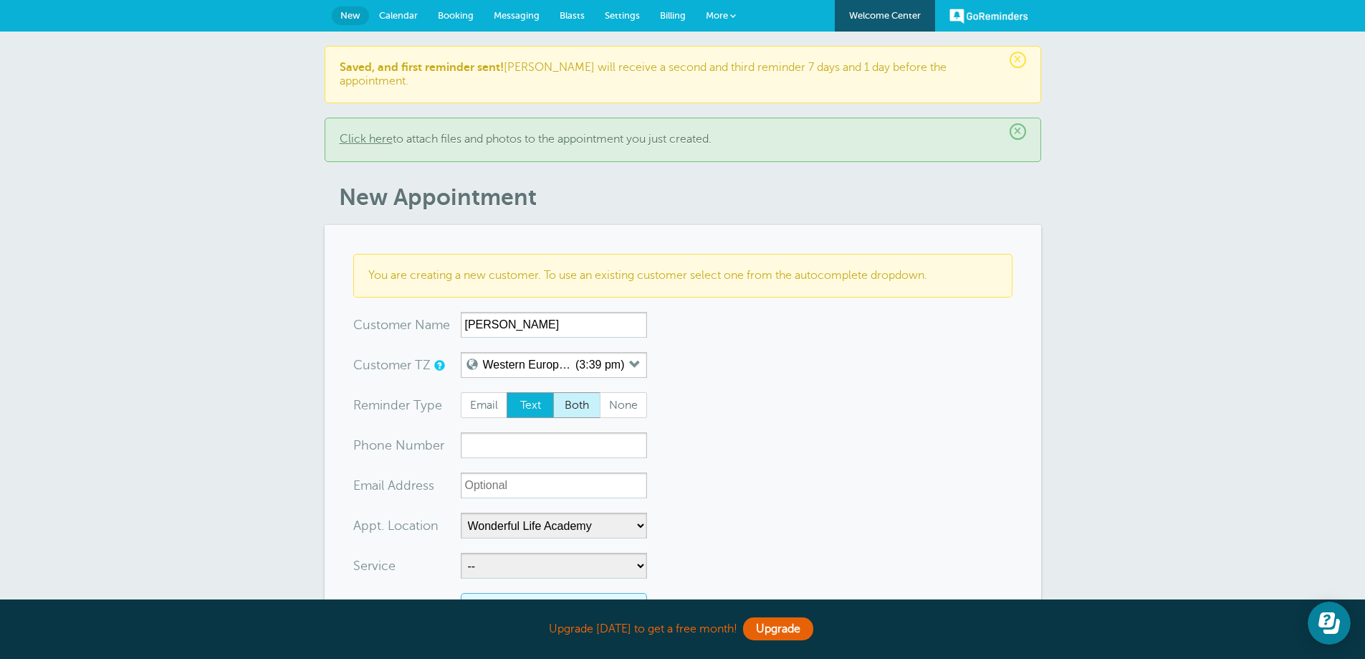
click at [555, 396] on span "Both" at bounding box center [577, 405] width 46 height 24
click at [553, 392] on input "Both" at bounding box center [553, 391] width 1 height 1
radio input "true"
click at [566, 474] on input "xx-no-autofill" at bounding box center [554, 485] width 186 height 26
paste input "[EMAIL_ADDRESS][DOMAIN_NAME]"
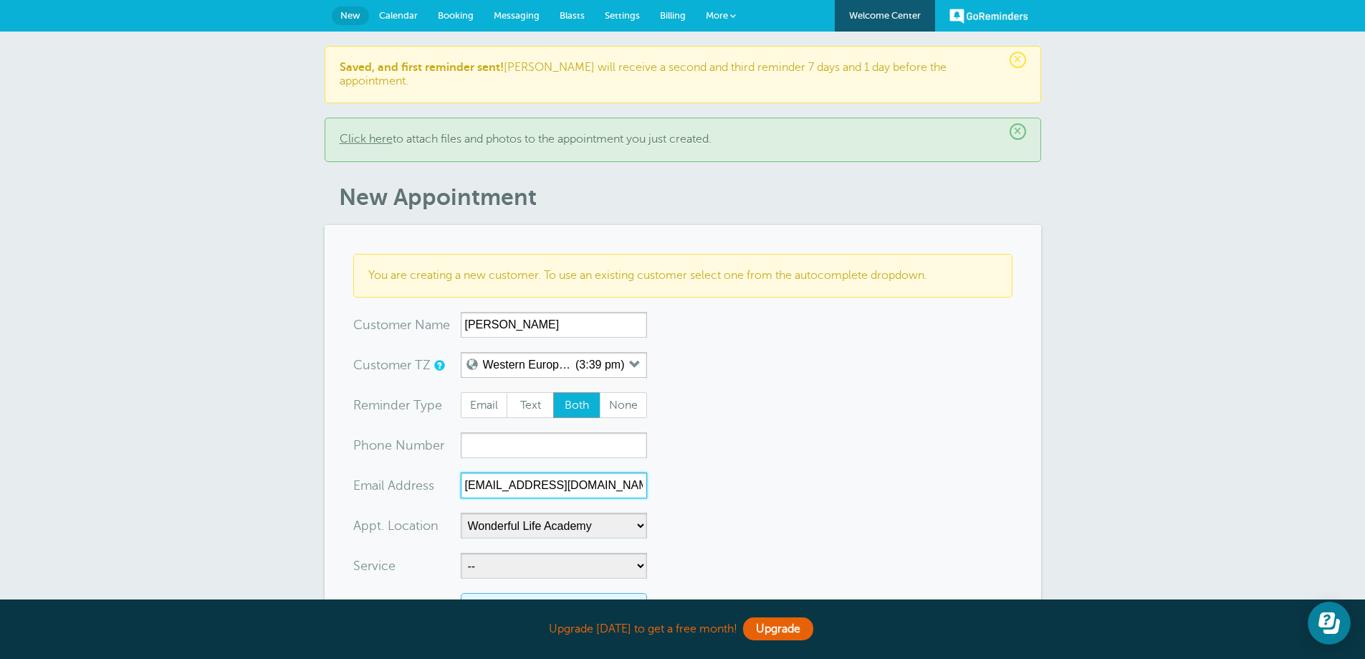
type input "[EMAIL_ADDRESS][DOMAIN_NAME]"
click at [578, 438] on input "xxx-no-autofill" at bounding box center [554, 445] width 186 height 26
paste input "07889790081"
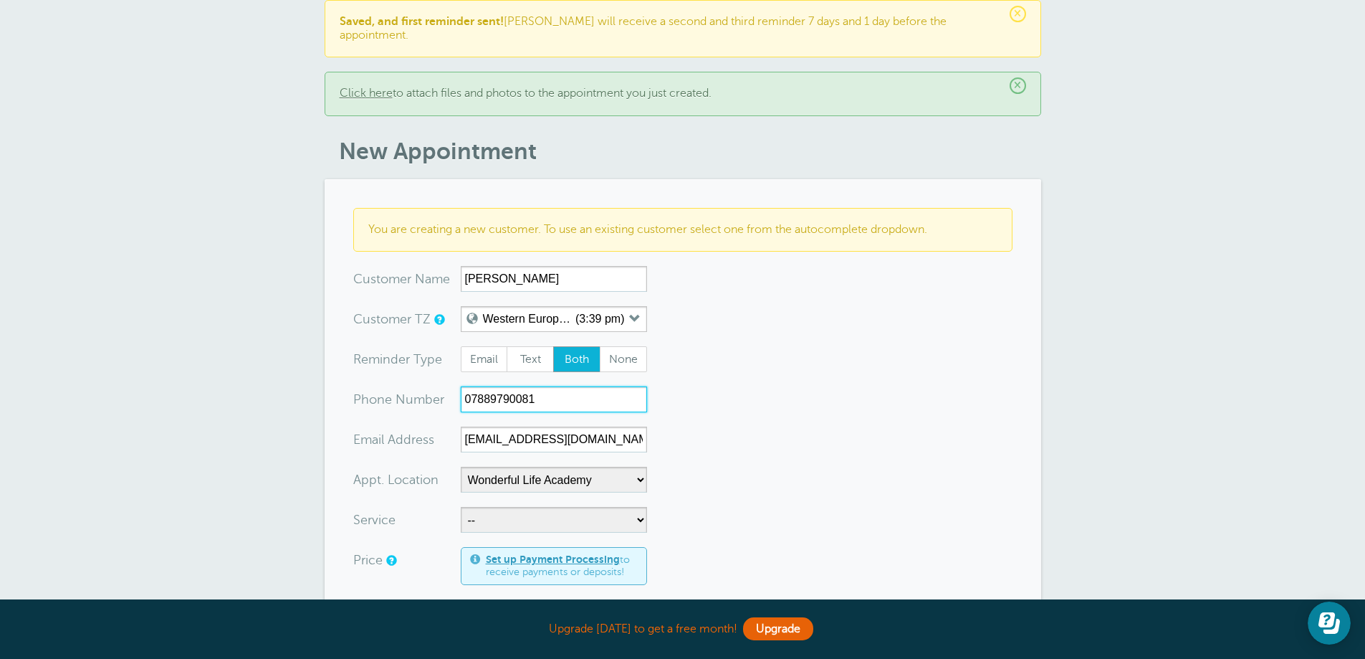
scroll to position [72, 0]
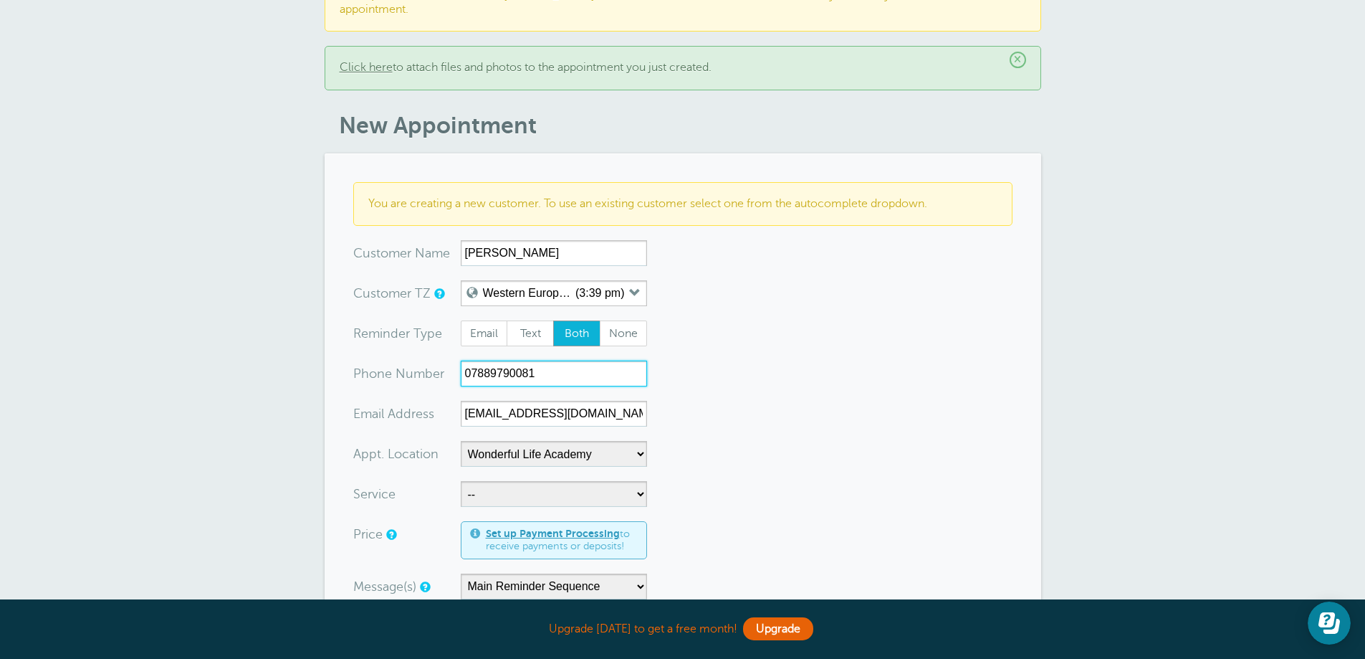
type input "07889790081"
click at [538, 481] on select "-- Coily Masterclass with [PERSON_NAME] Cut Culture: The Shag with [PERSON_NAME…" at bounding box center [554, 494] width 186 height 26
select select "28317"
click at [461, 481] on select "-- Coily Masterclass with [PERSON_NAME] Cut Culture: The Shag with [PERSON_NAME…" at bounding box center [554, 494] width 186 height 26
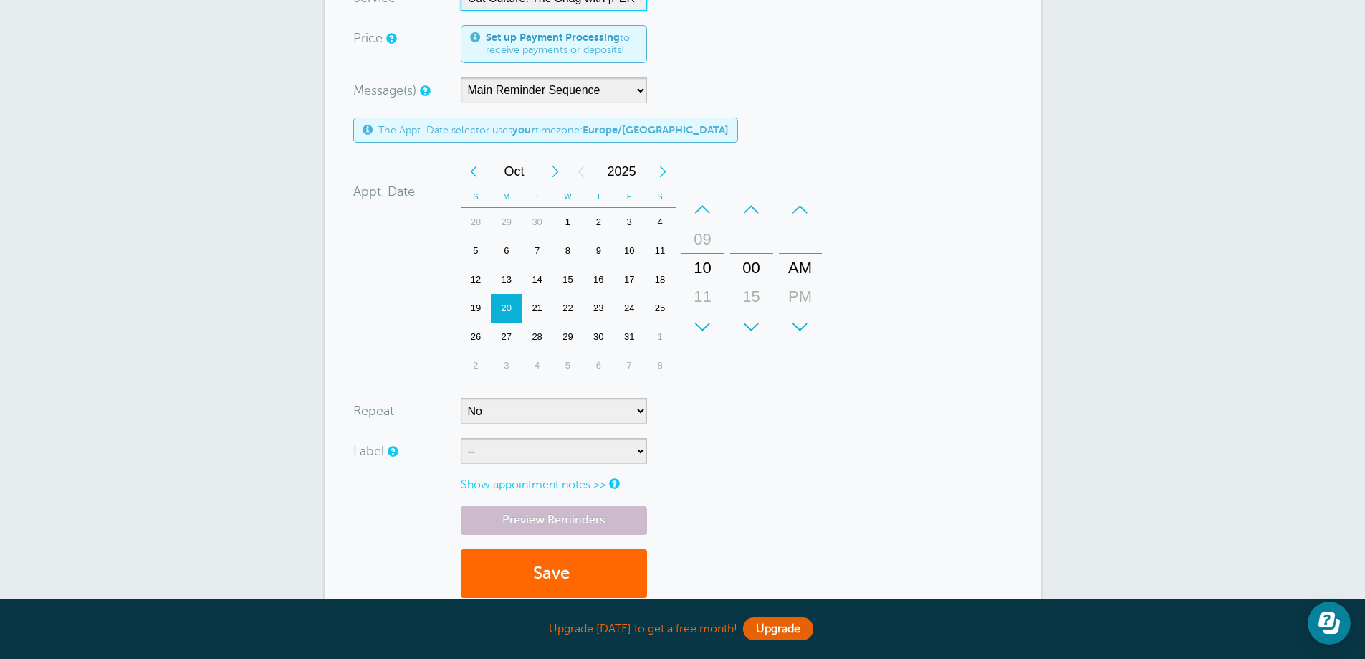
scroll to position [645, 0]
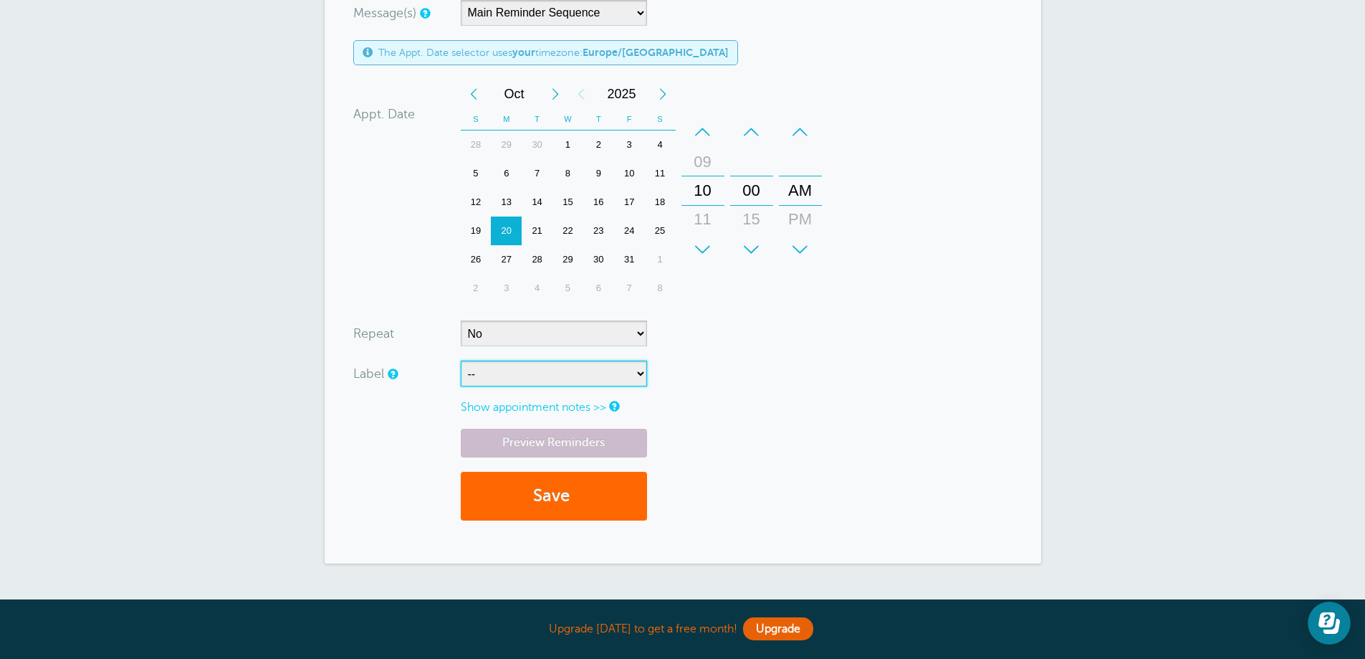
click at [495, 368] on select "-- ASP Courses Davroe Courses Milkshake Courses" at bounding box center [554, 374] width 186 height 26
select select "6794"
click at [461, 361] on select "-- ASP Courses Davroe Courses Milkshake Courses" at bounding box center [554, 374] width 186 height 26
click at [497, 472] on button "Save" at bounding box center [554, 496] width 186 height 49
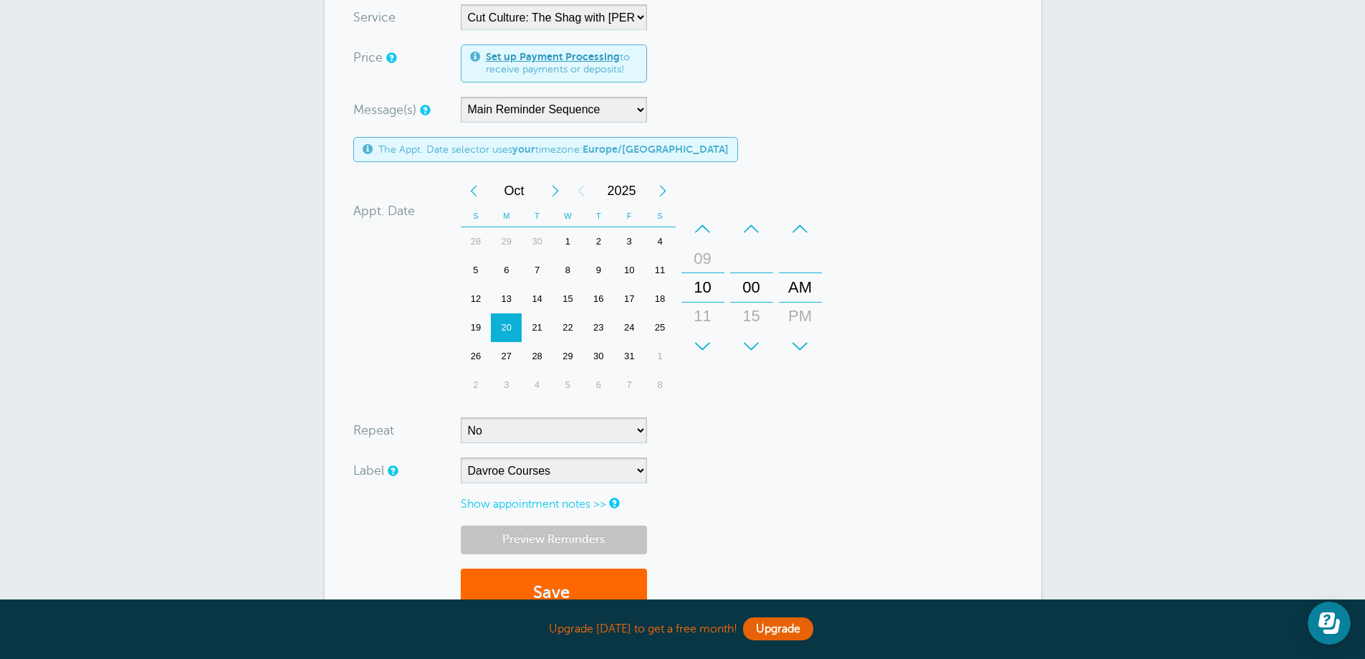
scroll to position [745, 0]
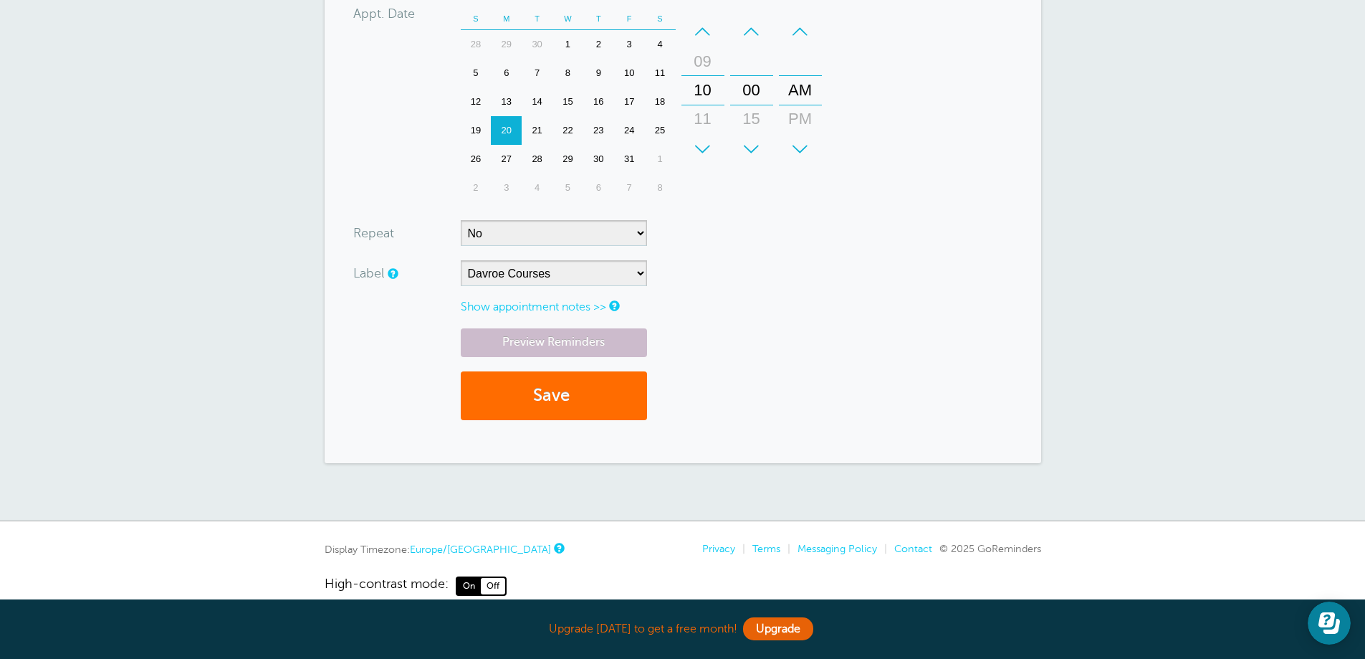
type input "[EMAIL_ADDRESS][DOMAIN_NAME]"
click at [580, 392] on button "Save" at bounding box center [554, 395] width 186 height 49
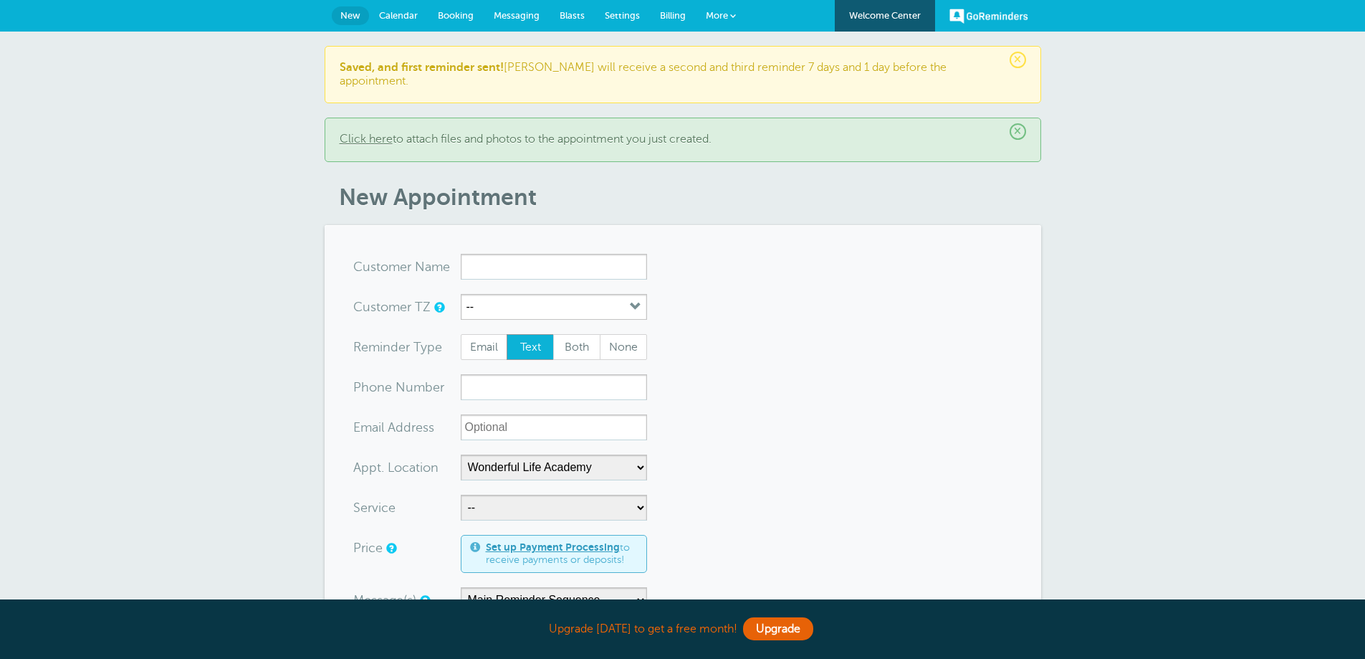
select select "25306"
click at [510, 254] on input "x-no-autofill" at bounding box center [554, 267] width 186 height 26
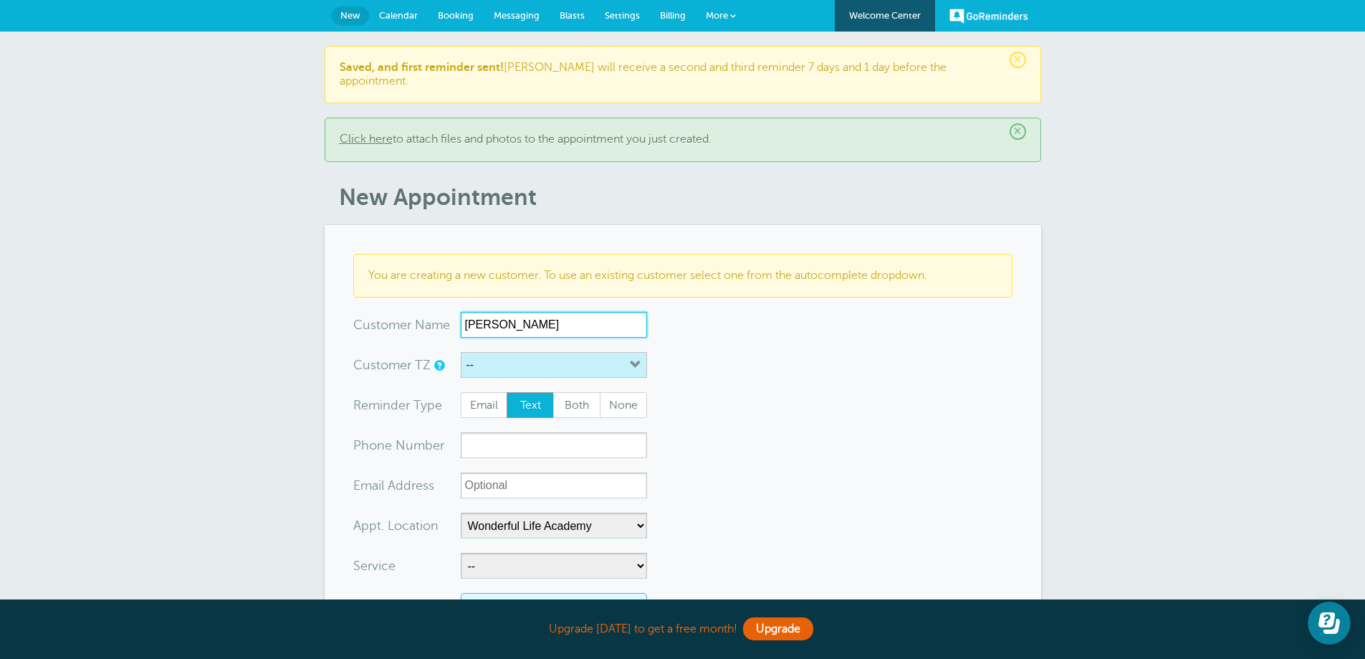
type input "[PERSON_NAME]"
click at [539, 352] on button "--" at bounding box center [554, 365] width 186 height 26
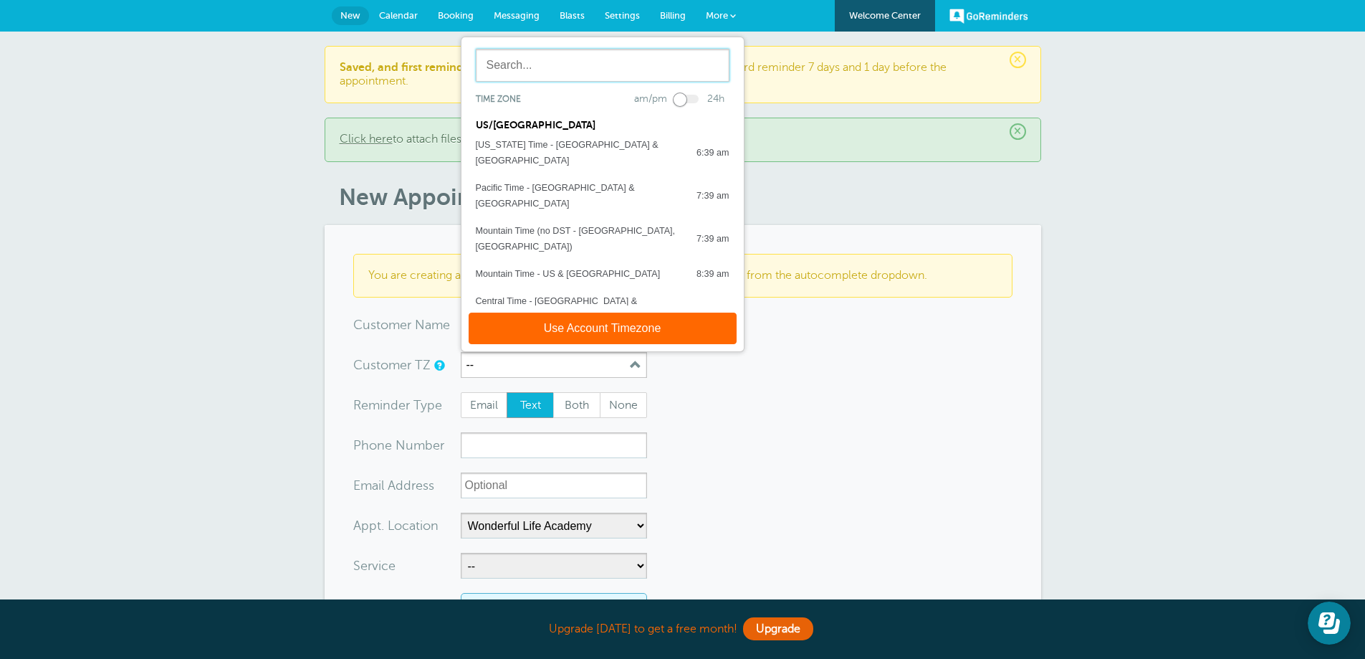
click at [568, 61] on input "text" at bounding box center [603, 65] width 254 height 33
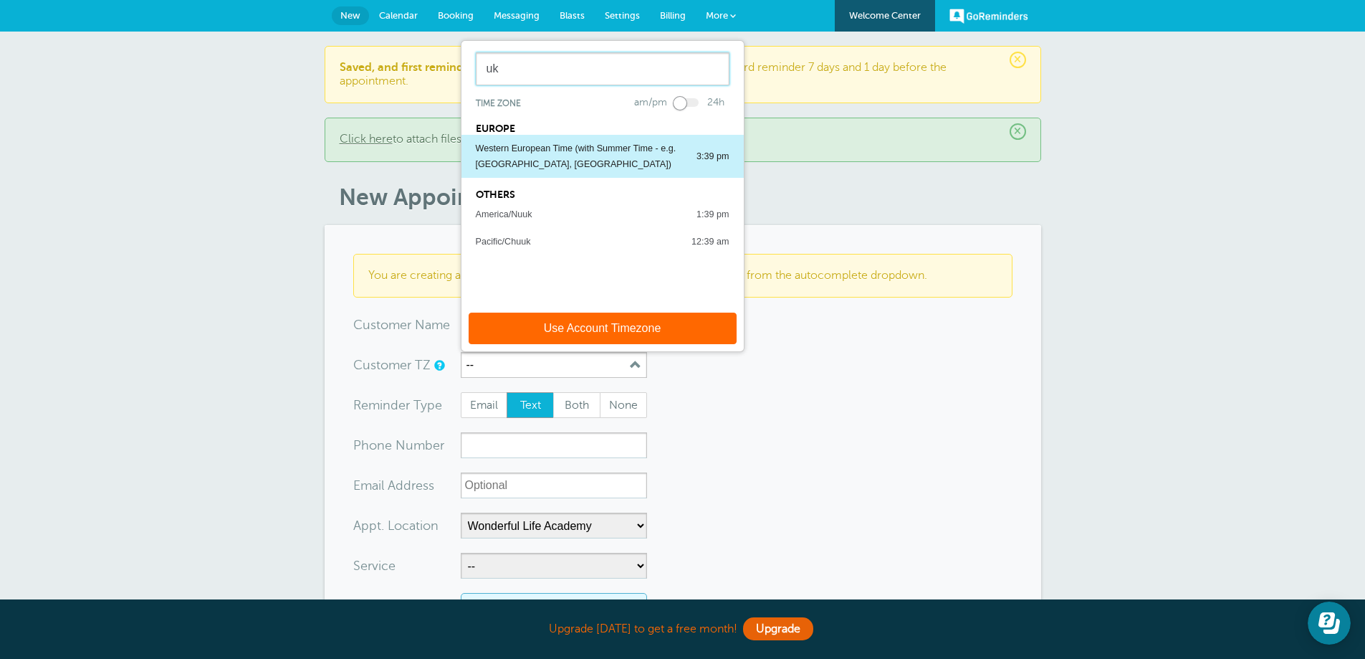
type input "uk"
click at [567, 140] on div "Western European Time (with Summer Time - e.g. [GEOGRAPHIC_DATA], [GEOGRAPHIC_D…" at bounding box center [579, 156] width 206 height 32
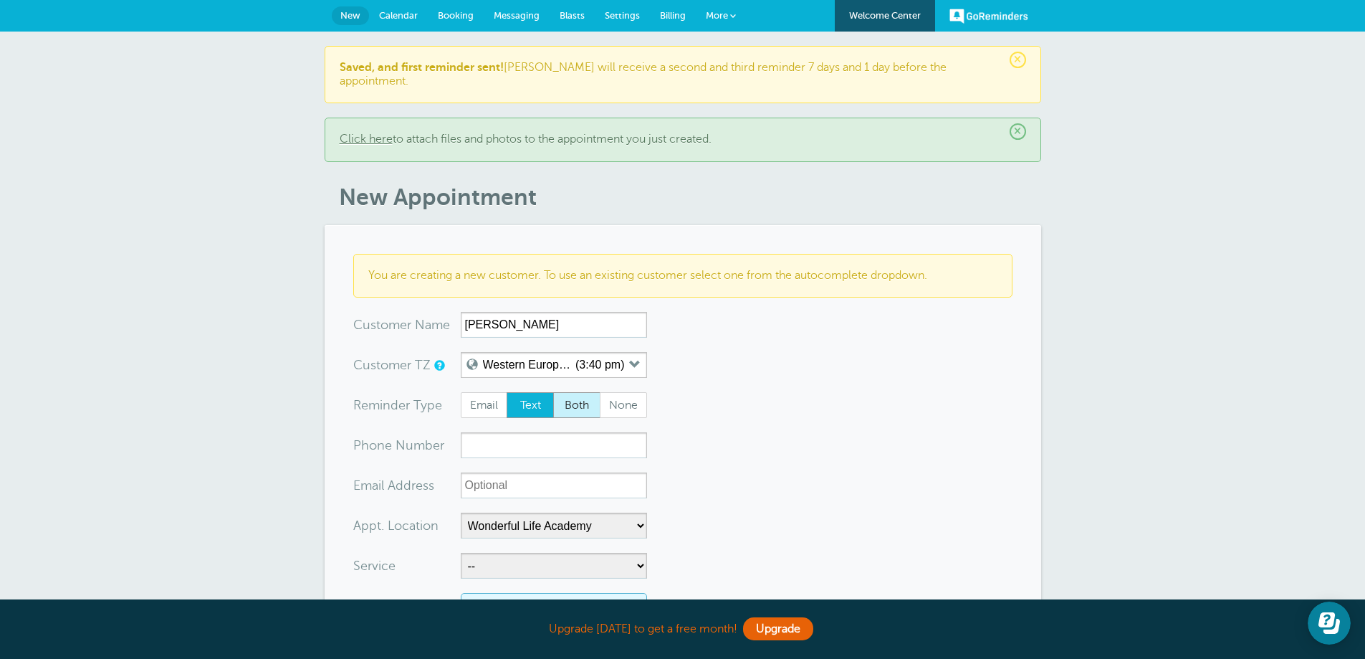
click at [566, 396] on span "Both" at bounding box center [577, 405] width 46 height 24
click at [553, 392] on input "Both" at bounding box center [553, 391] width 1 height 1
radio input "true"
click at [512, 472] on input "xx-no-autofill" at bounding box center [554, 485] width 186 height 26
paste input "[EMAIL_ADDRESS][DOMAIN_NAME]"
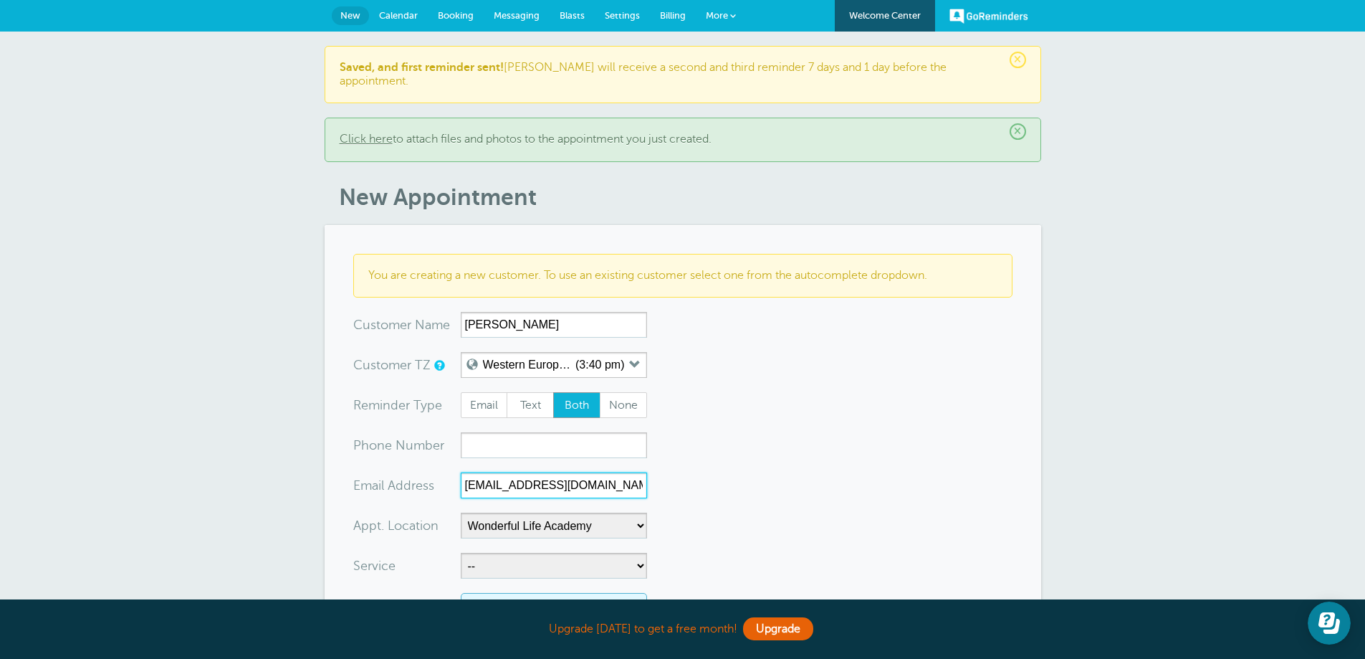
scroll to position [0, 9]
type input "[EMAIL_ADDRESS][DOMAIN_NAME]"
click at [574, 432] on input "xxx-no-autofill" at bounding box center [554, 445] width 186 height 26
paste input "07539512242"
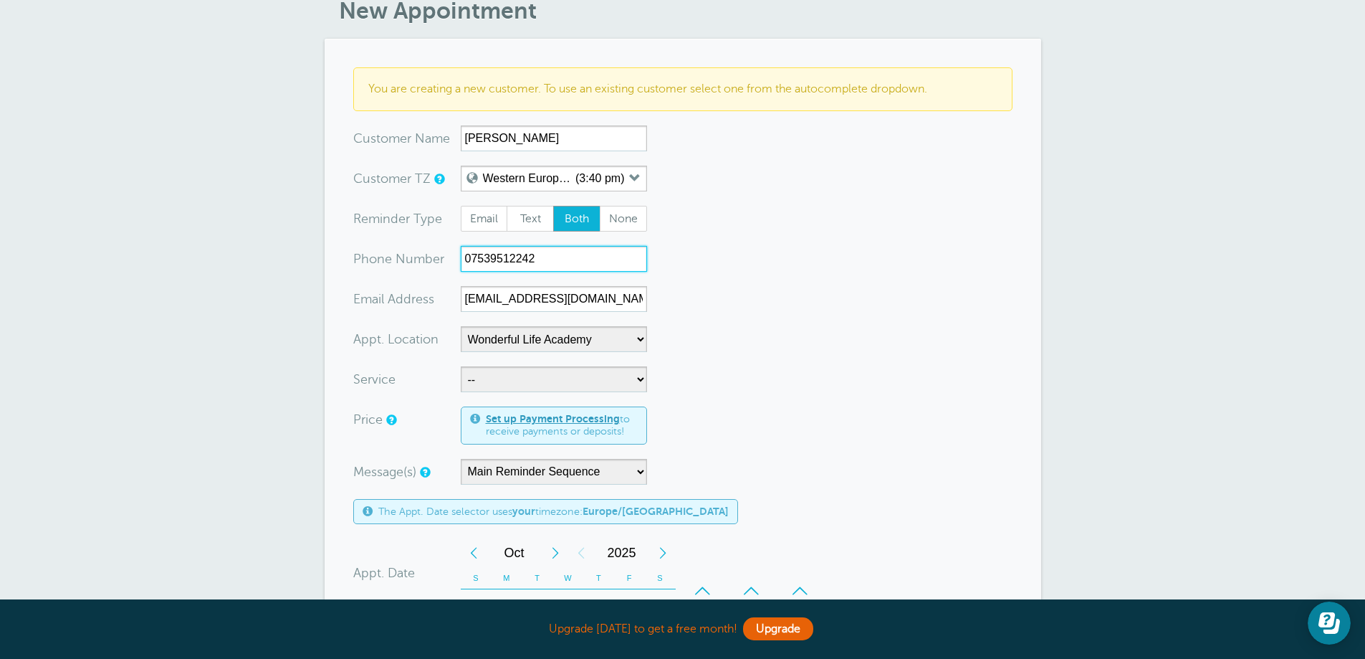
scroll to position [215, 0]
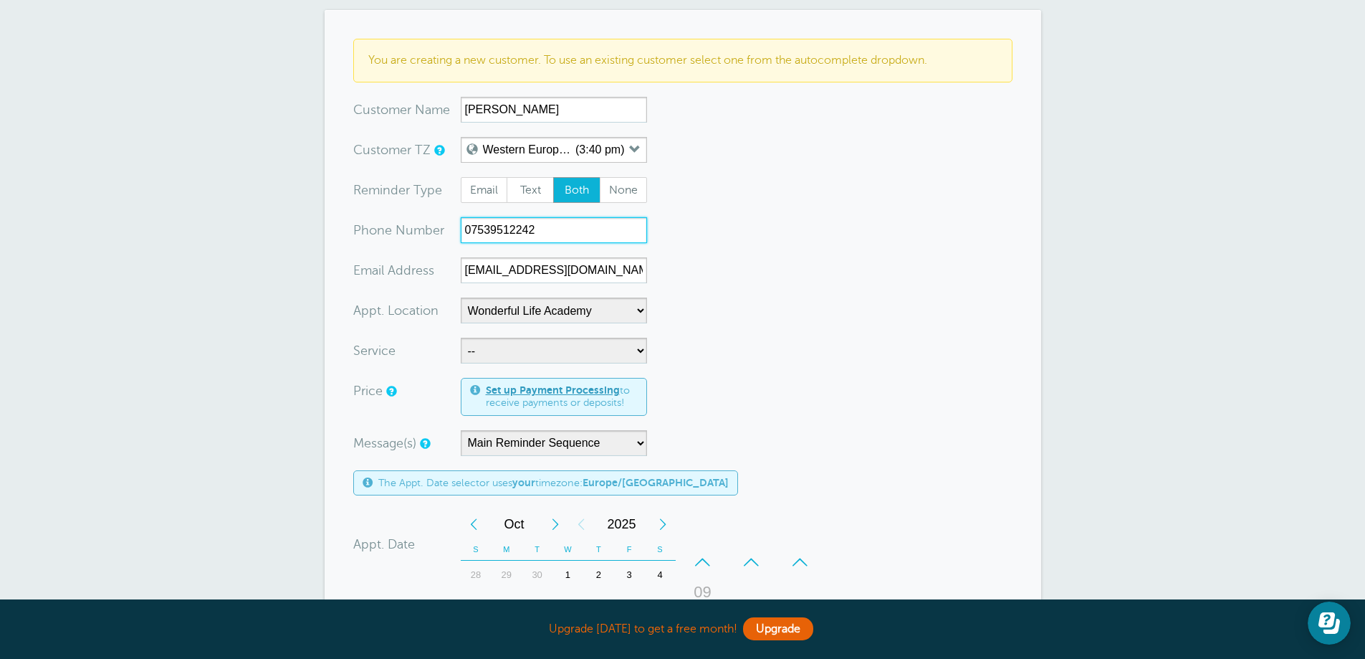
type input "07539512242"
click at [532, 341] on select "-- Coily Masterclass with [PERSON_NAME] Cut Culture: The Shag with [PERSON_NAME…" at bounding box center [554, 351] width 186 height 26
select select "28317"
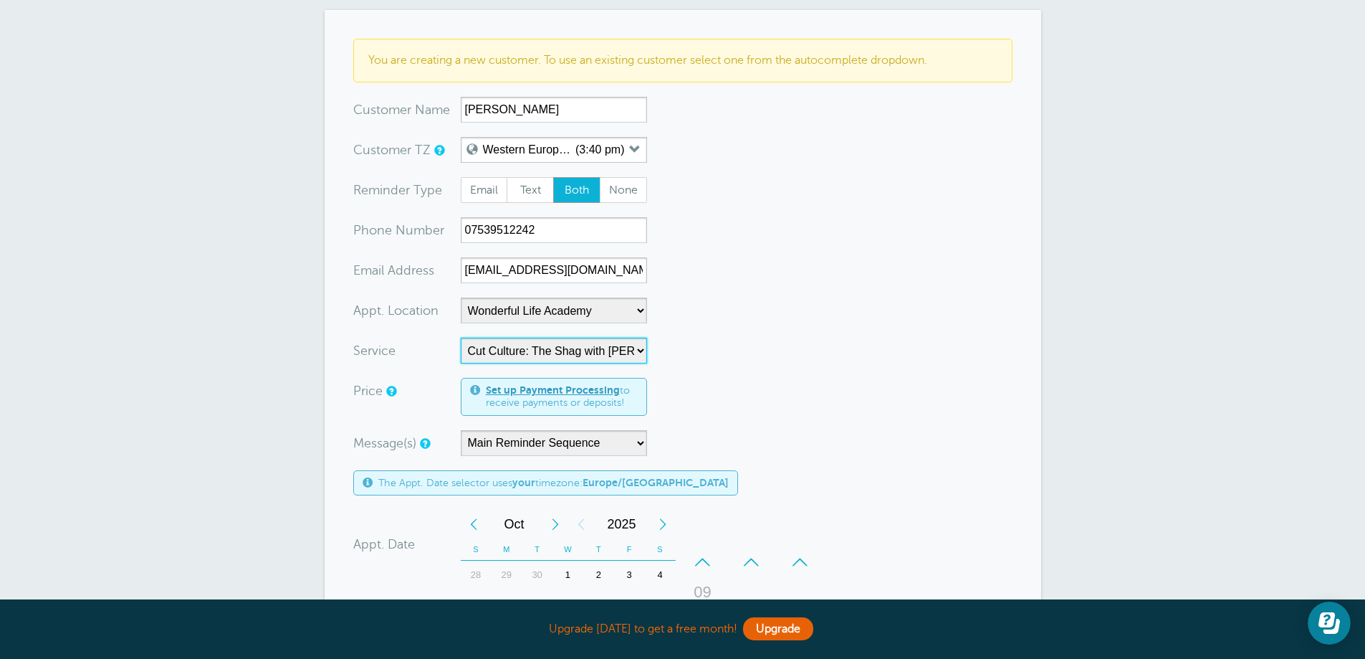
click at [461, 338] on select "-- Coily Masterclass with [PERSON_NAME] Cut Culture: The Shag with [PERSON_NAME…" at bounding box center [554, 351] width 186 height 26
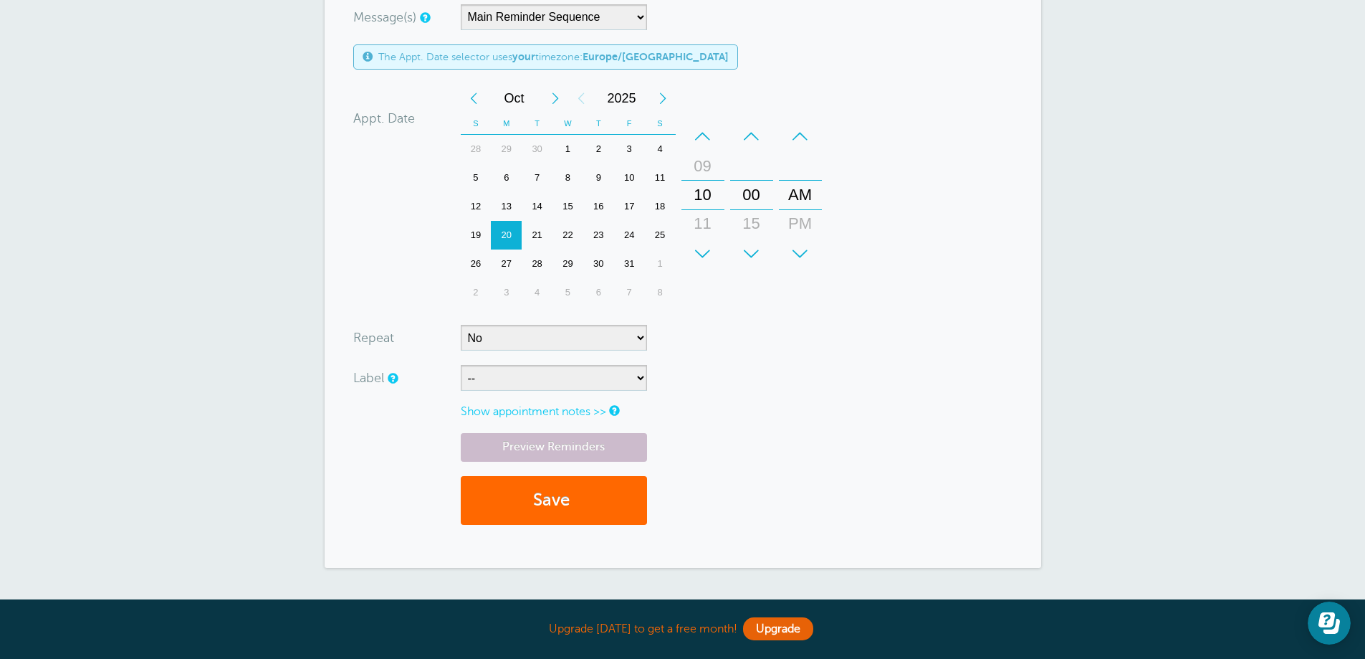
scroll to position [645, 0]
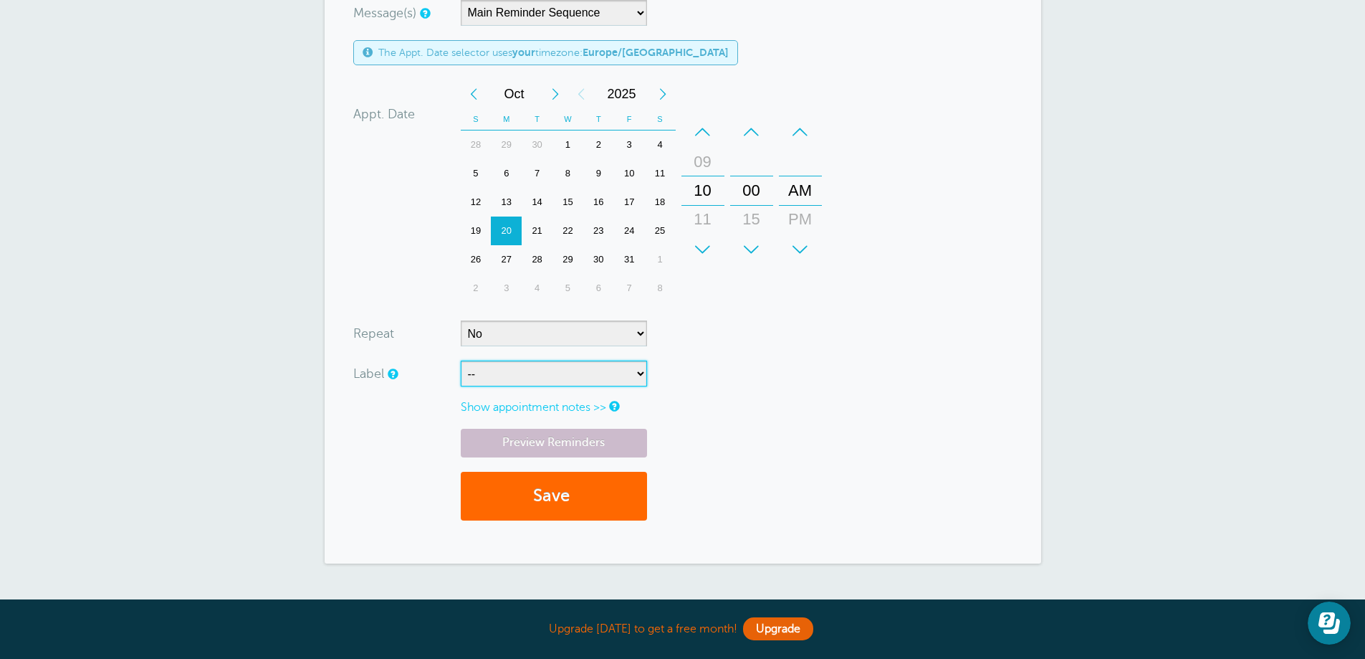
click at [515, 365] on select "-- ASP Courses Davroe Courses Milkshake Courses" at bounding box center [554, 374] width 186 height 26
click at [510, 365] on select "-- ASP Courses Davroe Courses Milkshake Courses" at bounding box center [554, 374] width 186 height 26
select select "6794"
click at [461, 361] on select "-- ASP Courses Davroe Courses Milkshake Courses" at bounding box center [554, 374] width 186 height 26
click at [514, 473] on button "Save" at bounding box center [554, 496] width 186 height 49
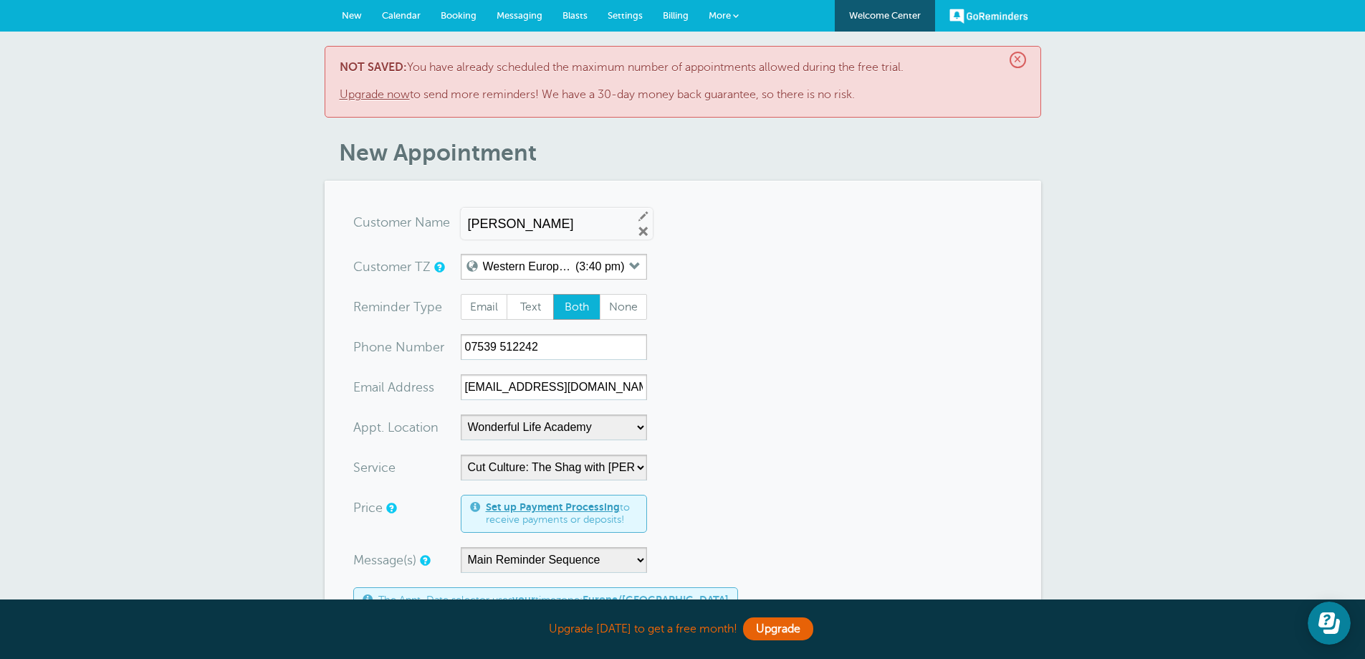
click at [389, 100] on link "Upgrade now" at bounding box center [375, 94] width 70 height 13
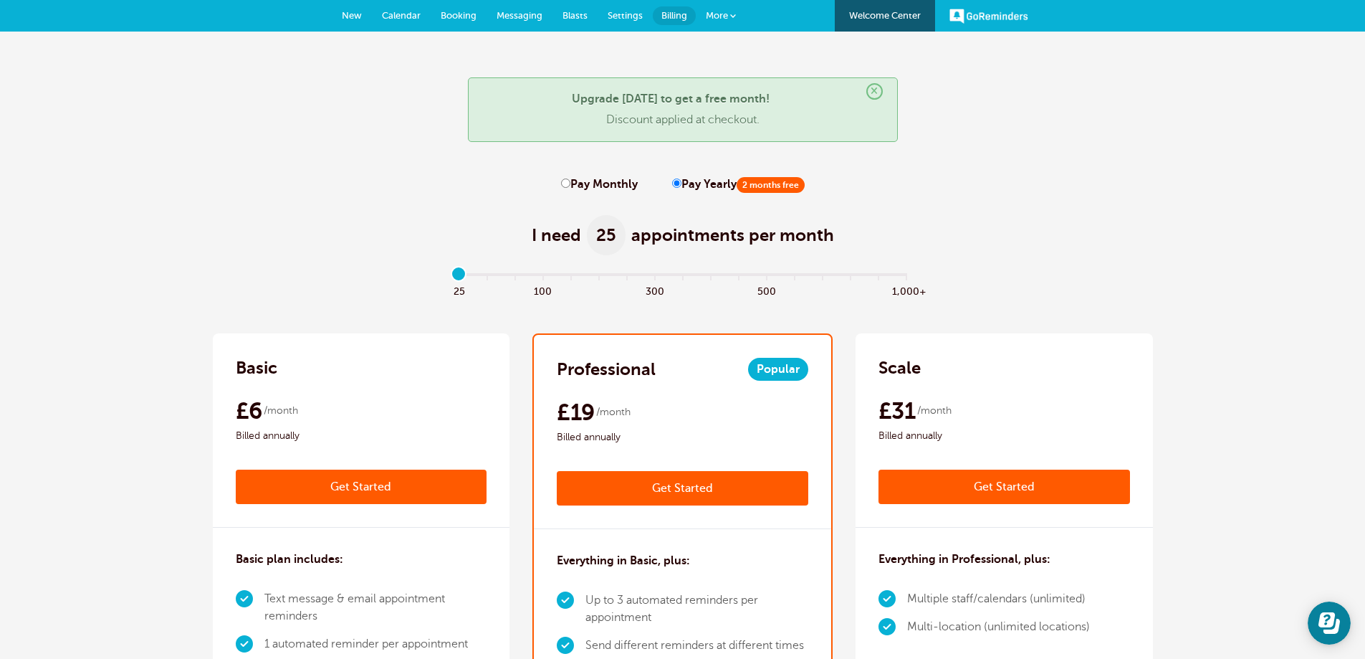
click at [702, 185] on label "Pay Yearly 2 months free" at bounding box center [738, 185] width 133 height 14
click at [682, 185] on input "Pay Yearly 2 months free" at bounding box center [676, 182] width 9 height 9
click at [590, 181] on label "Pay Monthly" at bounding box center [599, 185] width 77 height 14
click at [571, 181] on input "Pay Monthly" at bounding box center [565, 182] width 9 height 9
radio input "true"
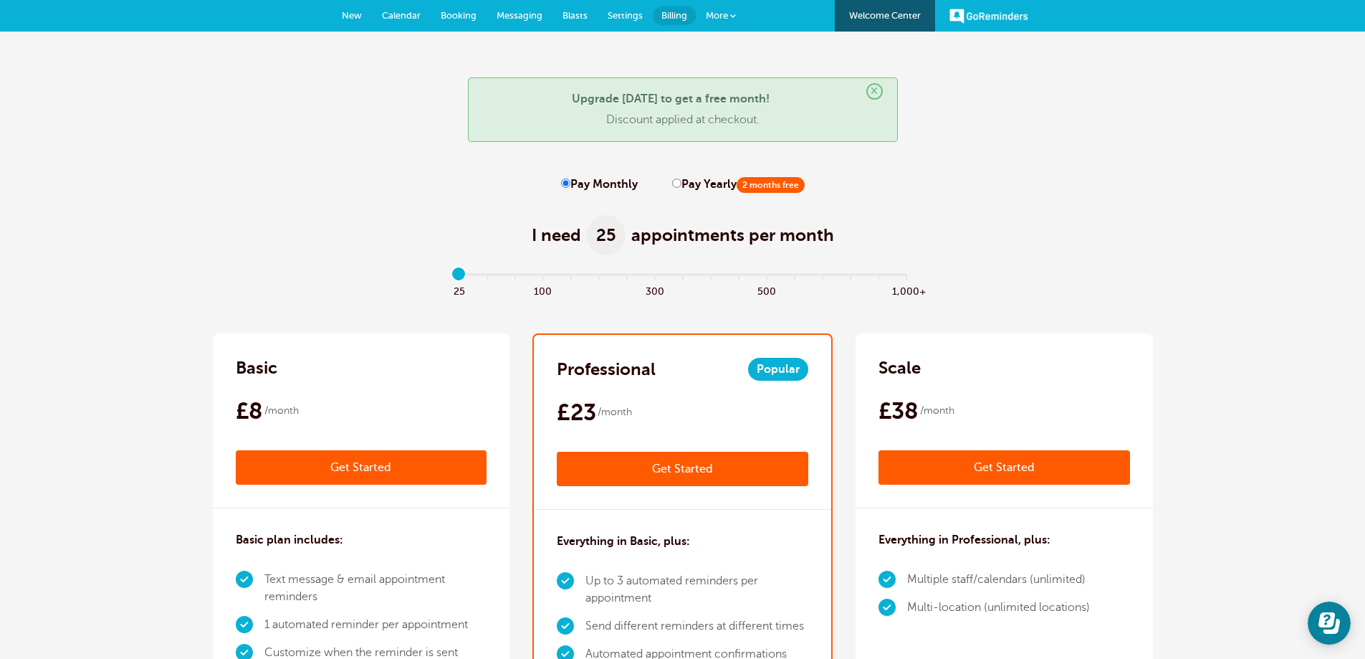
click at [683, 184] on label "Pay Yearly 2 months free" at bounding box center [738, 185] width 133 height 14
click at [682, 184] on input "Pay Yearly 2 months free" at bounding box center [676, 182] width 9 height 9
radio input "true"
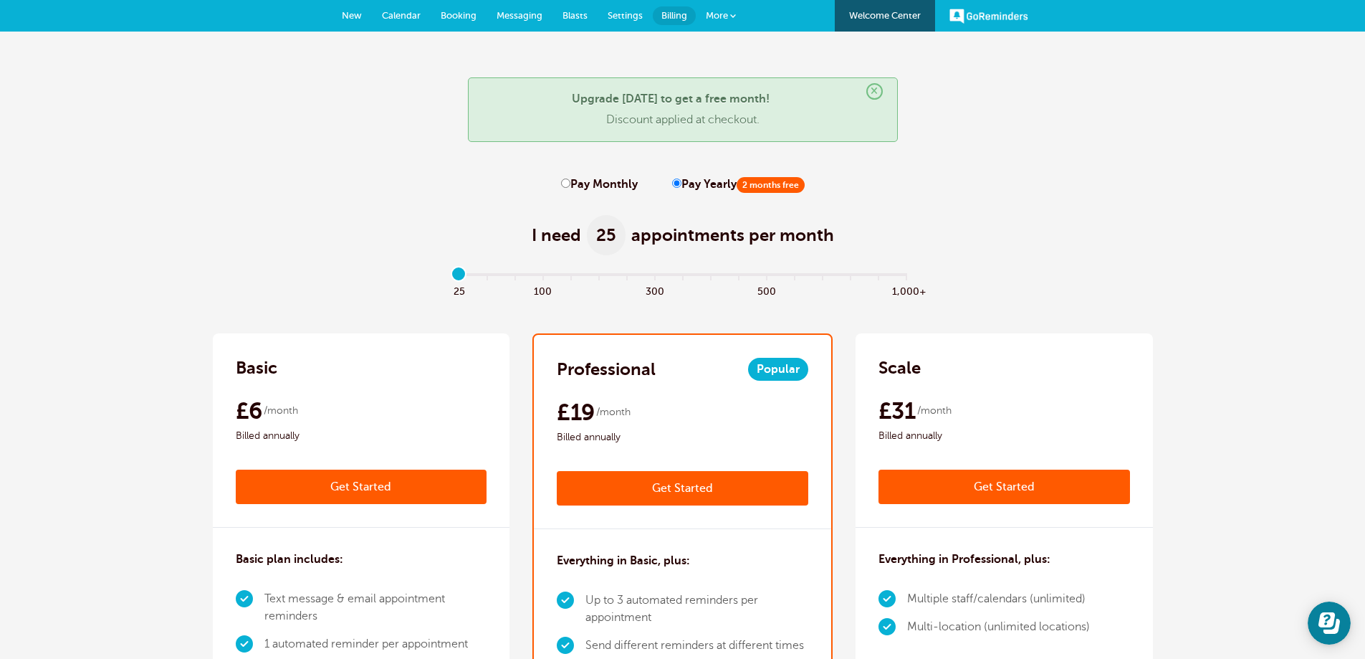
click at [628, 181] on label "Pay Monthly" at bounding box center [599, 185] width 77 height 14
click at [571, 181] on input "Pay Monthly" at bounding box center [565, 182] width 9 height 9
radio input "true"
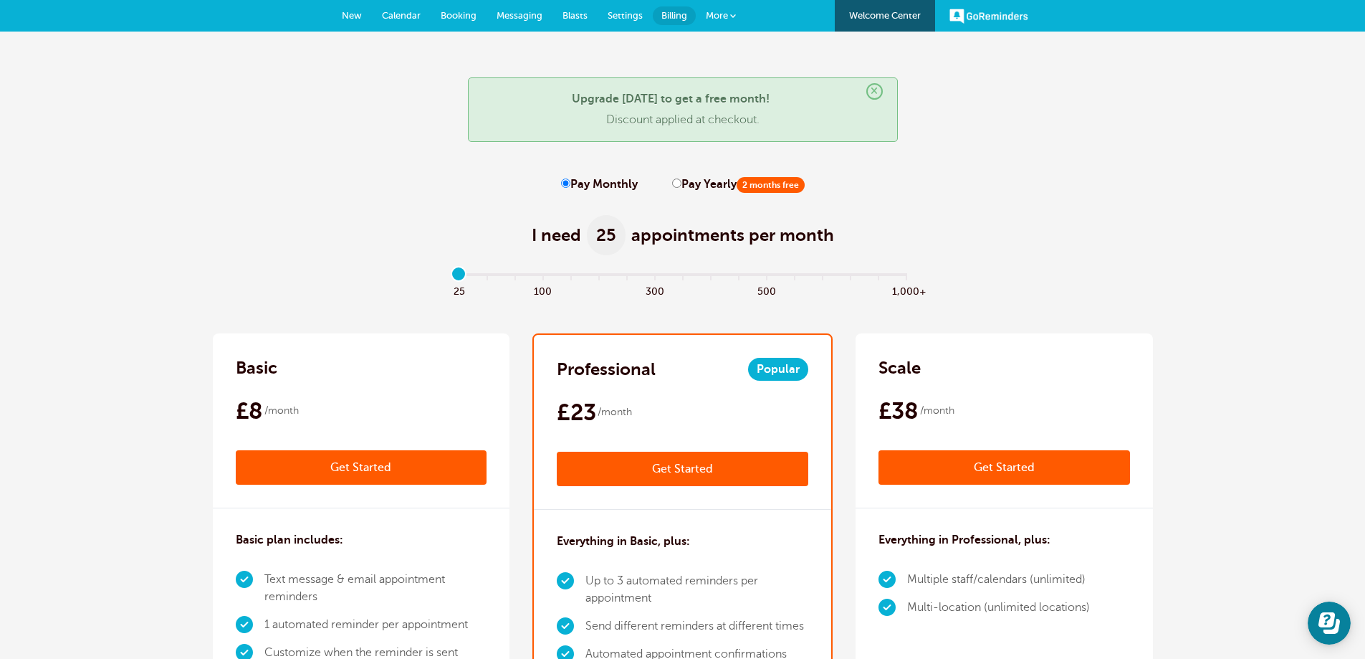
click at [673, 183] on input "Pay Yearly 2 months free" at bounding box center [676, 182] width 9 height 9
radio input "true"
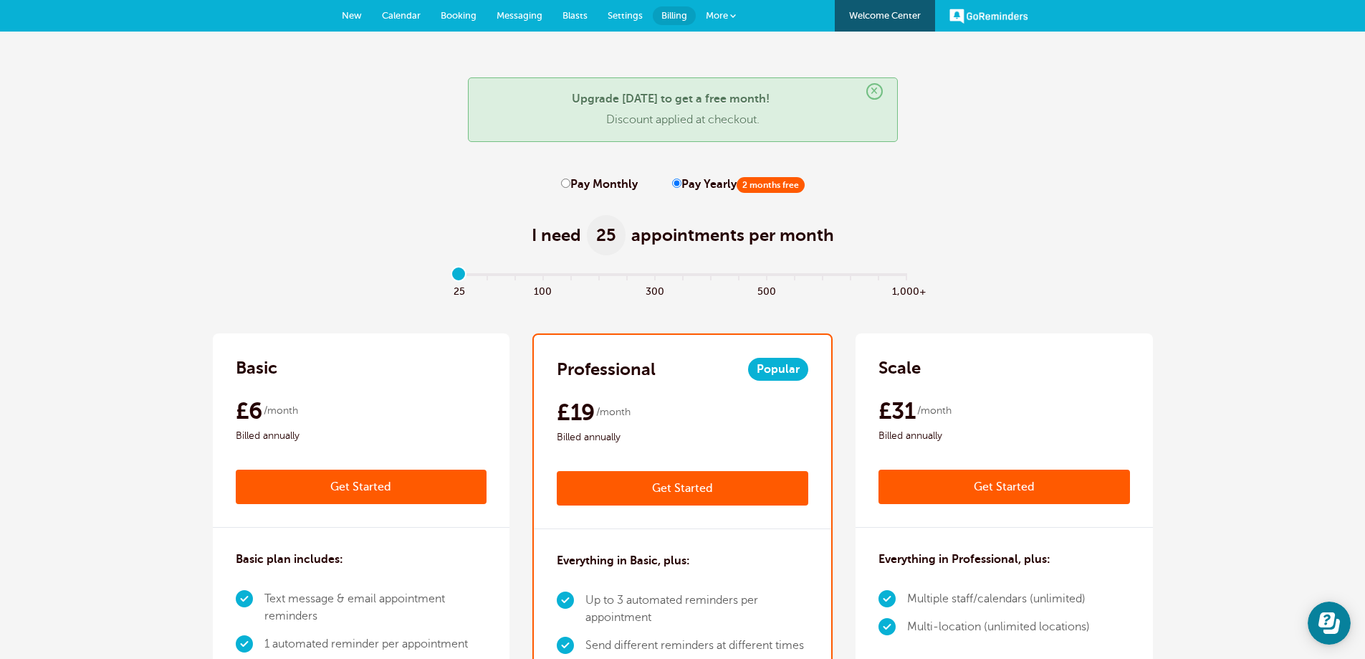
click at [636, 184] on label "Pay Monthly" at bounding box center [599, 185] width 77 height 14
click at [571, 184] on input "Pay Monthly" at bounding box center [565, 182] width 9 height 9
radio input "true"
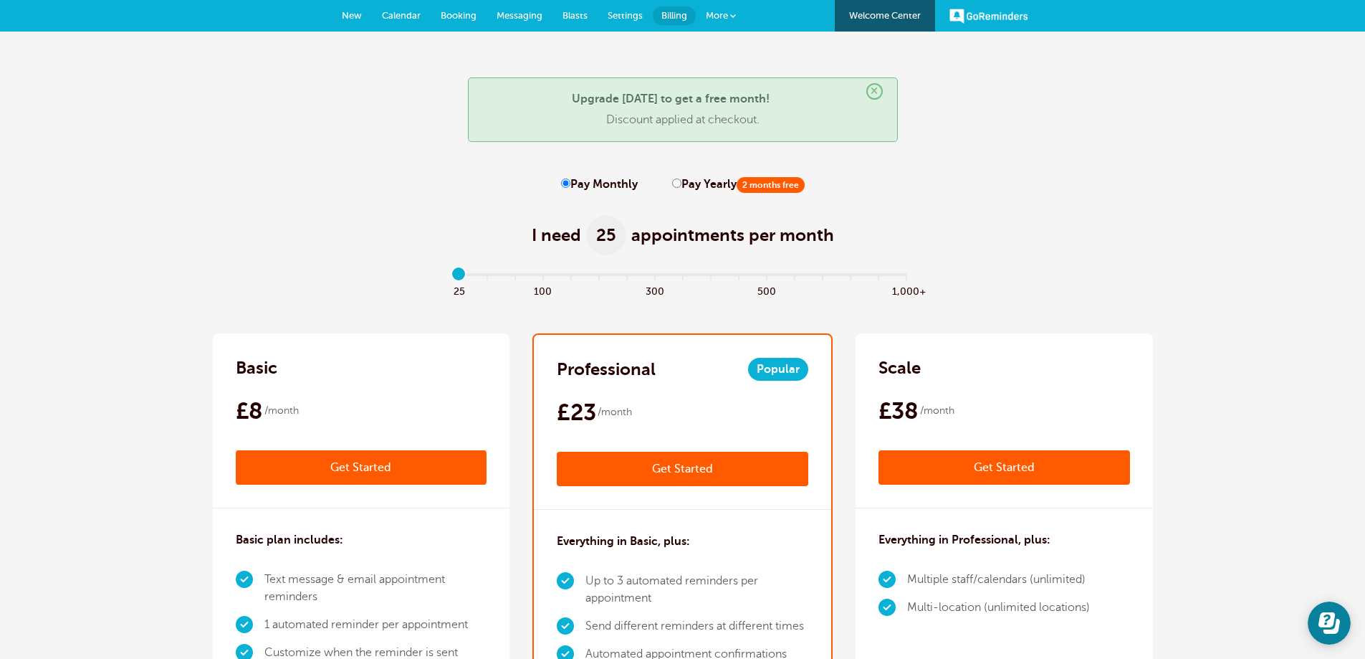
click at [621, 216] on h1 "I need 25 appointments per month" at bounding box center [683, 235] width 302 height 40
click at [614, 231] on span "25" at bounding box center [606, 235] width 39 height 40
drag, startPoint x: 613, startPoint y: 235, endPoint x: 606, endPoint y: 234, distance: 7.3
click at [606, 234] on span "25" at bounding box center [606, 235] width 39 height 40
click at [614, 233] on span "25" at bounding box center [606, 235] width 39 height 40
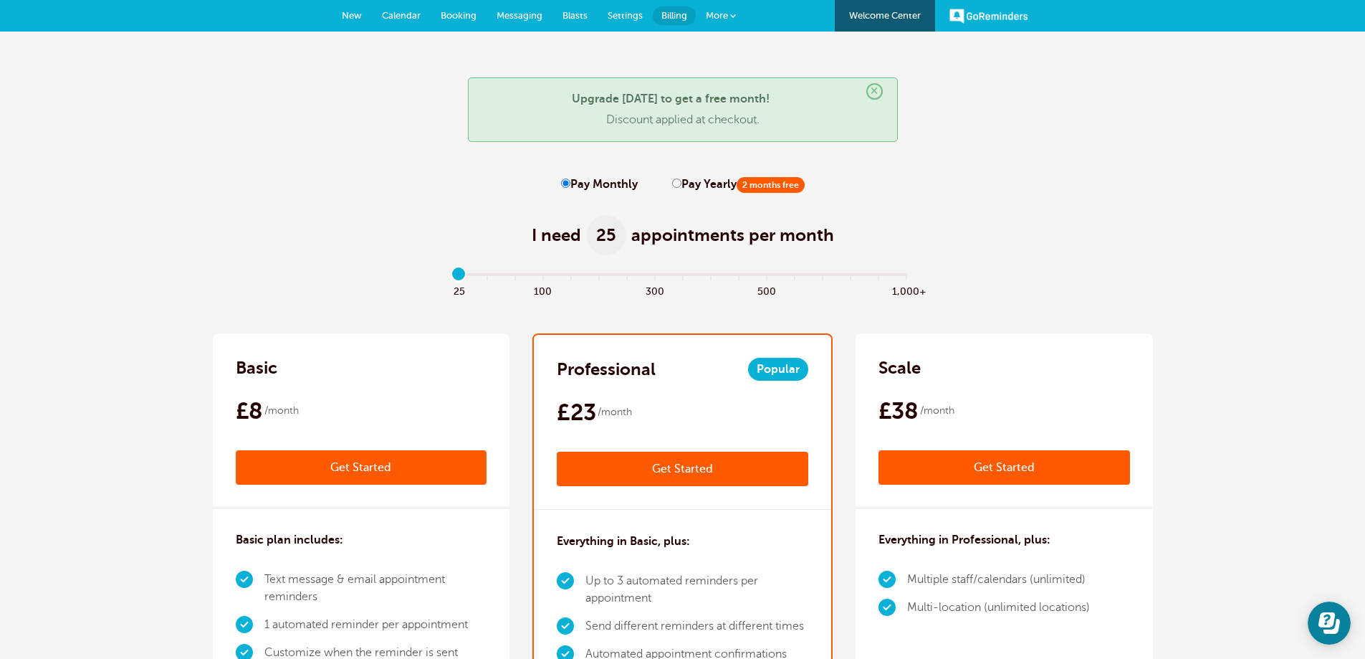
click at [469, 277] on input "range" at bounding box center [683, 276] width 464 height 3
drag, startPoint x: 457, startPoint y: 275, endPoint x: 467, endPoint y: 274, distance: 10.1
click at [467, 275] on input "range" at bounding box center [683, 276] width 464 height 3
drag, startPoint x: 606, startPoint y: 238, endPoint x: 616, endPoint y: 234, distance: 10.9
click at [611, 236] on span "25" at bounding box center [606, 235] width 39 height 40
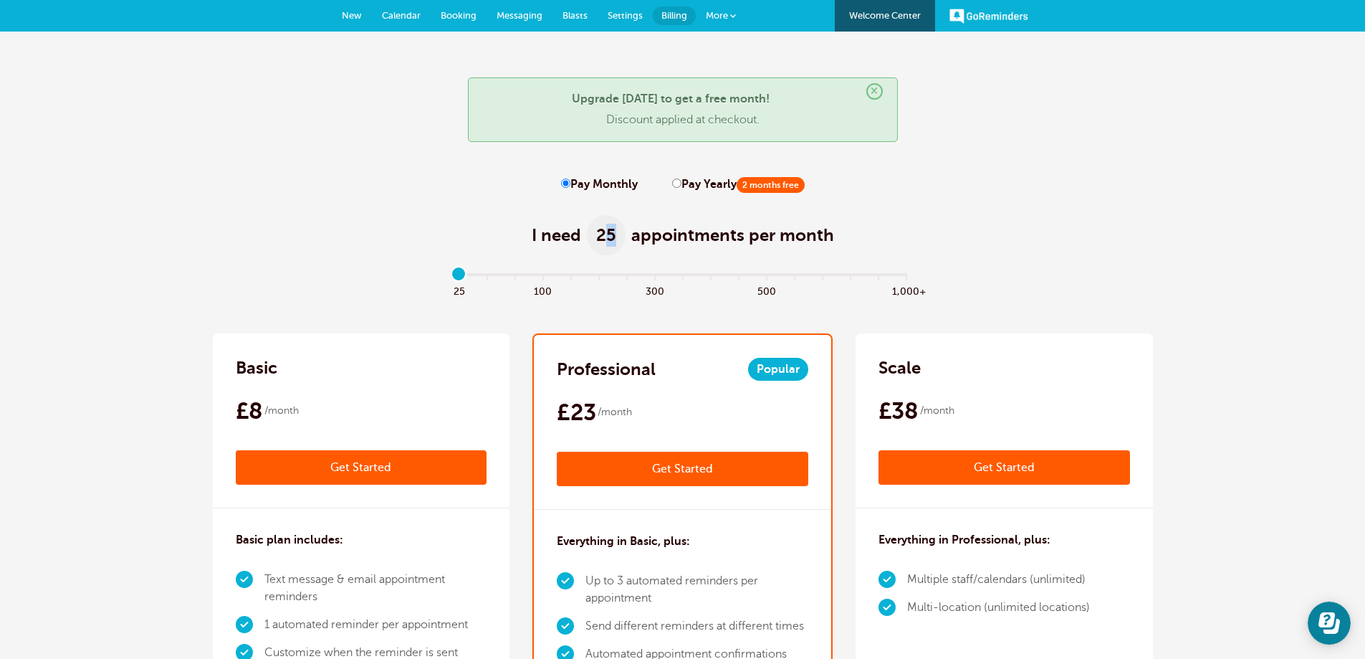
drag, startPoint x: 620, startPoint y: 233, endPoint x: 609, endPoint y: 233, distance: 11.5
click at [609, 233] on span "25" at bounding box center [606, 235] width 39 height 40
click at [625, 262] on div "I need 25 appointments per month" at bounding box center [683, 227] width 940 height 70
click at [646, 282] on span "300" at bounding box center [655, 290] width 28 height 16
click at [591, 275] on input "range" at bounding box center [683, 276] width 464 height 3
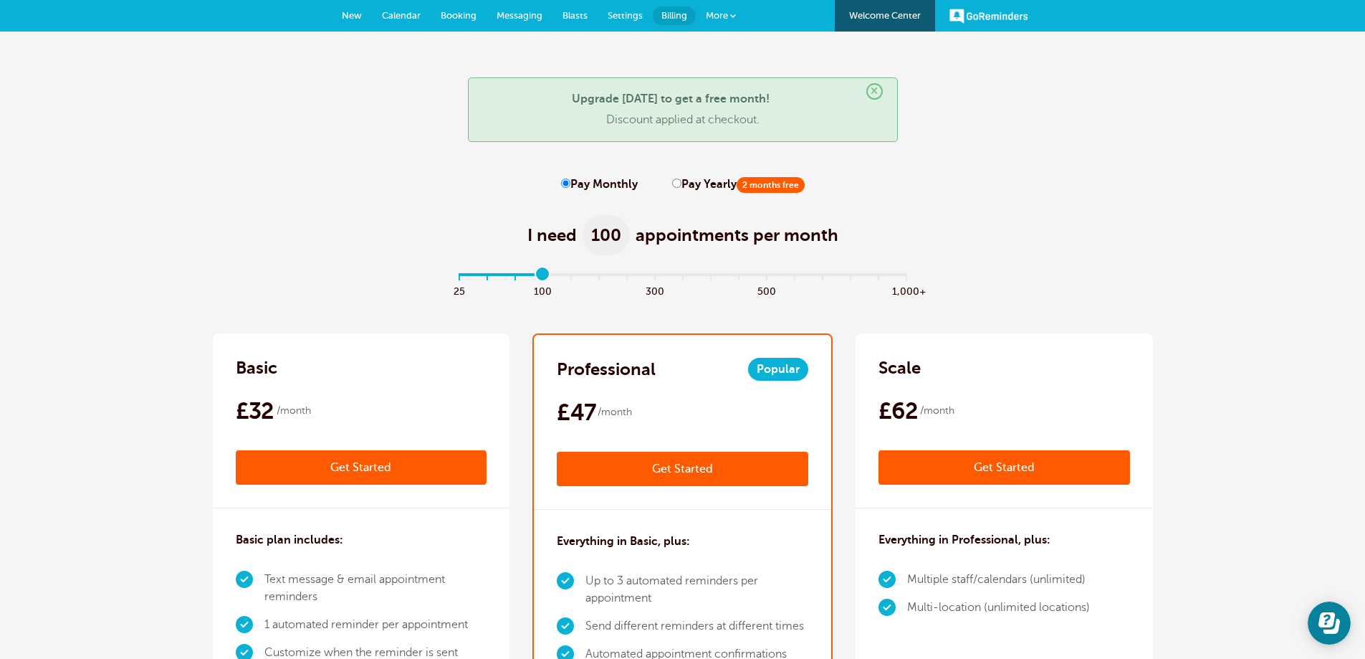
click at [553, 275] on input "range" at bounding box center [683, 276] width 464 height 3
click at [510, 275] on input "range" at bounding box center [683, 276] width 464 height 3
click at [502, 275] on input "range" at bounding box center [683, 276] width 464 height 3
click at [507, 275] on input "range" at bounding box center [683, 276] width 464 height 3
click at [504, 275] on input "range" at bounding box center [683, 276] width 464 height 3
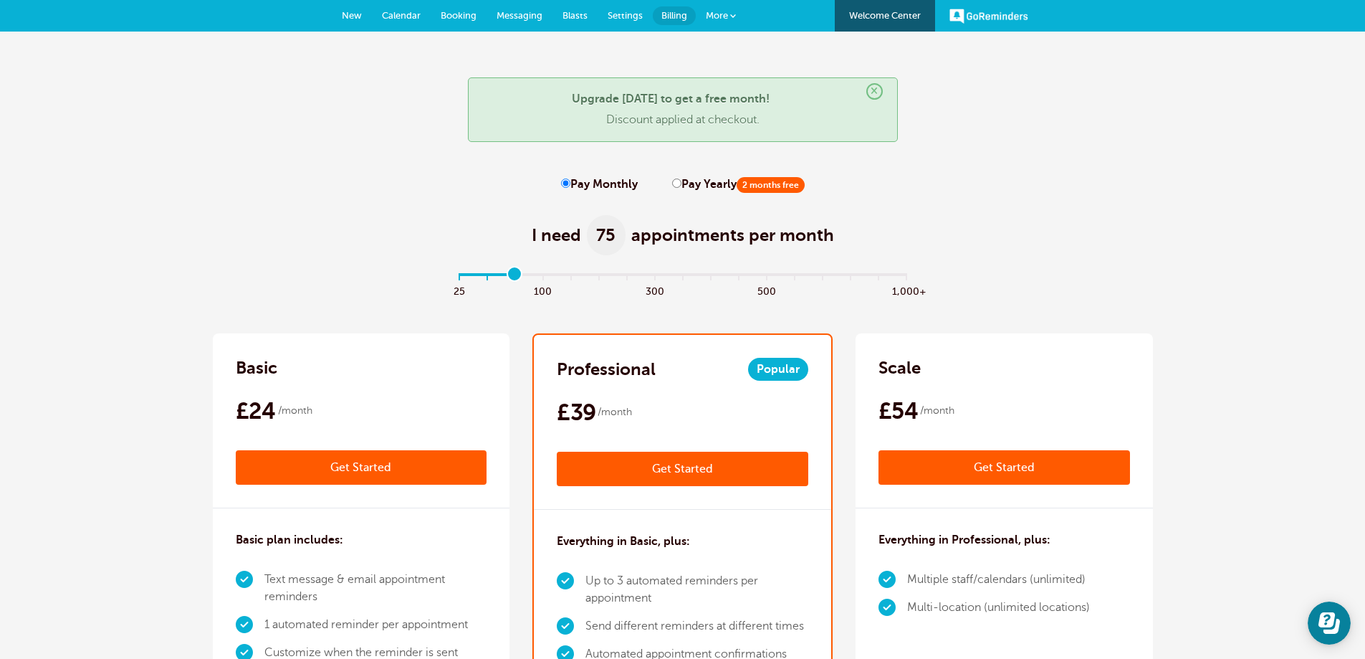
click at [511, 278] on input "range" at bounding box center [683, 276] width 464 height 3
type input "1"
click at [497, 278] on input "range" at bounding box center [683, 276] width 464 height 3
click at [409, 14] on span "Calendar" at bounding box center [401, 15] width 39 height 11
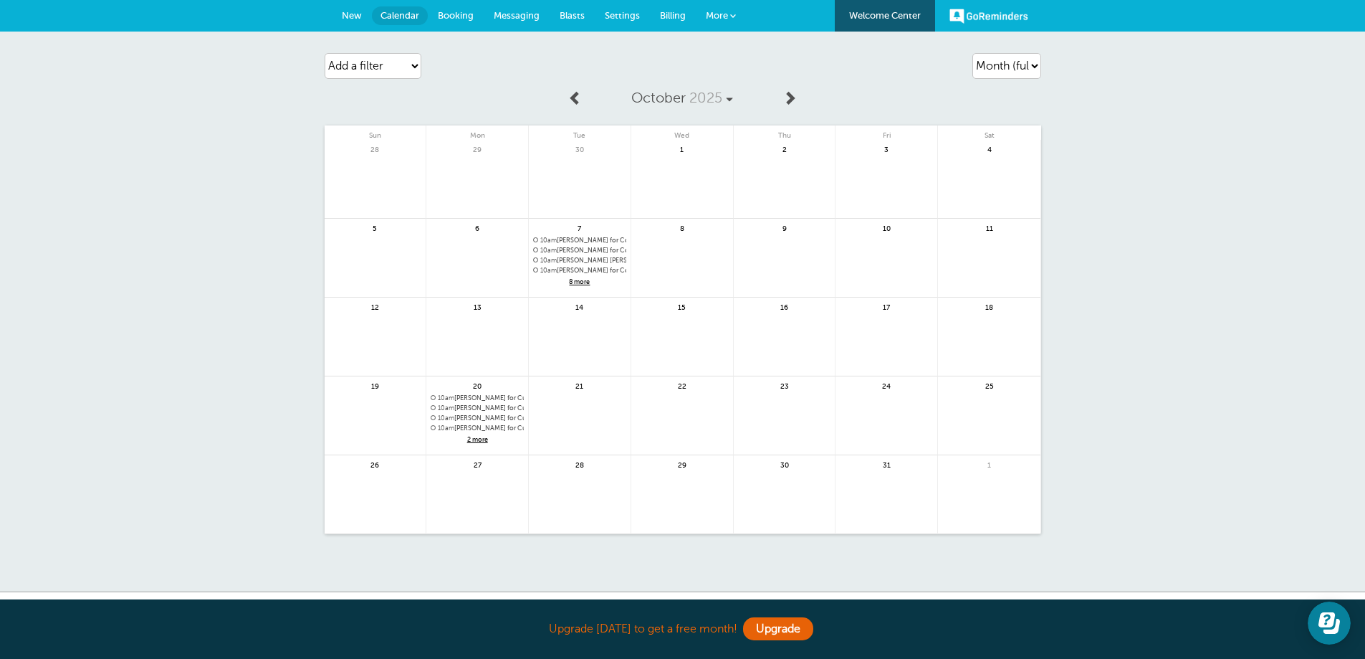
click at [588, 282] on span "8 more" at bounding box center [579, 282] width 93 height 12
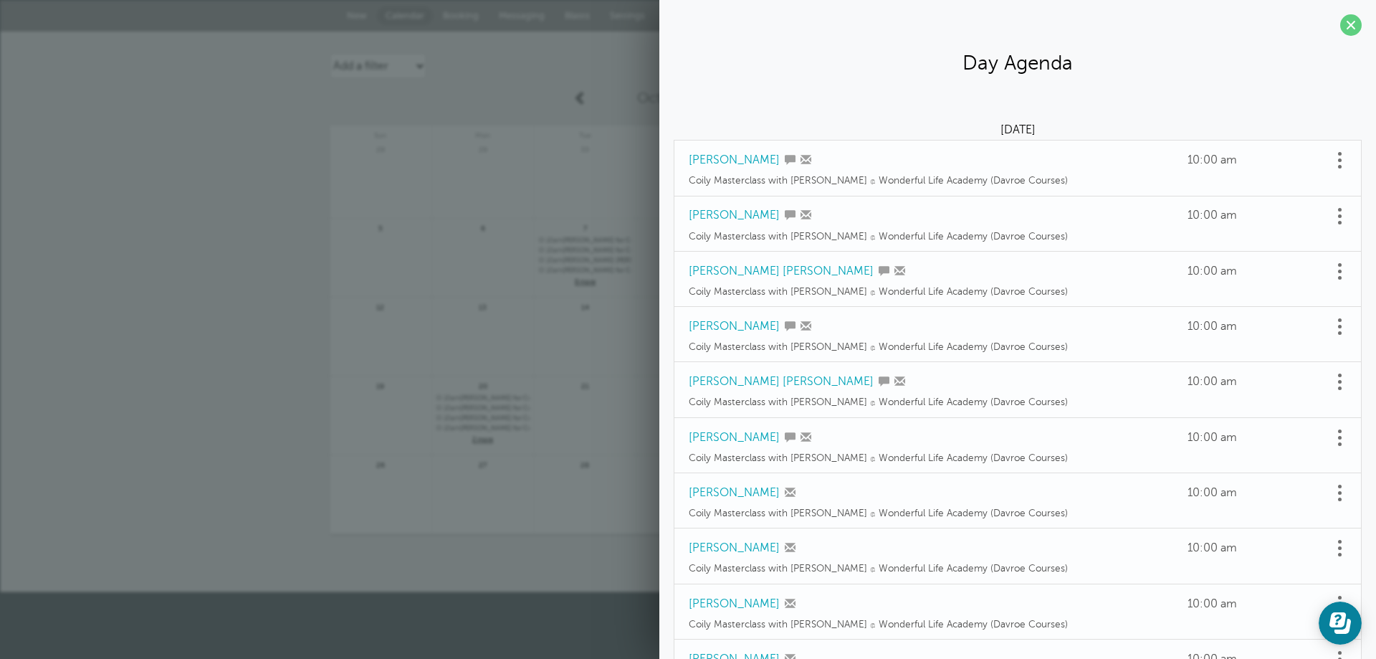
click at [1332, 157] on link at bounding box center [1339, 160] width 14 height 22
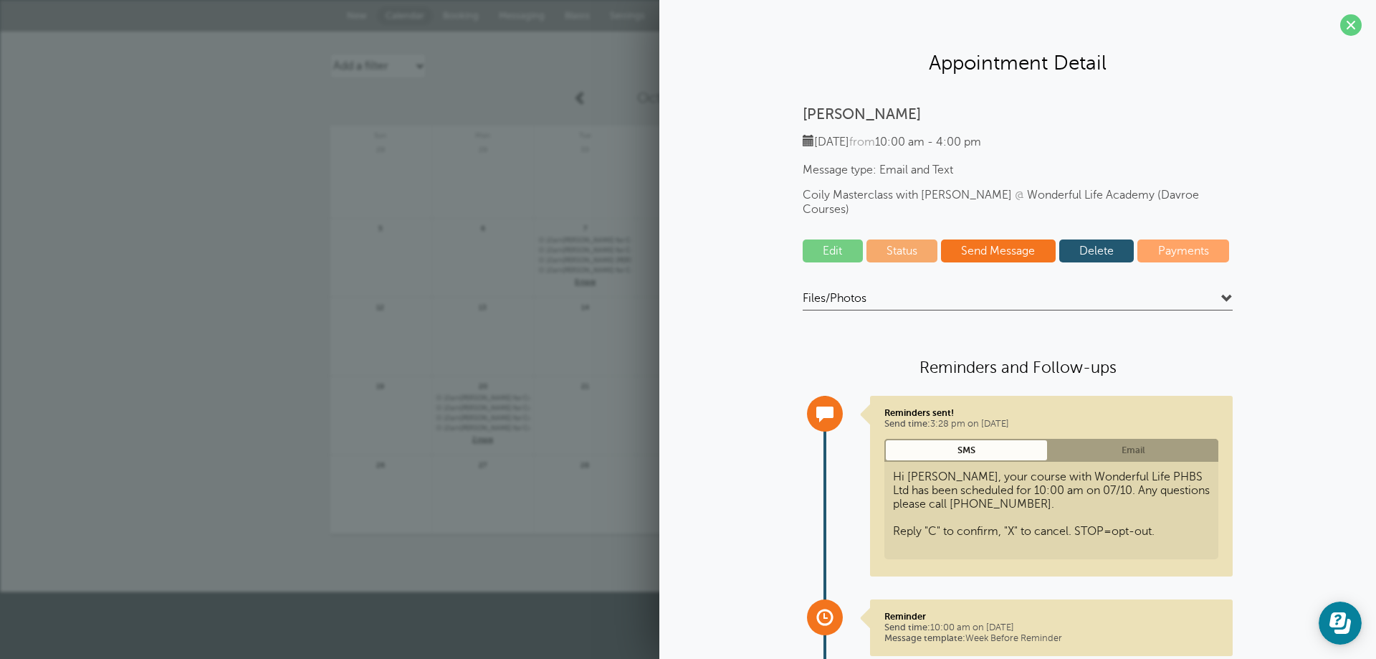
click at [881, 239] on link "Status" at bounding box center [903, 250] width 72 height 23
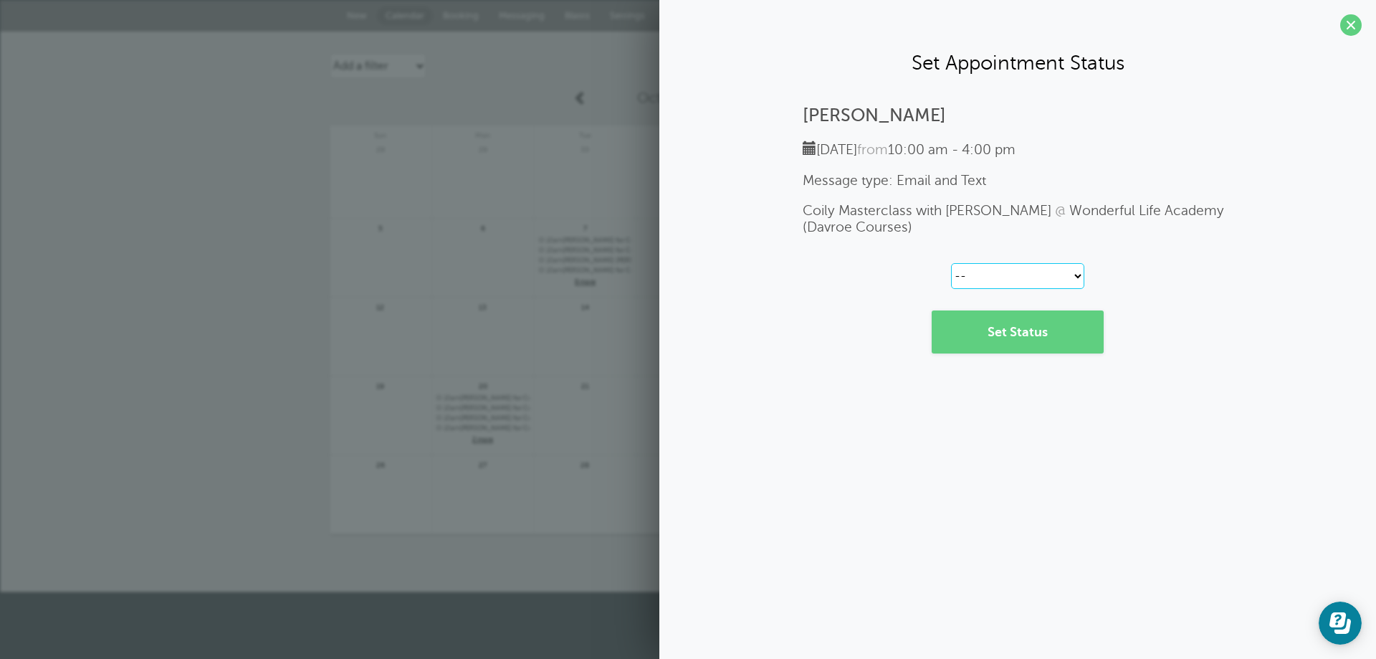
click at [989, 277] on select "-- Confirmed Reschedule Requested Cancelled" at bounding box center [1017, 276] width 133 height 26
select select "canceled"
click at [951, 263] on select "-- Confirmed Reschedule Requested Cancelled" at bounding box center [1017, 276] width 133 height 26
click at [993, 343] on link "Set Status" at bounding box center [1018, 331] width 172 height 43
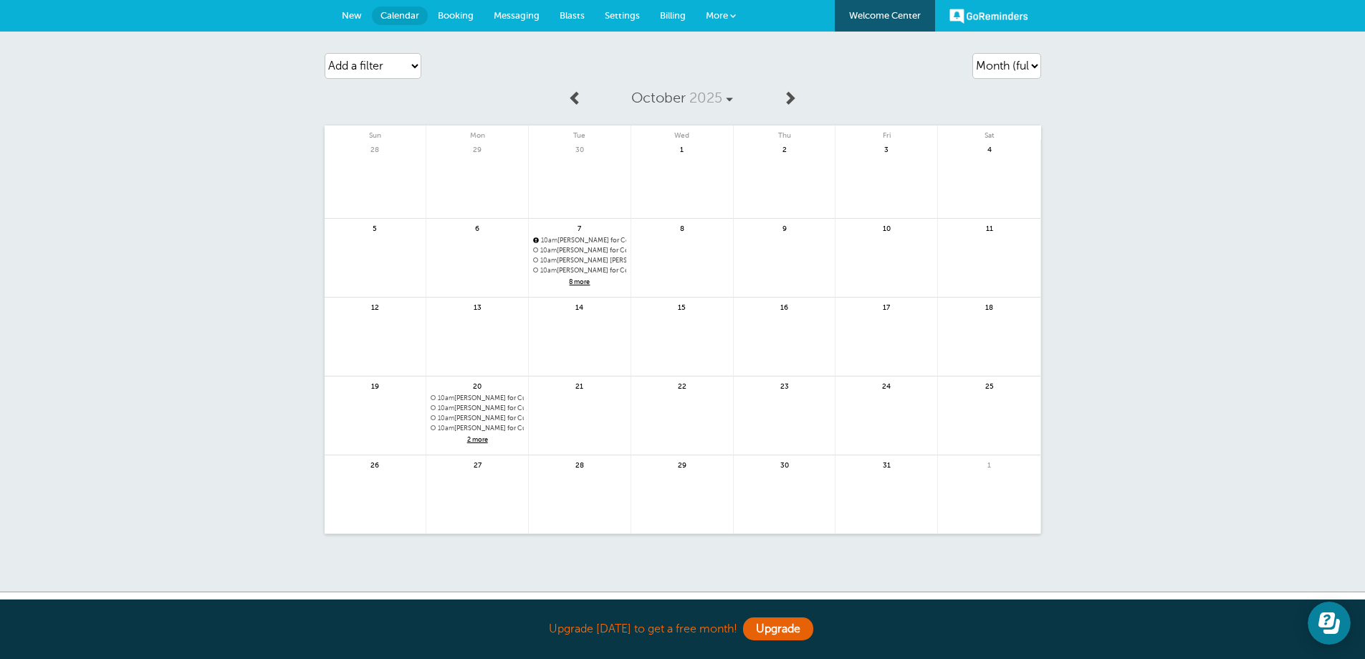
click at [583, 280] on span "8 more" at bounding box center [579, 282] width 93 height 12
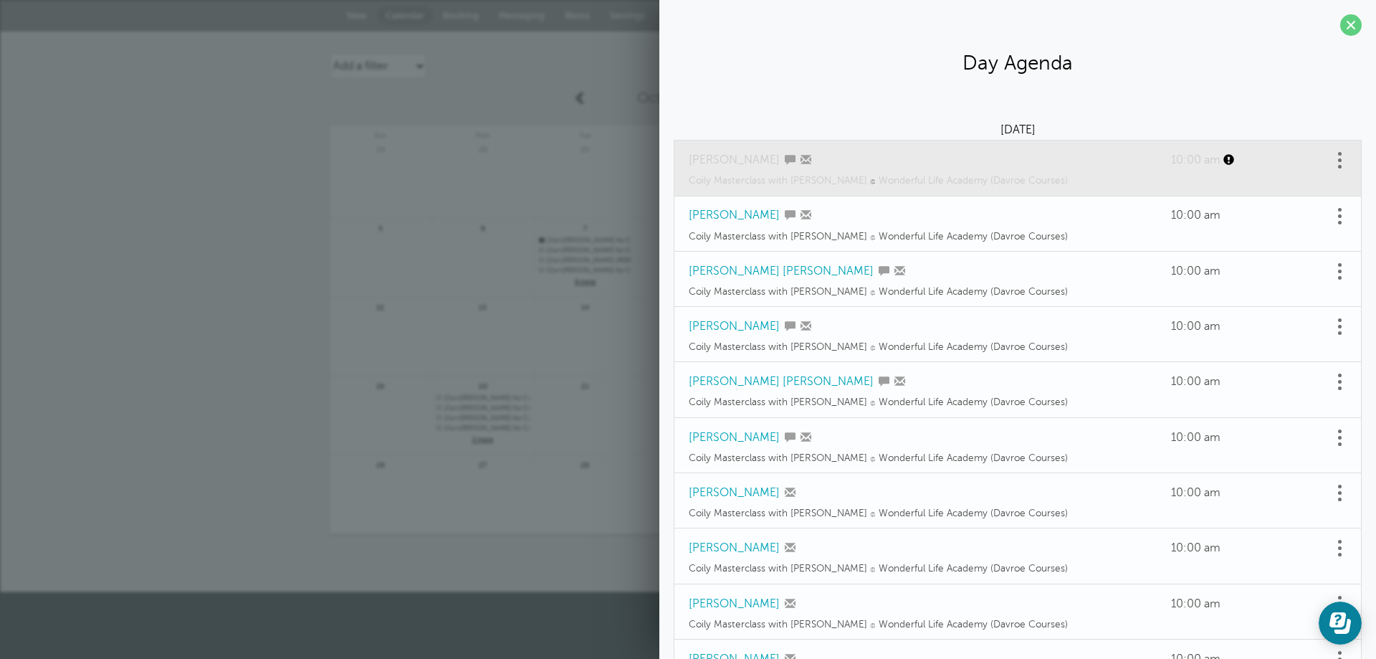
click at [371, 300] on div "12" at bounding box center [381, 336] width 102 height 79
